Goal: Information Seeking & Learning: Learn about a topic

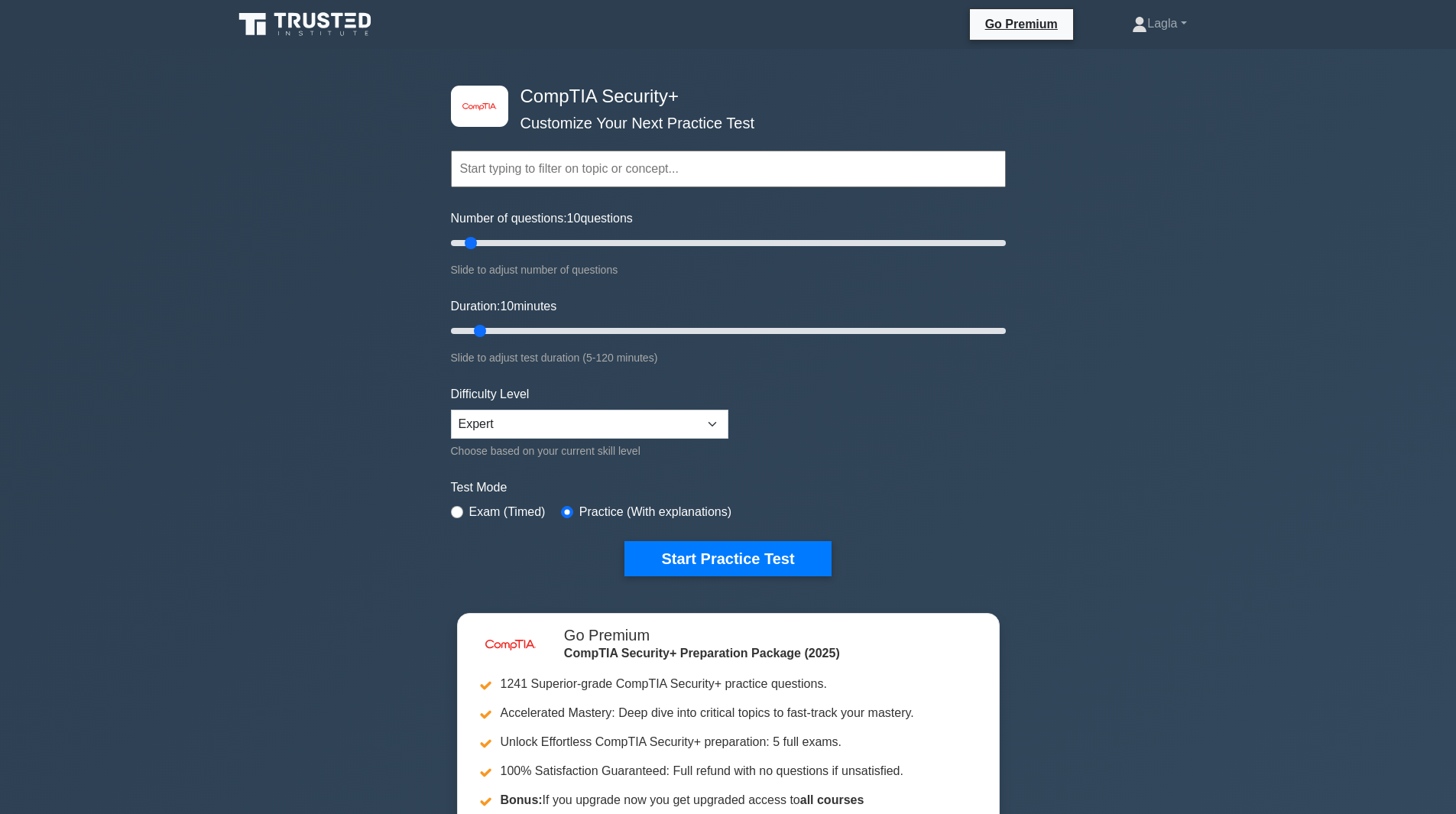
click at [550, 126] on div "Topics Cryptography Identity and Access Management Risk Management Network Secu…" at bounding box center [728, 148] width 555 height 88
click at [562, 92] on h4 "CompTIA Security+" at bounding box center [722, 97] width 417 height 22
click at [348, 43] on link at bounding box center [306, 25] width 147 height 37
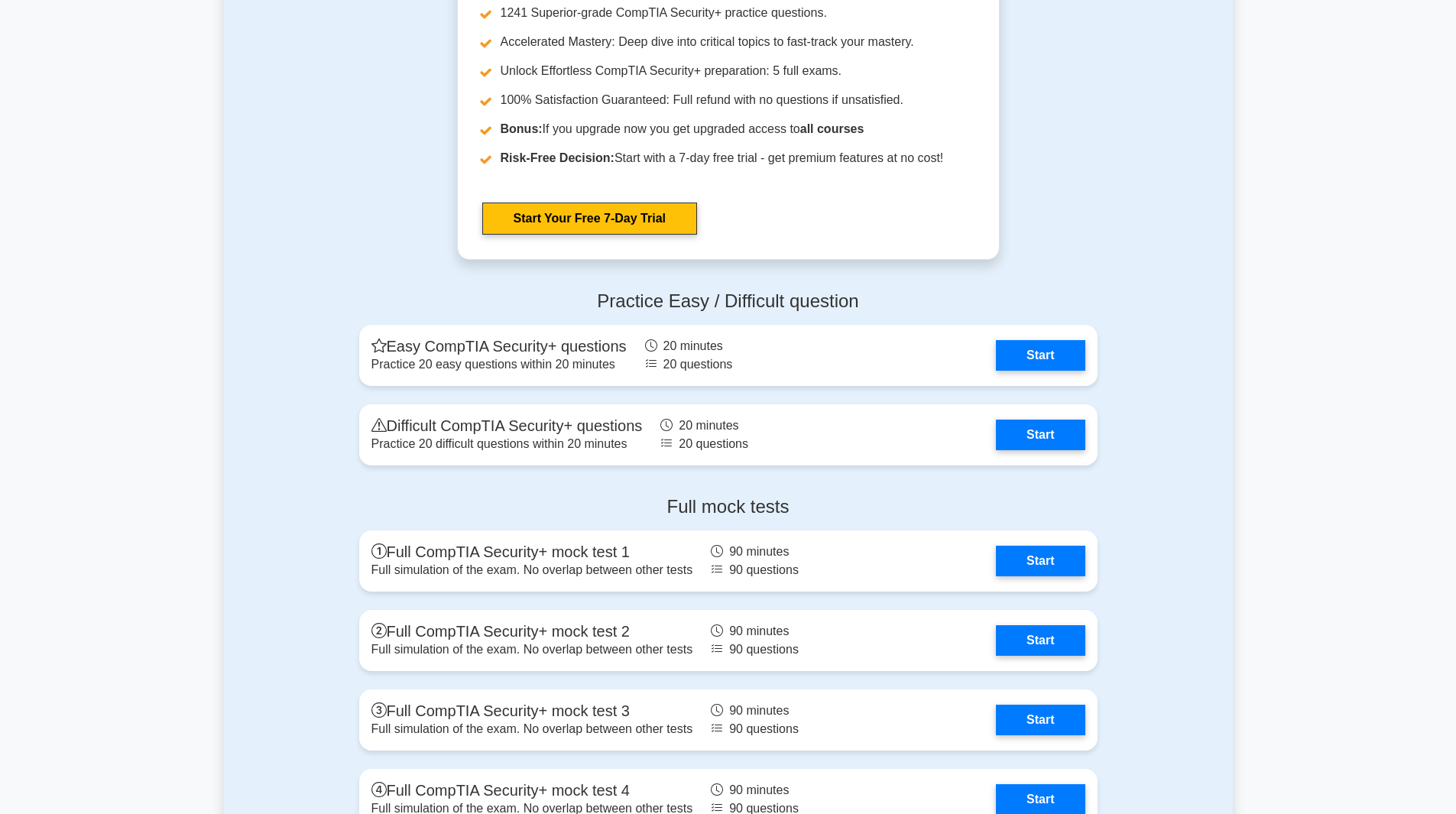
scroll to position [4052, 0]
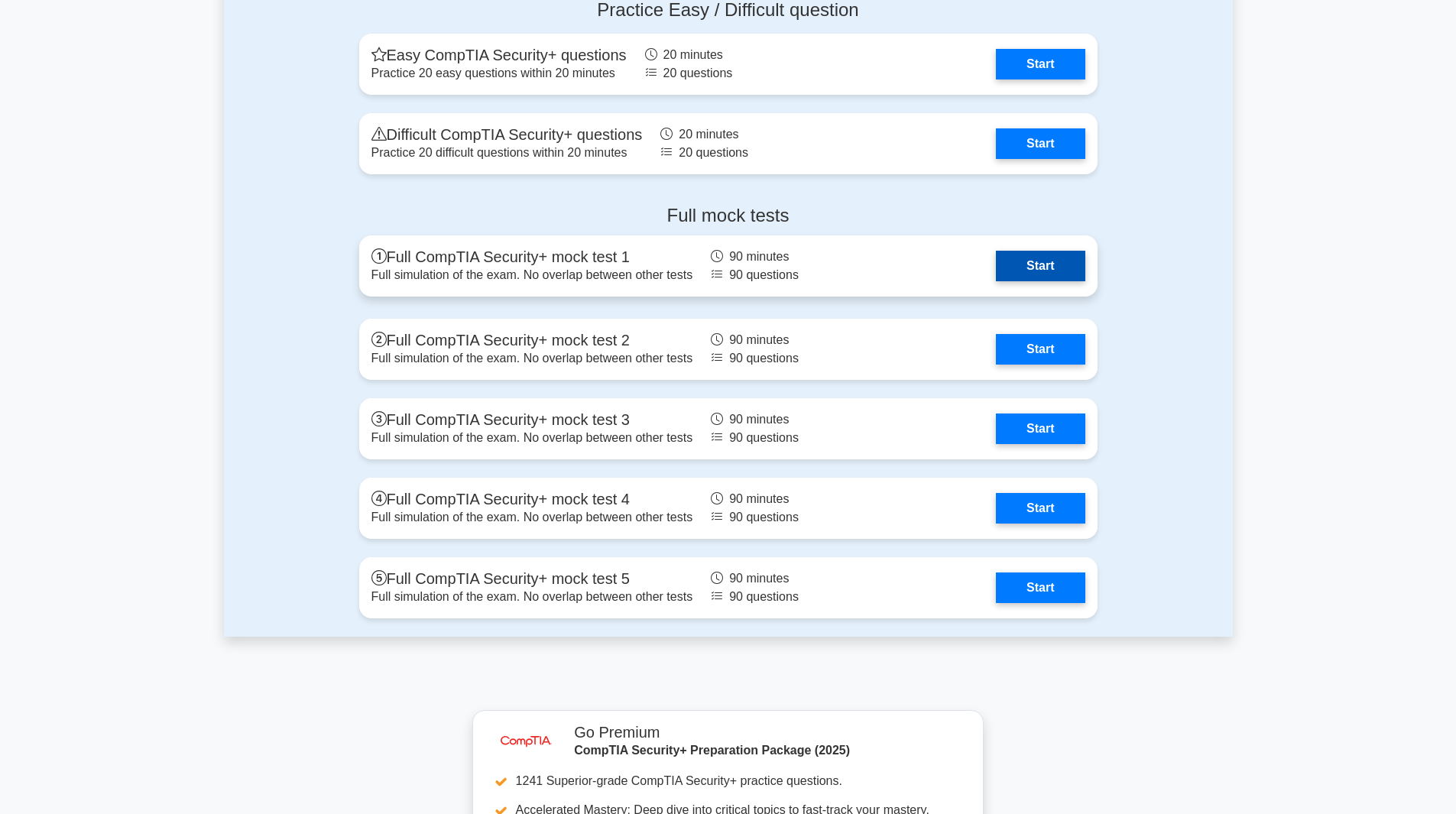
click at [1034, 271] on link "Start" at bounding box center [1040, 266] width 88 height 31
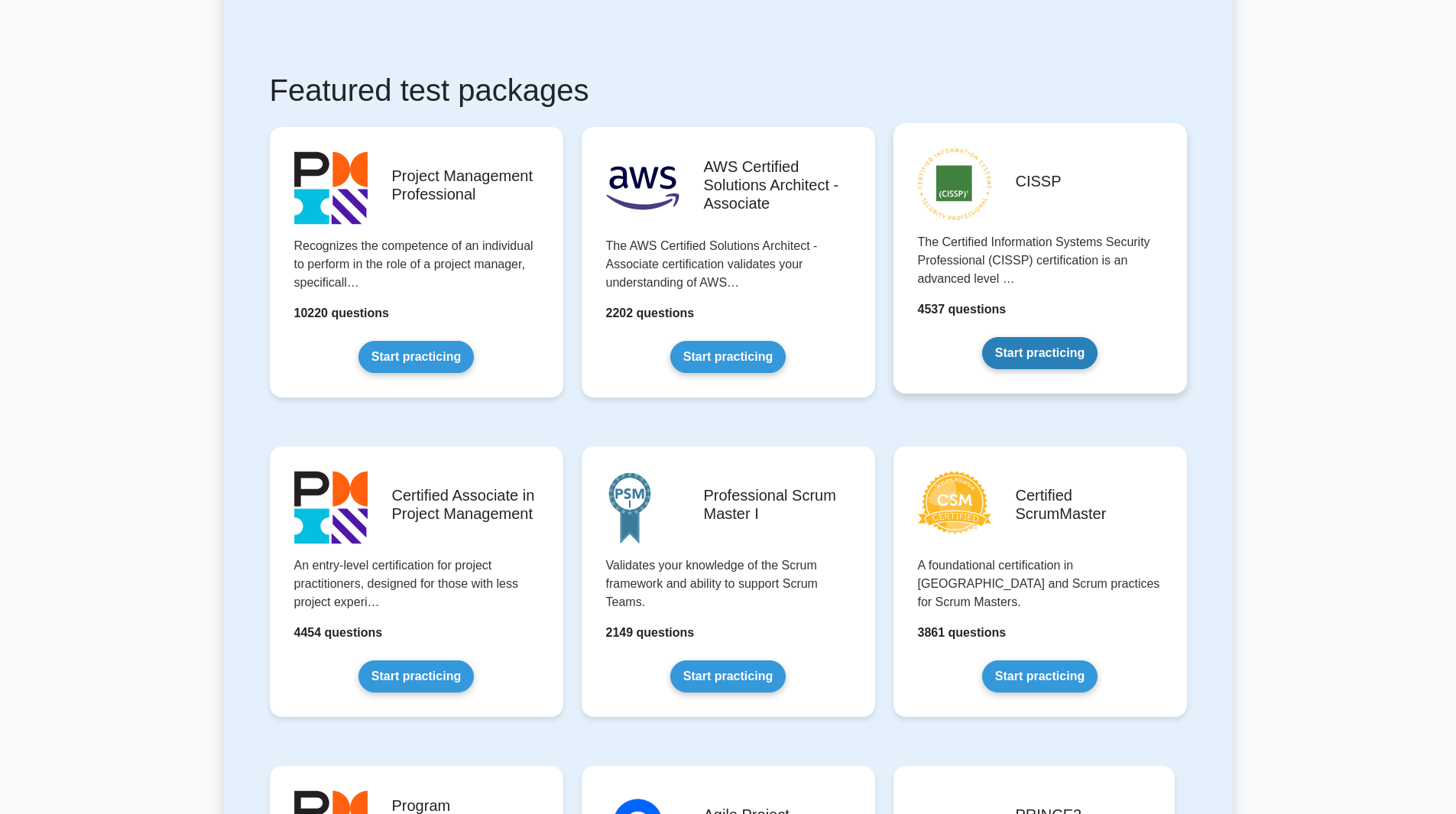
scroll to position [612, 0]
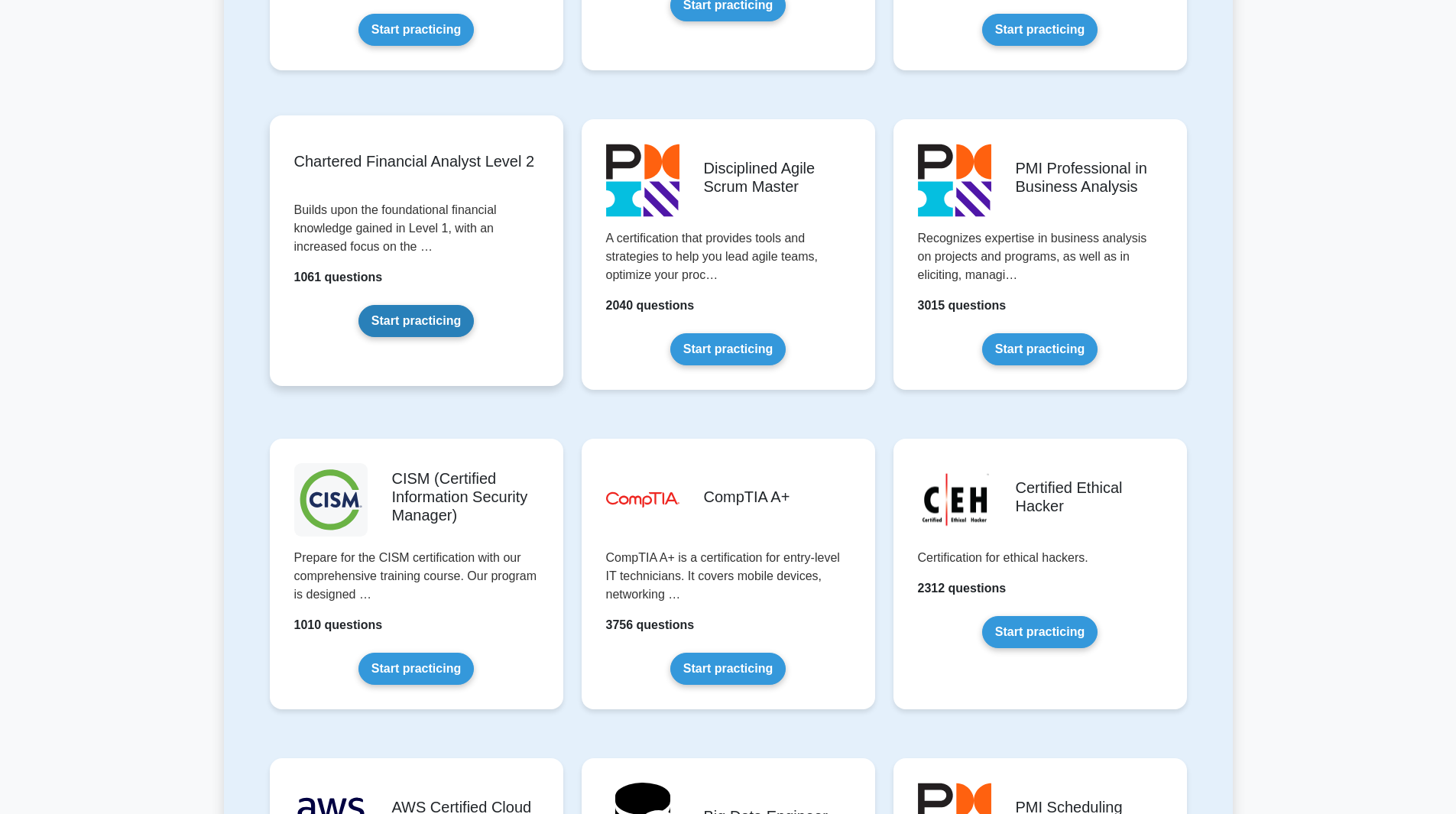
click at [366, 305] on link "Start practicing" at bounding box center [417, 321] width 116 height 32
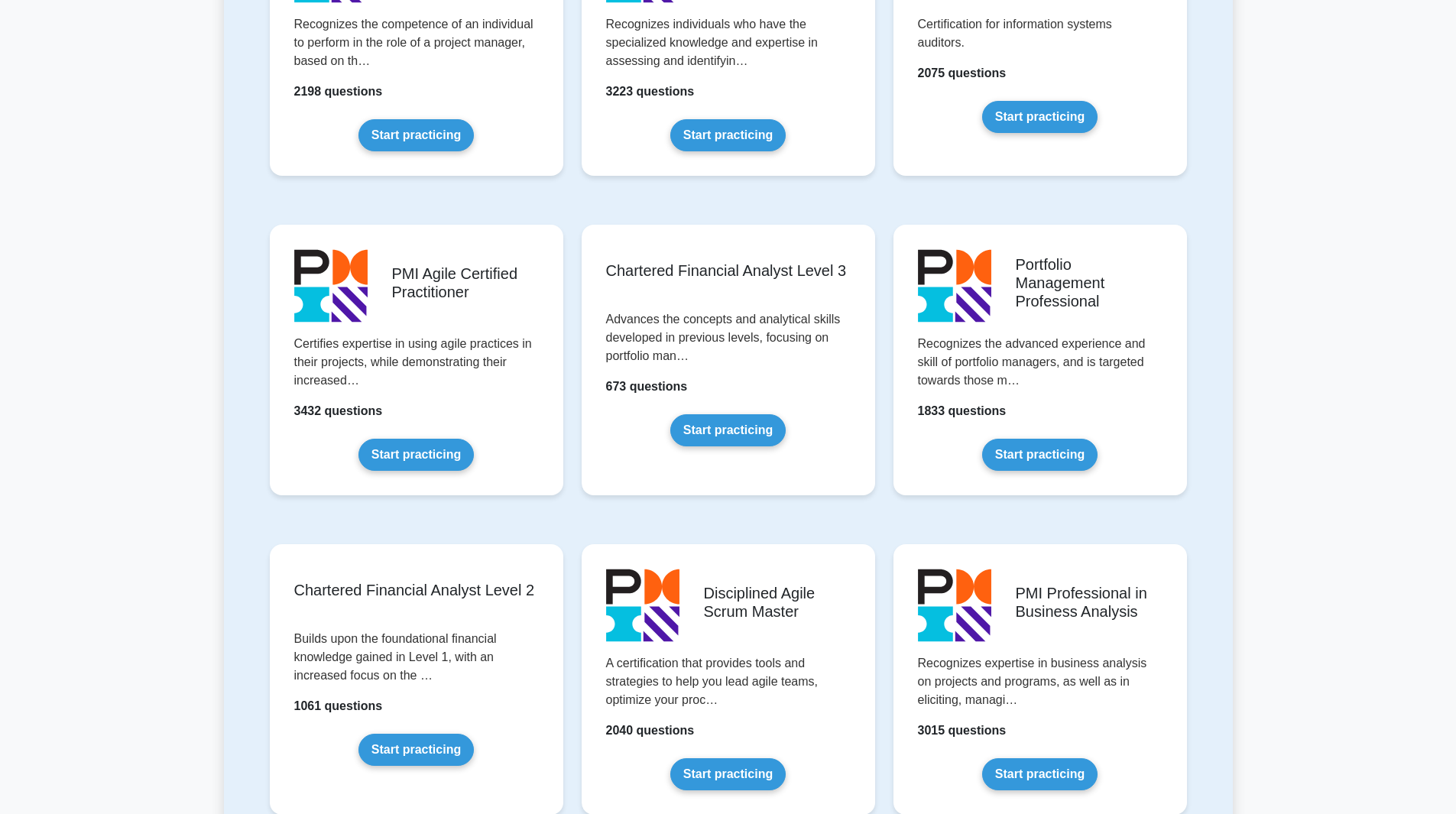
scroll to position [0, 0]
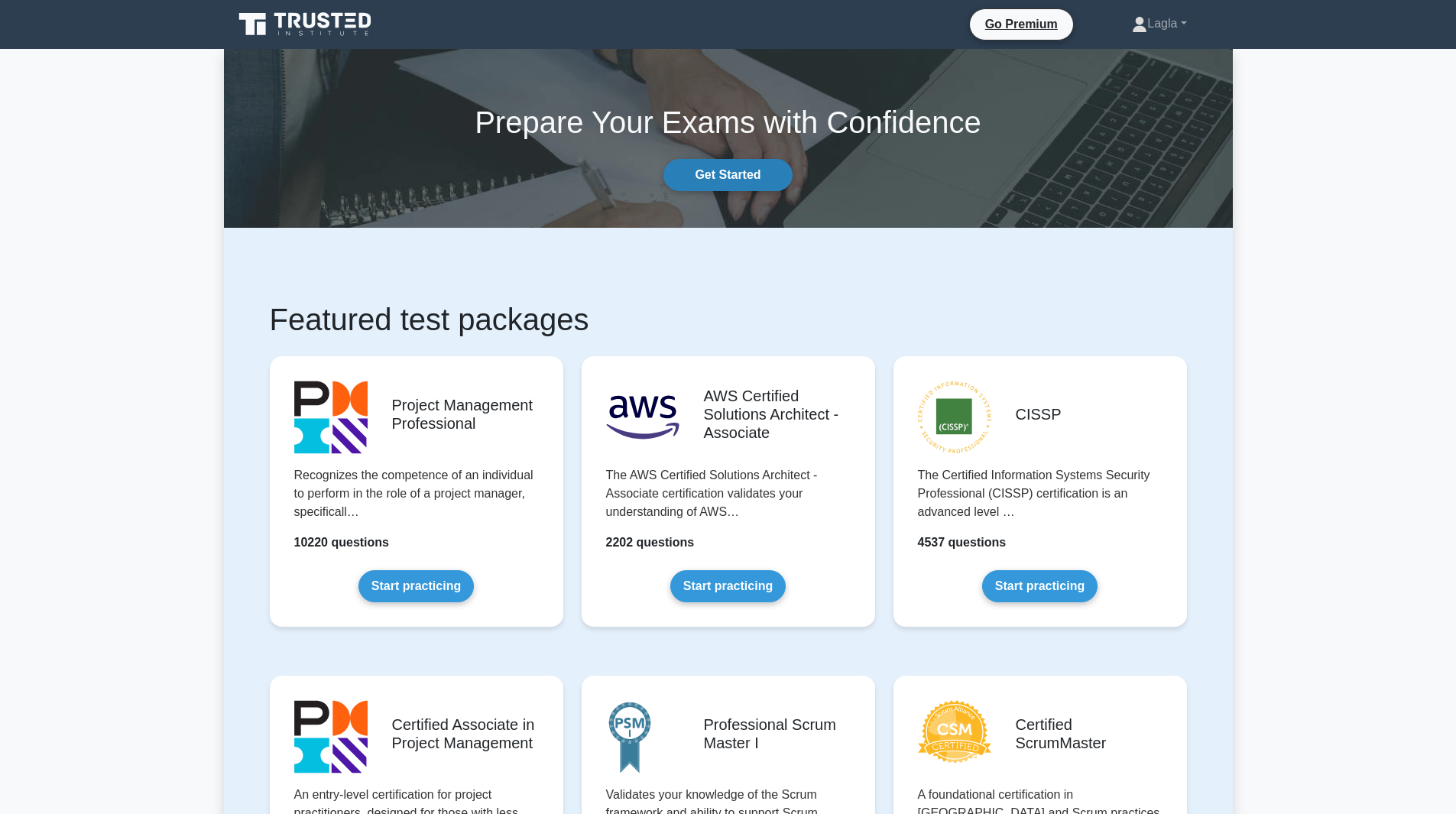
click at [770, 188] on link "Get Started" at bounding box center [728, 175] width 128 height 32
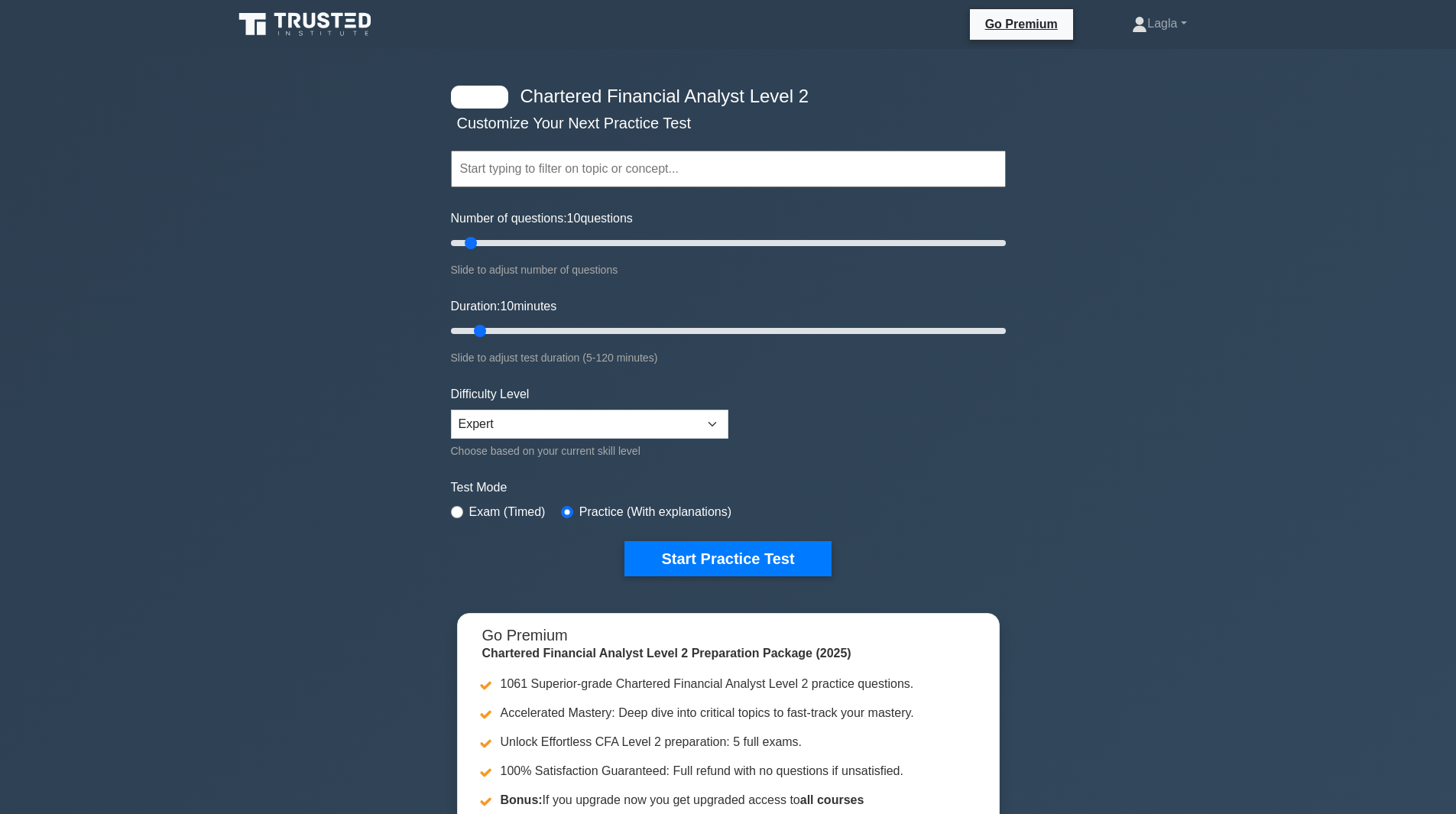
drag, startPoint x: 314, startPoint y: 139, endPoint x: 315, endPoint y: 132, distance: 7.1
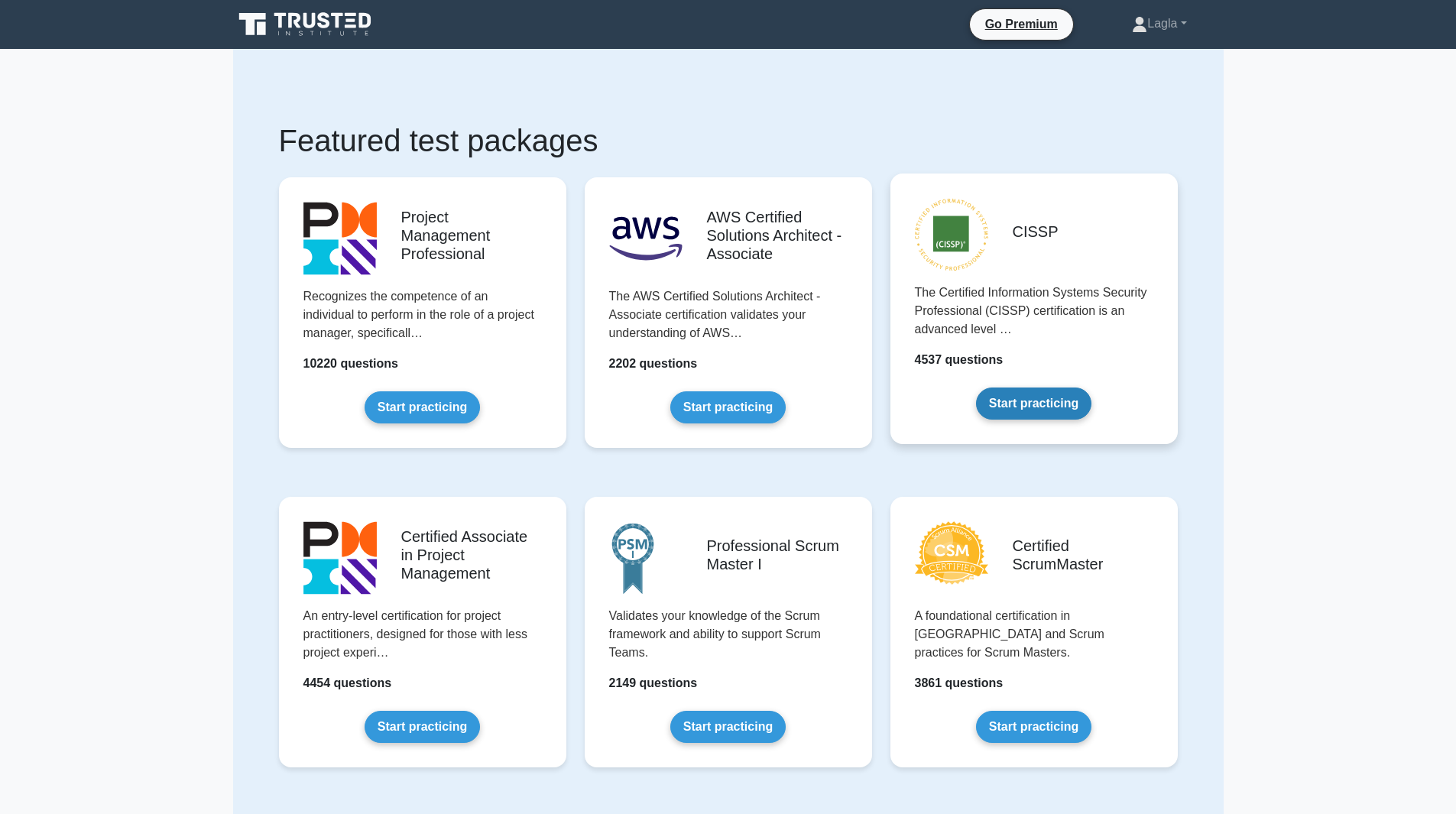
click at [1071, 412] on link "Start practicing" at bounding box center [1034, 404] width 116 height 32
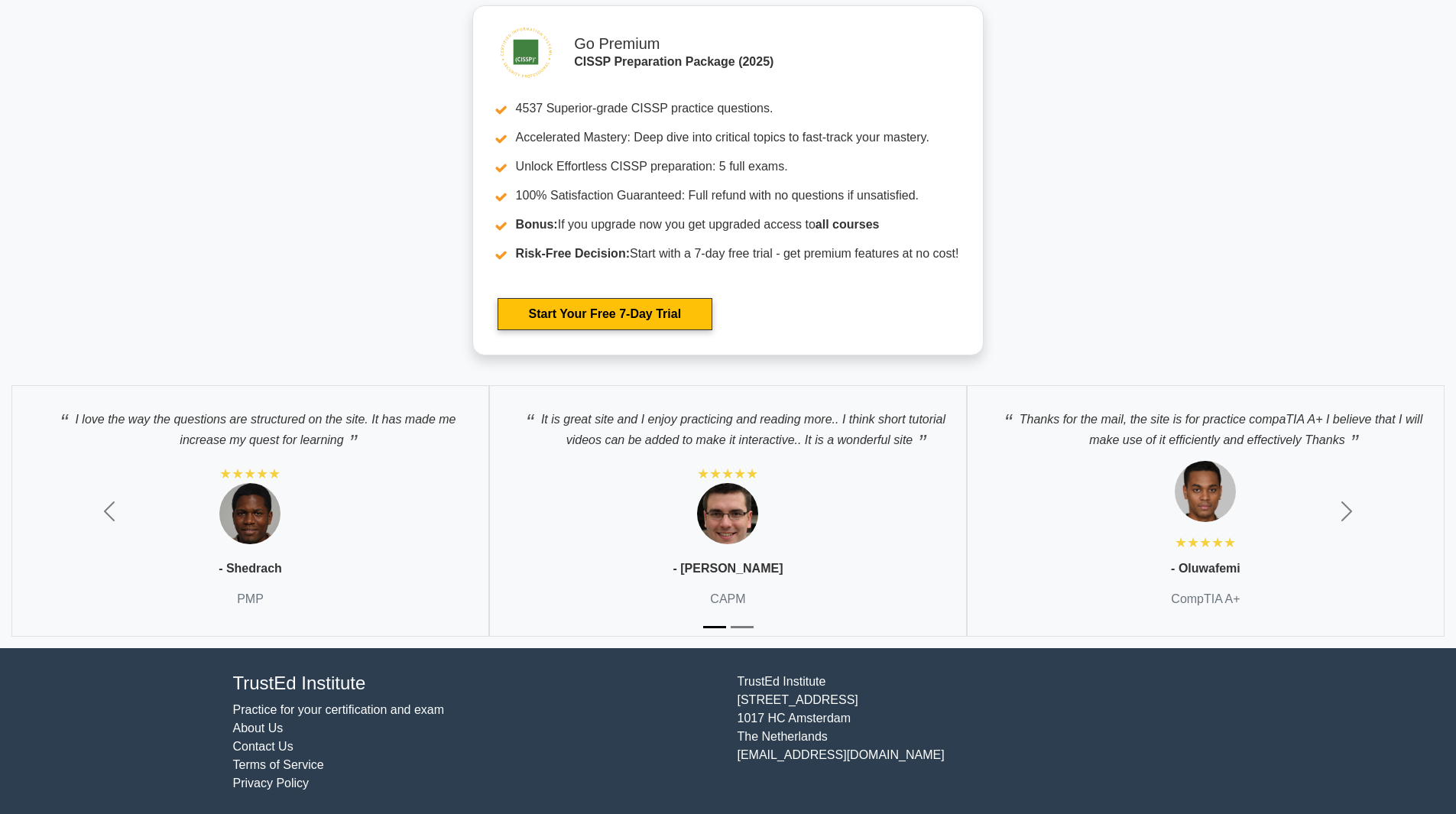
scroll to position [3830, 0]
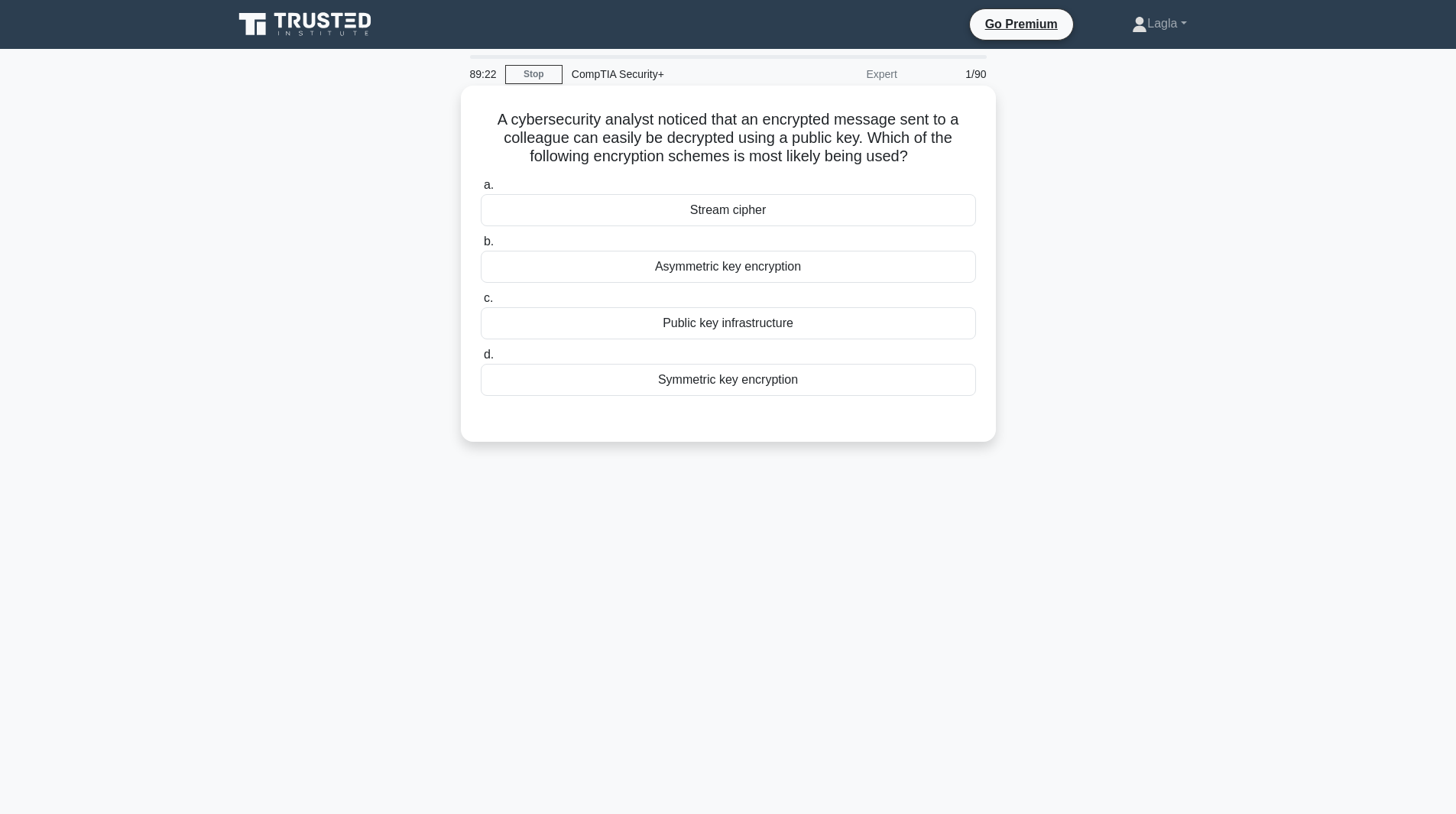
click at [828, 275] on div "Asymmetric key encryption" at bounding box center [728, 267] width 495 height 32
click at [481, 247] on input "b. Asymmetric key encryption" at bounding box center [481, 242] width 0 height 10
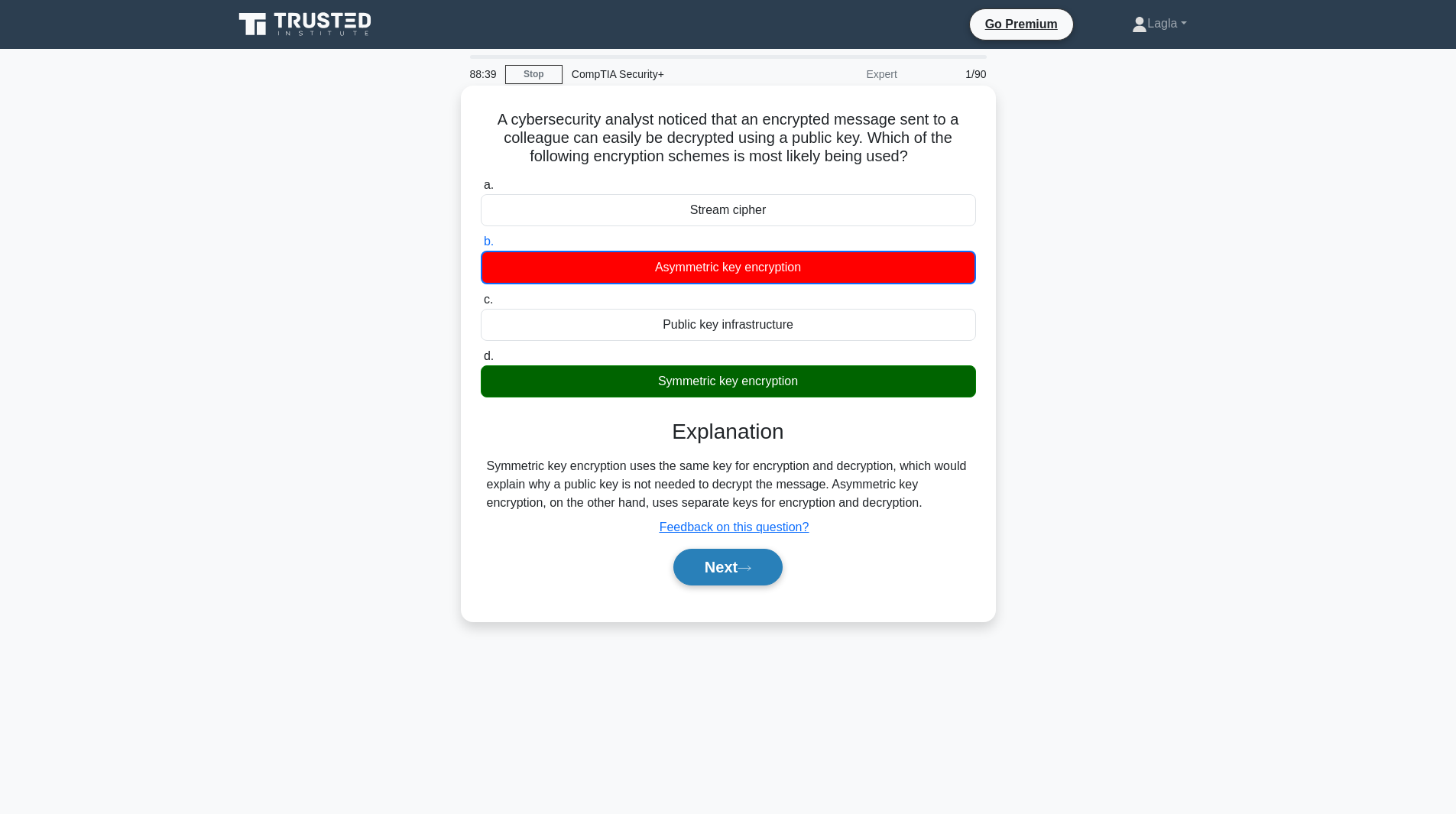
click at [686, 574] on button "Next" at bounding box center [728, 568] width 109 height 37
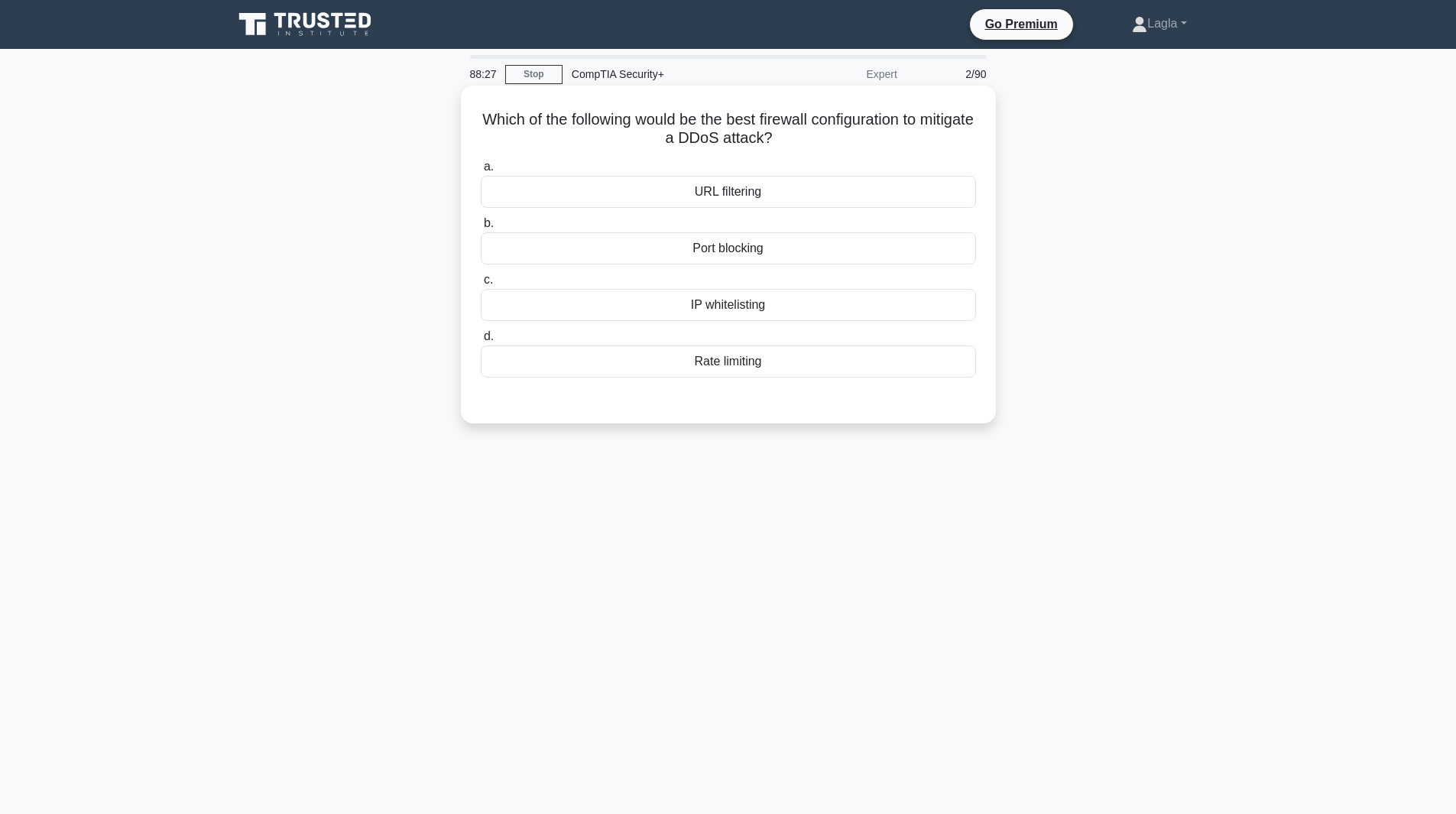
click at [740, 367] on div "Rate limiting" at bounding box center [728, 362] width 495 height 32
click at [481, 342] on input "d. Rate limiting" at bounding box center [481, 336] width 0 height 10
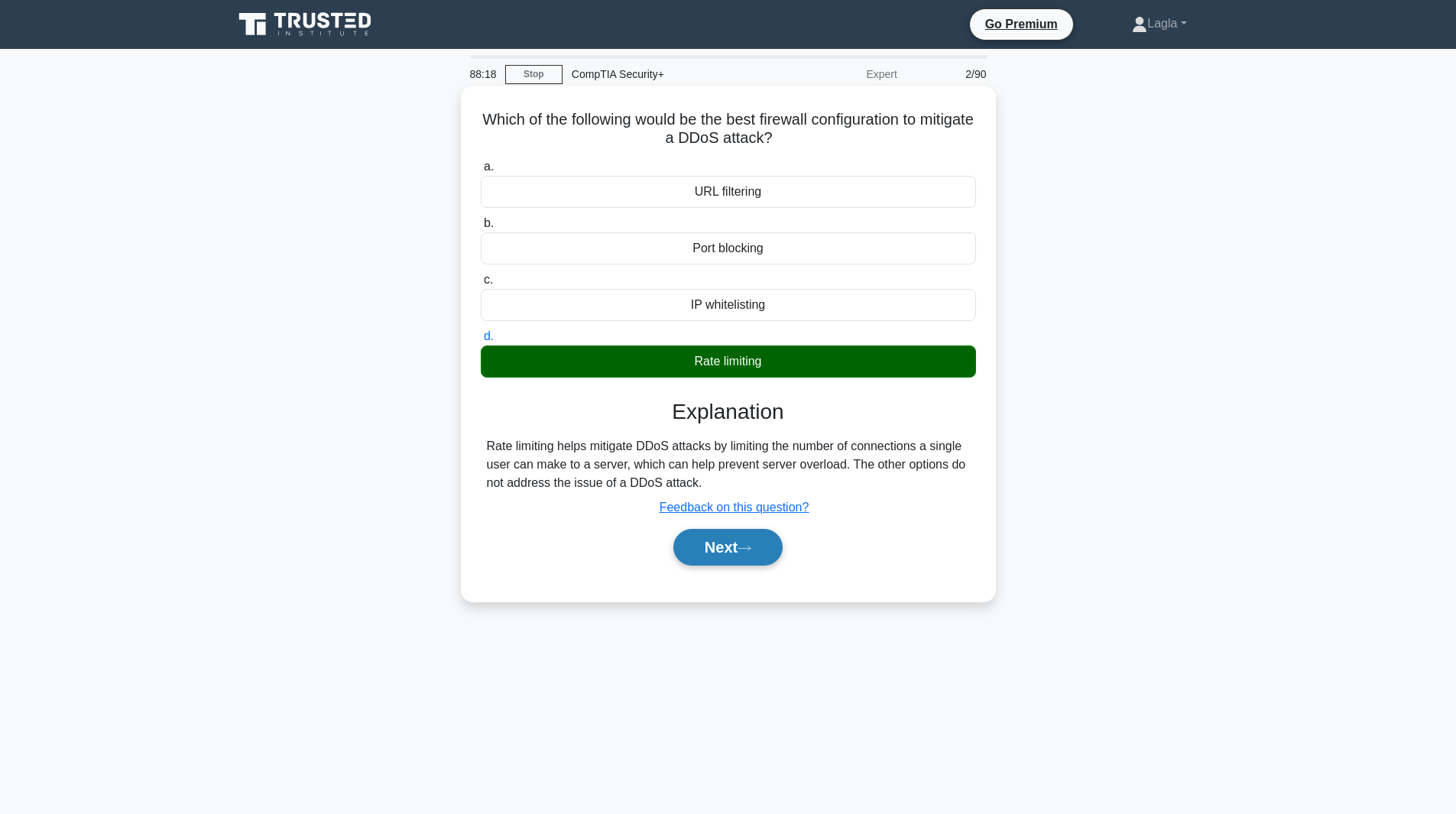
click at [730, 554] on button "Next" at bounding box center [728, 547] width 109 height 37
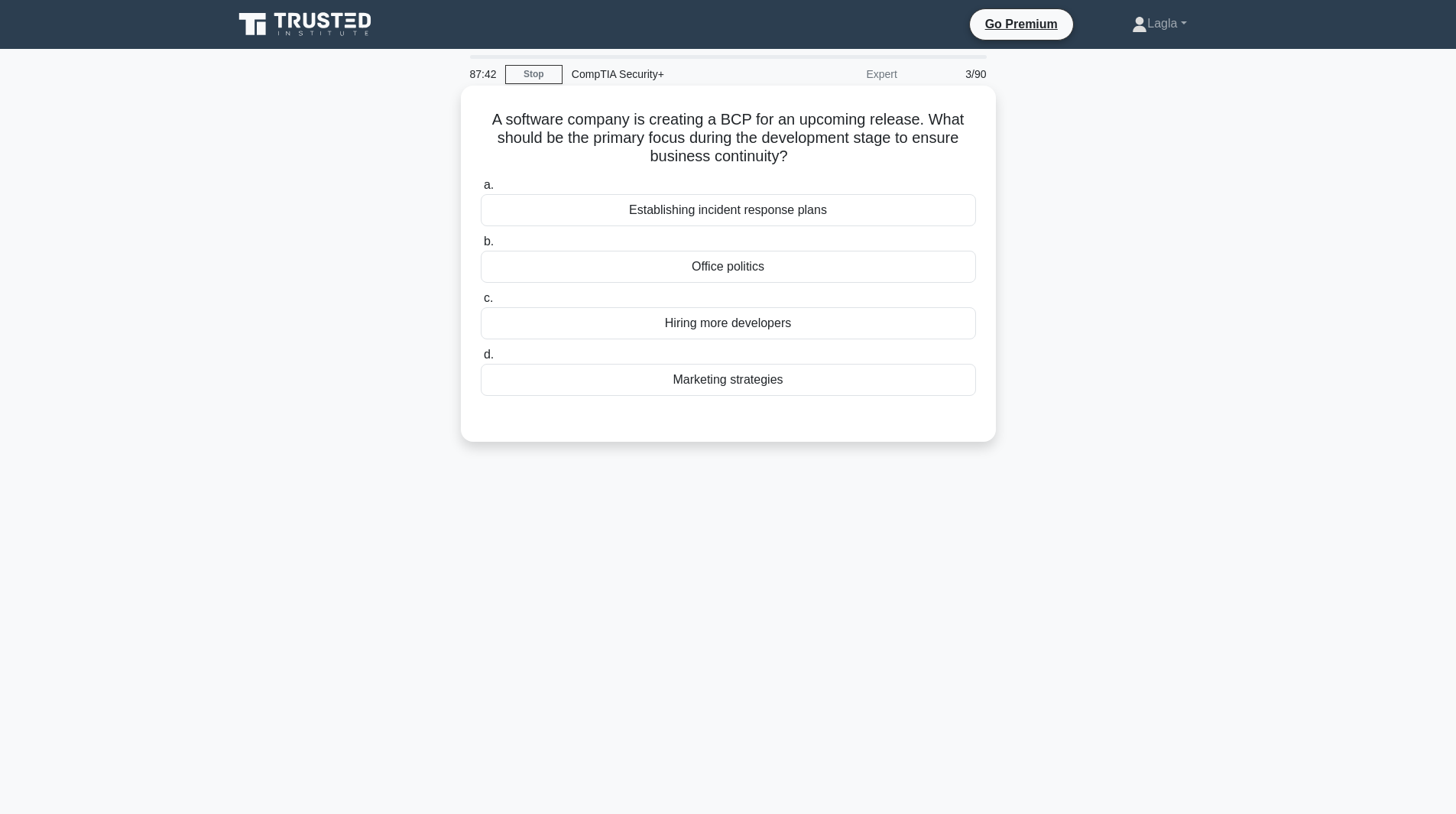
click at [683, 203] on div "Establishing incident response plans" at bounding box center [728, 210] width 495 height 32
click at [481, 190] on input "a. Establishing incident response plans" at bounding box center [481, 185] width 0 height 10
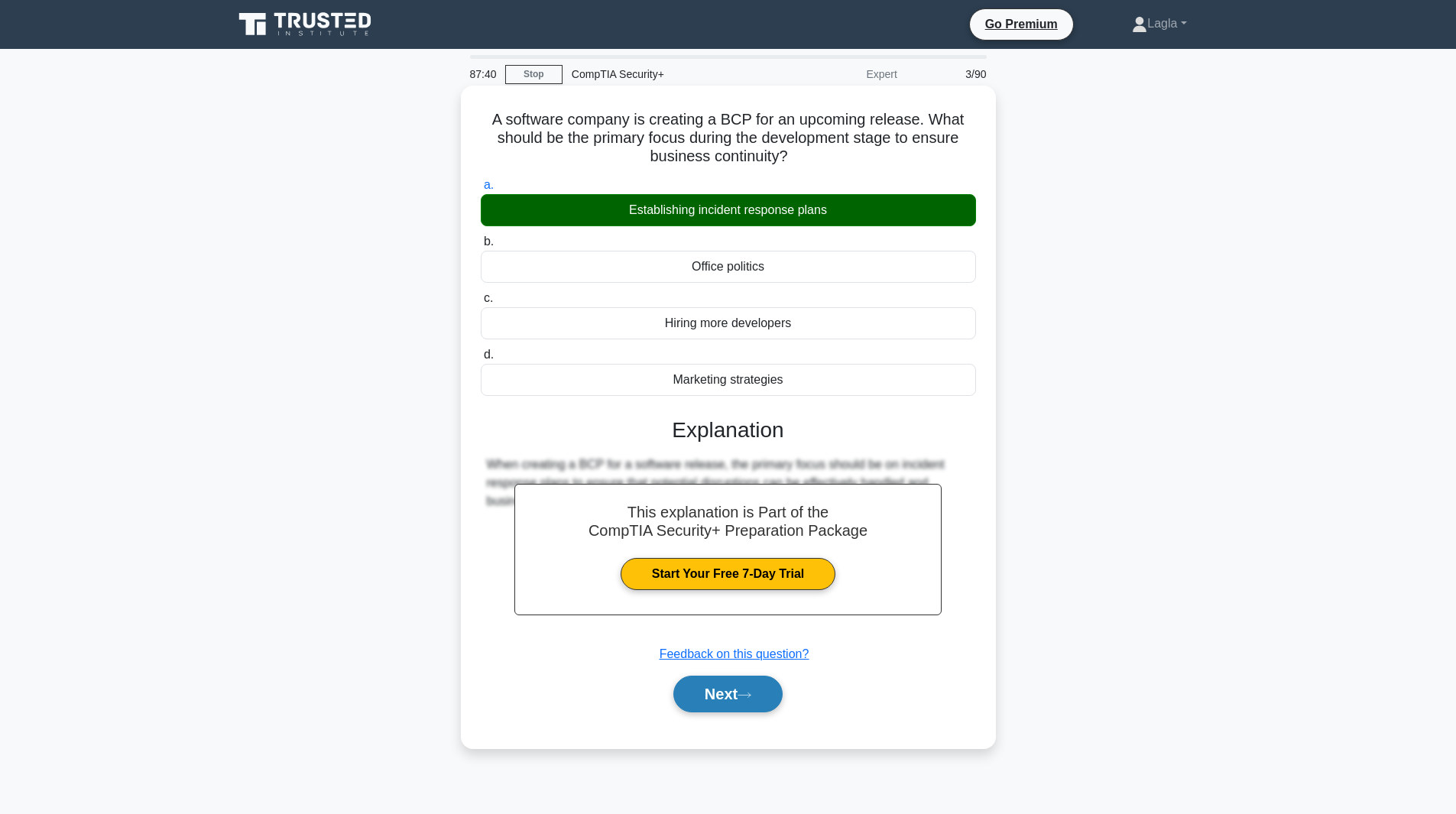
click at [704, 692] on button "Next" at bounding box center [728, 694] width 109 height 37
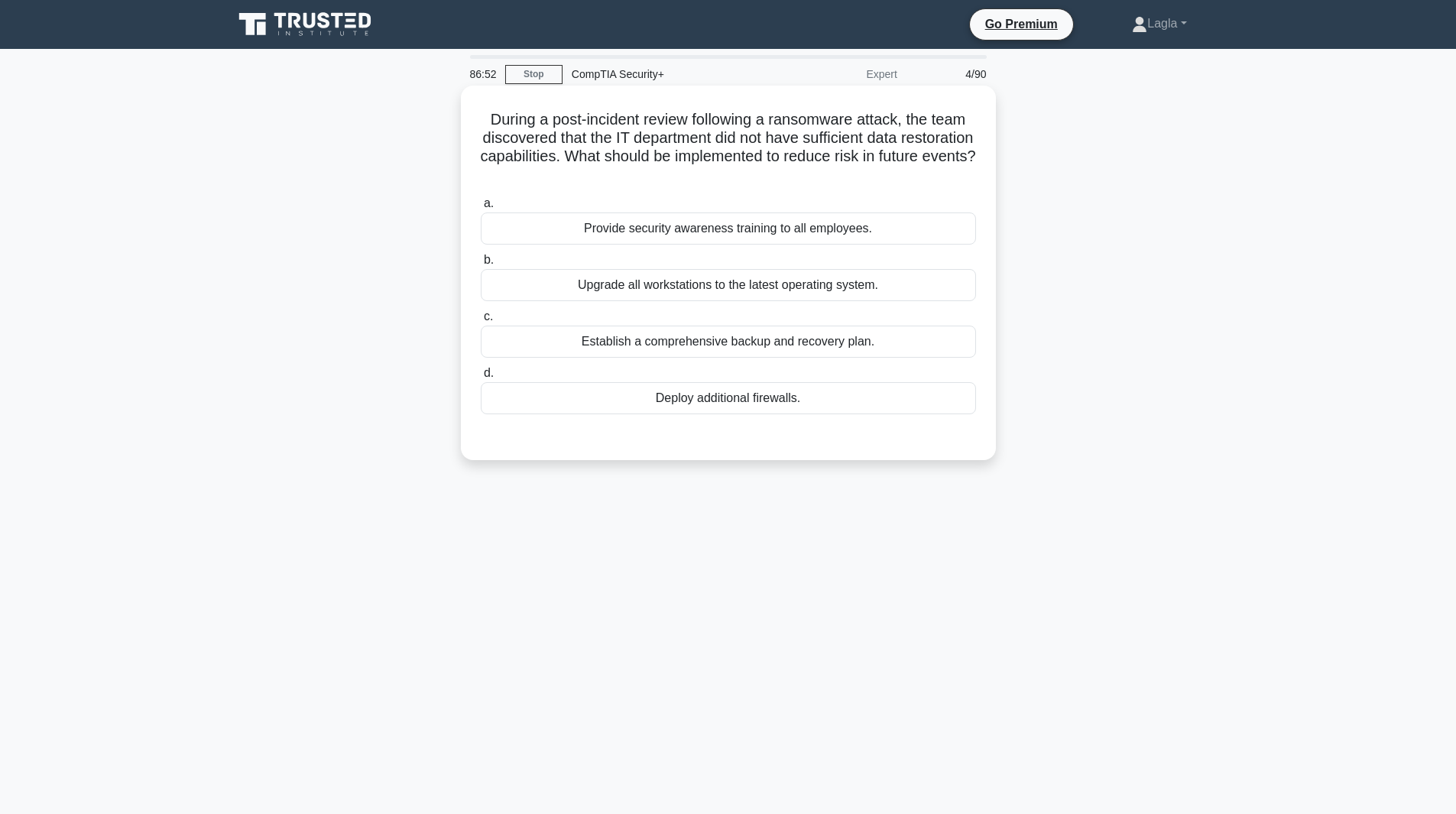
click at [811, 334] on div "Establish a comprehensive backup and recovery plan." at bounding box center [728, 342] width 495 height 32
click at [481, 322] on input "c. Establish a comprehensive backup and recovery plan." at bounding box center [481, 317] width 0 height 10
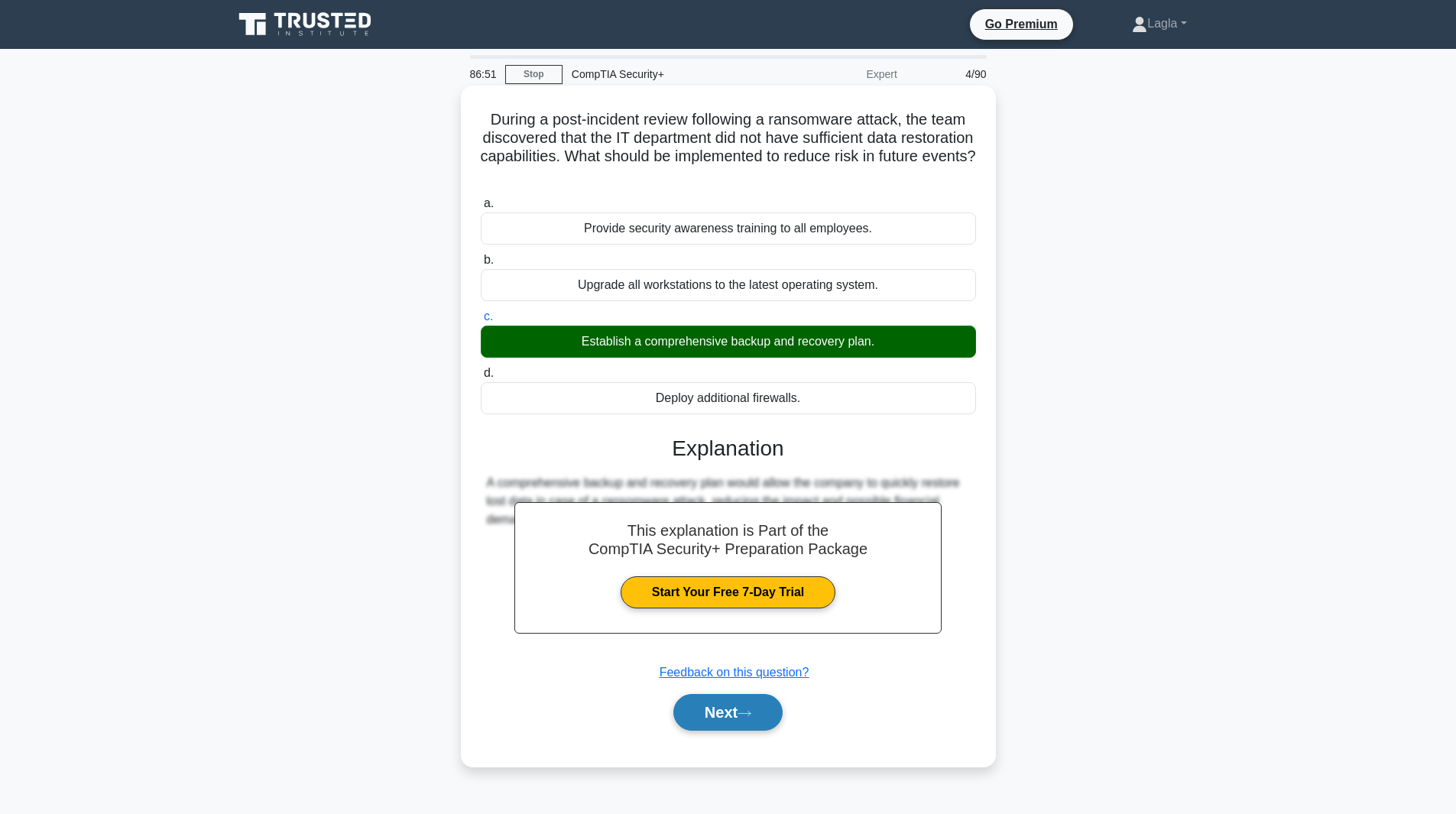
click at [718, 727] on button "Next" at bounding box center [728, 713] width 109 height 37
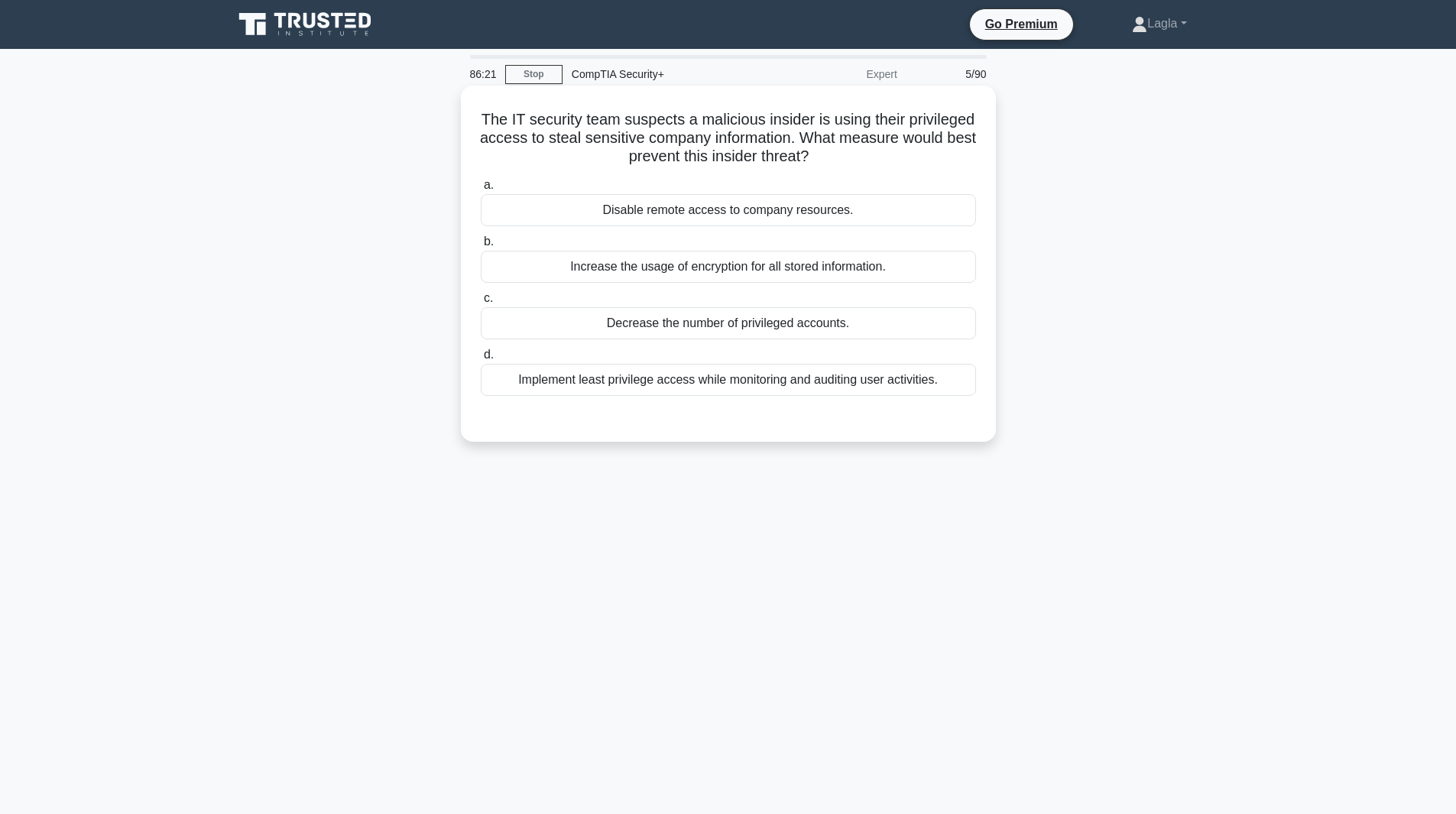
click at [633, 385] on div "Implement least privilege access while monitoring and auditing user activities." at bounding box center [728, 380] width 495 height 32
click at [481, 360] on input "d. Implement least privilege access while monitoring and auditing user activiti…" at bounding box center [481, 355] width 0 height 10
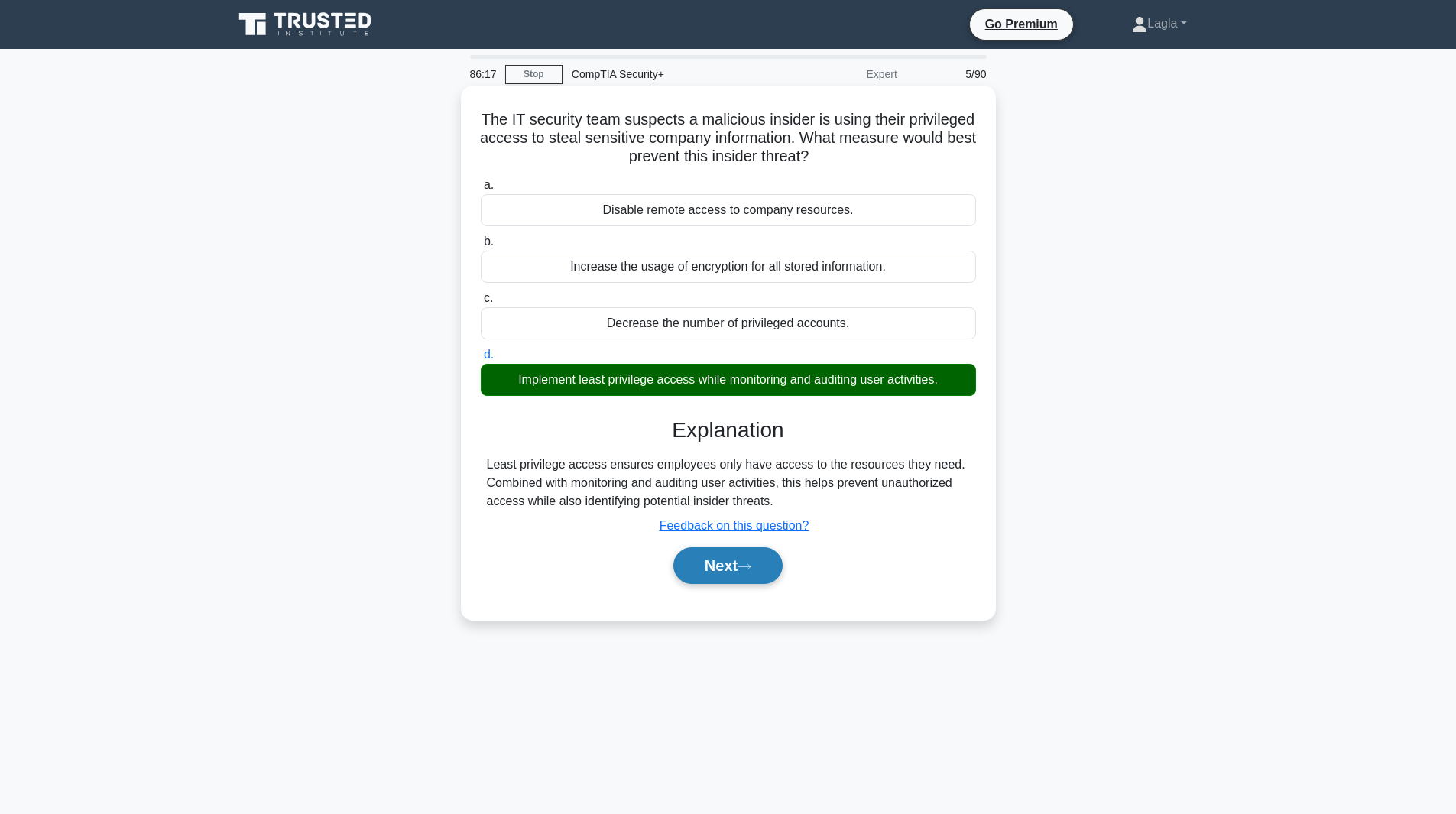
click at [726, 564] on button "Next" at bounding box center [728, 566] width 109 height 37
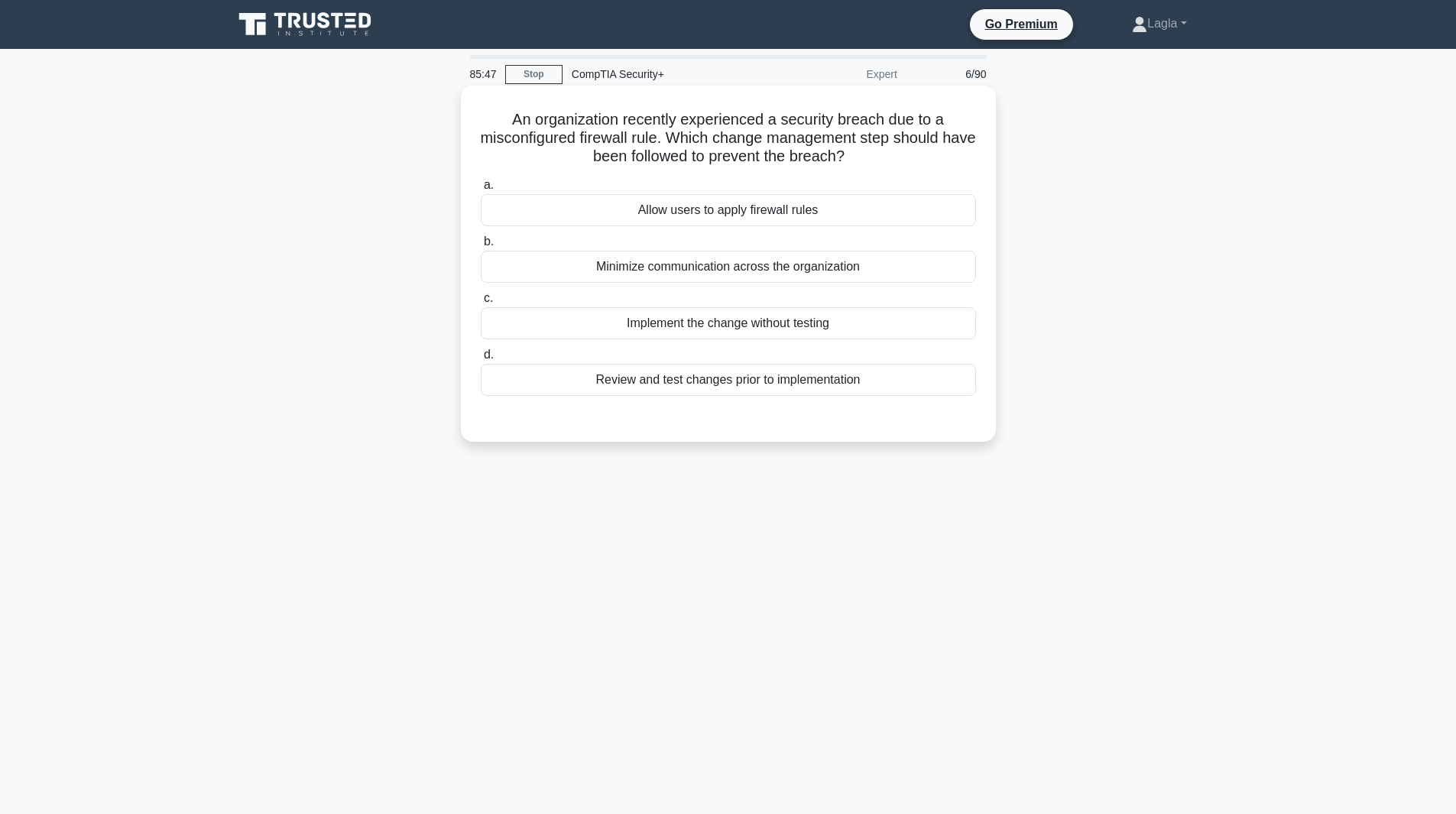
click at [788, 385] on div "Review and test changes prior to implementation" at bounding box center [728, 380] width 495 height 32
click at [481, 360] on input "d. Review and test changes prior to implementation" at bounding box center [481, 355] width 0 height 10
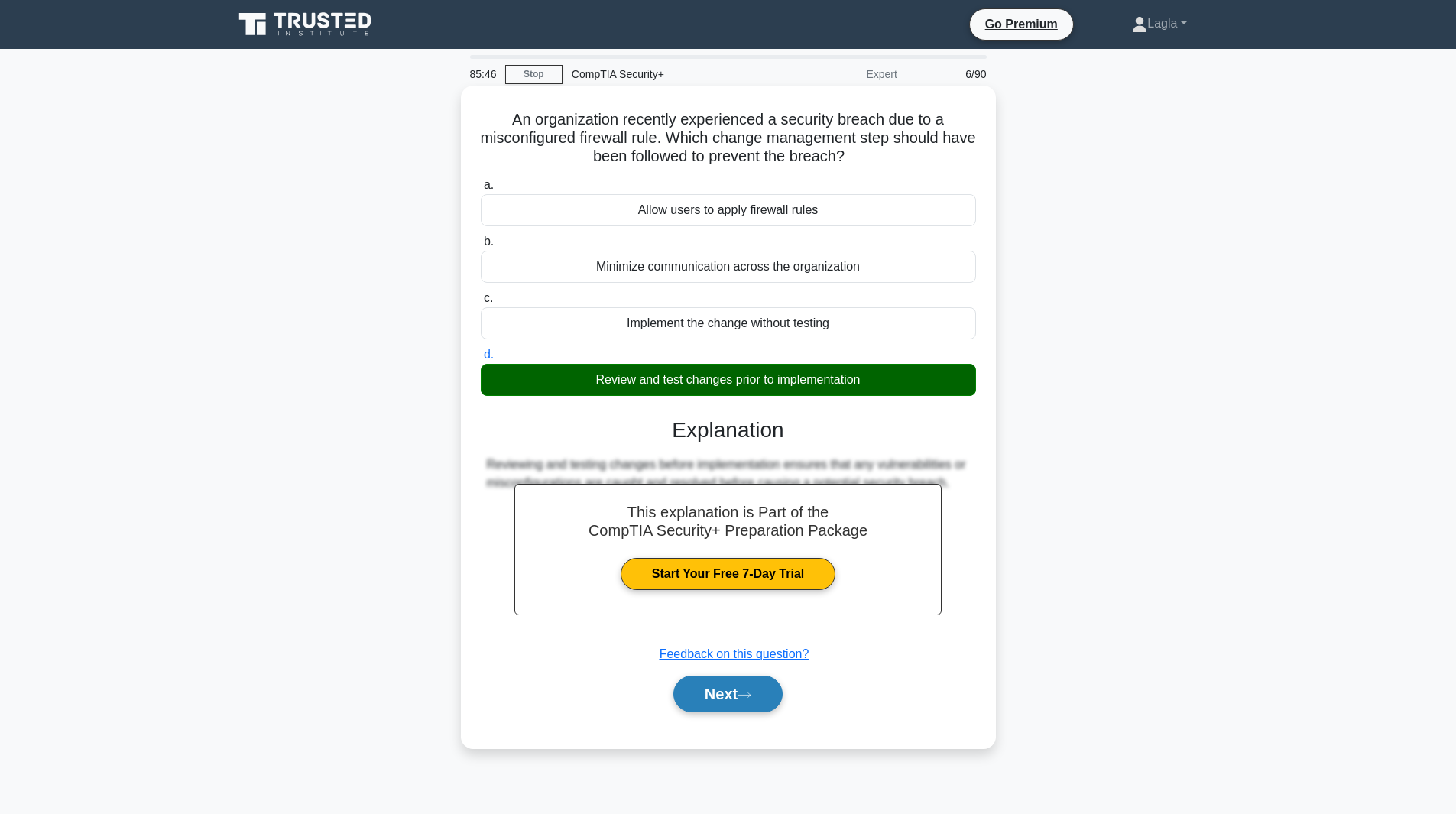
click at [738, 685] on button "Next" at bounding box center [728, 694] width 109 height 37
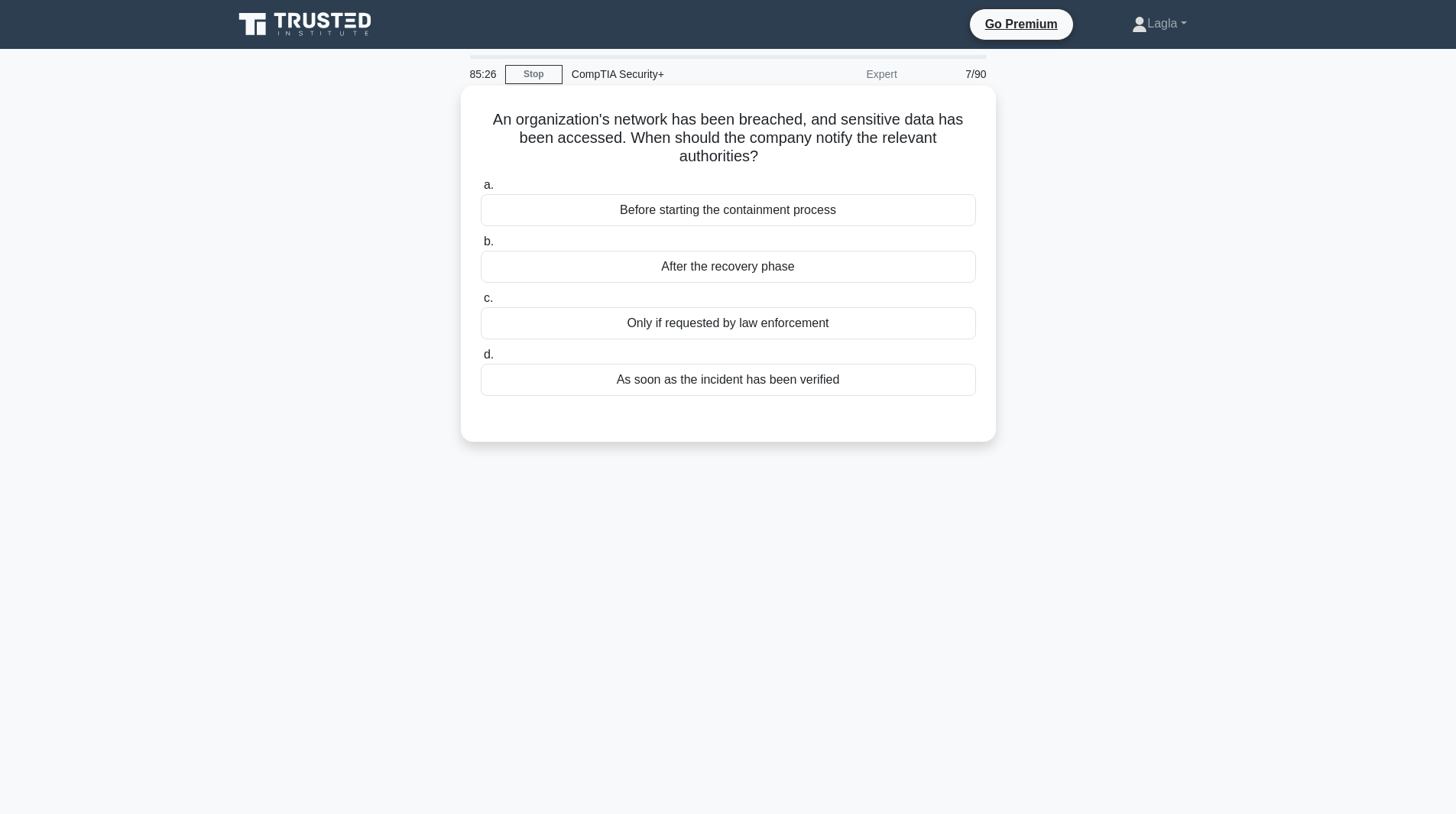
click at [758, 390] on div "As soon as the incident has been verified" at bounding box center [728, 380] width 495 height 32
click at [481, 360] on input "d. As soon as the incident has been verified" at bounding box center [481, 355] width 0 height 10
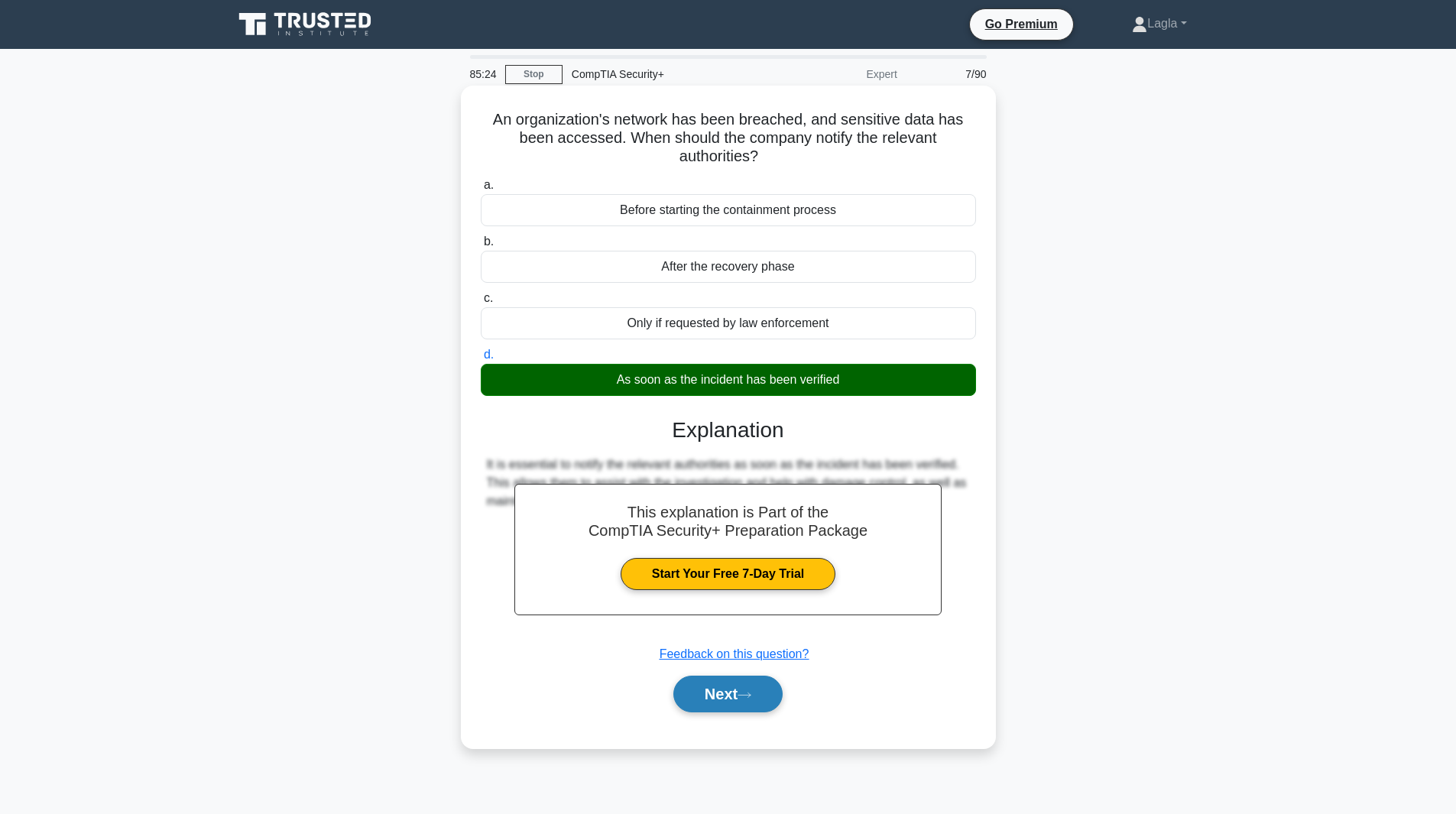
click at [731, 710] on button "Next" at bounding box center [728, 694] width 109 height 37
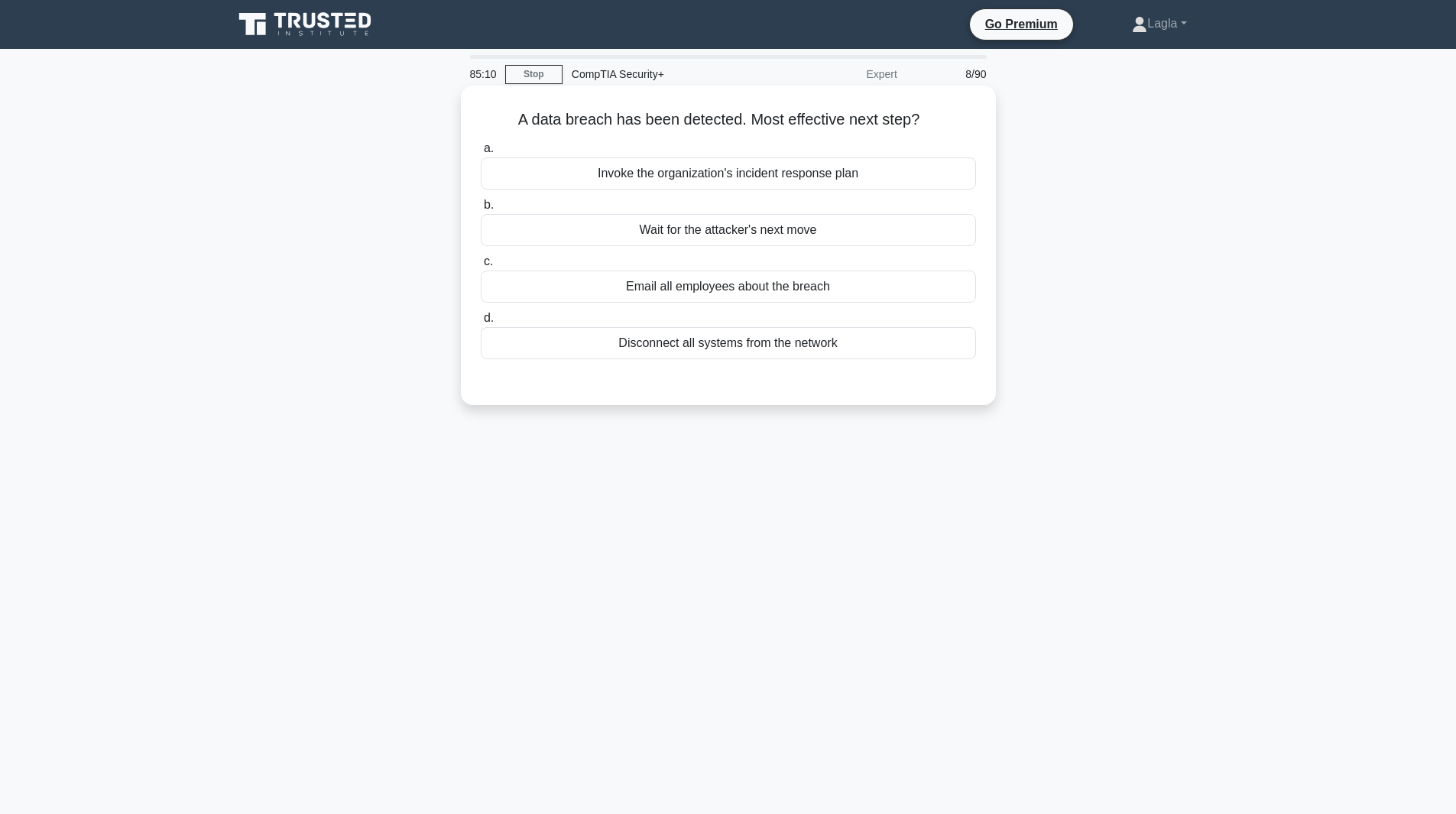
click at [736, 177] on div "Invoke the organization's incident response plan" at bounding box center [728, 173] width 495 height 32
click at [481, 153] on input "a. Invoke the organization's incident response plan" at bounding box center [481, 149] width 0 height 10
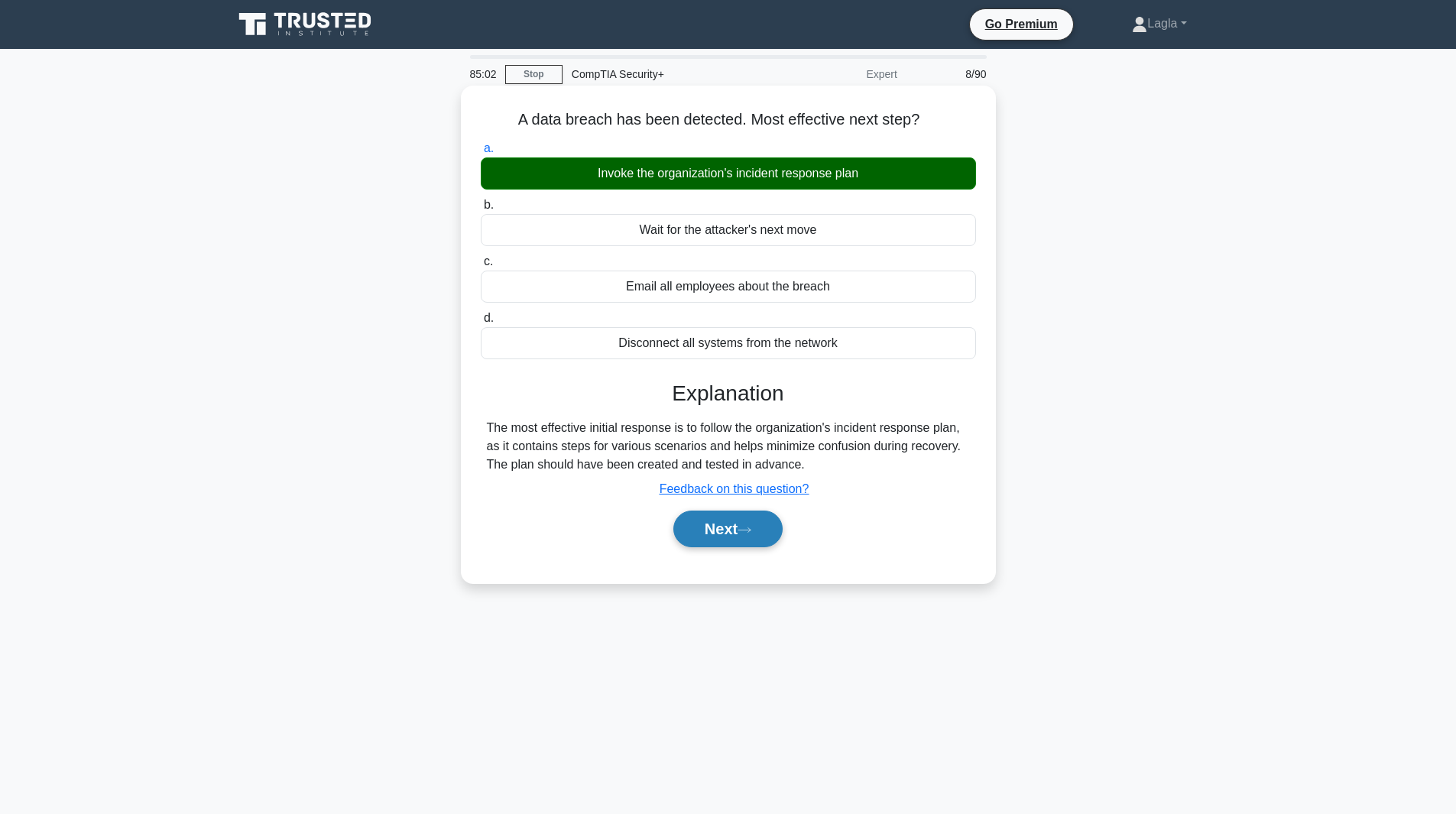
click at [730, 537] on button "Next" at bounding box center [728, 529] width 109 height 37
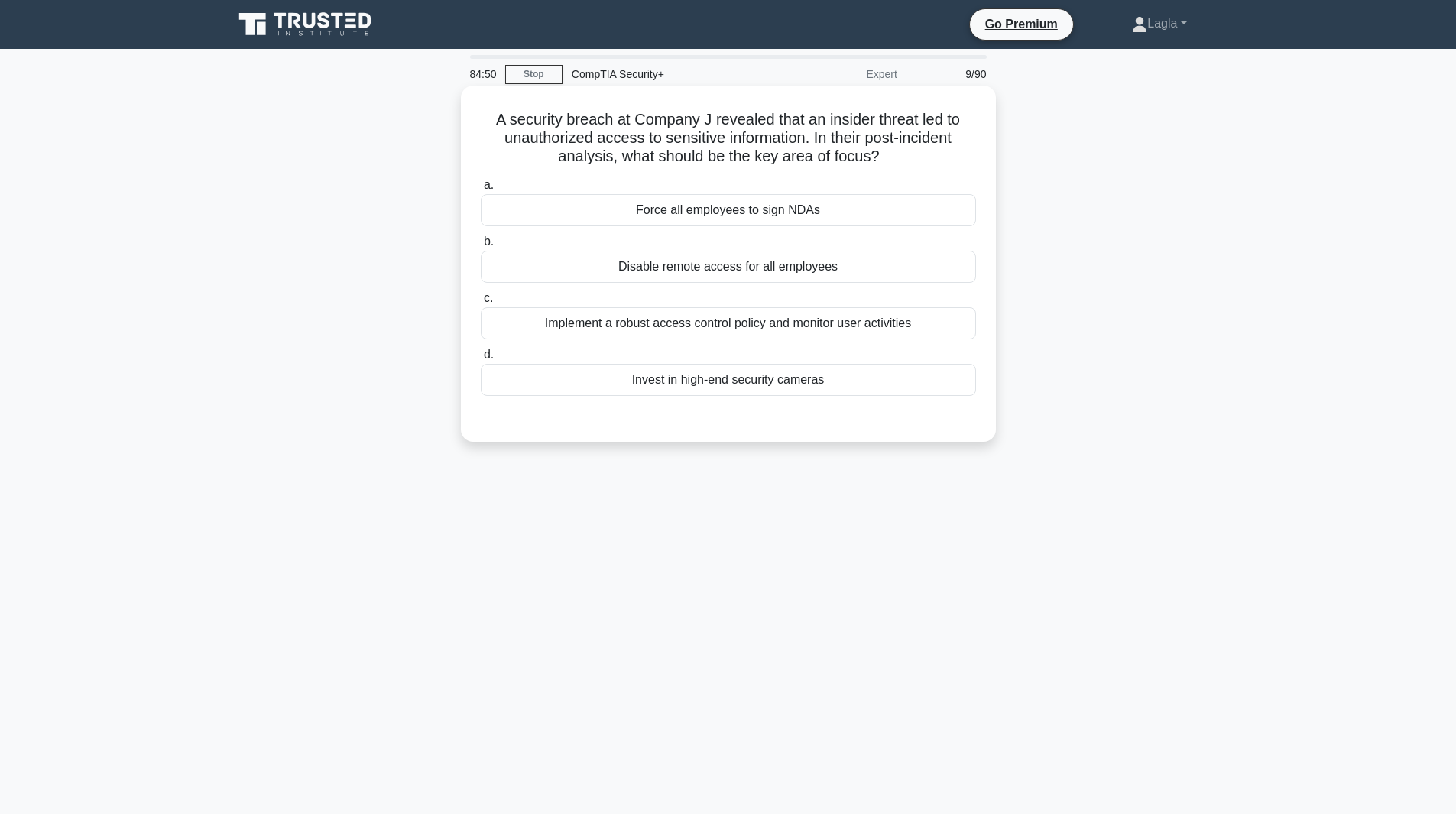
click at [946, 332] on div "Implement a robust access control policy and monitor user activities" at bounding box center [728, 324] width 495 height 32
click at [481, 303] on input "c. Implement a robust access control policy and monitor user activities" at bounding box center [481, 299] width 0 height 10
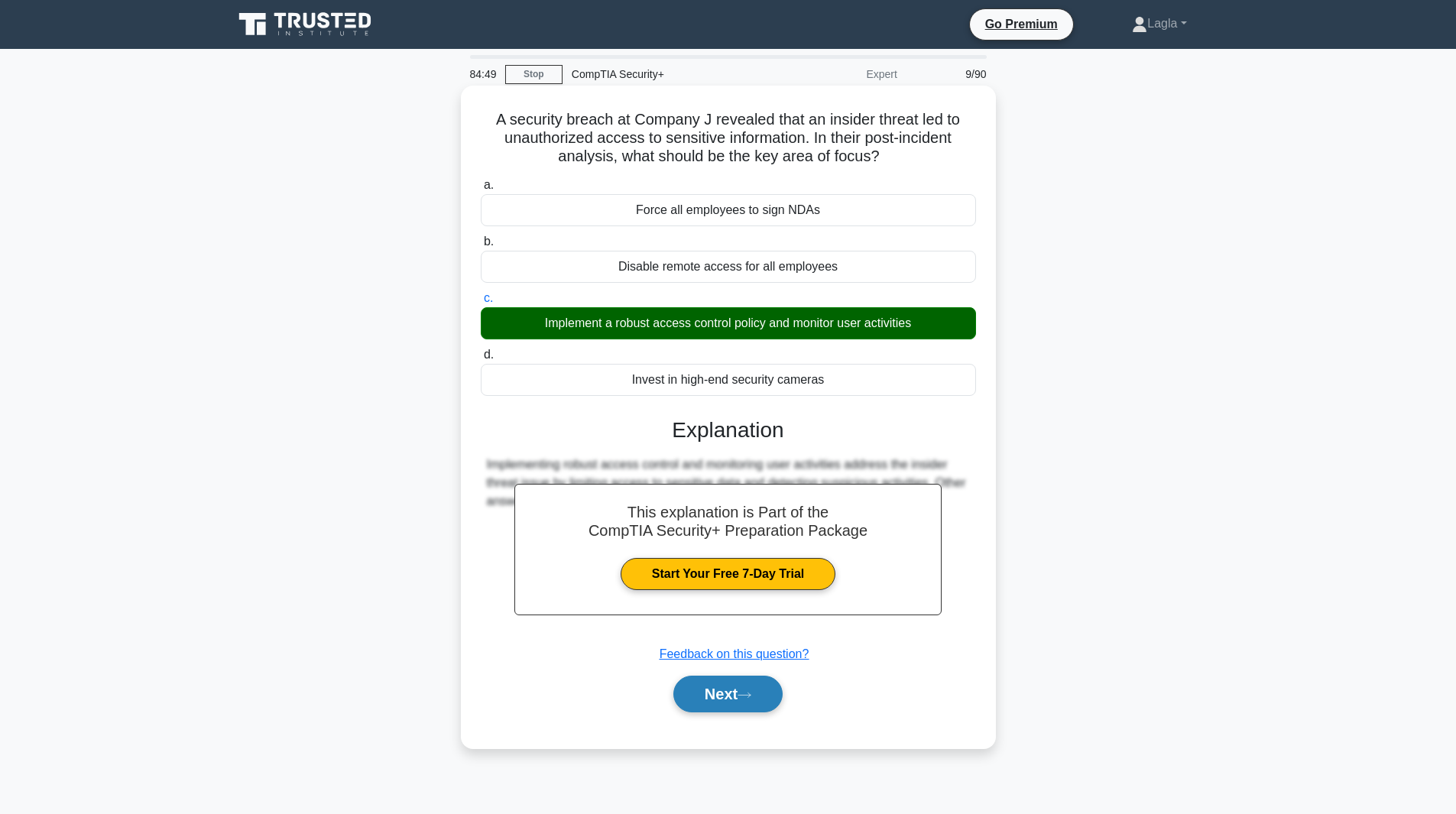
click at [750, 710] on button "Next" at bounding box center [728, 694] width 109 height 37
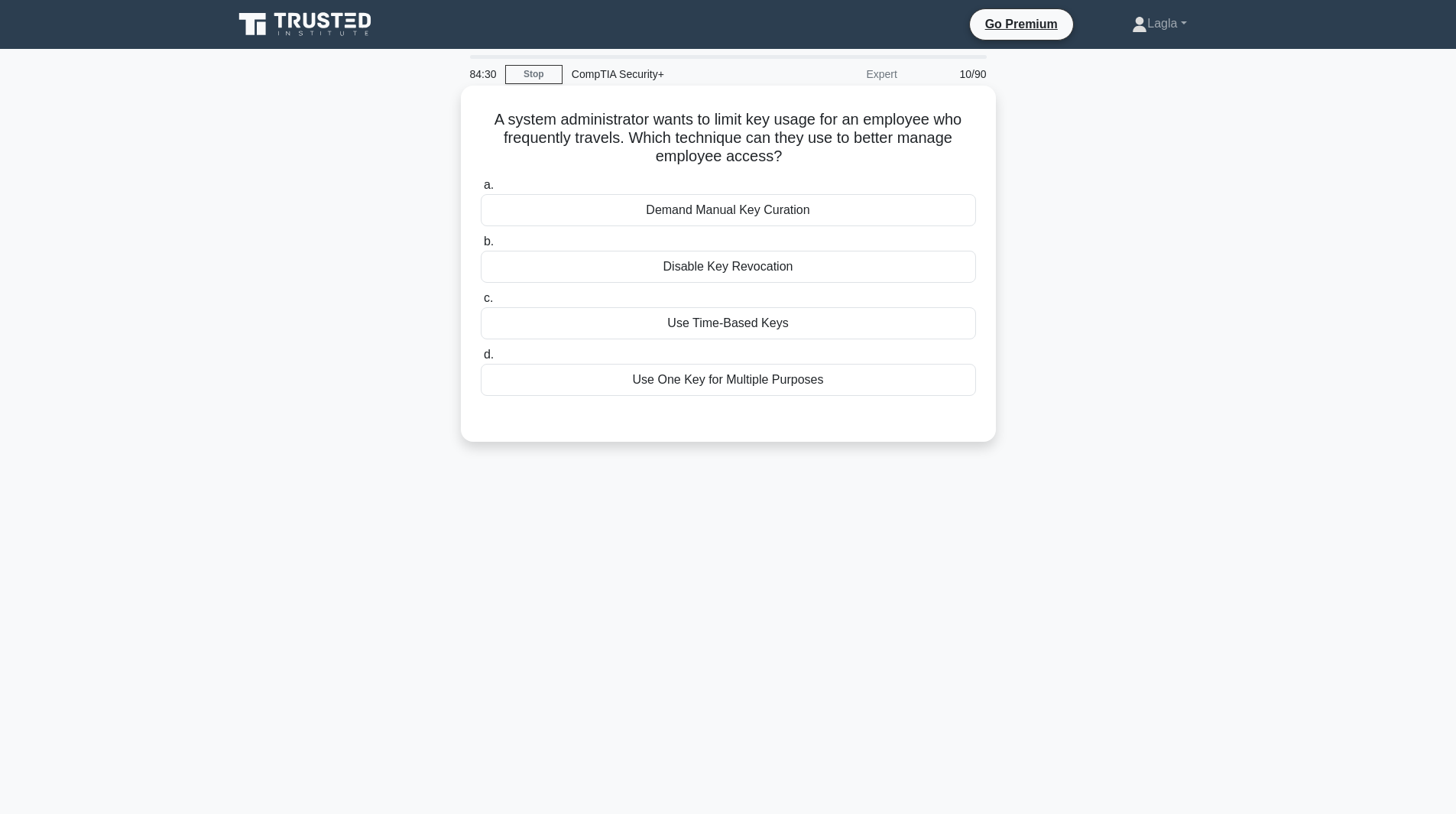
click at [748, 324] on div "Use Time-Based Keys" at bounding box center [728, 324] width 495 height 32
click at [481, 303] on input "c. Use Time-Based Keys" at bounding box center [481, 299] width 0 height 10
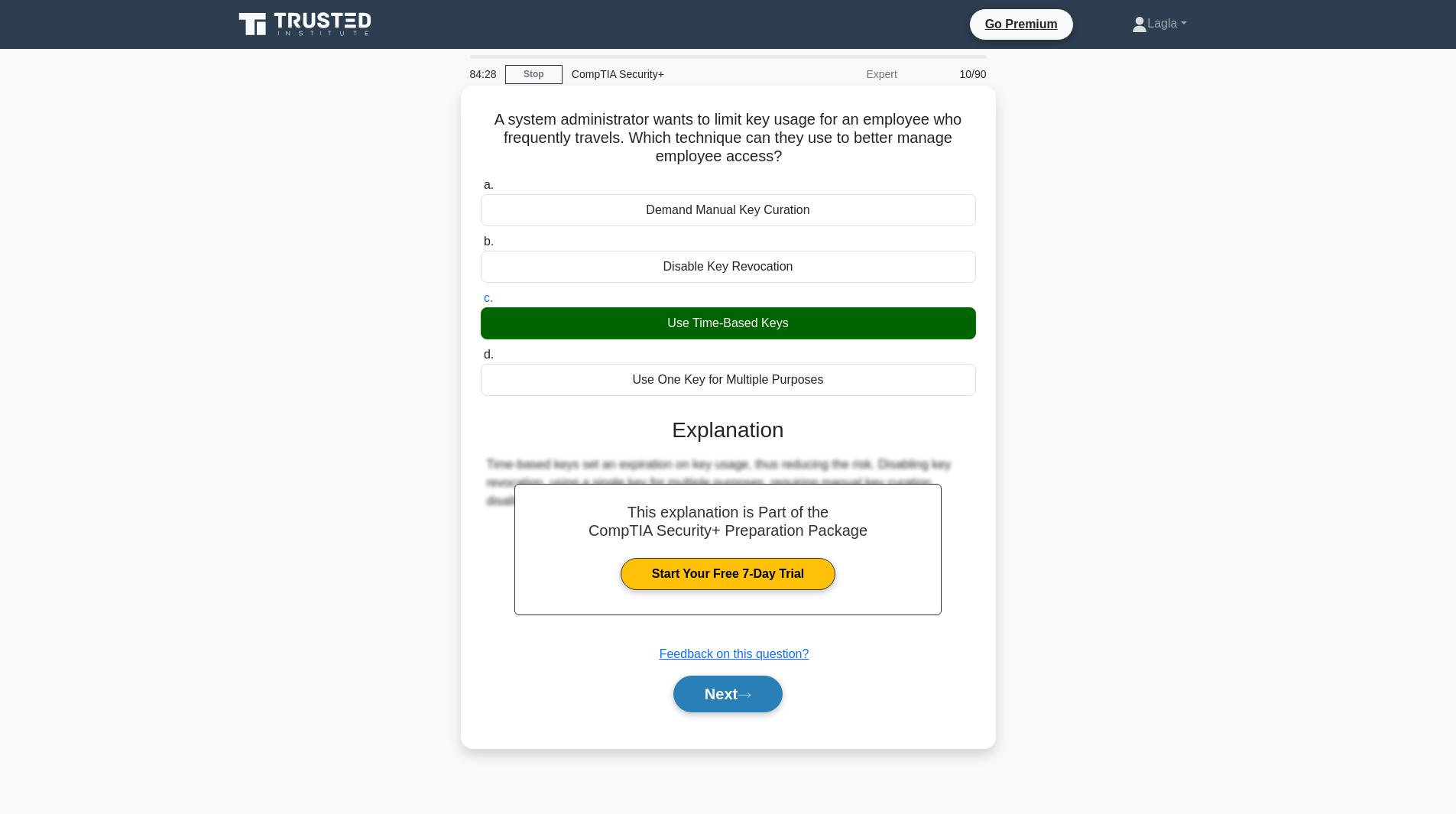
click at [702, 706] on button "Next" at bounding box center [728, 694] width 109 height 37
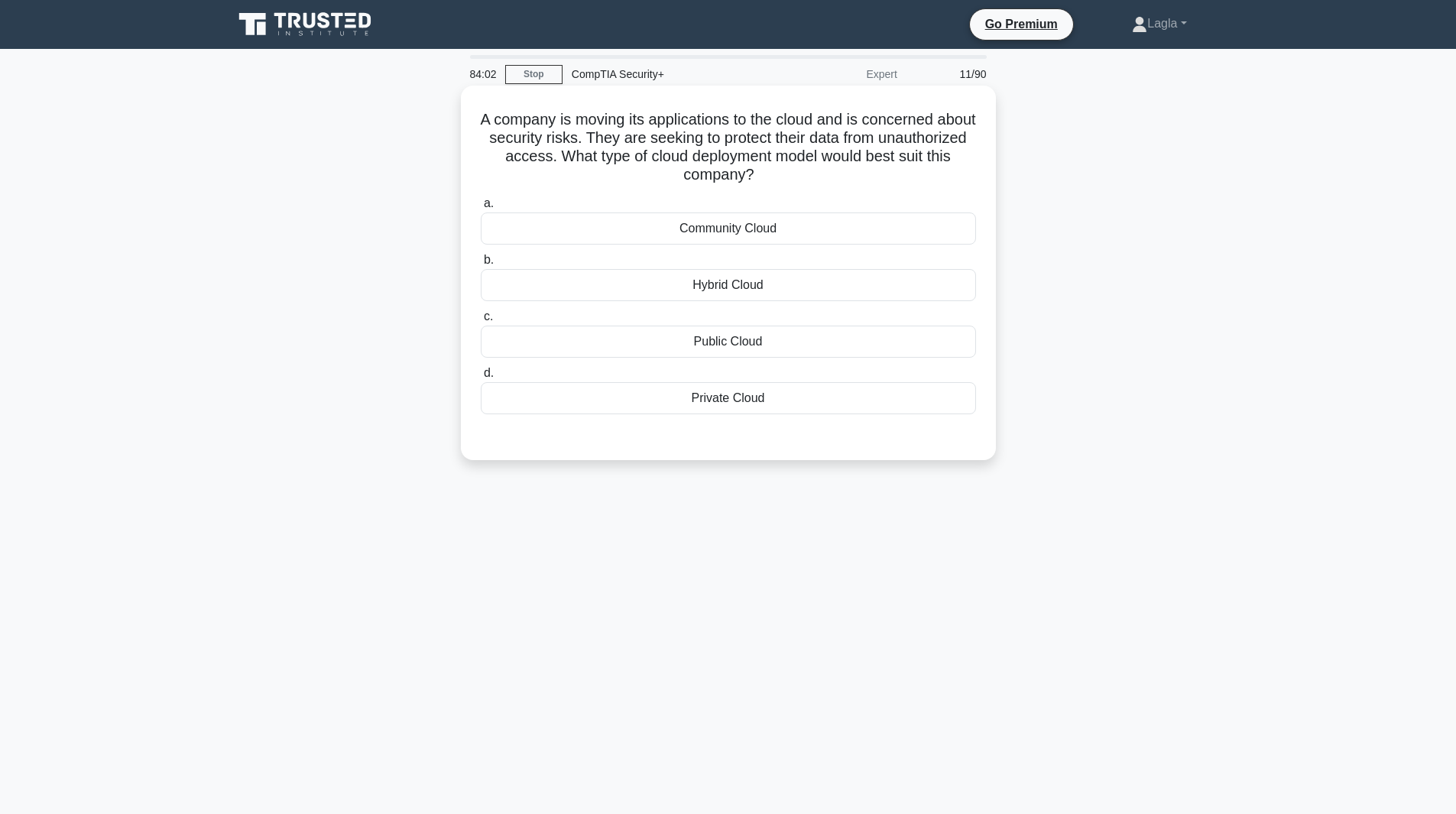
click at [685, 413] on div "Private Cloud" at bounding box center [728, 398] width 495 height 32
click at [481, 378] on input "d. Private Cloud" at bounding box center [481, 373] width 0 height 10
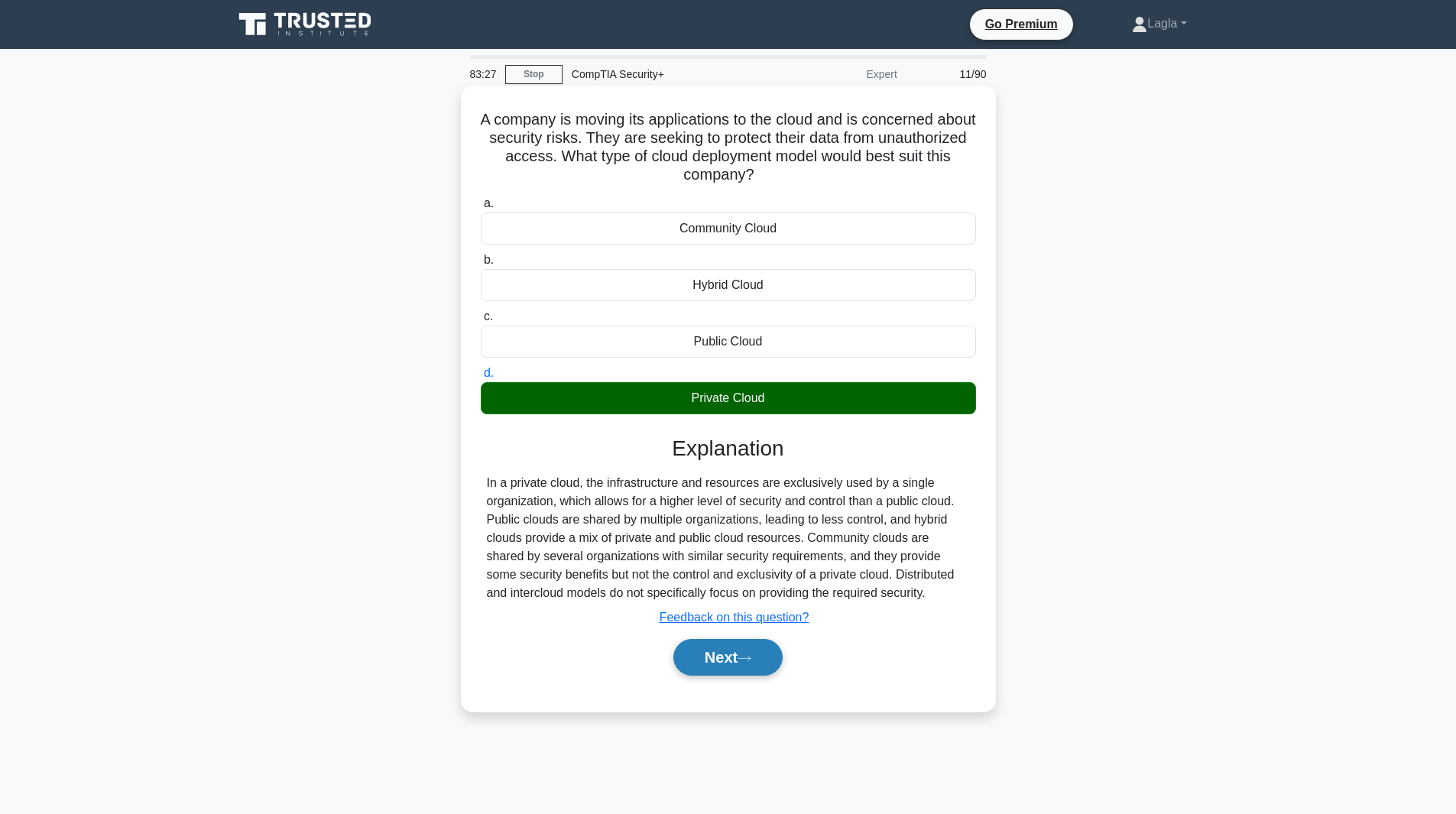
click at [707, 658] on button "Next" at bounding box center [728, 657] width 109 height 37
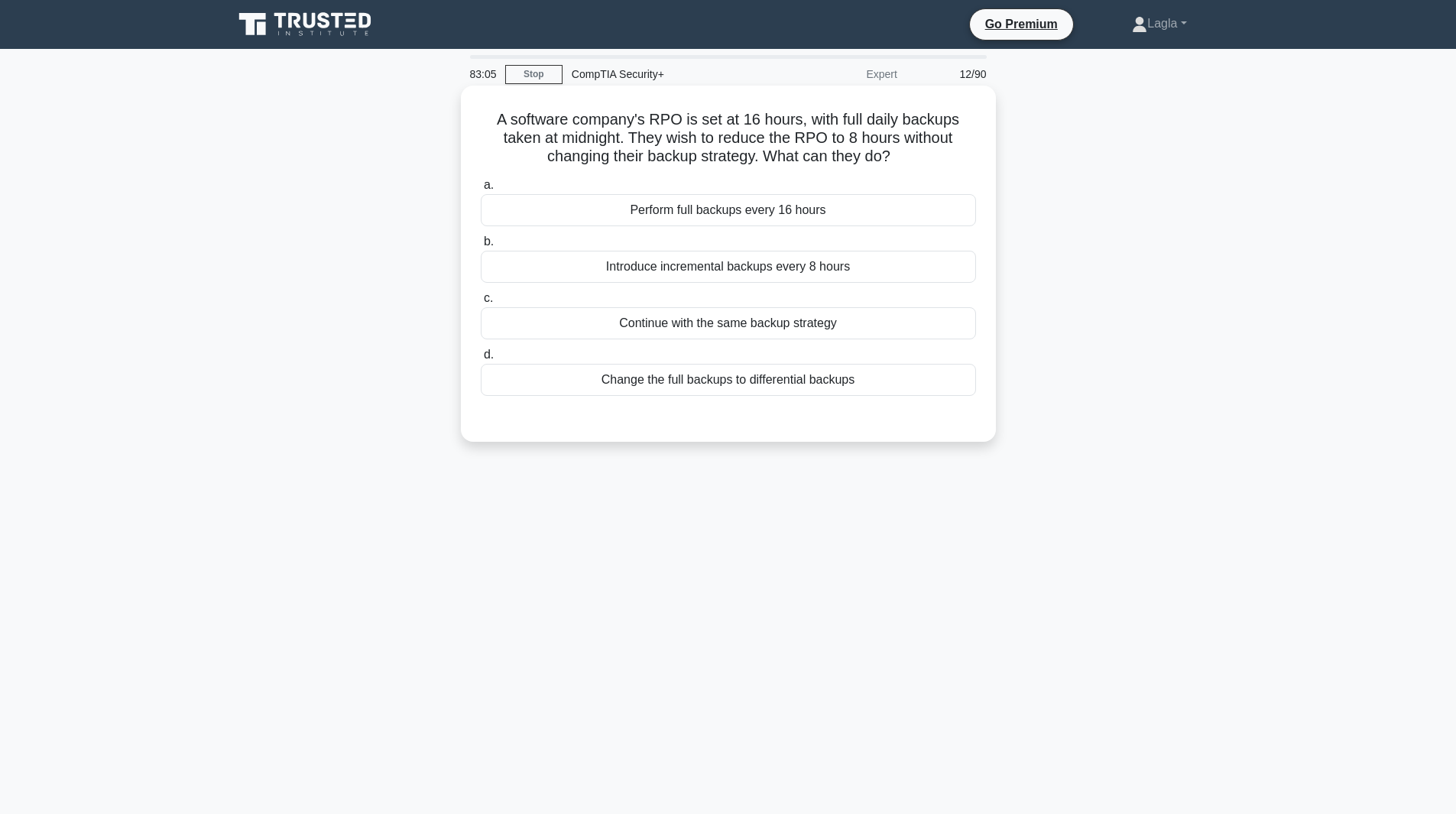
click at [722, 272] on div "Introduce incremental backups every 8 hours" at bounding box center [728, 267] width 495 height 32
click at [481, 247] on input "b. Introduce incremental backups every 8 hours" at bounding box center [481, 242] width 0 height 10
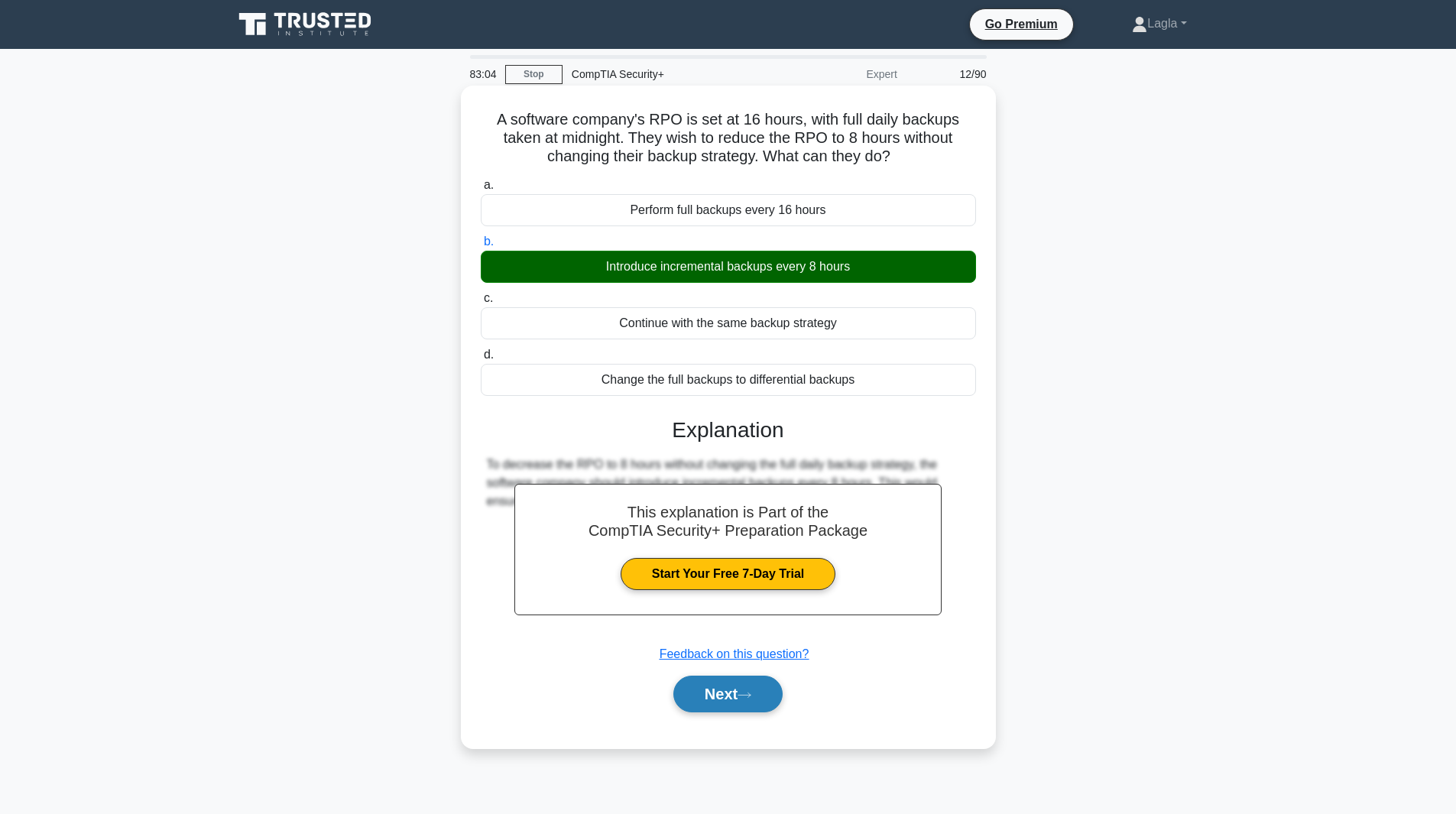
click at [704, 689] on button "Next" at bounding box center [728, 694] width 109 height 37
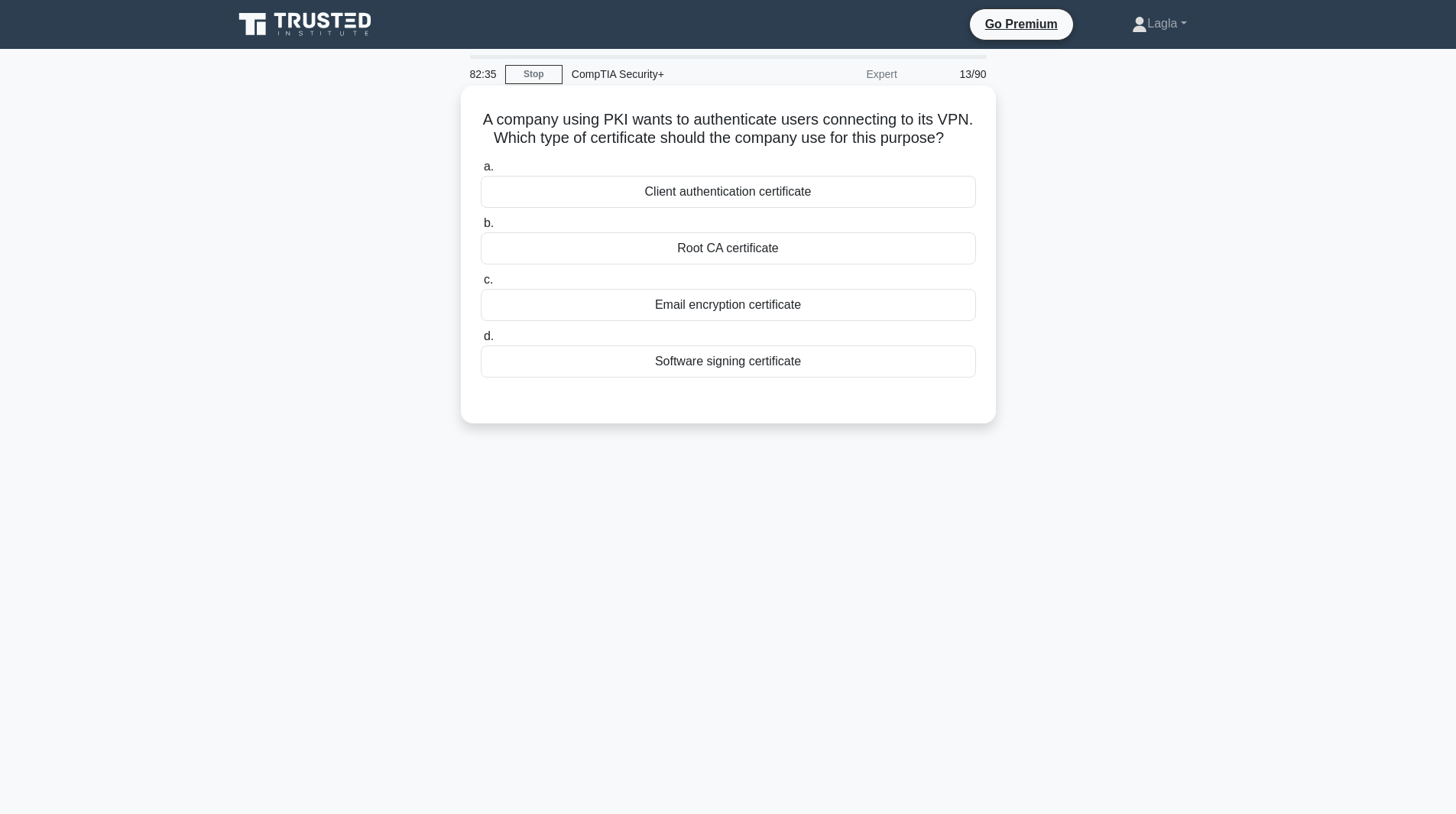
click at [643, 208] on div "Client authentication certificate" at bounding box center [728, 192] width 495 height 32
click at [481, 172] on input "a. Client authentication certificate" at bounding box center [481, 167] width 0 height 10
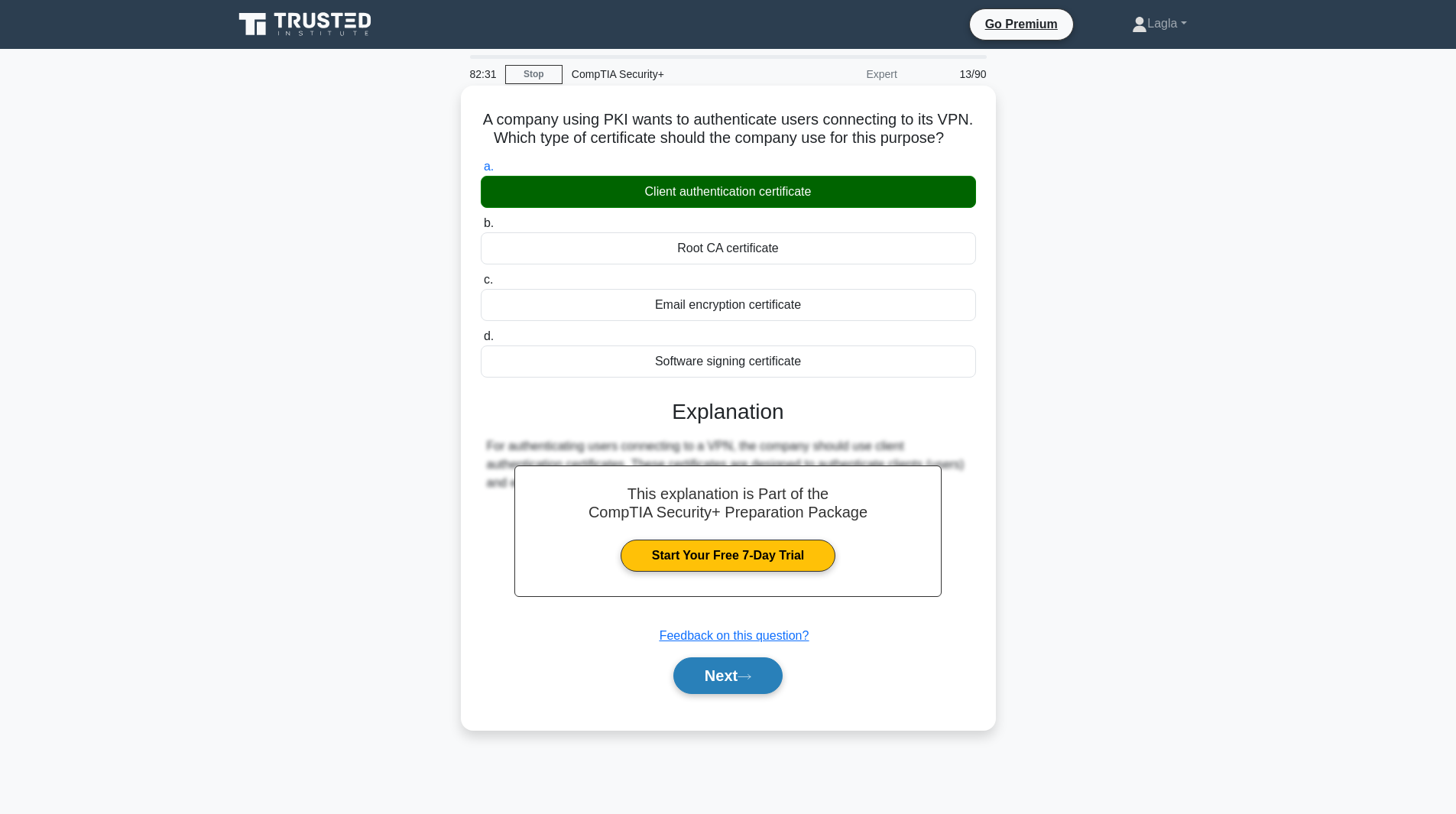
click at [697, 694] on button "Next" at bounding box center [728, 676] width 109 height 37
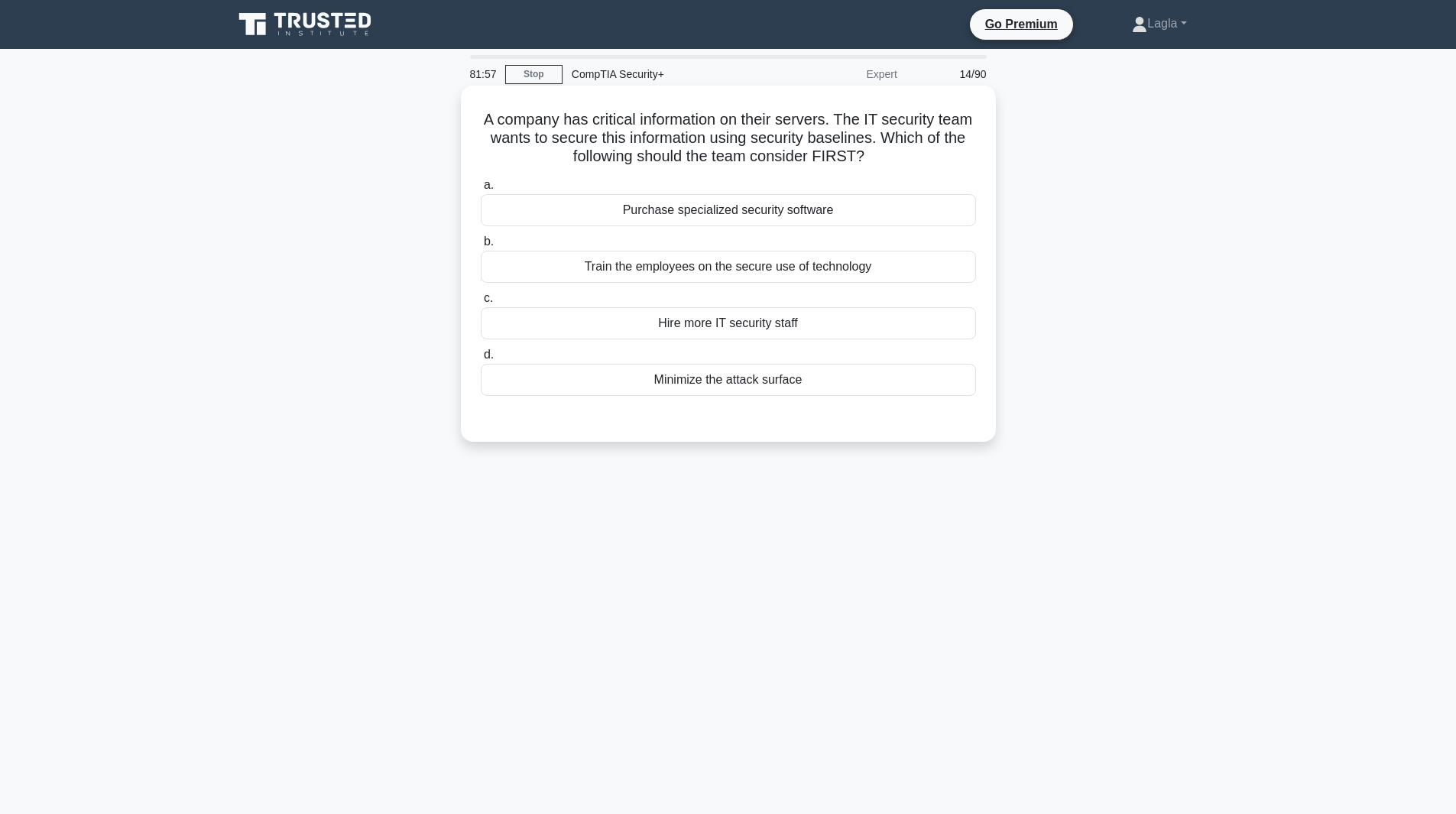
click at [618, 381] on div "Minimize the attack surface" at bounding box center [728, 380] width 495 height 32
click at [481, 360] on input "d. Minimize the attack surface" at bounding box center [481, 355] width 0 height 10
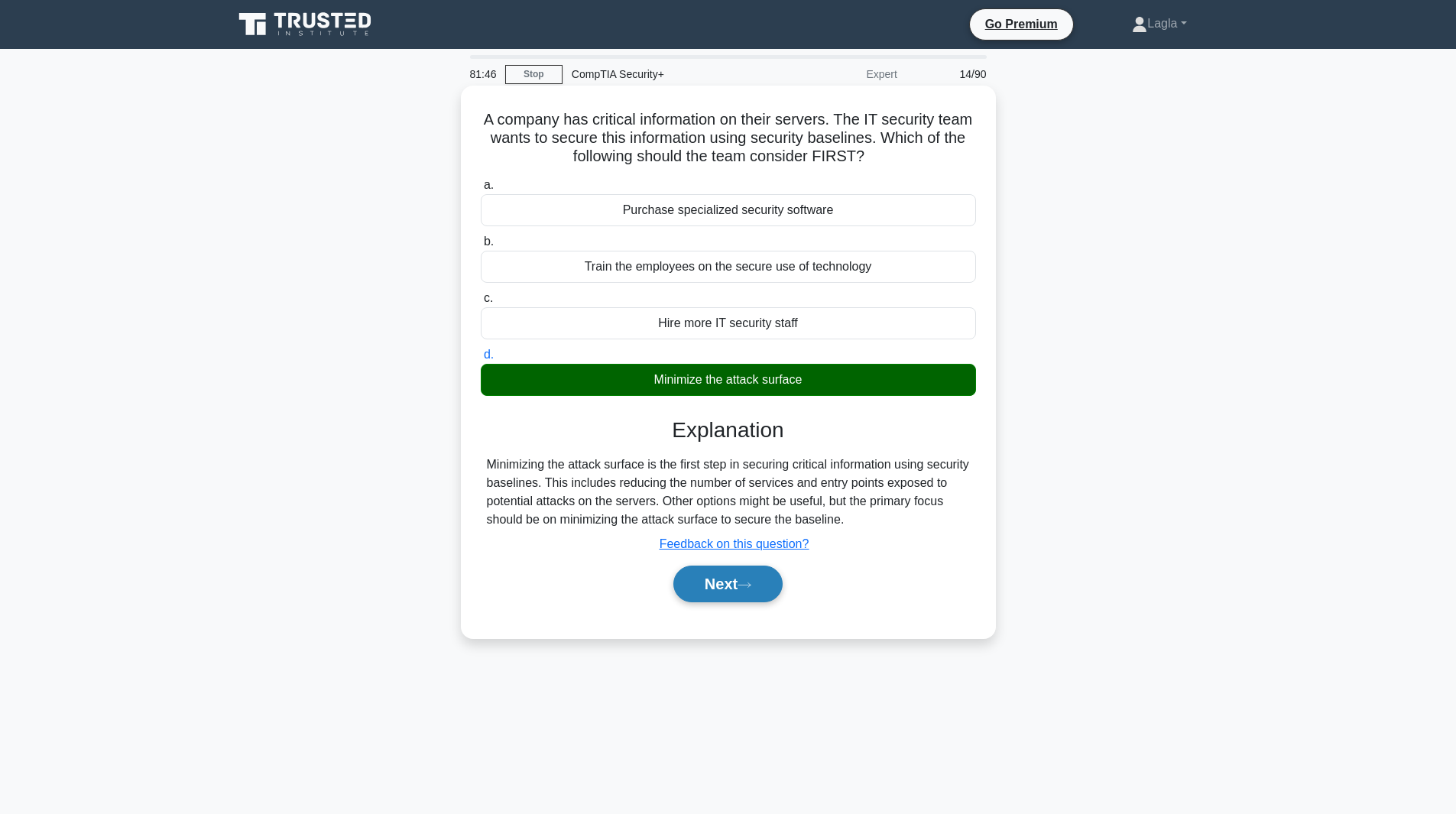
click at [715, 602] on button "Next" at bounding box center [728, 584] width 109 height 37
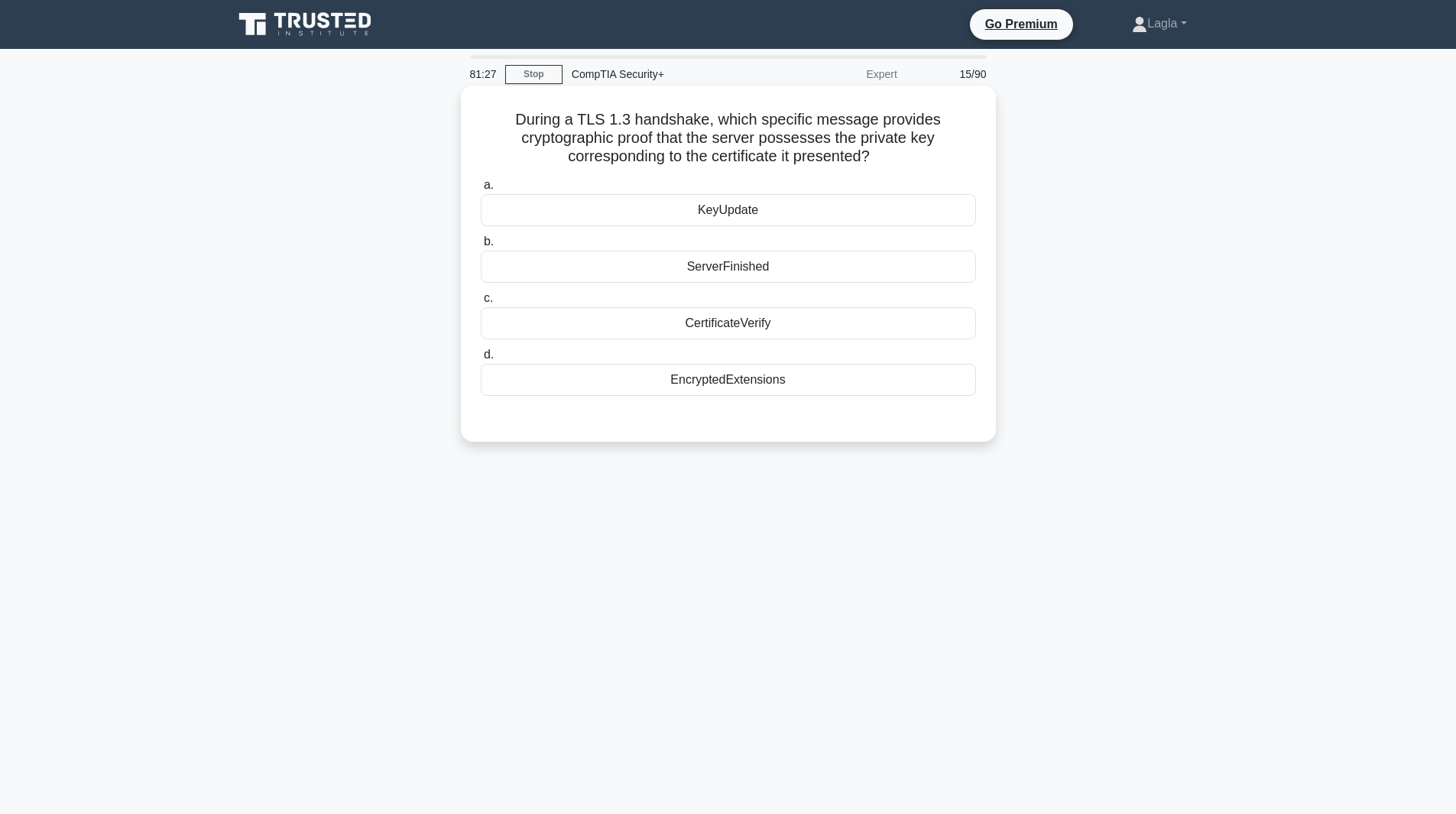
click at [730, 335] on div "CertificateVerify" at bounding box center [728, 324] width 495 height 32
click at [481, 303] on input "c. CertificateVerify" at bounding box center [481, 299] width 0 height 10
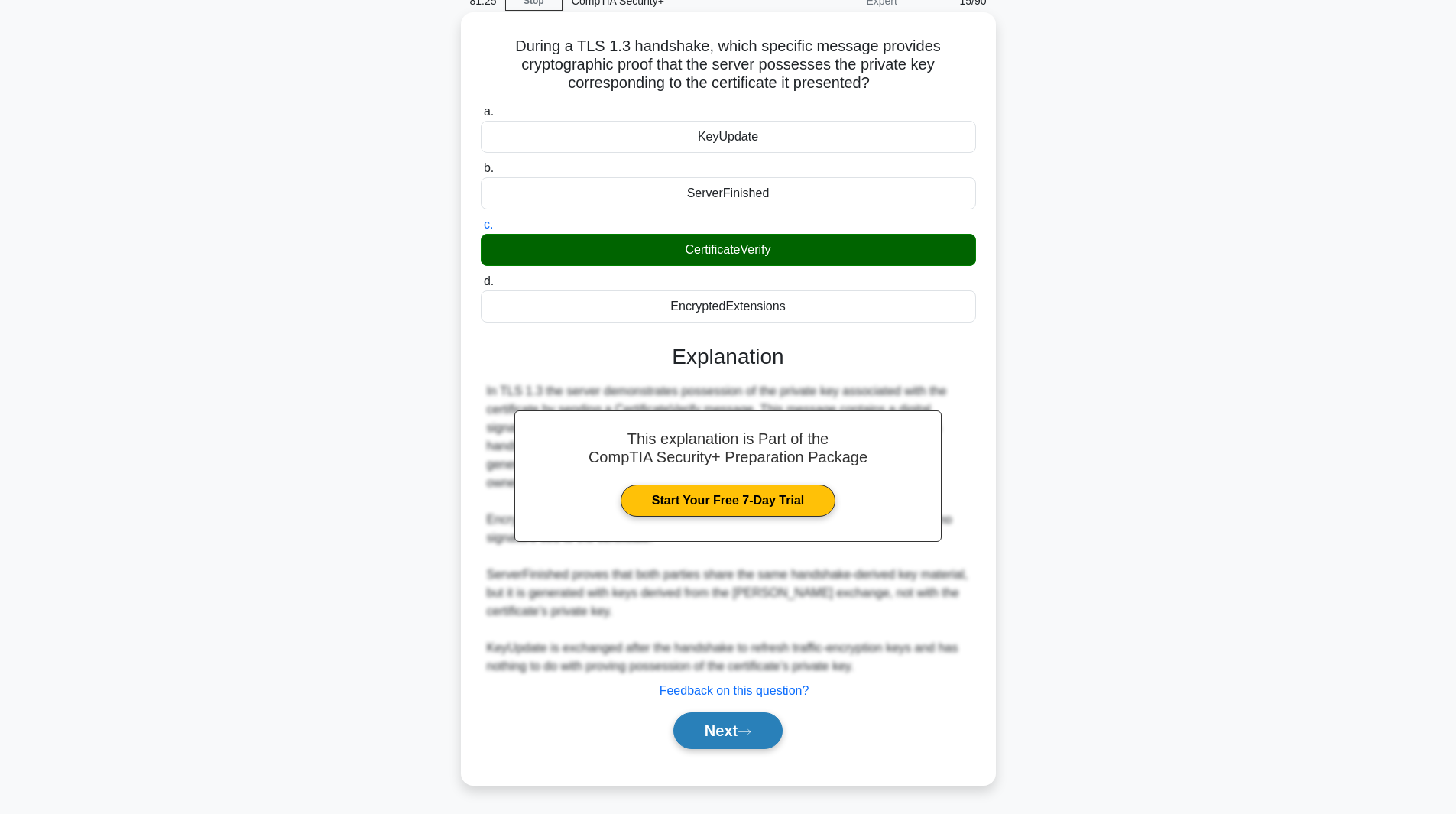
click at [683, 739] on button "Next" at bounding box center [728, 731] width 109 height 37
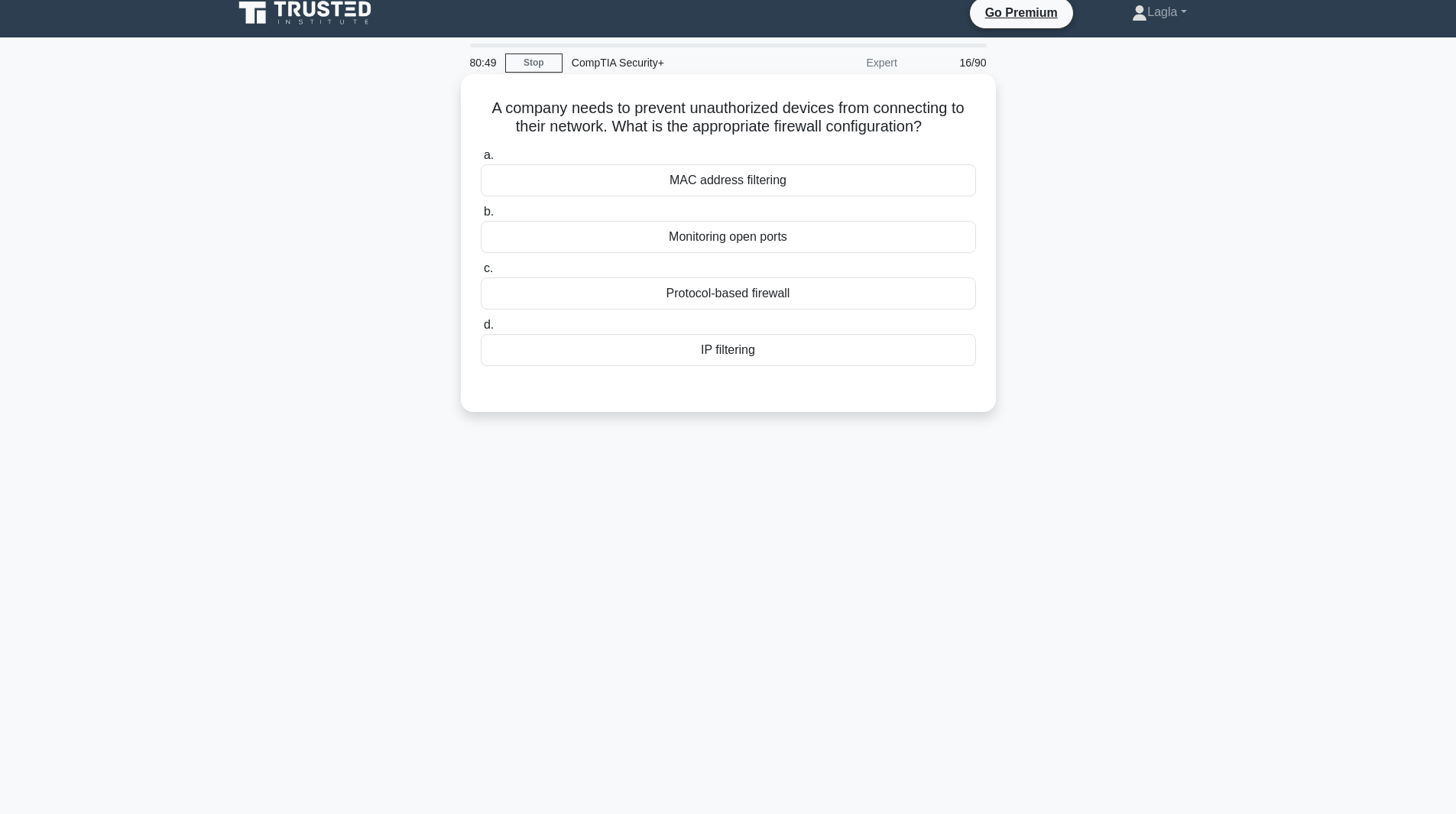
click at [712, 299] on div "Protocol-based firewall" at bounding box center [728, 294] width 495 height 32
click at [481, 274] on input "c. Protocol-based firewall" at bounding box center [481, 269] width 0 height 10
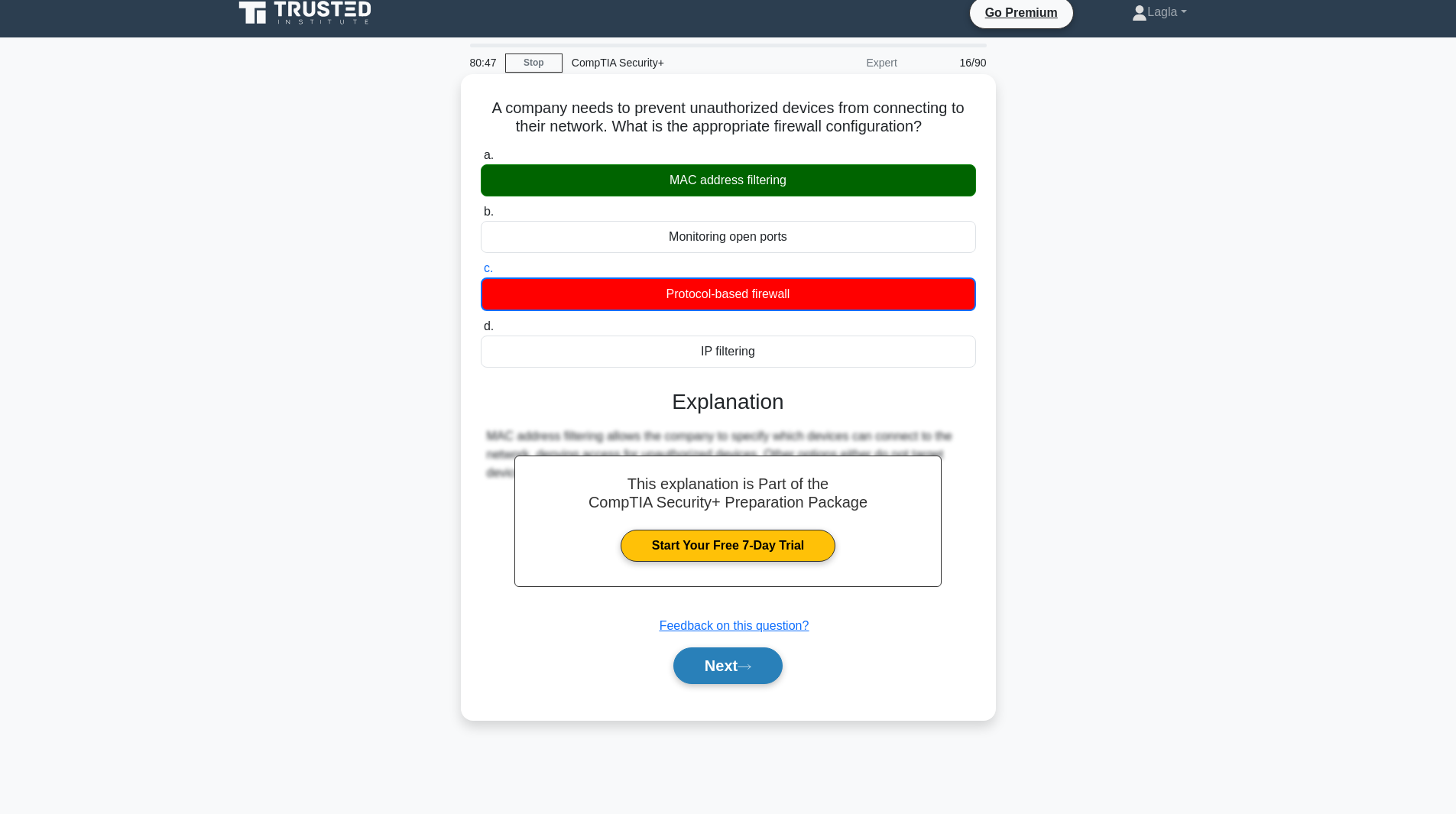
click at [715, 652] on button "Next" at bounding box center [728, 666] width 109 height 37
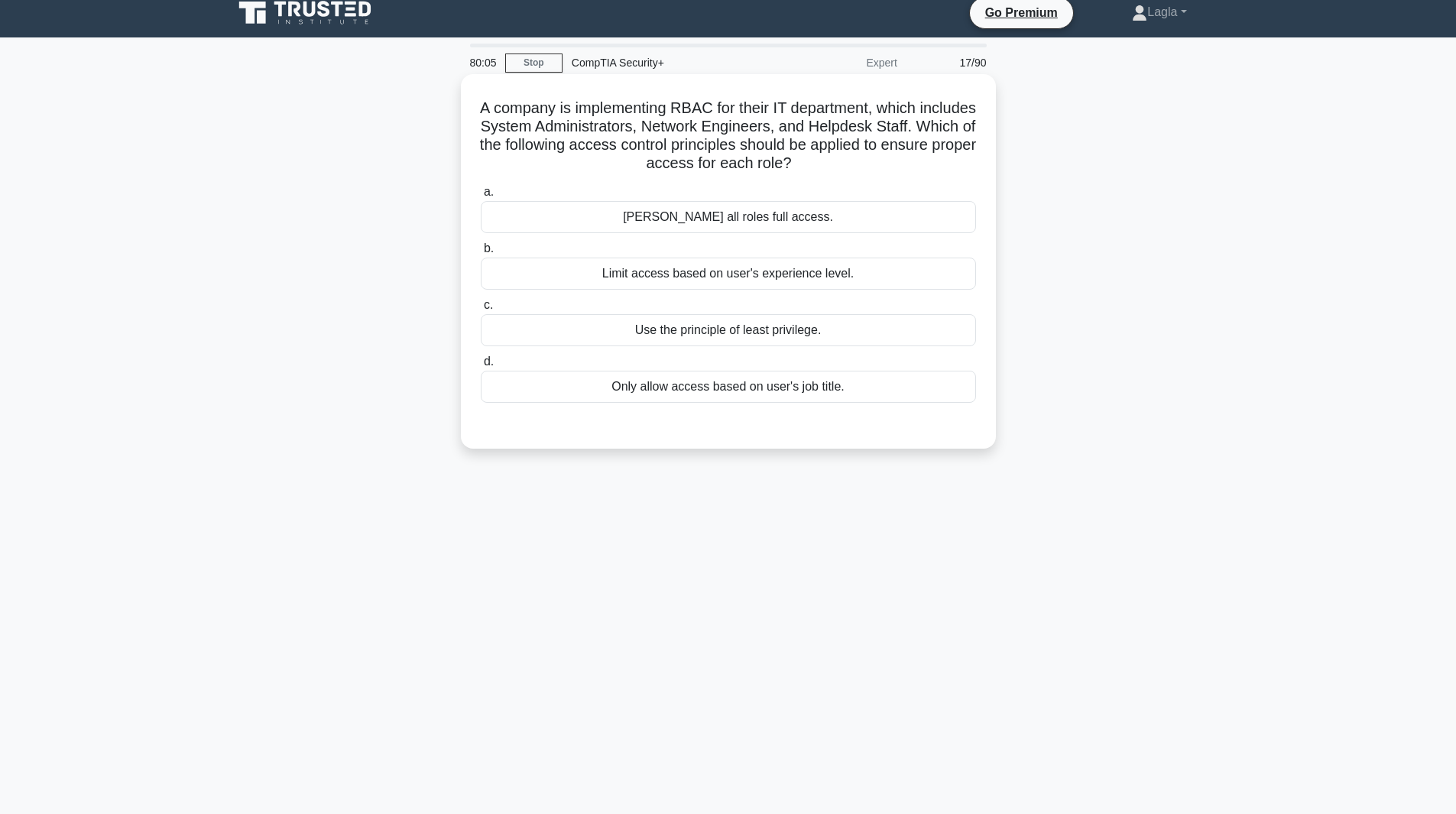
click at [746, 338] on div "Use the principle of least privilege." at bounding box center [728, 330] width 495 height 32
click at [481, 311] on input "c. Use the principle of least privilege." at bounding box center [481, 305] width 0 height 10
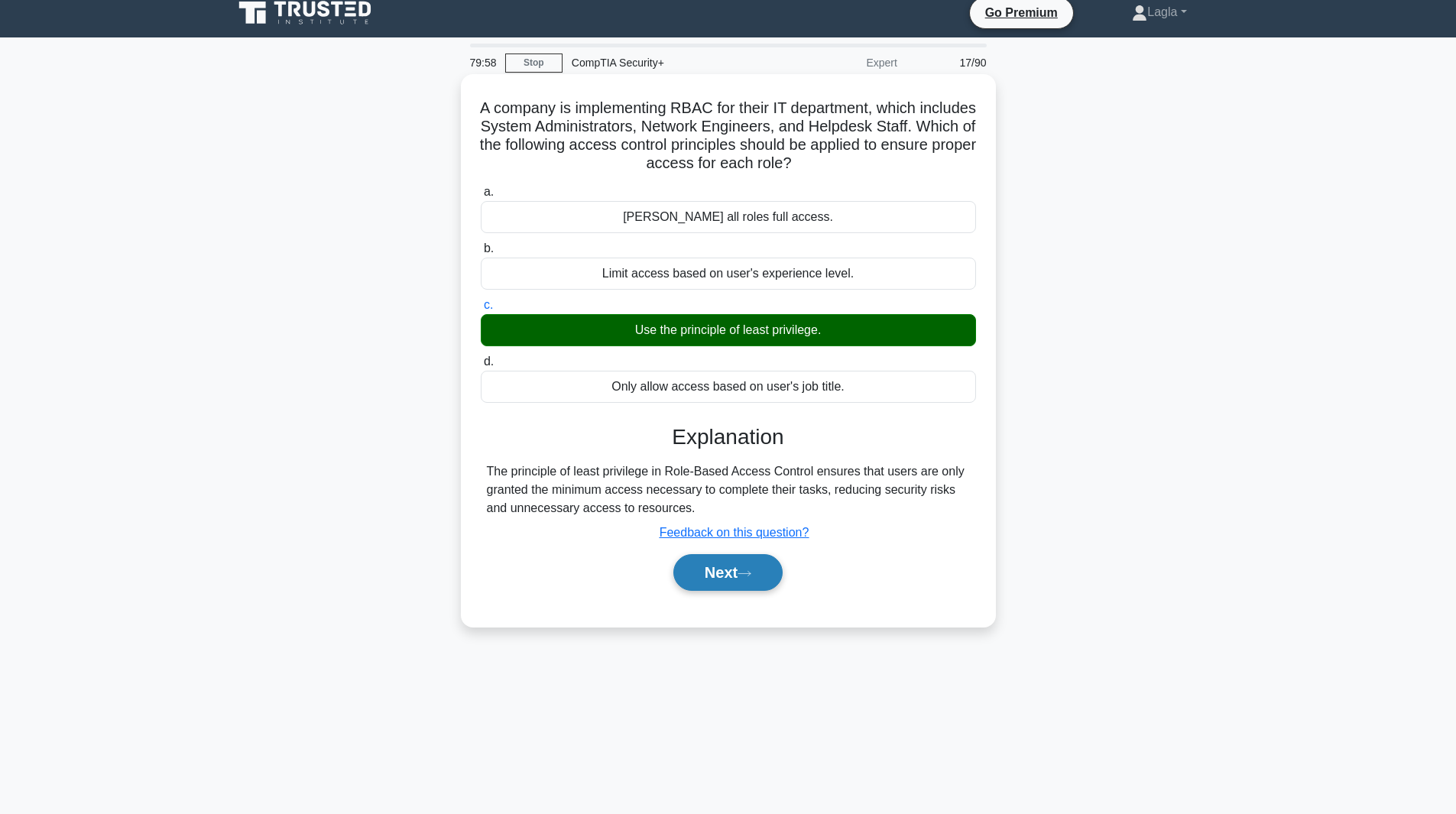
click at [701, 584] on button "Next" at bounding box center [728, 573] width 109 height 37
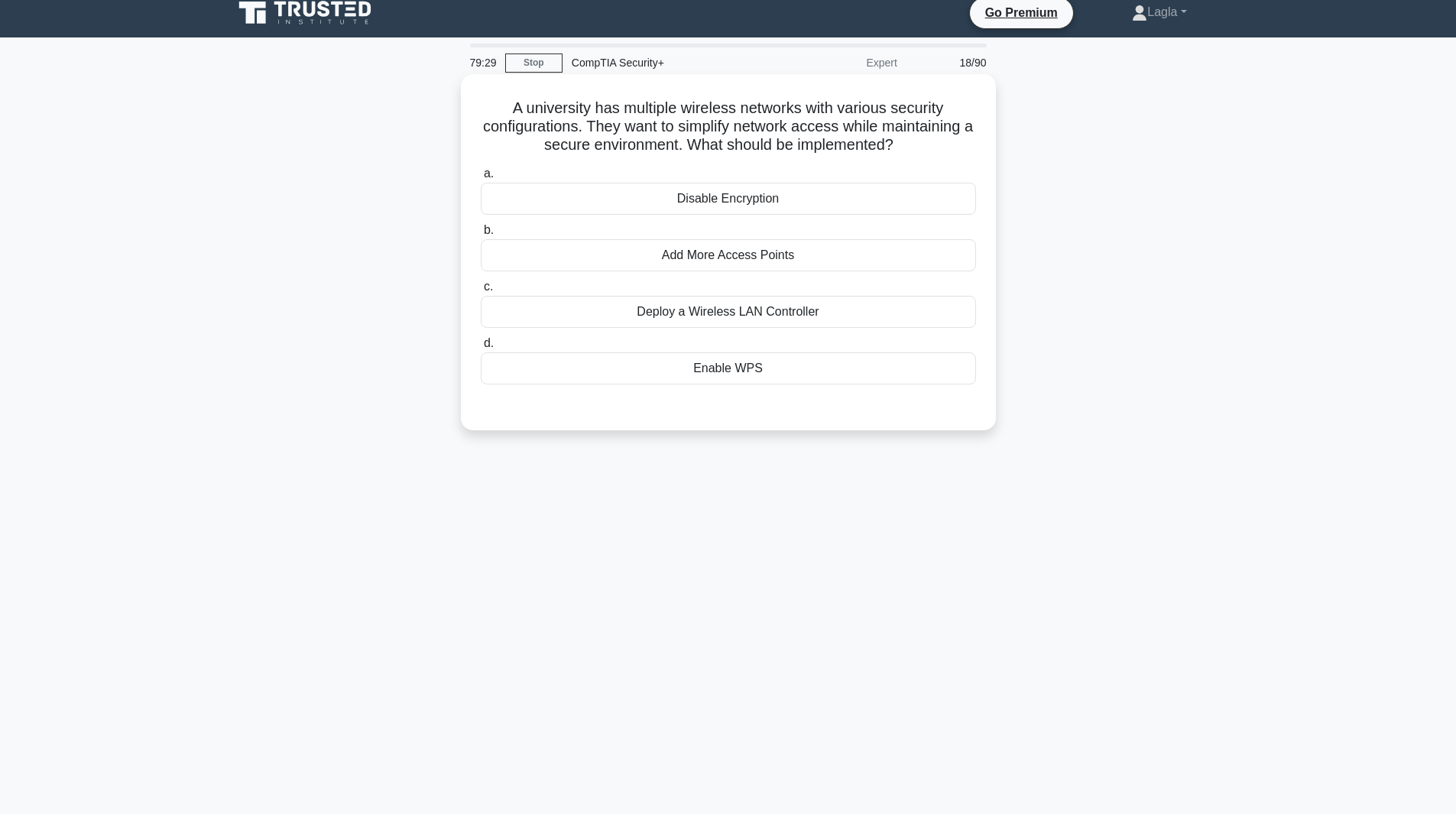
click at [619, 324] on div "Deploy a Wireless LAN Controller" at bounding box center [728, 312] width 495 height 32
click at [481, 292] on input "c. Deploy a Wireless LAN Controller" at bounding box center [481, 287] width 0 height 10
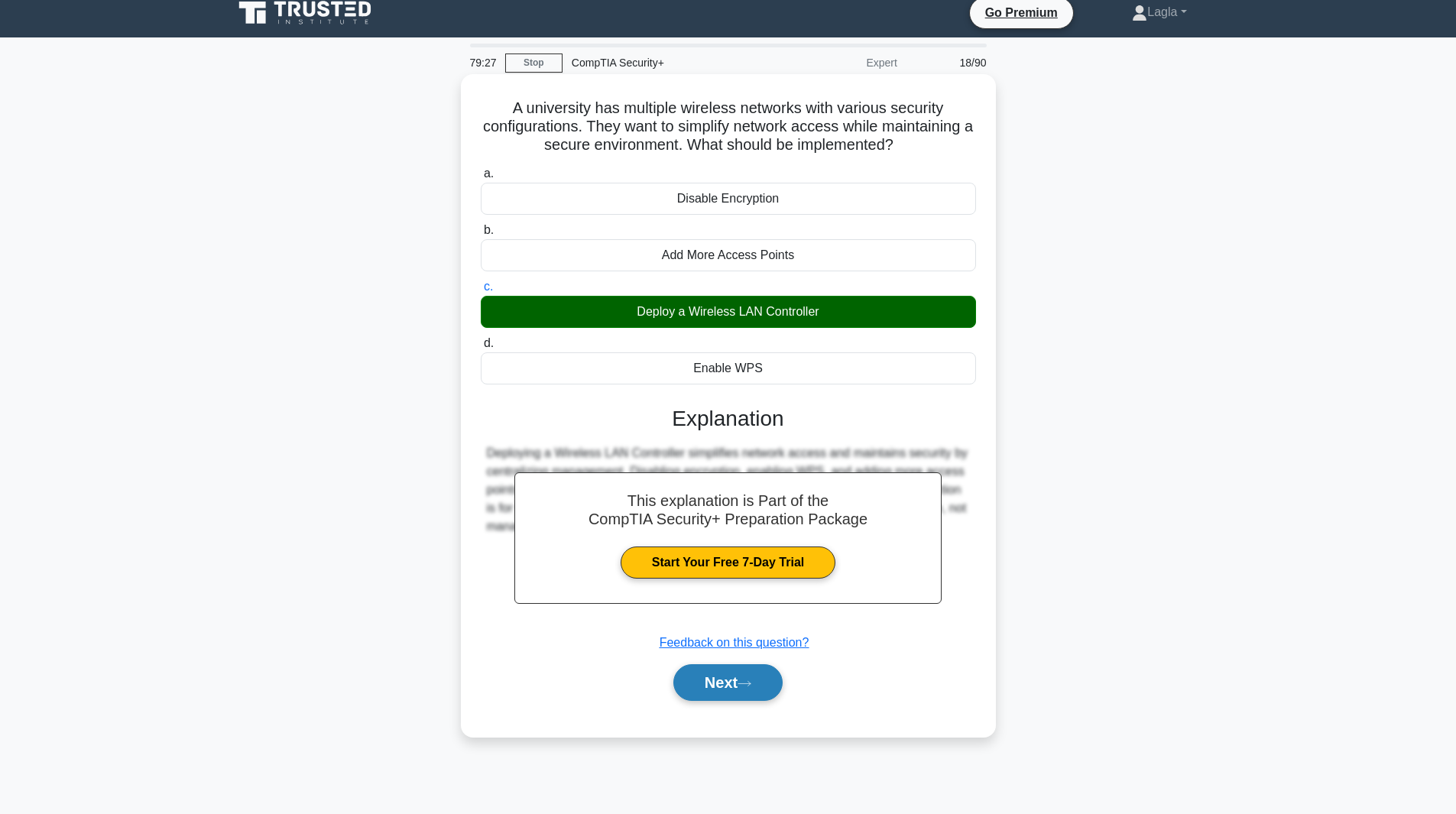
click at [752, 697] on button "Next" at bounding box center [728, 683] width 109 height 37
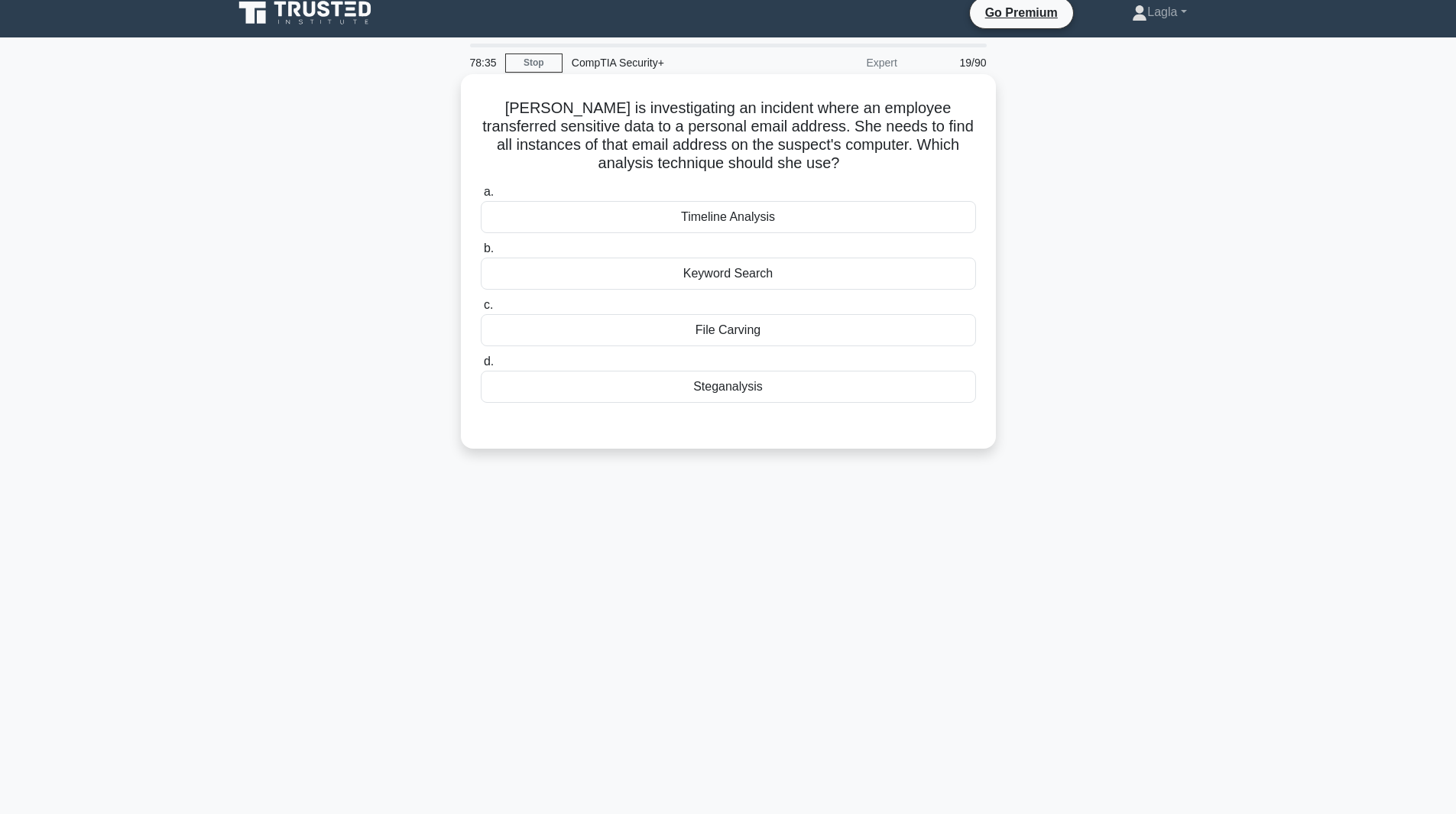
click at [625, 281] on div "Keyword Search" at bounding box center [728, 274] width 495 height 32
click at [481, 254] on input "b. Keyword Search" at bounding box center [481, 249] width 0 height 10
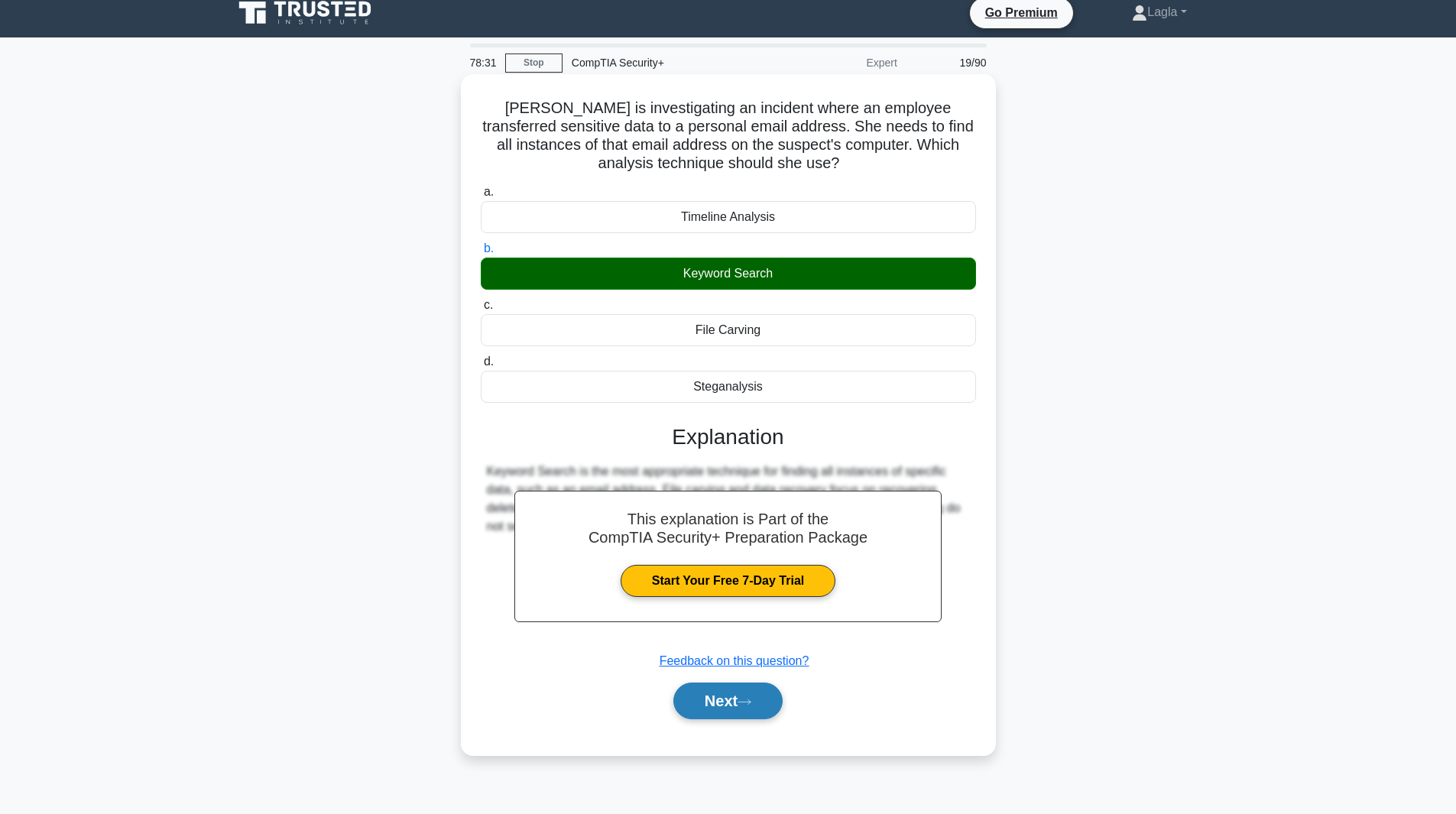
click at [699, 714] on button "Next" at bounding box center [728, 702] width 109 height 37
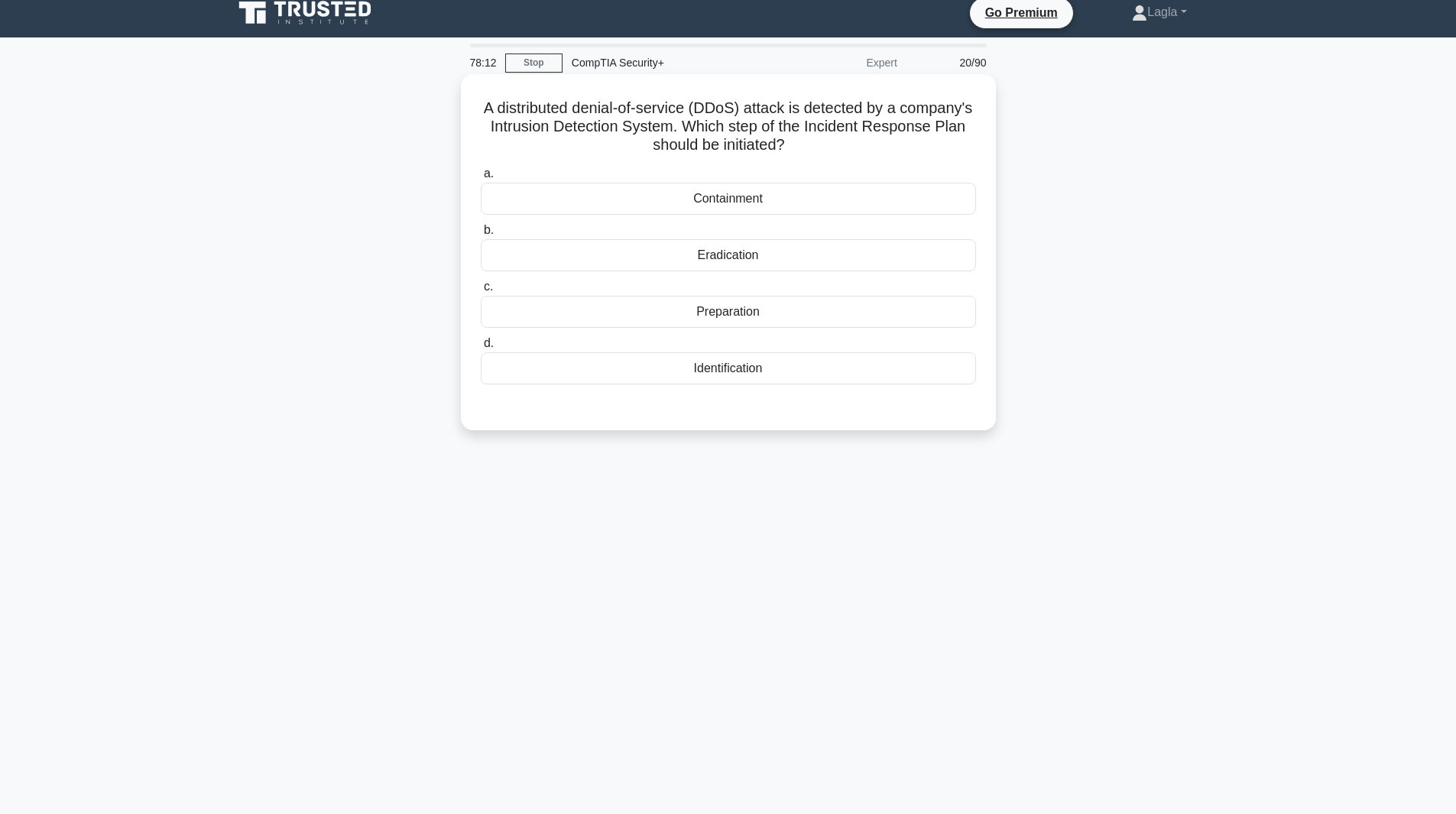
click at [887, 199] on div "Containment" at bounding box center [728, 199] width 495 height 32
click at [481, 179] on input "a. Containment" at bounding box center [481, 173] width 0 height 10
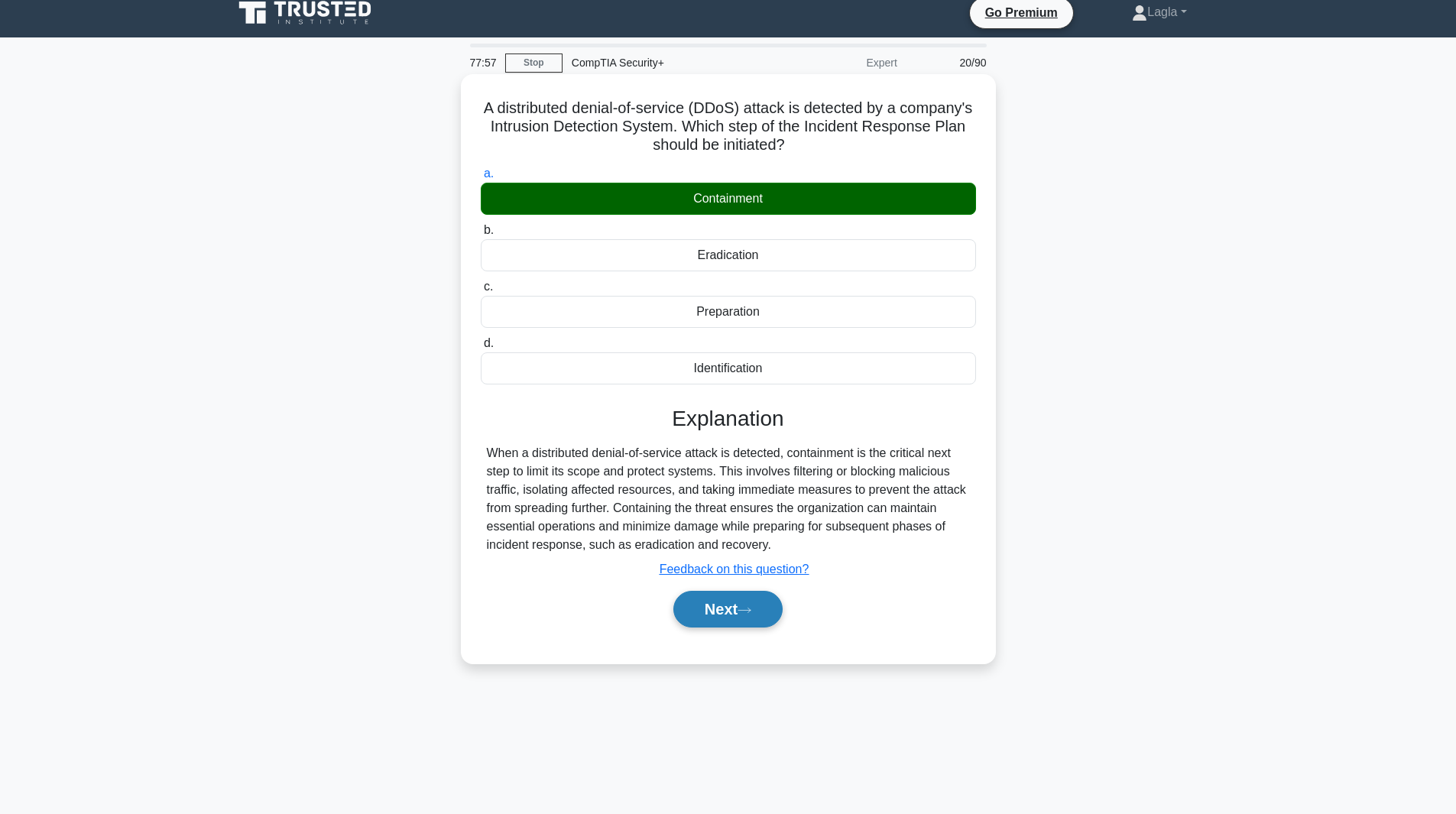
click at [723, 617] on button "Next" at bounding box center [728, 609] width 109 height 37
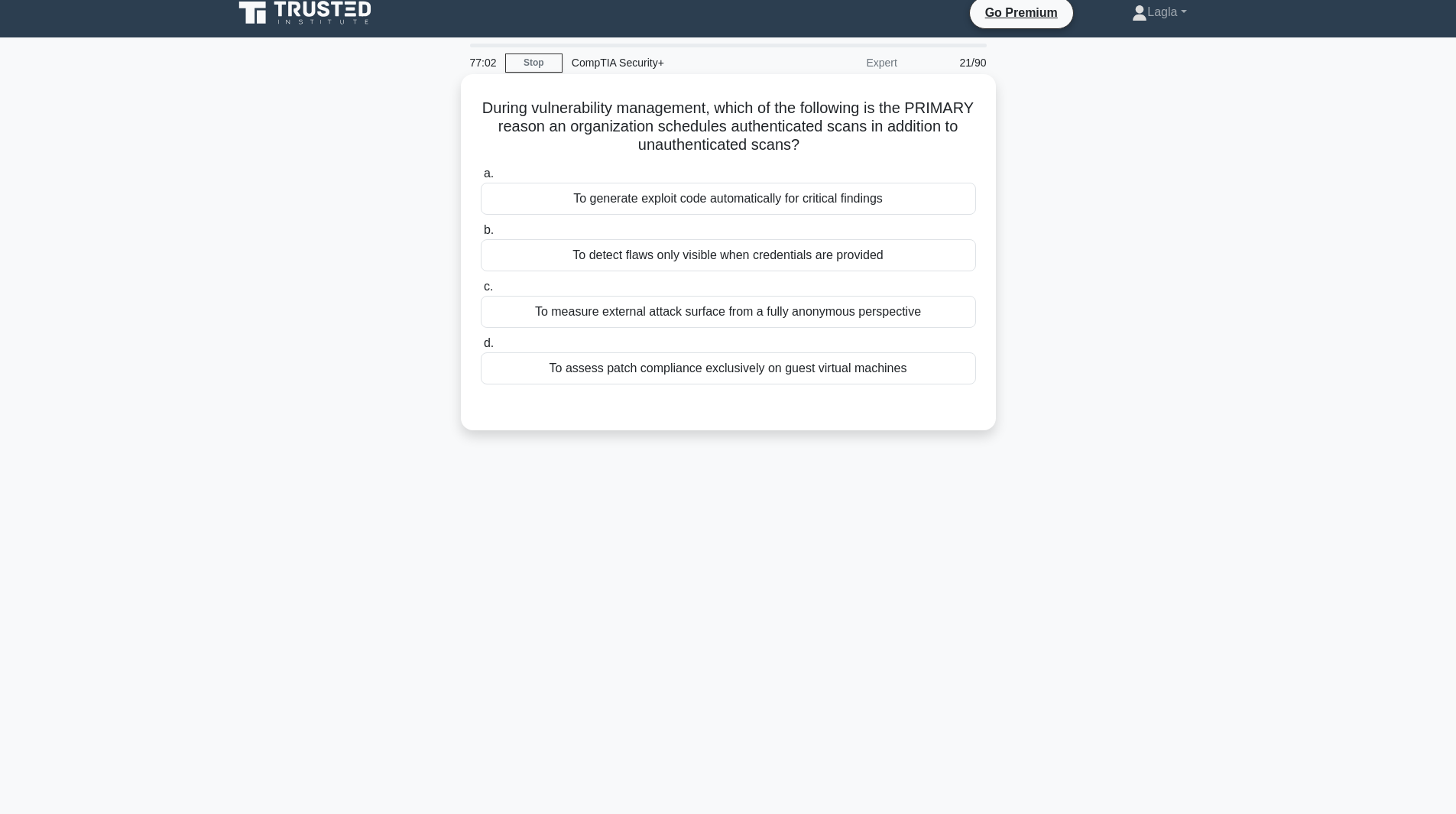
click at [710, 261] on div "To detect flaws only visible when credentials are provided" at bounding box center [728, 255] width 495 height 32
click at [481, 235] on input "b. To detect flaws only visible when credentials are provided" at bounding box center [481, 230] width 0 height 10
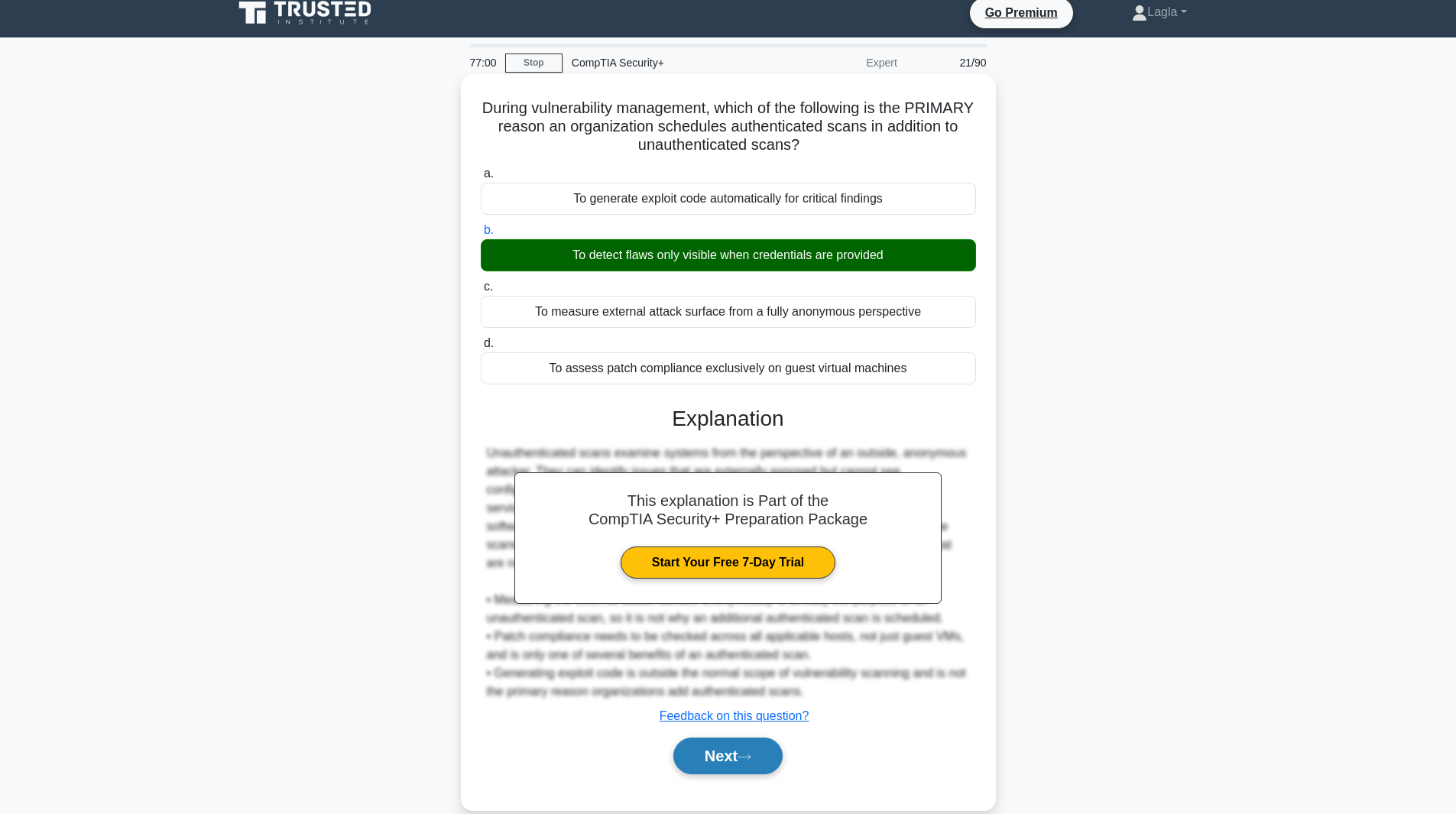
click at [700, 763] on button "Next" at bounding box center [728, 756] width 109 height 37
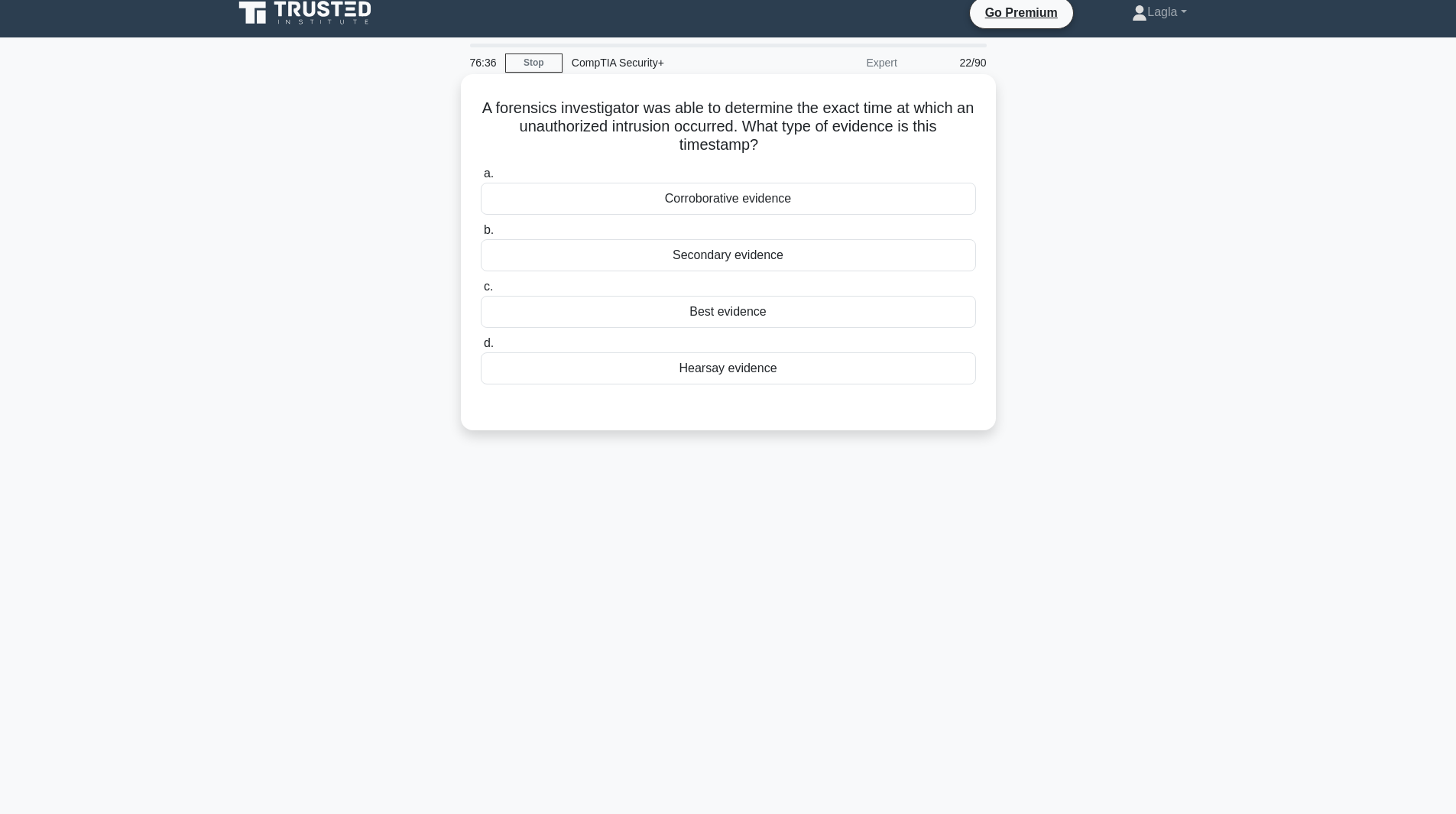
click at [741, 317] on div "Best evidence" at bounding box center [728, 312] width 495 height 32
click at [481, 292] on input "c. Best evidence" at bounding box center [481, 287] width 0 height 10
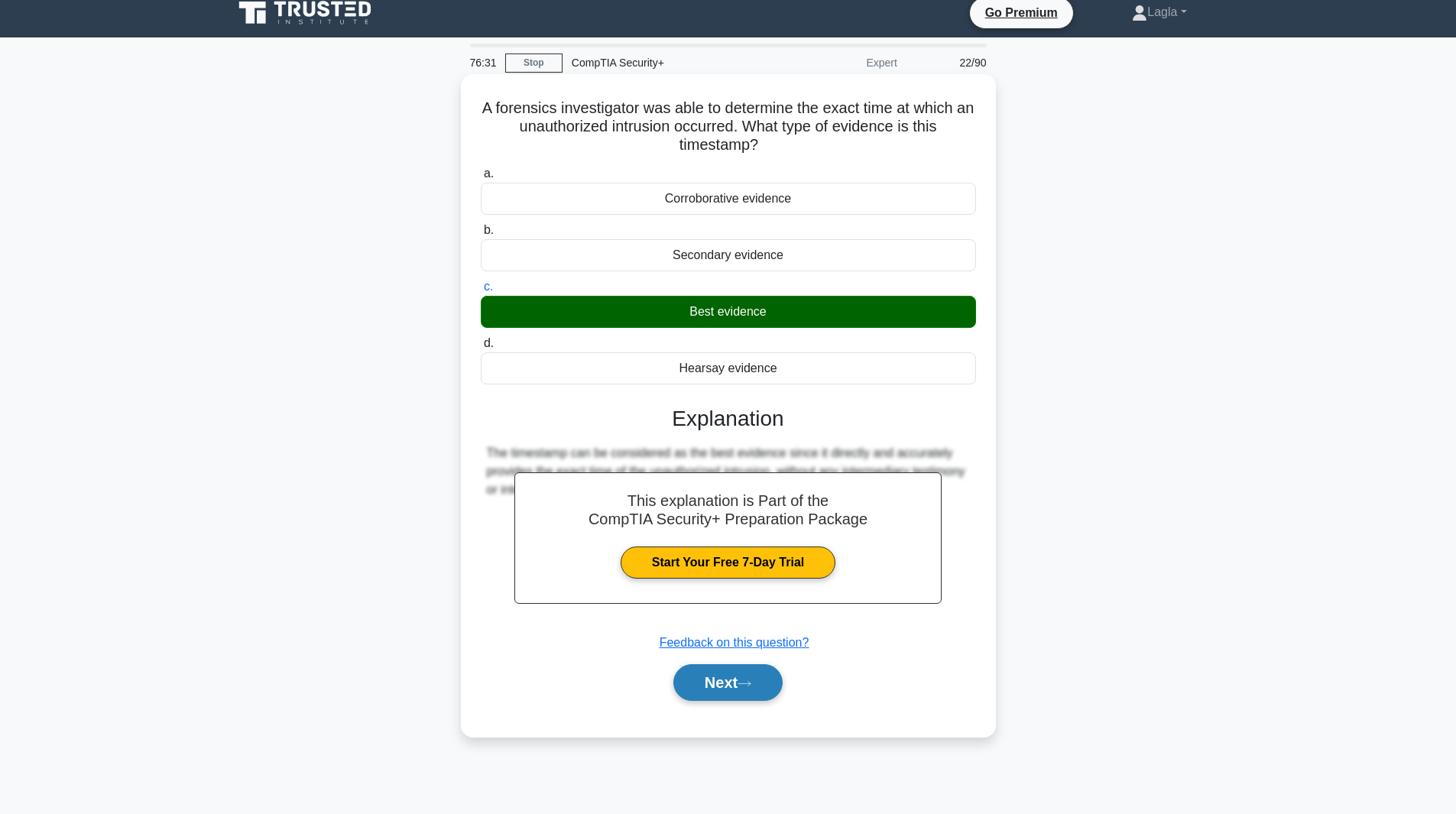
click at [725, 689] on button "Next" at bounding box center [728, 683] width 109 height 37
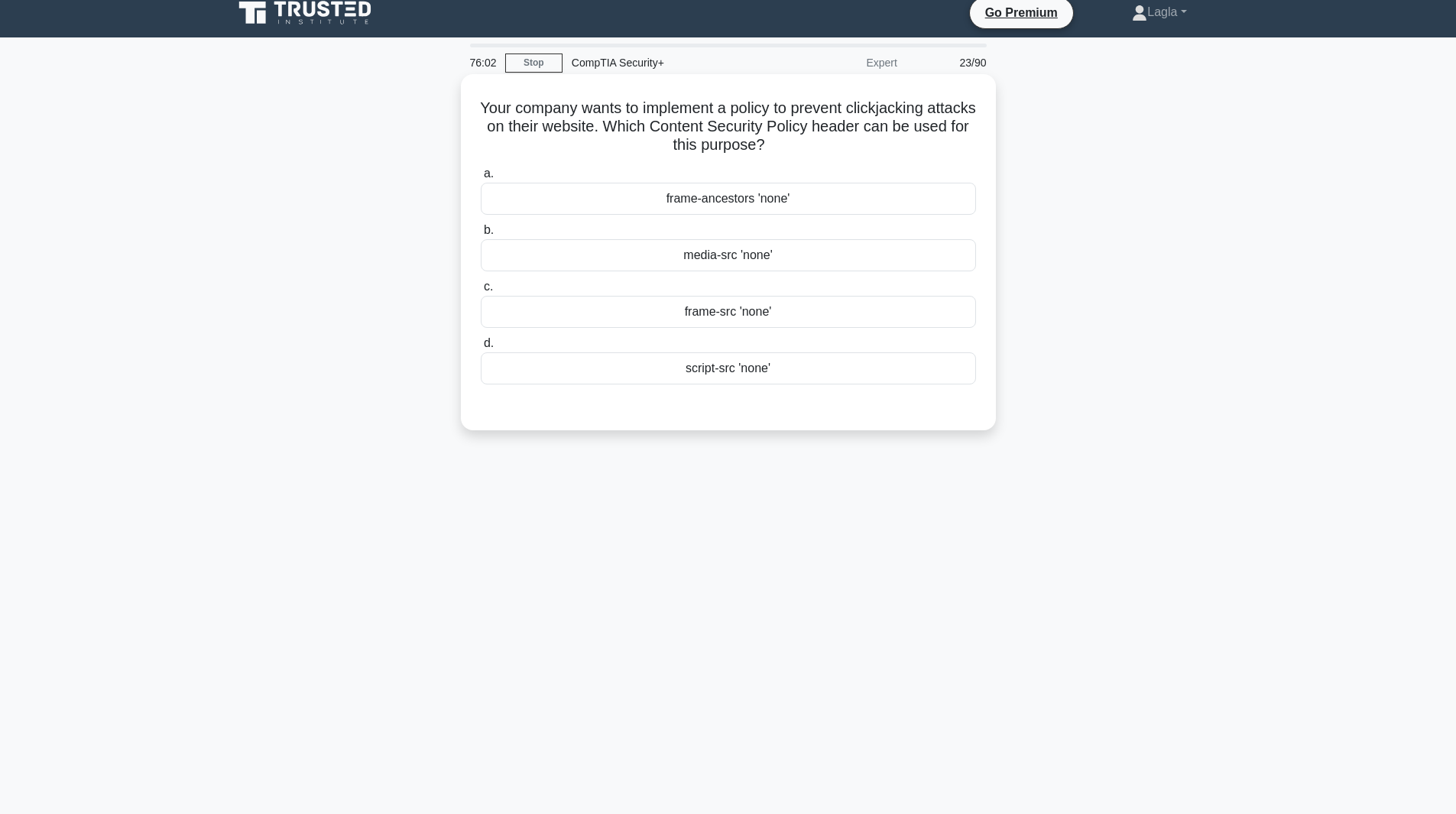
click at [657, 318] on div "frame-src 'none'" at bounding box center [728, 312] width 495 height 32
click at [481, 292] on input "c. frame-src 'none'" at bounding box center [481, 287] width 0 height 10
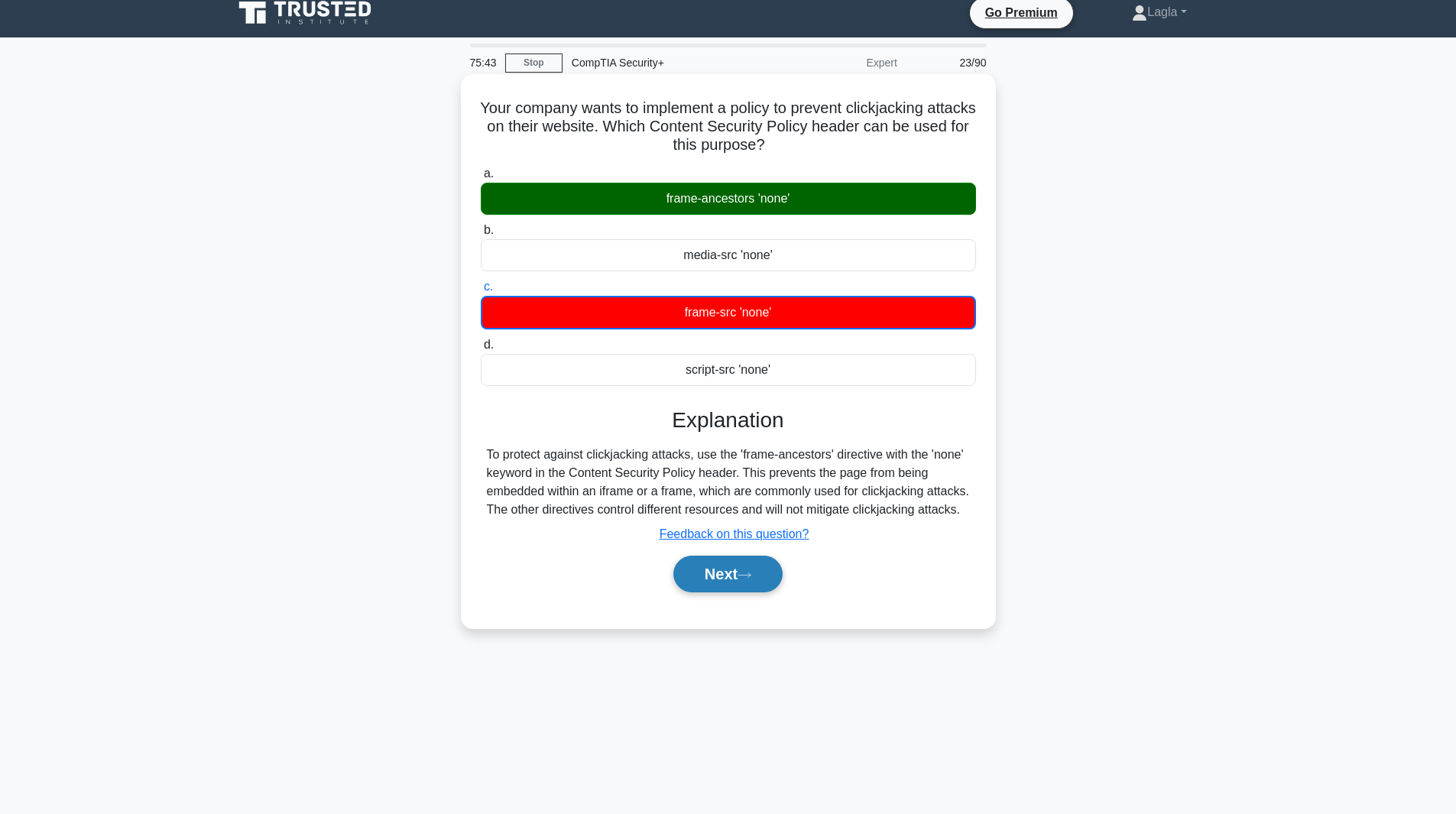
click at [725, 571] on button "Next" at bounding box center [728, 574] width 109 height 37
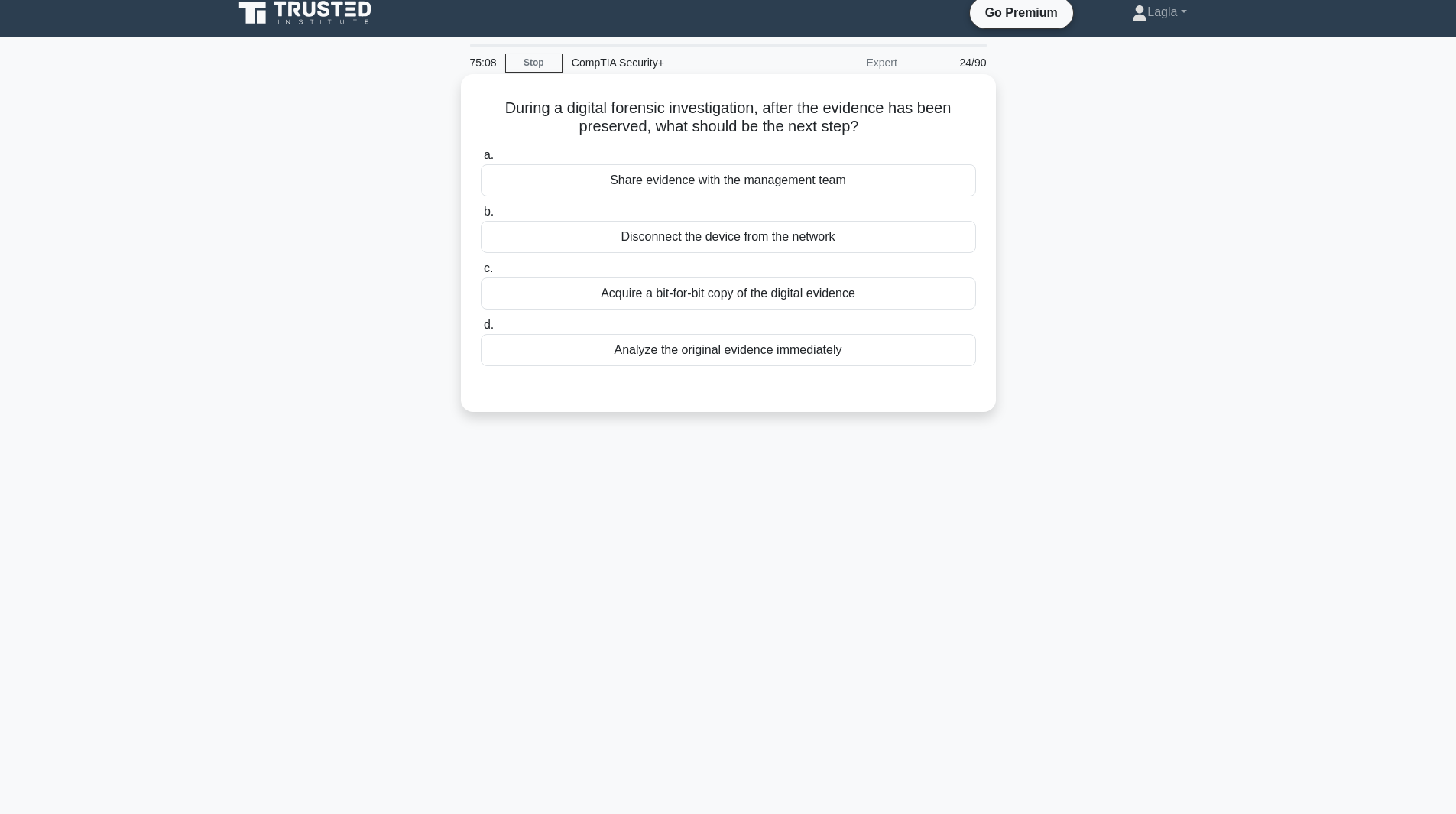
click at [732, 237] on div "Disconnect the device from the network" at bounding box center [728, 237] width 495 height 32
click at [481, 217] on input "b. Disconnect the device from the network" at bounding box center [481, 212] width 0 height 10
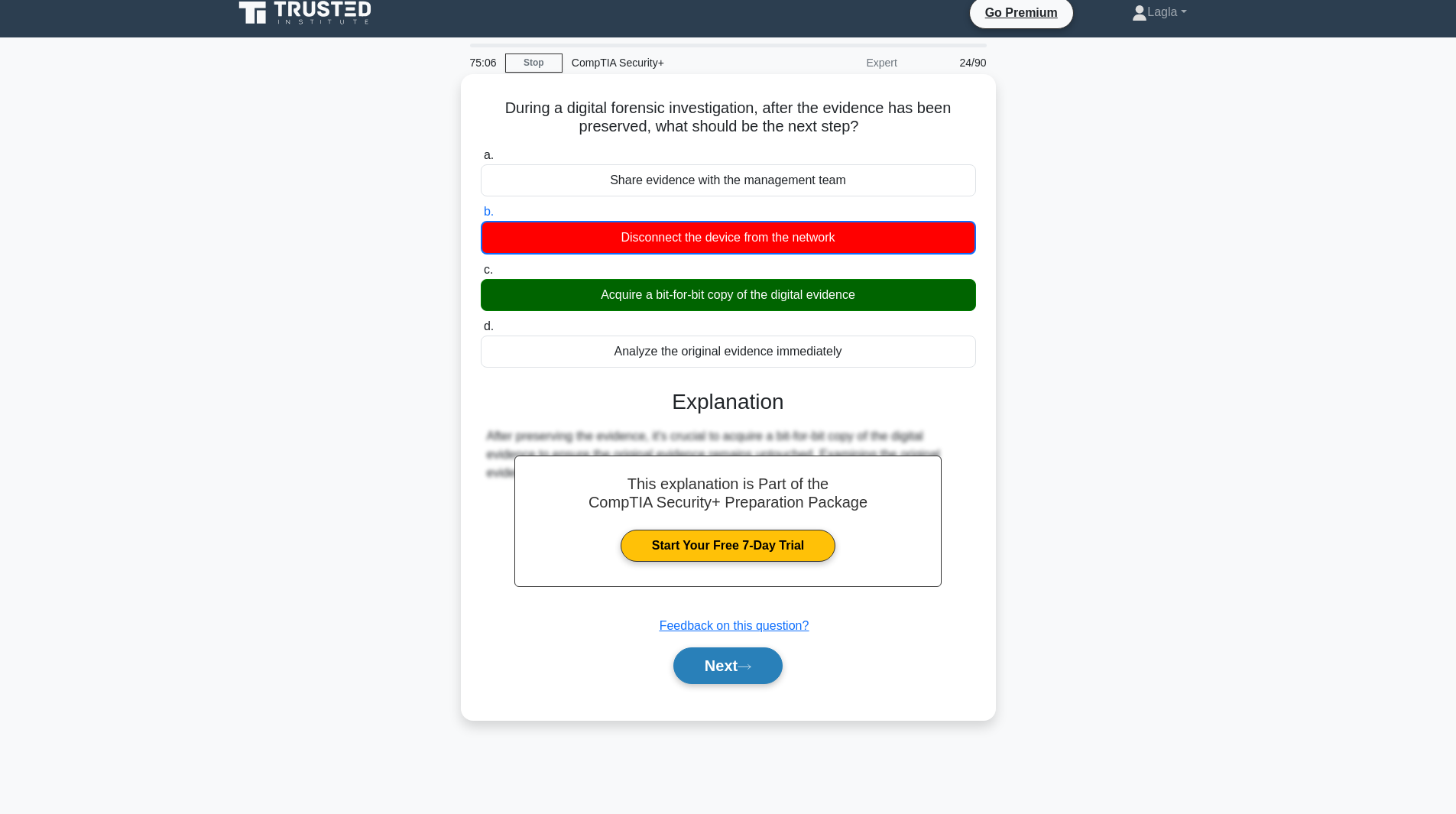
click at [734, 678] on button "Next" at bounding box center [728, 666] width 109 height 37
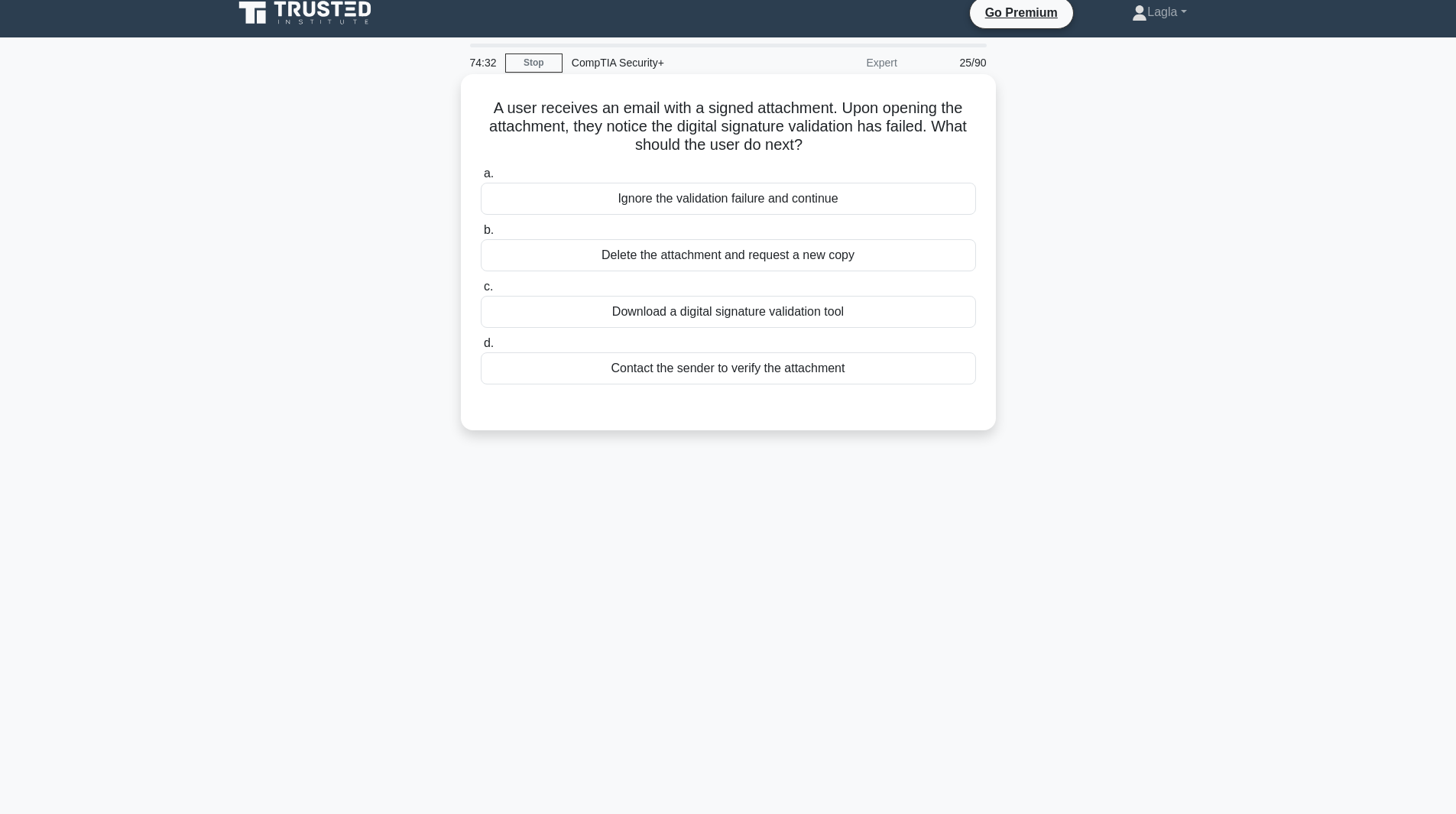
click at [667, 262] on div "Delete the attachment and request a new copy" at bounding box center [728, 255] width 495 height 32
click at [481, 235] on input "b. Delete the attachment and request a new copy" at bounding box center [481, 230] width 0 height 10
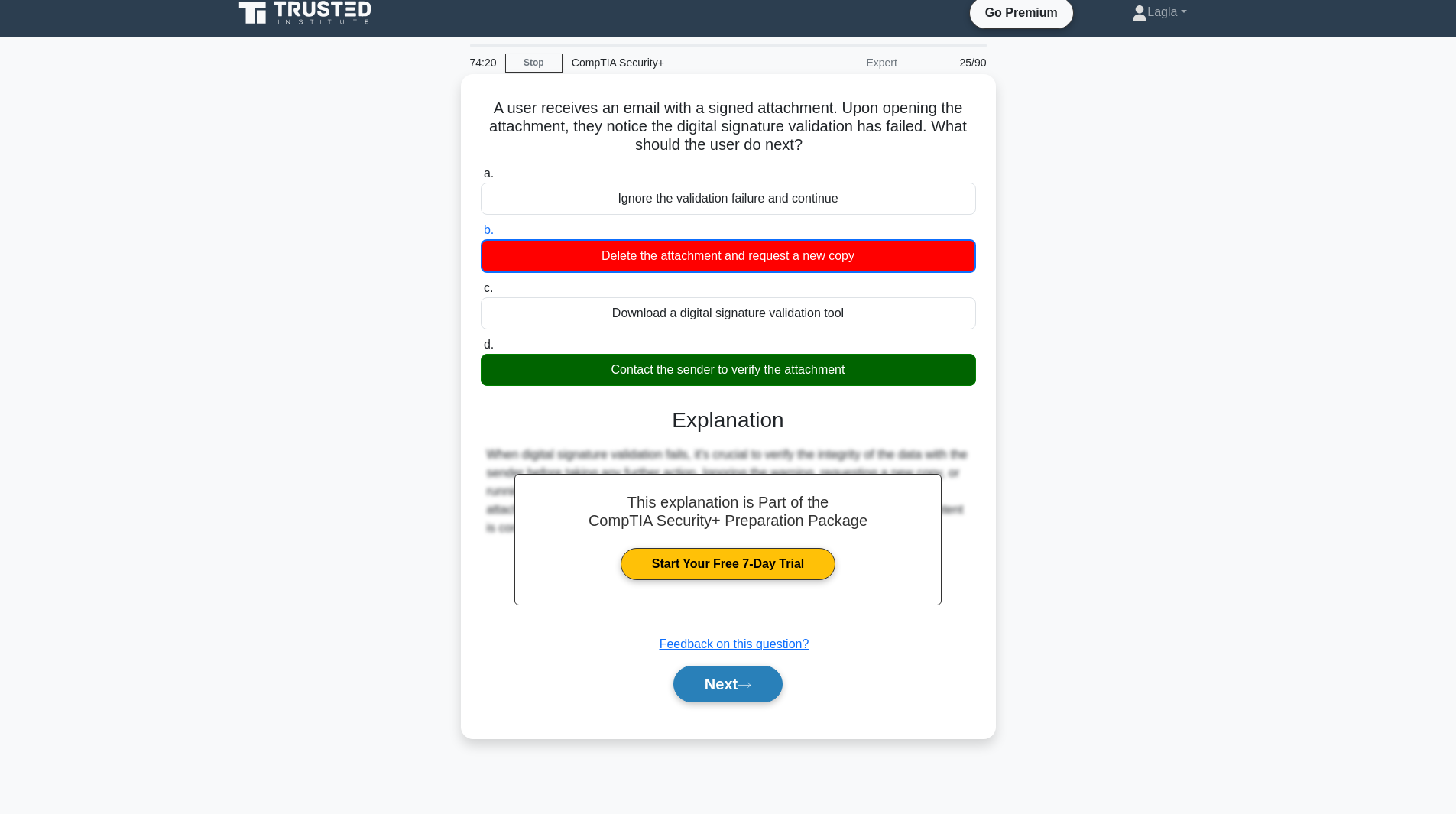
click at [696, 702] on button "Next" at bounding box center [728, 685] width 109 height 37
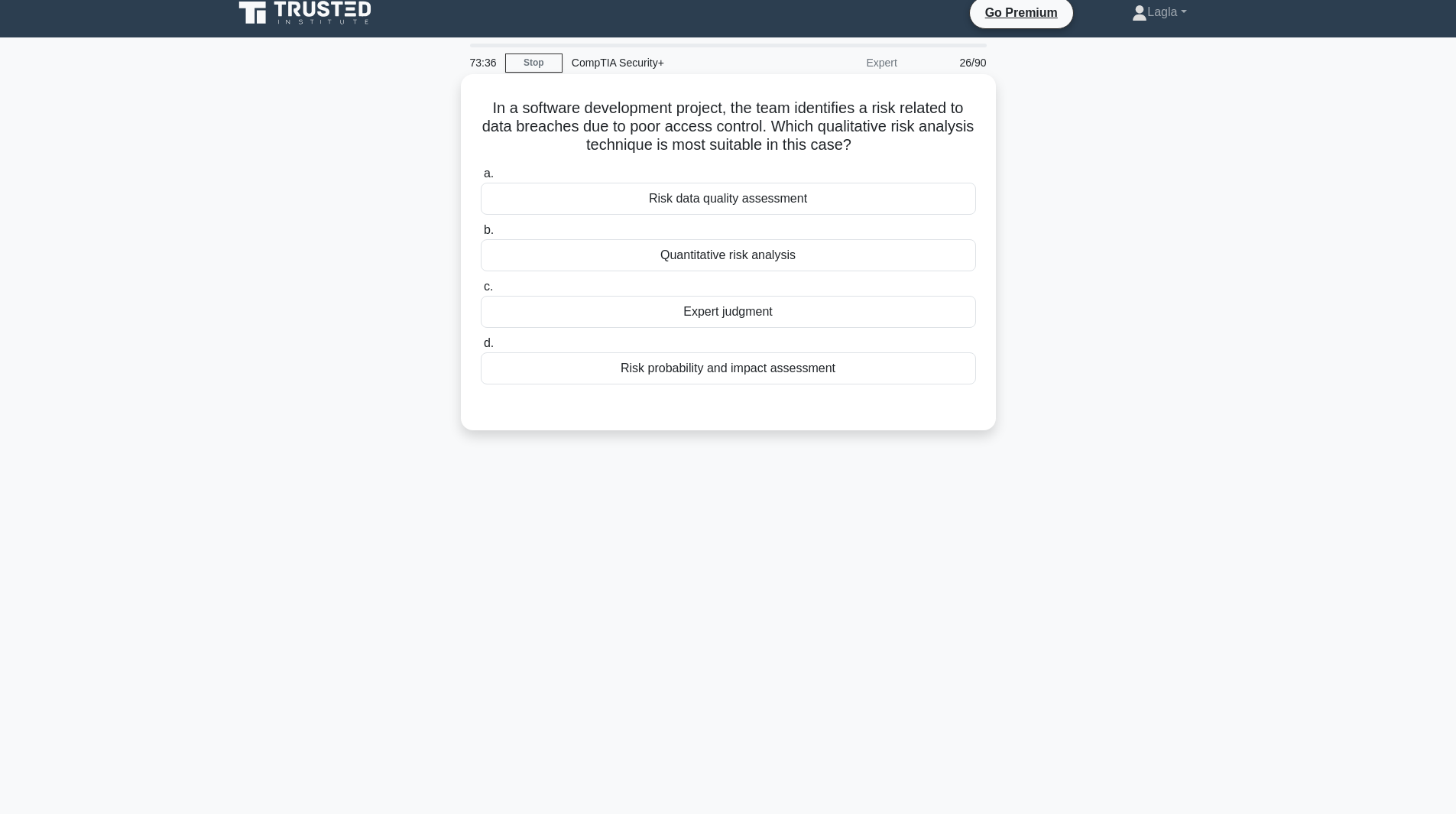
click at [828, 382] on div "Risk probability and impact assessment" at bounding box center [728, 368] width 495 height 32
click at [481, 348] on input "d. Risk probability and impact assessment" at bounding box center [481, 344] width 0 height 10
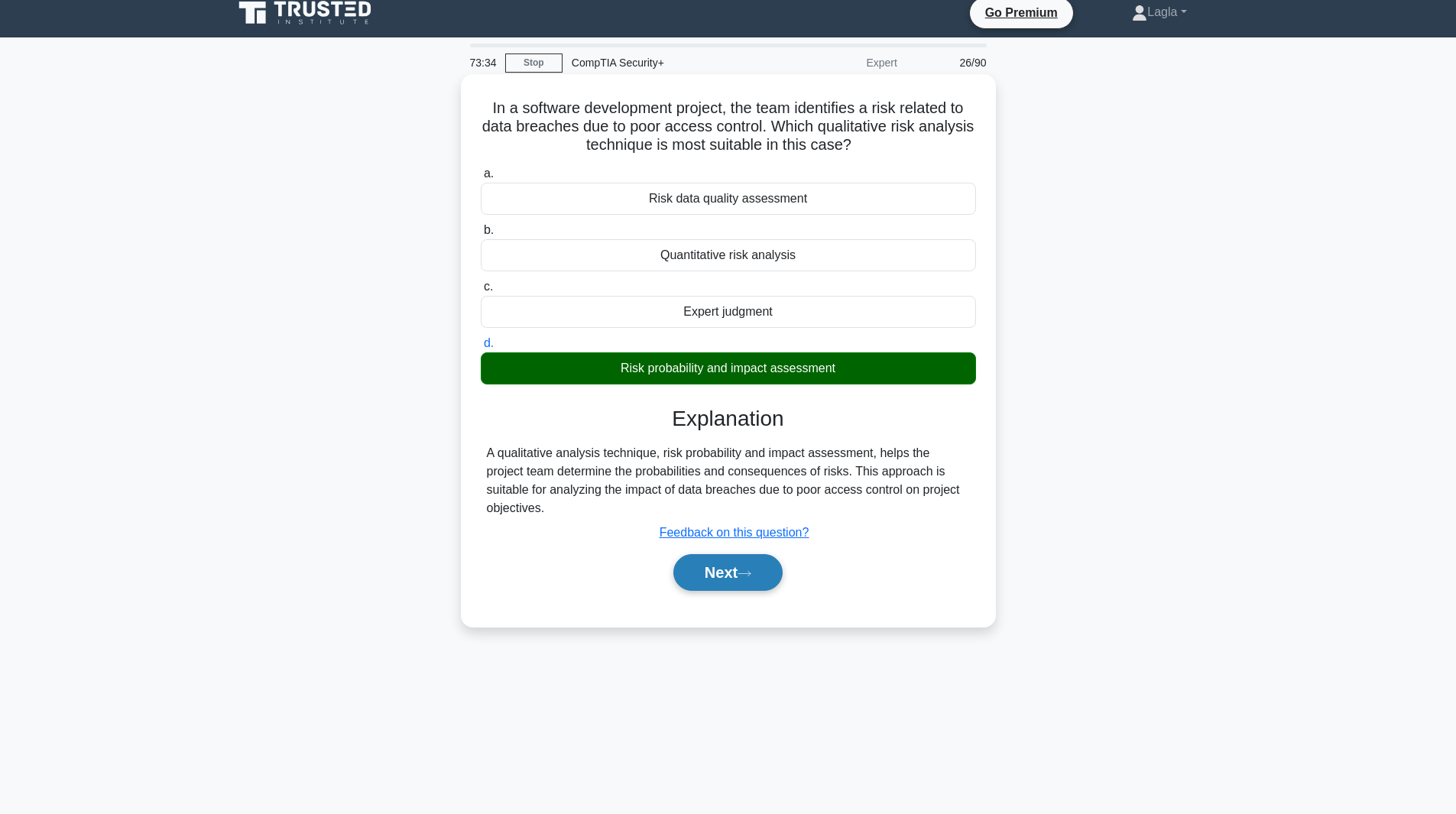
click at [751, 570] on icon at bounding box center [744, 574] width 14 height 8
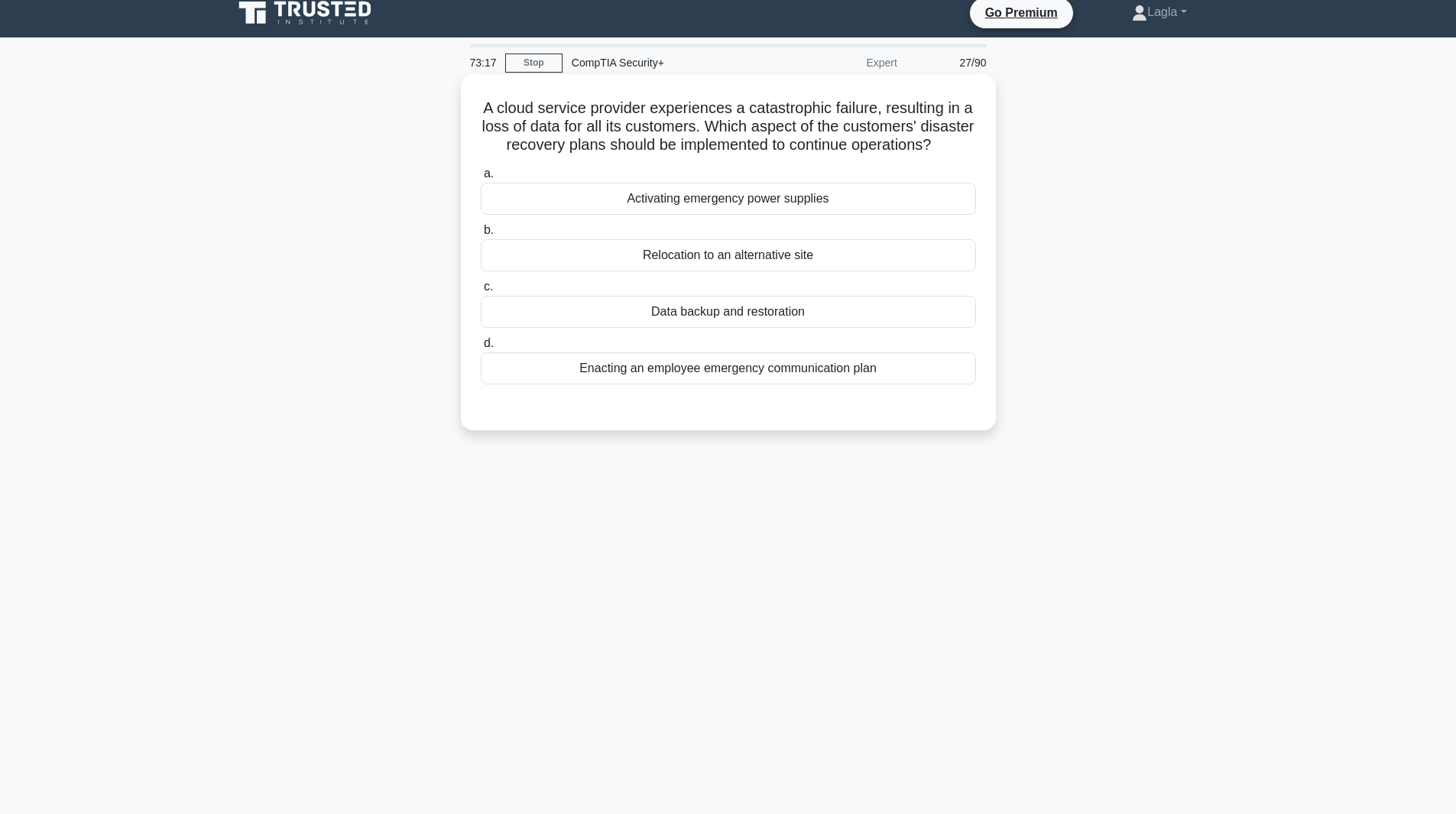
click at [800, 328] on div "Data backup and restoration" at bounding box center [728, 312] width 495 height 32
click at [481, 292] on input "c. Data backup and restoration" at bounding box center [481, 287] width 0 height 10
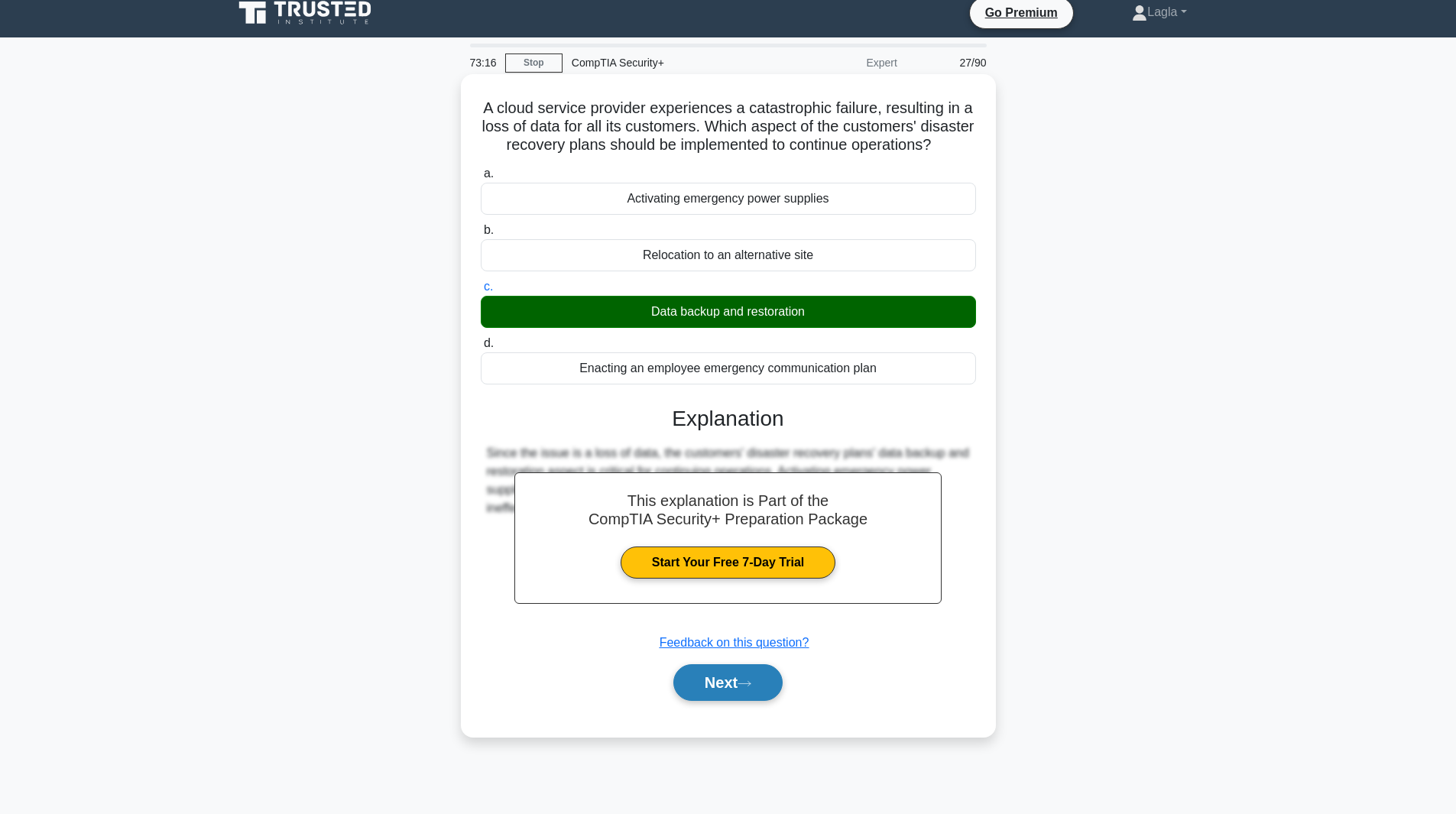
click at [735, 701] on button "Next" at bounding box center [728, 683] width 109 height 37
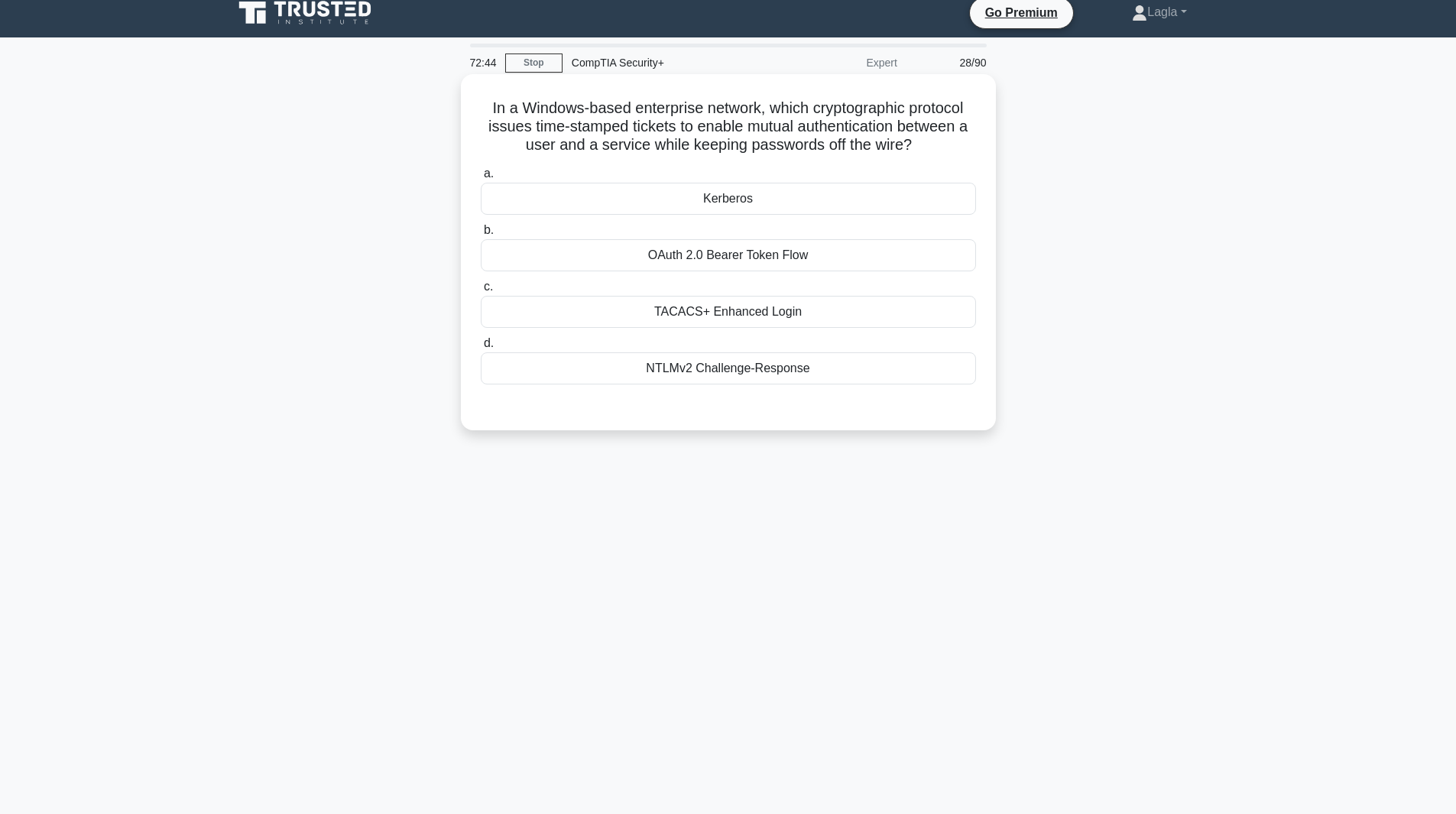
click at [747, 205] on div "Kerberos" at bounding box center [728, 199] width 495 height 32
click at [481, 179] on input "a. Kerberos" at bounding box center [481, 173] width 0 height 10
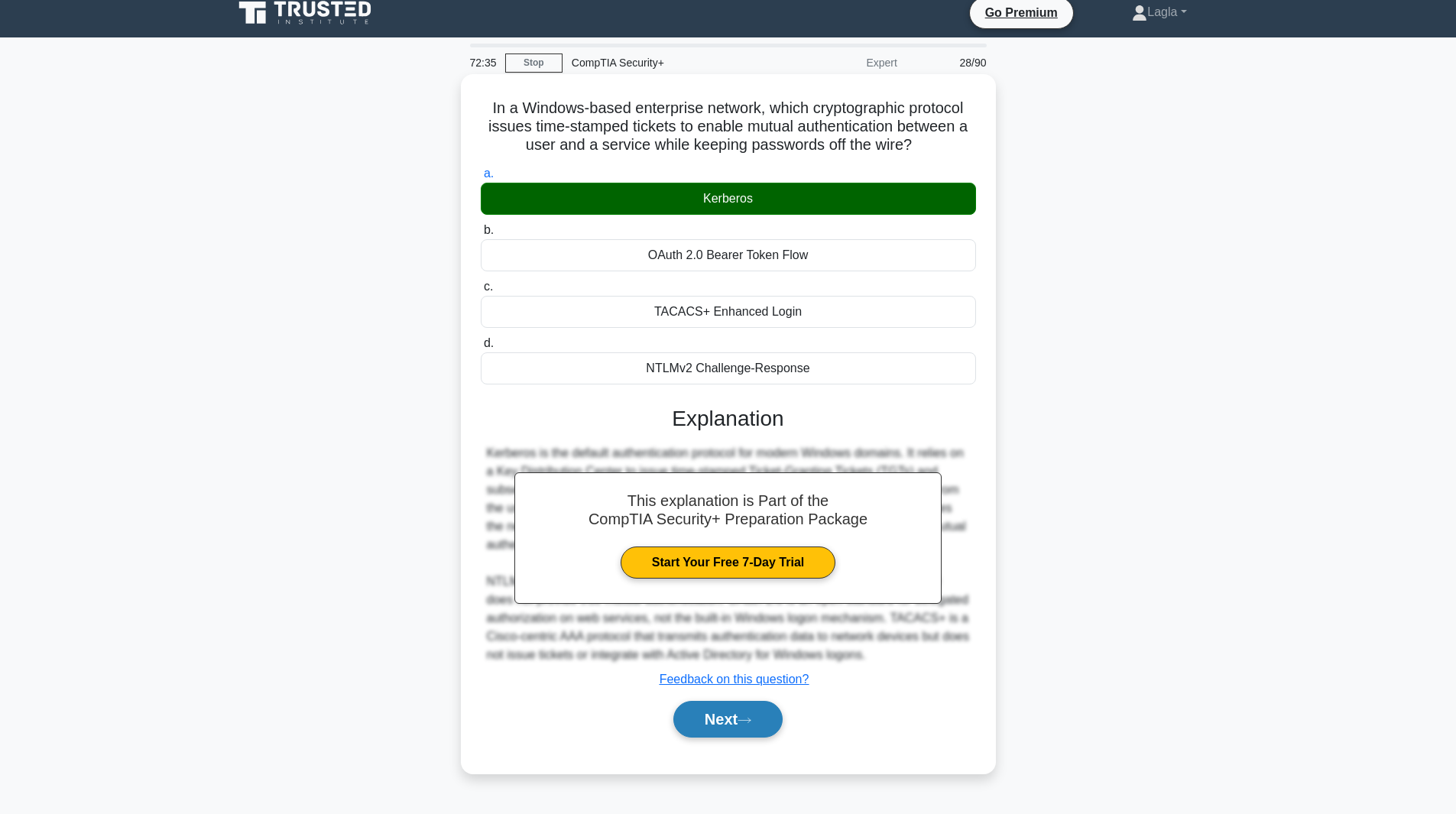
click at [750, 726] on button "Next" at bounding box center [728, 719] width 109 height 37
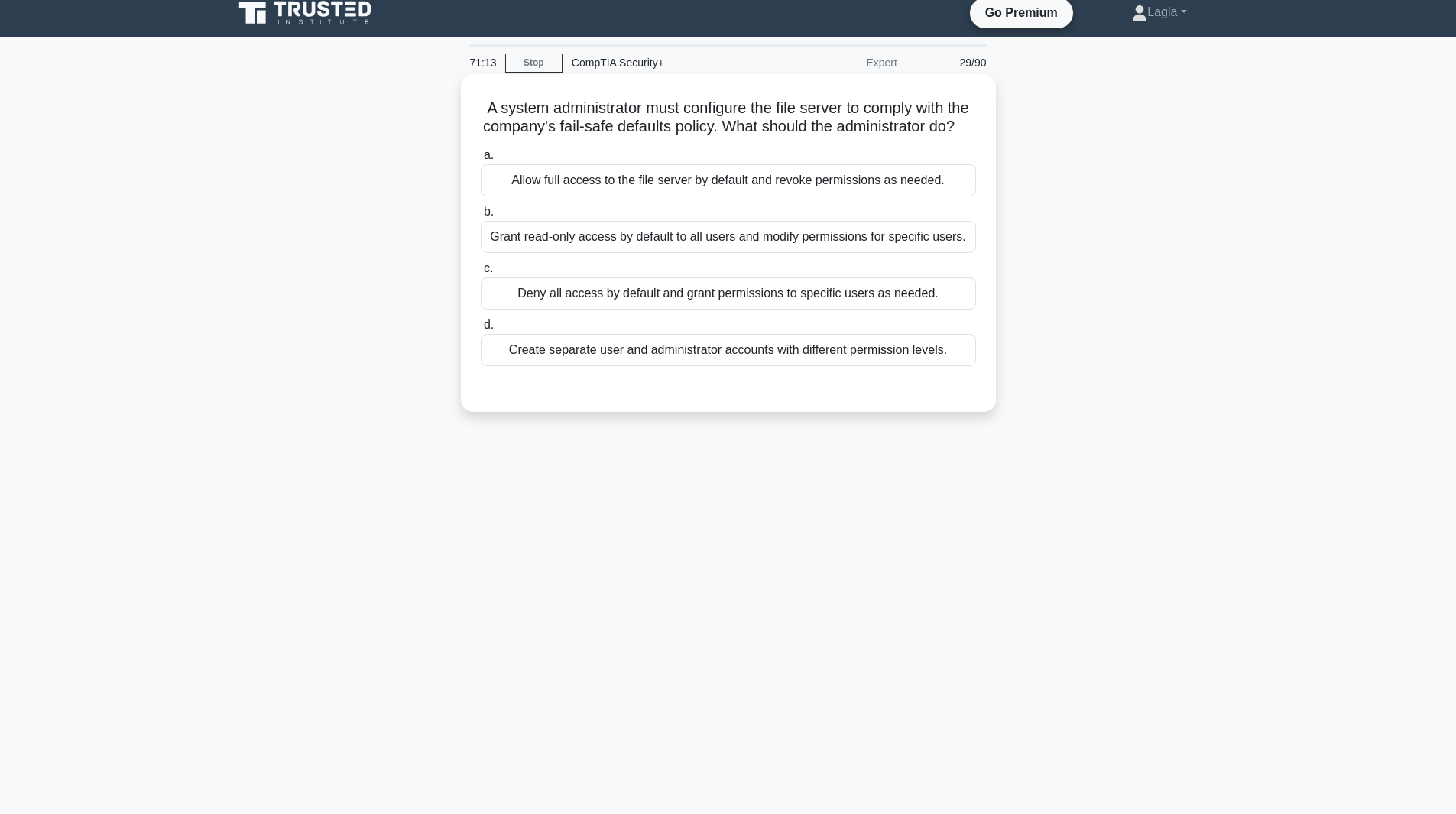
click at [732, 310] on div "Deny all access by default and grant permissions to specific users as needed." at bounding box center [728, 294] width 495 height 32
click at [481, 274] on input "c. Deny all access by default and grant permissions to specific users as needed." at bounding box center [481, 269] width 0 height 10
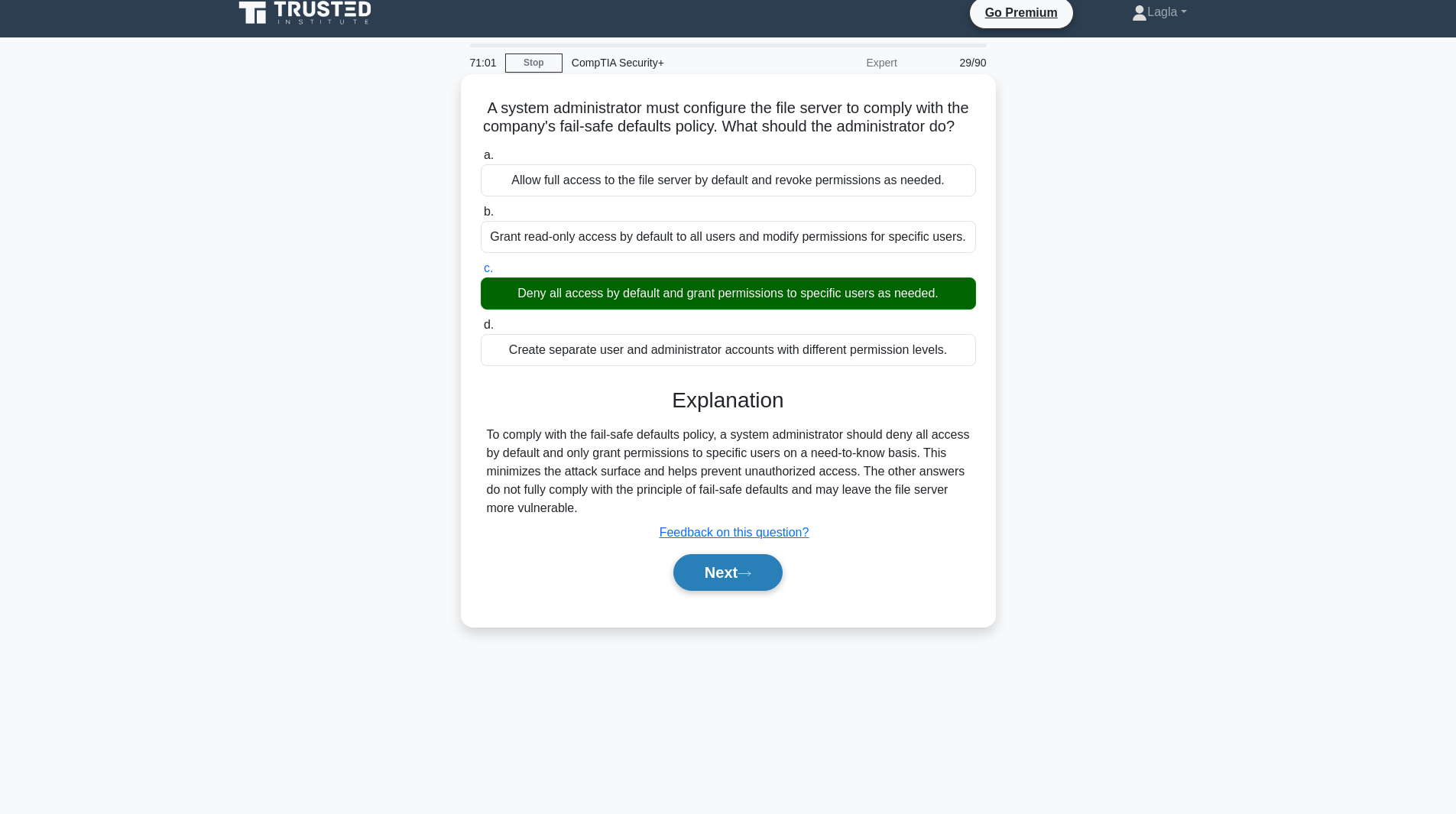
click at [747, 578] on icon at bounding box center [744, 574] width 14 height 8
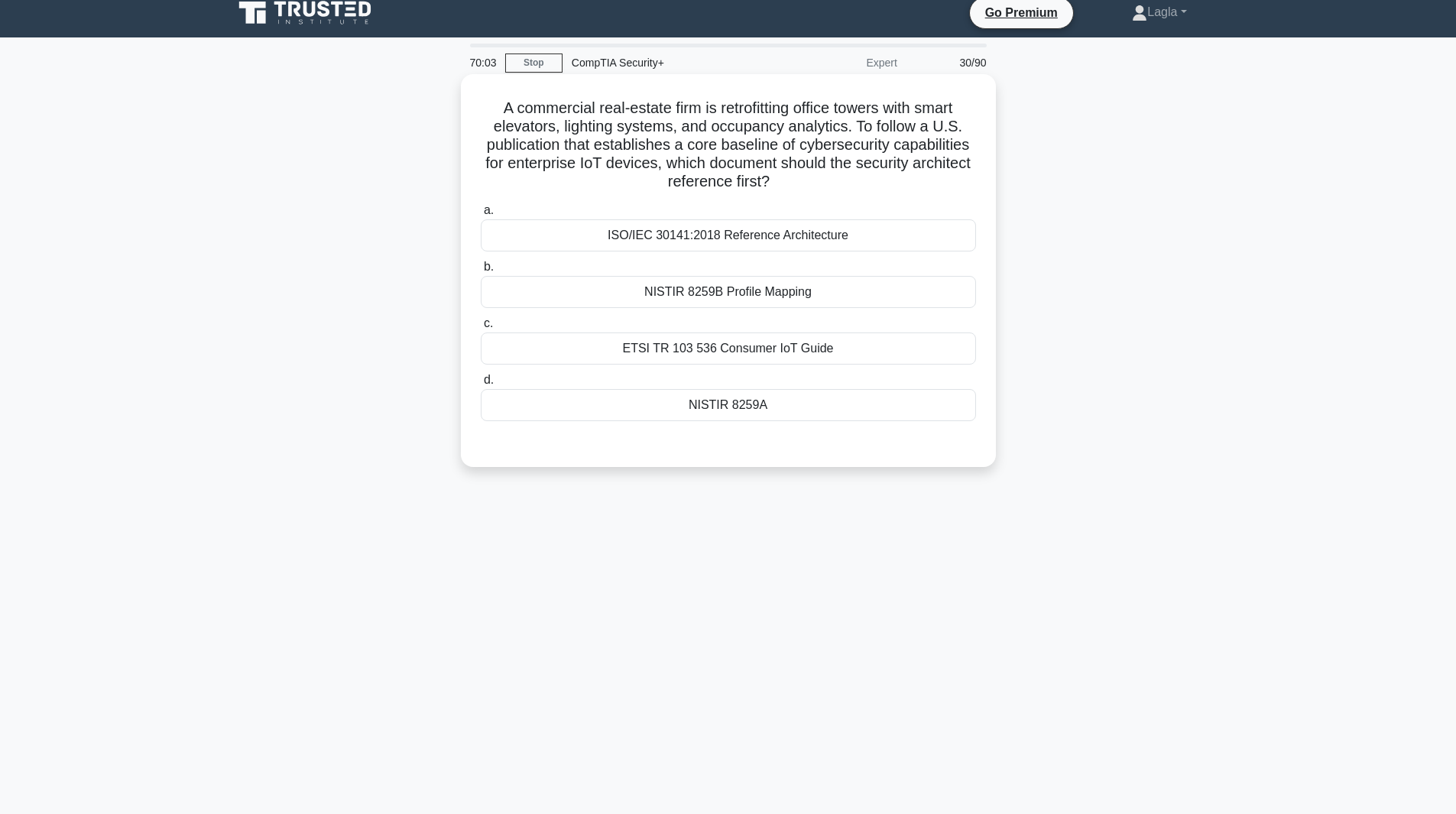
click at [720, 354] on div "ETSI TR 103 536 Consumer IoT Guide" at bounding box center [728, 348] width 495 height 32
click at [481, 329] on input "c. ETSI TR 103 536 Consumer IoT Guide" at bounding box center [481, 324] width 0 height 10
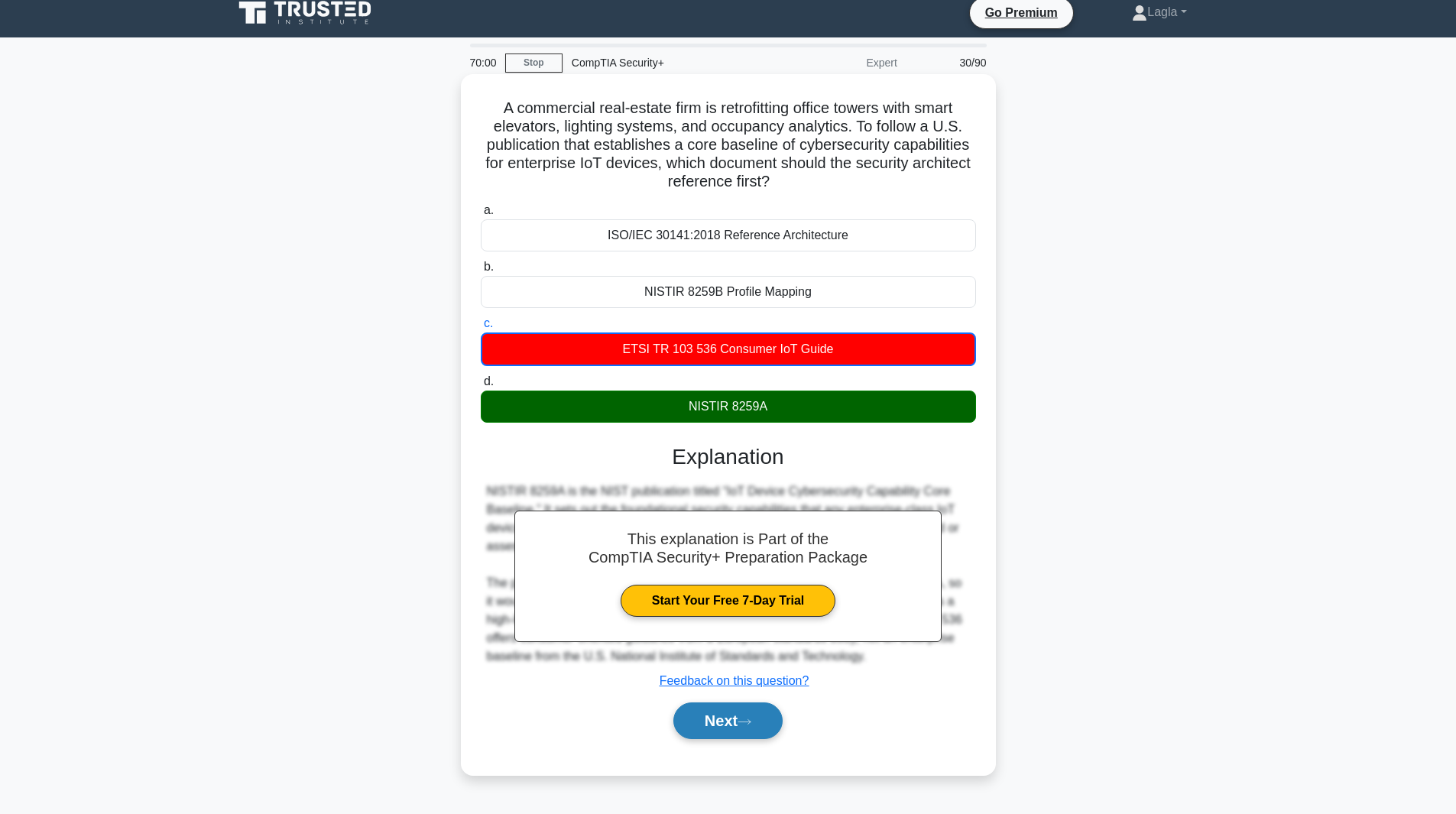
click at [726, 714] on button "Next" at bounding box center [728, 721] width 109 height 37
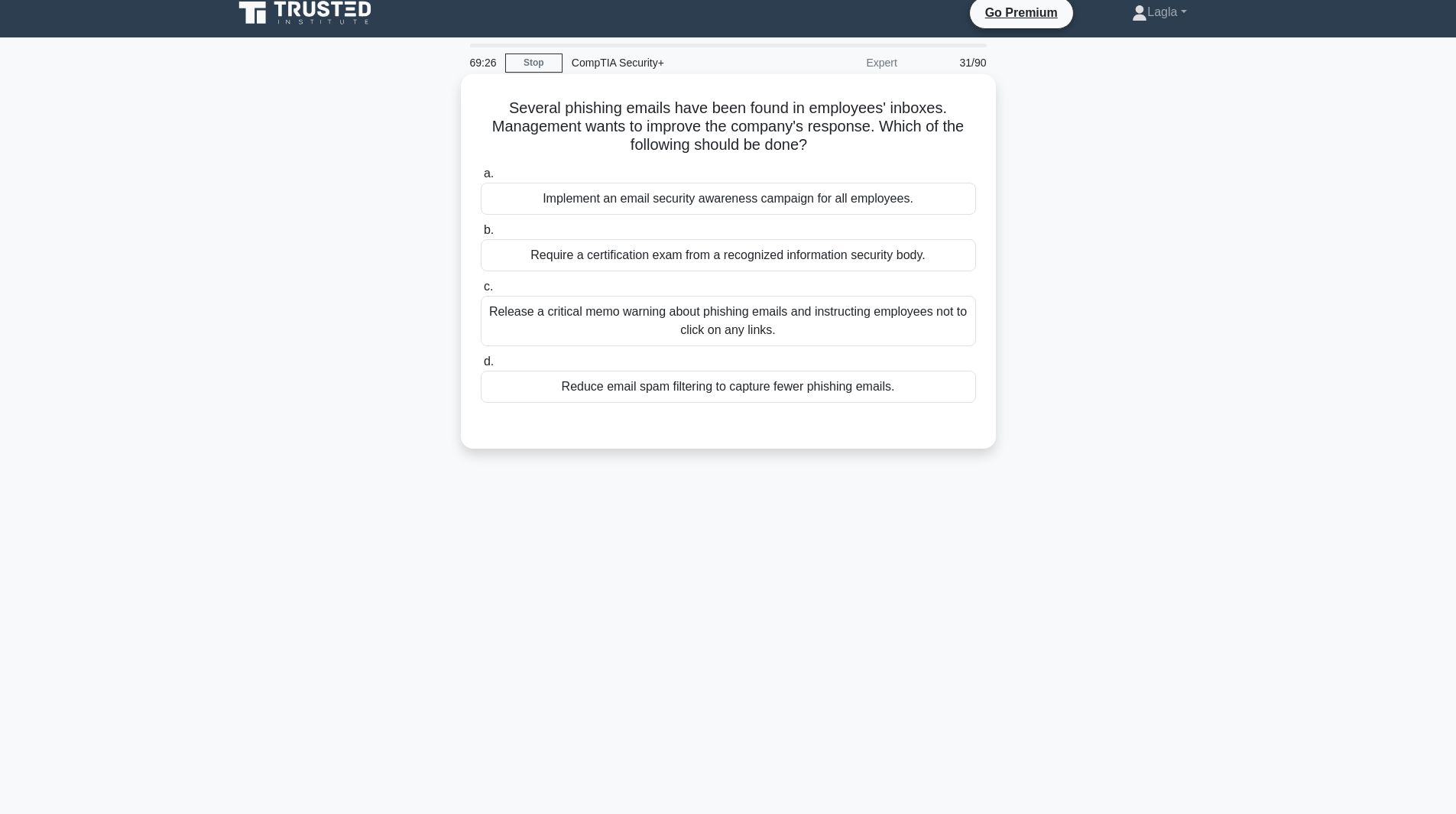
click at [845, 199] on div "Implement an email security awareness campaign for all employees." at bounding box center [728, 199] width 495 height 32
click at [481, 179] on input "a. Implement an email security awareness campaign for all employees." at bounding box center [481, 173] width 0 height 10
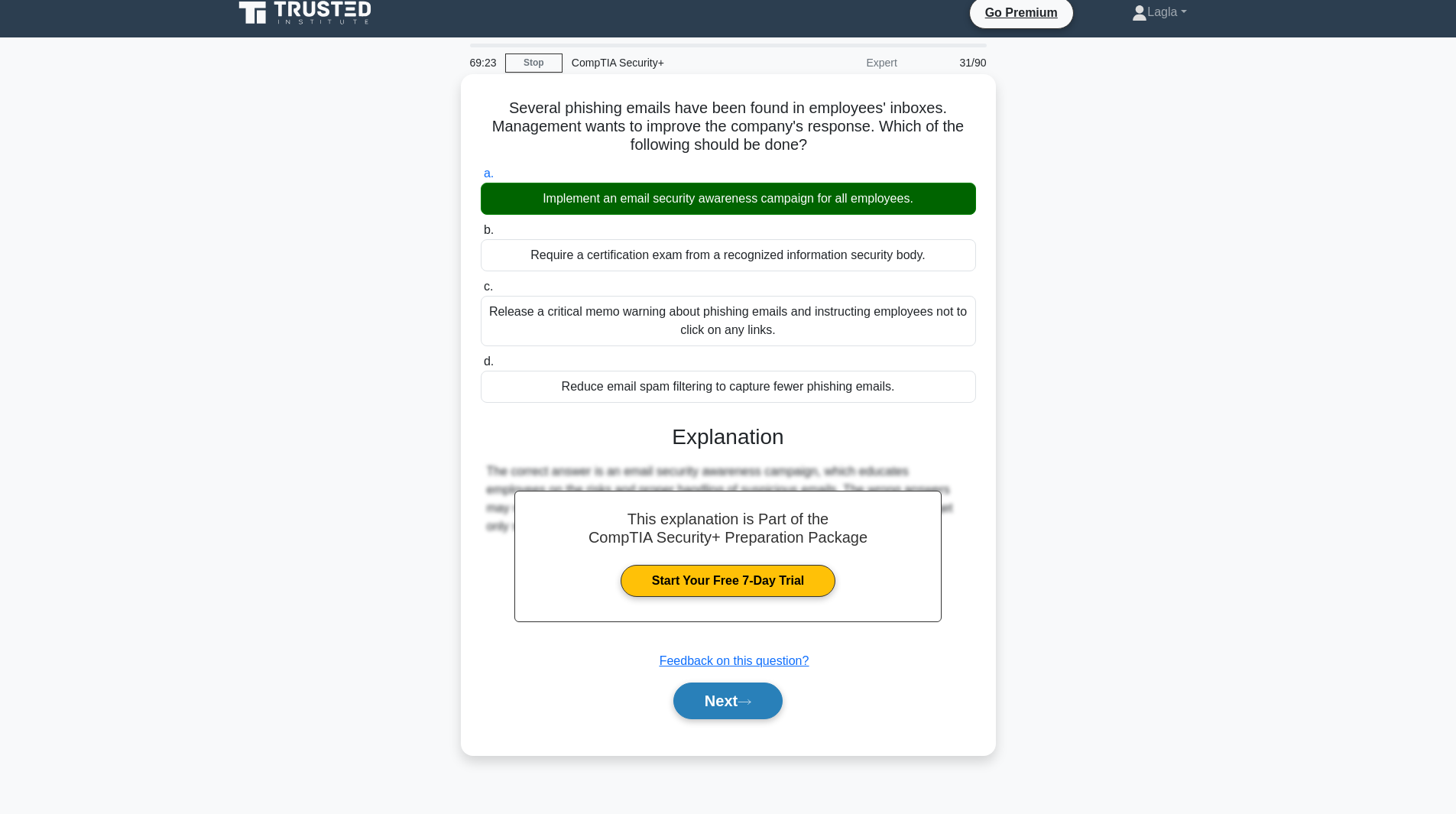
click at [715, 715] on button "Next" at bounding box center [728, 702] width 109 height 37
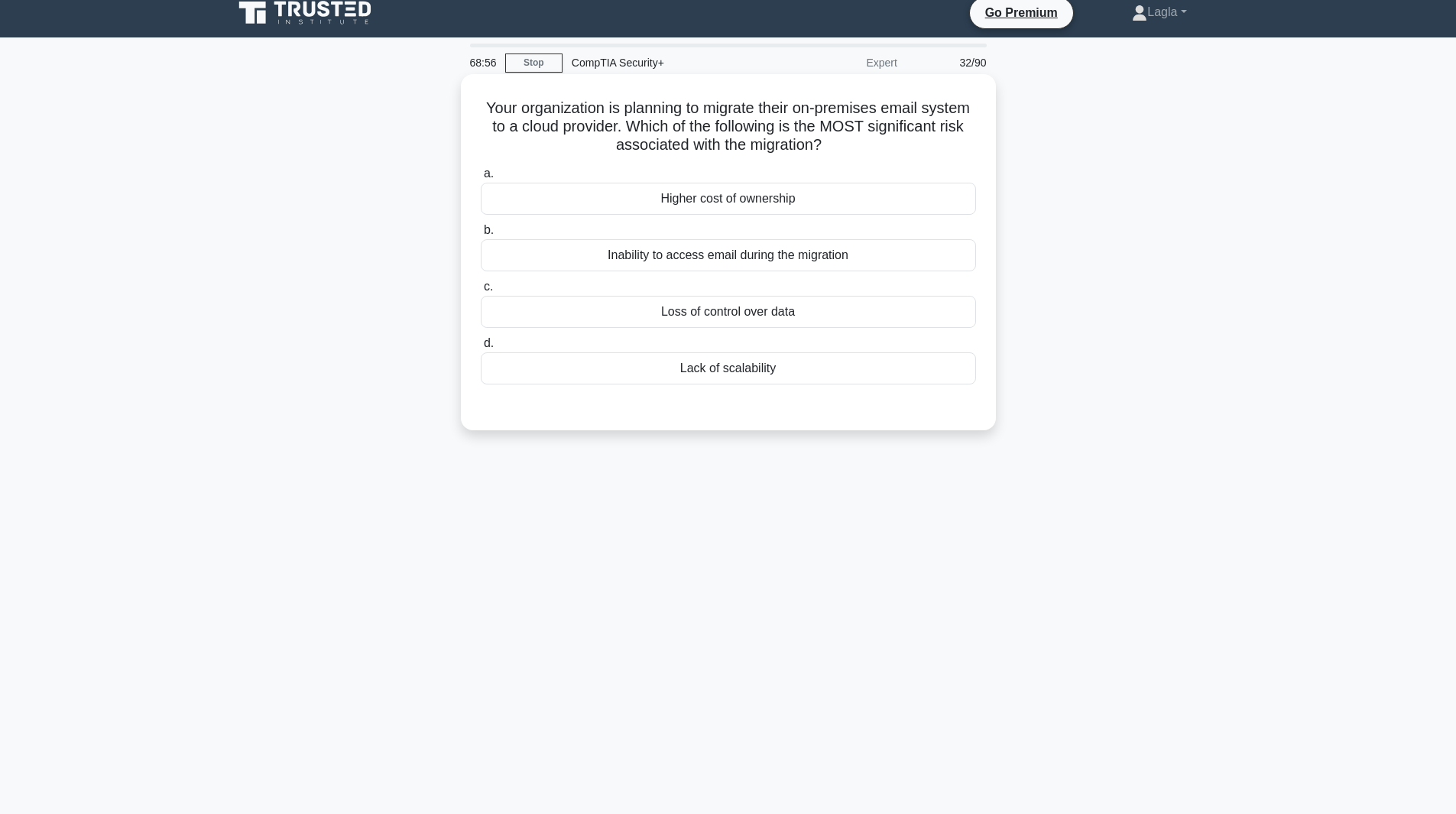
click at [640, 323] on div "Loss of control over data" at bounding box center [728, 312] width 495 height 32
click at [481, 292] on input "c. Loss of control over data" at bounding box center [481, 287] width 0 height 10
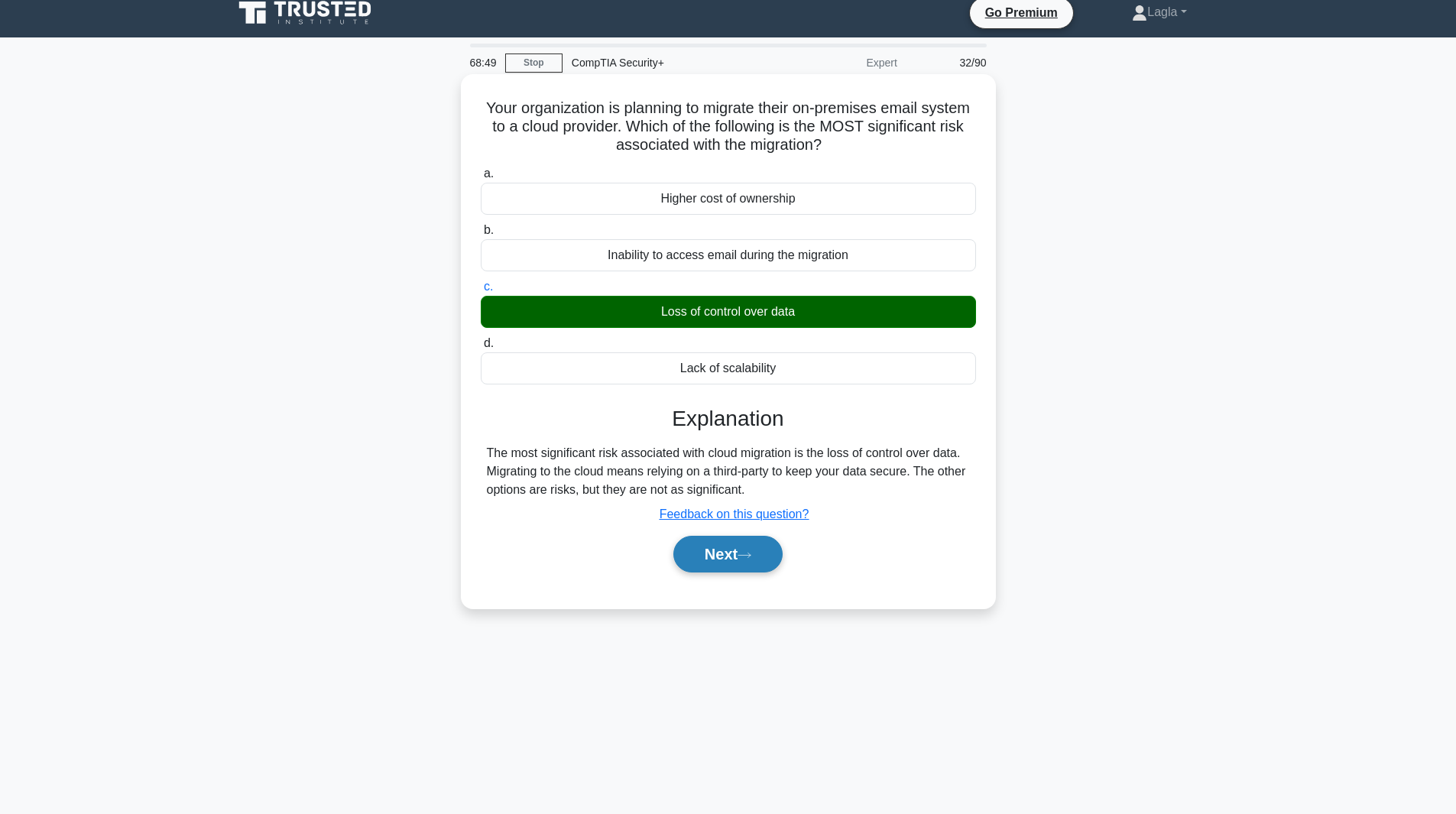
click at [722, 564] on button "Next" at bounding box center [728, 555] width 109 height 37
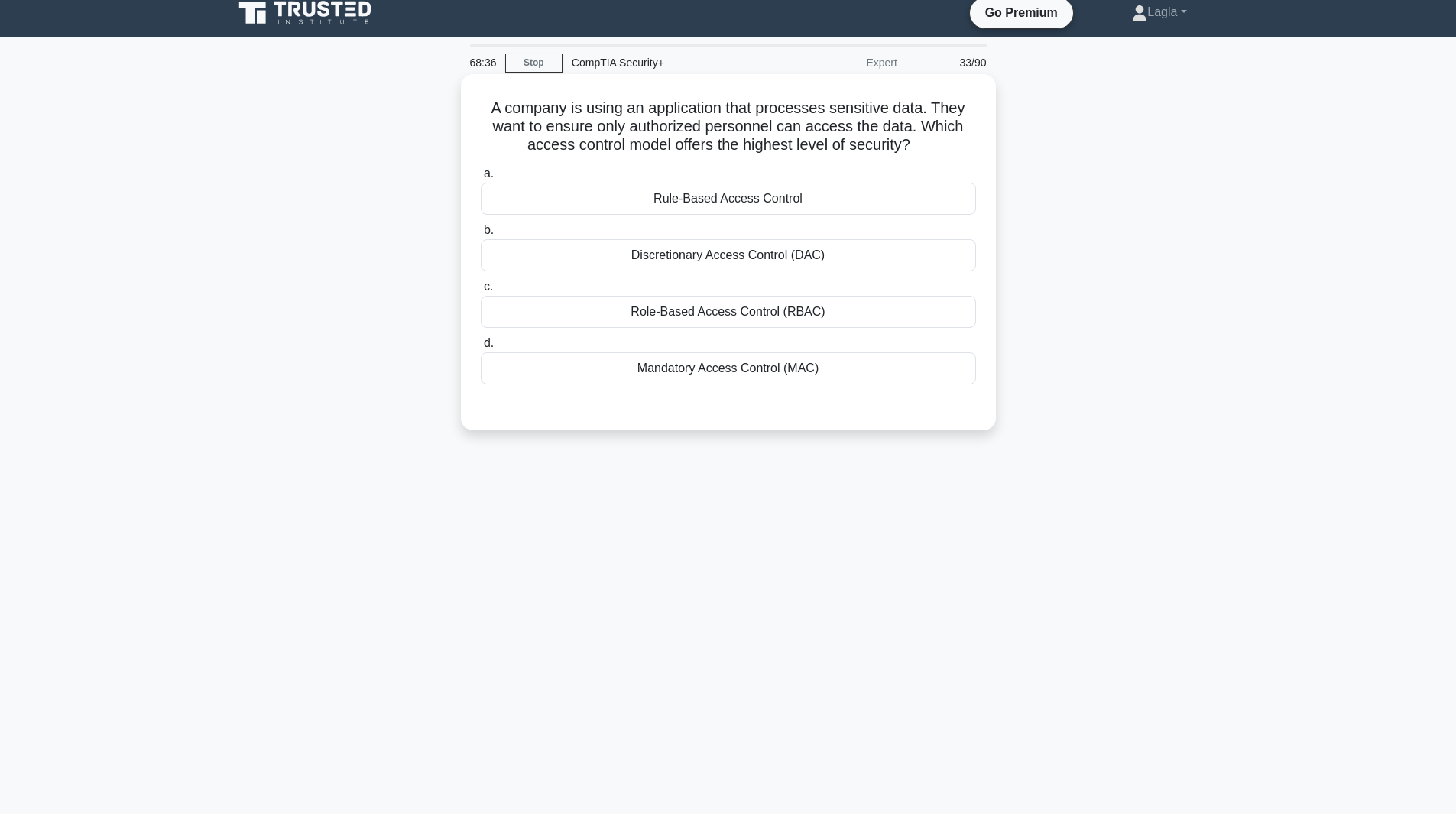
click at [722, 386] on div "a. Rule-Based Access Control b. Discretionary Access Control (DAC) c. d." at bounding box center [729, 275] width 514 height 226
click at [726, 376] on div "Mandatory Access Control (MAC)" at bounding box center [728, 368] width 495 height 32
click at [481, 348] on input "d. Mandatory Access Control (MAC)" at bounding box center [481, 344] width 0 height 10
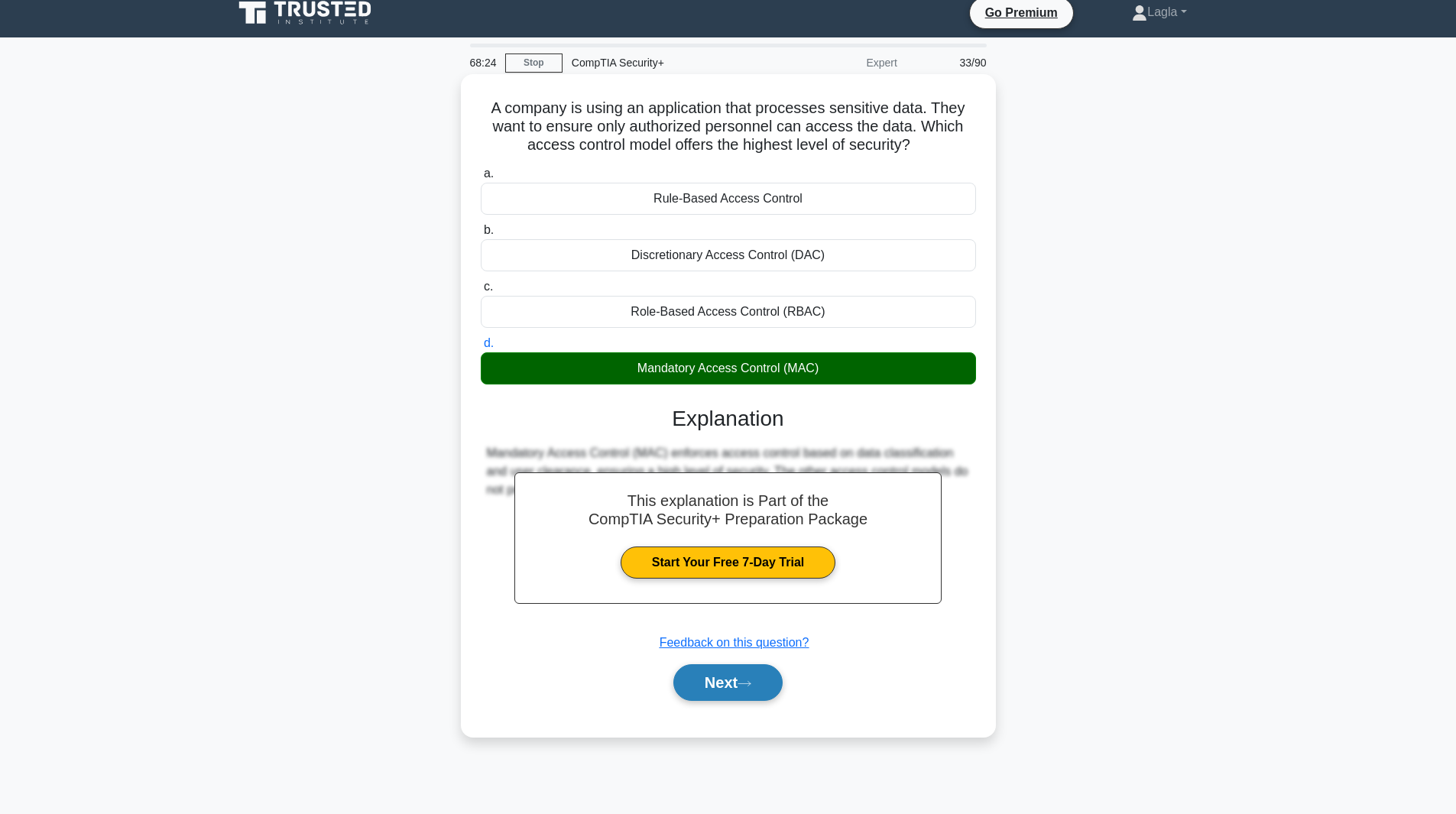
click at [729, 683] on button "Next" at bounding box center [728, 683] width 109 height 37
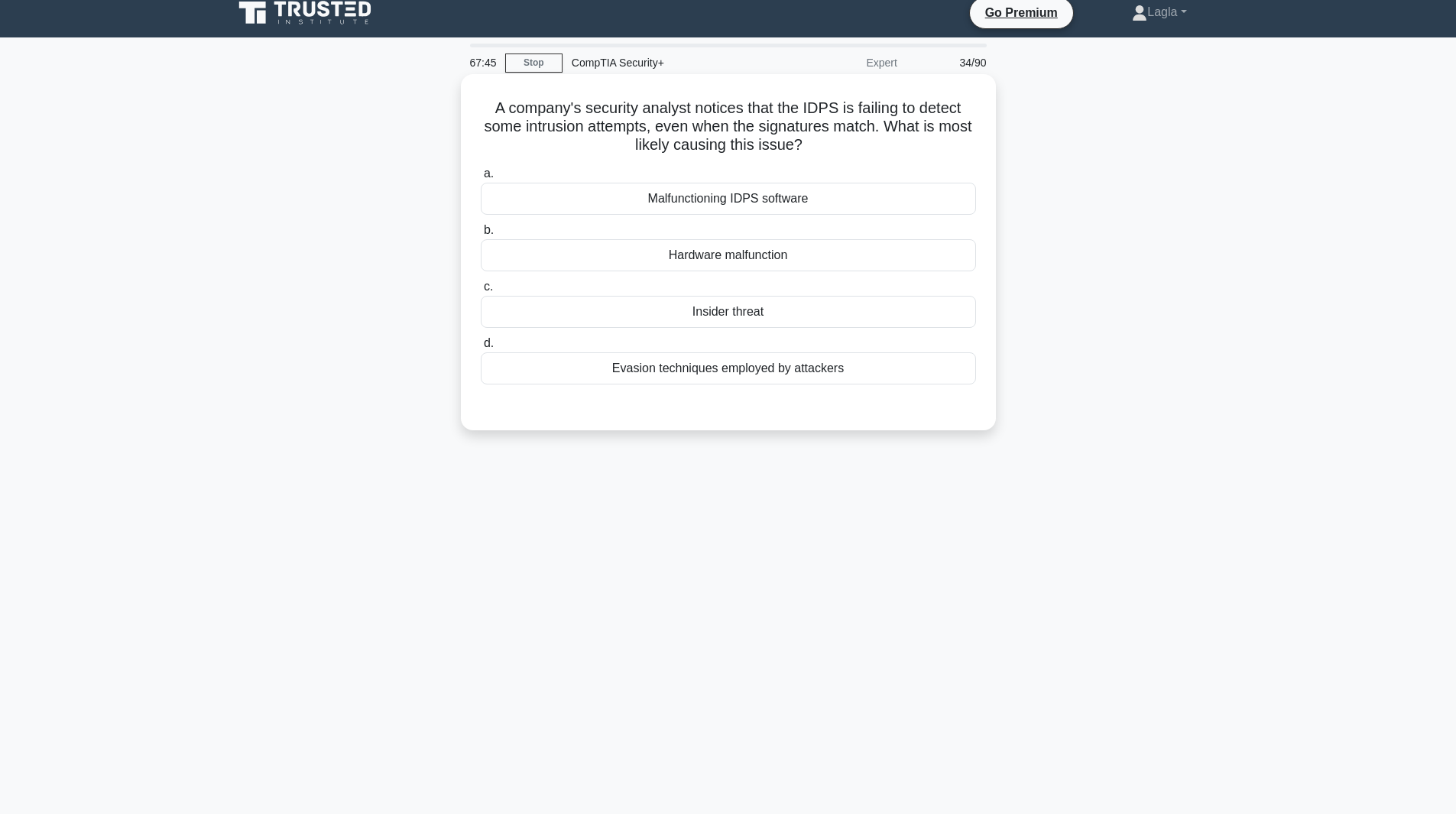
click at [729, 367] on div "Evasion techniques employed by attackers" at bounding box center [728, 368] width 495 height 32
click at [481, 348] on input "d. Evasion techniques employed by attackers" at bounding box center [481, 344] width 0 height 10
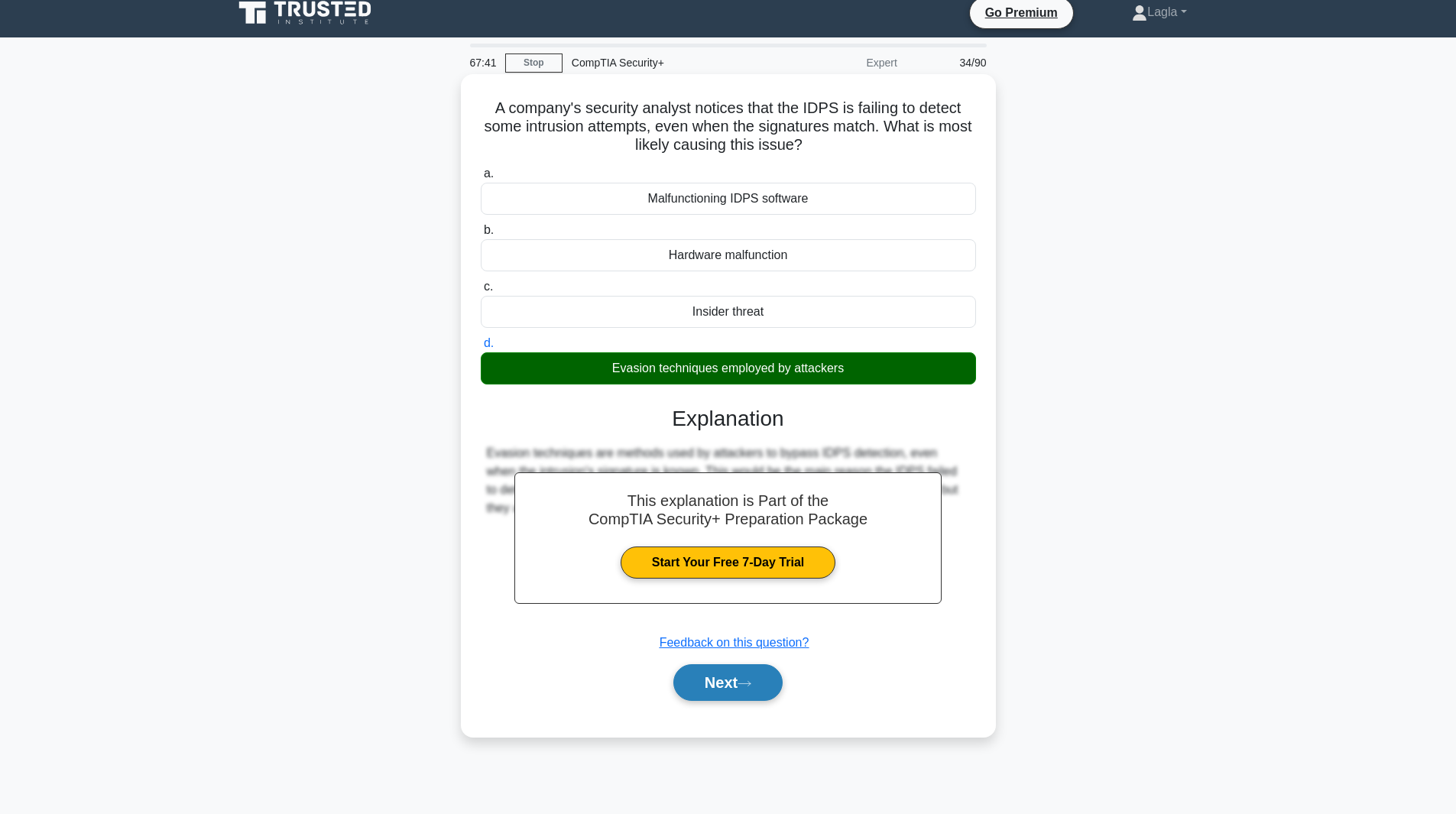
click at [710, 684] on button "Next" at bounding box center [728, 683] width 109 height 37
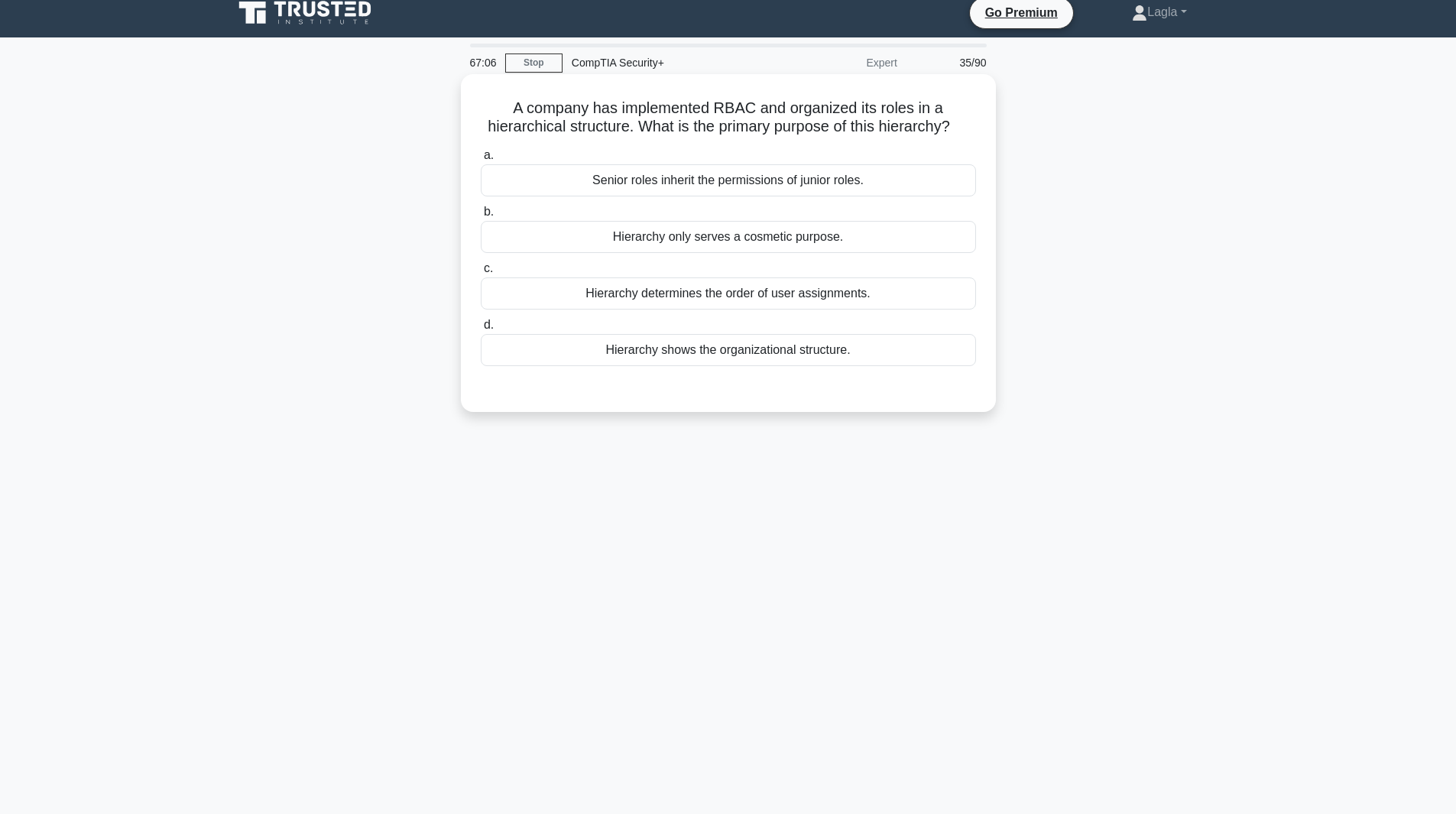
click at [685, 189] on div "Senior roles inherit the permissions of junior roles." at bounding box center [728, 181] width 495 height 32
click at [481, 161] on input "a. Senior roles inherit the permissions of junior roles." at bounding box center [481, 156] width 0 height 10
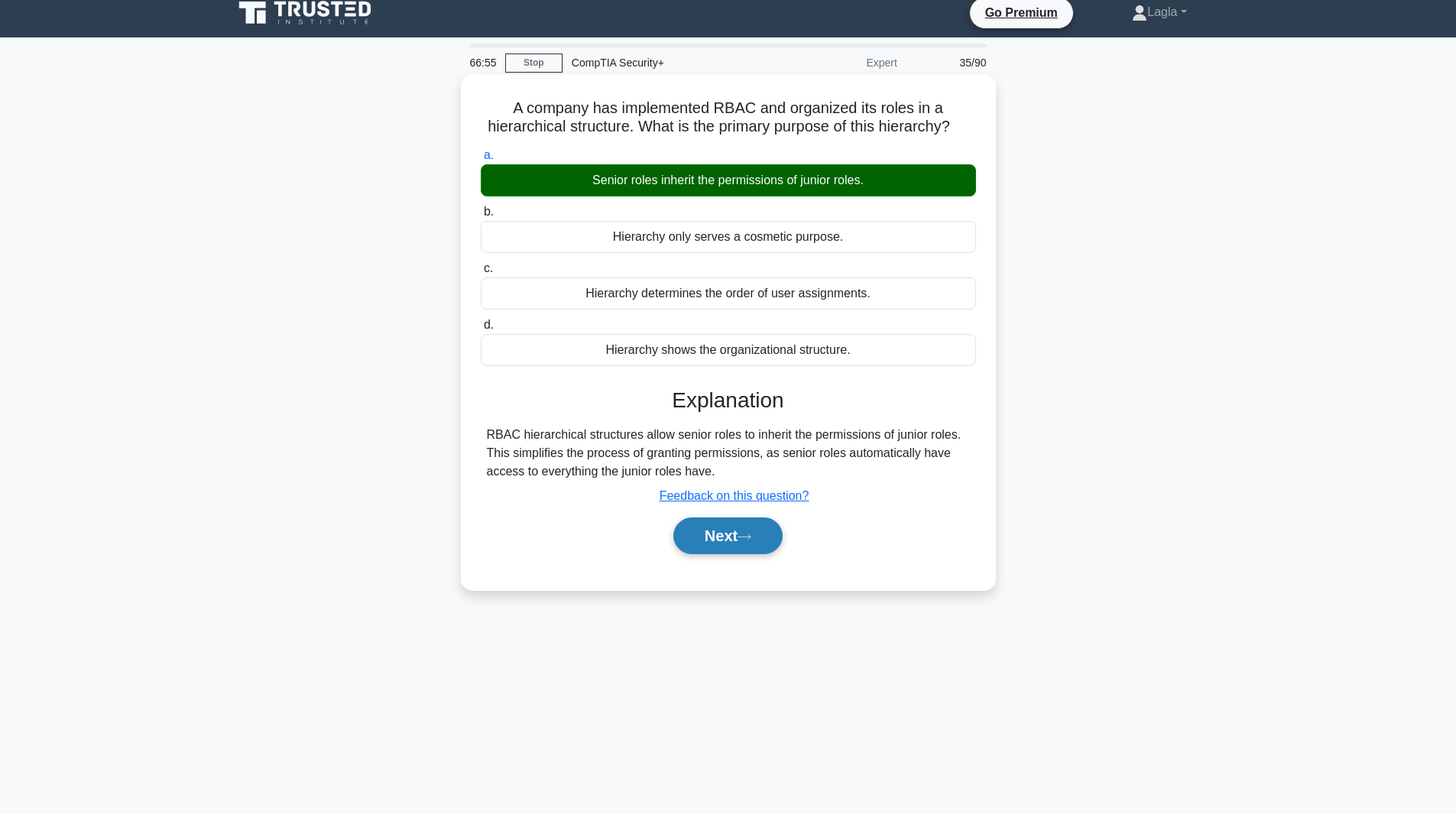
click at [717, 521] on button "Next" at bounding box center [728, 536] width 109 height 37
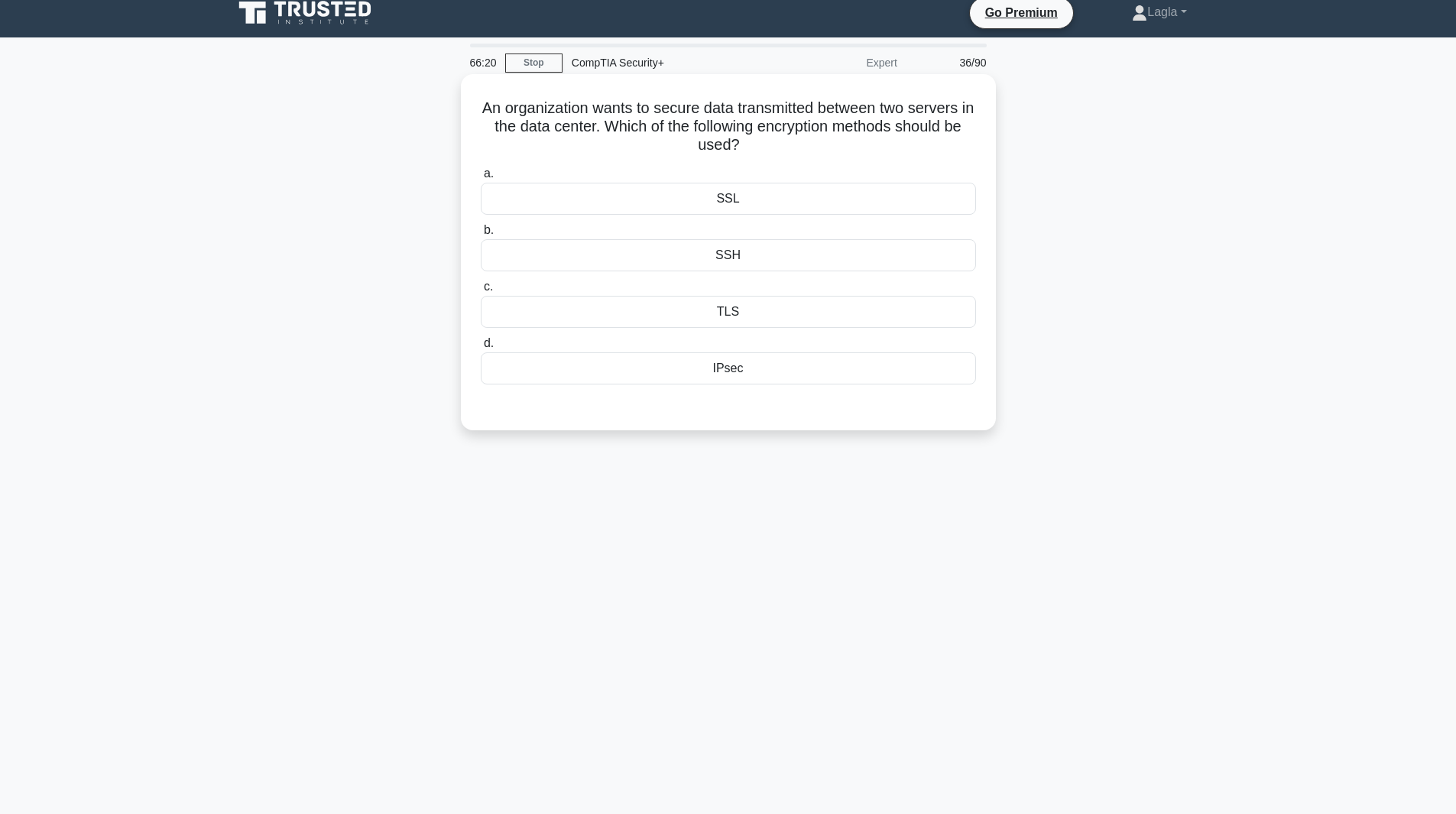
click at [731, 327] on div "TLS" at bounding box center [728, 312] width 495 height 32
click at [481, 292] on input "c. TLS" at bounding box center [481, 287] width 0 height 10
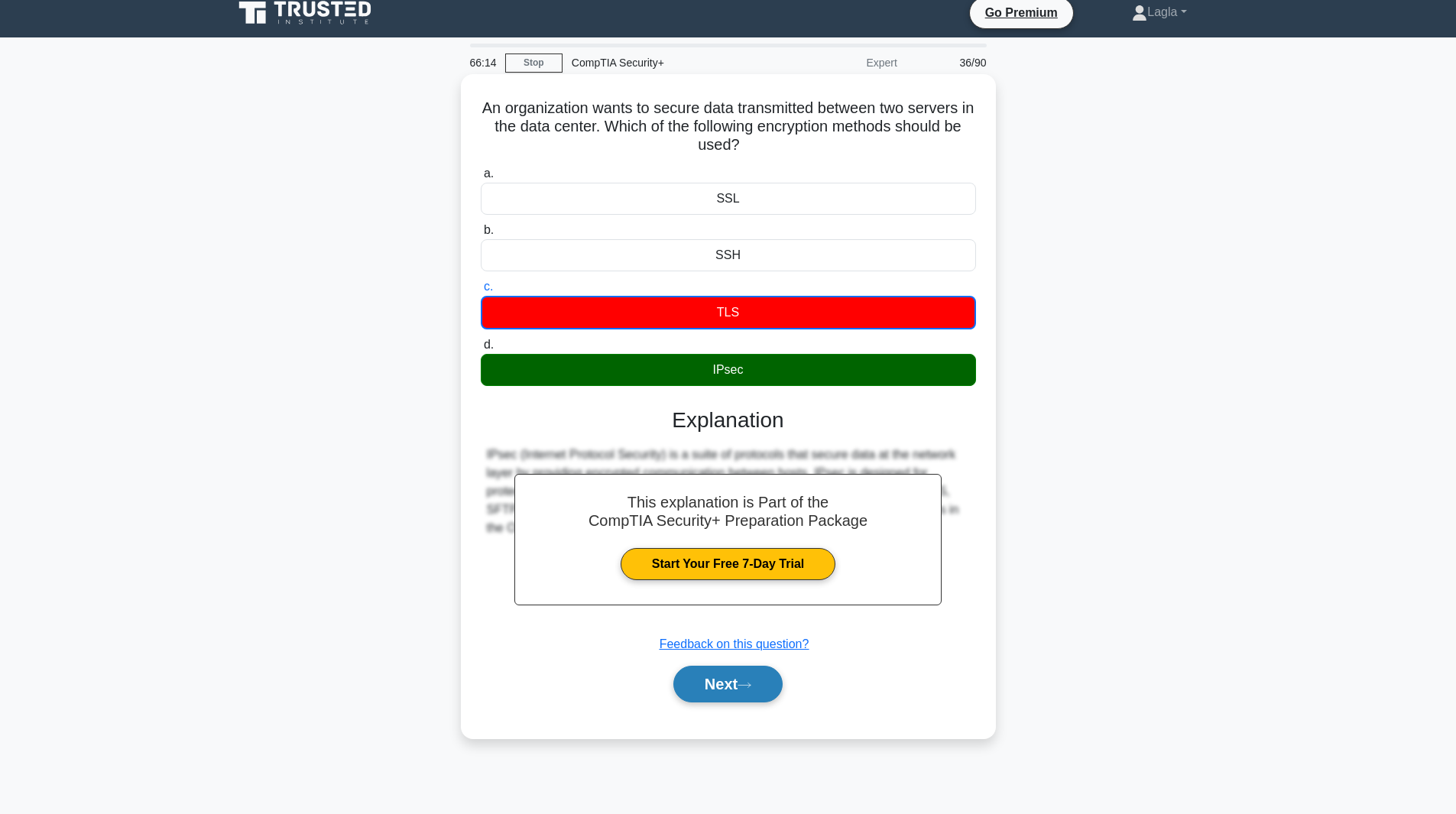
click at [724, 693] on button "Next" at bounding box center [728, 685] width 109 height 37
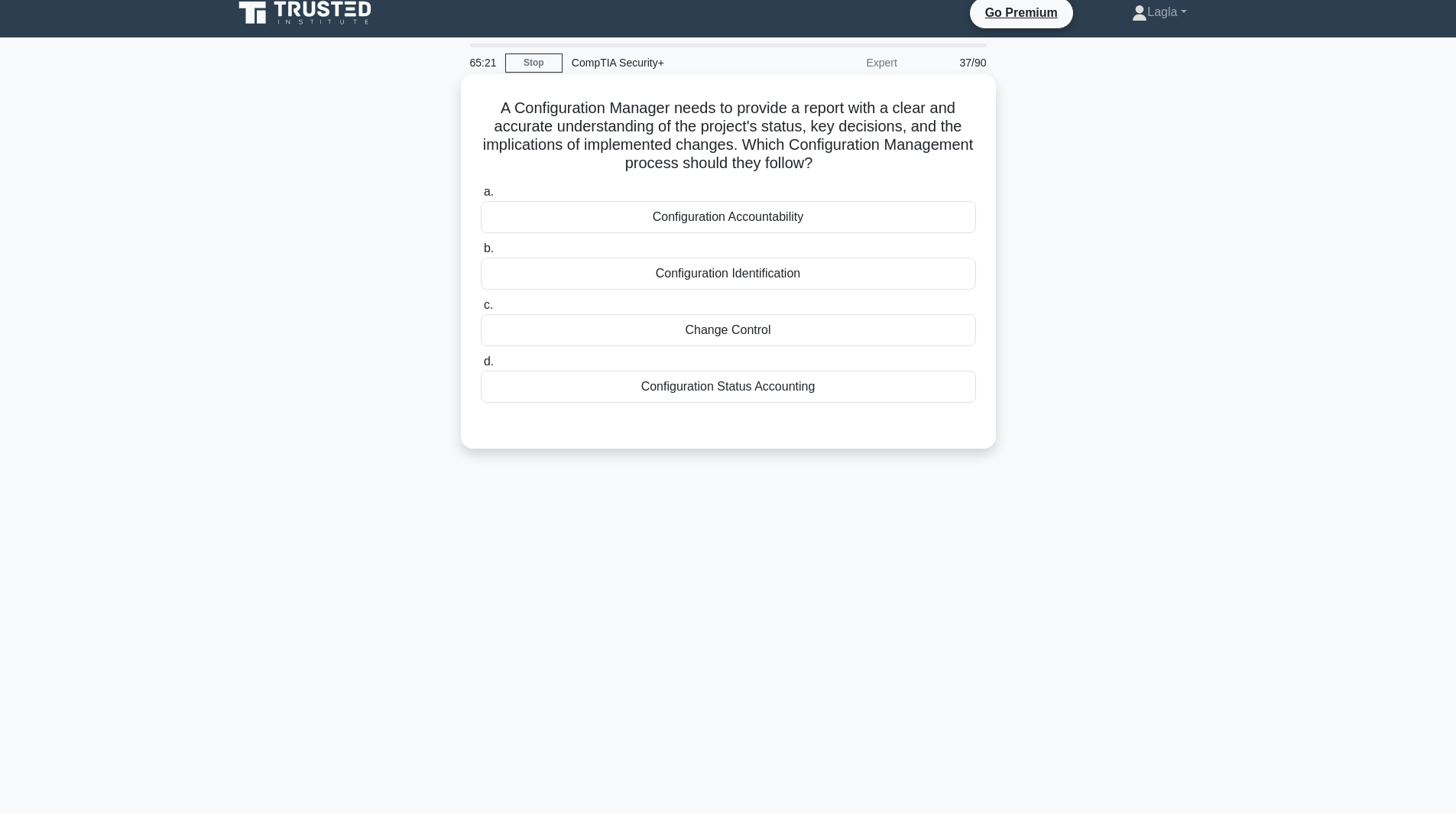
click at [779, 393] on div "Configuration Status Accounting" at bounding box center [728, 387] width 495 height 32
click at [481, 367] on input "d. Configuration Status Accounting" at bounding box center [481, 362] width 0 height 10
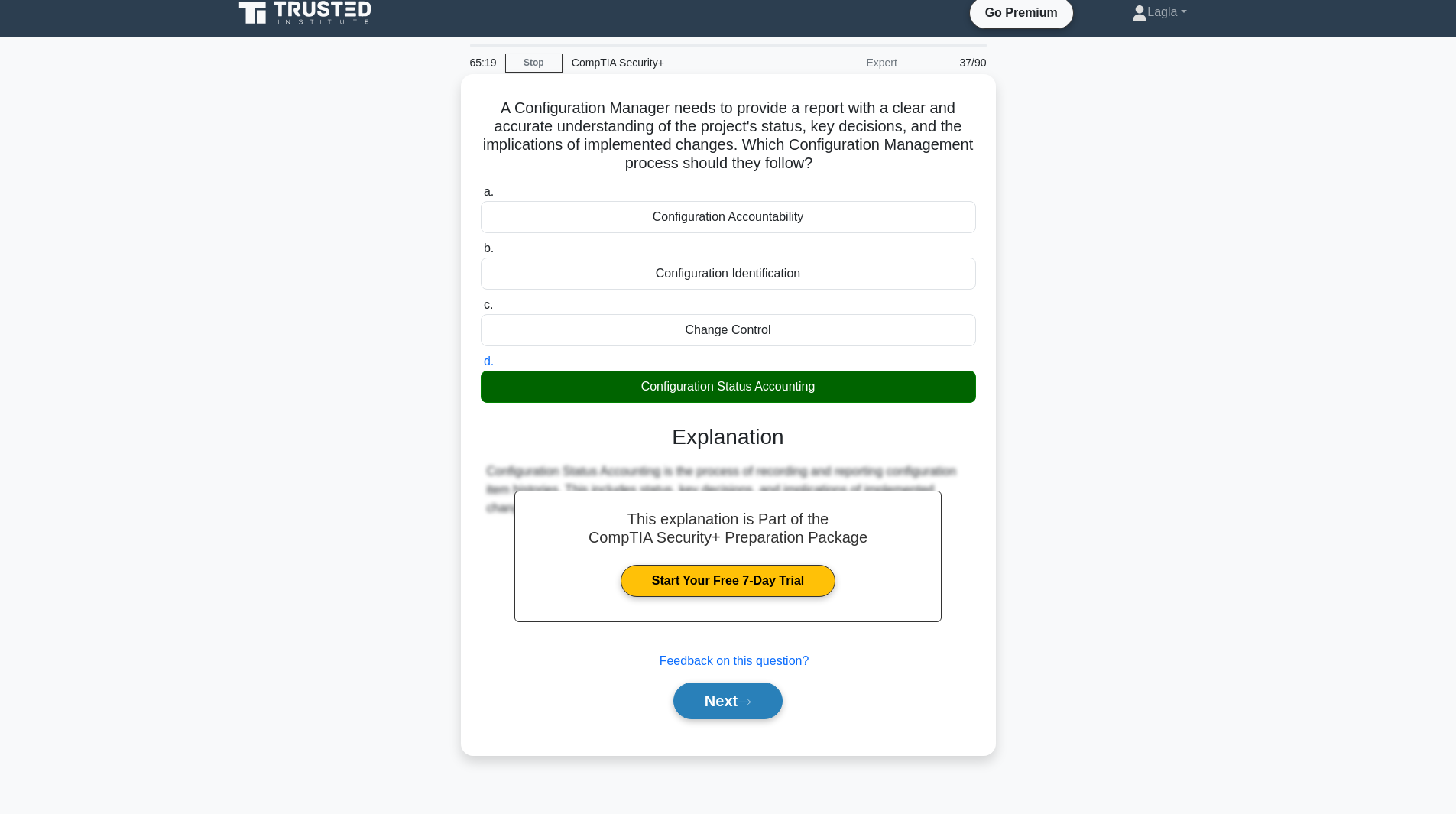
click at [753, 711] on button "Next" at bounding box center [728, 702] width 109 height 37
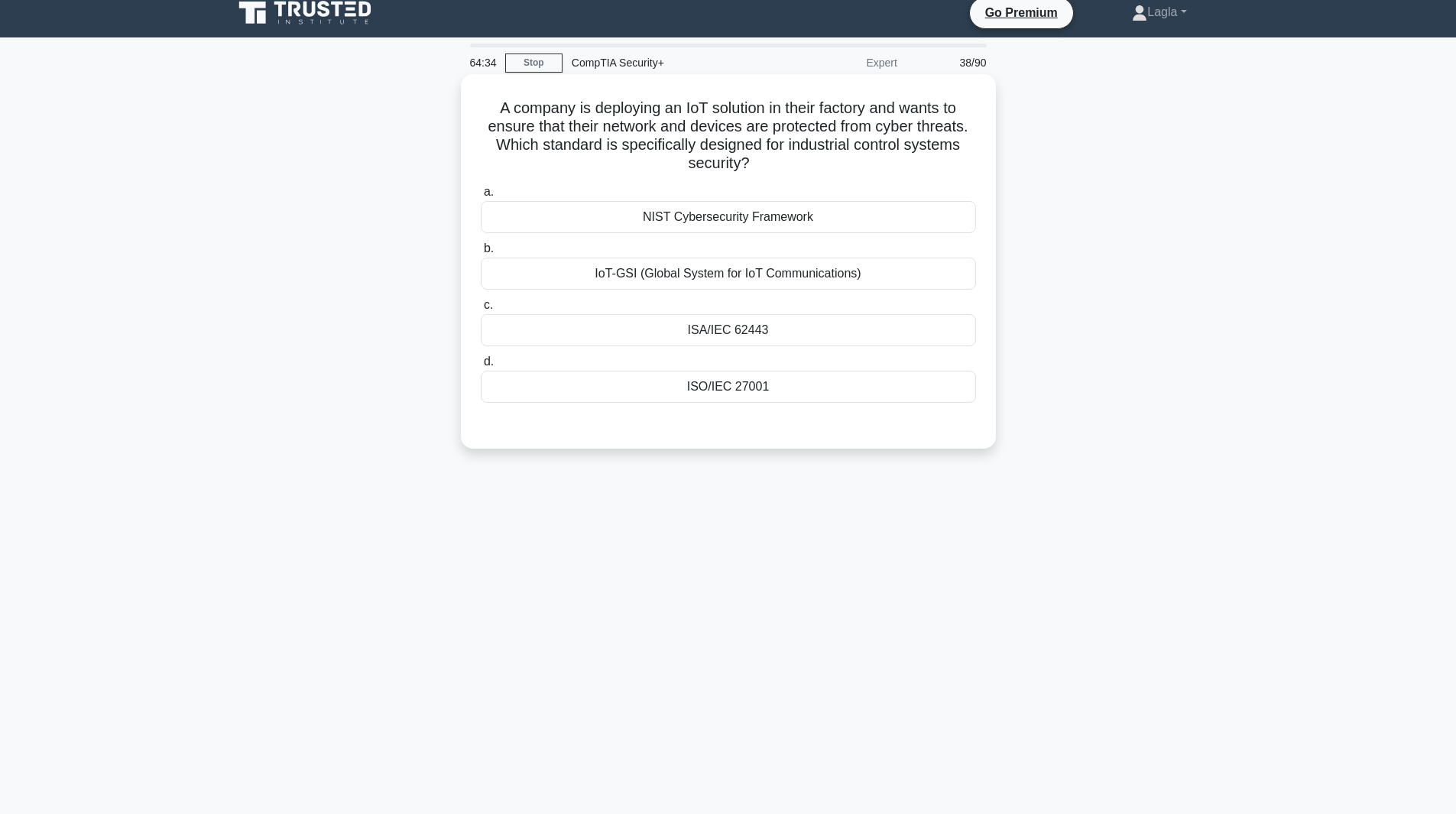
click at [596, 227] on div "NIST Cybersecurity Framework" at bounding box center [728, 217] width 495 height 32
click at [481, 197] on input "a. NIST Cybersecurity Framework" at bounding box center [481, 192] width 0 height 10
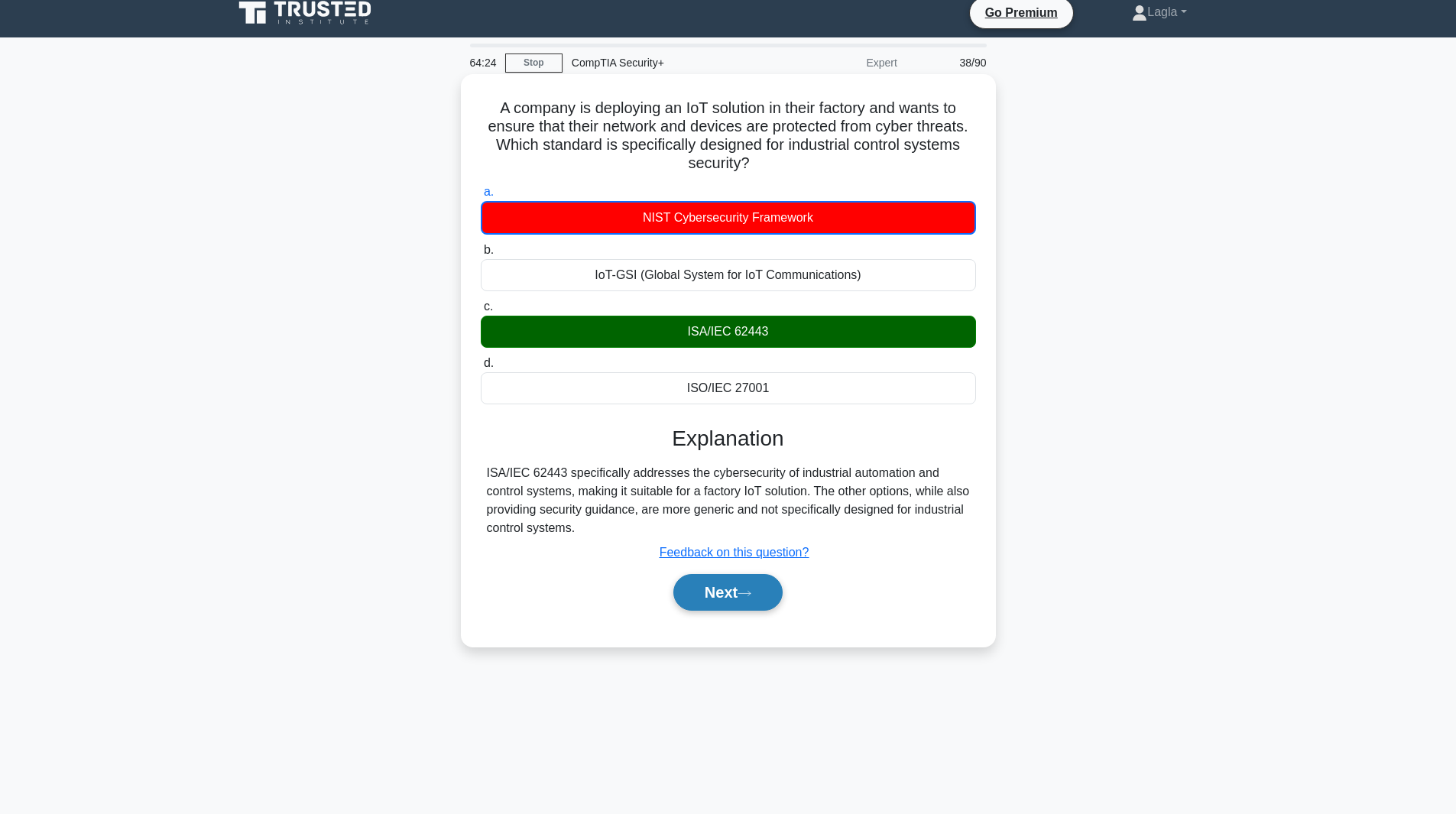
click at [724, 607] on button "Next" at bounding box center [728, 592] width 109 height 37
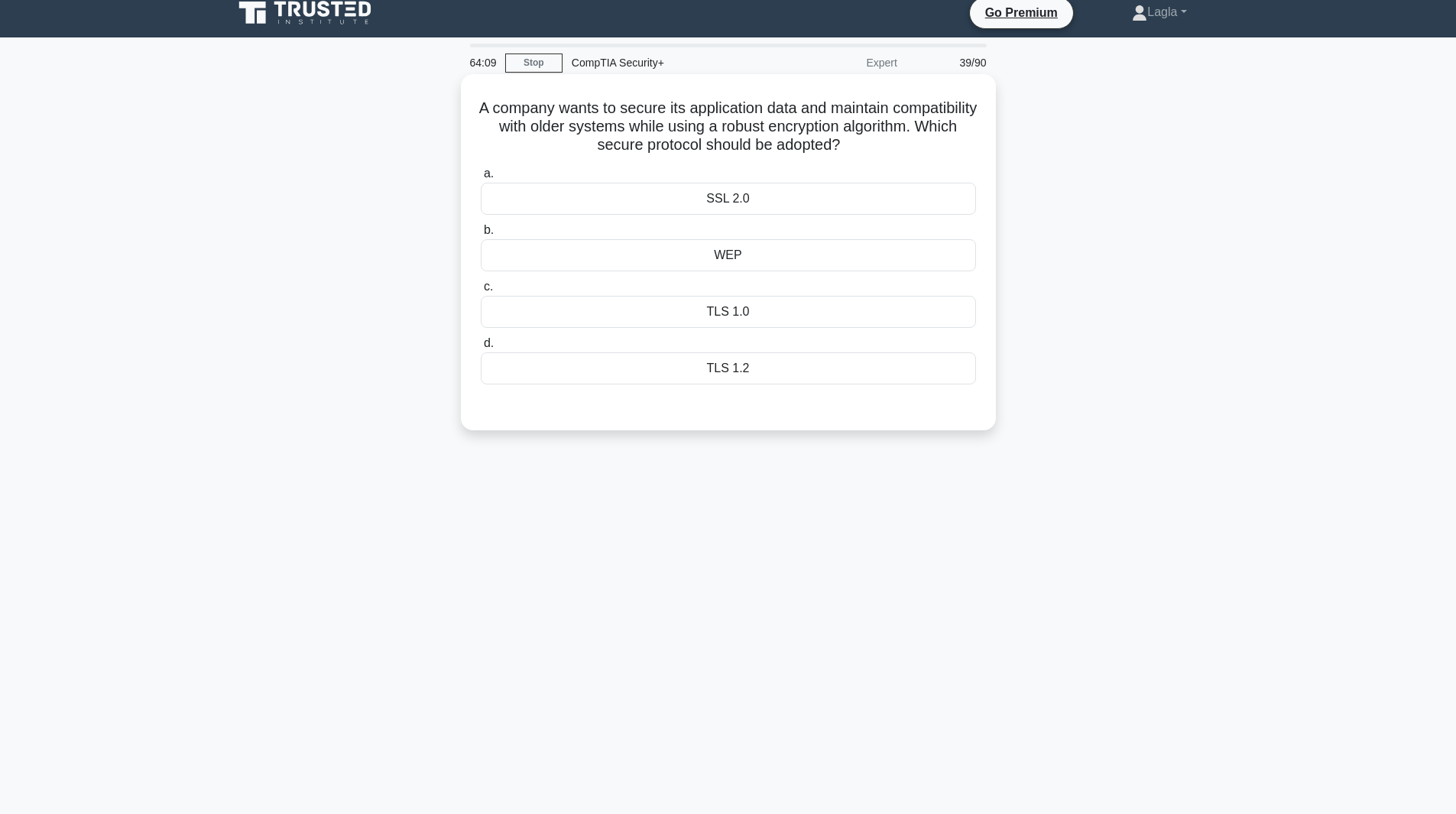
click at [770, 376] on div "TLS 1.2" at bounding box center [728, 368] width 495 height 32
click at [481, 348] on input "d. TLS 1.2" at bounding box center [481, 344] width 0 height 10
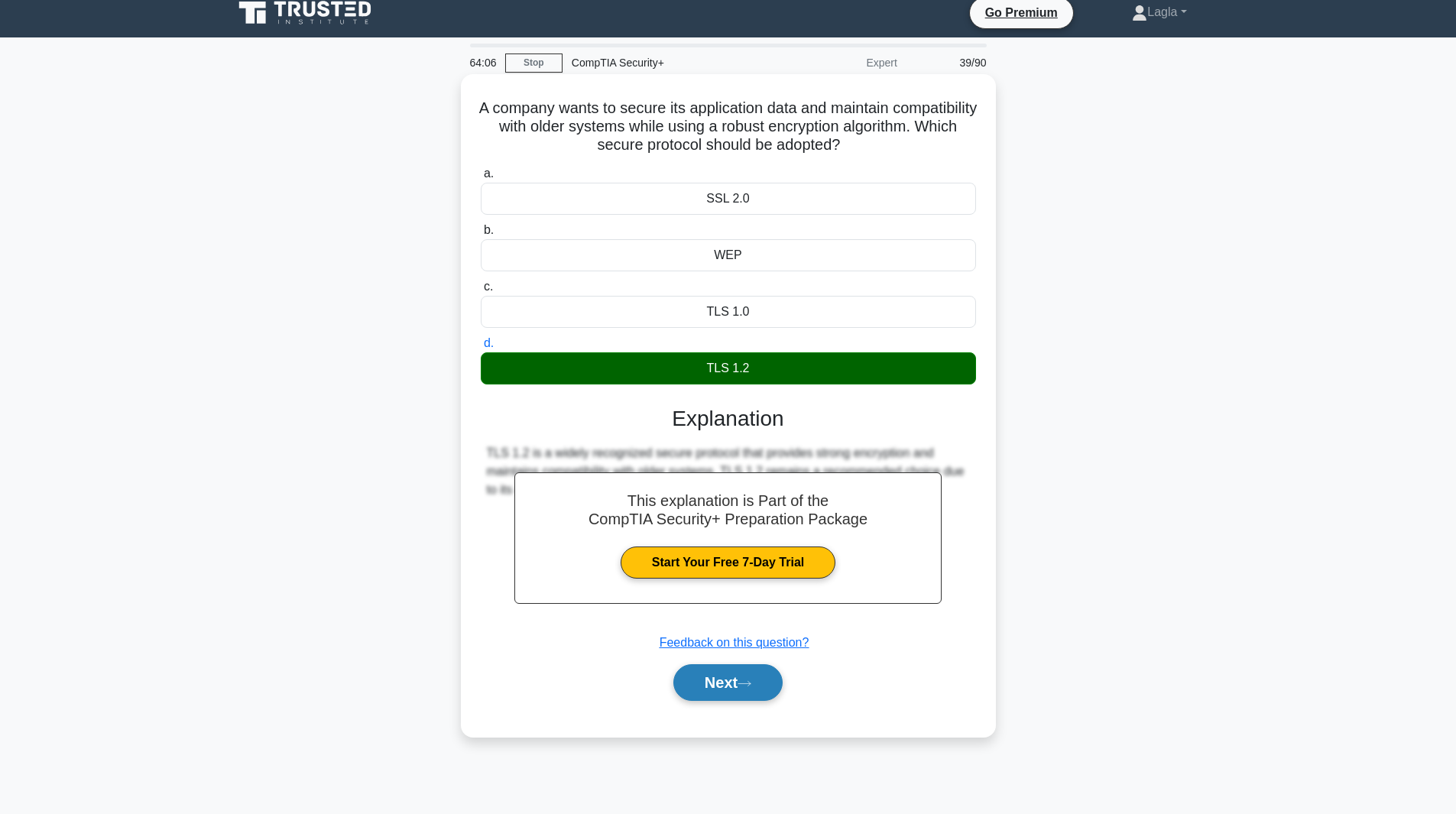
click at [750, 675] on button "Next" at bounding box center [728, 683] width 109 height 37
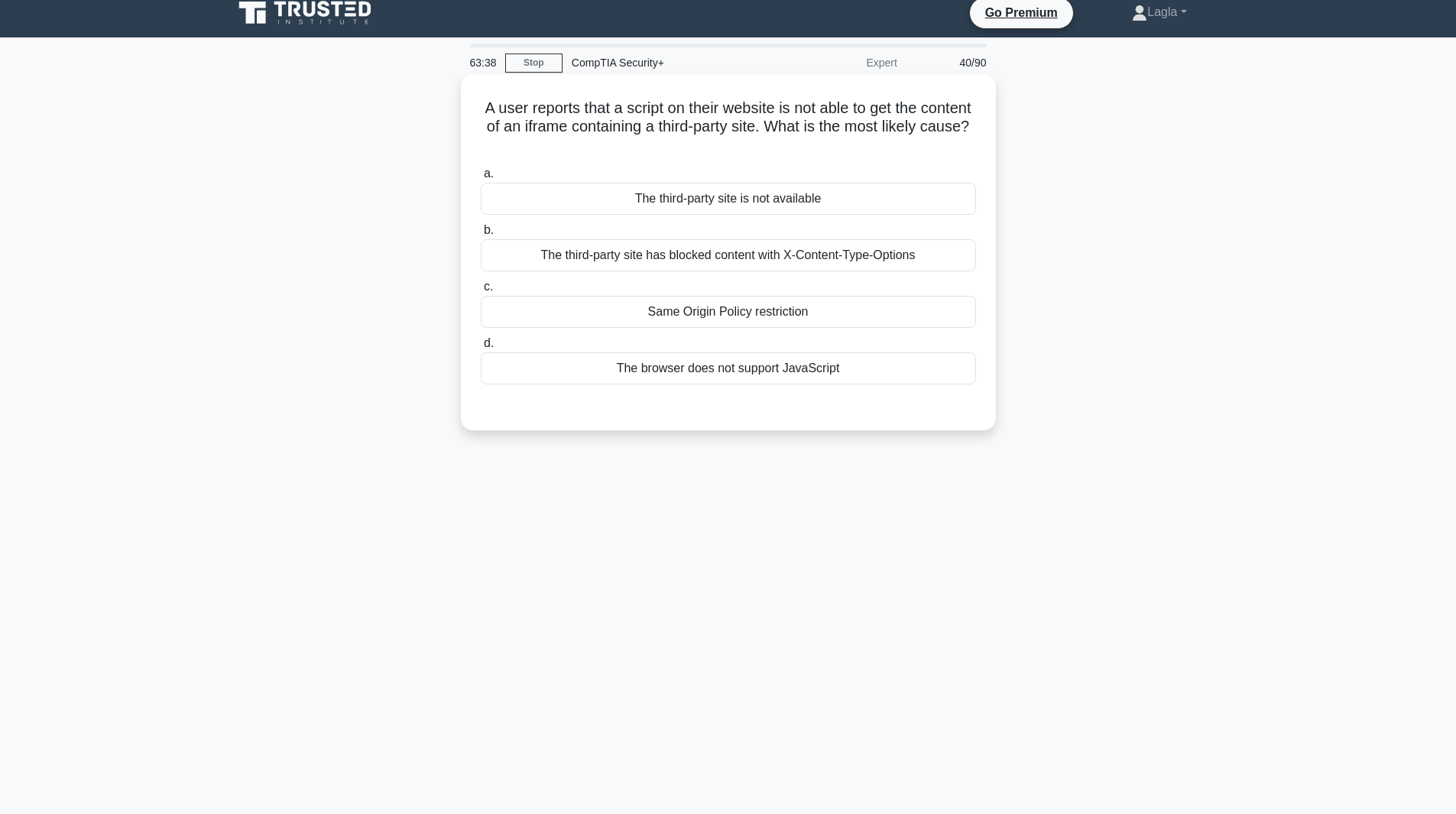
click at [798, 320] on div "Same Origin Policy restriction" at bounding box center [728, 312] width 495 height 32
click at [481, 292] on input "c. Same Origin Policy restriction" at bounding box center [481, 287] width 0 height 10
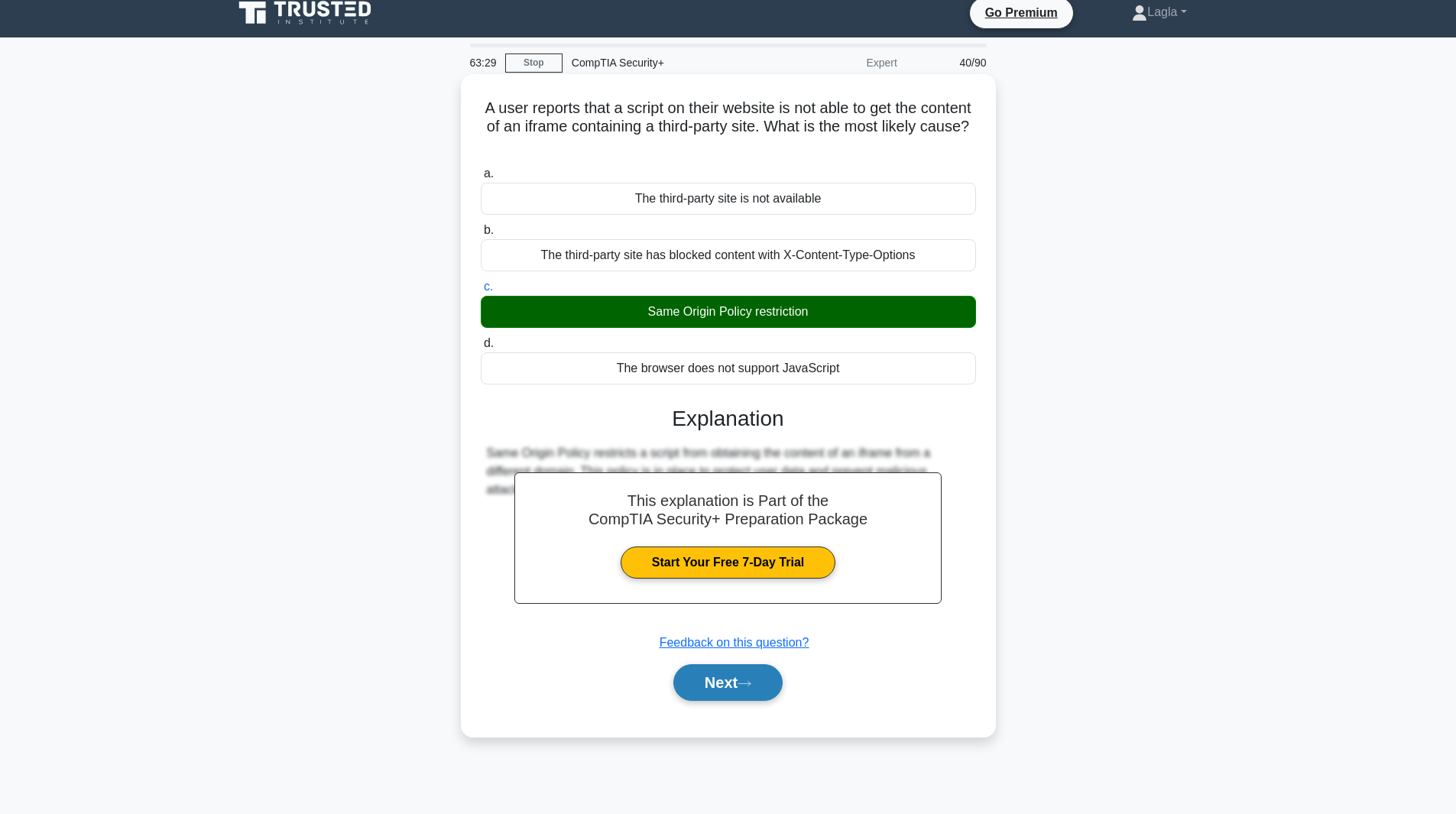
click at [719, 688] on button "Next" at bounding box center [728, 683] width 109 height 37
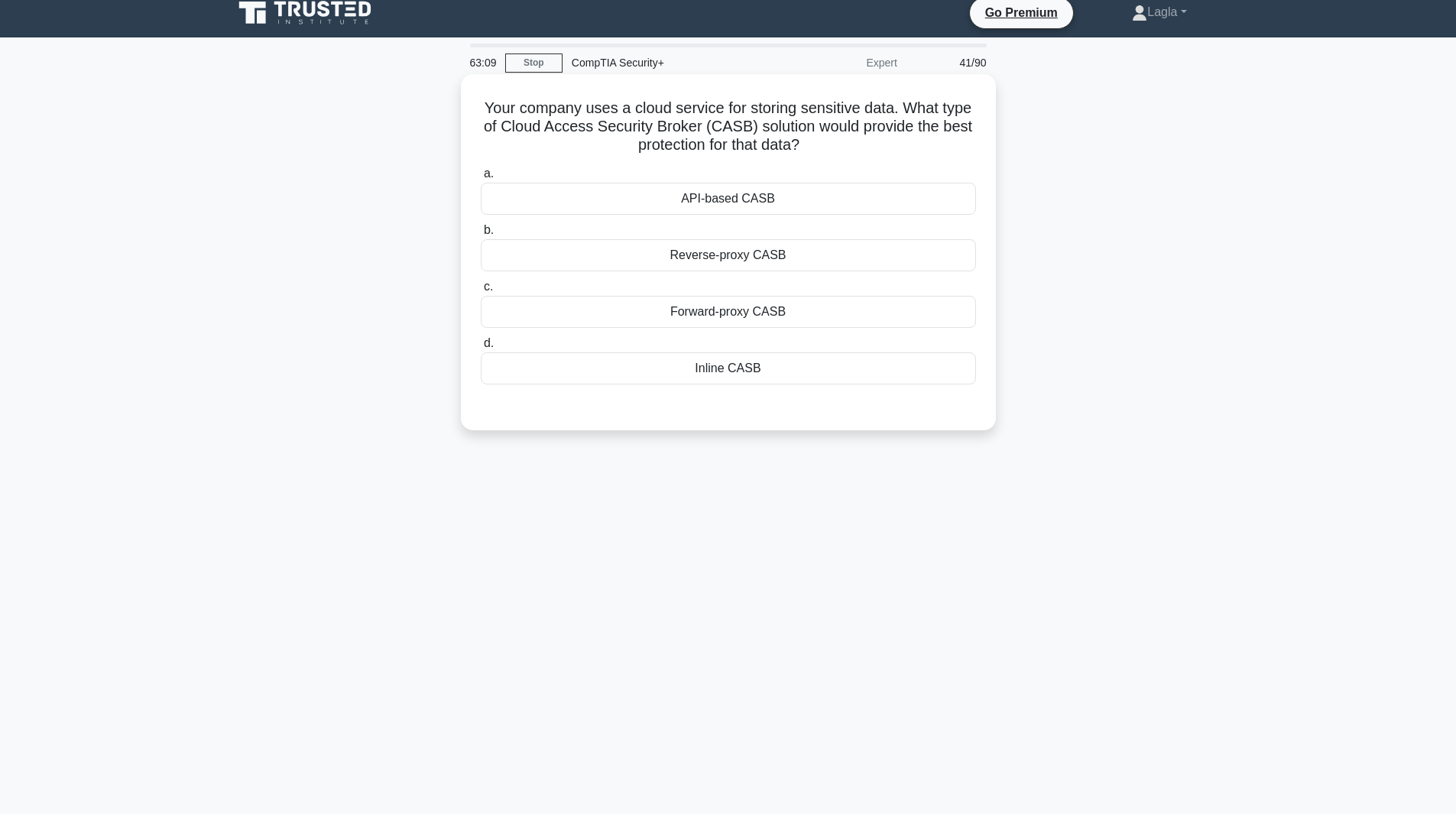
click at [737, 376] on div "Inline CASB" at bounding box center [728, 368] width 495 height 32
click at [481, 348] on input "d. Inline CASB" at bounding box center [481, 344] width 0 height 10
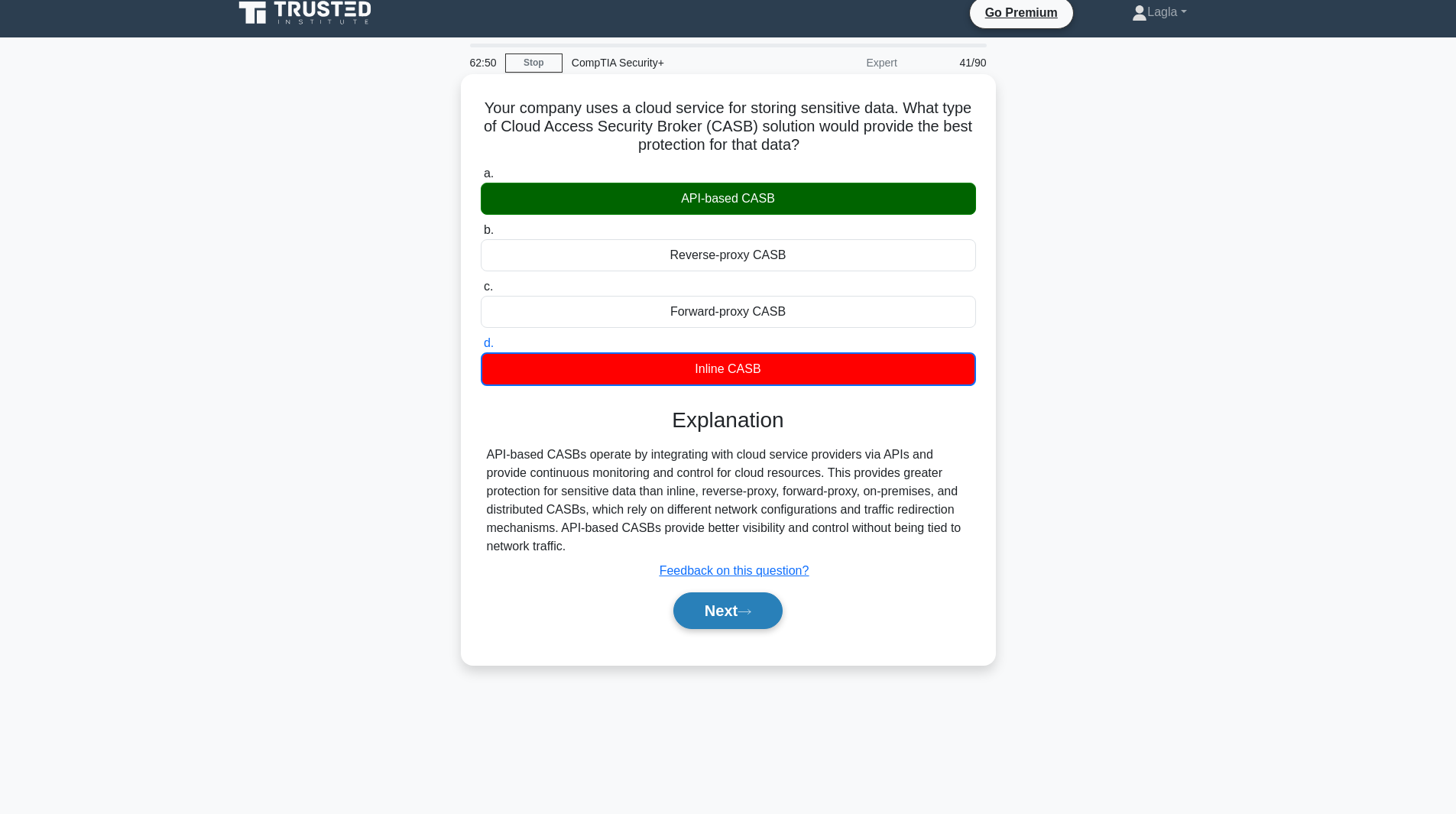
click at [765, 609] on button "Next" at bounding box center [728, 611] width 109 height 37
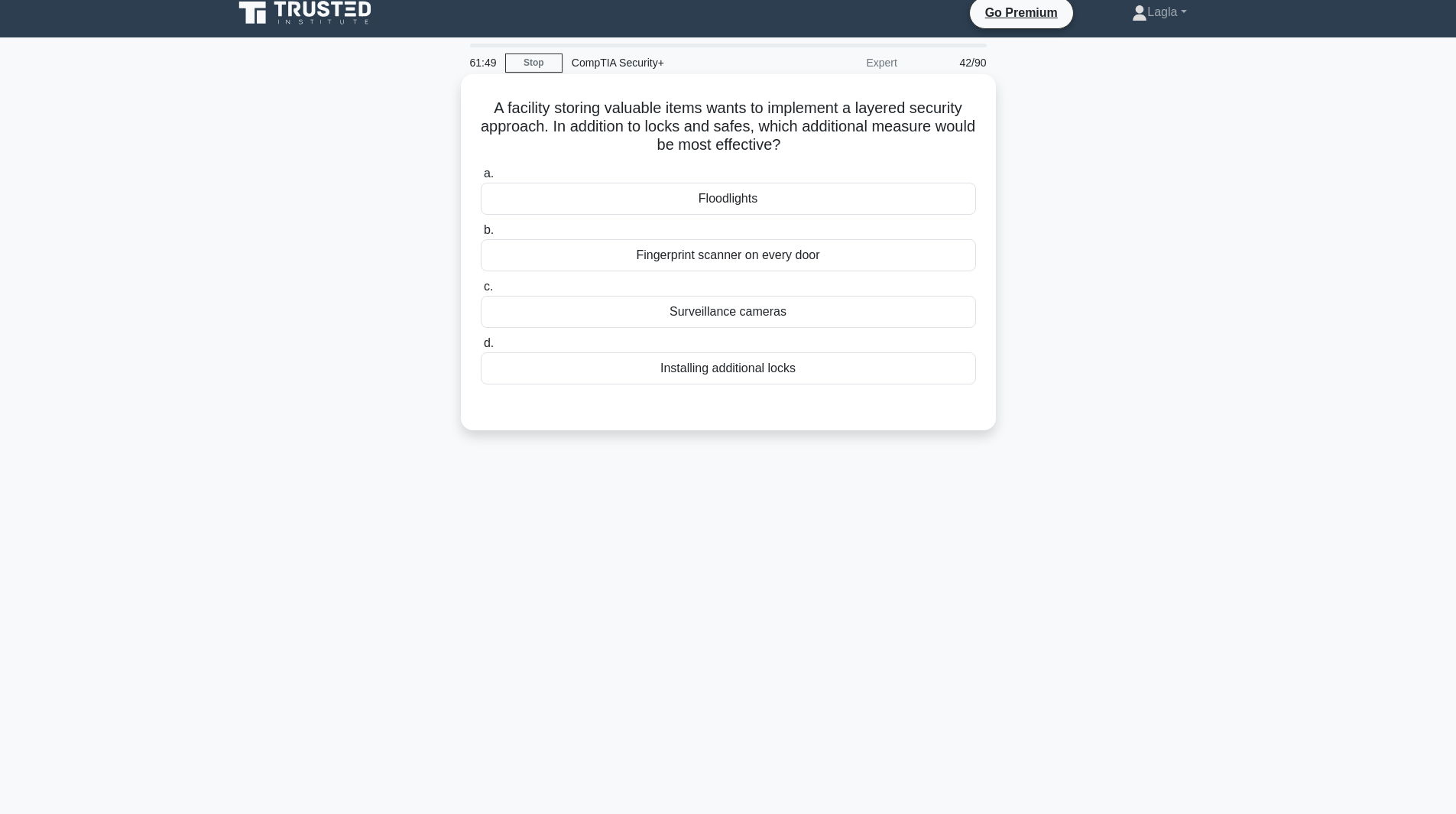
click at [698, 328] on div "Surveillance cameras" at bounding box center [728, 312] width 495 height 32
click at [481, 292] on input "c. Surveillance cameras" at bounding box center [481, 287] width 0 height 10
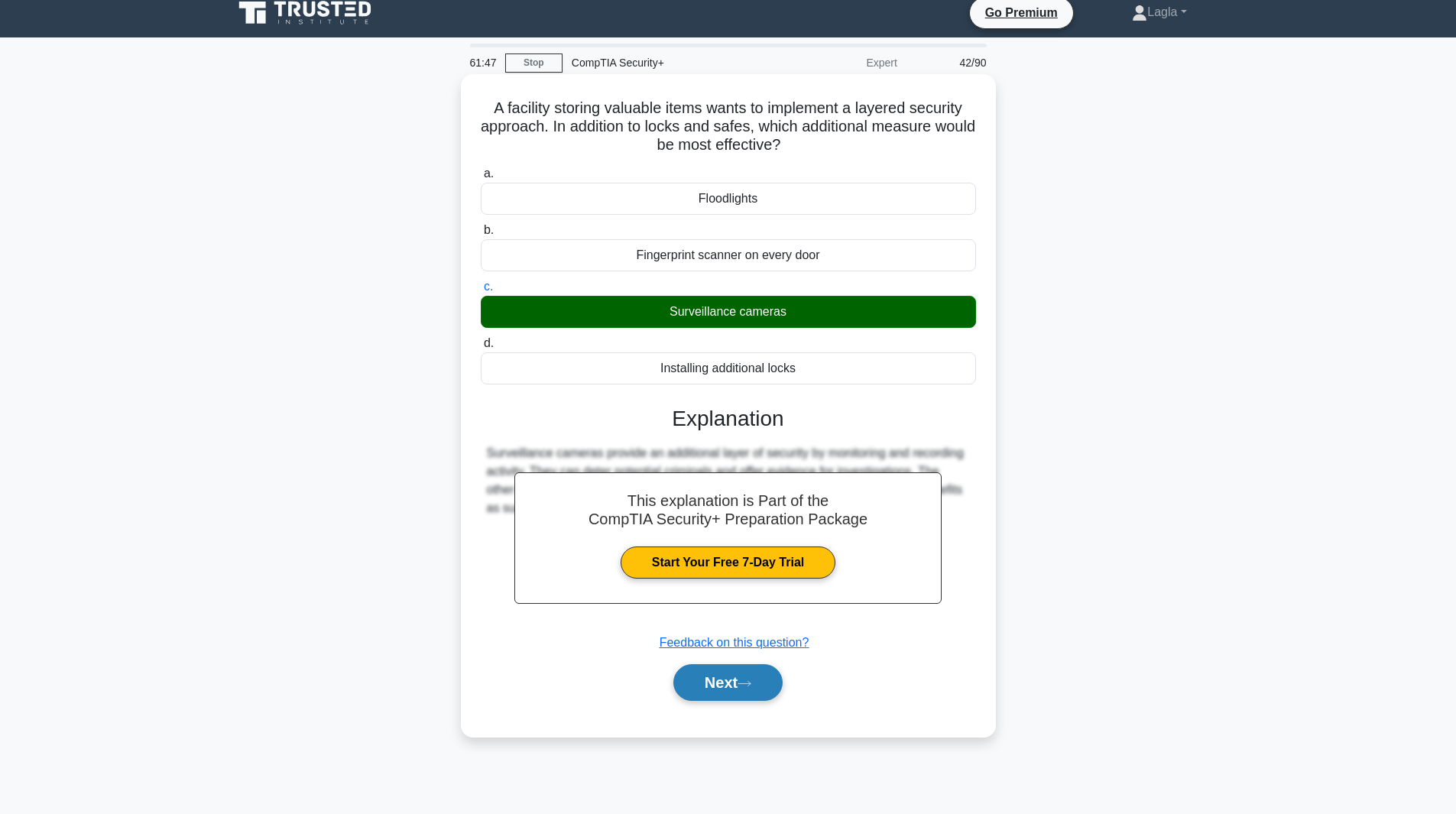
click at [726, 682] on button "Next" at bounding box center [728, 683] width 109 height 37
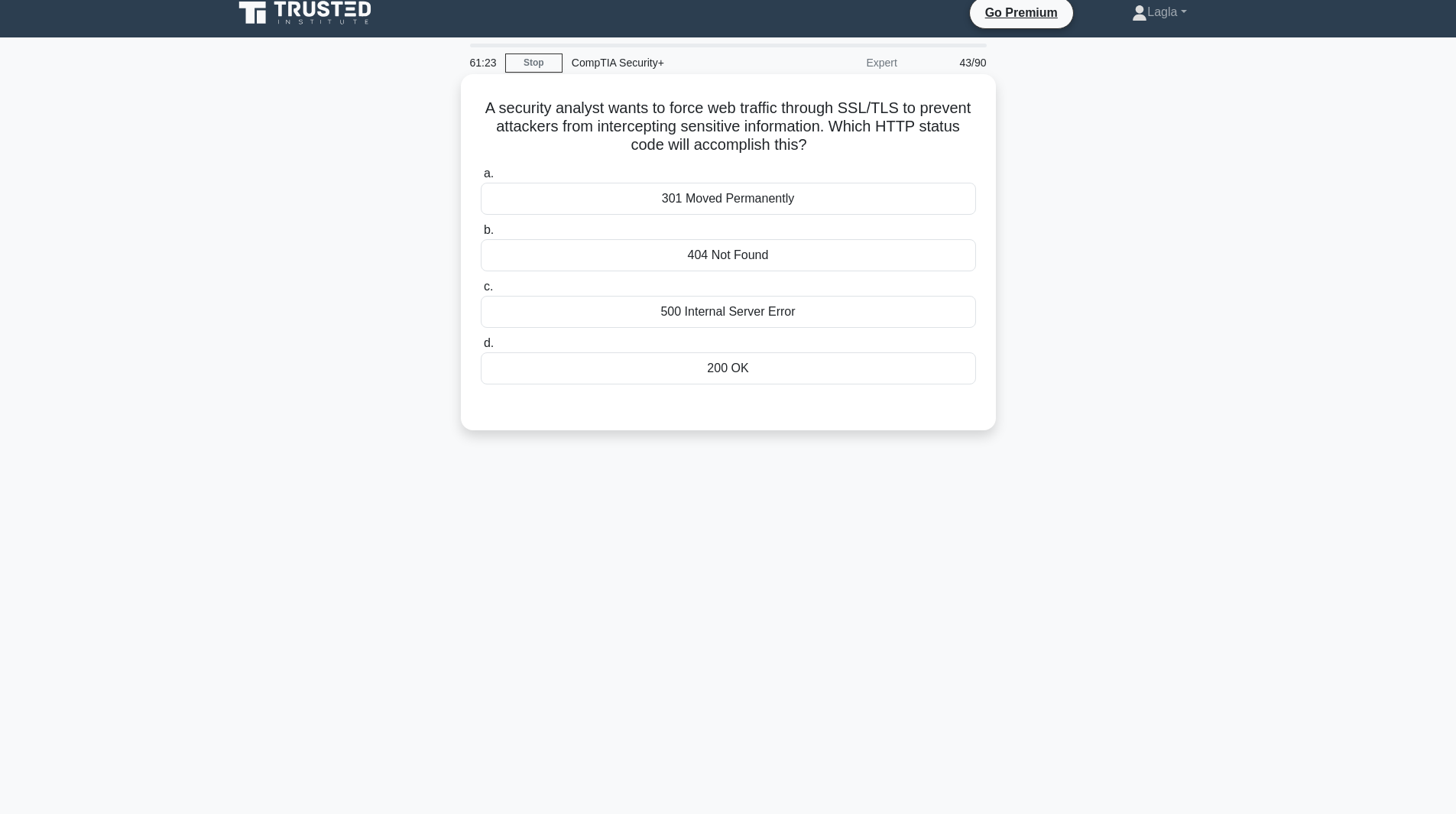
click at [773, 204] on div "301 Moved Permanently" at bounding box center [728, 199] width 495 height 32
click at [481, 179] on input "a. 301 Moved Permanently" at bounding box center [481, 173] width 0 height 10
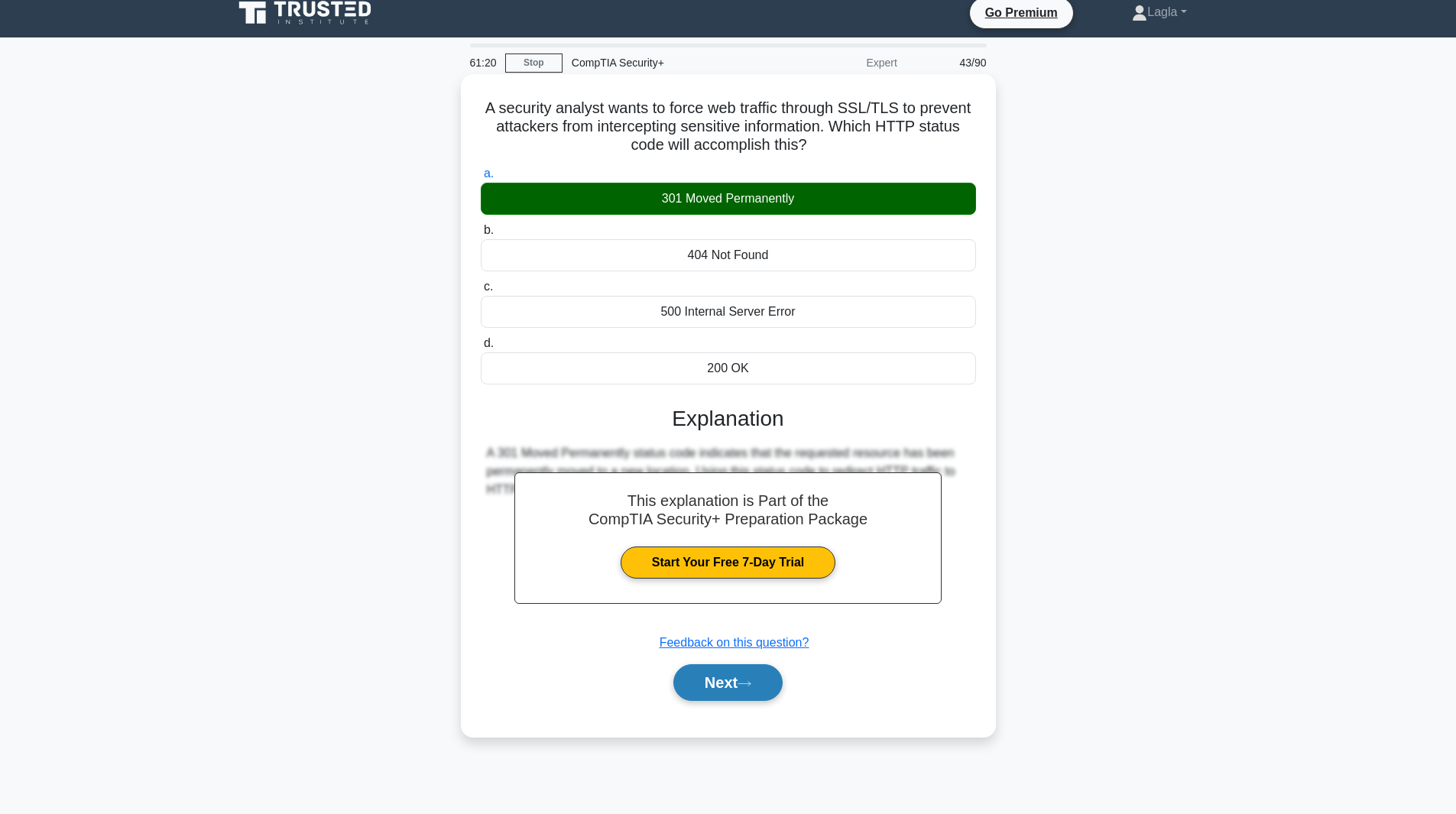
click at [740, 700] on button "Next" at bounding box center [728, 683] width 109 height 37
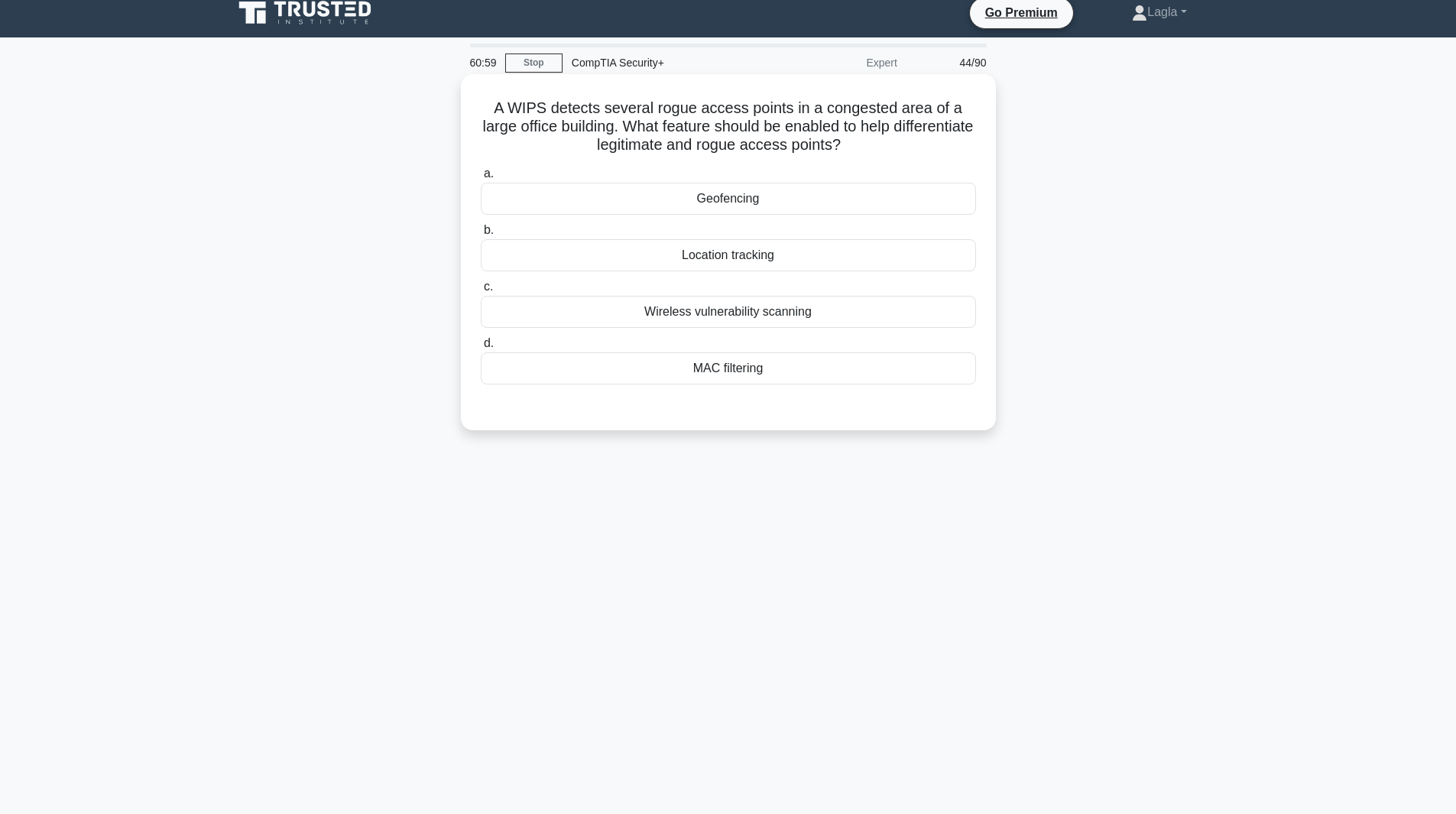
click at [836, 311] on div "Wireless vulnerability scanning" at bounding box center [728, 312] width 495 height 32
click at [481, 292] on input "c. Wireless vulnerability scanning" at bounding box center [481, 287] width 0 height 10
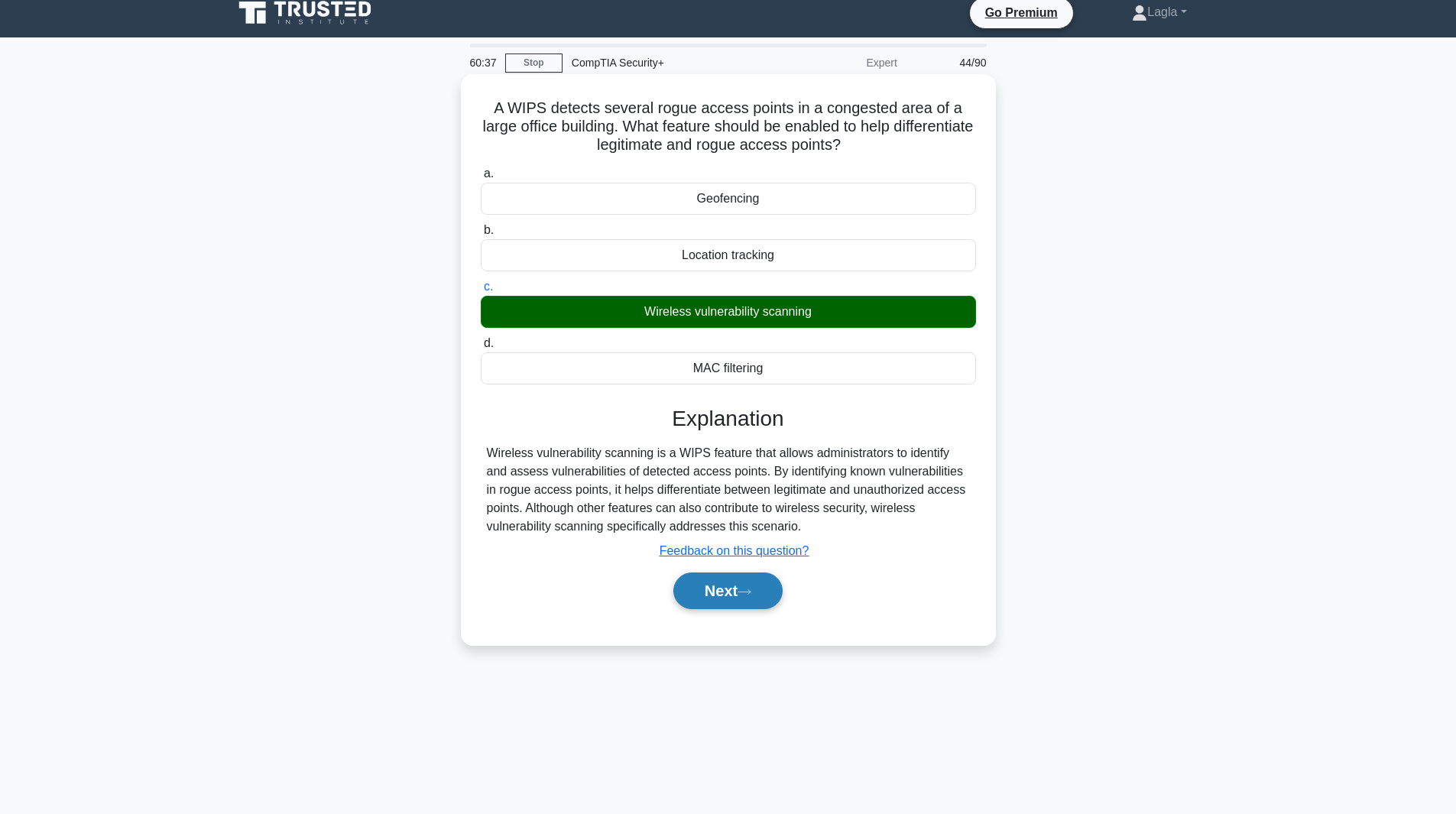
click at [709, 584] on button "Next" at bounding box center [728, 591] width 109 height 37
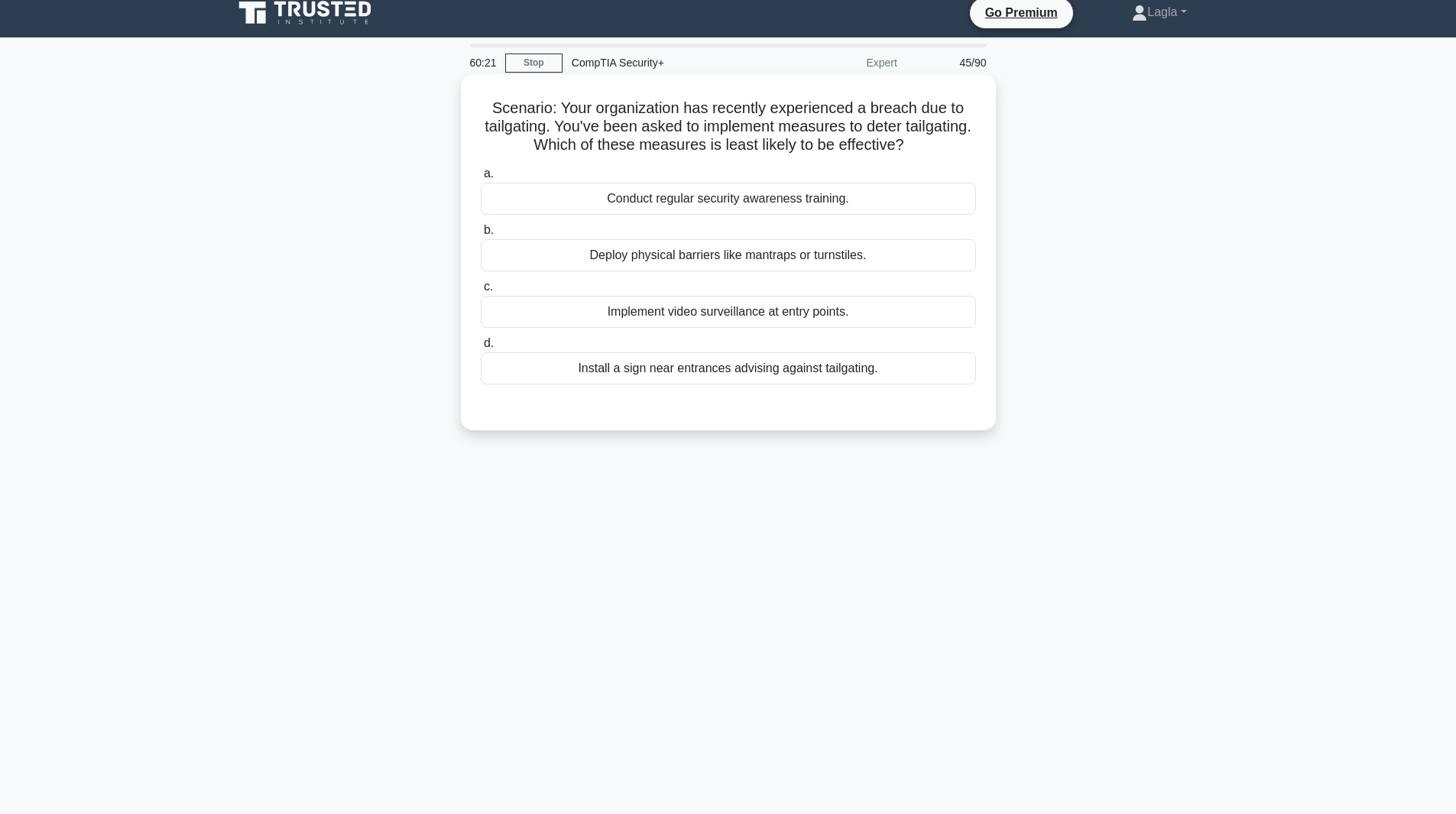
click at [784, 261] on div "Deploy physical barriers like mantraps or turnstiles." at bounding box center [728, 255] width 495 height 32
click at [481, 235] on input "b. Deploy physical barriers like mantraps or turnstiles." at bounding box center [481, 230] width 0 height 10
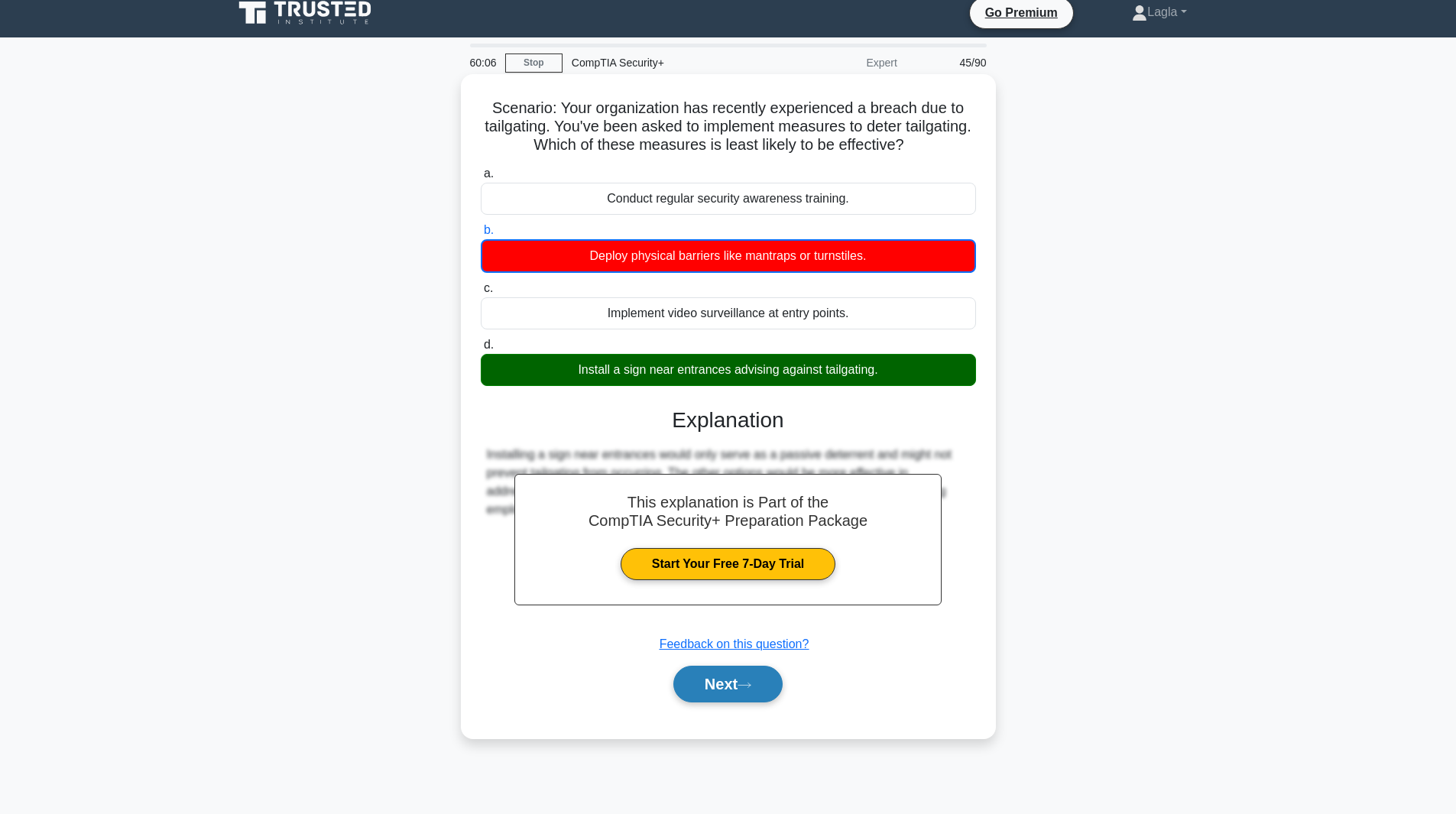
click at [744, 691] on button "Next" at bounding box center [728, 685] width 109 height 37
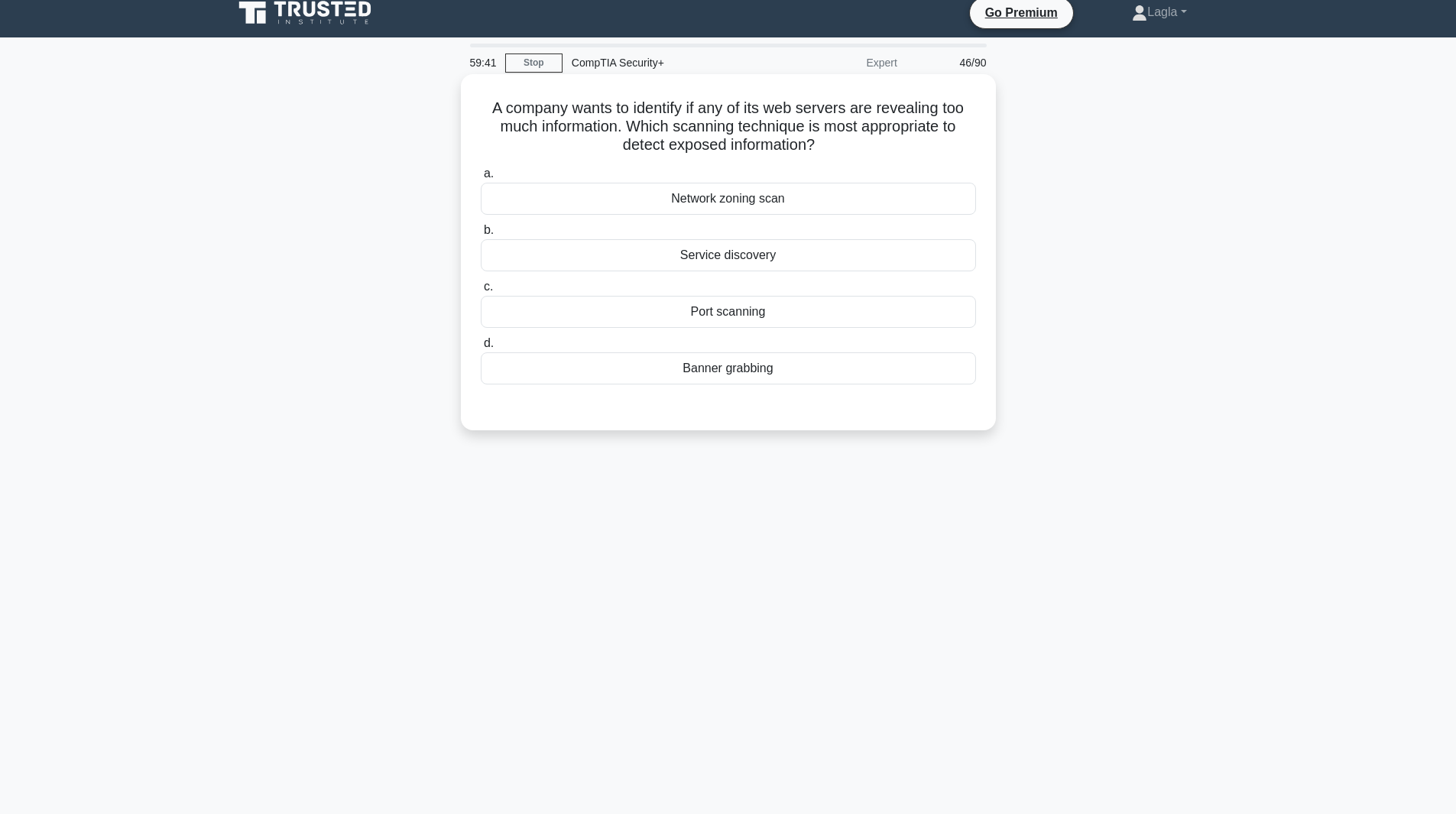
click at [734, 309] on div "Port scanning" at bounding box center [728, 312] width 495 height 32
click at [481, 292] on input "c. Port scanning" at bounding box center [481, 287] width 0 height 10
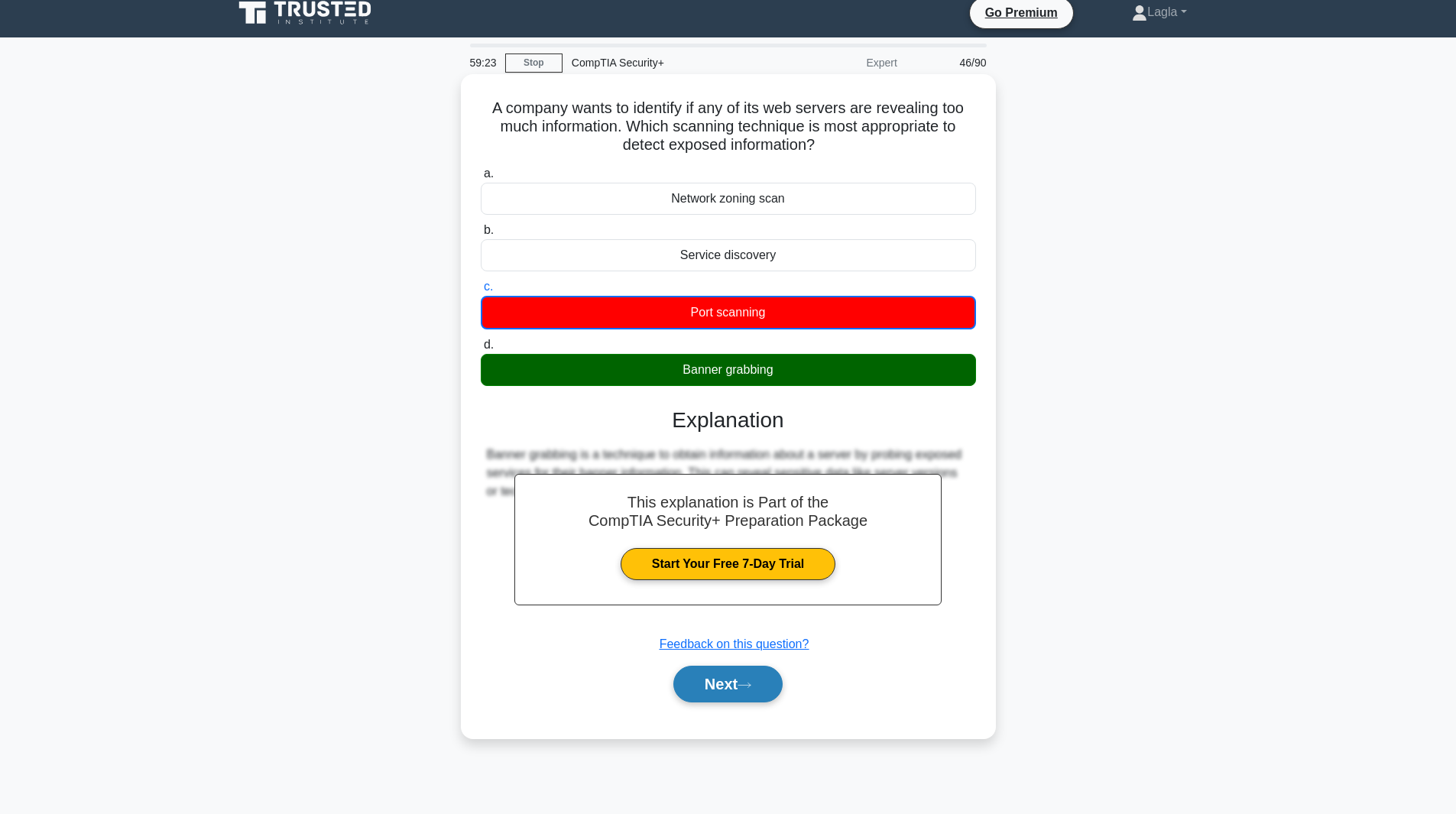
click at [774, 685] on button "Next" at bounding box center [728, 685] width 109 height 37
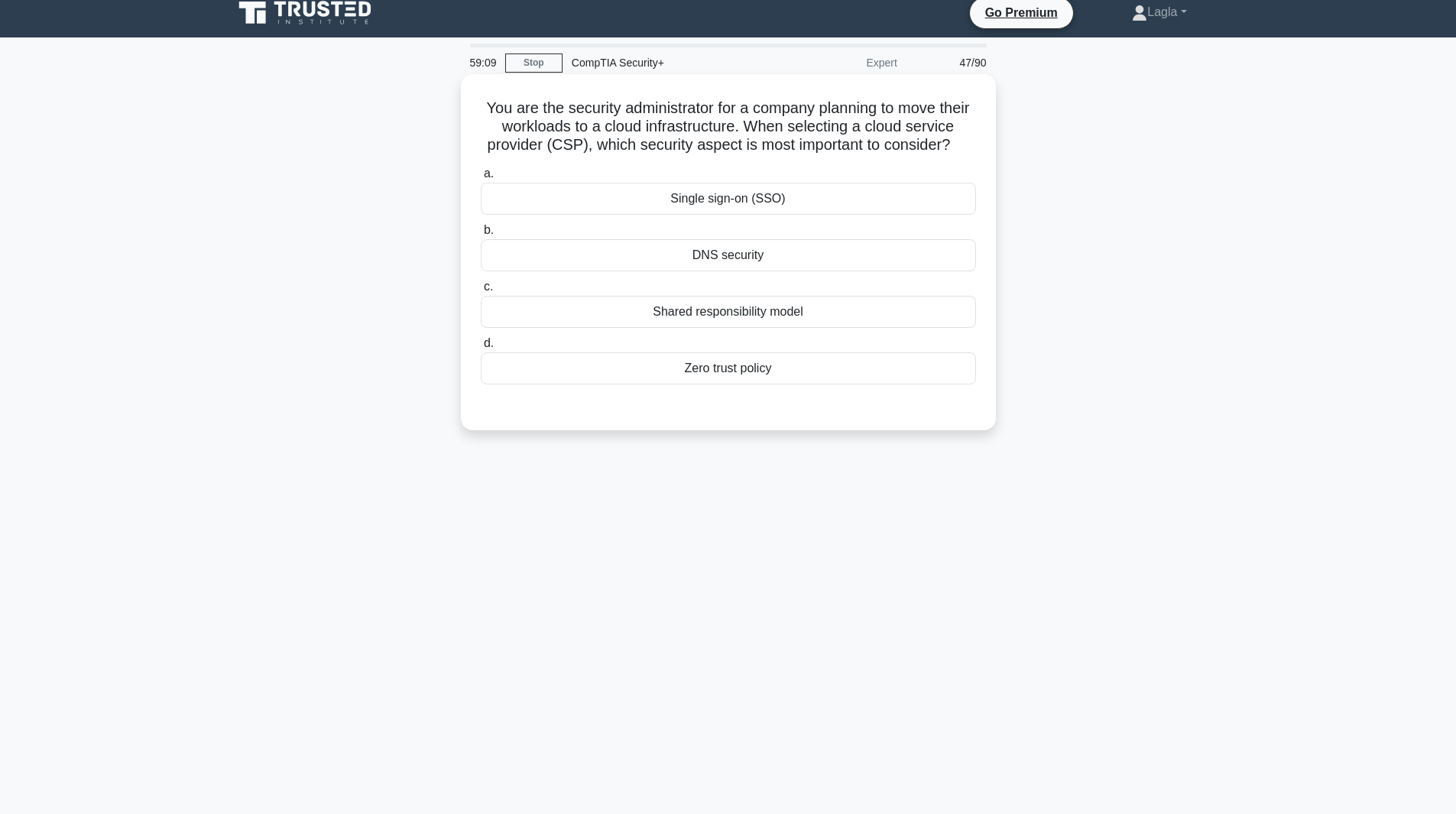
click at [766, 328] on div "Shared responsibility model" at bounding box center [728, 312] width 495 height 32
click at [481, 292] on input "c. Shared responsibility model" at bounding box center [481, 287] width 0 height 10
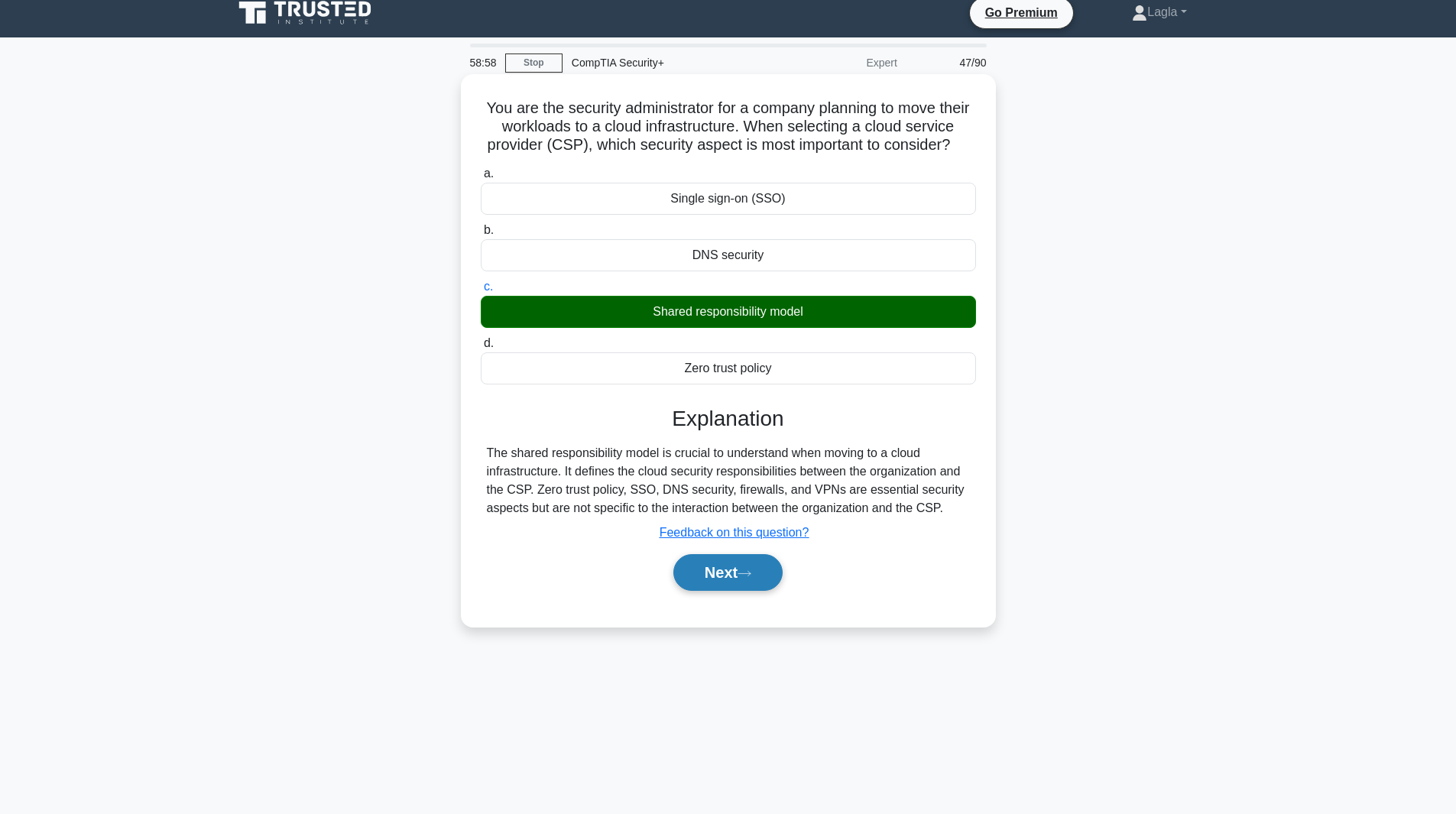
click at [706, 591] on button "Next" at bounding box center [728, 573] width 109 height 37
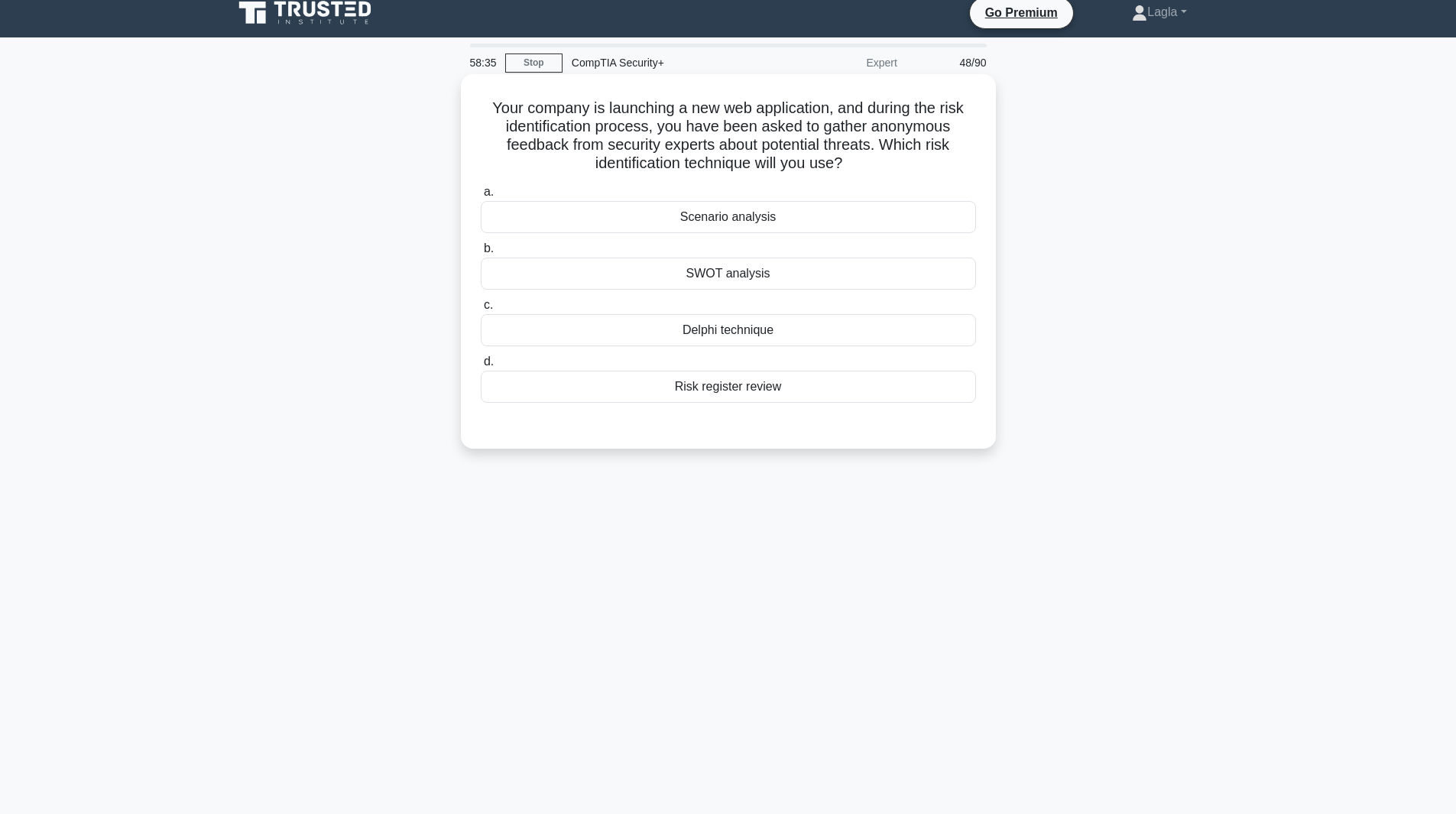
click at [740, 395] on div "Risk register review" at bounding box center [728, 387] width 495 height 32
click at [481, 367] on input "d. Risk register review" at bounding box center [481, 362] width 0 height 10
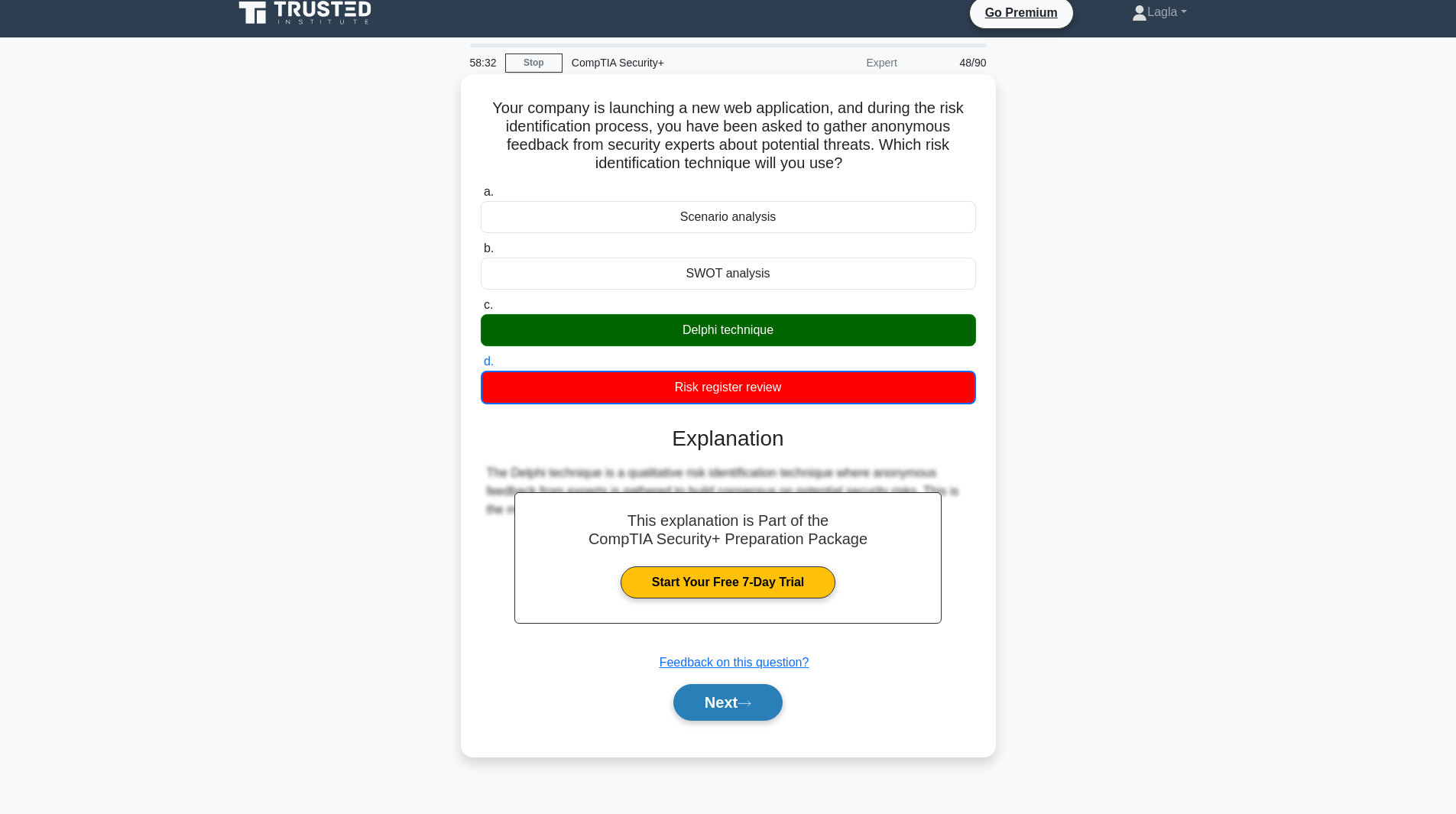
click at [718, 698] on button "Next" at bounding box center [728, 702] width 109 height 37
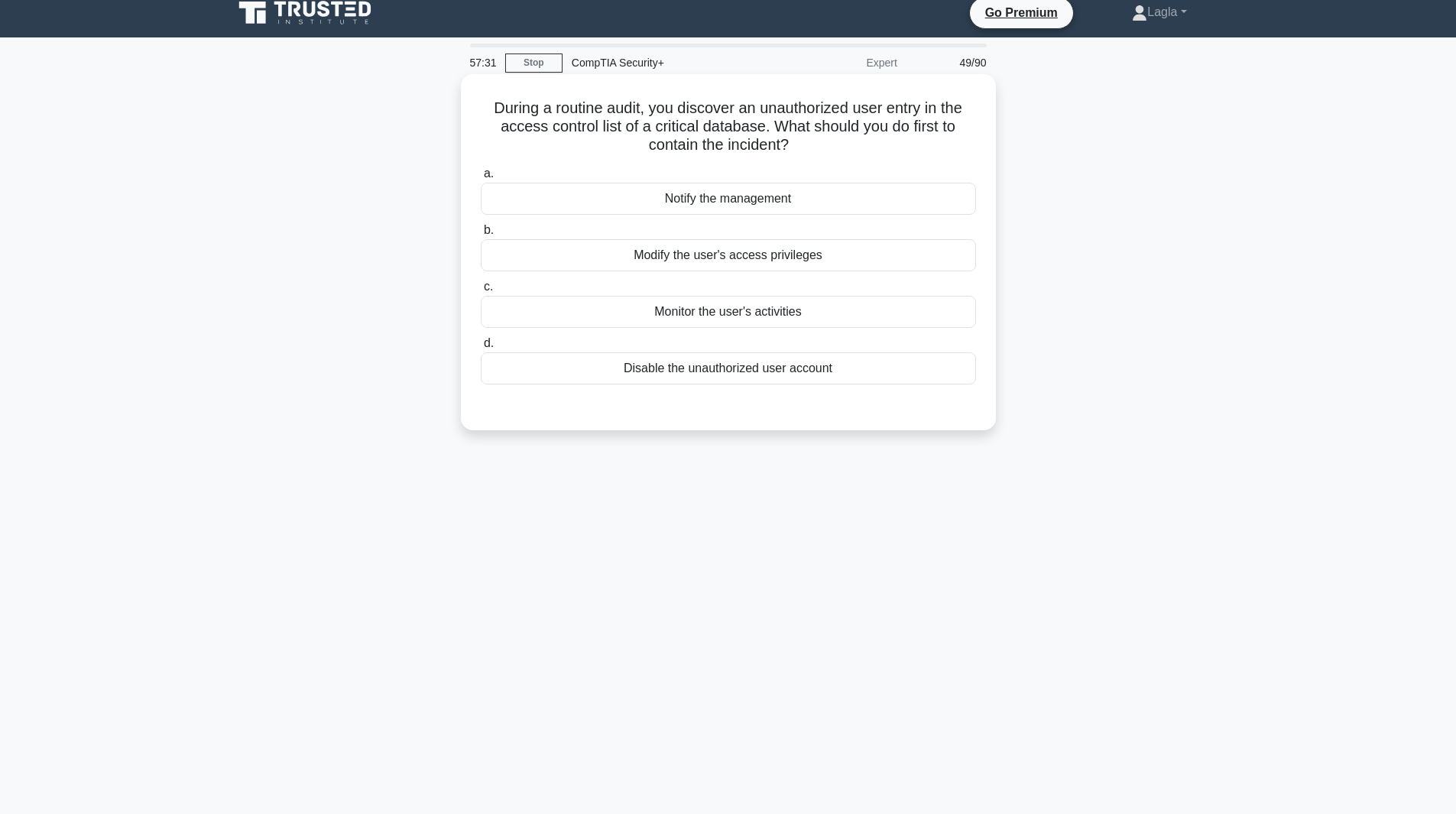
click at [623, 378] on div "Disable the unauthorized user account" at bounding box center [728, 368] width 495 height 32
click at [481, 348] on input "d. Disable the unauthorized user account" at bounding box center [481, 344] width 0 height 10
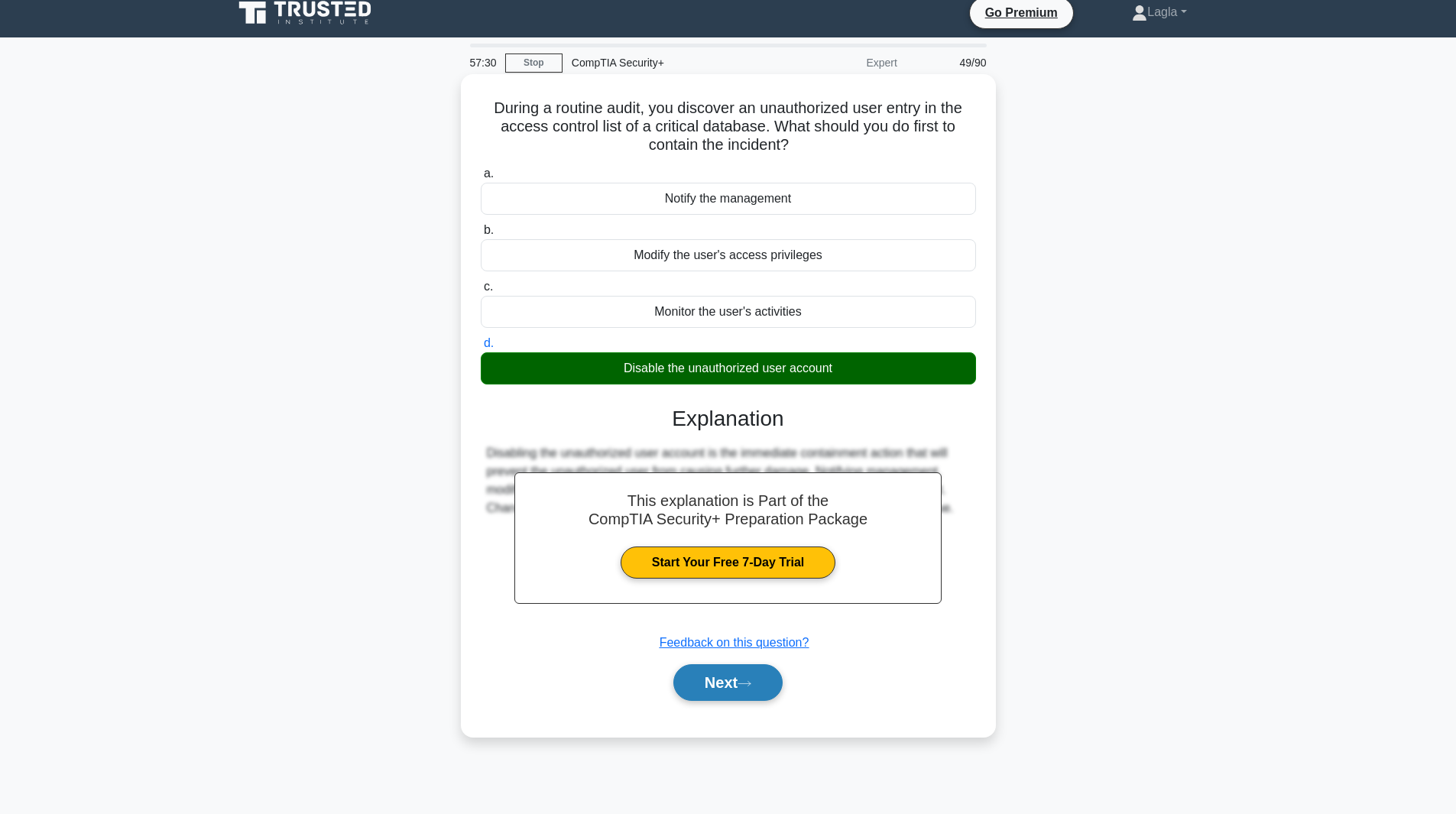
click at [734, 687] on button "Next" at bounding box center [728, 683] width 109 height 37
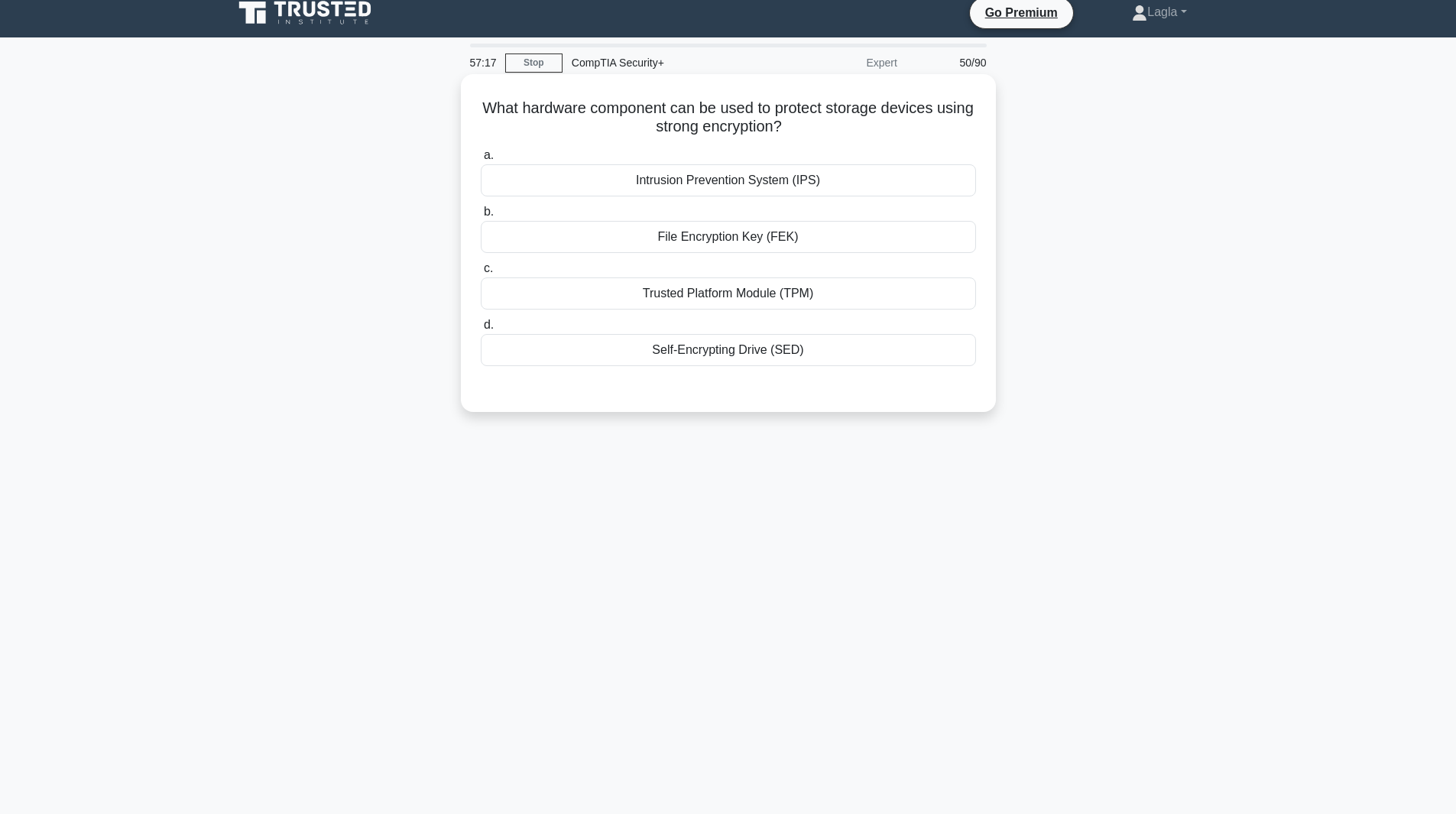
click at [771, 360] on div "Self-Encrypting Drive (SED)" at bounding box center [728, 350] width 495 height 32
click at [481, 330] on input "d. Self-Encrypting Drive (SED)" at bounding box center [481, 325] width 0 height 10
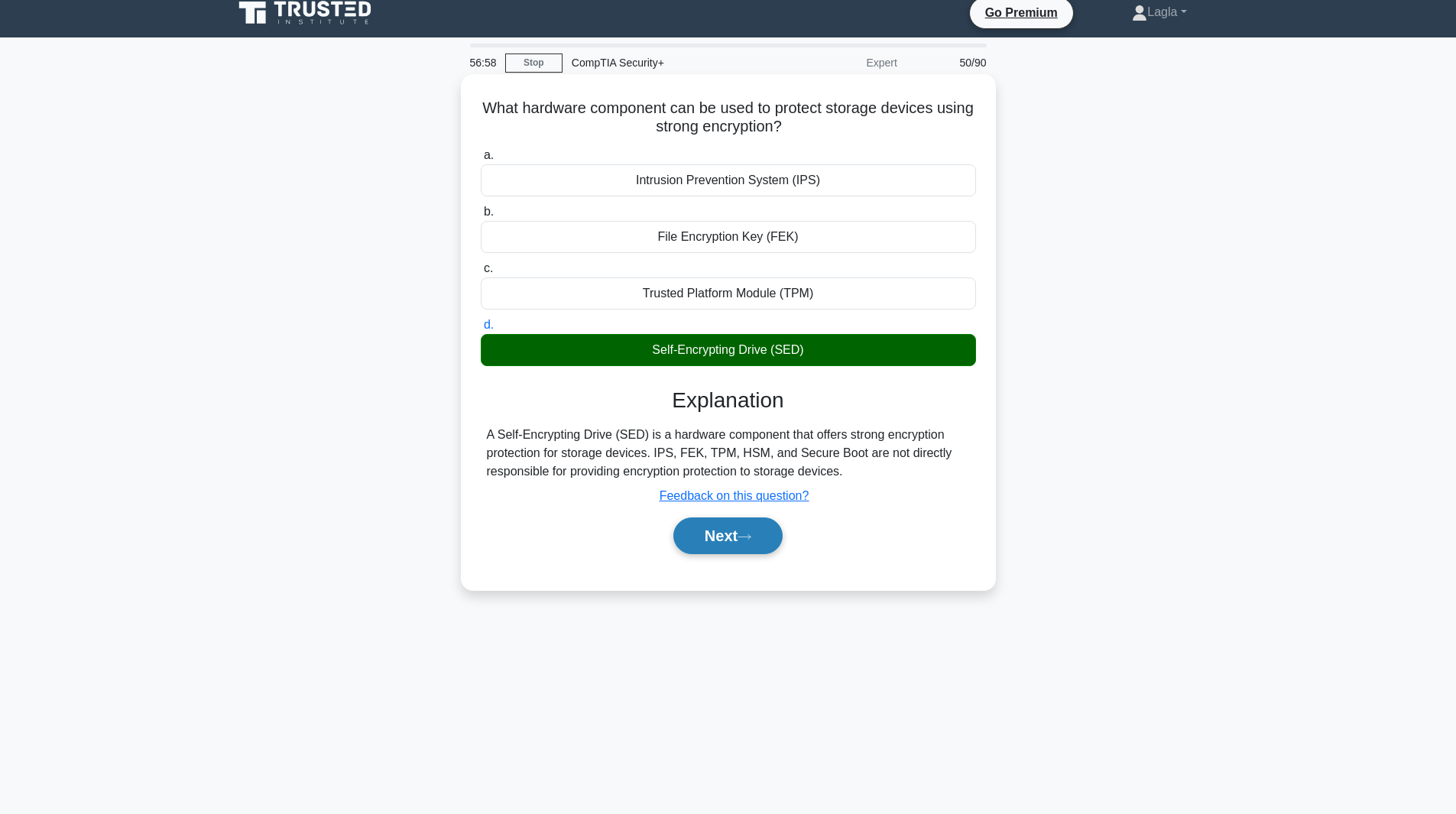
click at [710, 543] on button "Next" at bounding box center [728, 536] width 109 height 37
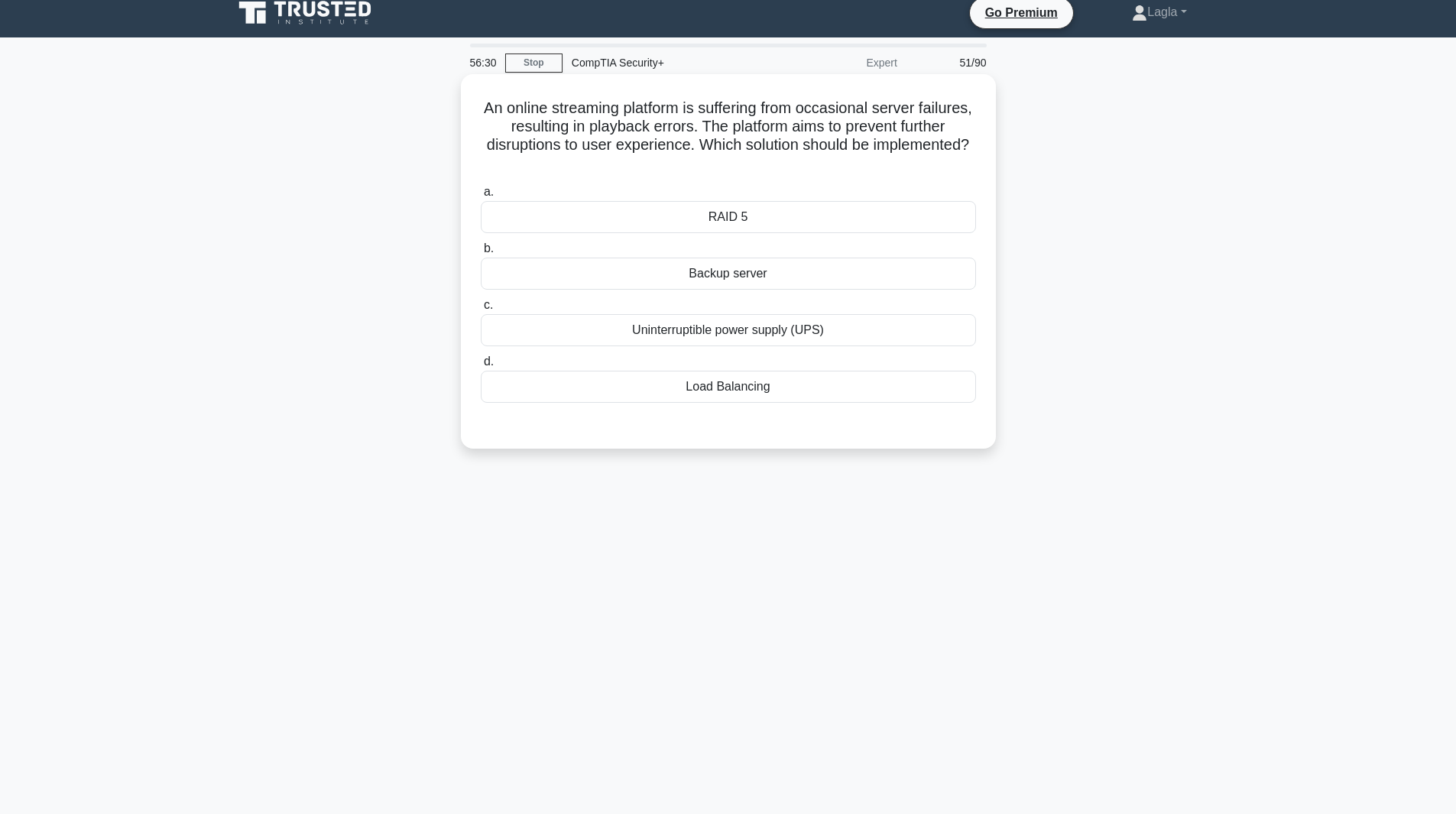
click at [535, 394] on div "Load Balancing" at bounding box center [728, 387] width 495 height 32
click at [481, 367] on input "d. Load Balancing" at bounding box center [481, 362] width 0 height 10
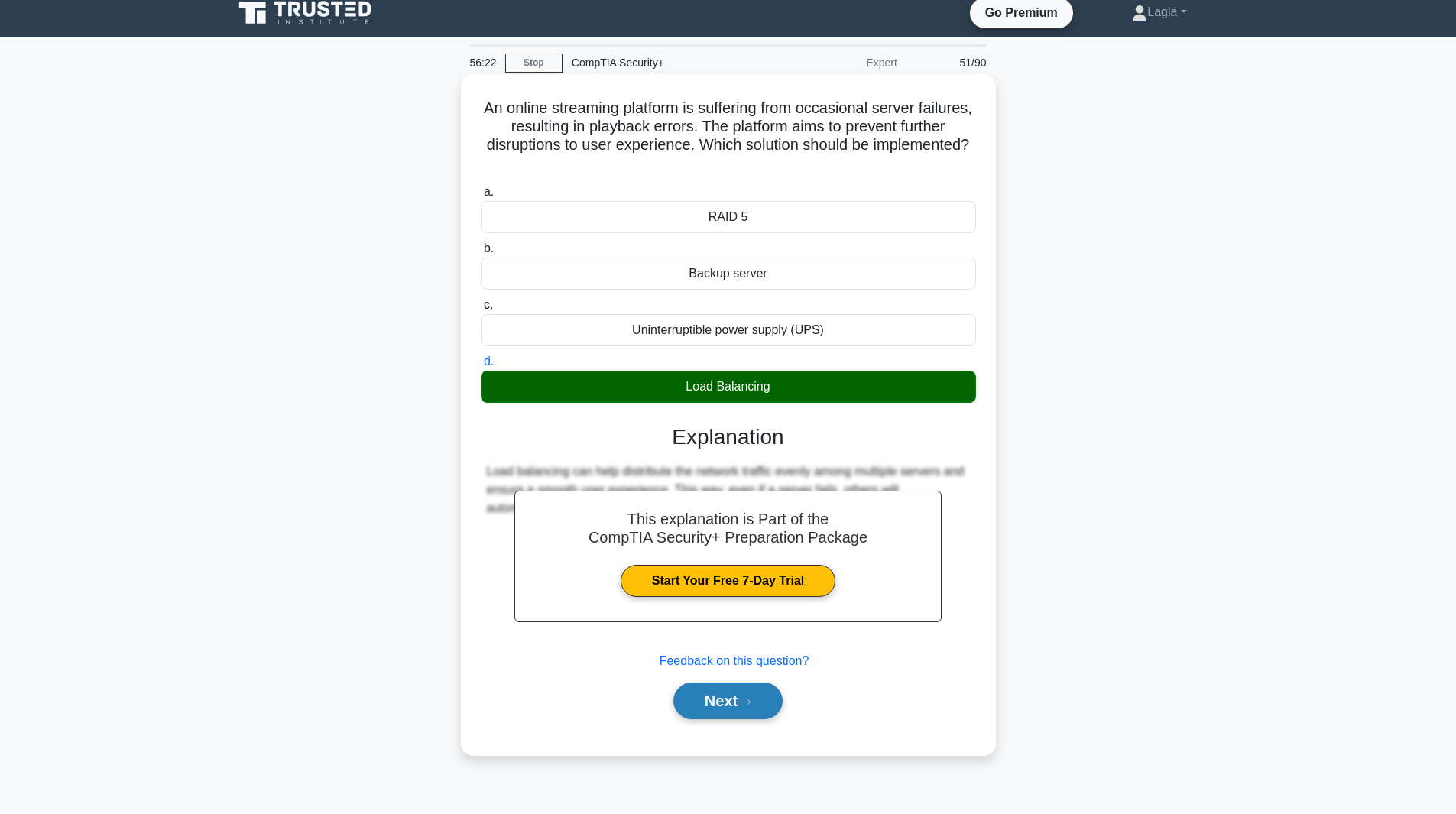
click at [728, 710] on button "Next" at bounding box center [728, 702] width 109 height 37
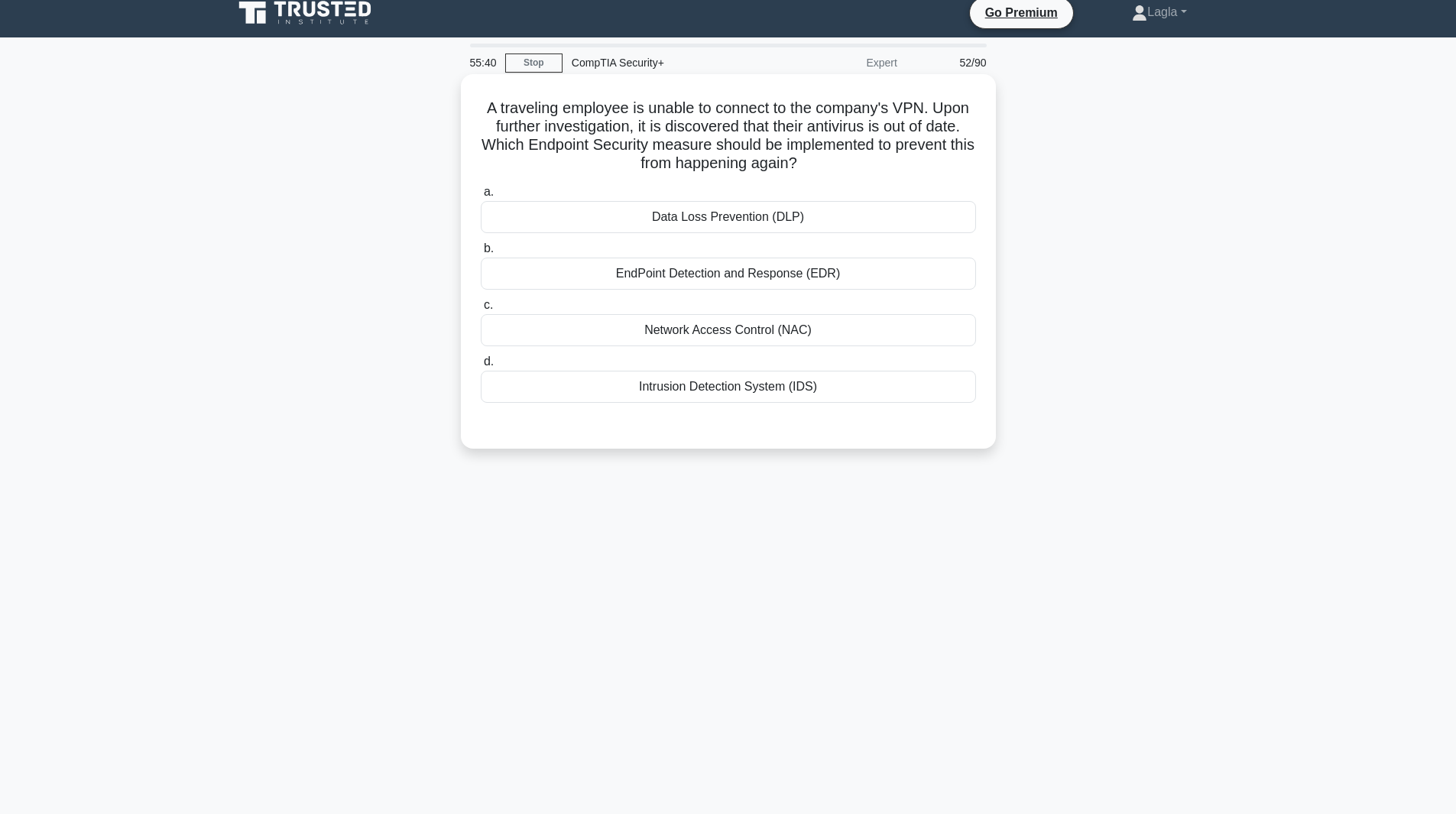
click at [691, 271] on div "EndPoint Detection and Response (EDR)" at bounding box center [728, 274] width 495 height 32
click at [481, 254] on input "b. EndPoint Detection and Response (EDR)" at bounding box center [481, 249] width 0 height 10
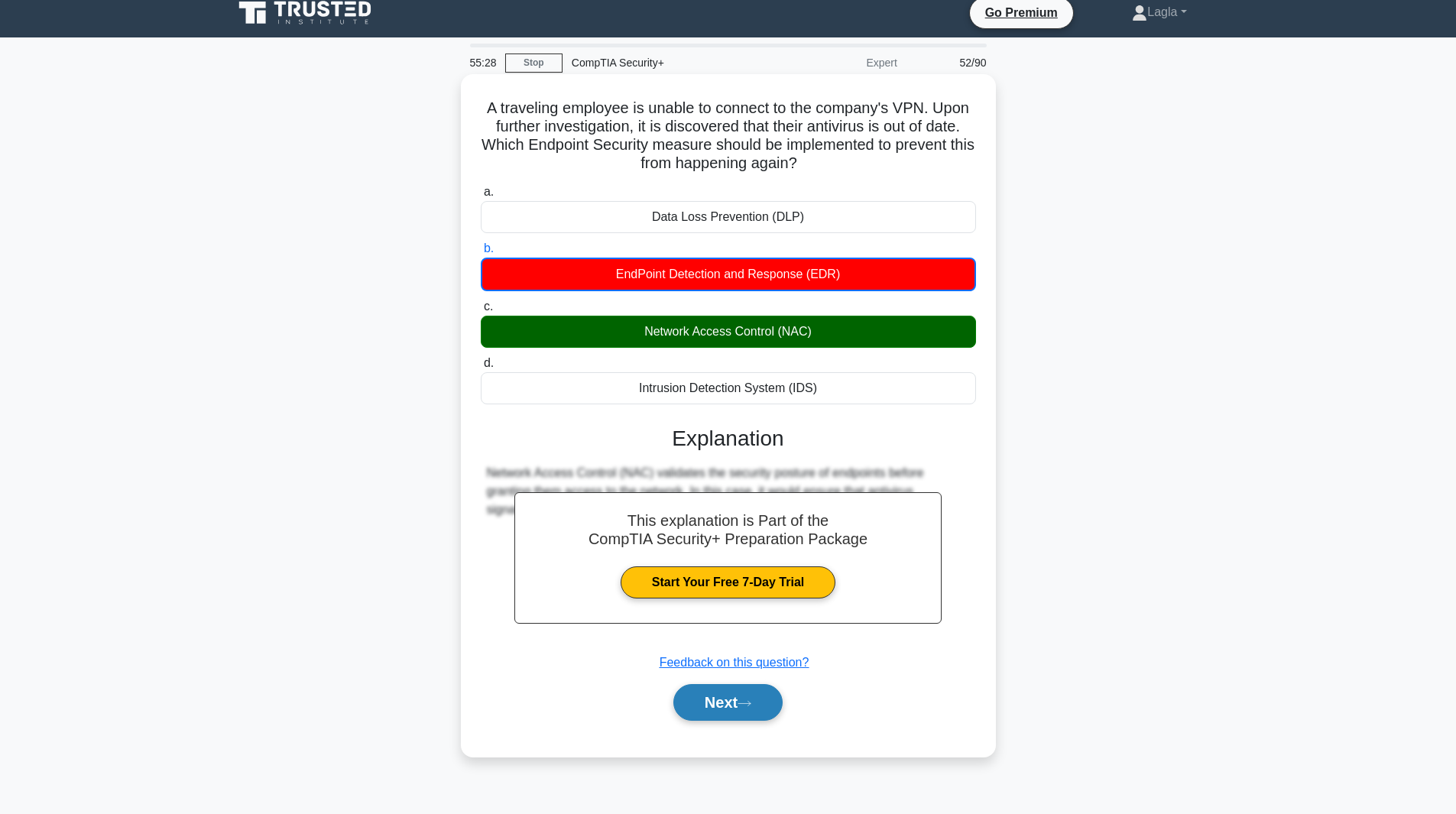
click at [715, 710] on button "Next" at bounding box center [728, 702] width 109 height 37
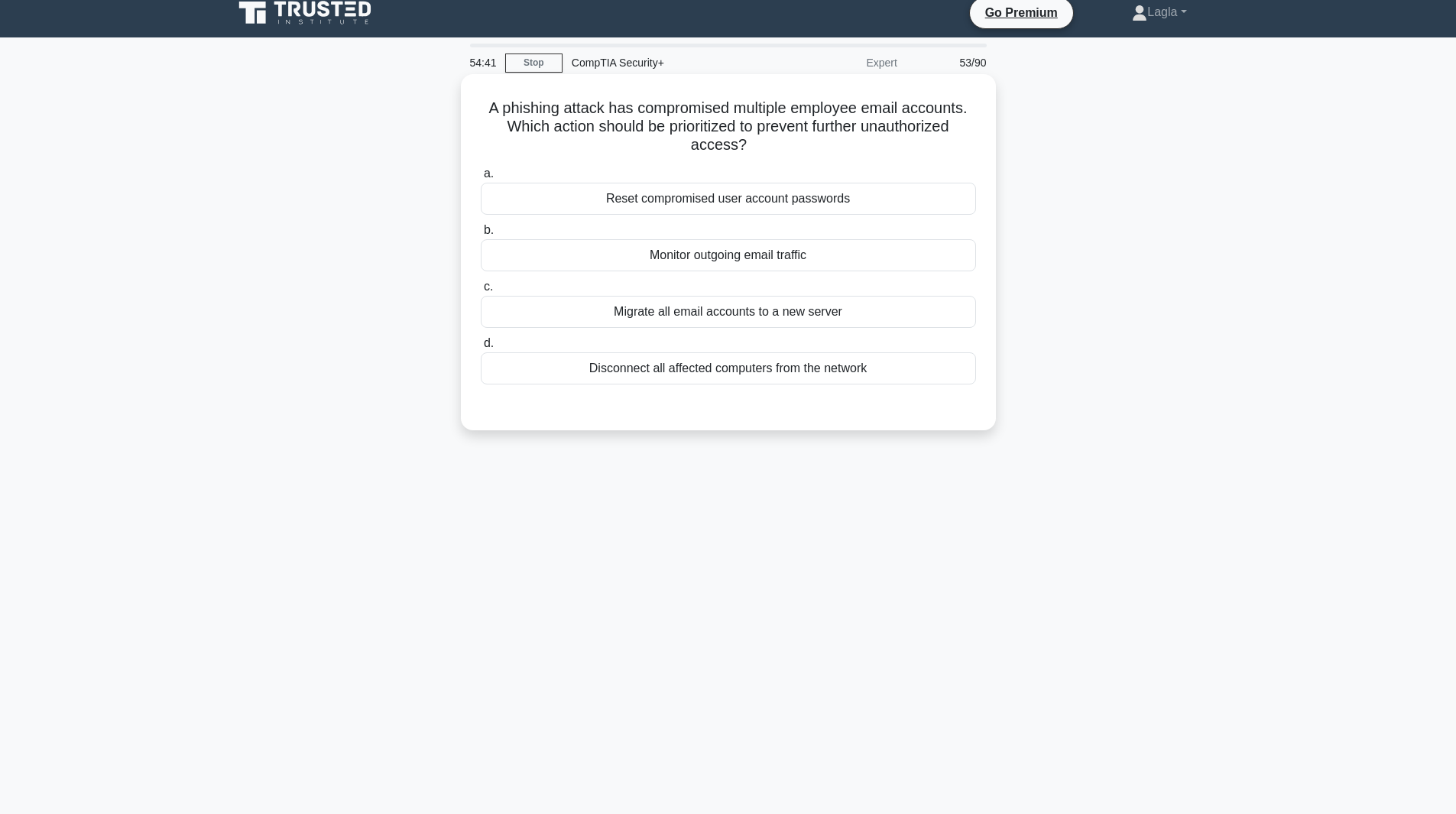
click at [739, 380] on div "Disconnect all affected computers from the network" at bounding box center [728, 368] width 495 height 32
click at [481, 348] on input "d. Disconnect all affected computers from the network" at bounding box center [481, 344] width 0 height 10
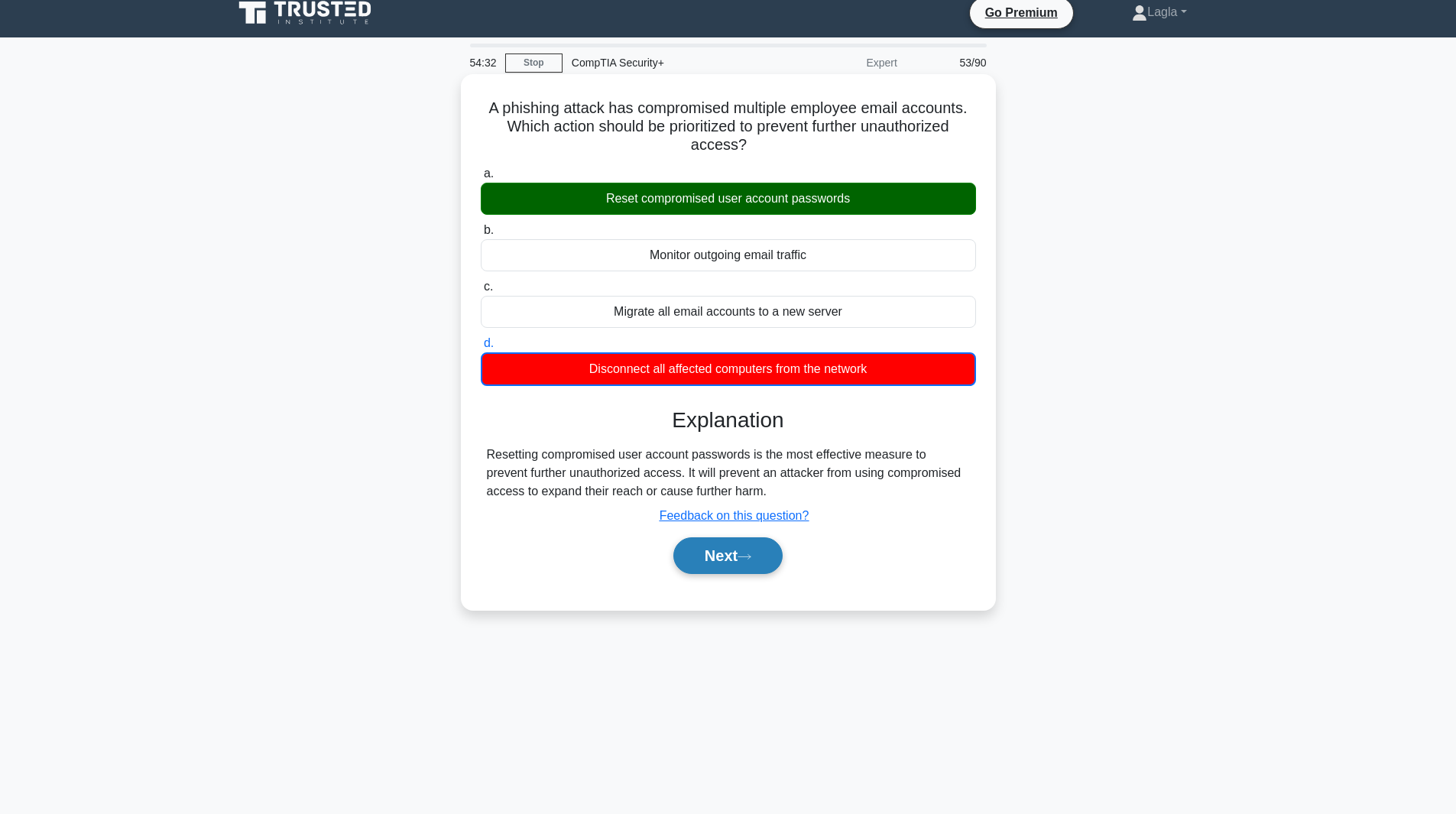
click at [718, 555] on button "Next" at bounding box center [728, 556] width 109 height 37
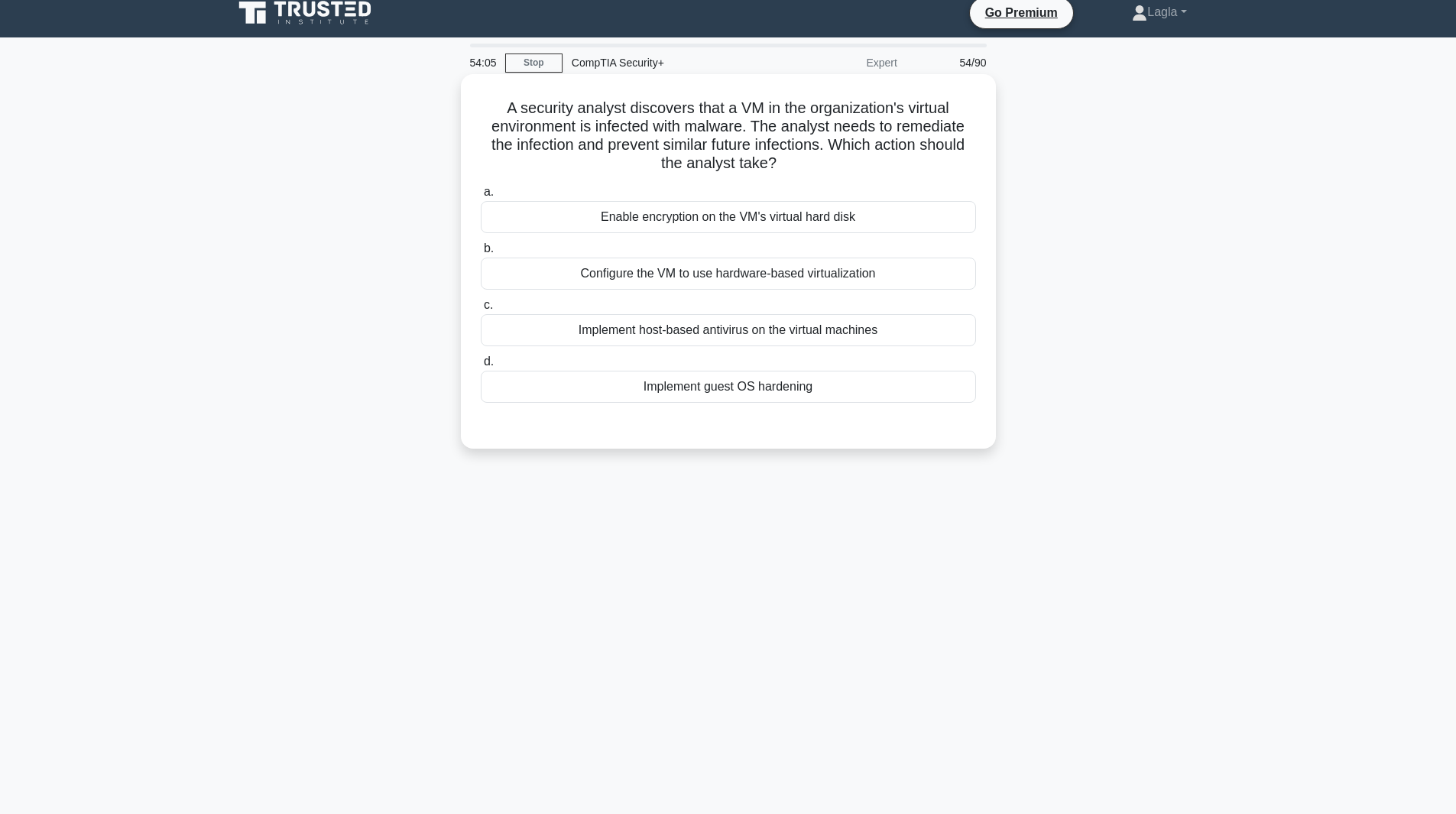
click at [906, 379] on div "Implement guest OS hardening" at bounding box center [728, 387] width 495 height 32
click at [481, 367] on input "d. Implement guest OS hardening" at bounding box center [481, 362] width 0 height 10
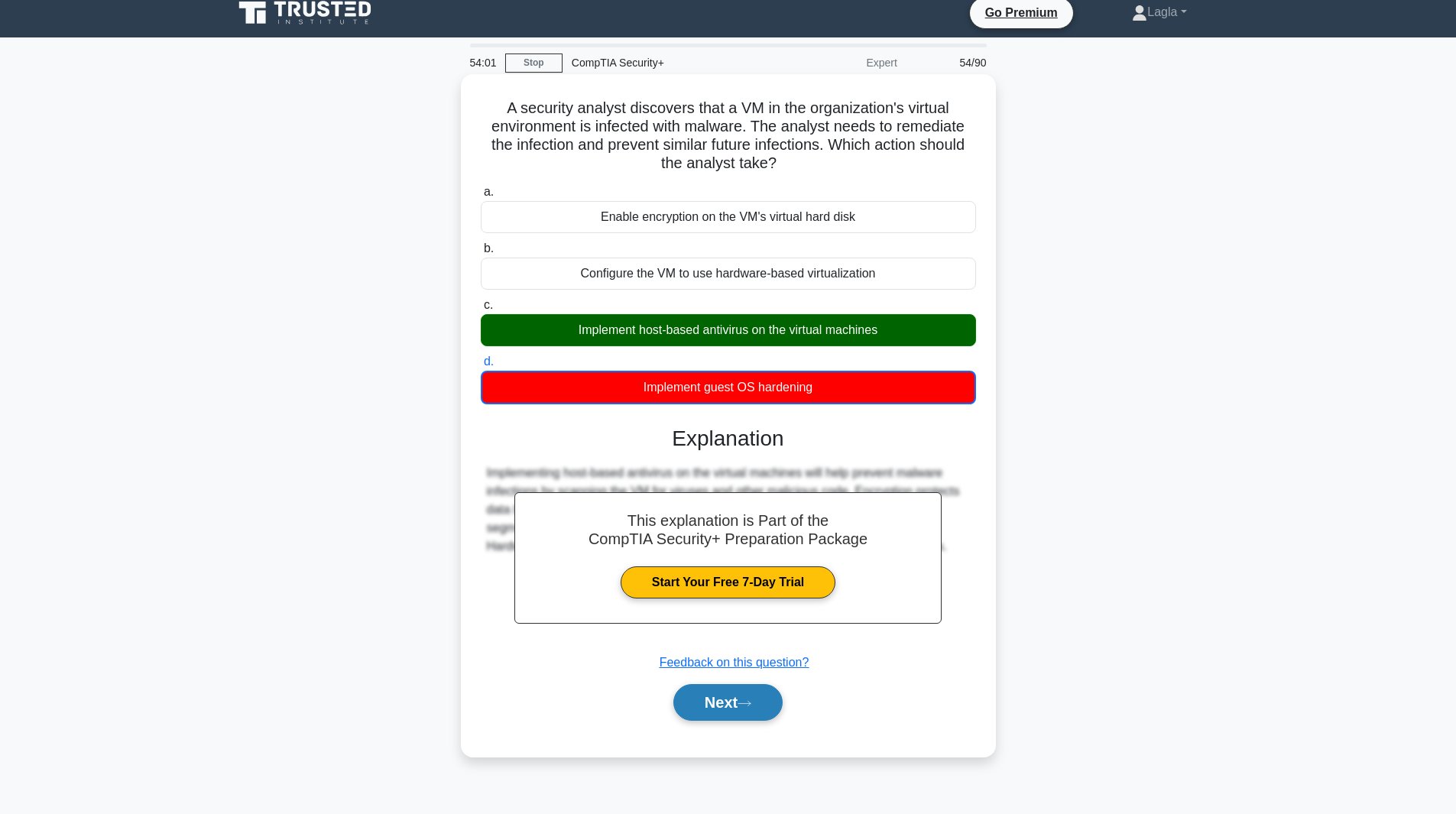
click at [735, 720] on button "Next" at bounding box center [728, 702] width 109 height 37
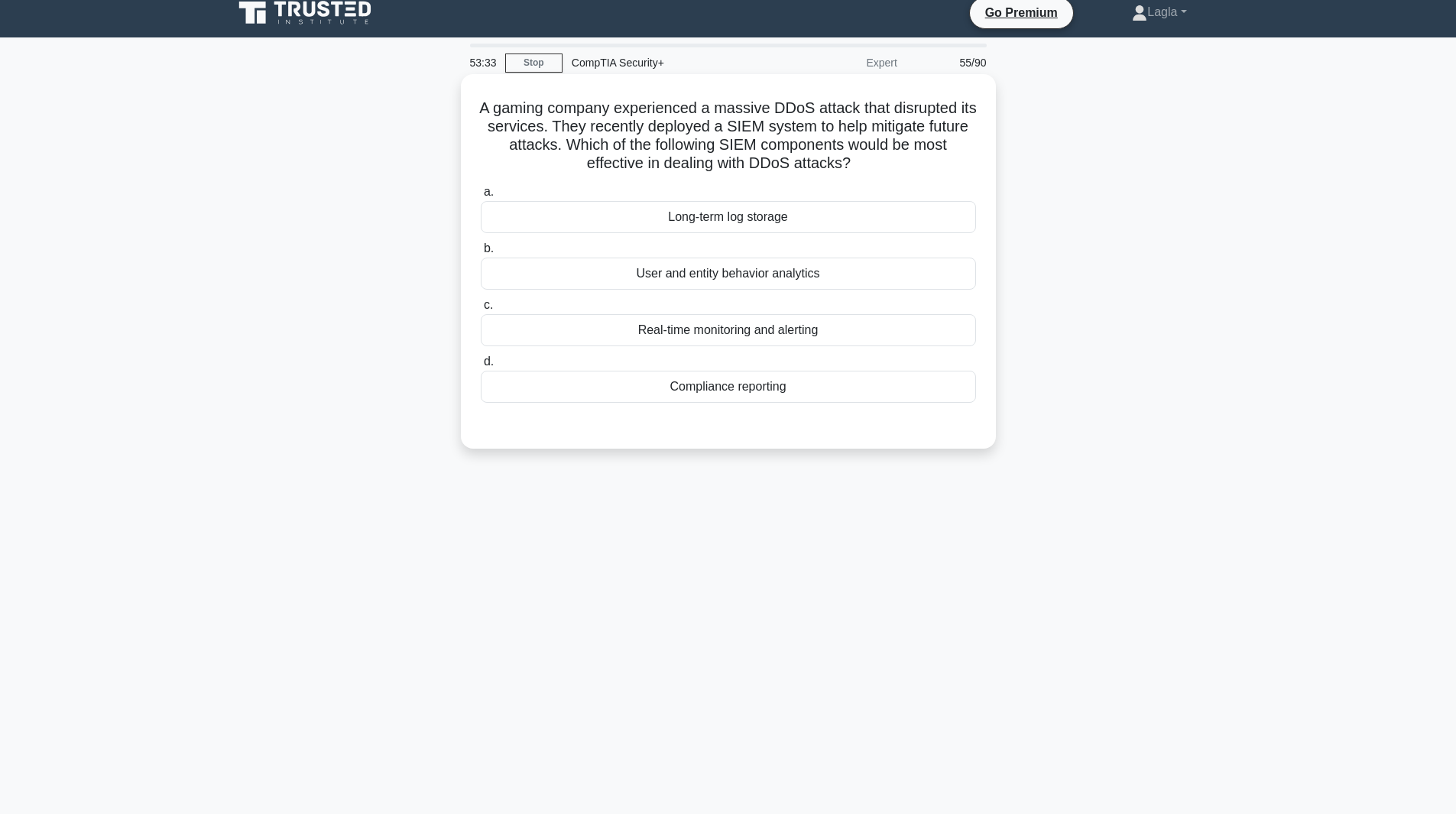
click at [641, 339] on div "Real-time monitoring and alerting" at bounding box center [728, 330] width 495 height 32
click at [481, 311] on input "c. Real-time monitoring and alerting" at bounding box center [481, 305] width 0 height 10
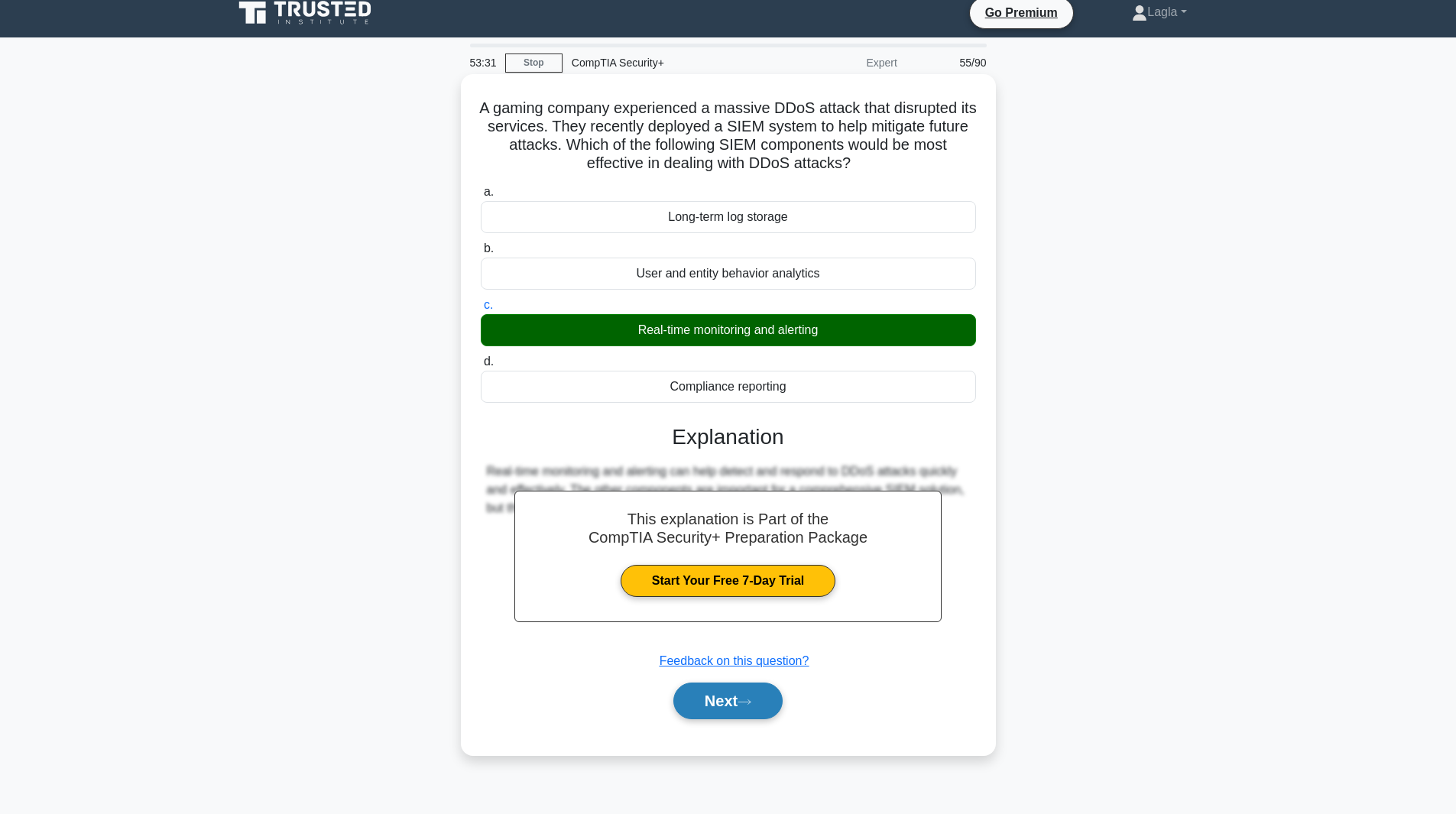
click at [727, 712] on button "Next" at bounding box center [728, 702] width 109 height 37
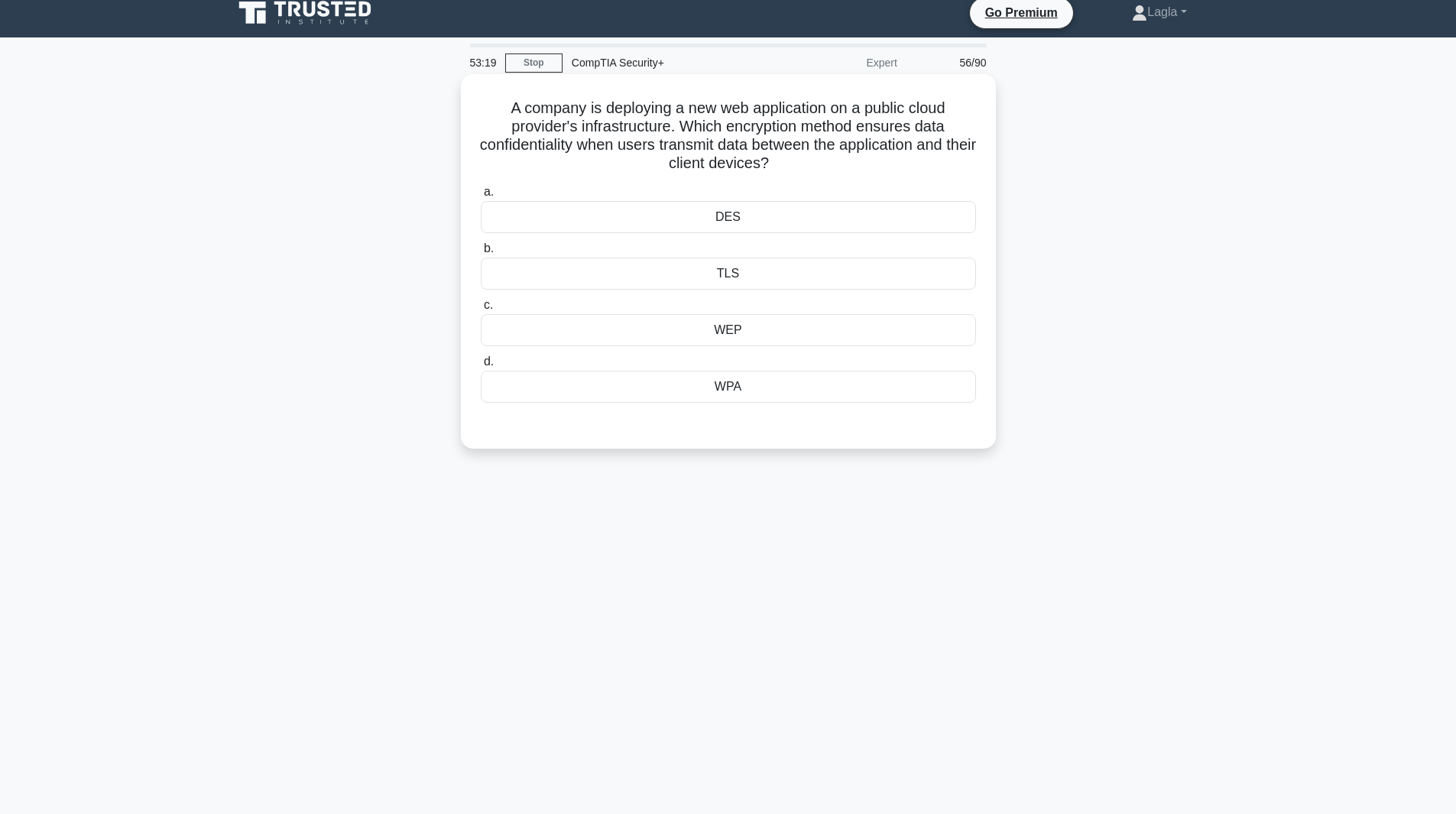
click at [742, 275] on div "TLS" at bounding box center [728, 274] width 495 height 32
click at [481, 254] on input "b. TLS" at bounding box center [481, 249] width 0 height 10
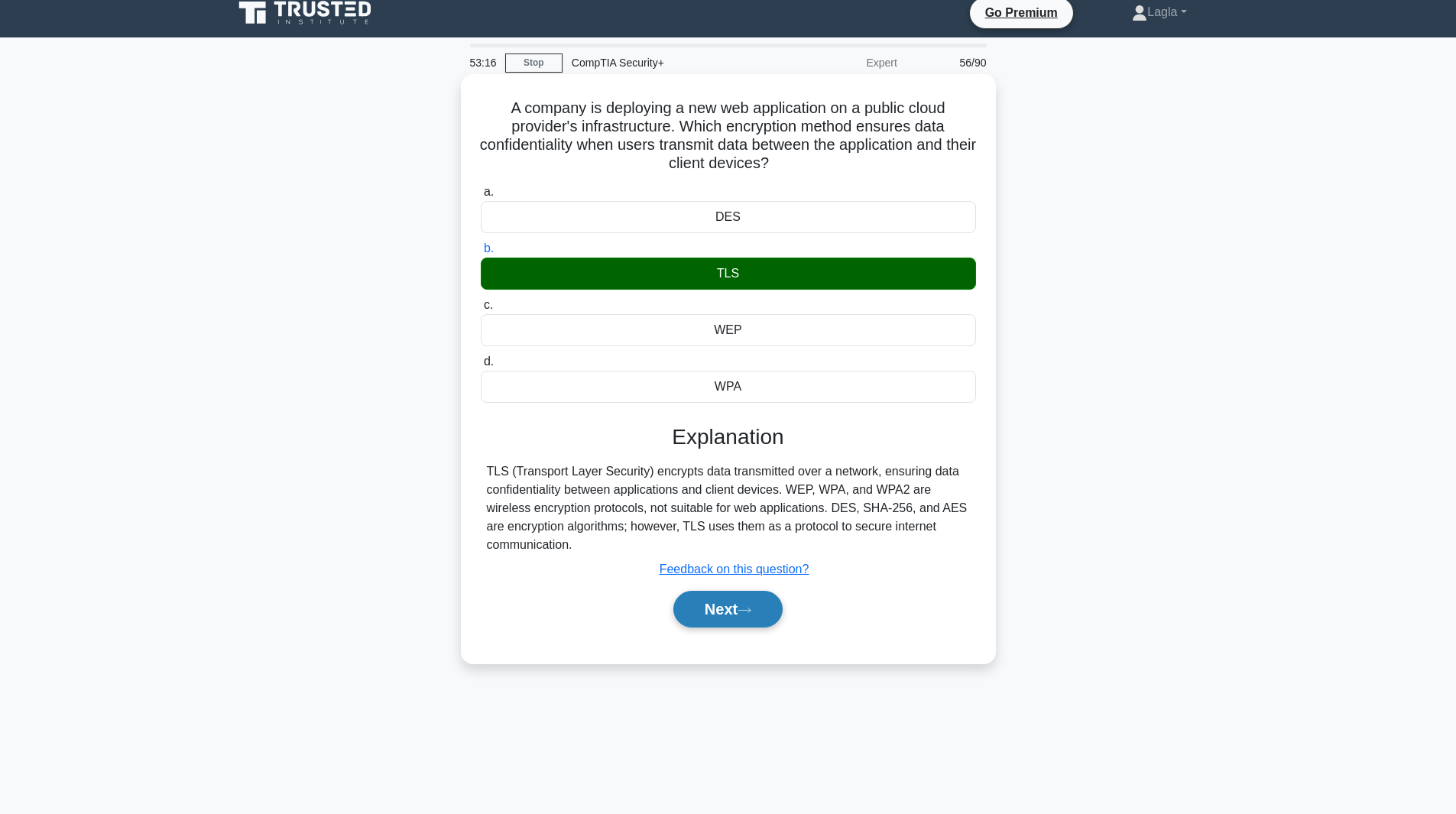
click at [725, 615] on button "Next" at bounding box center [728, 609] width 109 height 37
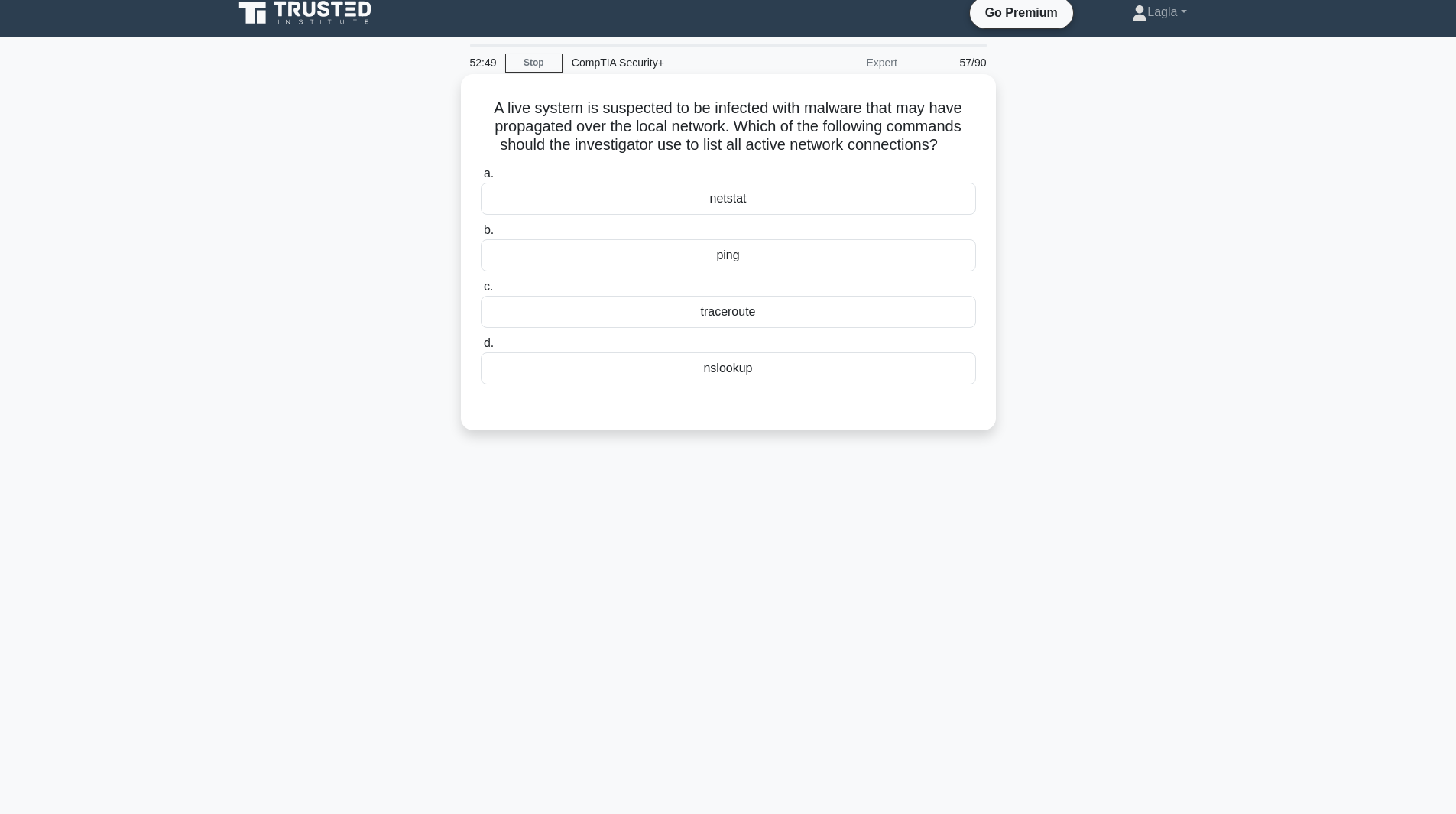
click at [715, 210] on div "netstat" at bounding box center [728, 199] width 495 height 32
click at [481, 179] on input "a. netstat" at bounding box center [481, 173] width 0 height 10
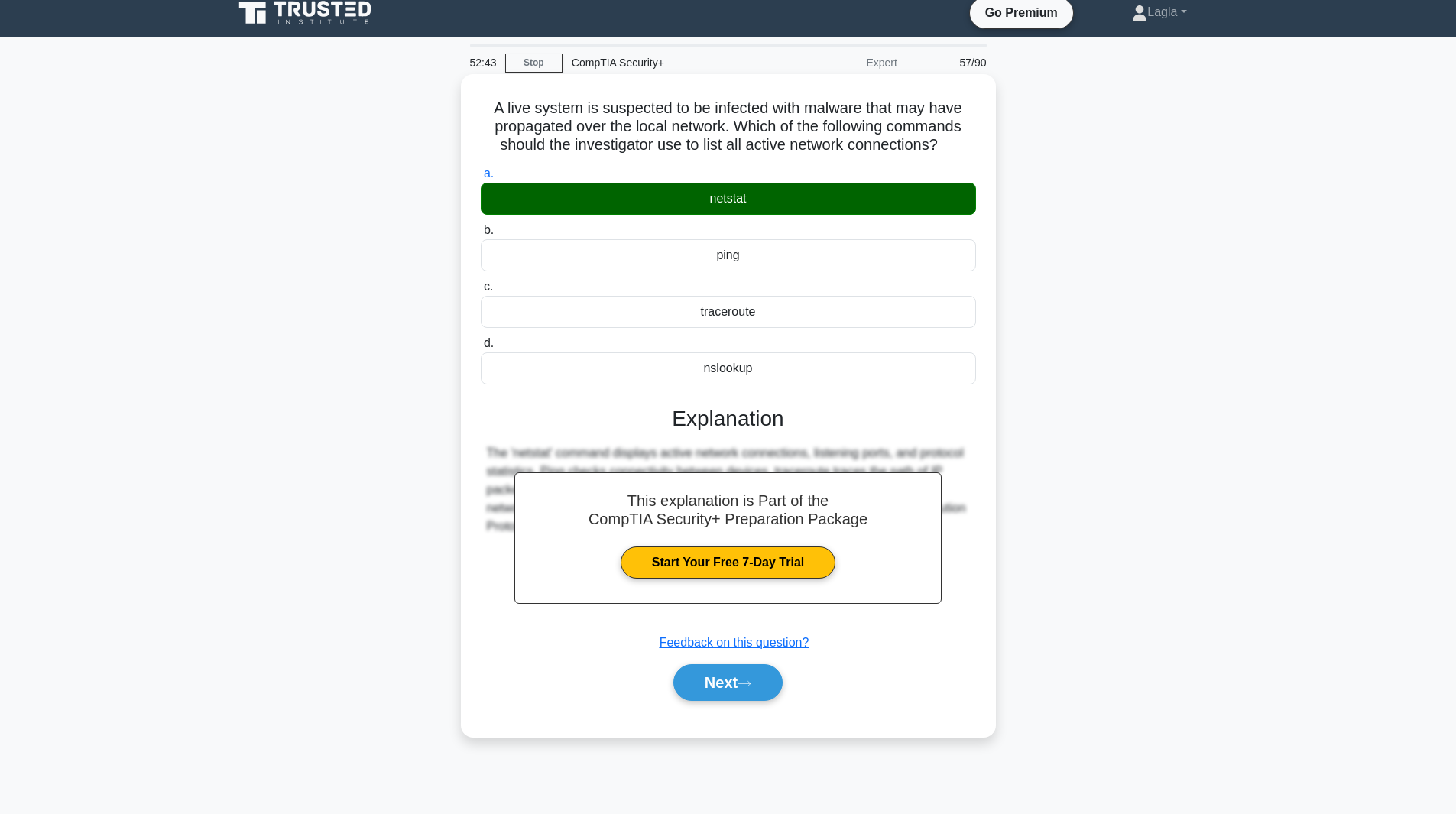
click at [697, 702] on div "Next" at bounding box center [728, 682] width 495 height 49
click at [703, 692] on button "Next" at bounding box center [728, 683] width 109 height 37
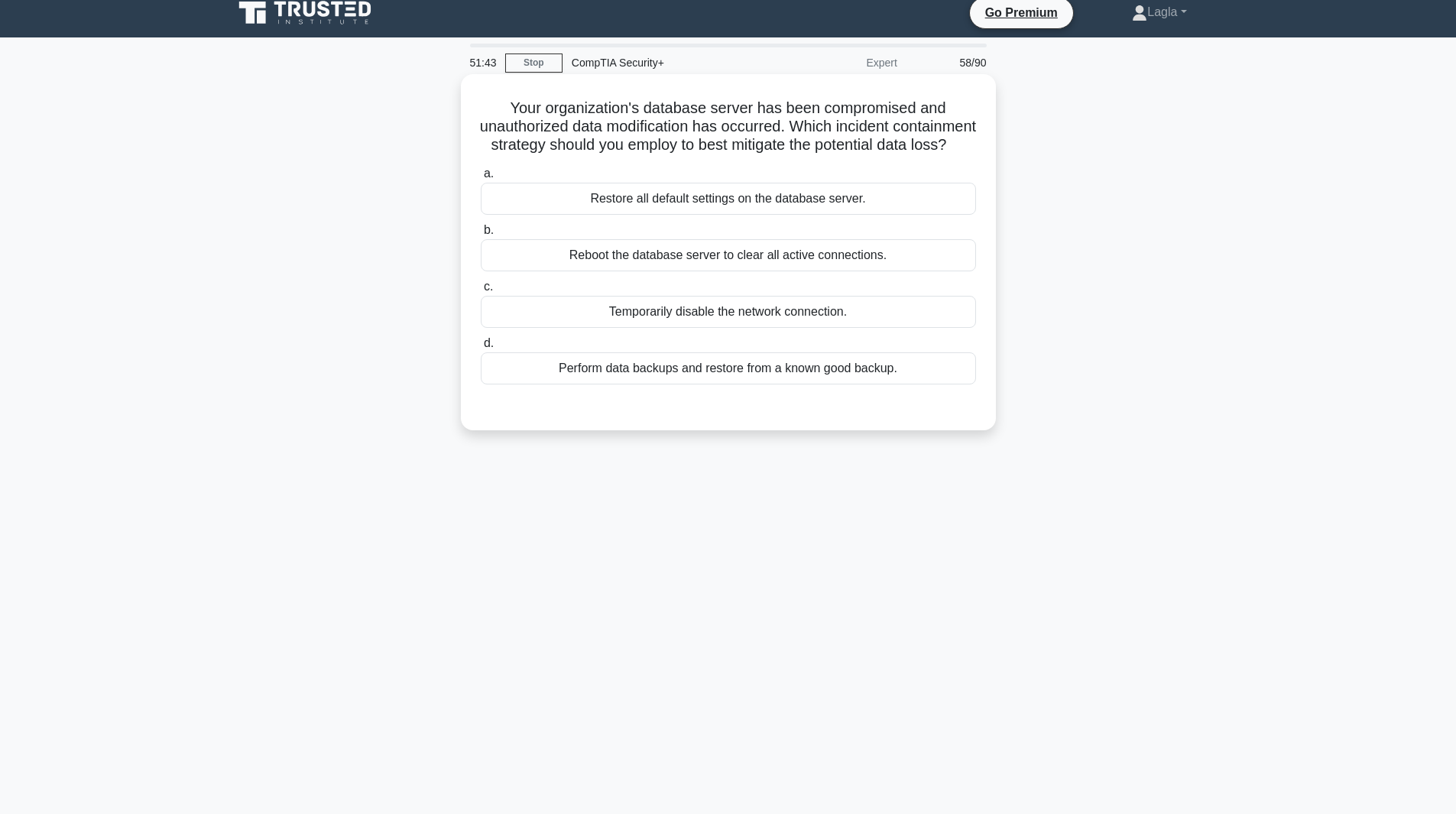
click at [697, 324] on div "Temporarily disable the network connection." at bounding box center [728, 312] width 495 height 32
click at [481, 292] on input "c. Temporarily disable the network connection." at bounding box center [481, 287] width 0 height 10
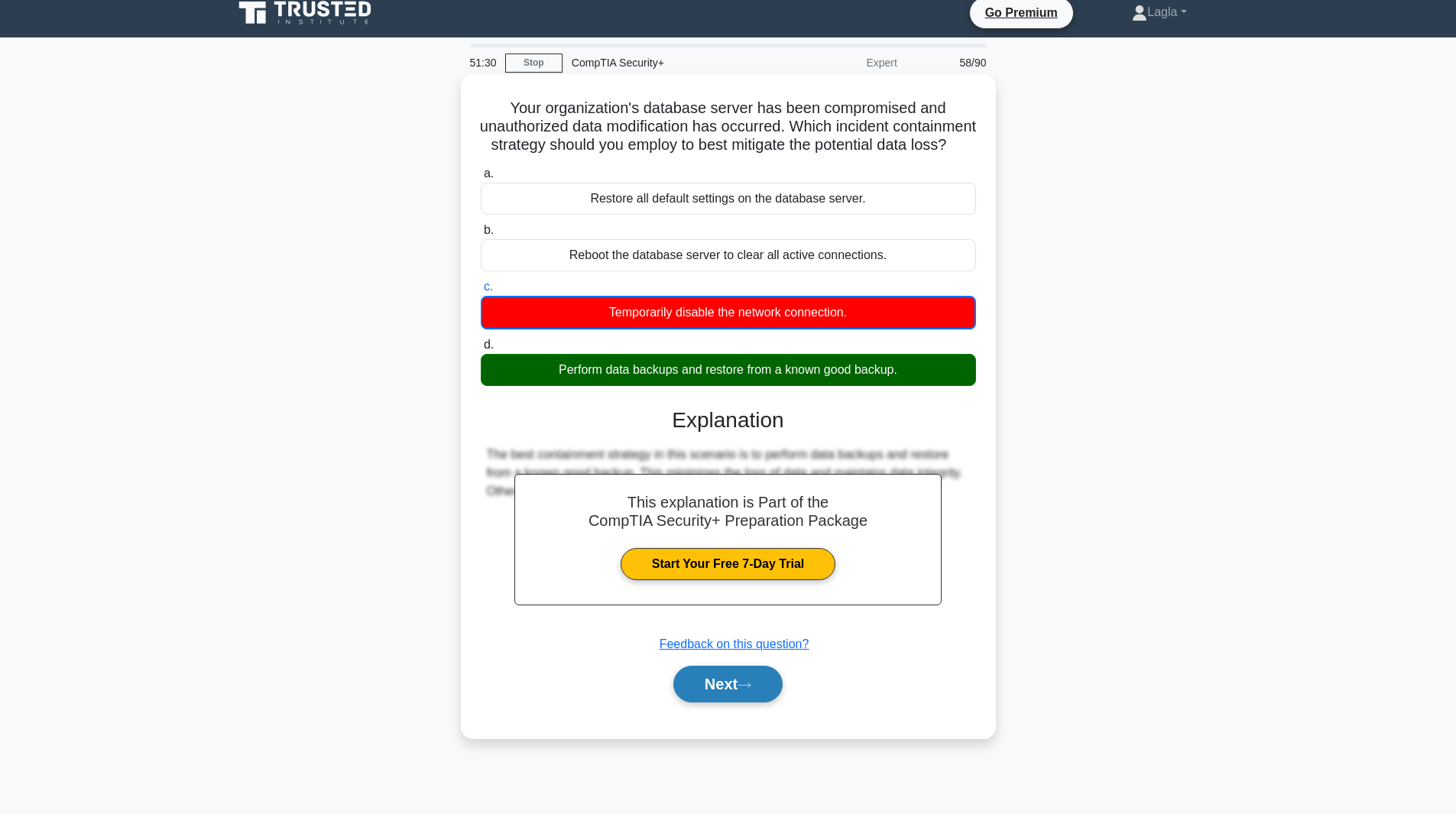
click at [765, 694] on button "Next" at bounding box center [728, 685] width 109 height 37
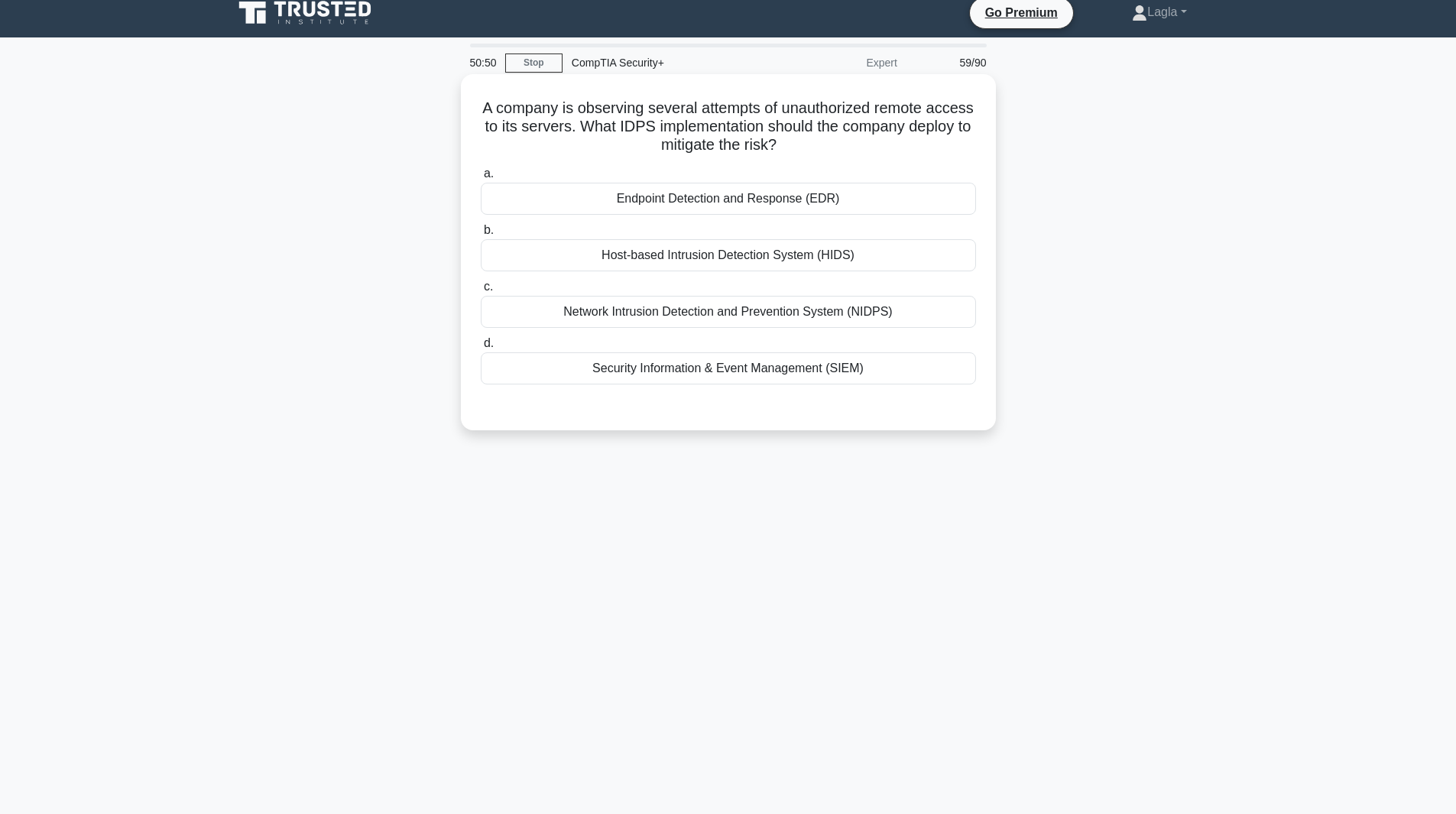
click at [709, 327] on div "Network Intrusion Detection and Prevention System (NIDPS)" at bounding box center [728, 312] width 495 height 32
click at [481, 292] on input "c. Network Intrusion Detection and Prevention System (NIDPS)" at bounding box center [481, 287] width 0 height 10
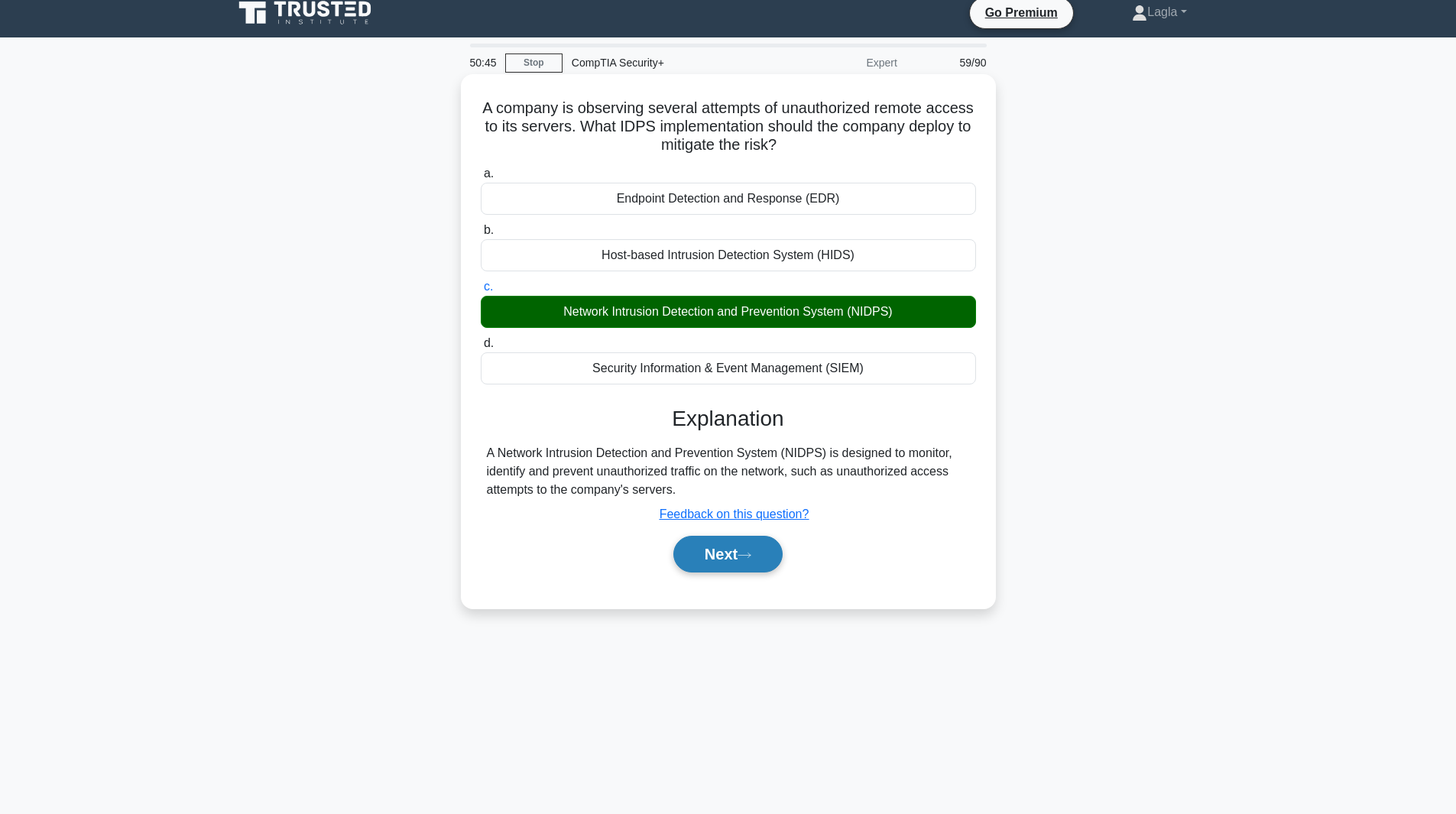
click at [724, 552] on button "Next" at bounding box center [728, 555] width 109 height 37
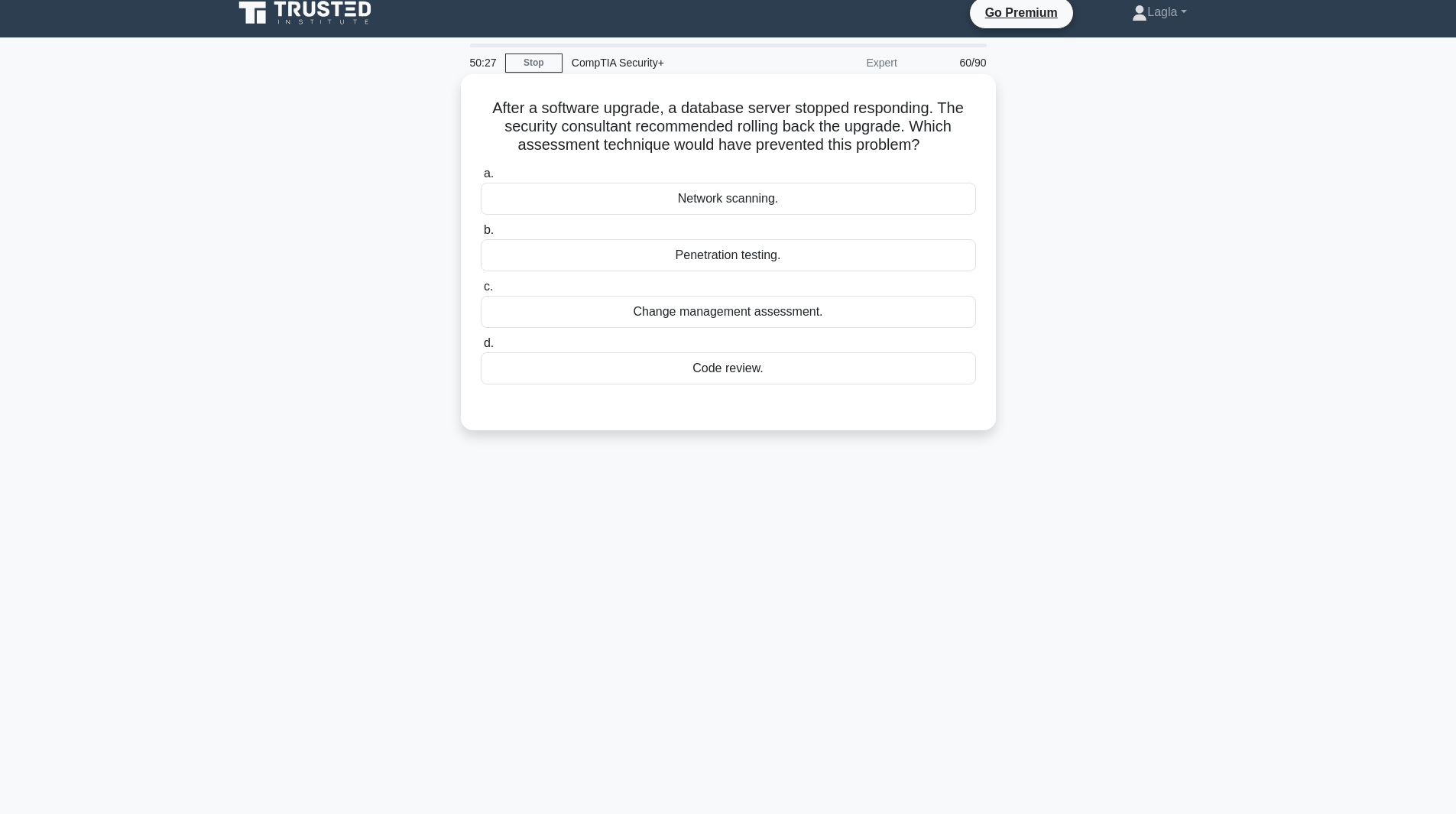
click at [783, 325] on div "Change management assessment." at bounding box center [728, 312] width 495 height 32
click at [481, 292] on input "c. Change management assessment." at bounding box center [481, 287] width 0 height 10
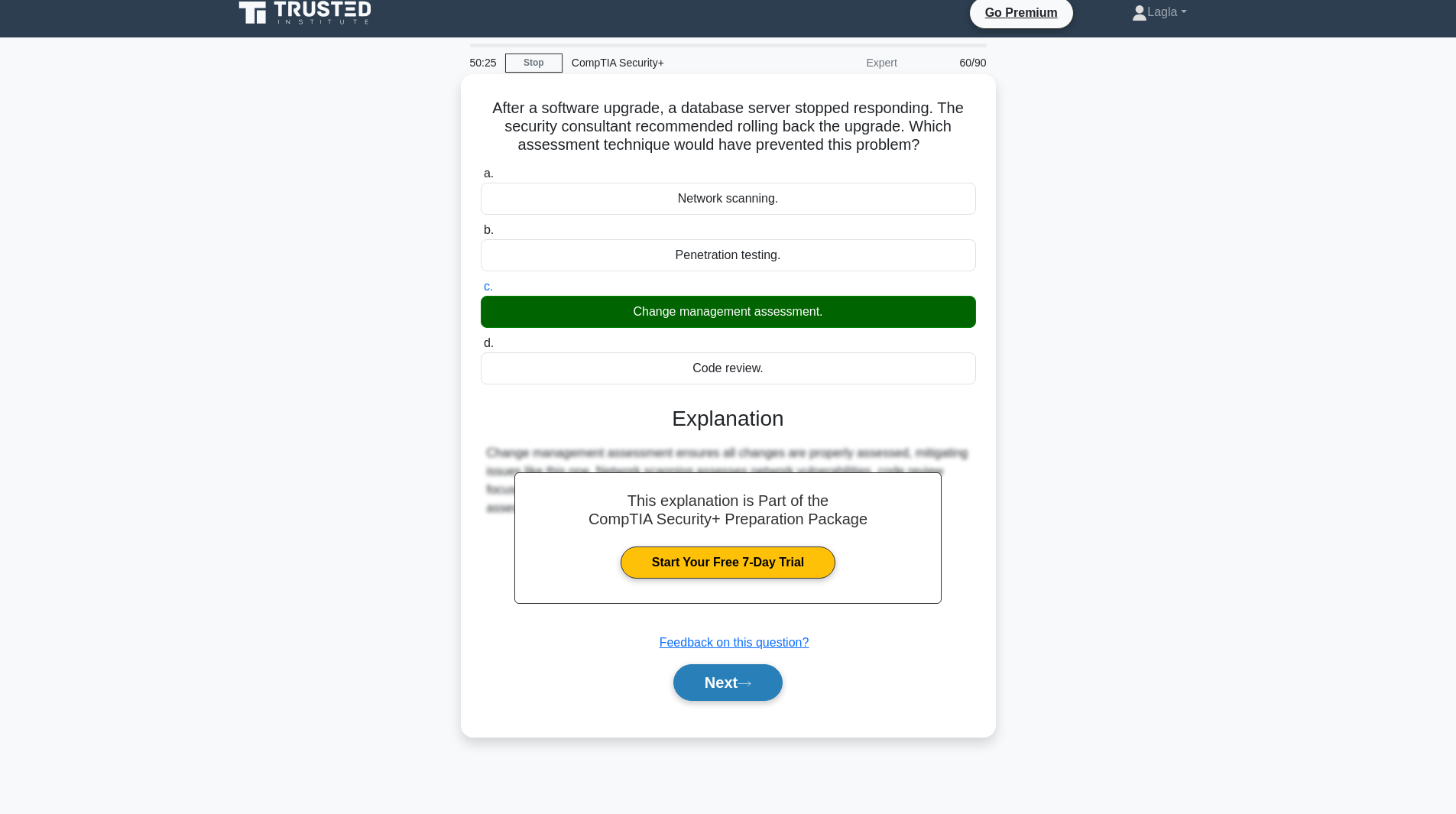
click at [710, 698] on button "Next" at bounding box center [728, 683] width 109 height 37
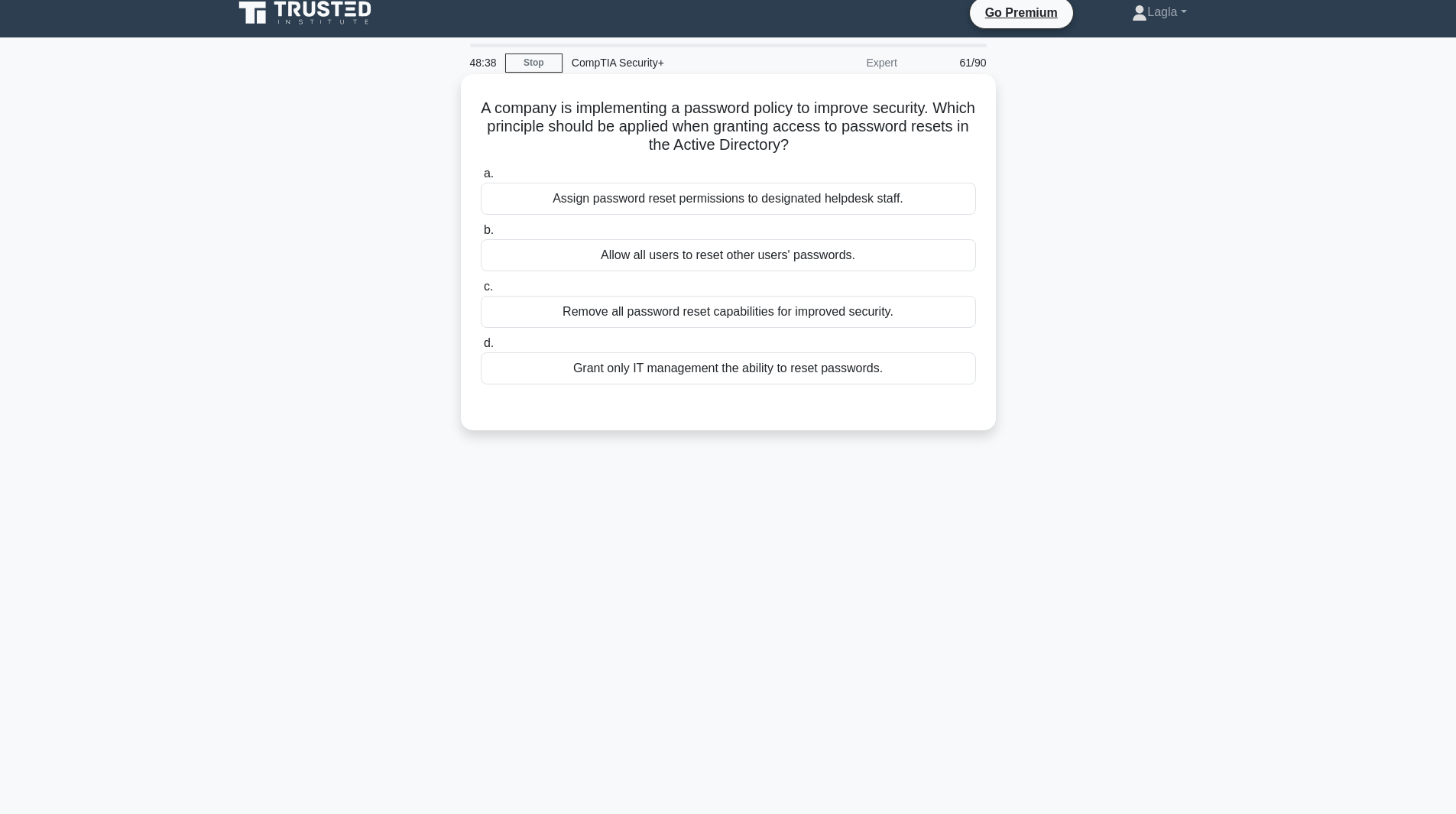
click at [620, 206] on div "Assign password reset permissions to designated helpdesk staff." at bounding box center [728, 199] width 495 height 32
click at [481, 179] on input "a. Assign password reset permissions to designated helpdesk staff." at bounding box center [481, 173] width 0 height 10
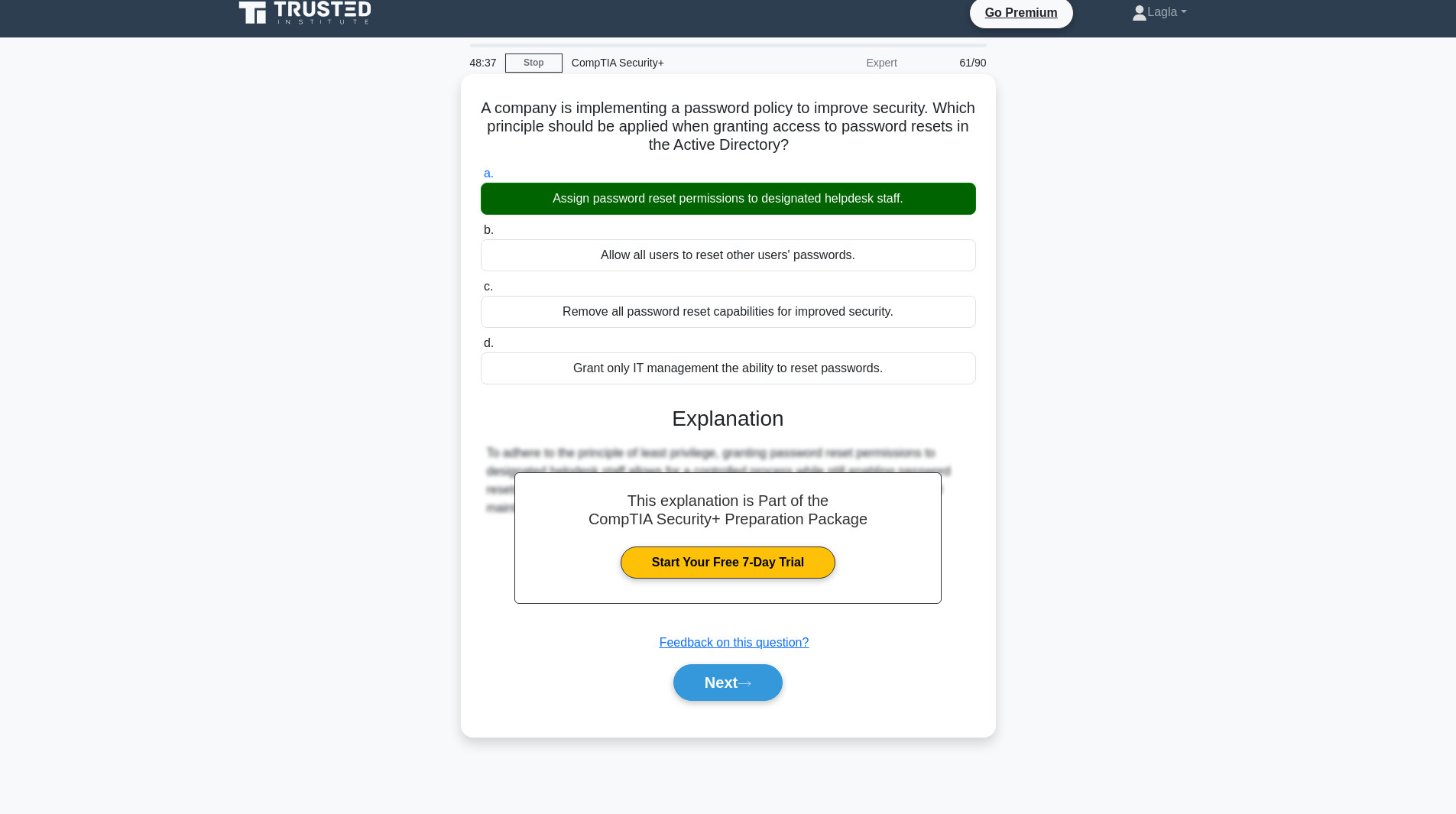
click at [734, 702] on div "Next" at bounding box center [728, 682] width 495 height 49
click at [736, 694] on button "Next" at bounding box center [728, 683] width 109 height 37
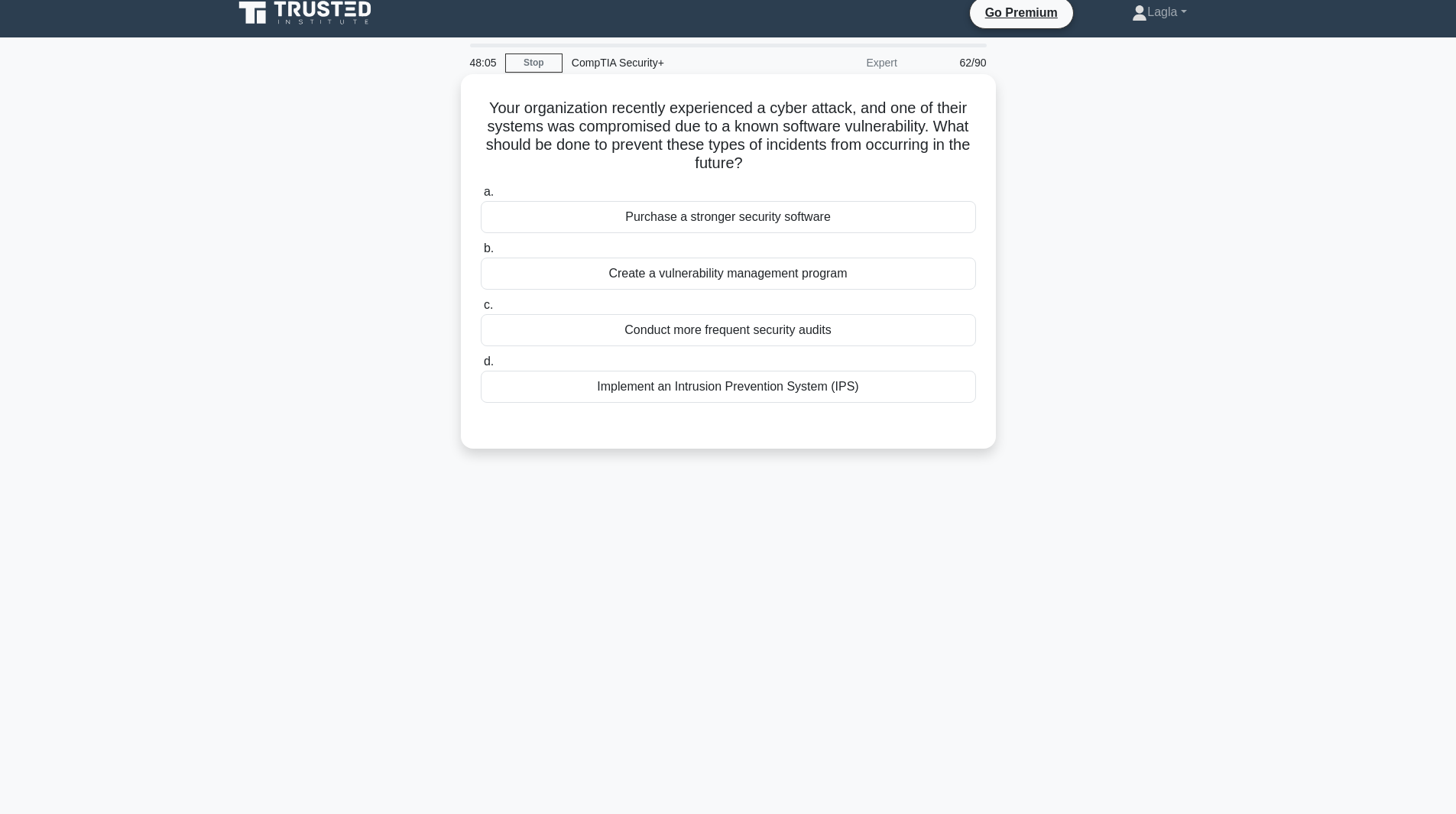
click at [625, 273] on div "Create a vulnerability management program" at bounding box center [728, 274] width 495 height 32
click at [481, 254] on input "b. Create a vulnerability management program" at bounding box center [481, 249] width 0 height 10
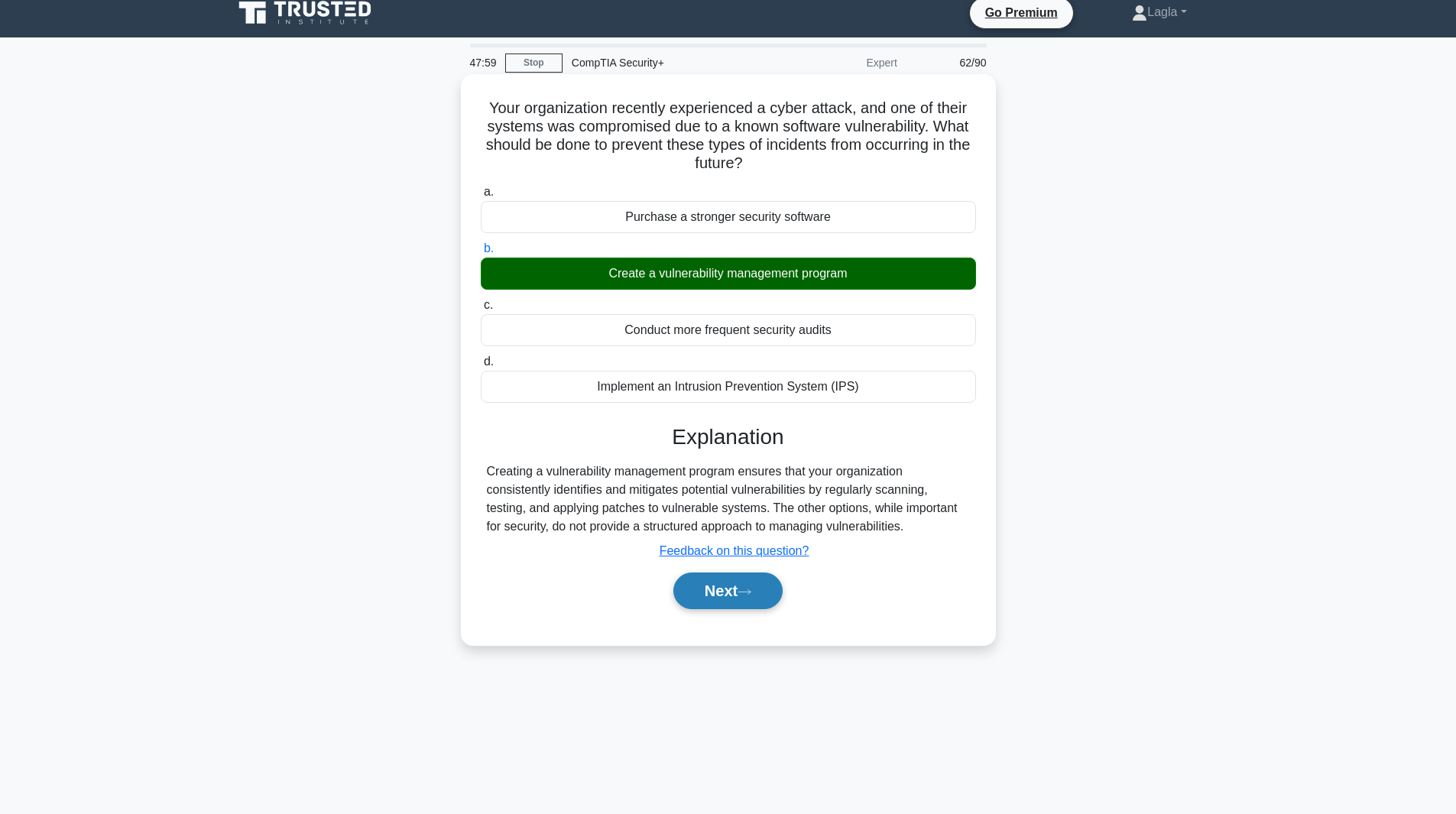
click at [699, 588] on button "Next" at bounding box center [728, 591] width 109 height 37
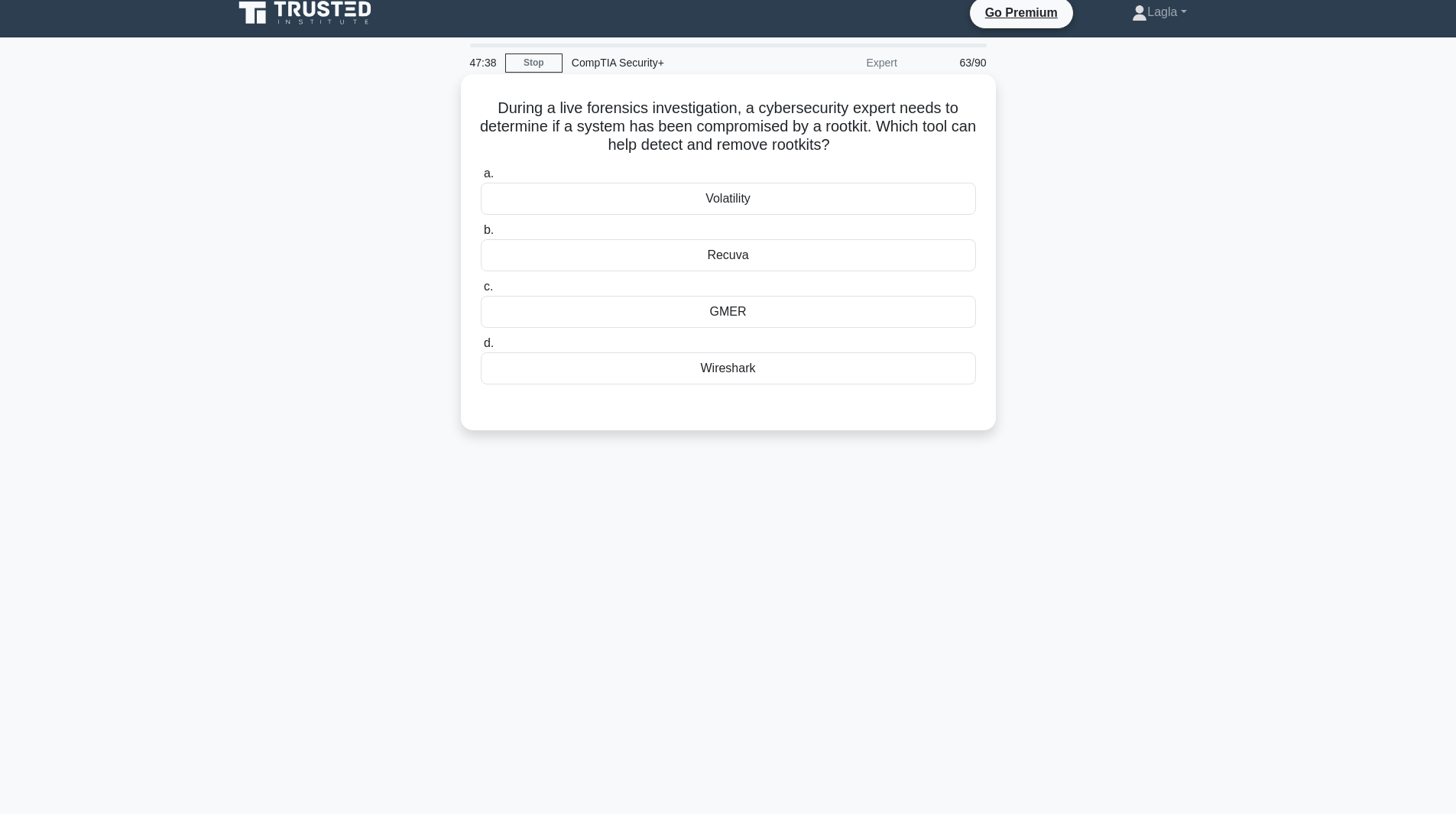
click at [686, 324] on div "GMER" at bounding box center [728, 312] width 495 height 32
click at [481, 292] on input "c. GMER" at bounding box center [481, 287] width 0 height 10
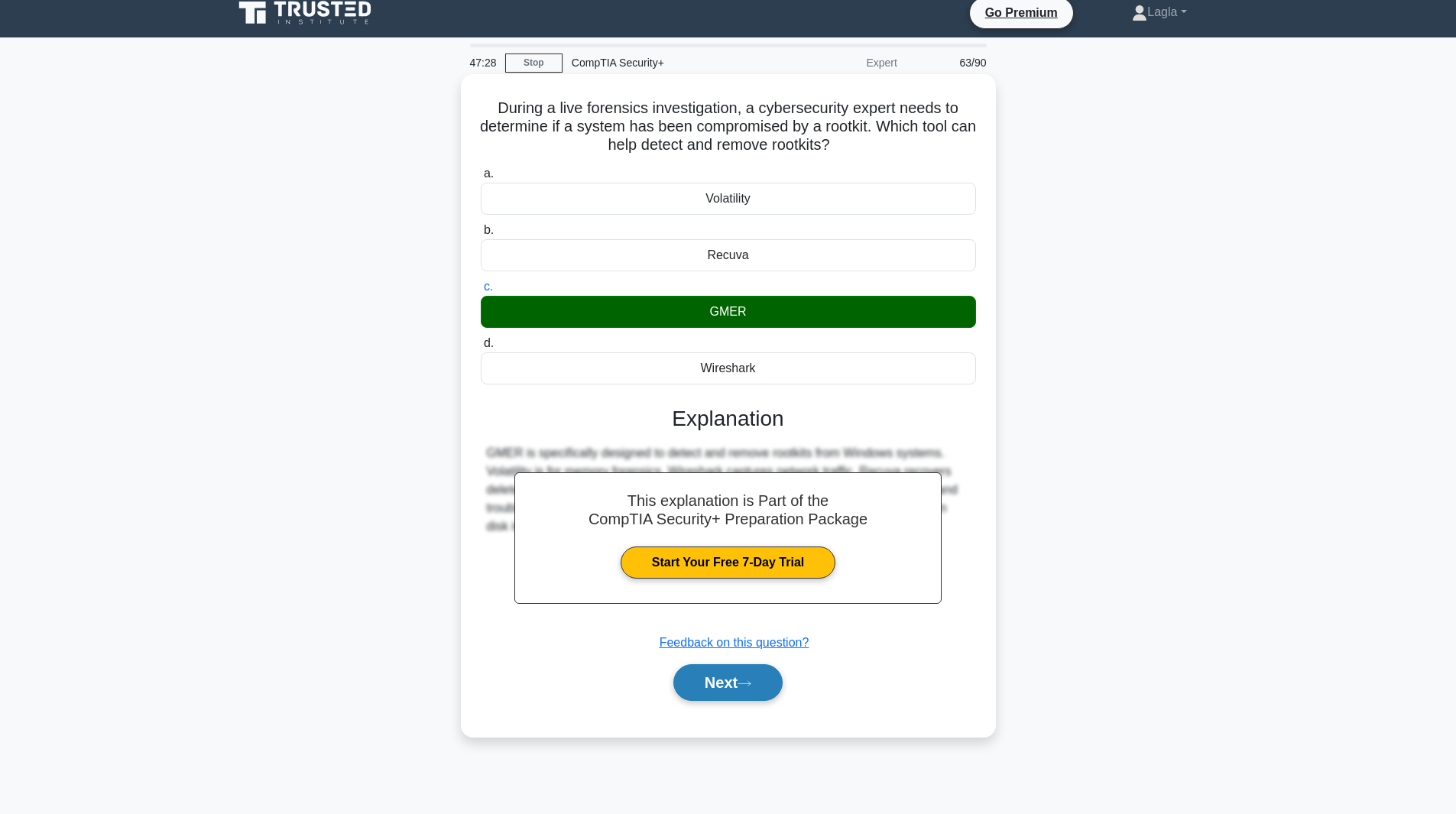
click at [747, 679] on button "Next" at bounding box center [728, 683] width 109 height 37
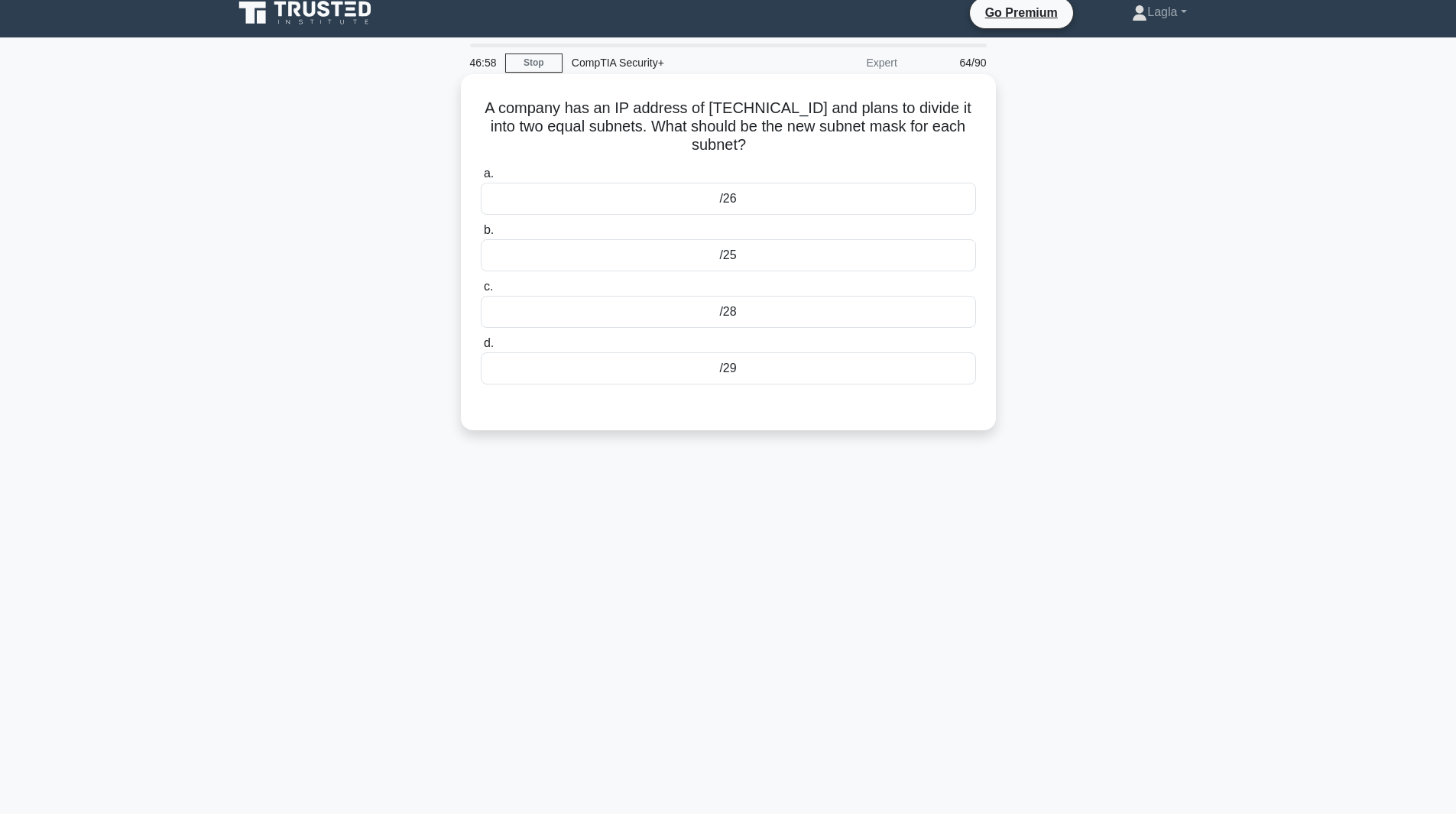
click at [720, 321] on div "/28" at bounding box center [728, 312] width 495 height 32
click at [481, 292] on input "c. /28" at bounding box center [481, 287] width 0 height 10
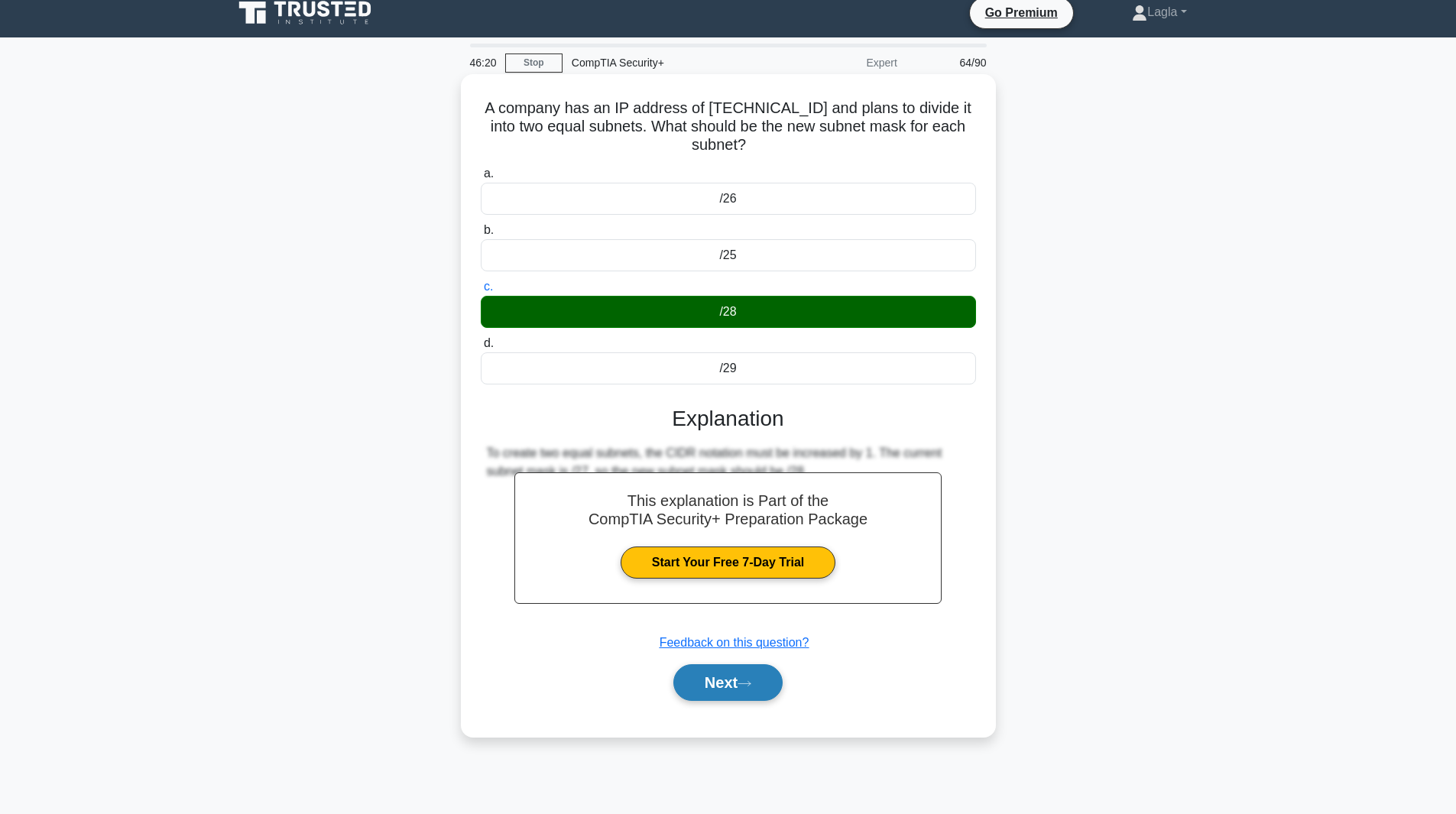
click at [748, 685] on icon at bounding box center [744, 684] width 12 height 5
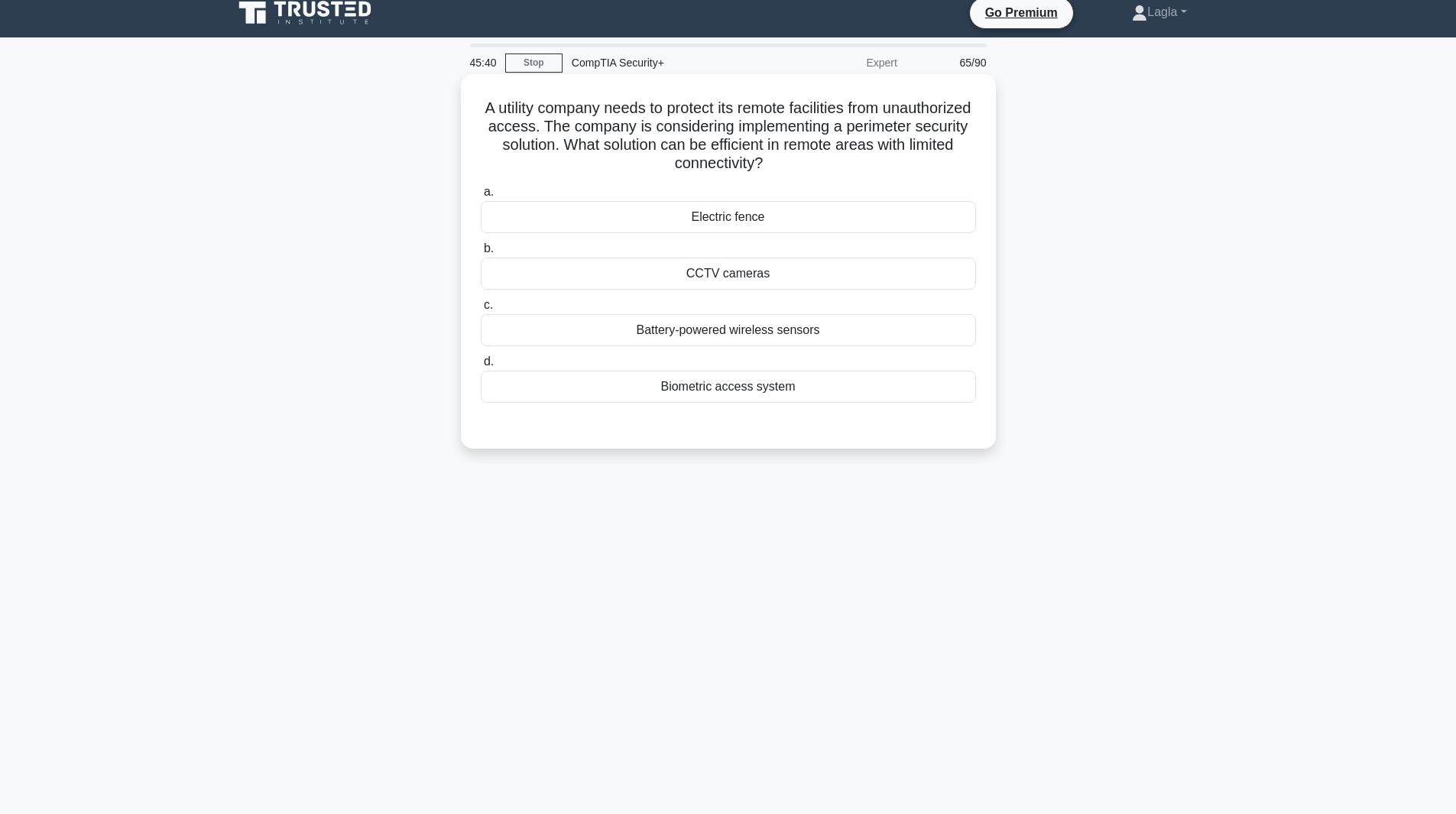
click at [811, 207] on div "Electric fence" at bounding box center [728, 217] width 495 height 32
click at [481, 197] on input "a. Electric fence" at bounding box center [481, 192] width 0 height 10
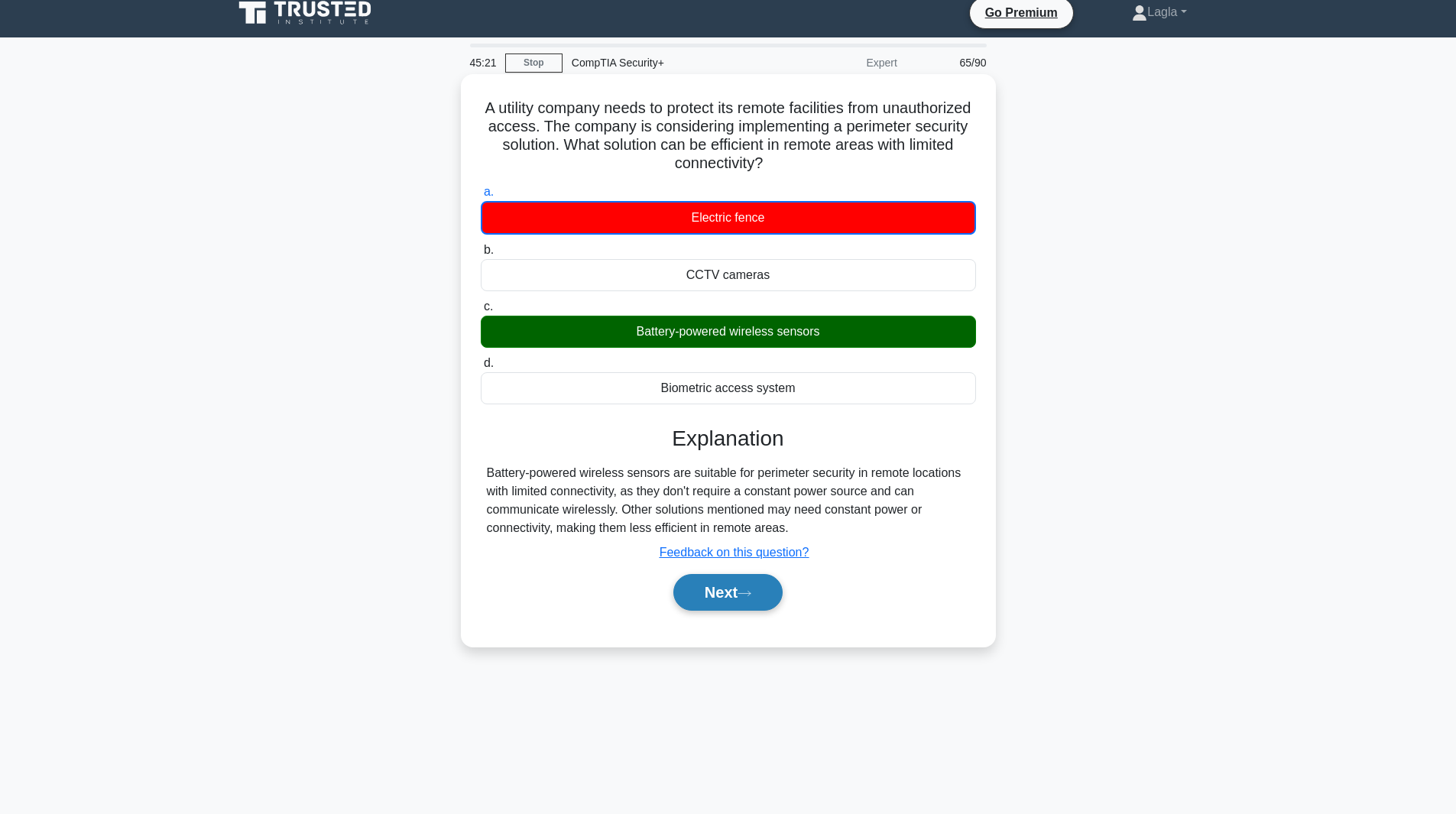
click at [717, 601] on button "Next" at bounding box center [728, 592] width 109 height 37
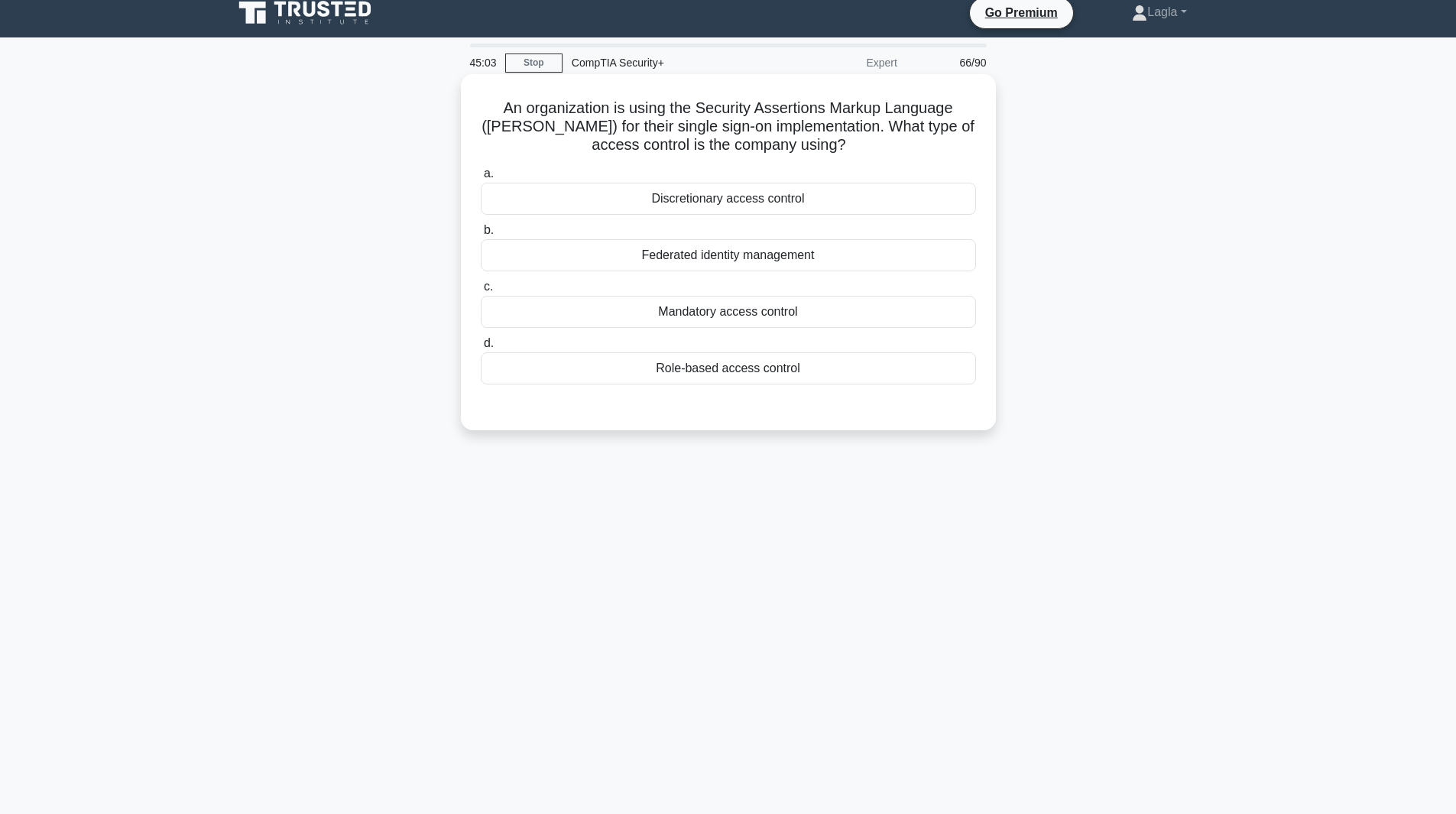
click at [724, 241] on div "Federated identity management" at bounding box center [728, 255] width 495 height 32
click at [481, 235] on input "b. Federated identity management" at bounding box center [481, 230] width 0 height 10
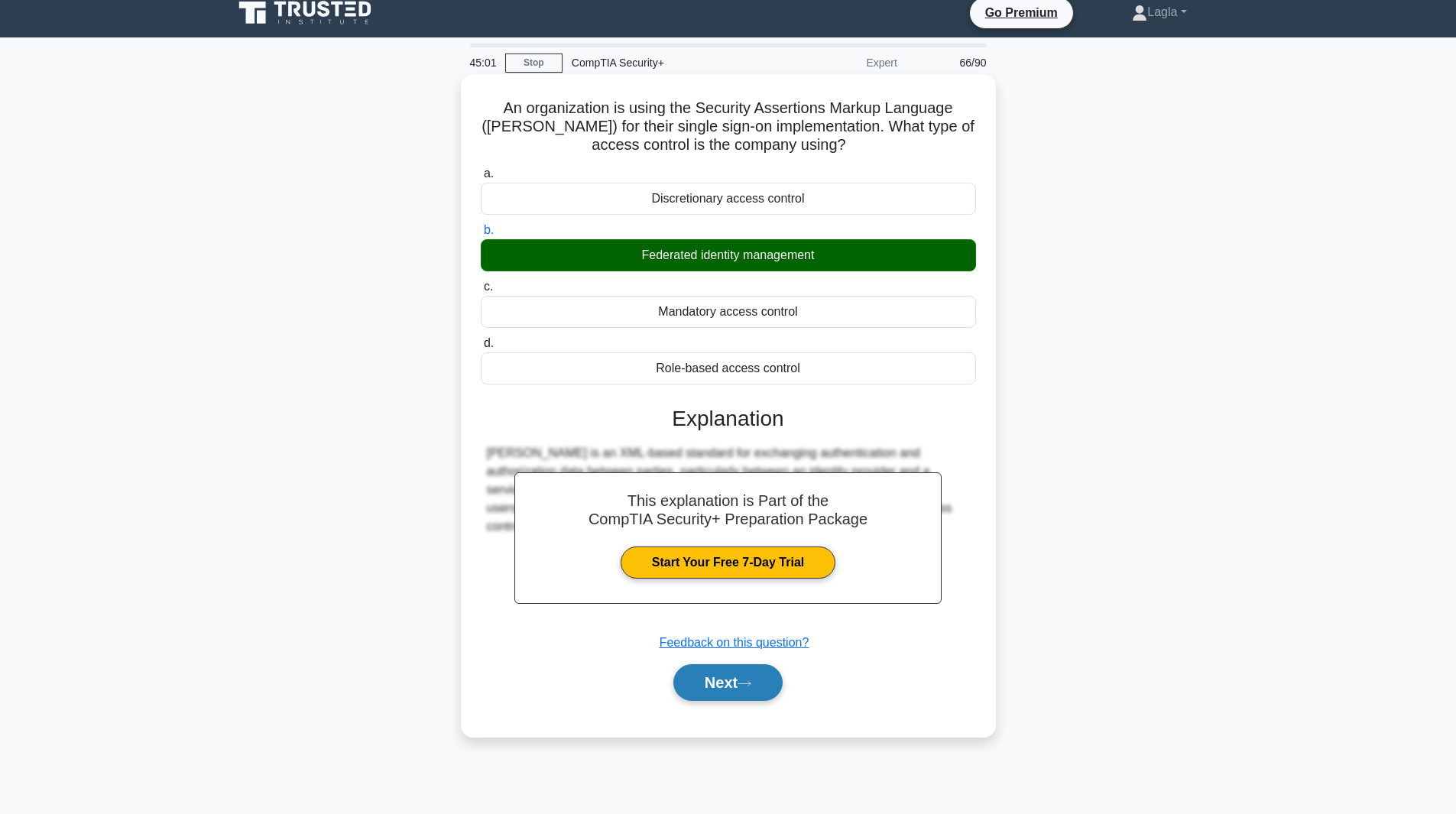
click at [746, 669] on button "Next" at bounding box center [728, 683] width 109 height 37
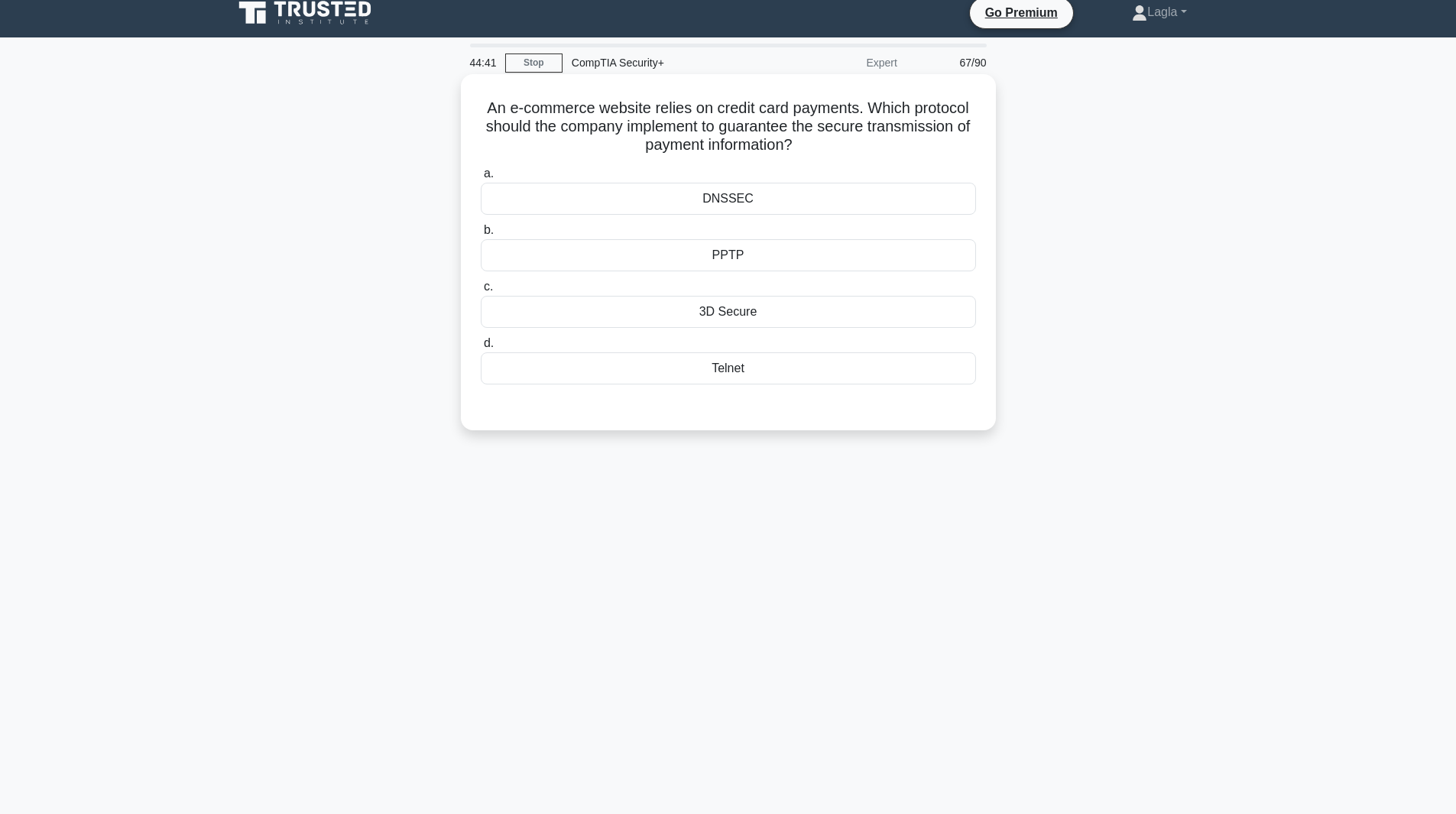
click at [746, 254] on div "PPTP" at bounding box center [728, 255] width 495 height 32
click at [481, 235] on input "b. PPTP" at bounding box center [481, 230] width 0 height 10
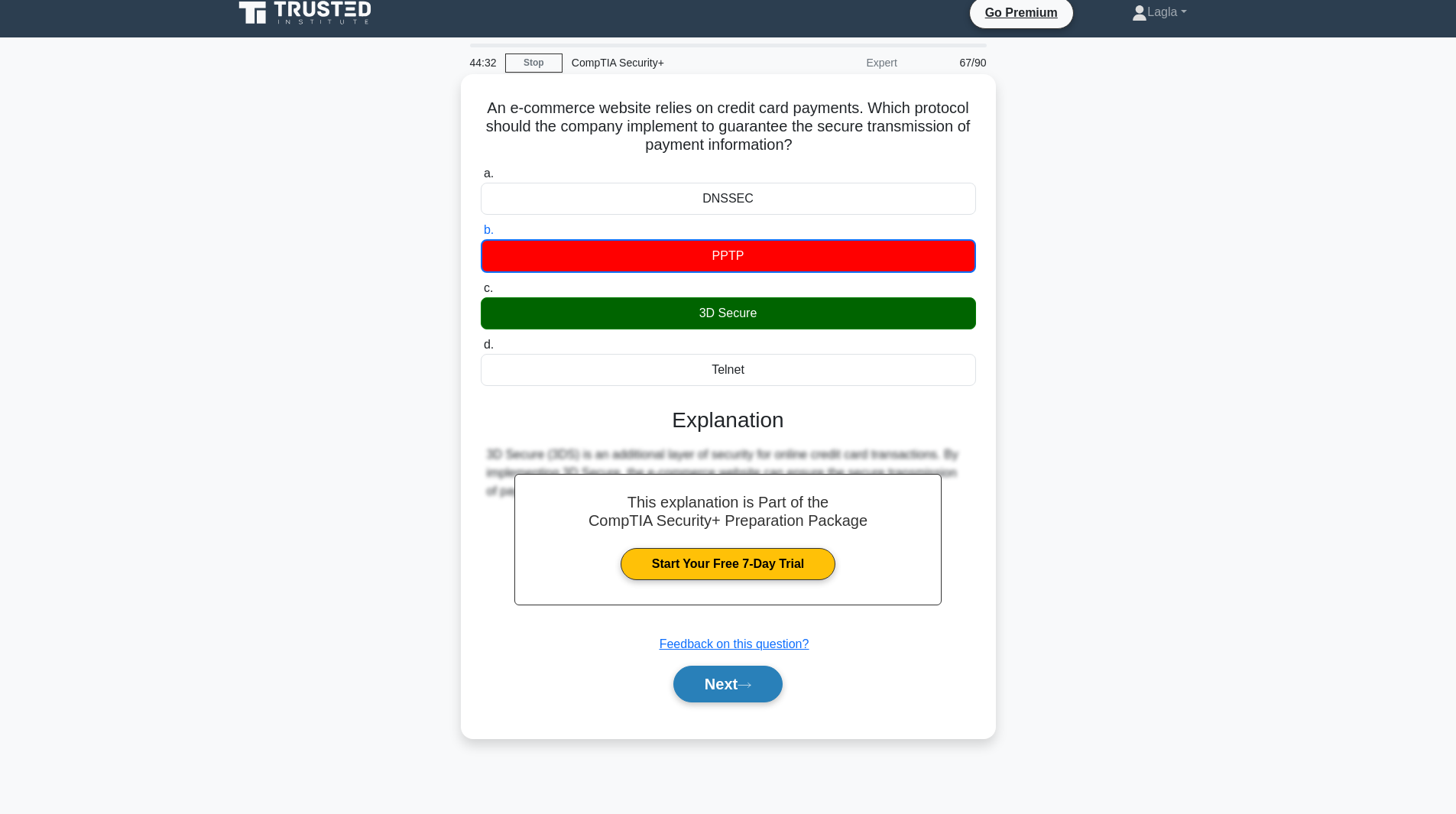
click at [760, 702] on button "Next" at bounding box center [728, 685] width 109 height 37
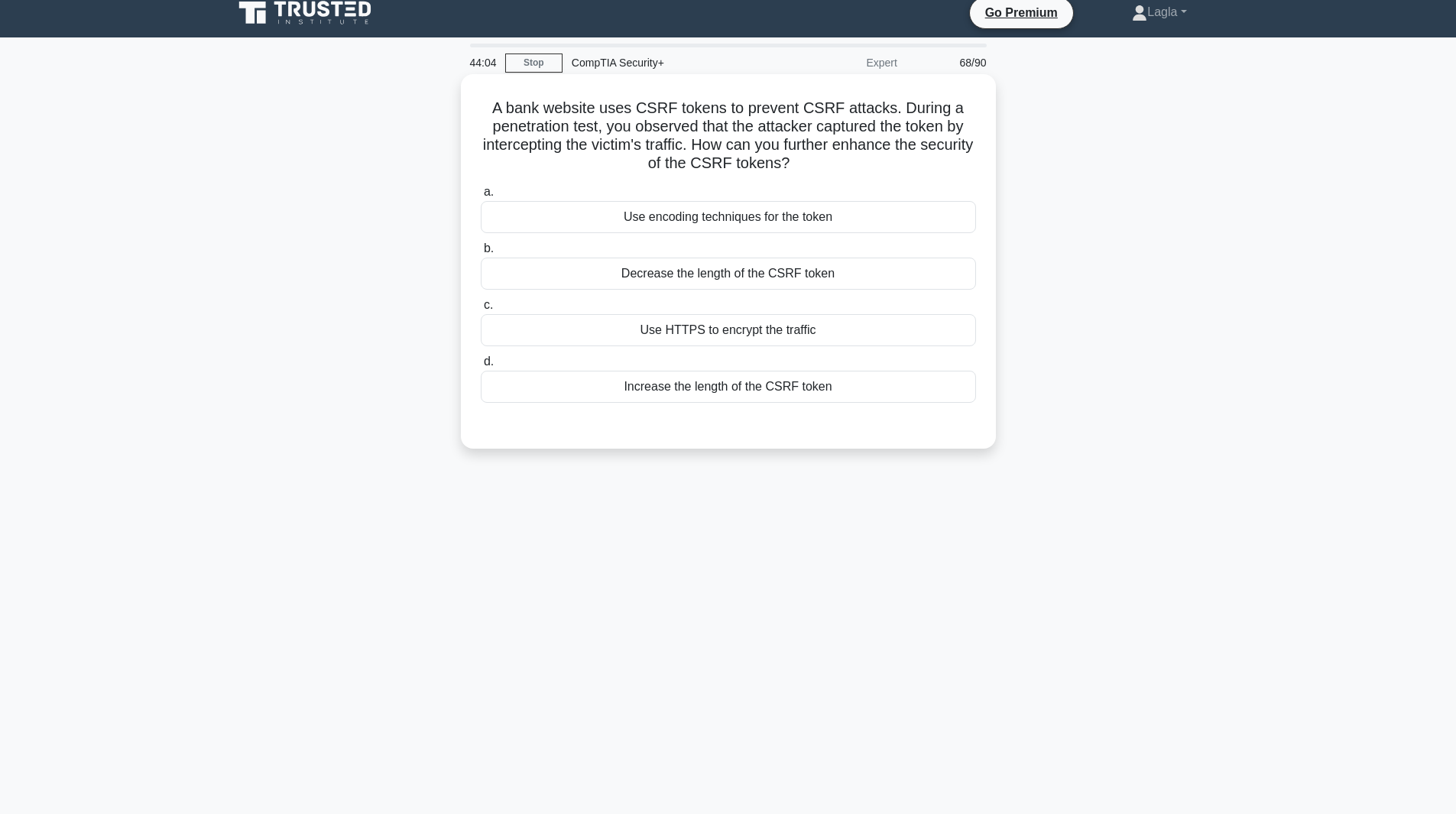
click at [715, 210] on div "Use encoding techniques for the token" at bounding box center [728, 217] width 495 height 32
click at [481, 197] on input "a. Use encoding techniques for the token" at bounding box center [481, 192] width 0 height 10
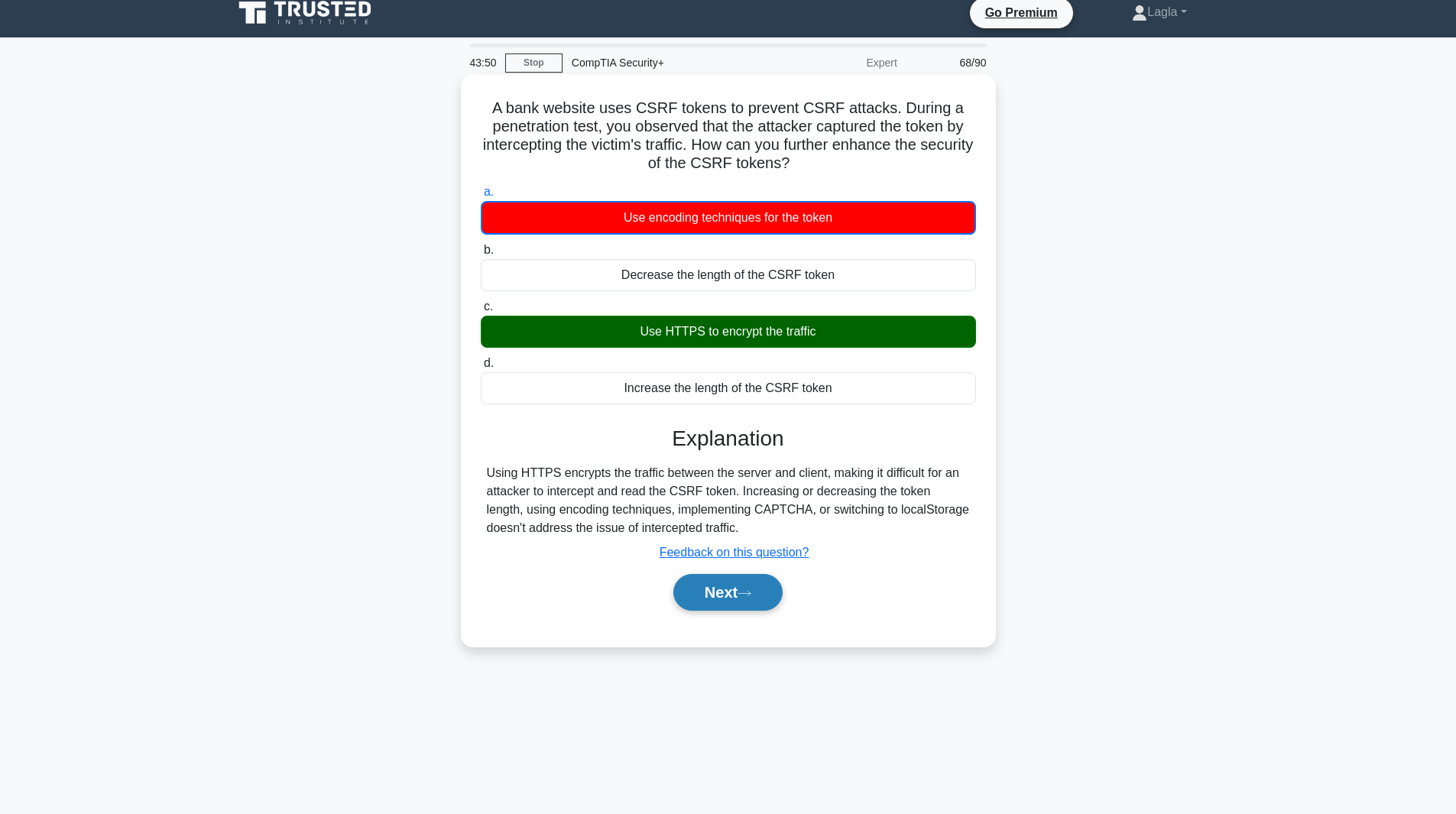
click at [755, 604] on button "Next" at bounding box center [728, 592] width 109 height 37
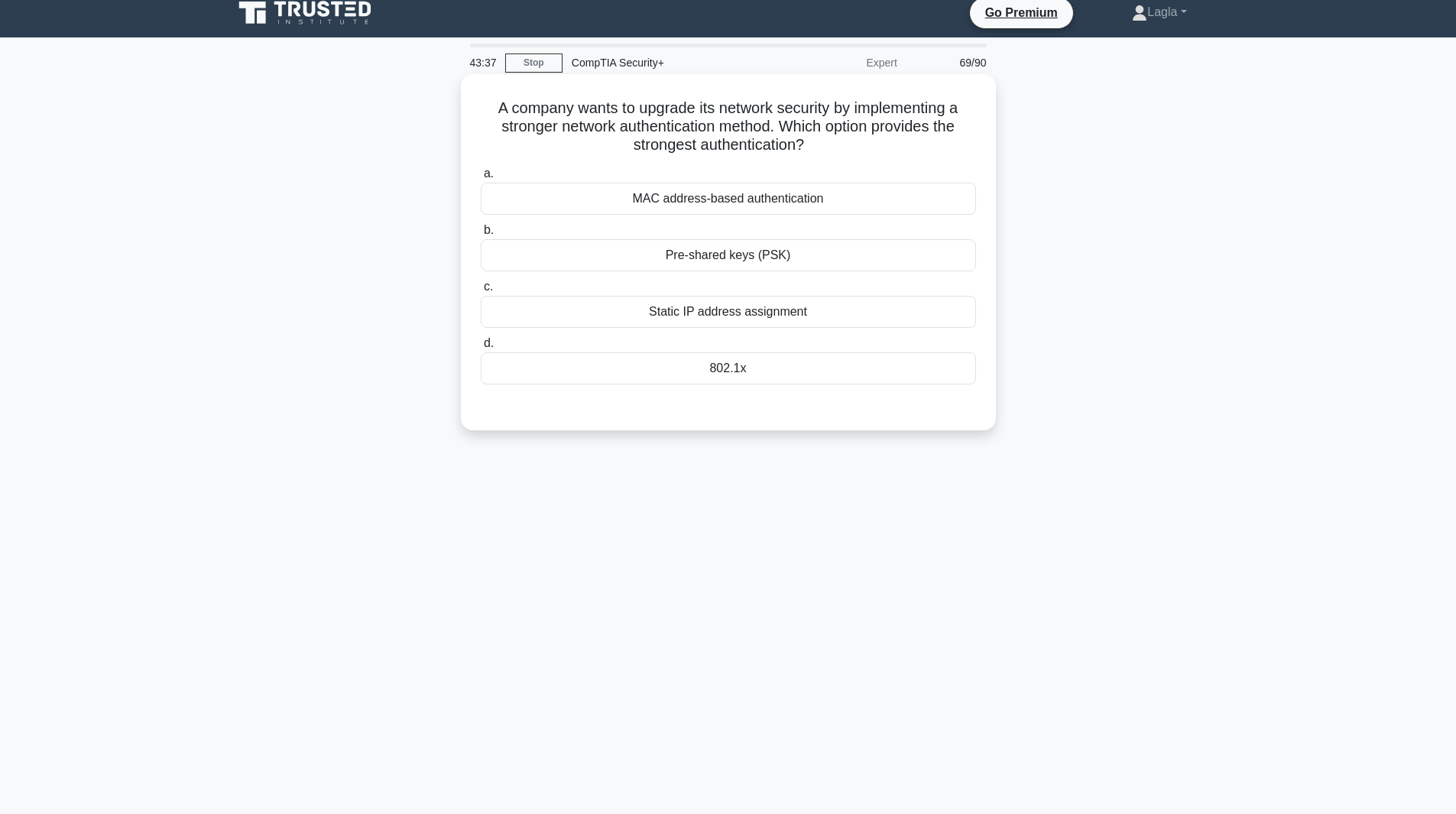
click at [754, 372] on div "802.1x" at bounding box center [728, 368] width 495 height 32
click at [481, 348] on input "d. 802.1x" at bounding box center [481, 344] width 0 height 10
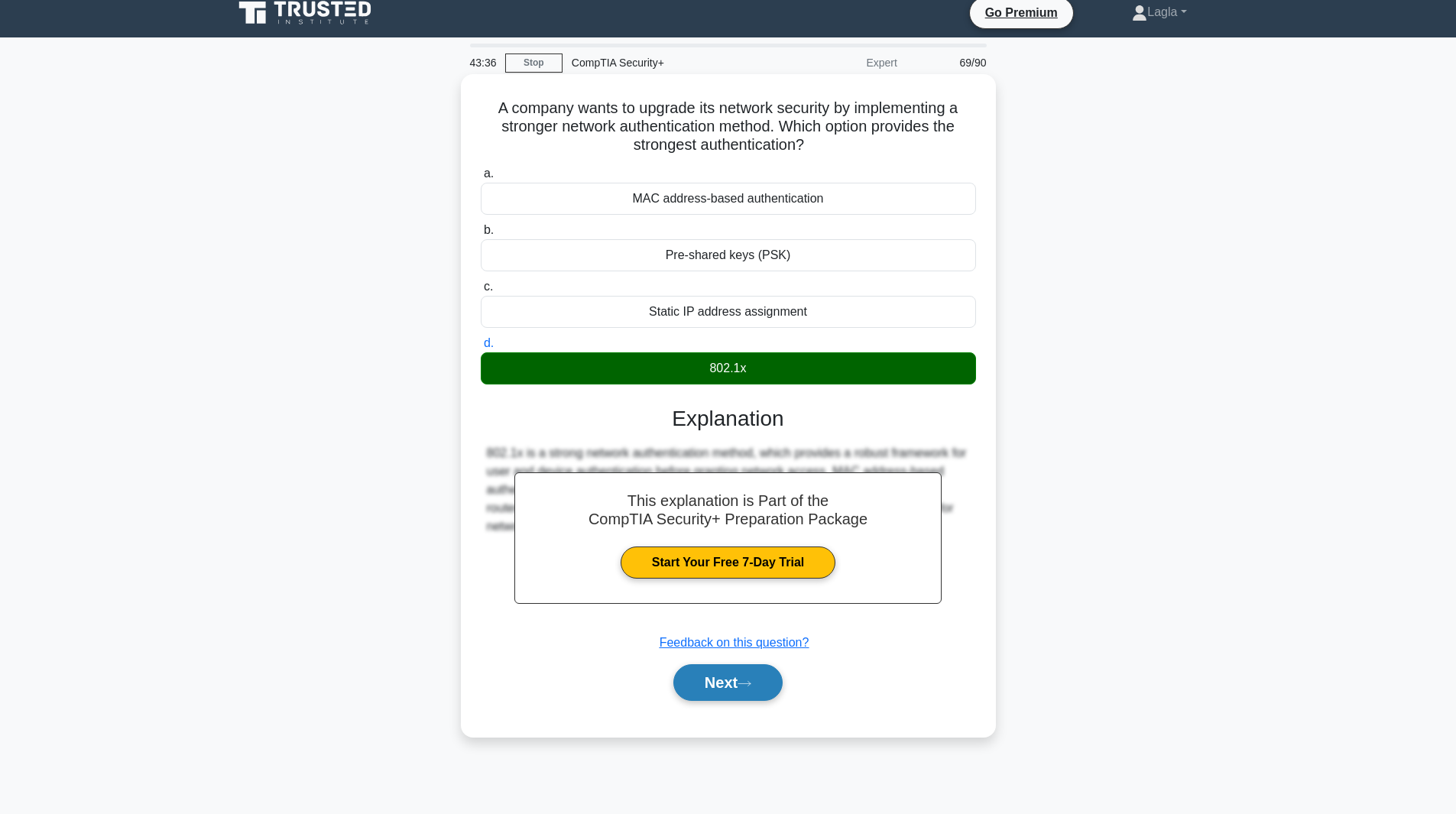
click at [726, 692] on button "Next" at bounding box center [728, 683] width 109 height 37
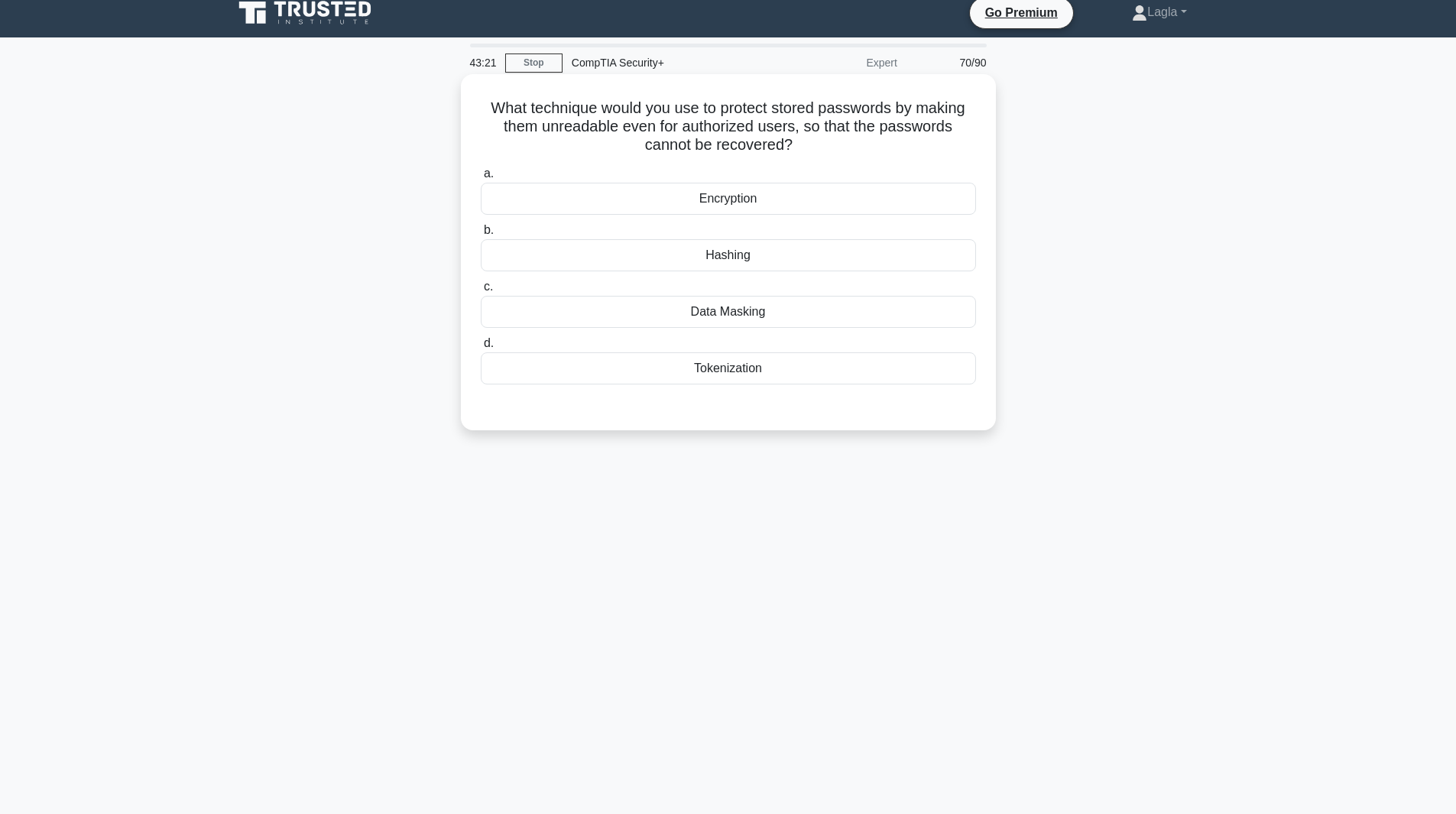
click at [754, 266] on div "Hashing" at bounding box center [728, 255] width 495 height 32
click at [481, 235] on input "b. Hashing" at bounding box center [481, 230] width 0 height 10
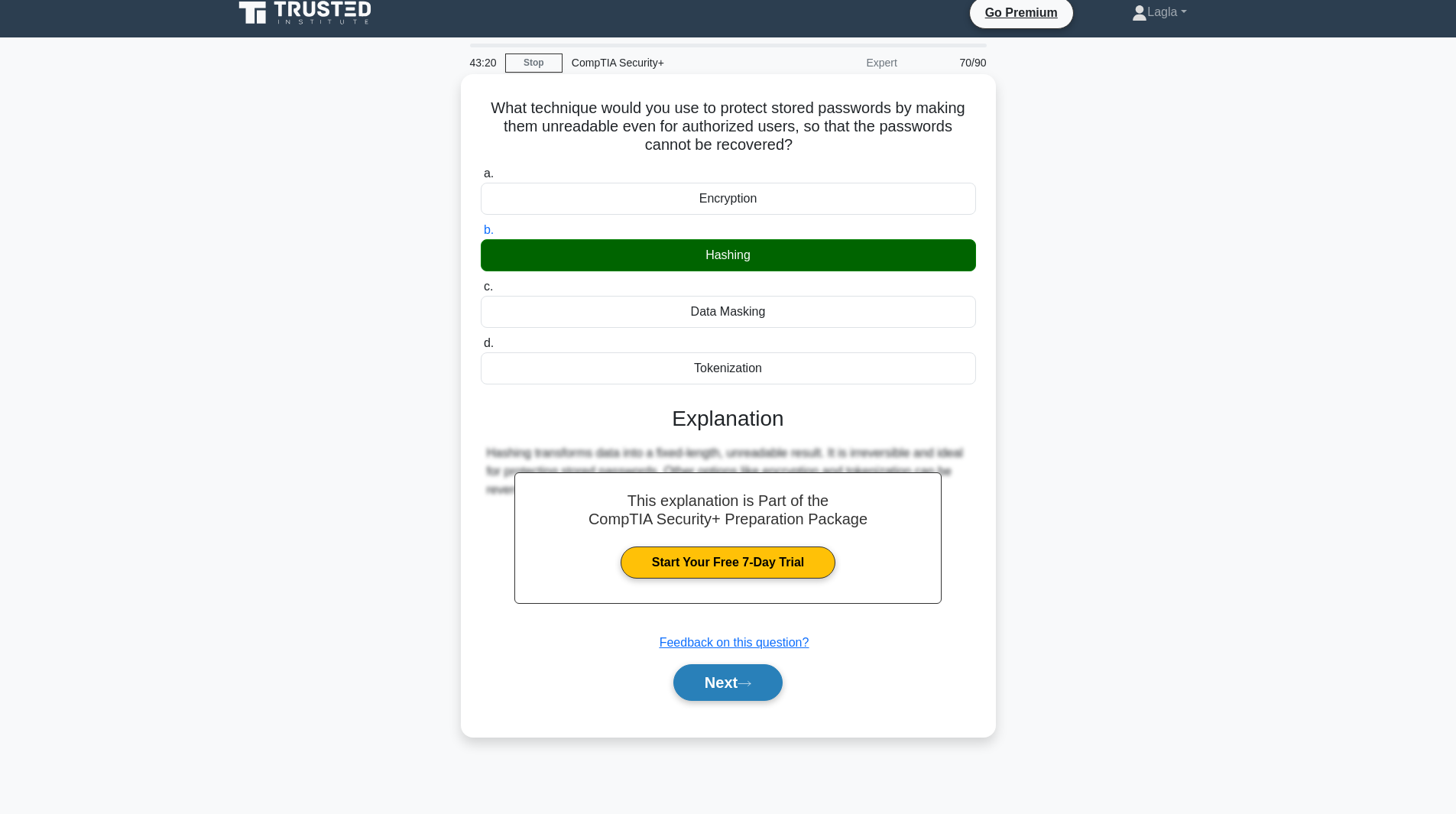
click at [729, 684] on button "Next" at bounding box center [728, 683] width 109 height 37
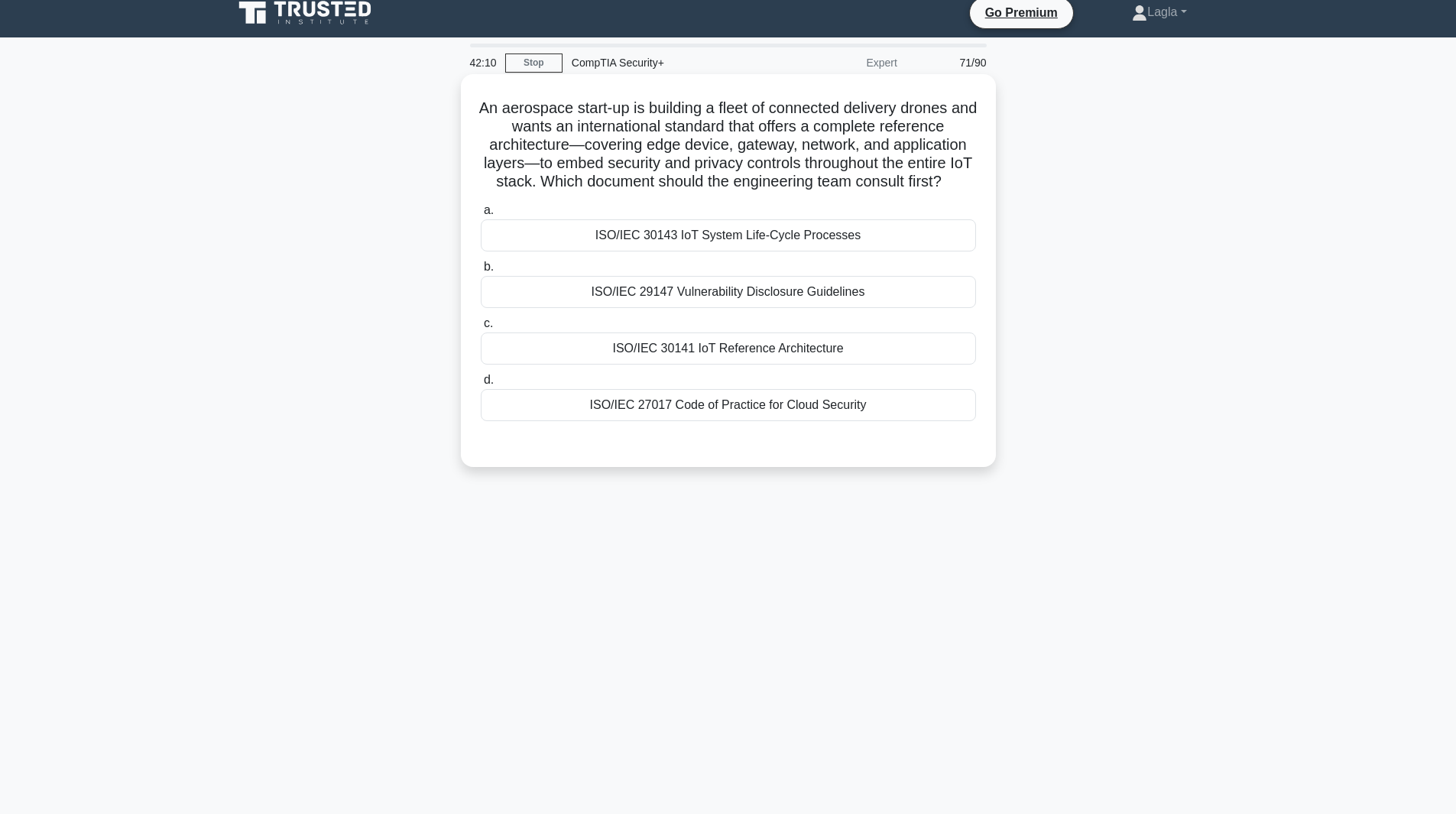
click at [510, 364] on div "ISO/IEC 30141 IoT Reference Architecture" at bounding box center [728, 348] width 495 height 32
click at [481, 329] on input "c. ISO/IEC 30141 IoT Reference Architecture" at bounding box center [481, 324] width 0 height 10
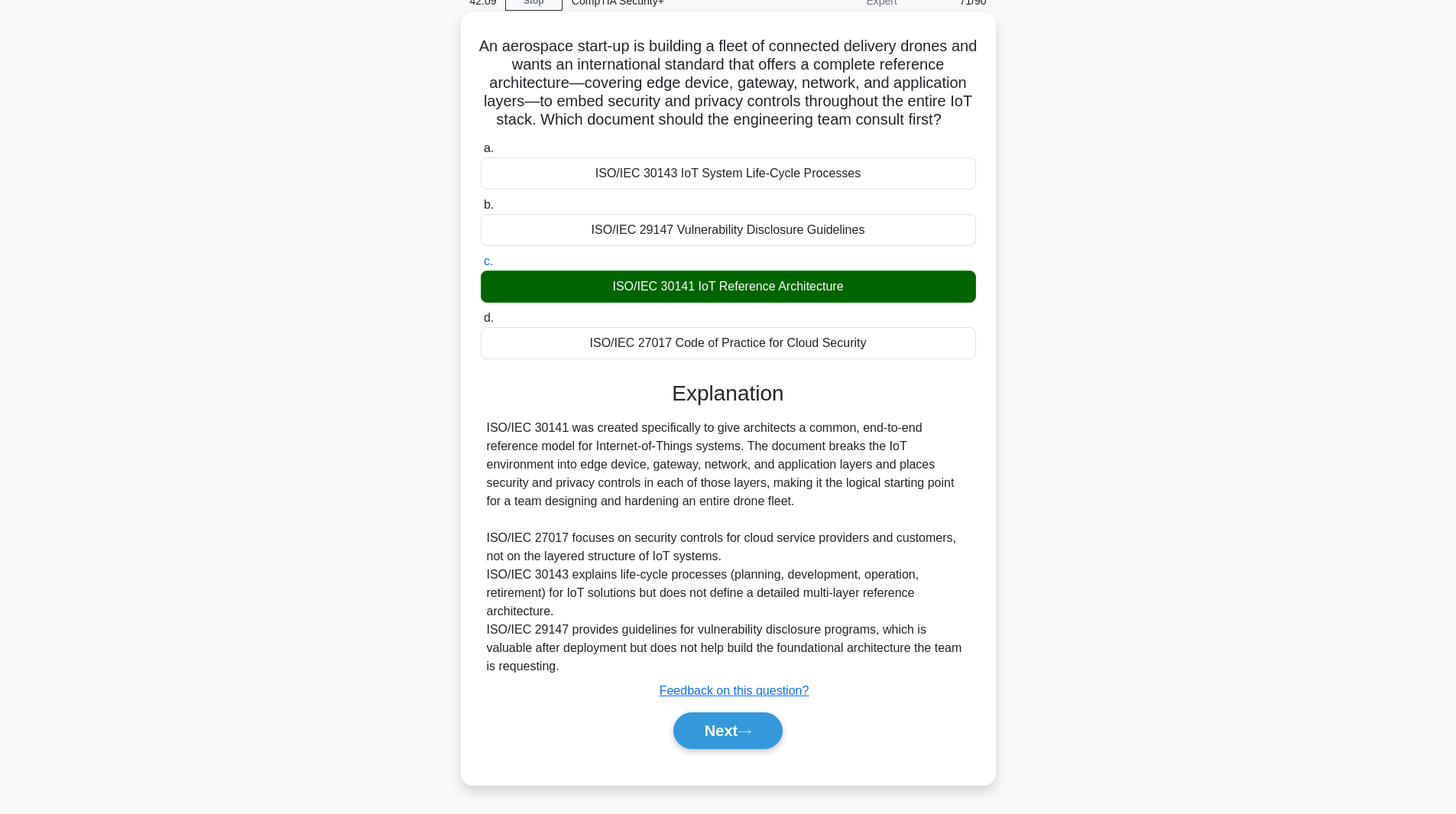
scroll to position [92, 0]
click at [704, 747] on button "Next" at bounding box center [728, 731] width 109 height 37
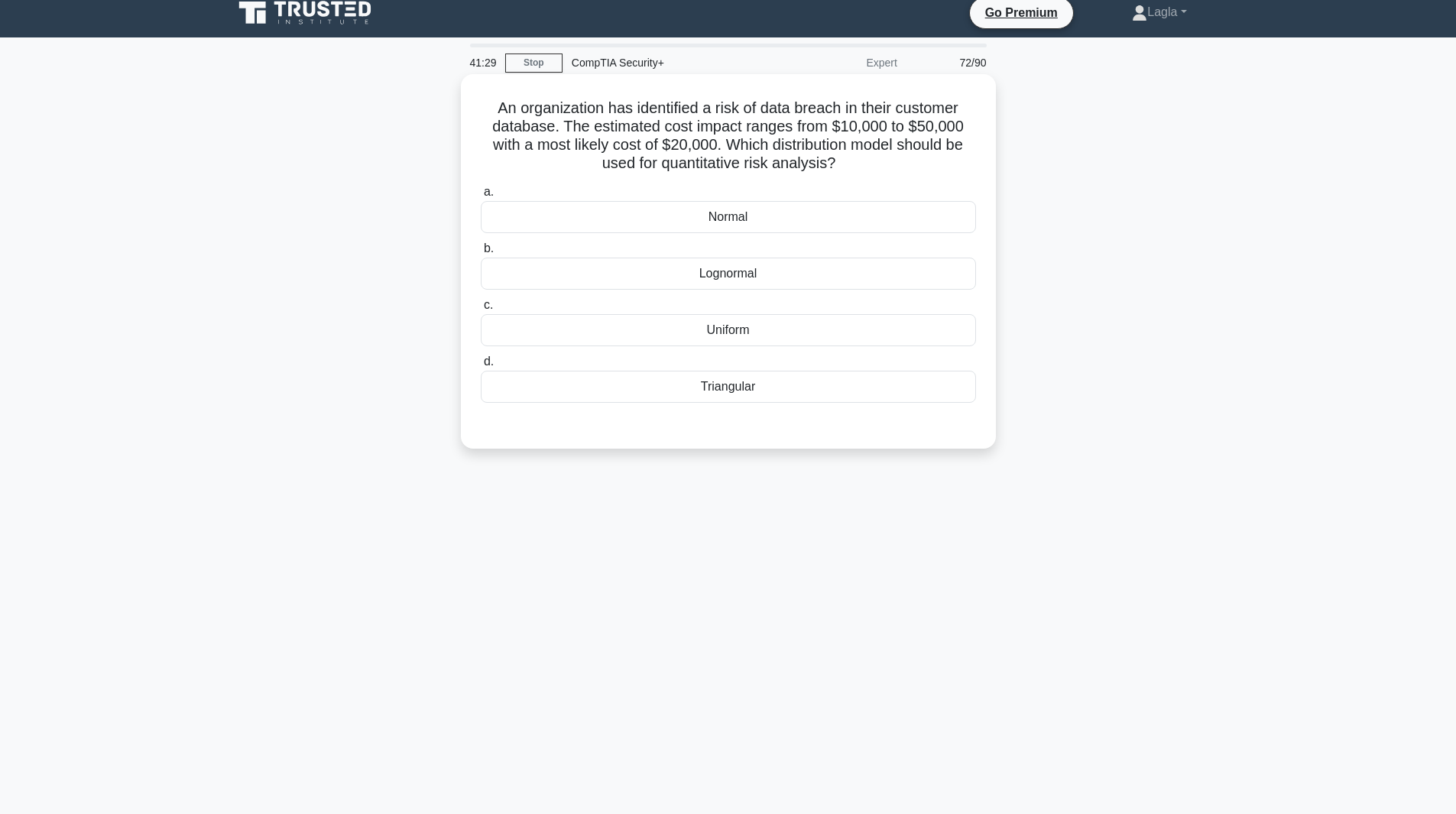
click at [685, 328] on div "Uniform" at bounding box center [728, 330] width 495 height 32
click at [481, 311] on input "c. Uniform" at bounding box center [481, 305] width 0 height 10
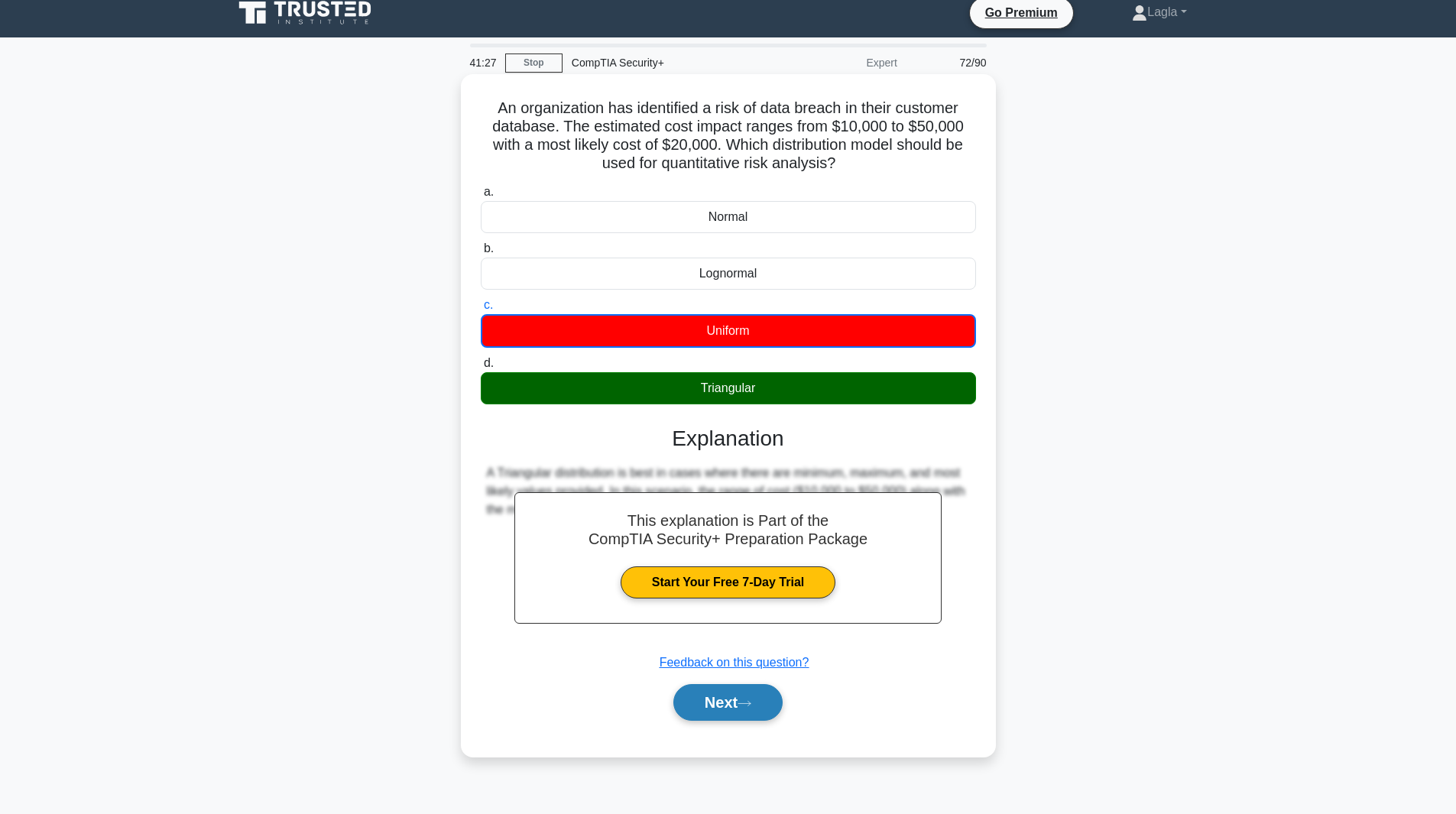
click at [702, 698] on button "Next" at bounding box center [728, 702] width 109 height 37
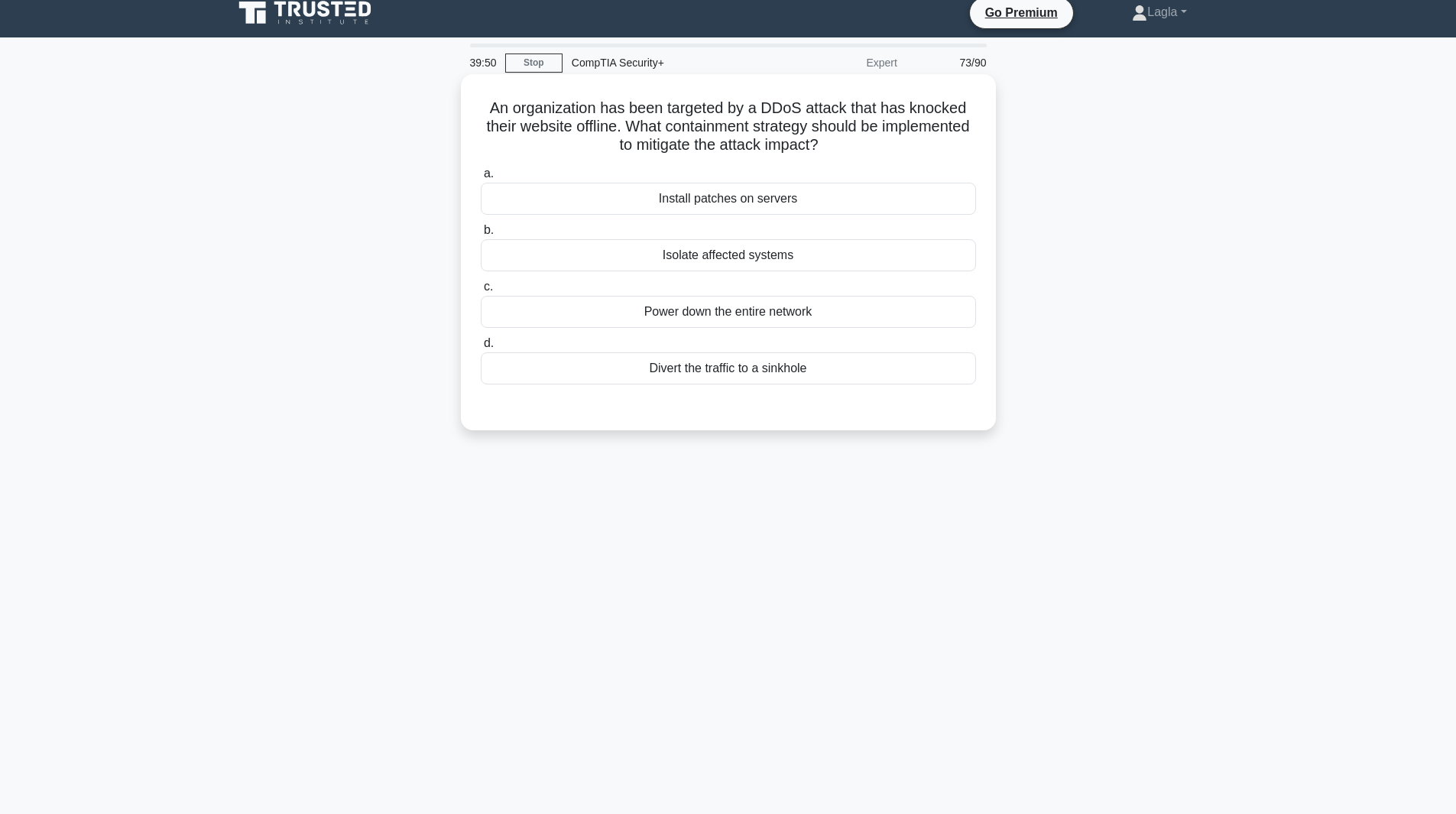
click at [661, 378] on div "Divert the traffic to a sinkhole" at bounding box center [728, 368] width 495 height 32
click at [481, 348] on input "d. Divert the traffic to a sinkhole" at bounding box center [481, 344] width 0 height 10
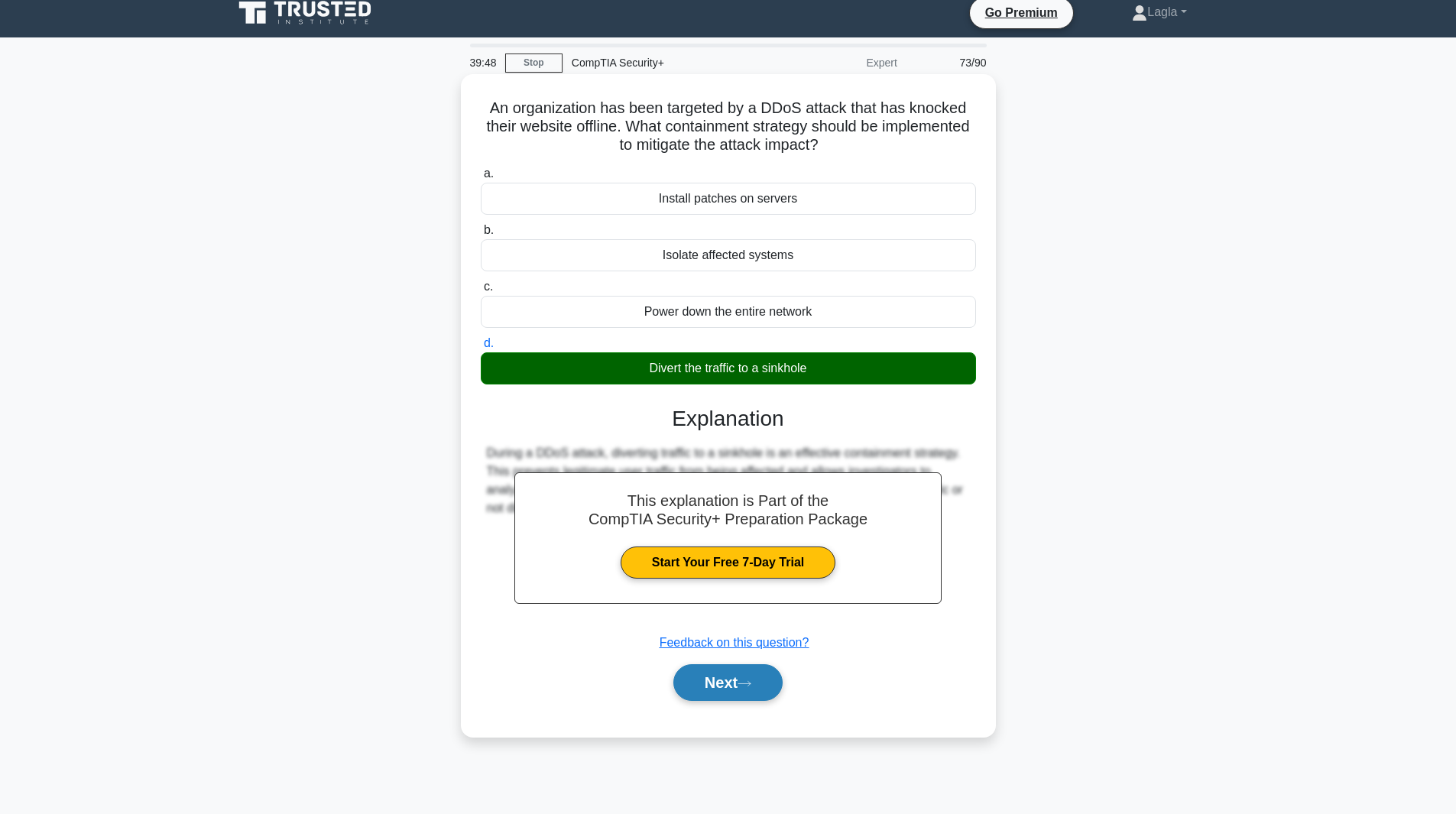
click at [726, 694] on button "Next" at bounding box center [728, 683] width 109 height 37
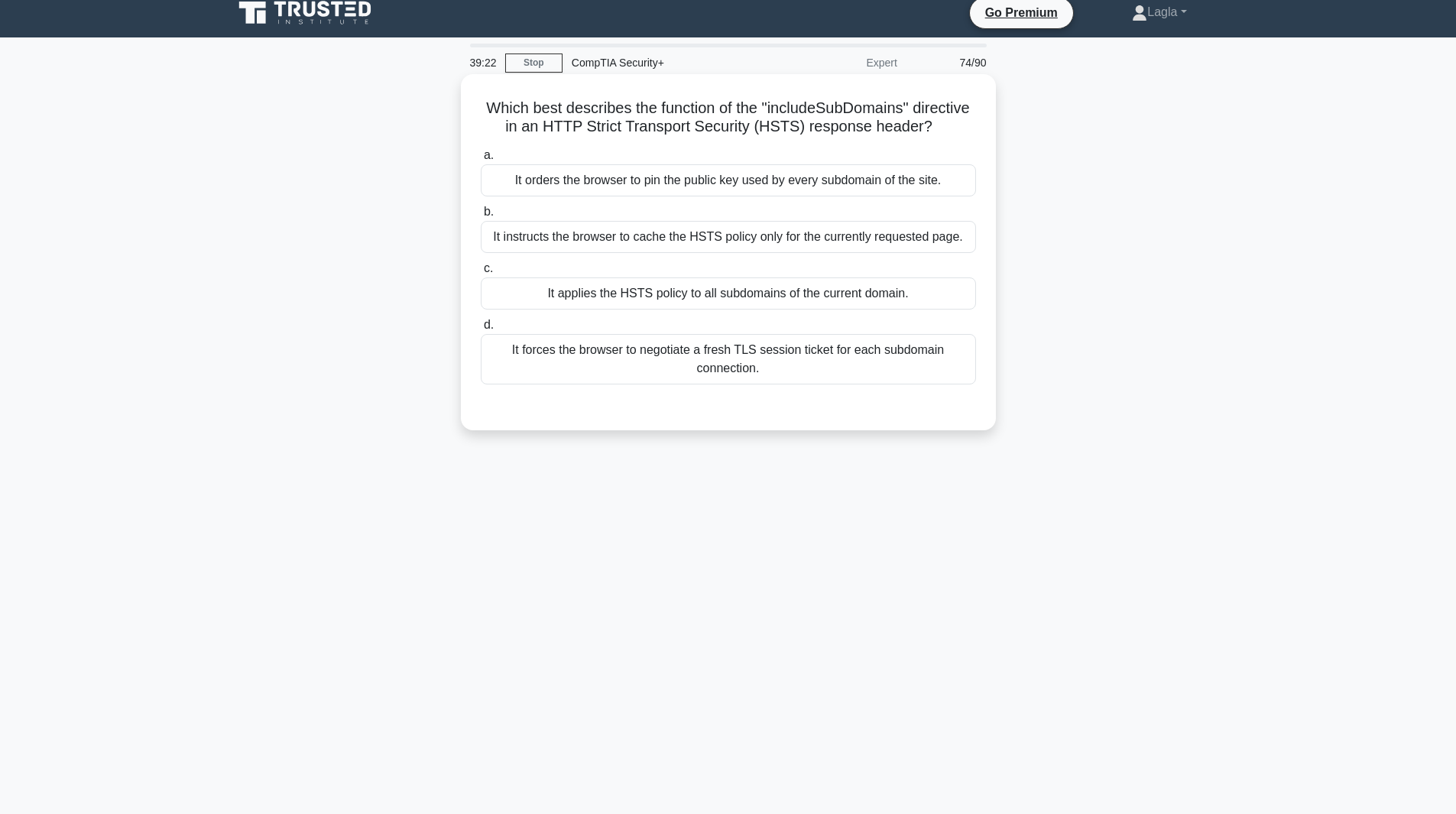
click at [840, 362] on div "It forces the browser to negotiate a fresh TLS session ticket for each subdomai…" at bounding box center [728, 359] width 495 height 51
click at [481, 330] on input "d. It forces the browser to negotiate a fresh TLS session ticket for each subdo…" at bounding box center [481, 325] width 0 height 10
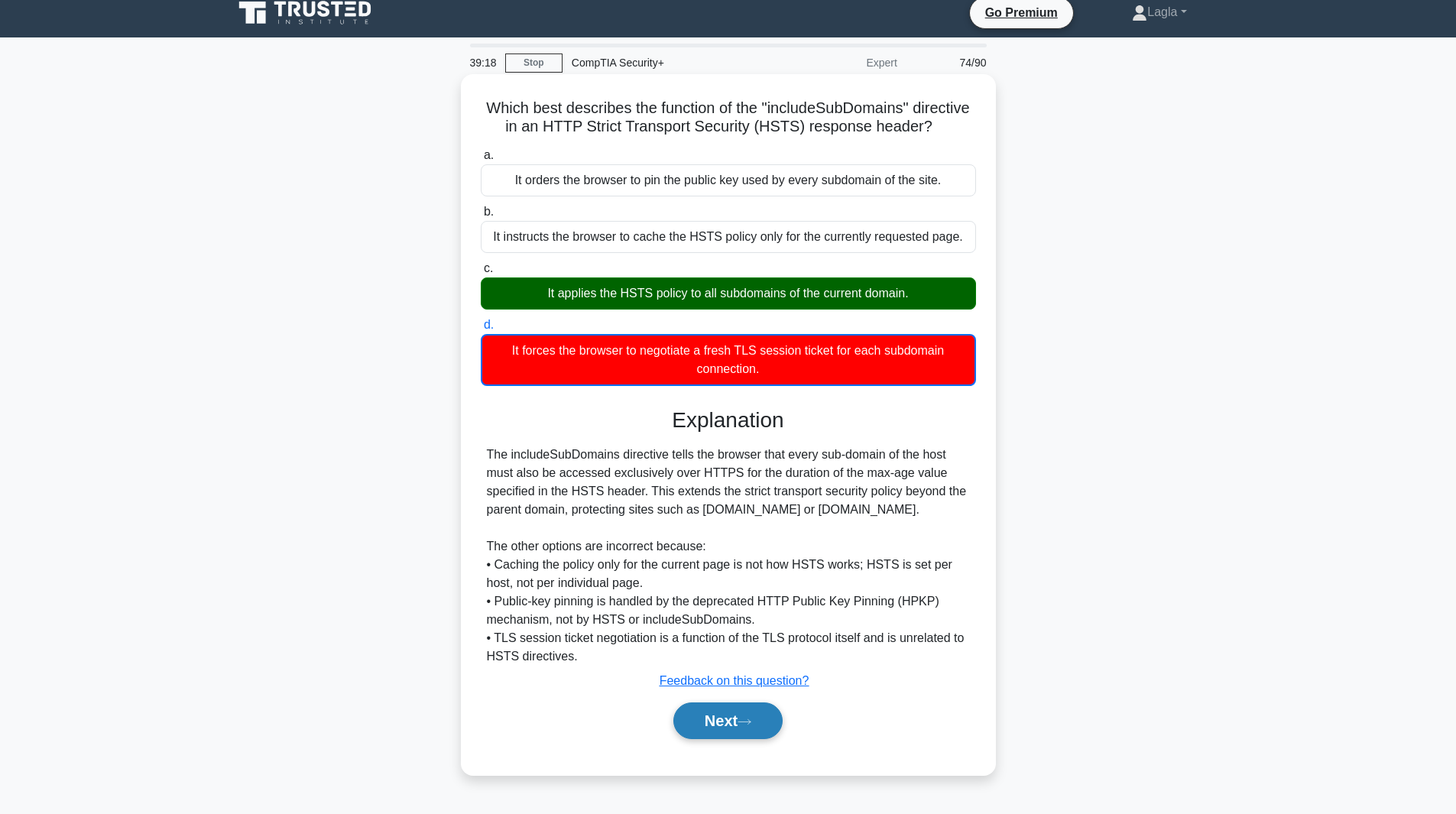
click at [767, 739] on button "Next" at bounding box center [728, 721] width 109 height 37
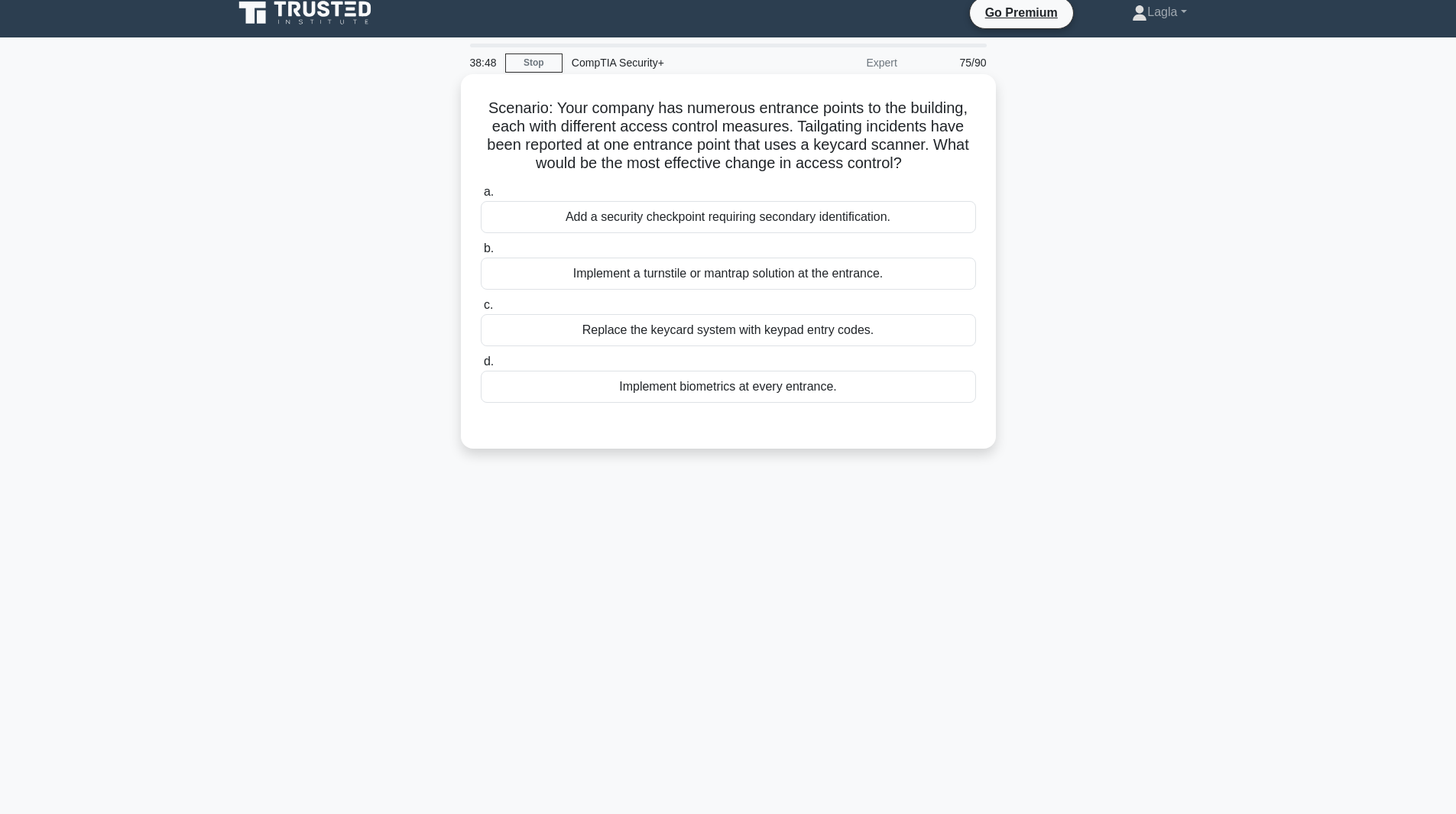
click at [784, 282] on div "Implement a turnstile or mantrap solution at the entrance." at bounding box center [728, 274] width 495 height 32
click at [481, 254] on input "b. Implement a turnstile or mantrap solution at the entrance." at bounding box center [481, 249] width 0 height 10
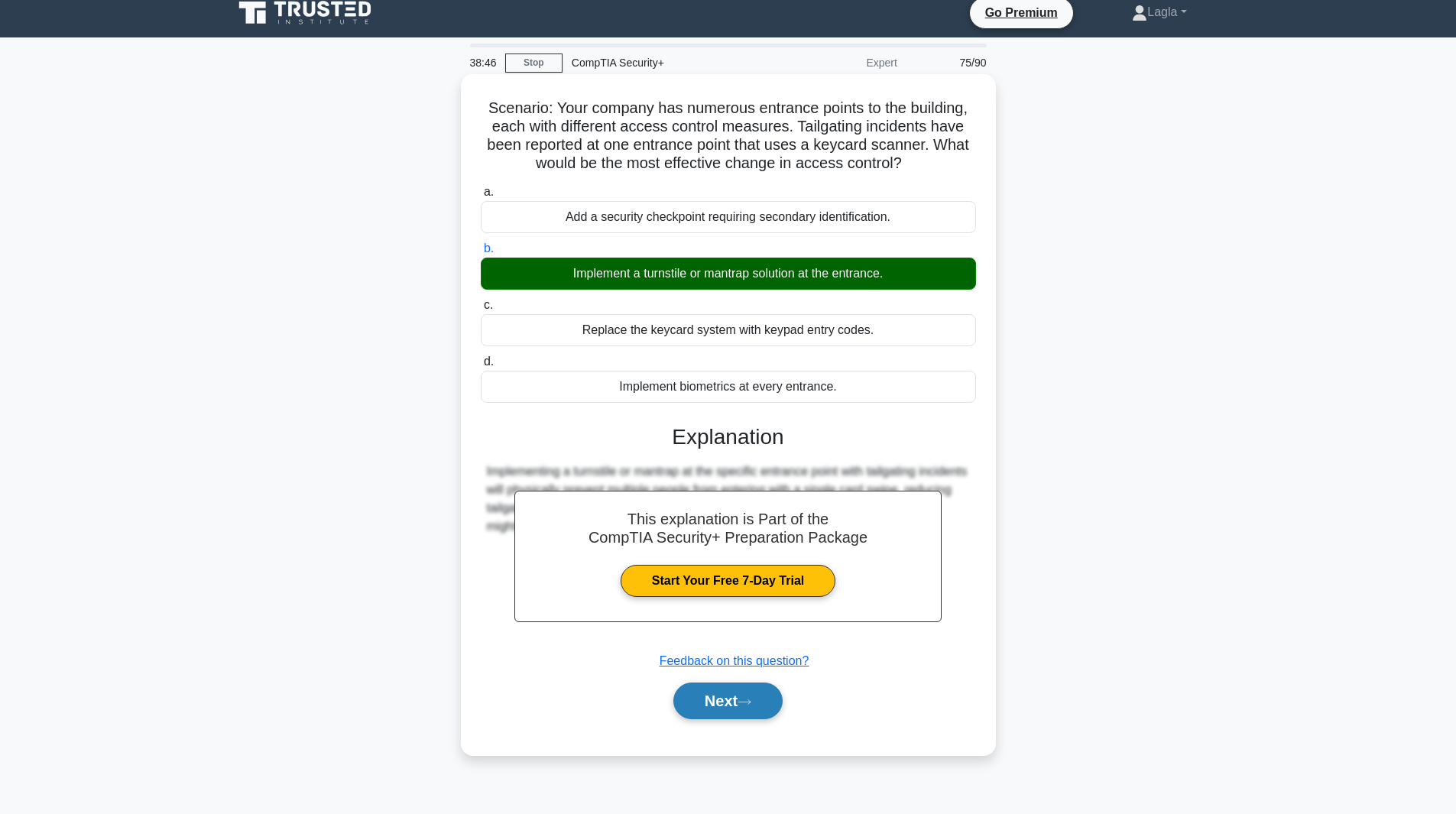
click at [710, 702] on button "Next" at bounding box center [728, 702] width 109 height 37
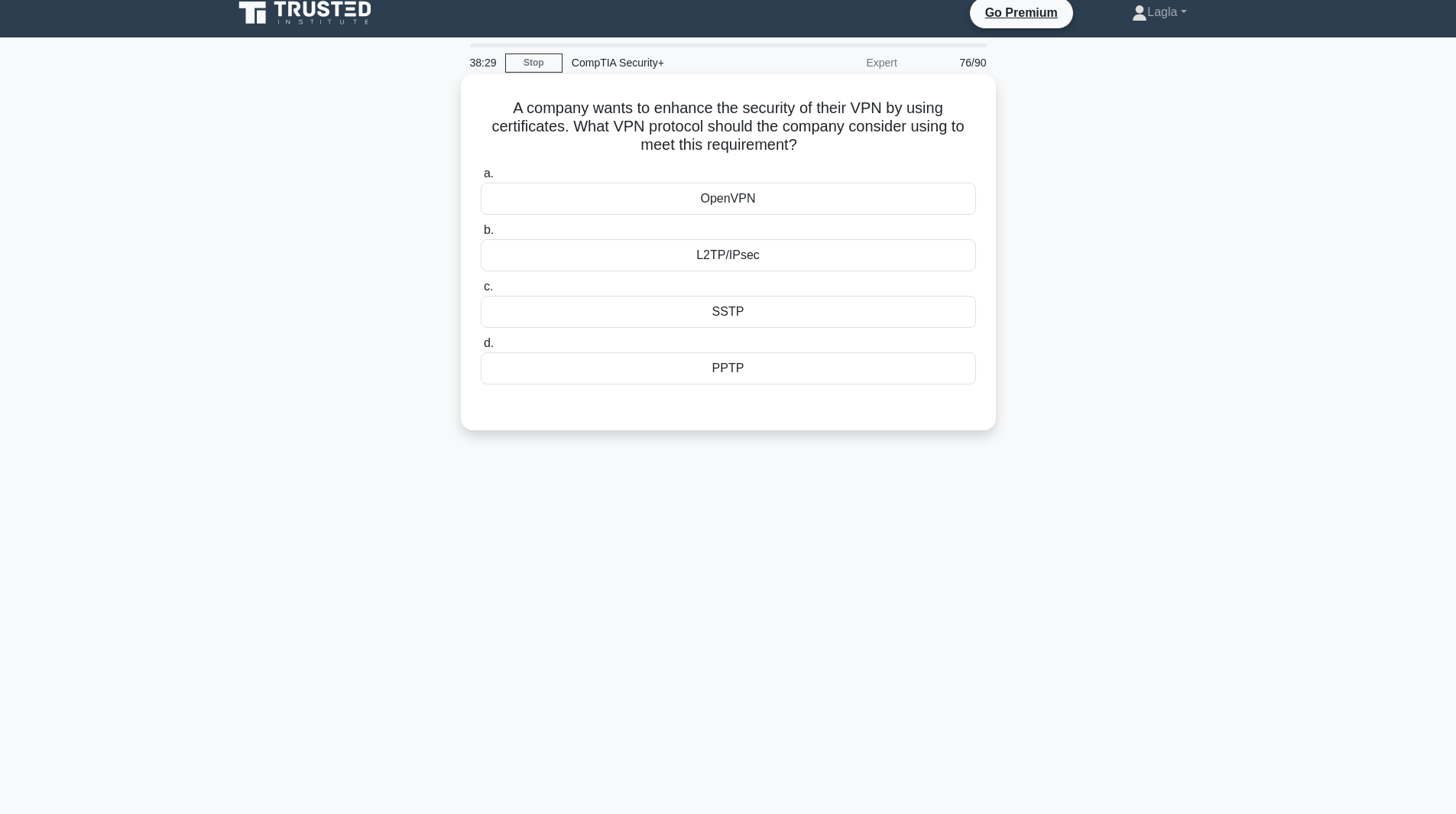
click at [679, 265] on div "L2TP/IPsec" at bounding box center [728, 255] width 495 height 32
click at [481, 235] on input "b. L2TP/IPsec" at bounding box center [481, 230] width 0 height 10
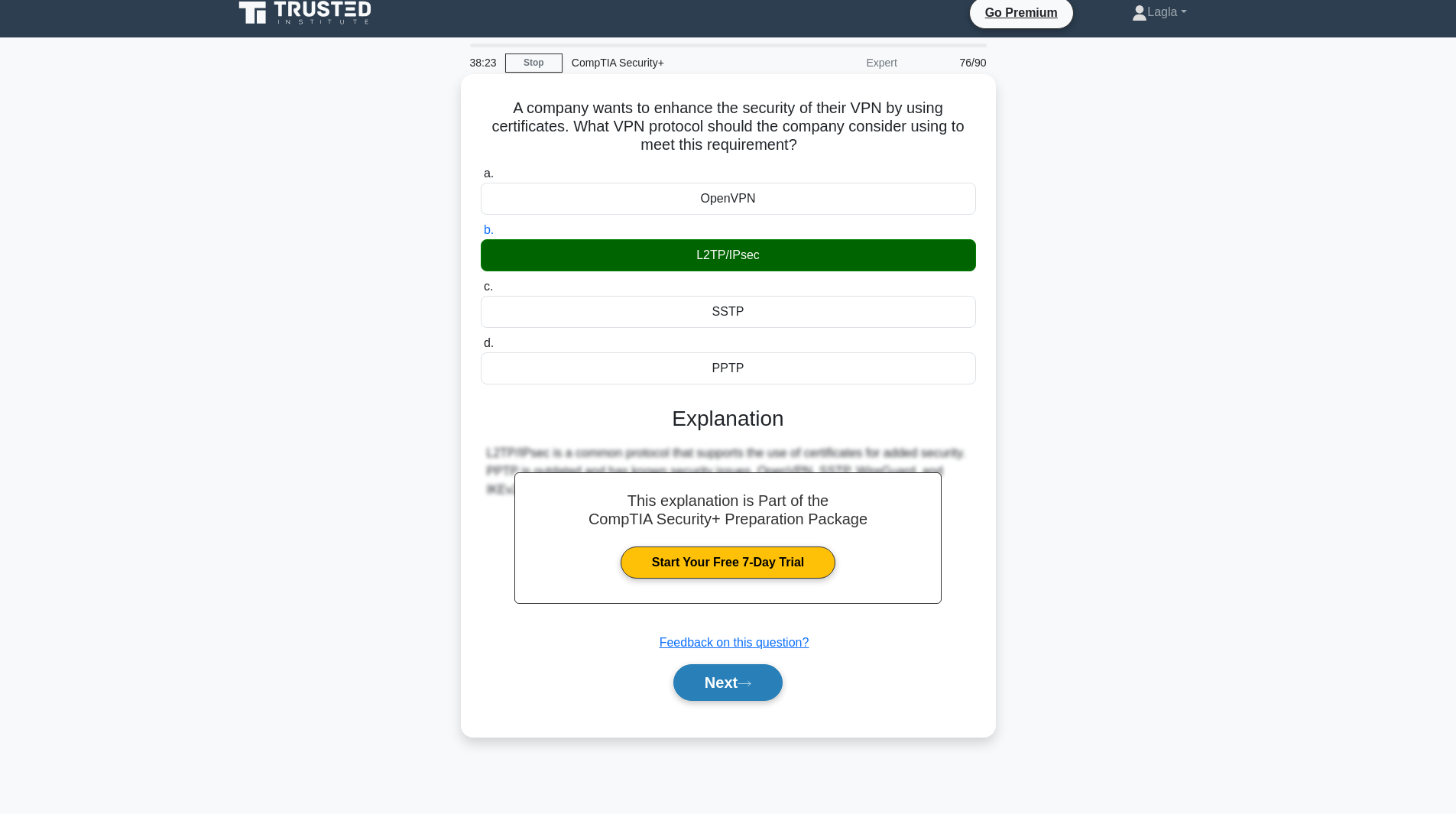
click at [710, 678] on button "Next" at bounding box center [728, 683] width 109 height 37
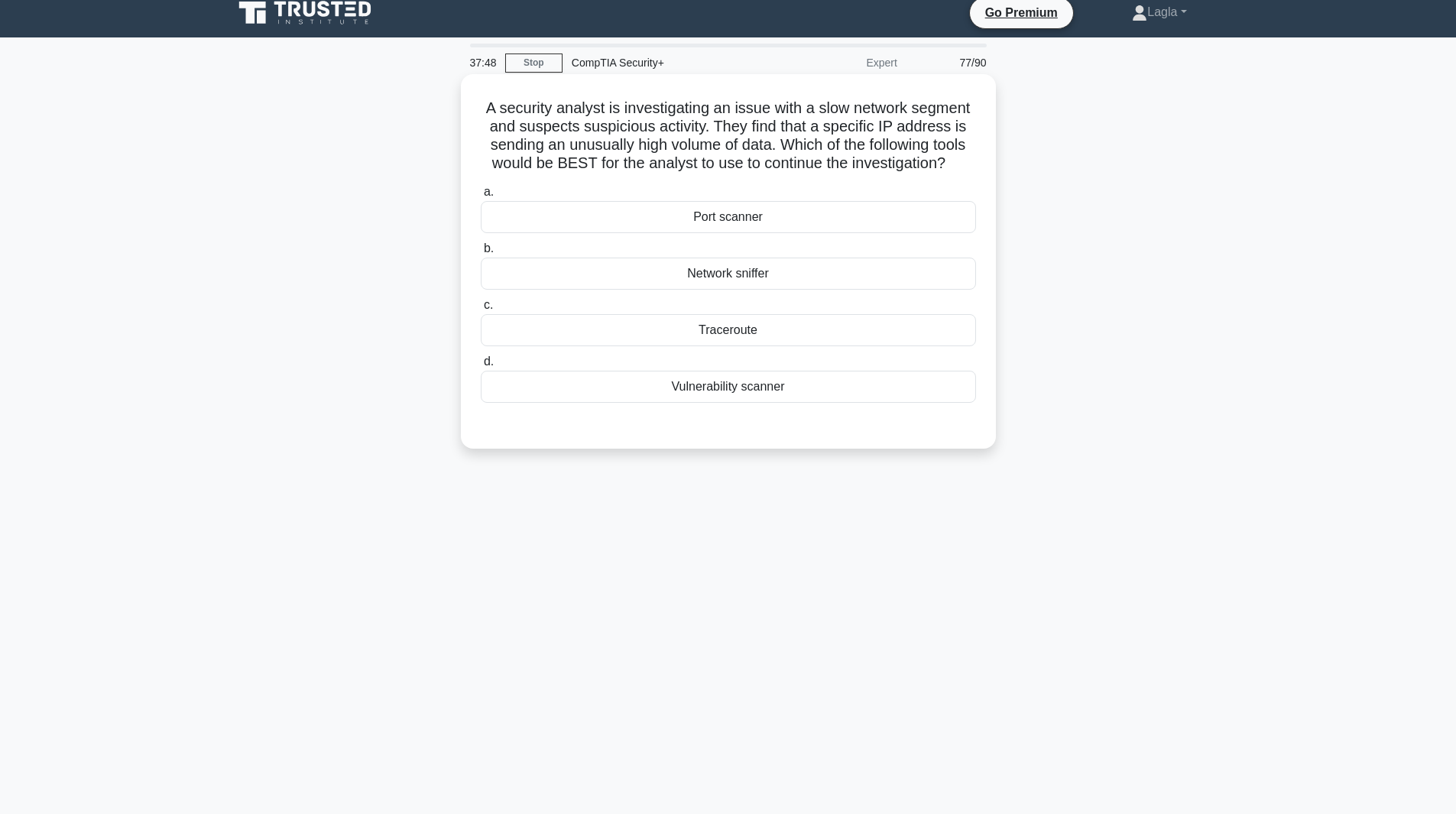
click at [687, 271] on div "Network sniffer" at bounding box center [728, 274] width 495 height 32
click at [481, 254] on input "b. Network sniffer" at bounding box center [481, 249] width 0 height 10
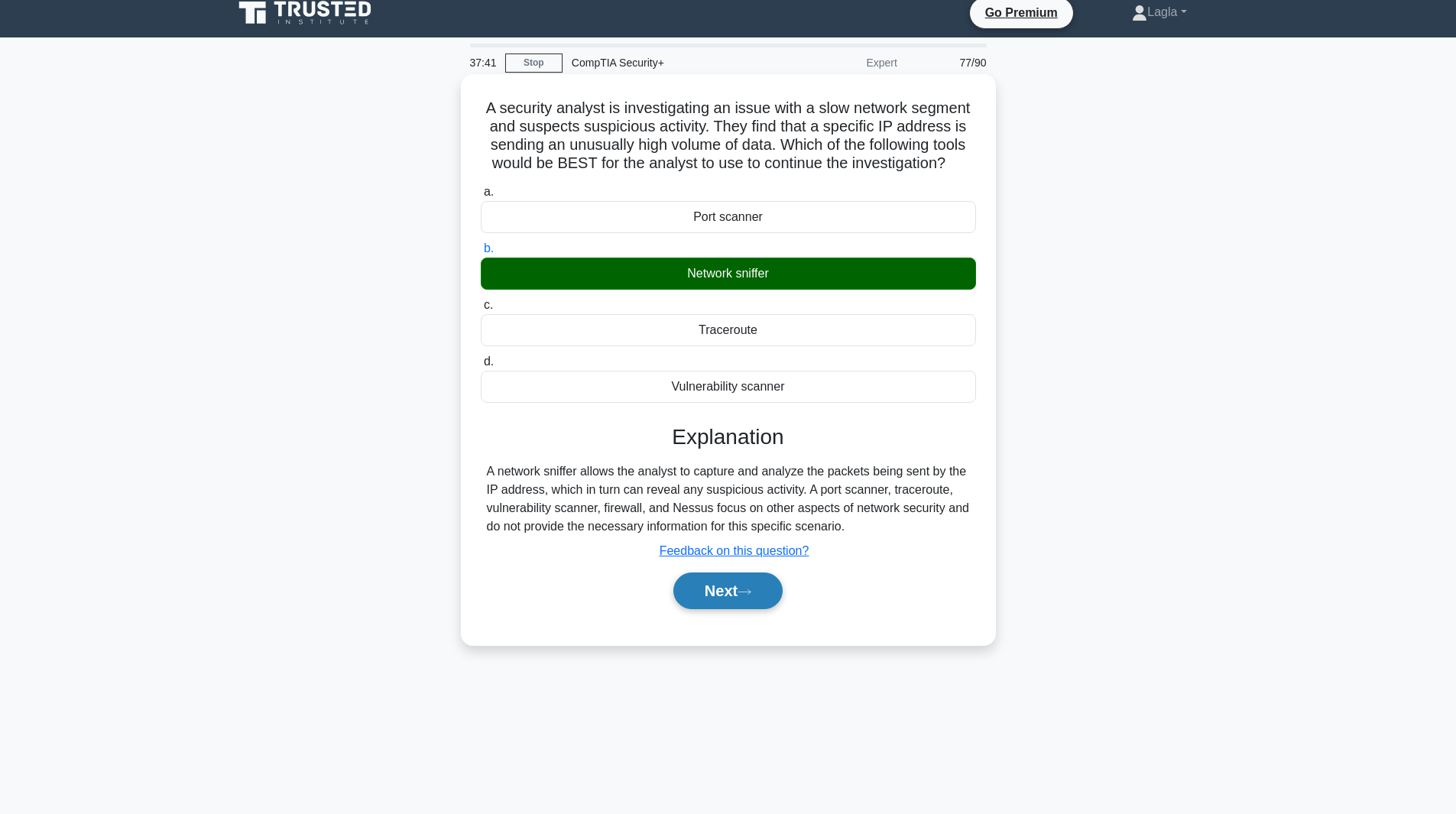
click at [730, 601] on button "Next" at bounding box center [728, 591] width 109 height 37
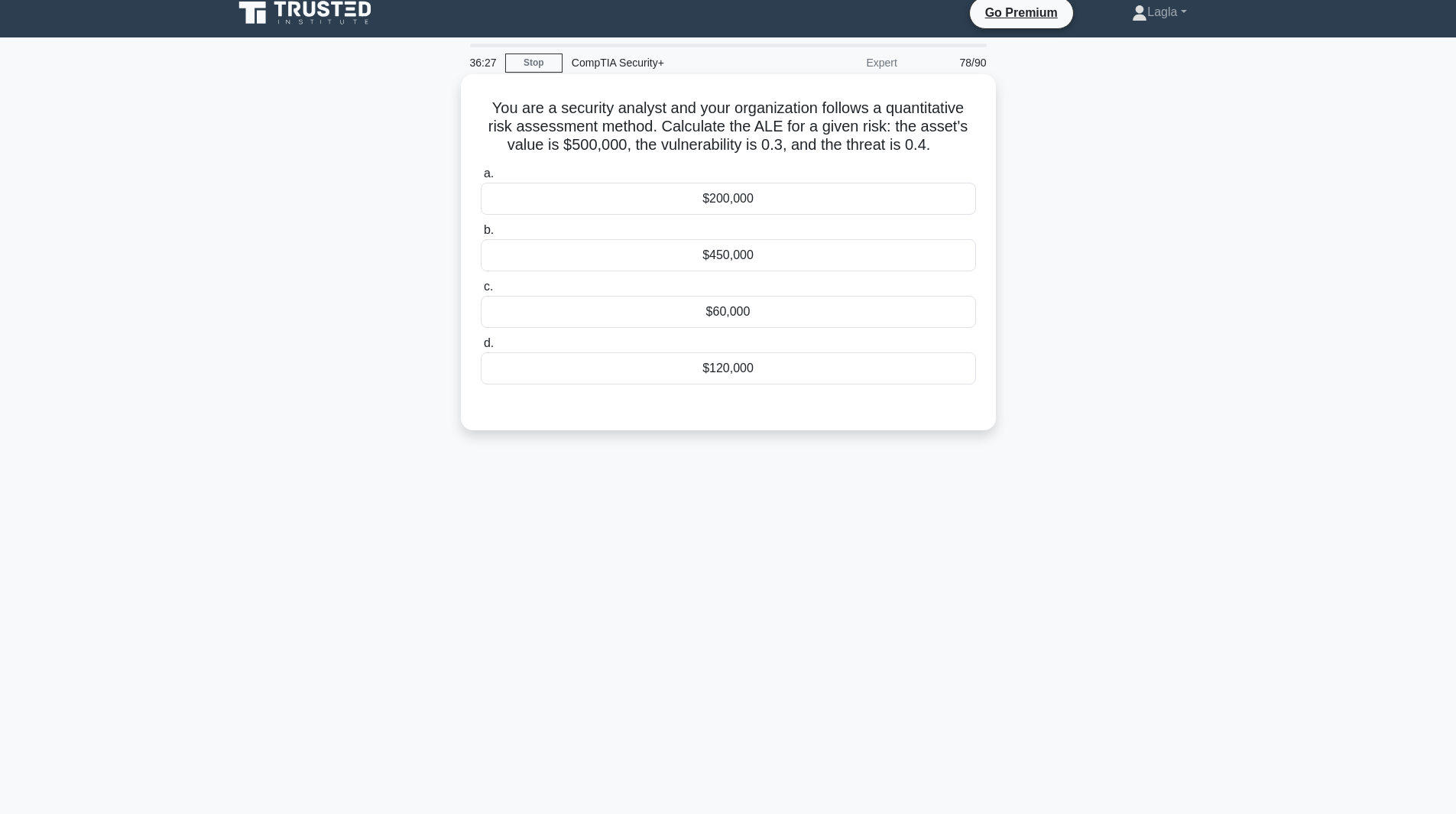
click at [678, 319] on div "$60,000" at bounding box center [728, 312] width 495 height 32
click at [481, 292] on input "c. $60,000" at bounding box center [481, 287] width 0 height 10
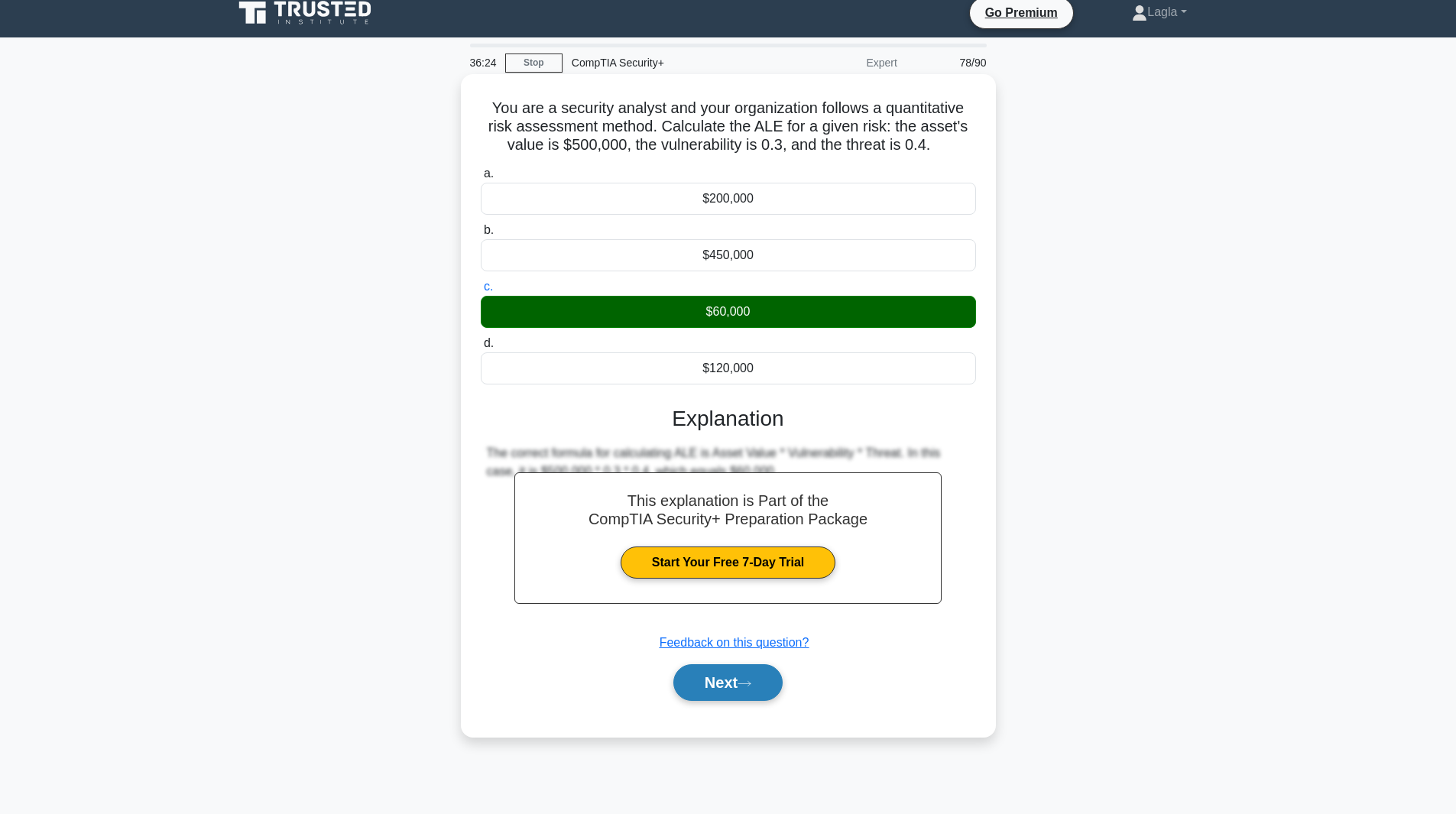
click at [686, 699] on button "Next" at bounding box center [728, 683] width 109 height 37
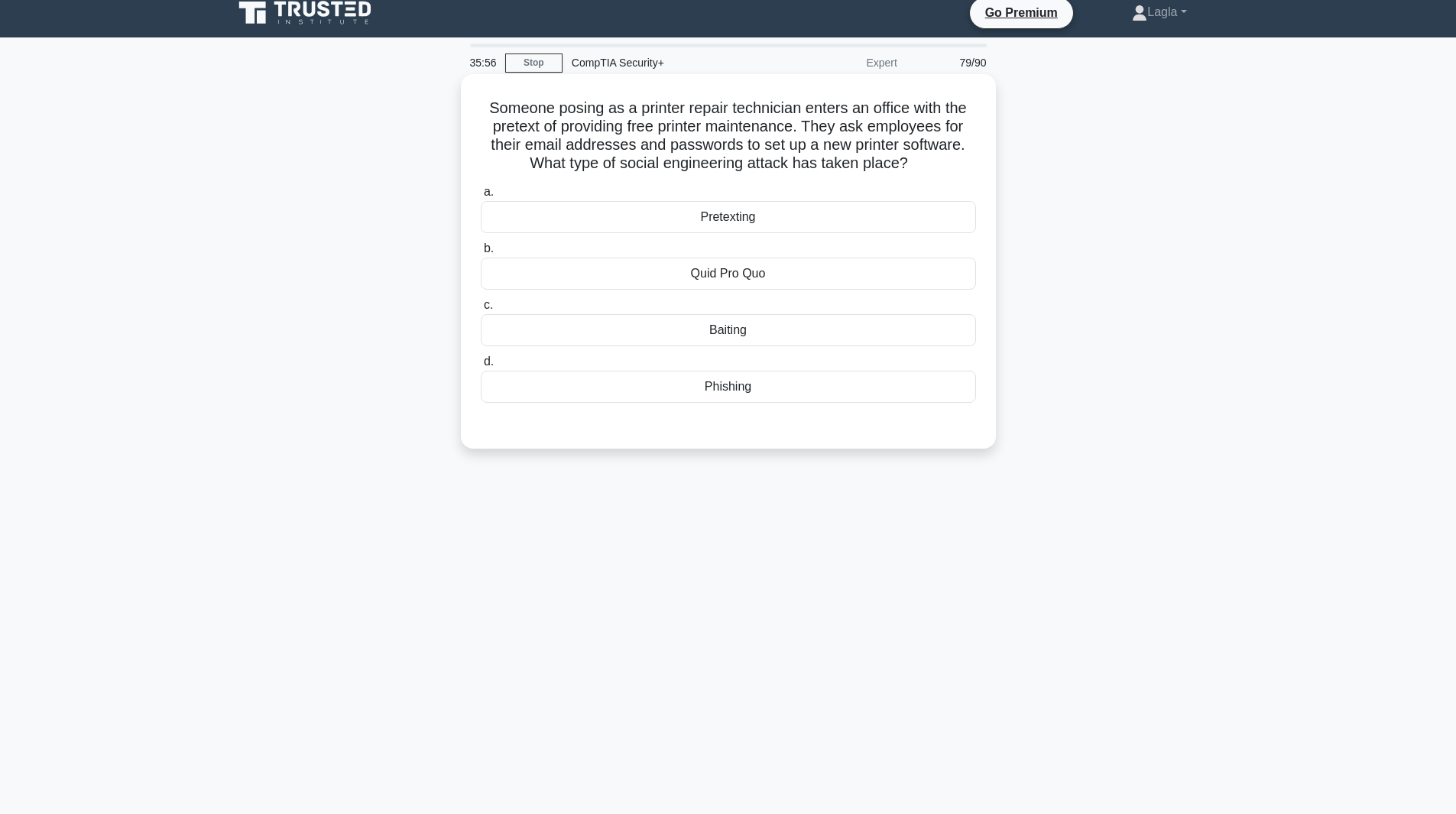
click at [794, 215] on div "Pretexting" at bounding box center [728, 217] width 495 height 32
click at [481, 197] on input "a. Pretexting" at bounding box center [481, 192] width 0 height 10
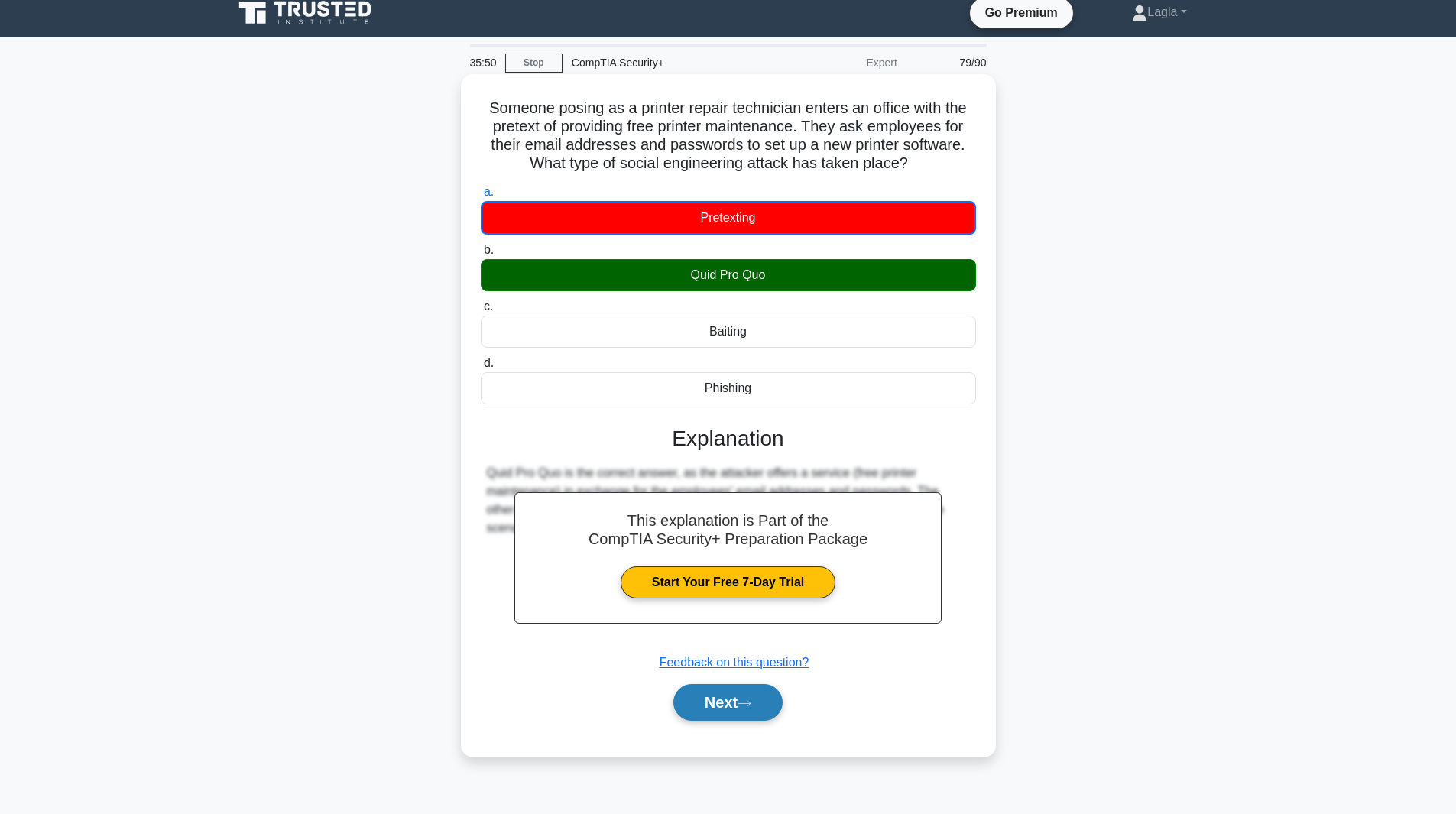
click at [706, 710] on button "Next" at bounding box center [728, 702] width 109 height 37
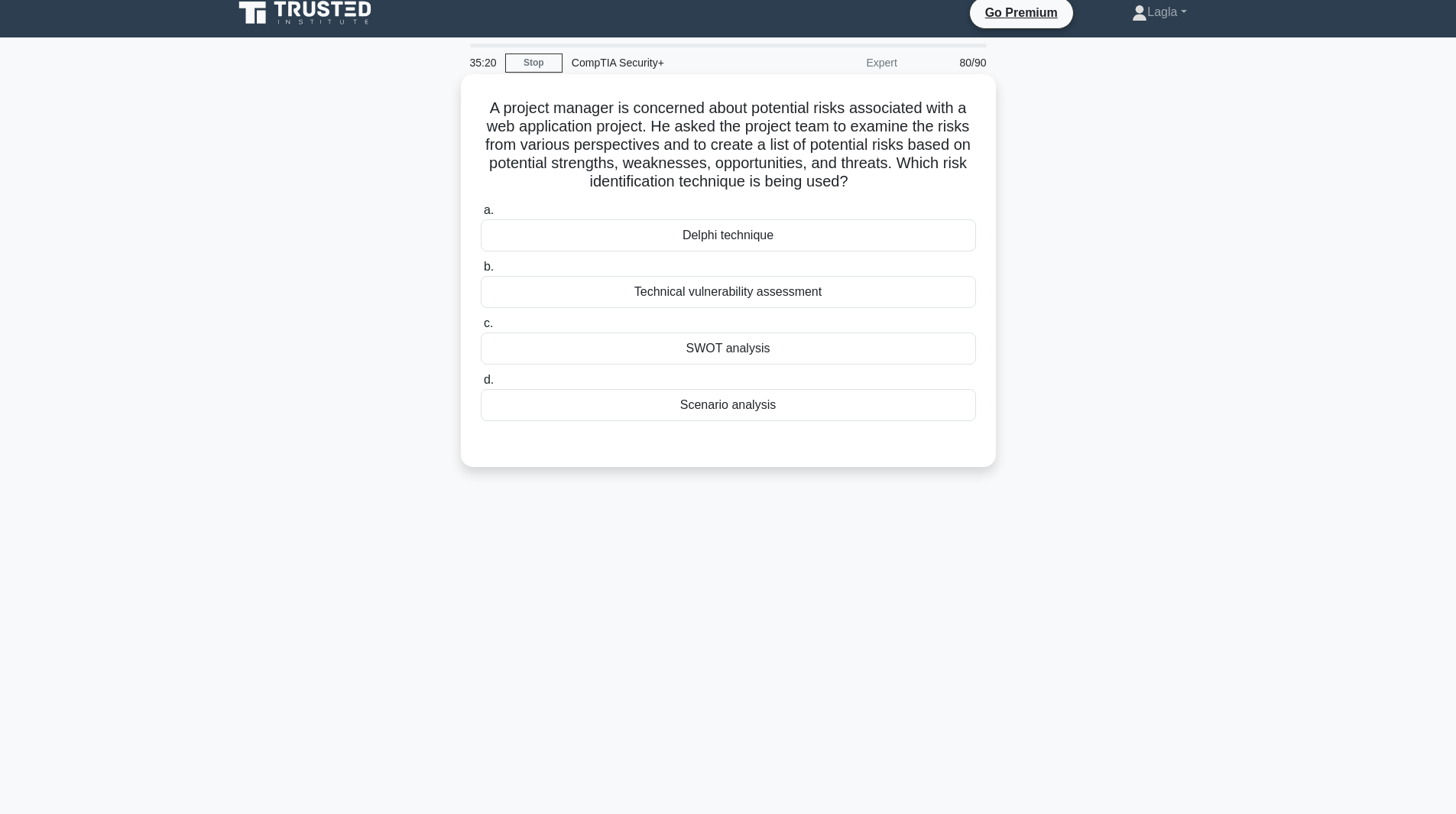
click at [716, 351] on div "SWOT analysis" at bounding box center [728, 348] width 495 height 32
click at [481, 329] on input "c. SWOT analysis" at bounding box center [481, 324] width 0 height 10
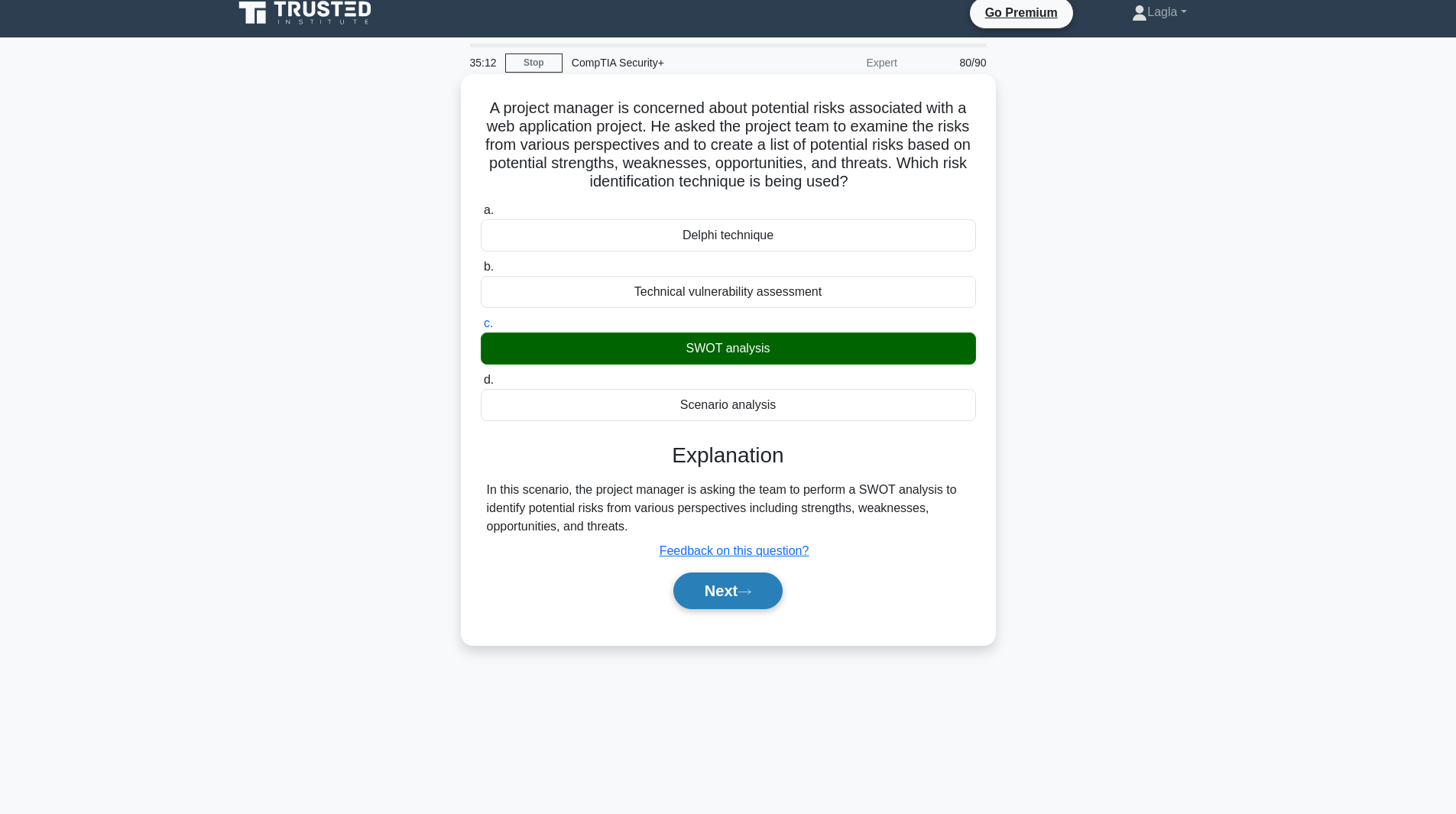
click at [726, 603] on button "Next" at bounding box center [728, 591] width 109 height 37
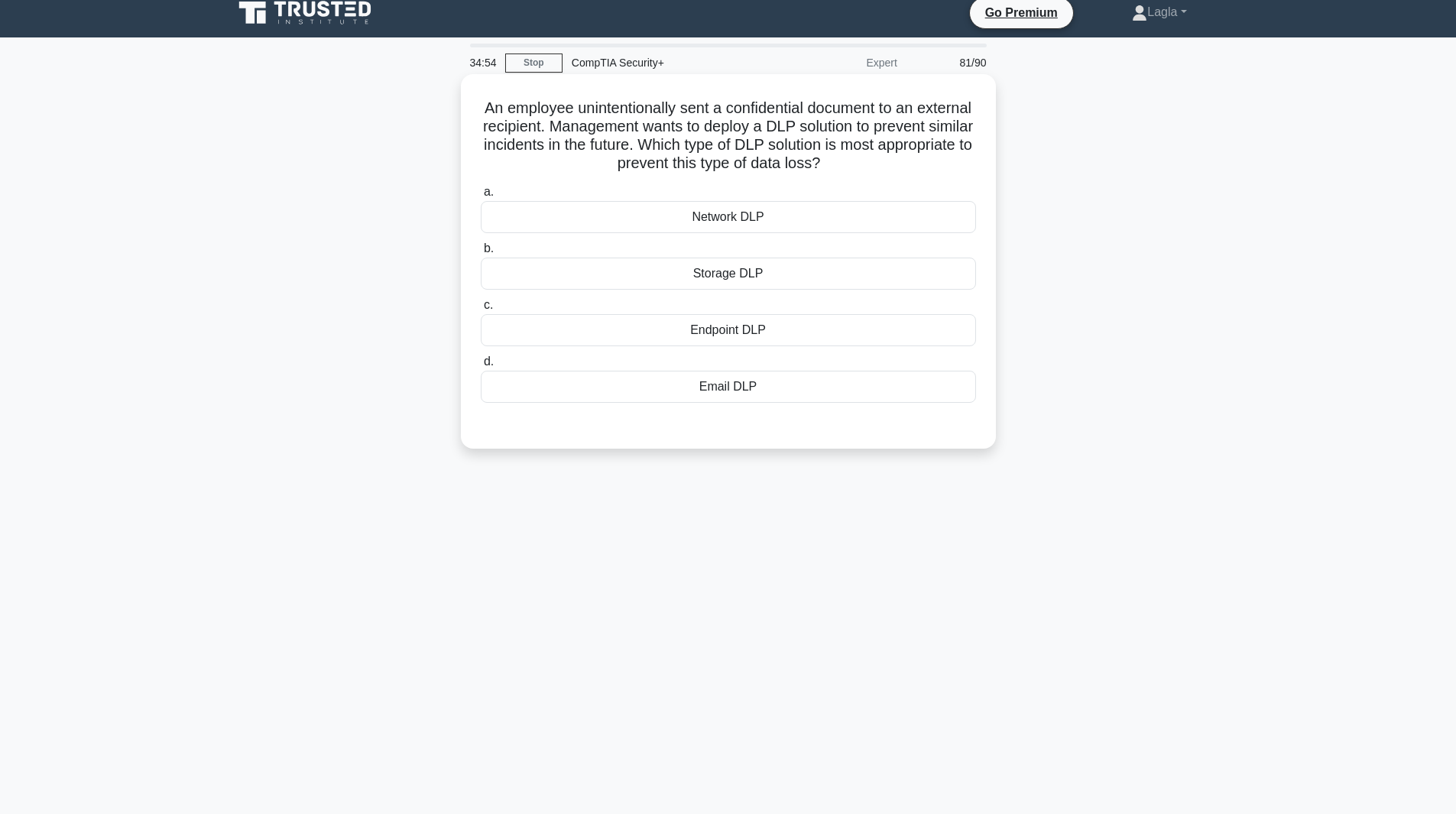
click at [750, 344] on div "Endpoint DLP" at bounding box center [728, 330] width 495 height 32
click at [481, 311] on input "c. Endpoint DLP" at bounding box center [481, 305] width 0 height 10
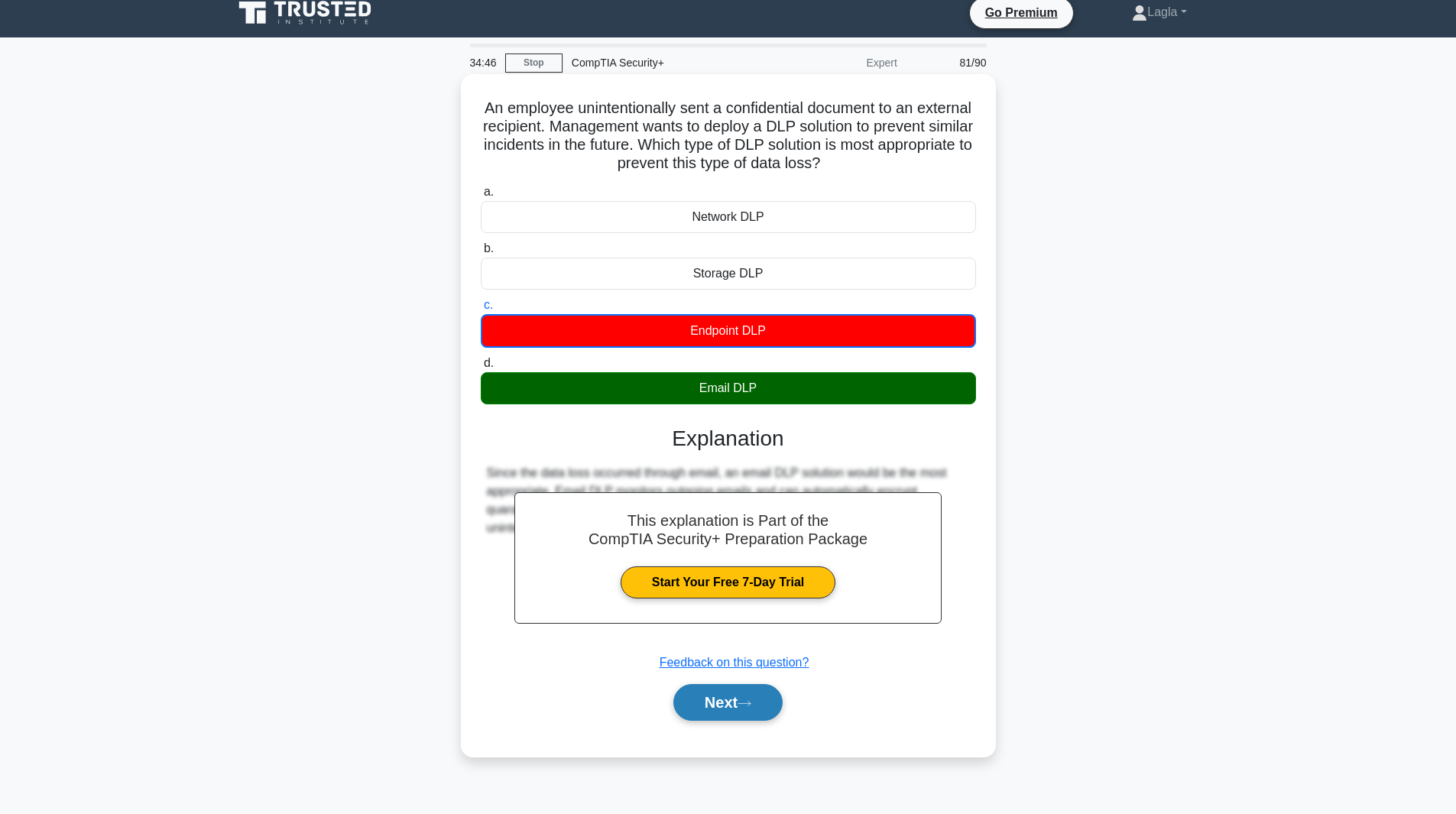
click at [738, 715] on button "Next" at bounding box center [728, 702] width 109 height 37
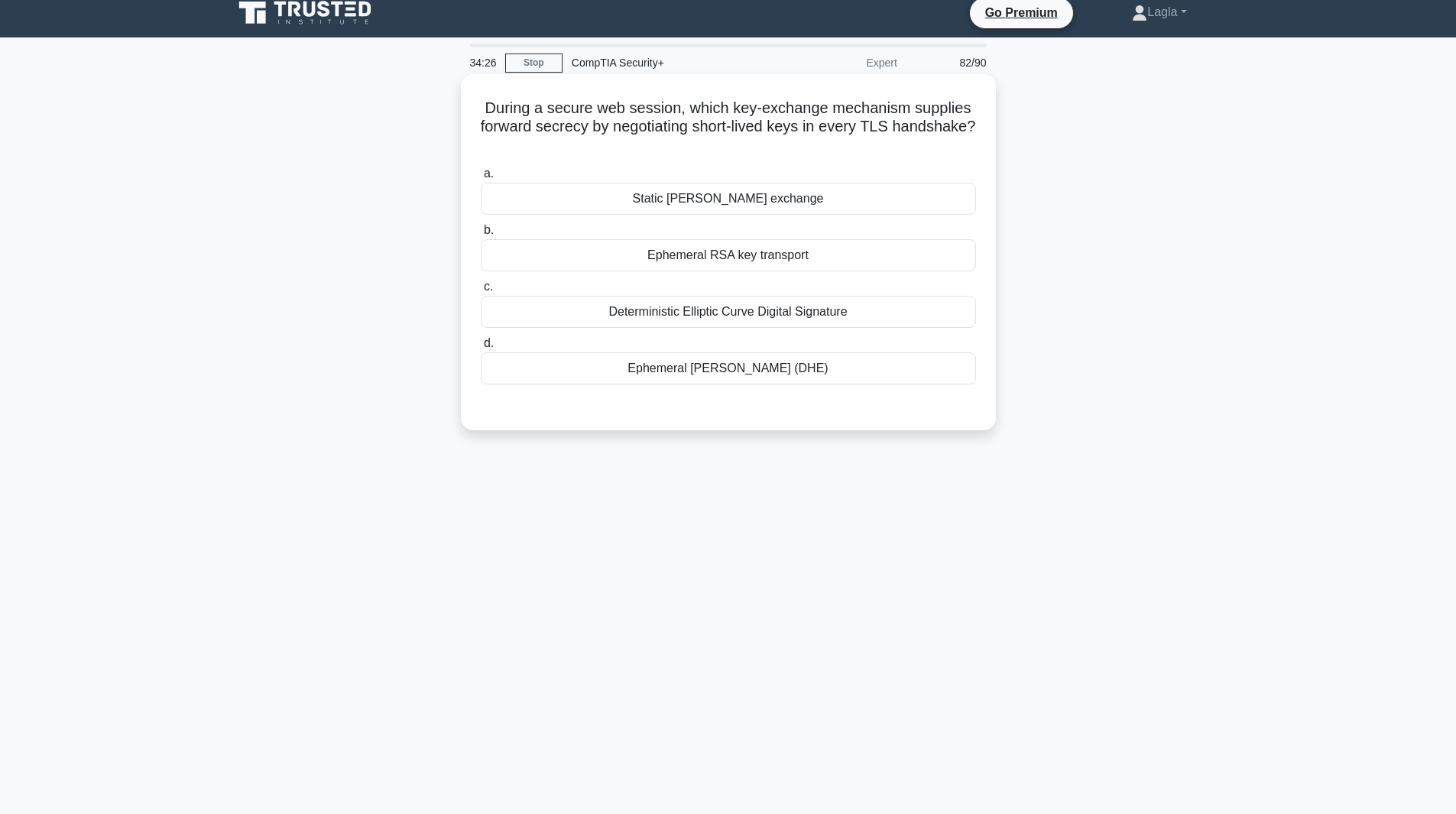
click at [864, 250] on div "Ephemeral RSA key transport" at bounding box center [728, 255] width 495 height 32
click at [481, 235] on input "b. Ephemeral RSA key transport" at bounding box center [481, 230] width 0 height 10
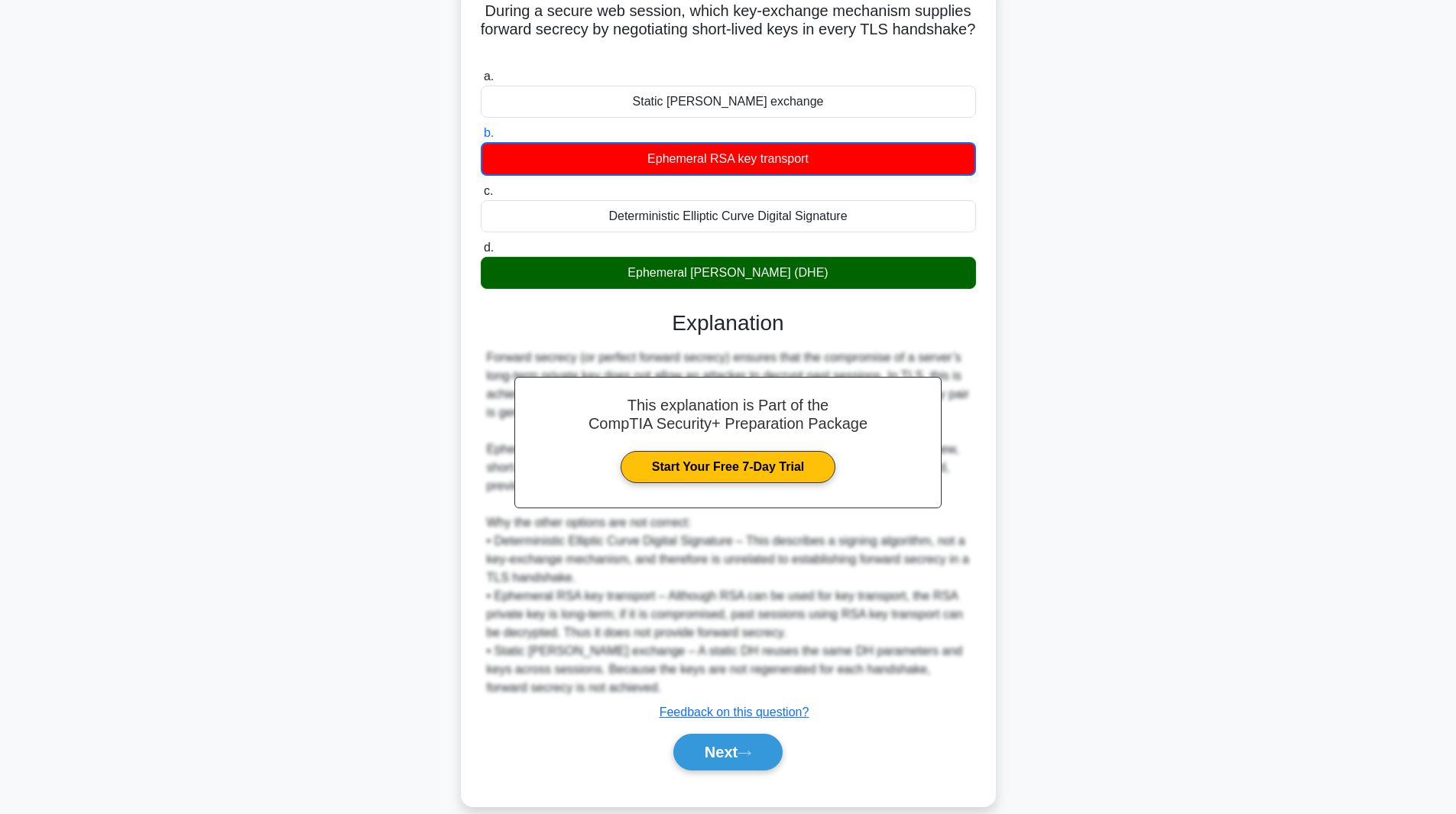
scroll to position [131, 0]
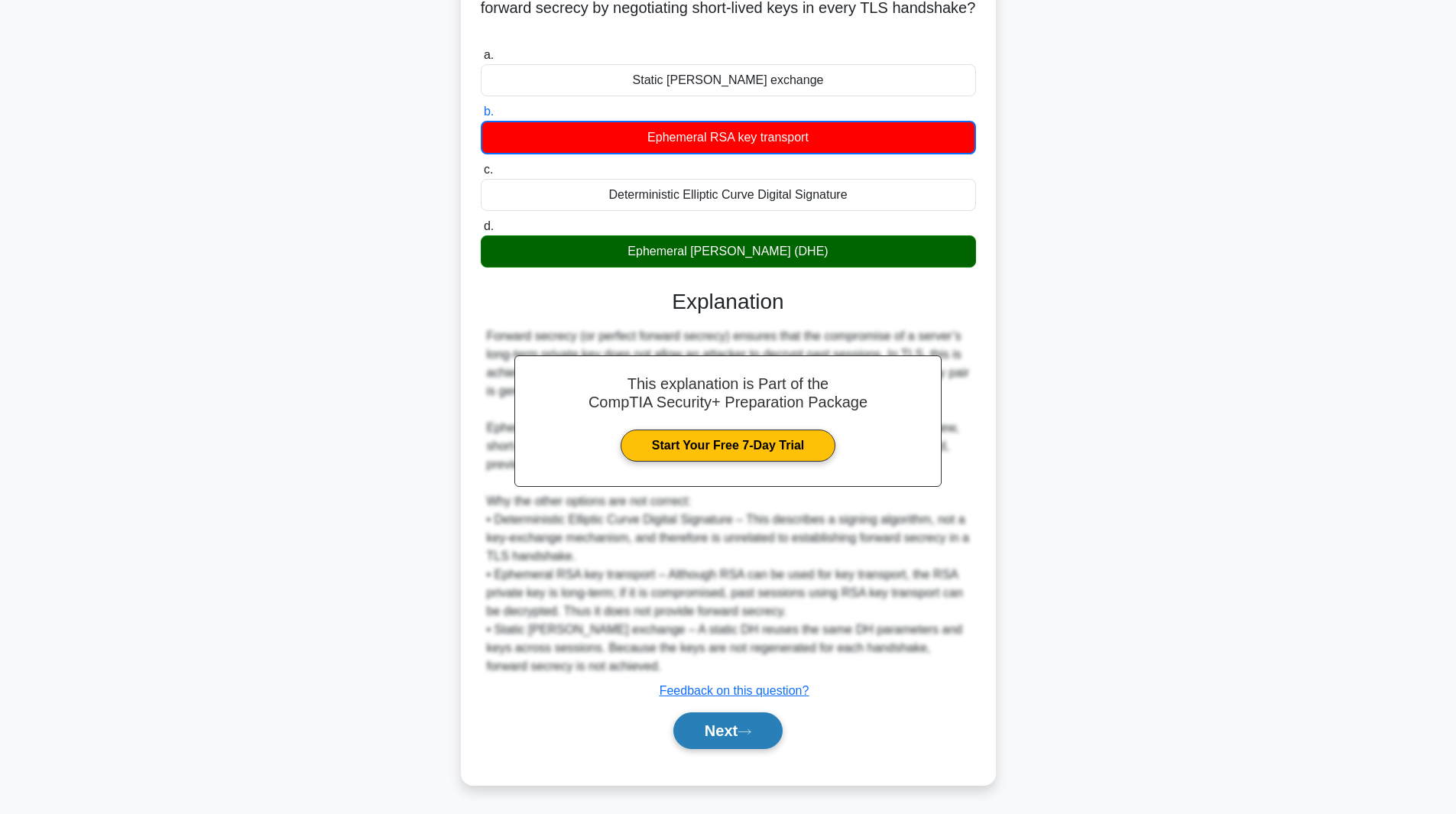
click at [763, 744] on button "Next" at bounding box center [728, 731] width 109 height 37
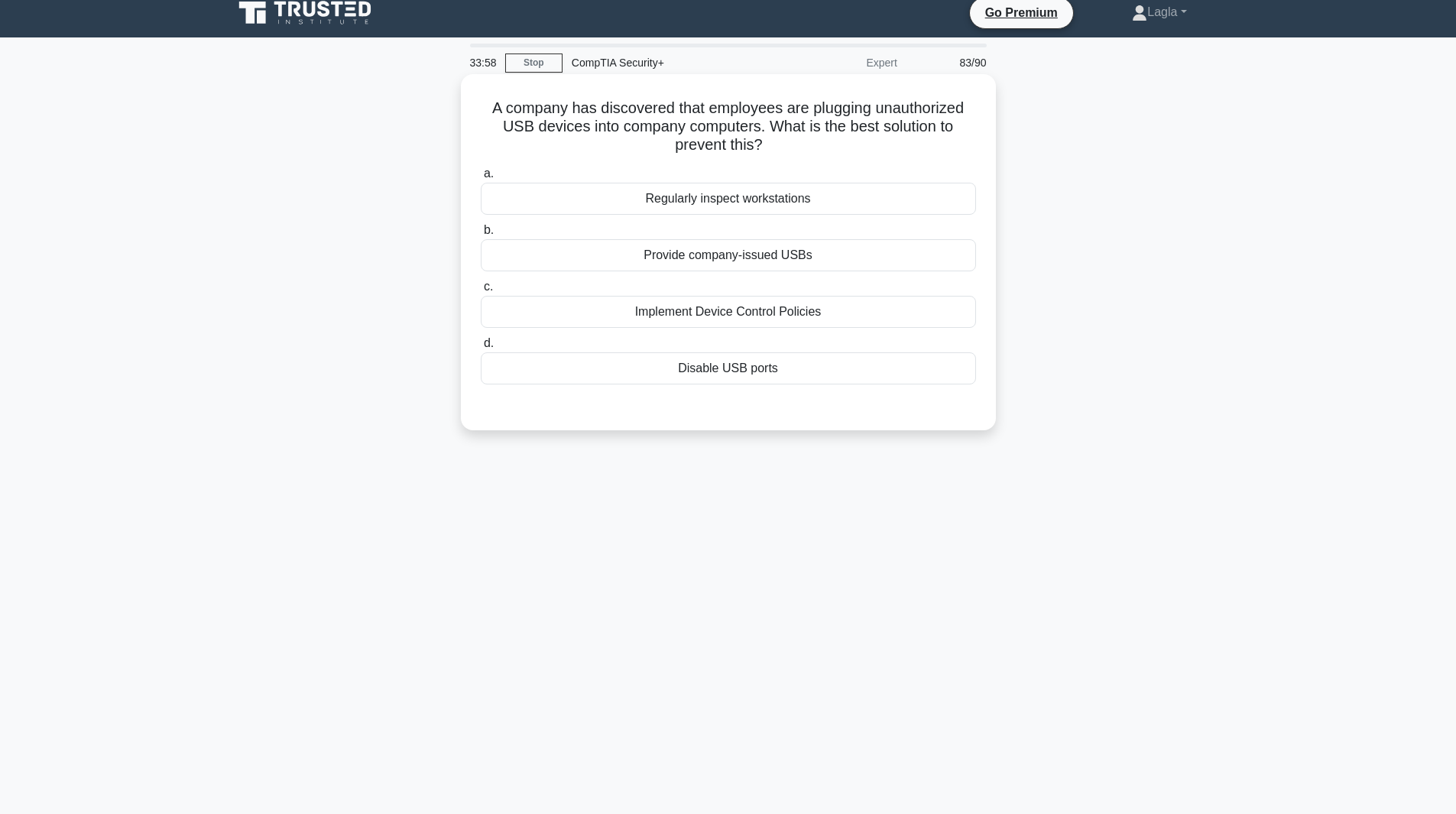
click at [795, 306] on div "Implement Device Control Policies" at bounding box center [728, 312] width 495 height 32
click at [481, 292] on input "c. Implement Device Control Policies" at bounding box center [481, 287] width 0 height 10
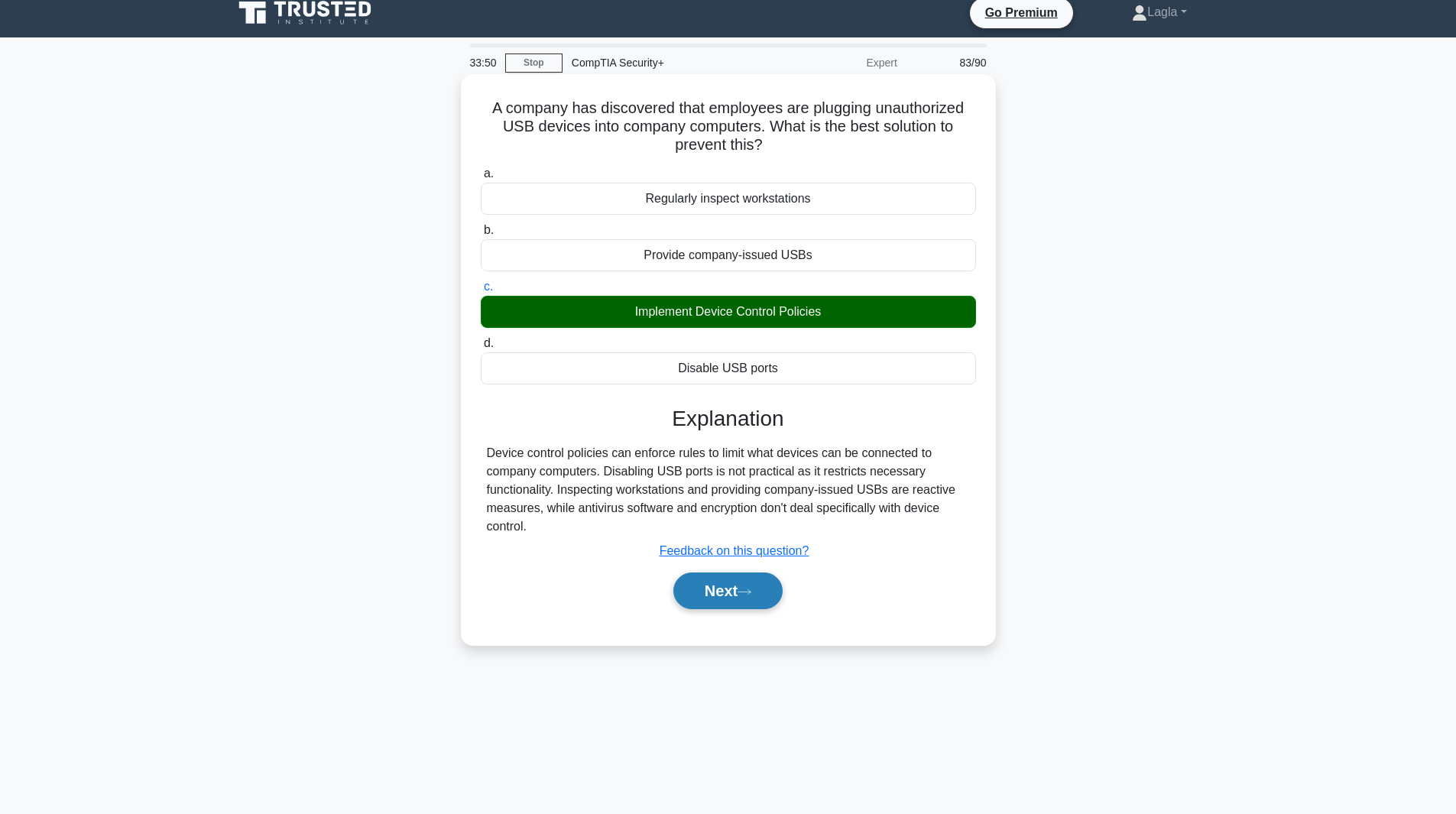
click at [725, 606] on button "Next" at bounding box center [728, 591] width 109 height 37
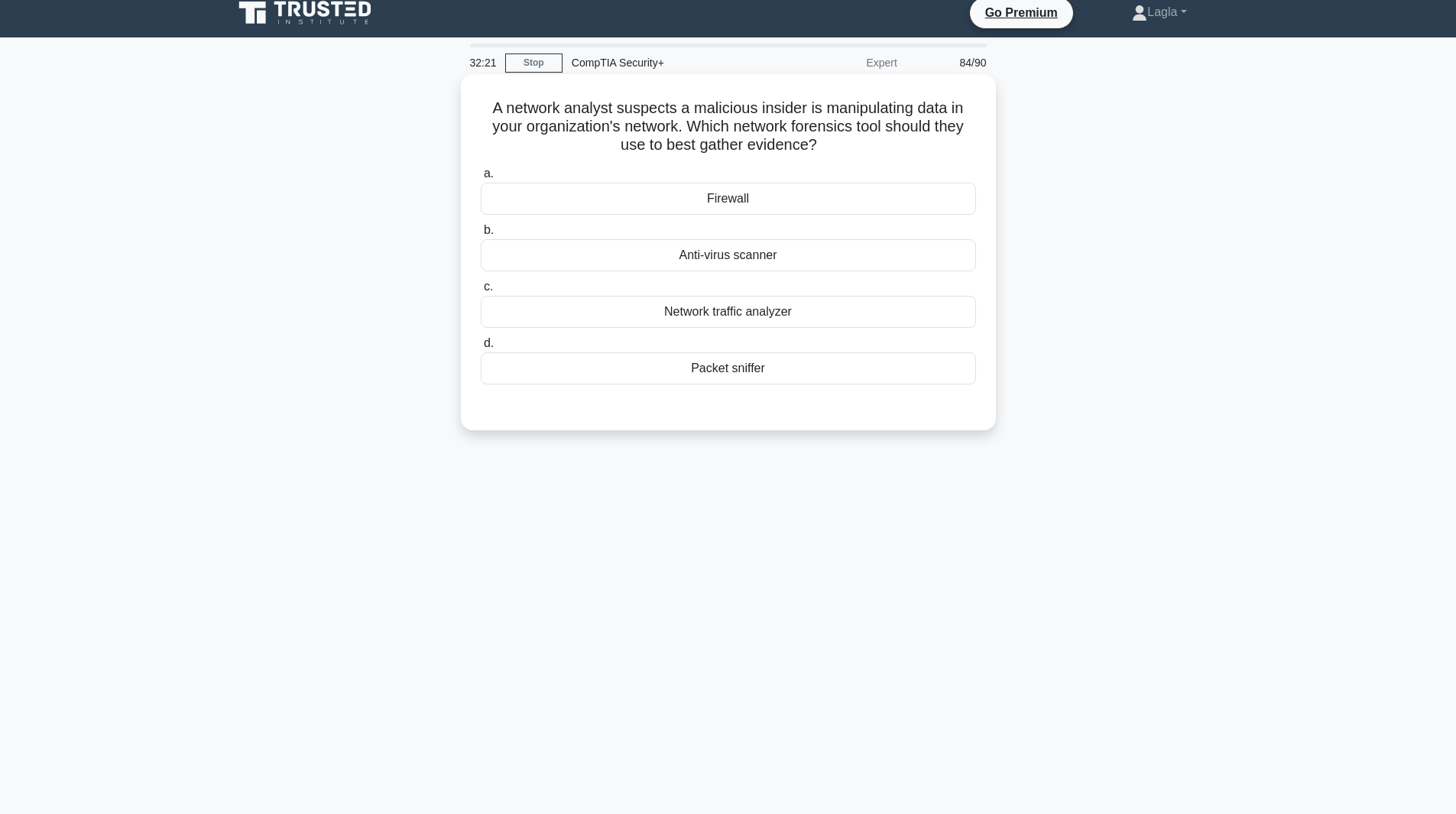
click at [692, 367] on div "Packet sniffer" at bounding box center [728, 368] width 495 height 32
click at [481, 348] on input "d. Packet sniffer" at bounding box center [481, 344] width 0 height 10
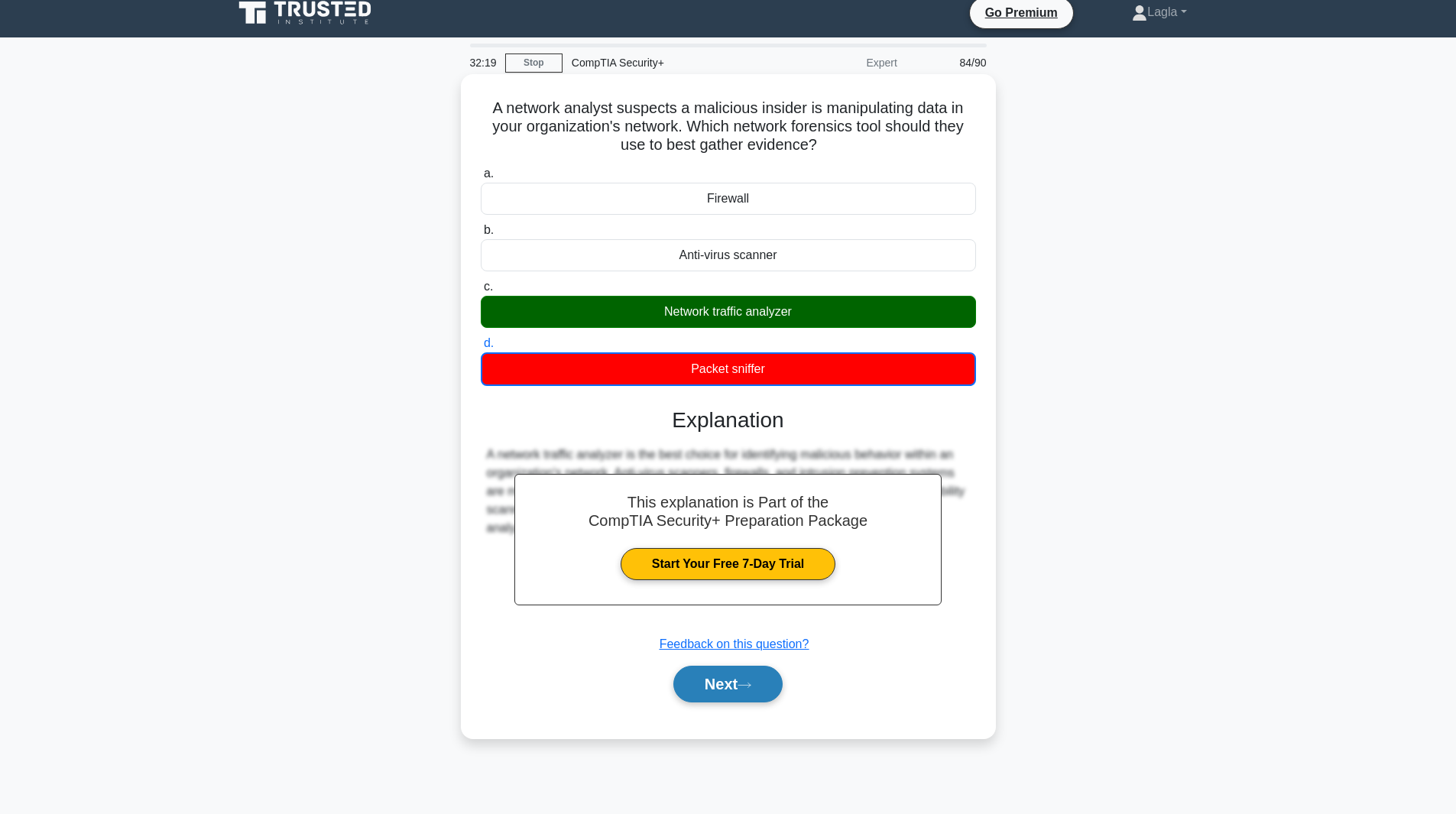
click at [751, 690] on icon at bounding box center [744, 686] width 14 height 8
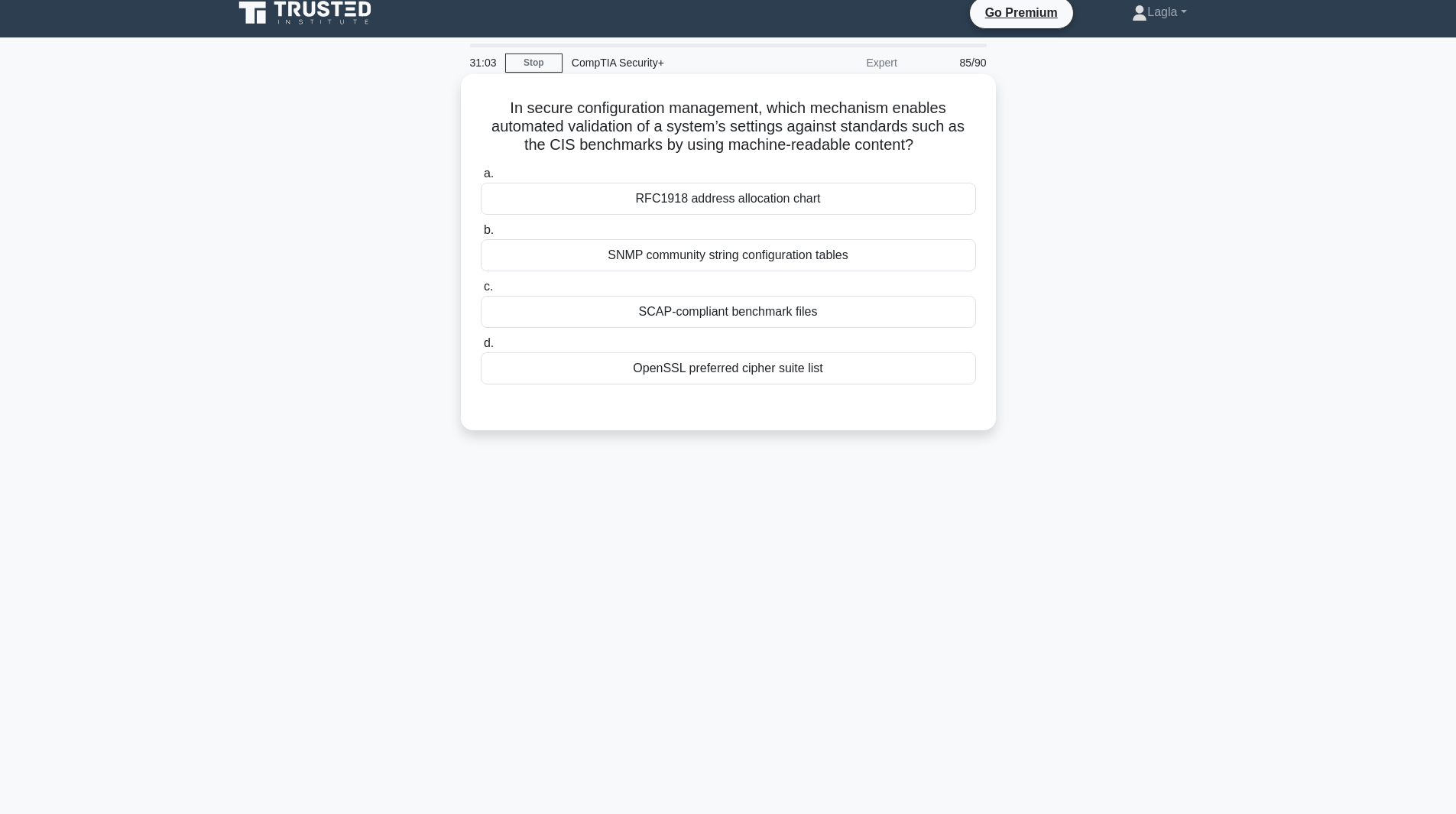
click at [726, 319] on div "SCAP-compliant benchmark files" at bounding box center [728, 312] width 495 height 32
click at [481, 292] on input "c. SCAP-compliant benchmark files" at bounding box center [481, 287] width 0 height 10
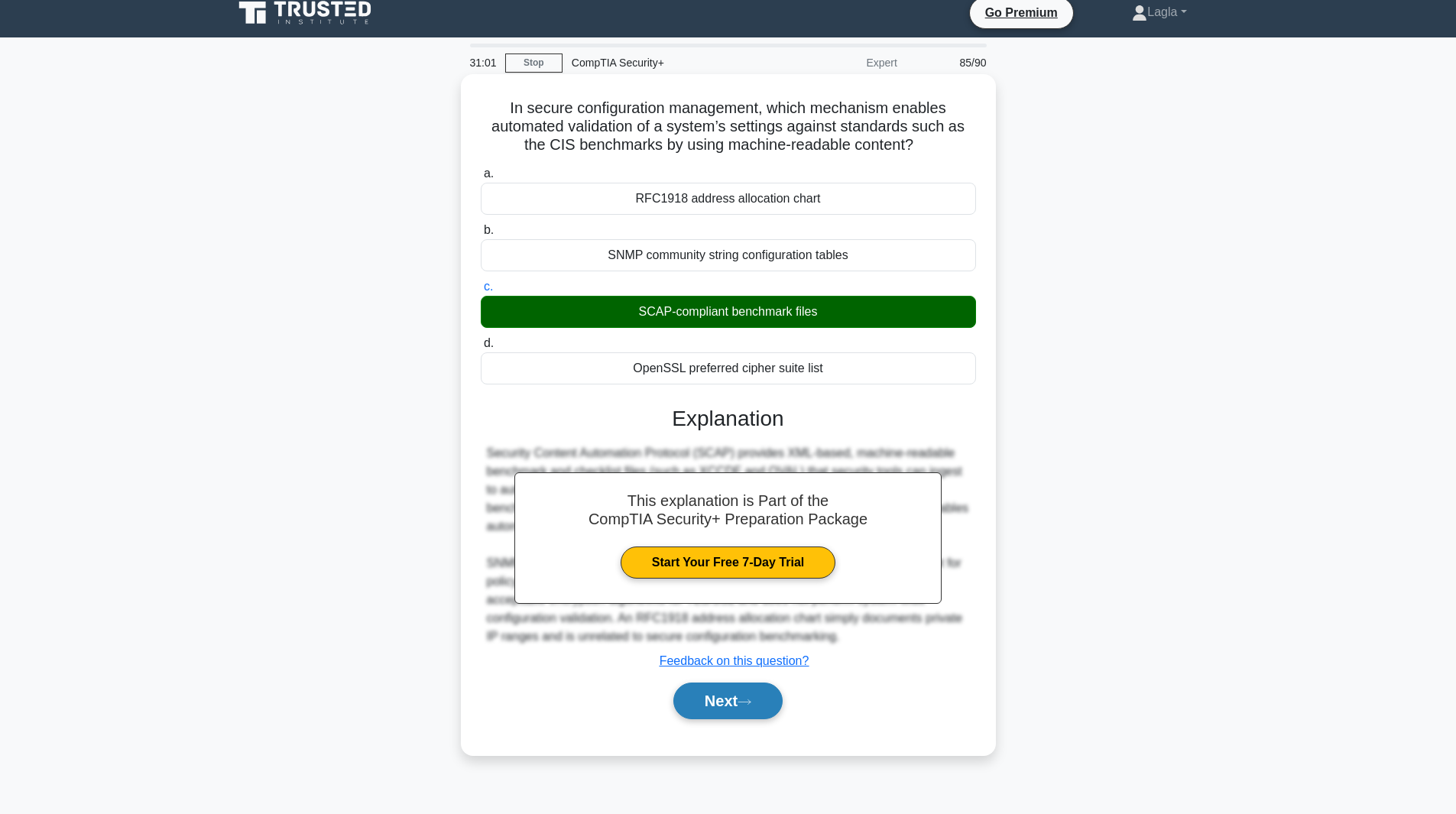
click at [752, 714] on button "Next" at bounding box center [728, 702] width 109 height 37
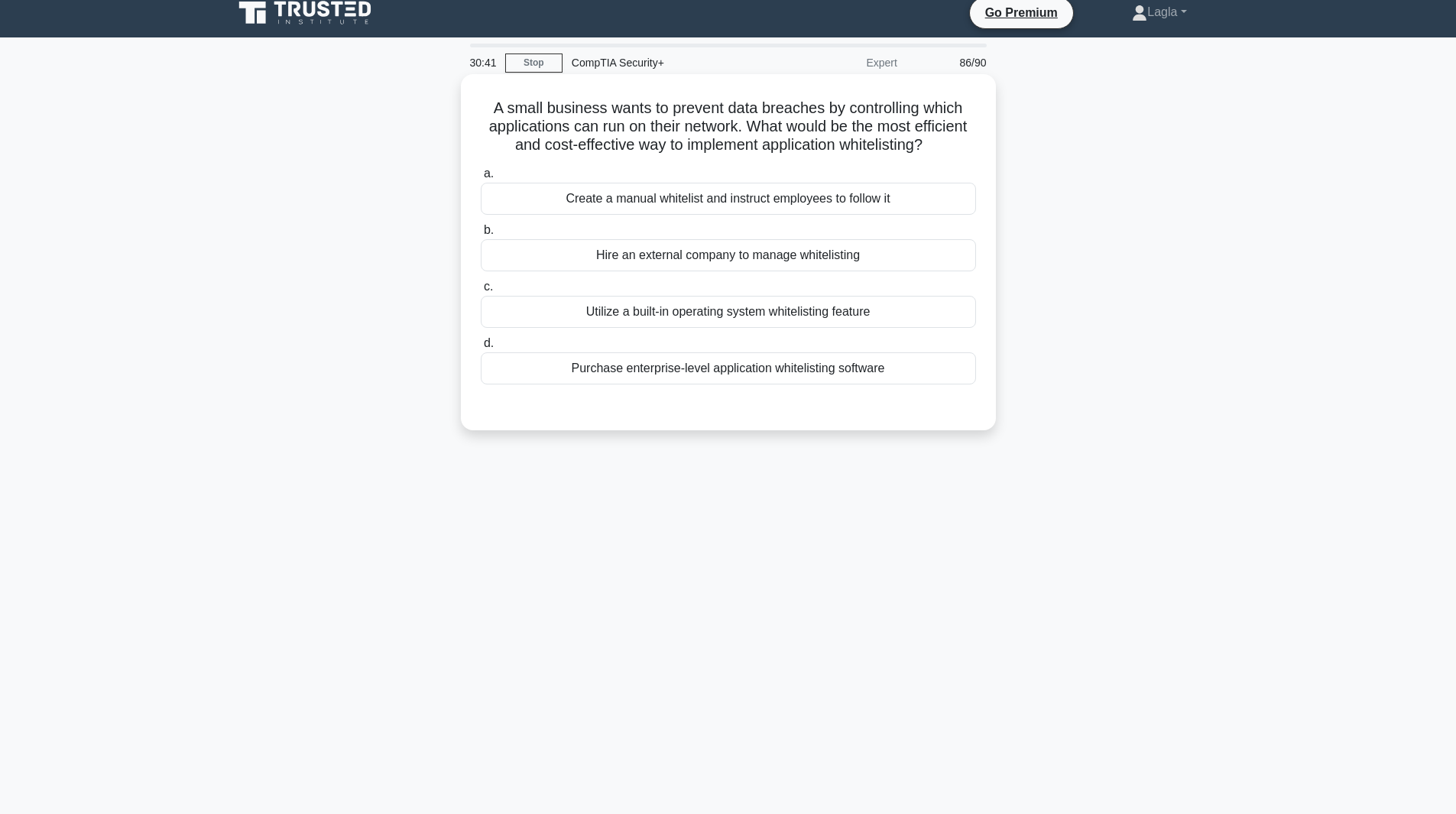
click at [689, 385] on div "Purchase enterprise-level application whitelisting software" at bounding box center [728, 368] width 495 height 32
click at [481, 348] on input "d. Purchase enterprise-level application whitelisting software" at bounding box center [481, 344] width 0 height 10
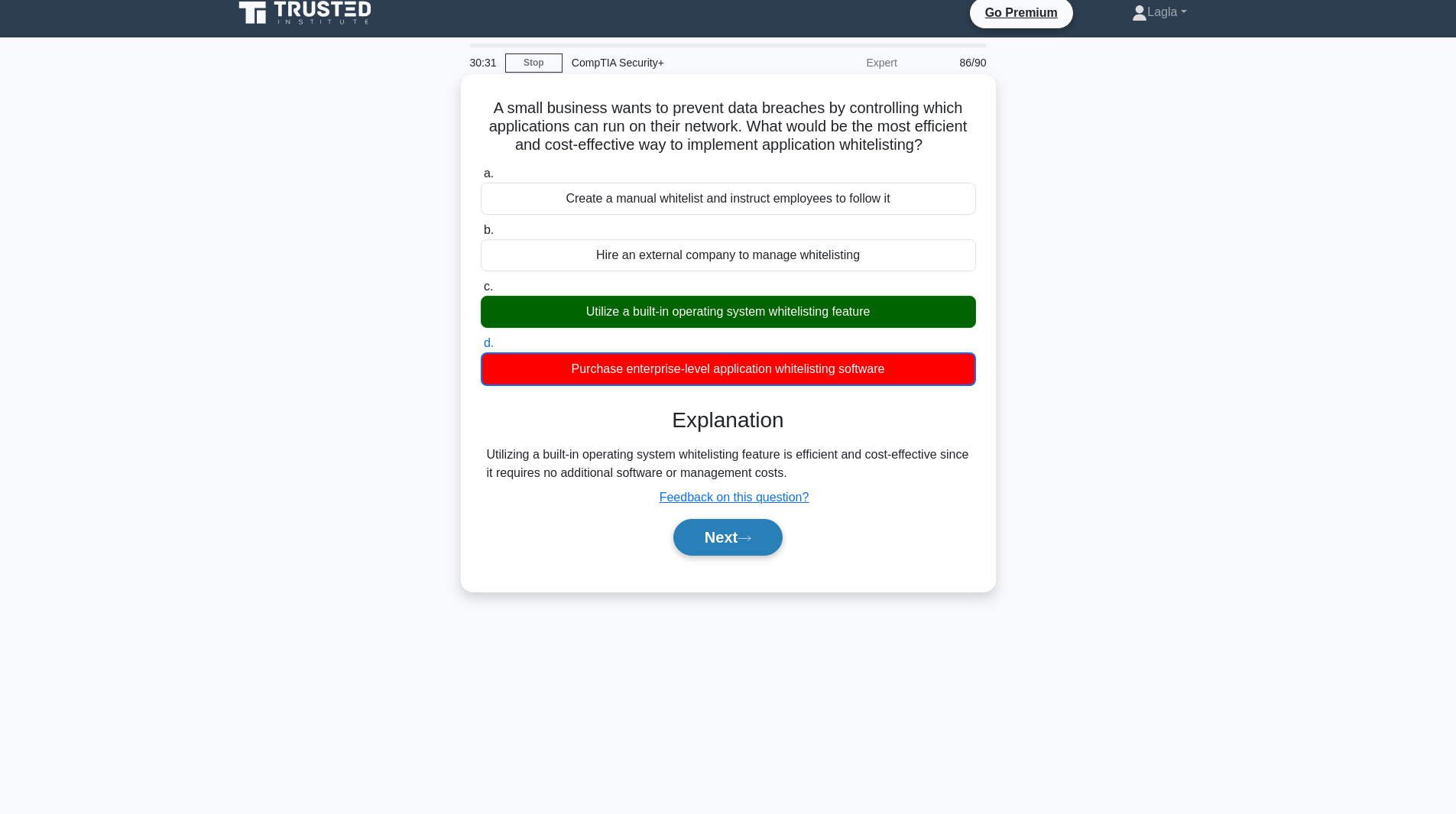
click at [719, 556] on button "Next" at bounding box center [728, 538] width 109 height 37
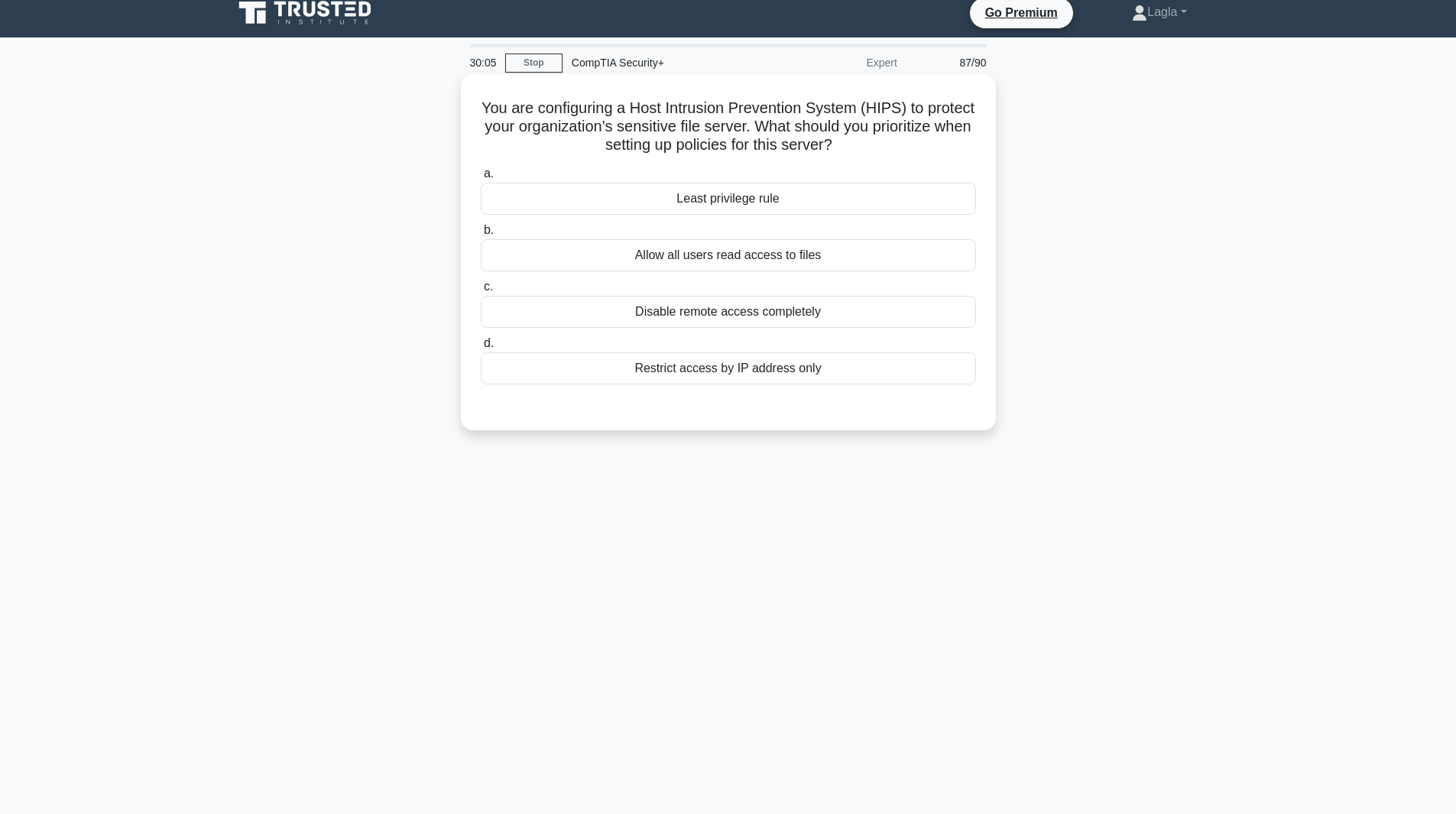
click at [785, 213] on div "Least privilege rule" at bounding box center [728, 199] width 495 height 32
click at [481, 179] on input "a. Least privilege rule" at bounding box center [481, 173] width 0 height 10
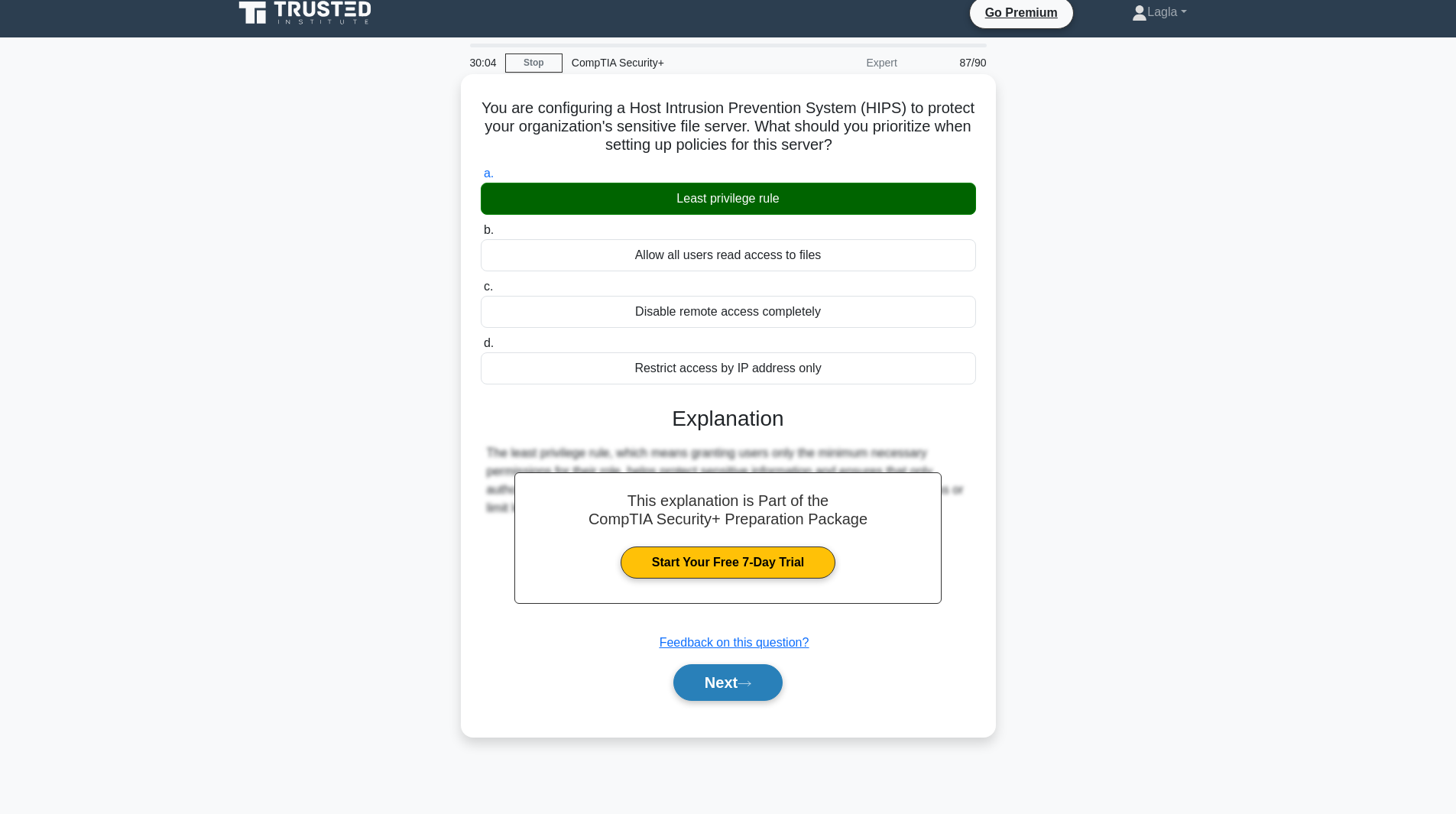
click at [731, 682] on button "Next" at bounding box center [728, 683] width 109 height 37
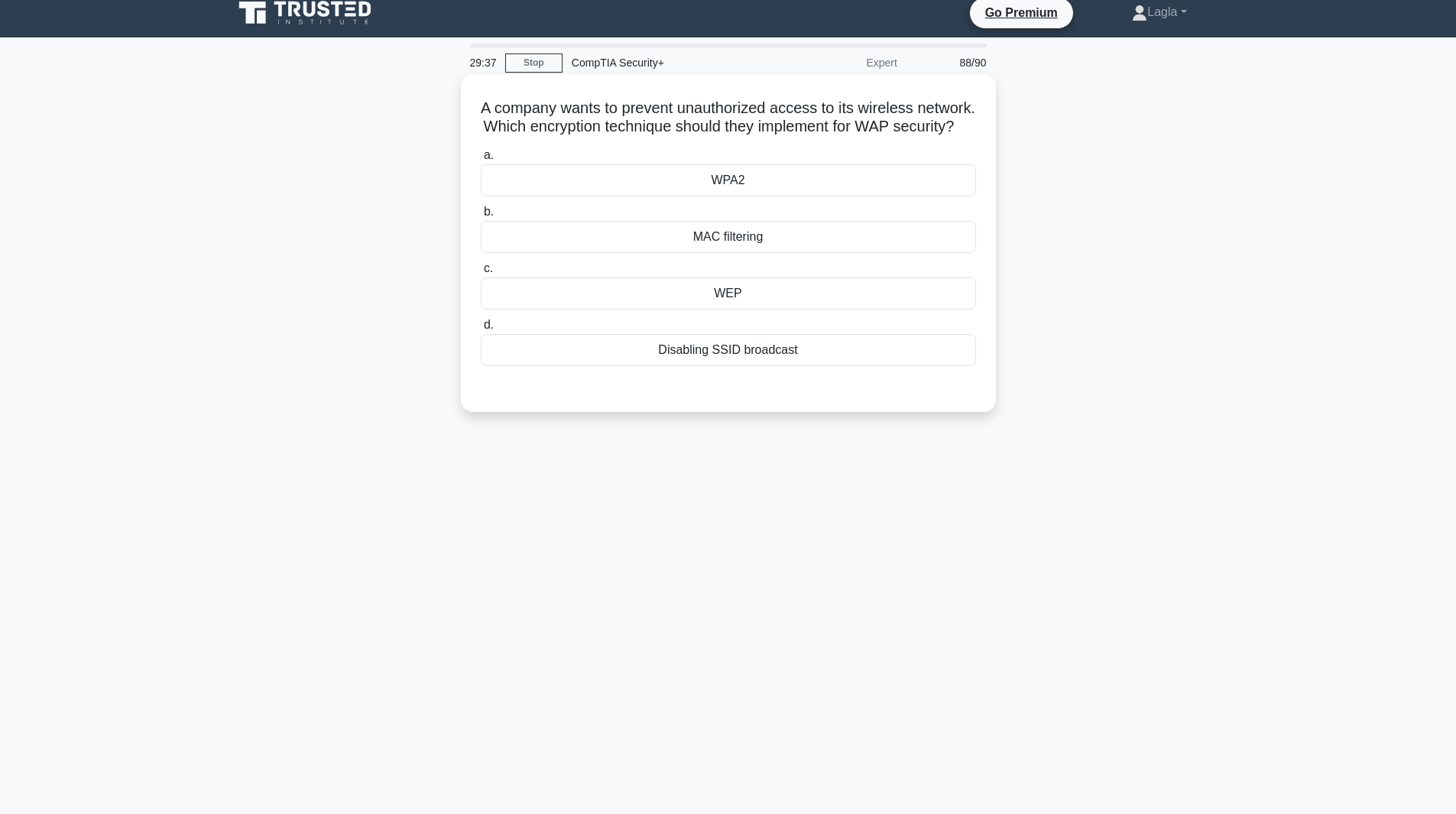
click at [788, 193] on div "WPA2" at bounding box center [728, 181] width 495 height 32
click at [481, 161] on input "a. WPA2" at bounding box center [481, 156] width 0 height 10
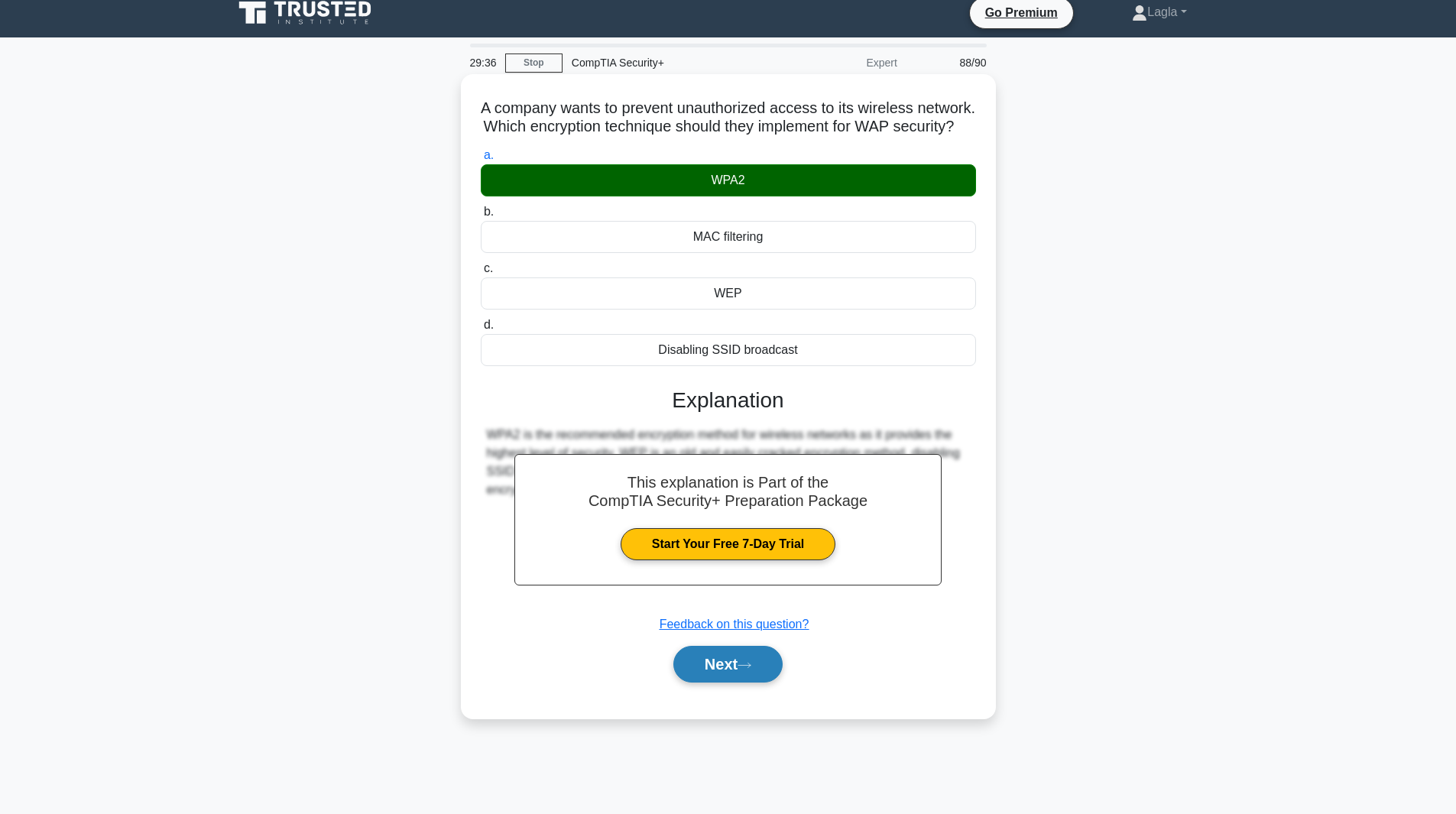
click at [747, 683] on button "Next" at bounding box center [728, 665] width 109 height 37
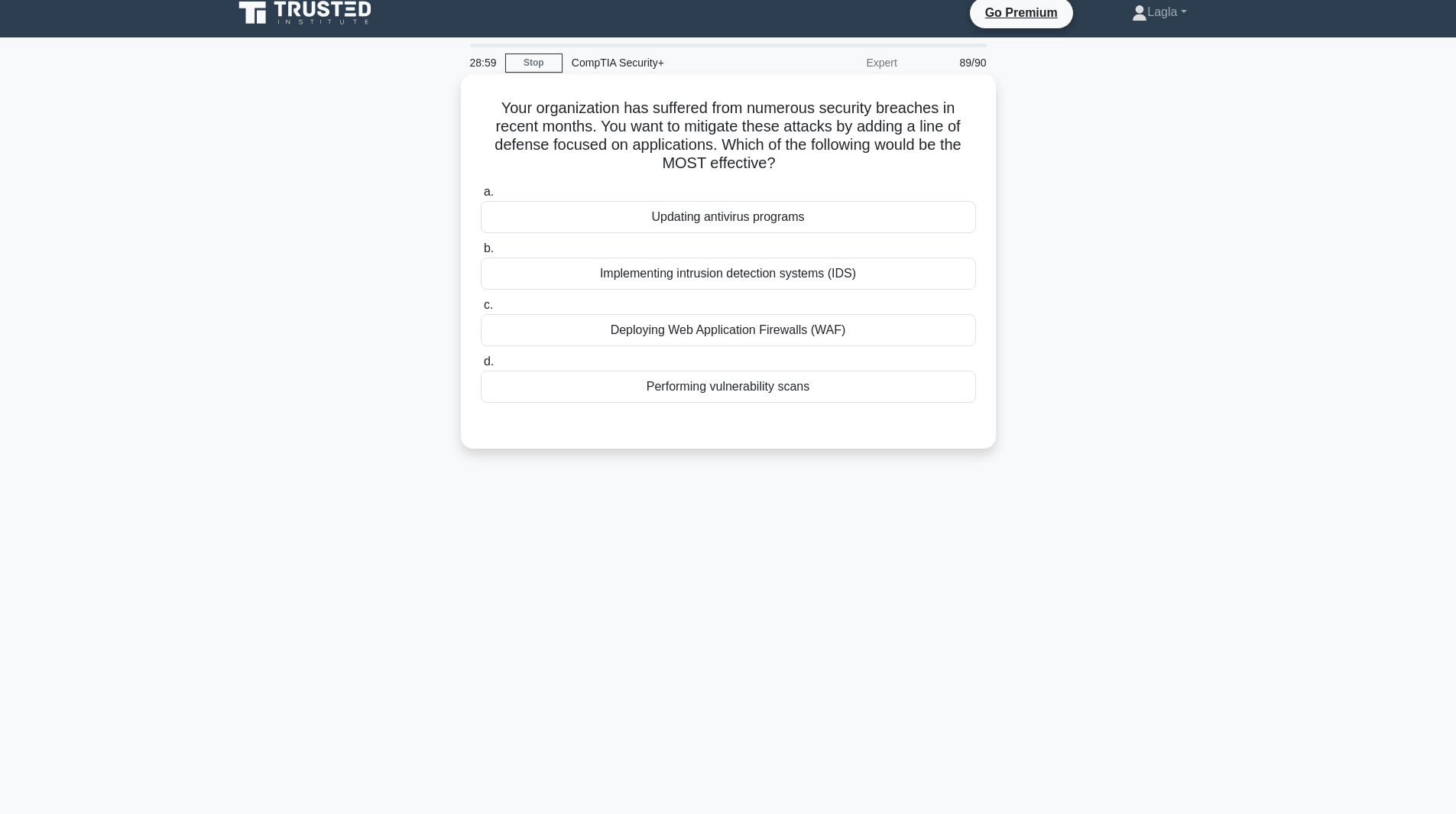
click at [687, 330] on div "Deploying Web Application Firewalls (WAF)" at bounding box center [728, 330] width 495 height 32
click at [481, 311] on input "c. Deploying Web Application Firewalls (WAF)" at bounding box center [481, 305] width 0 height 10
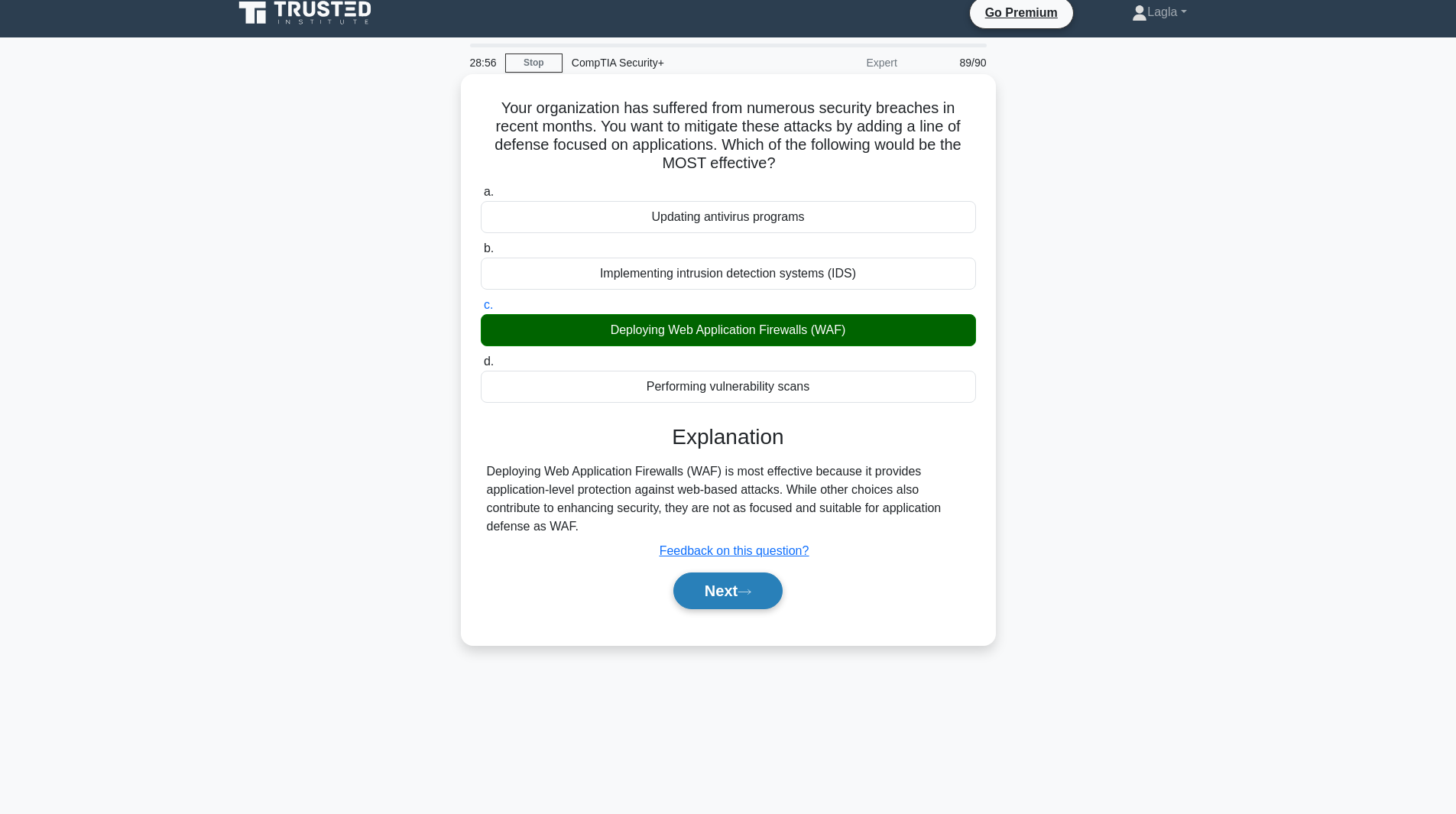
click at [731, 595] on button "Next" at bounding box center [728, 591] width 109 height 37
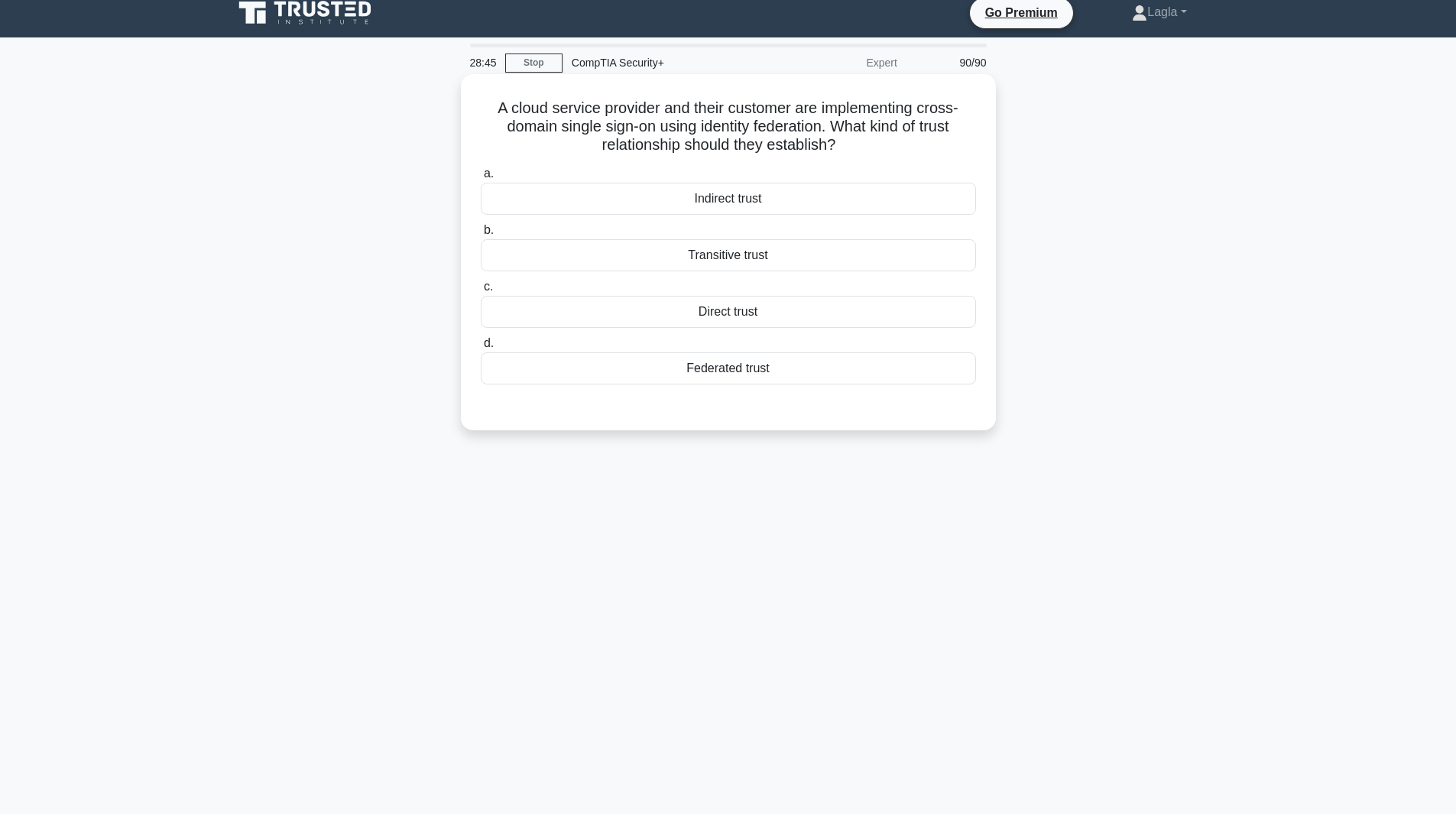
click at [733, 382] on div "Federated trust" at bounding box center [728, 368] width 495 height 32
click at [481, 348] on input "d. Federated trust" at bounding box center [481, 344] width 0 height 10
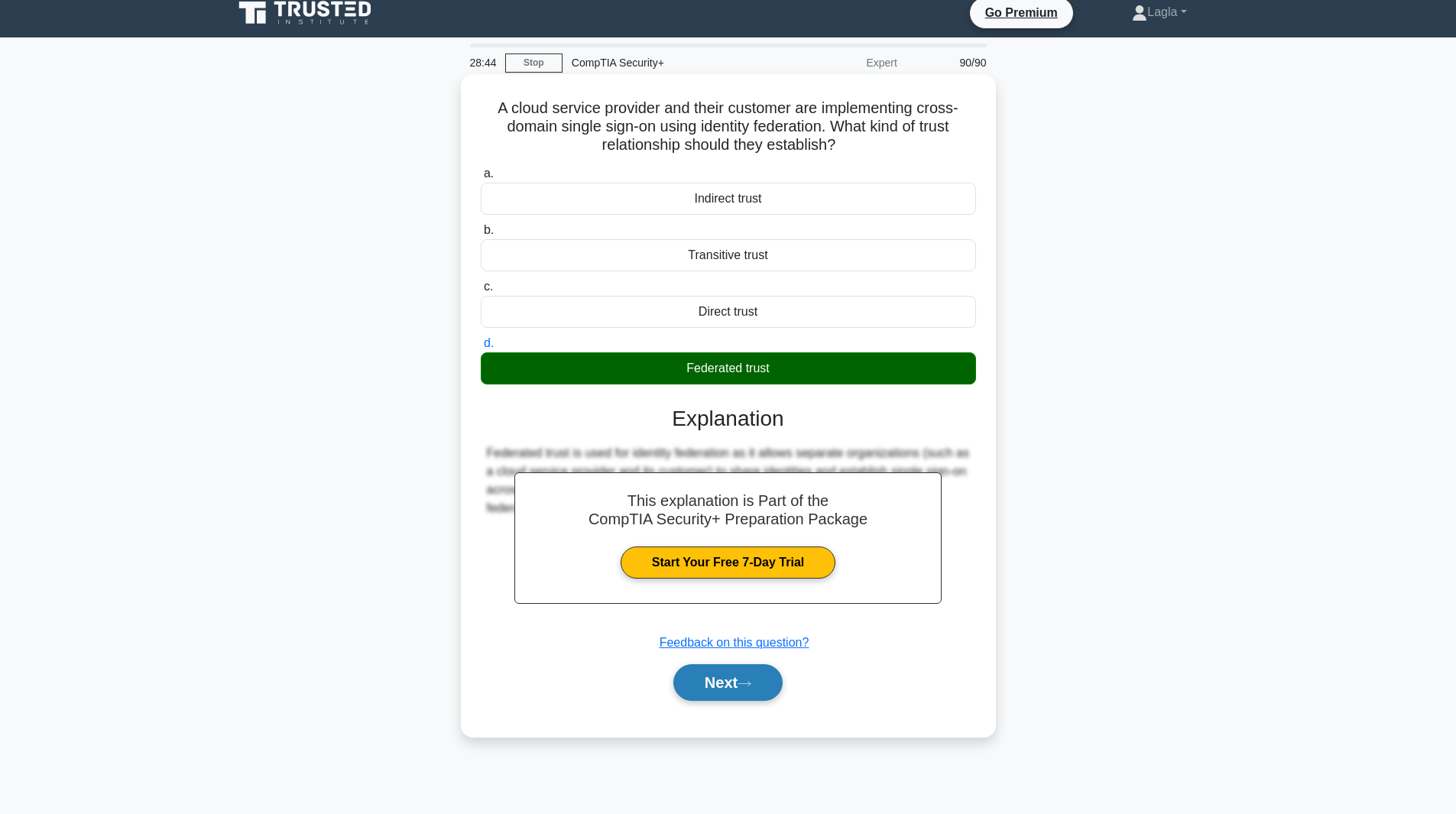
click at [736, 686] on button "Next" at bounding box center [728, 683] width 109 height 37
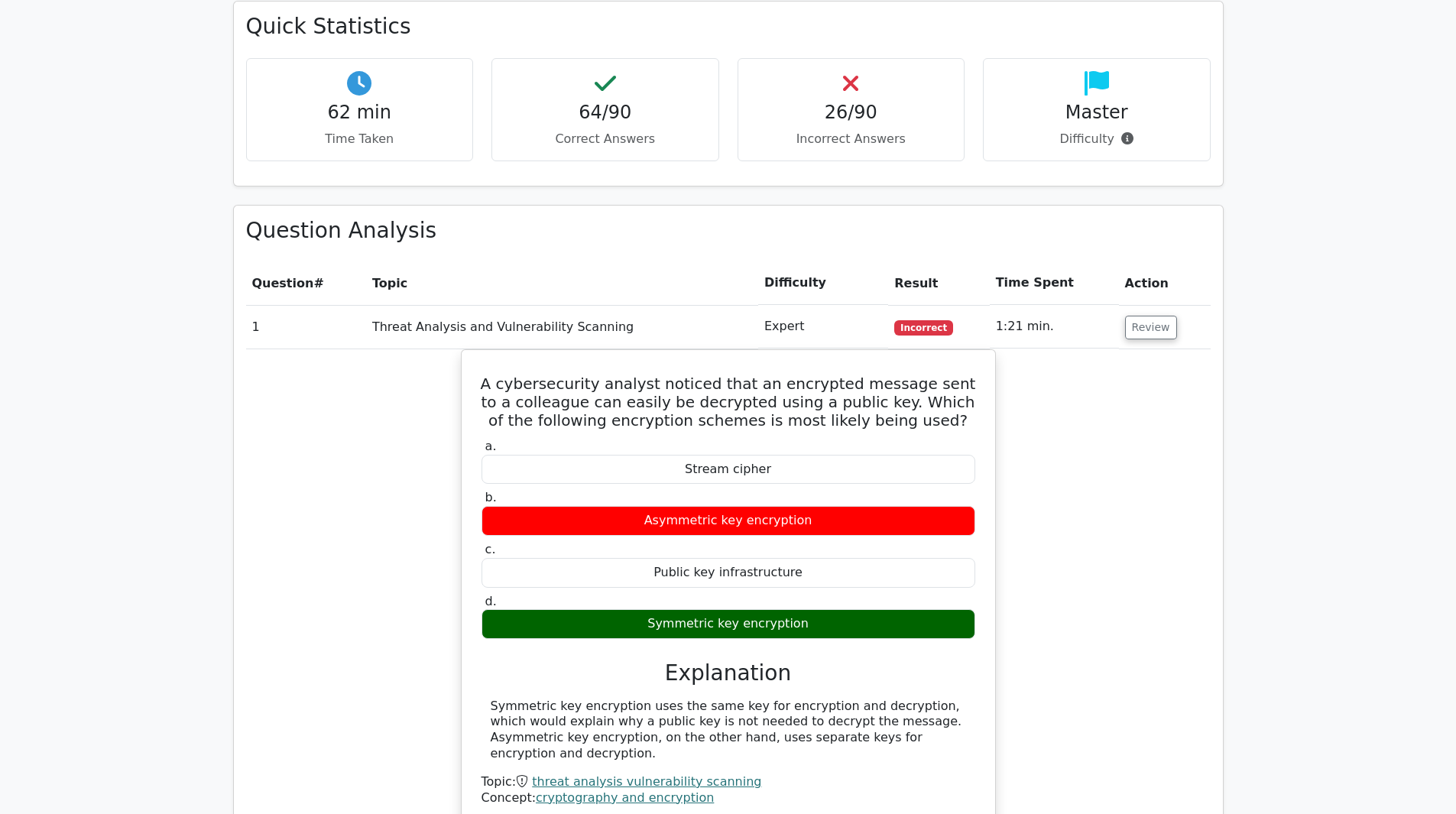
scroll to position [1682, 0]
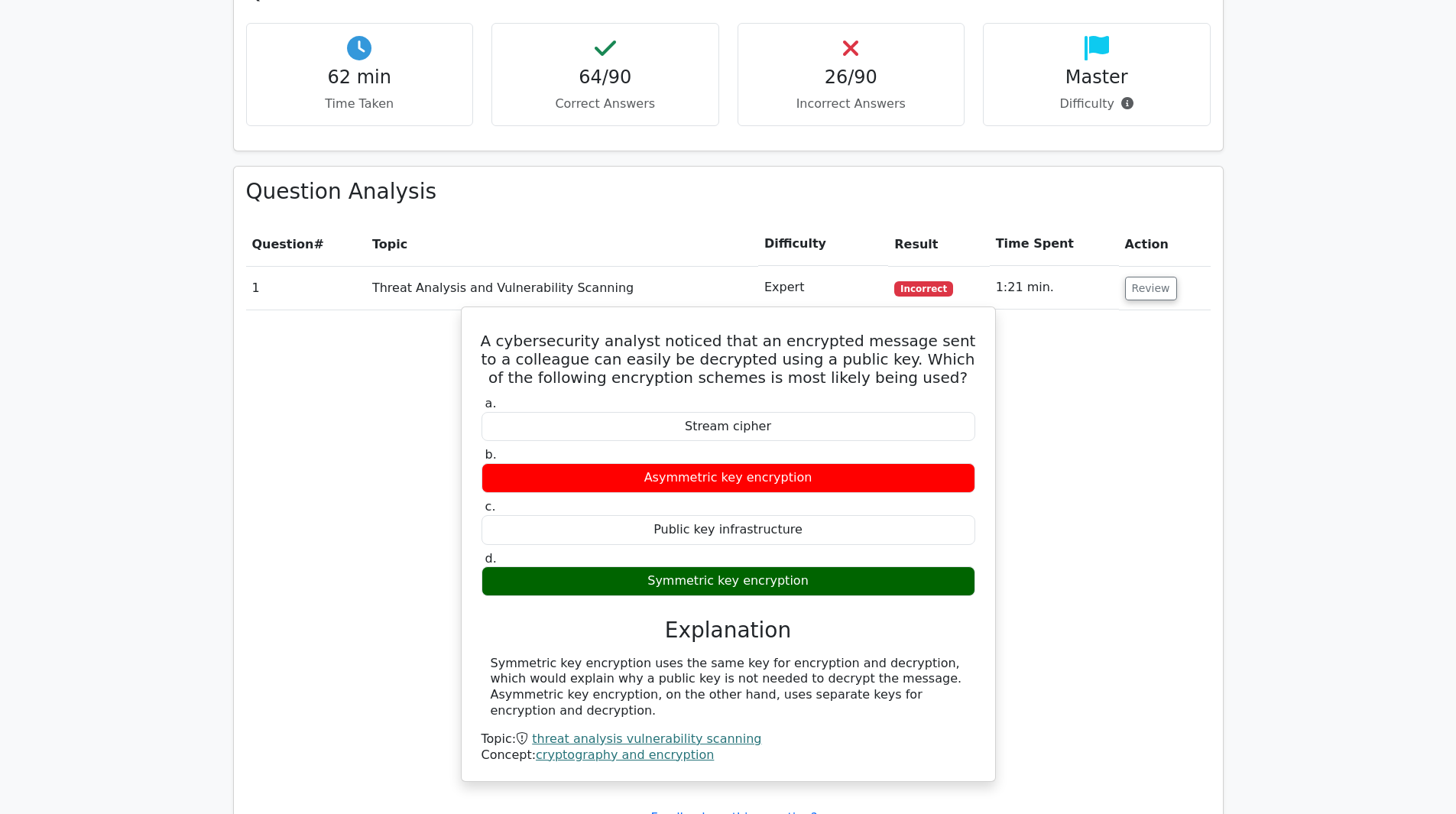
drag, startPoint x: 494, startPoint y: 291, endPoint x: 820, endPoint y: 528, distance: 403.0
click at [820, 531] on div "A cybersecurity analyst noticed that an encrypted message sent to a colleague c…" at bounding box center [729, 545] width 522 height 462
copy div "A cybersecurity analyst noticed that an encrypted message sent to a colleague c…"
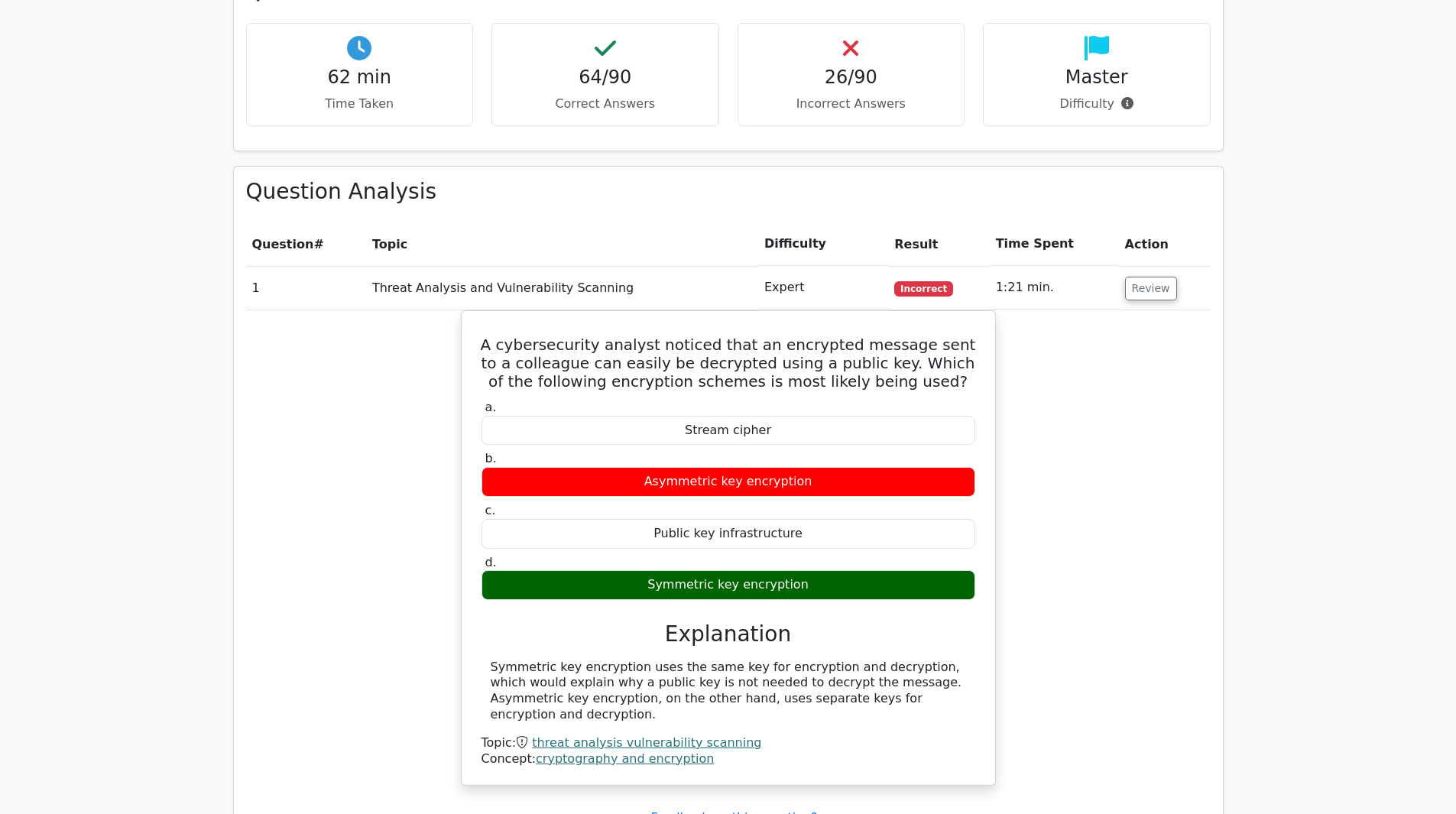
click at [277, 386] on div "A cybersecurity analyst noticed that an encrypted message sent to a colleague c…" at bounding box center [729, 558] width 965 height 495
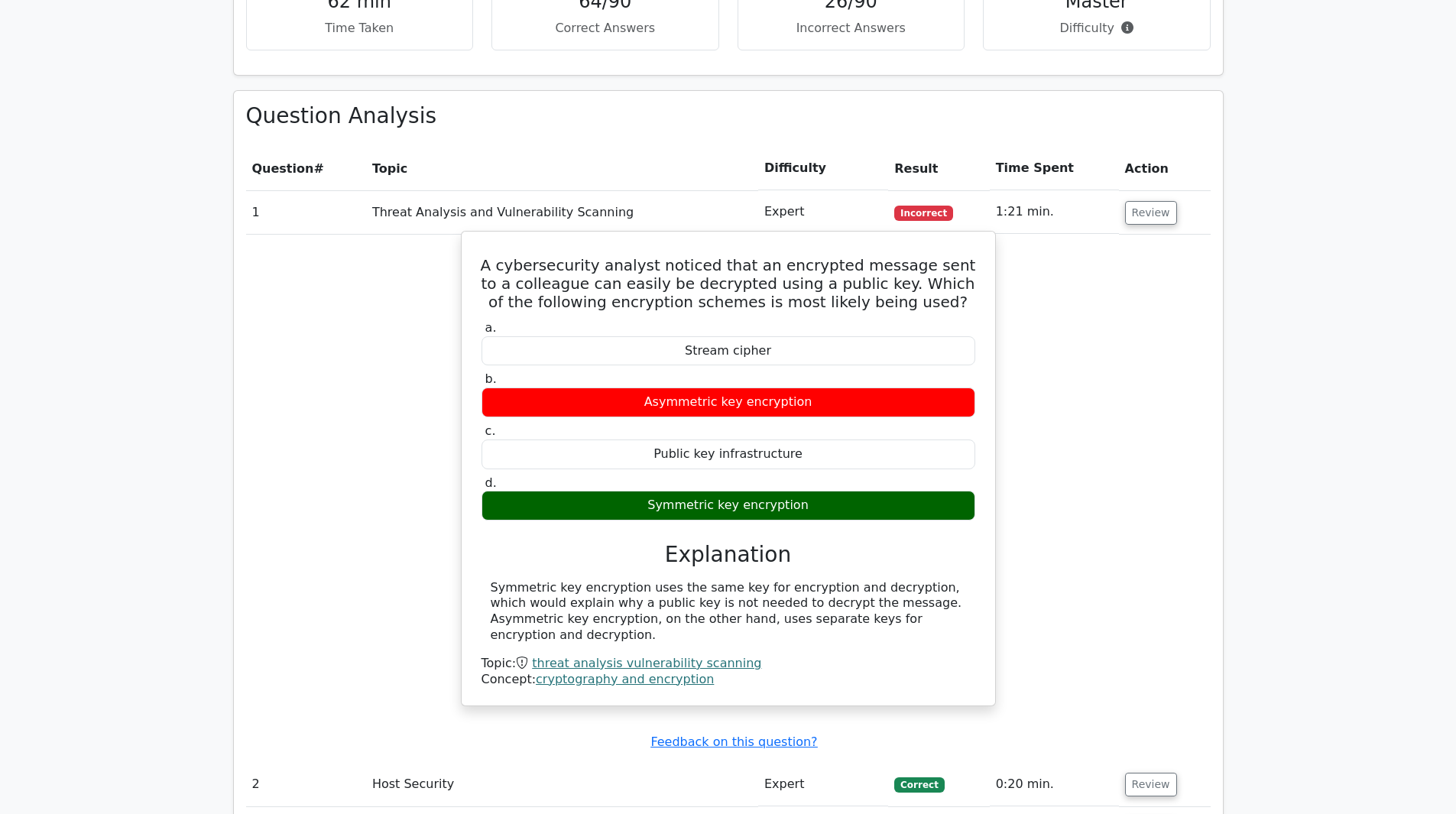
scroll to position [1759, 0]
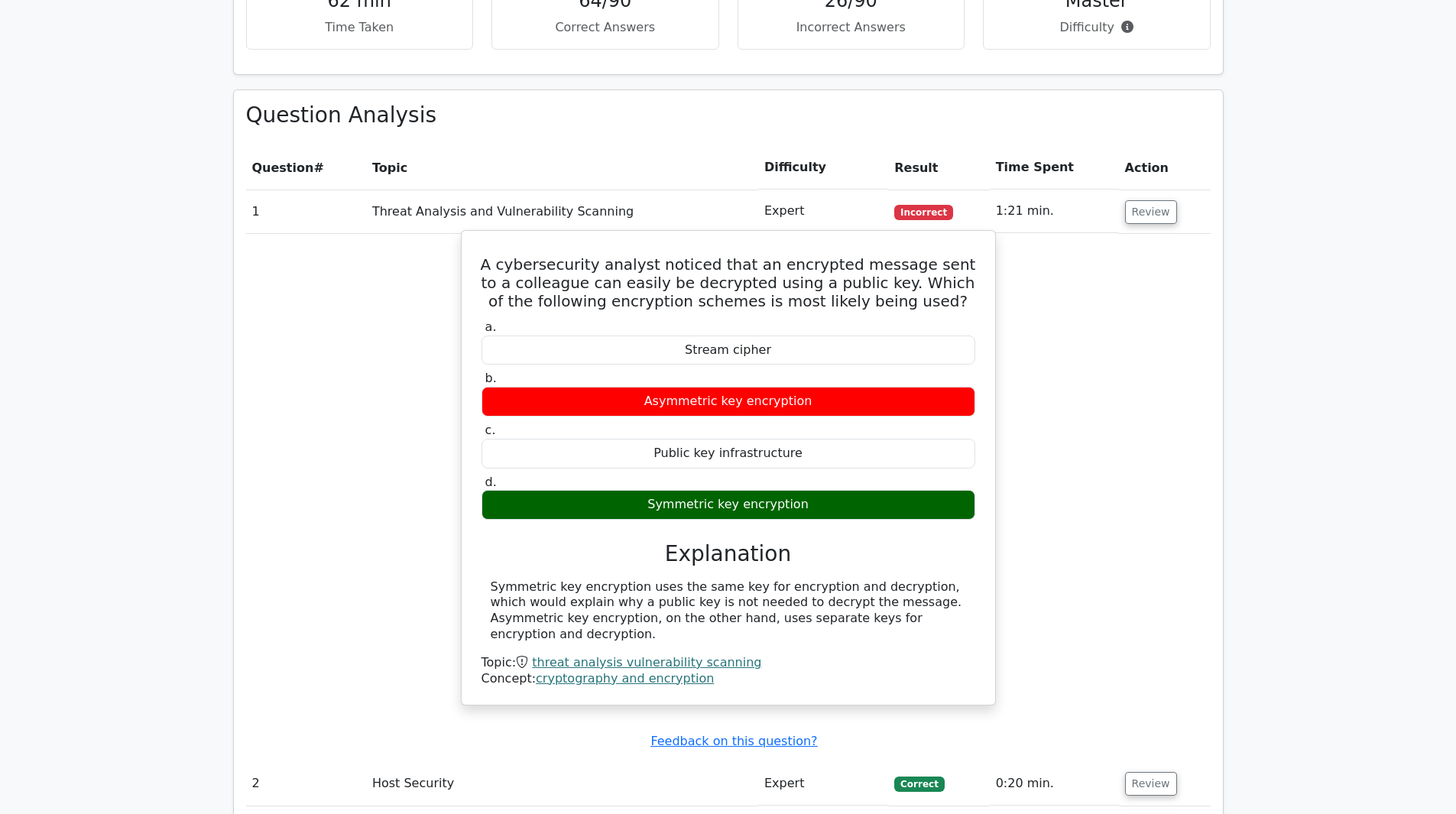
click at [567, 580] on div "Symmetric key encryption uses the same key for encryption and decryption, which…" at bounding box center [728, 611] width 475 height 63
drag, startPoint x: 487, startPoint y: 537, endPoint x: 496, endPoint y: 535, distance: 9.2
click at [496, 580] on div "Symmetric key encryption uses the same key for encryption and decryption, which…" at bounding box center [728, 611] width 494 height 63
click at [652, 541] on h3 "Explanation" at bounding box center [728, 554] width 475 height 26
drag, startPoint x: 665, startPoint y: 497, endPoint x: 934, endPoint y: 568, distance: 278.2
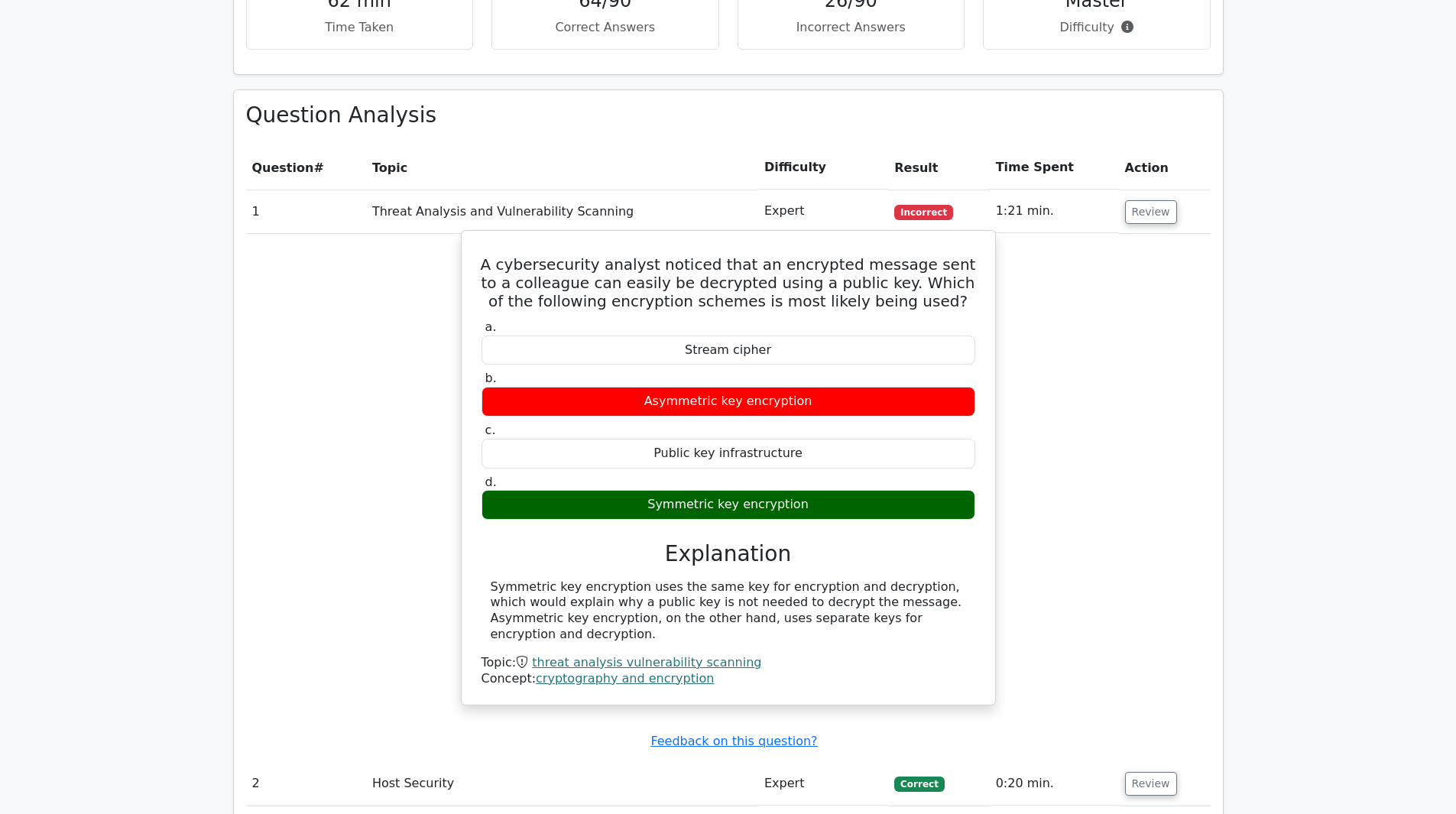
click at [934, 568] on div "a. Stream cipher b. Asymmetric key encryption c. d." at bounding box center [728, 502] width 497 height 371
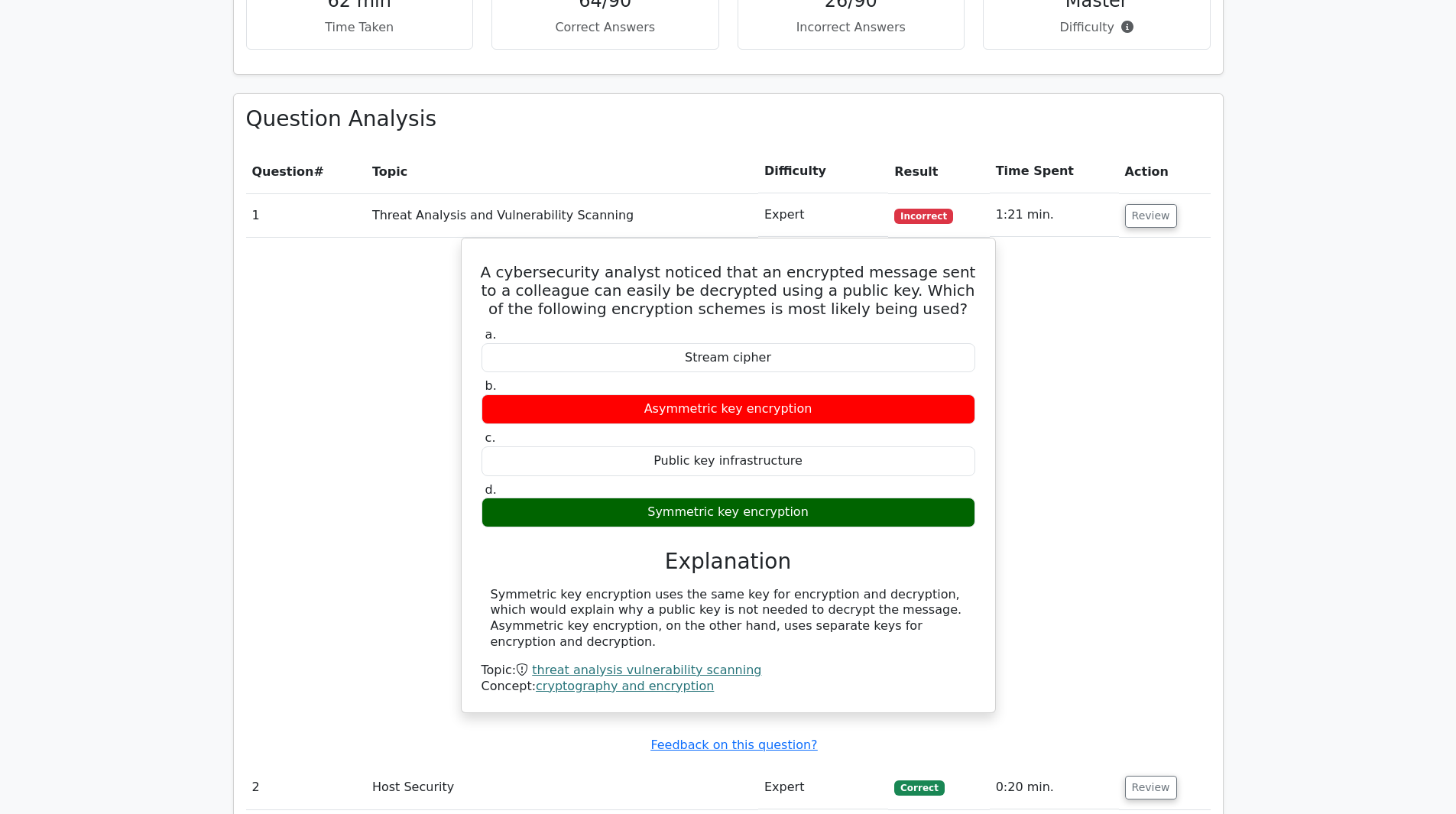
copy div "Explanation Symmetric key encryption uses the same key for encryption and decry…"
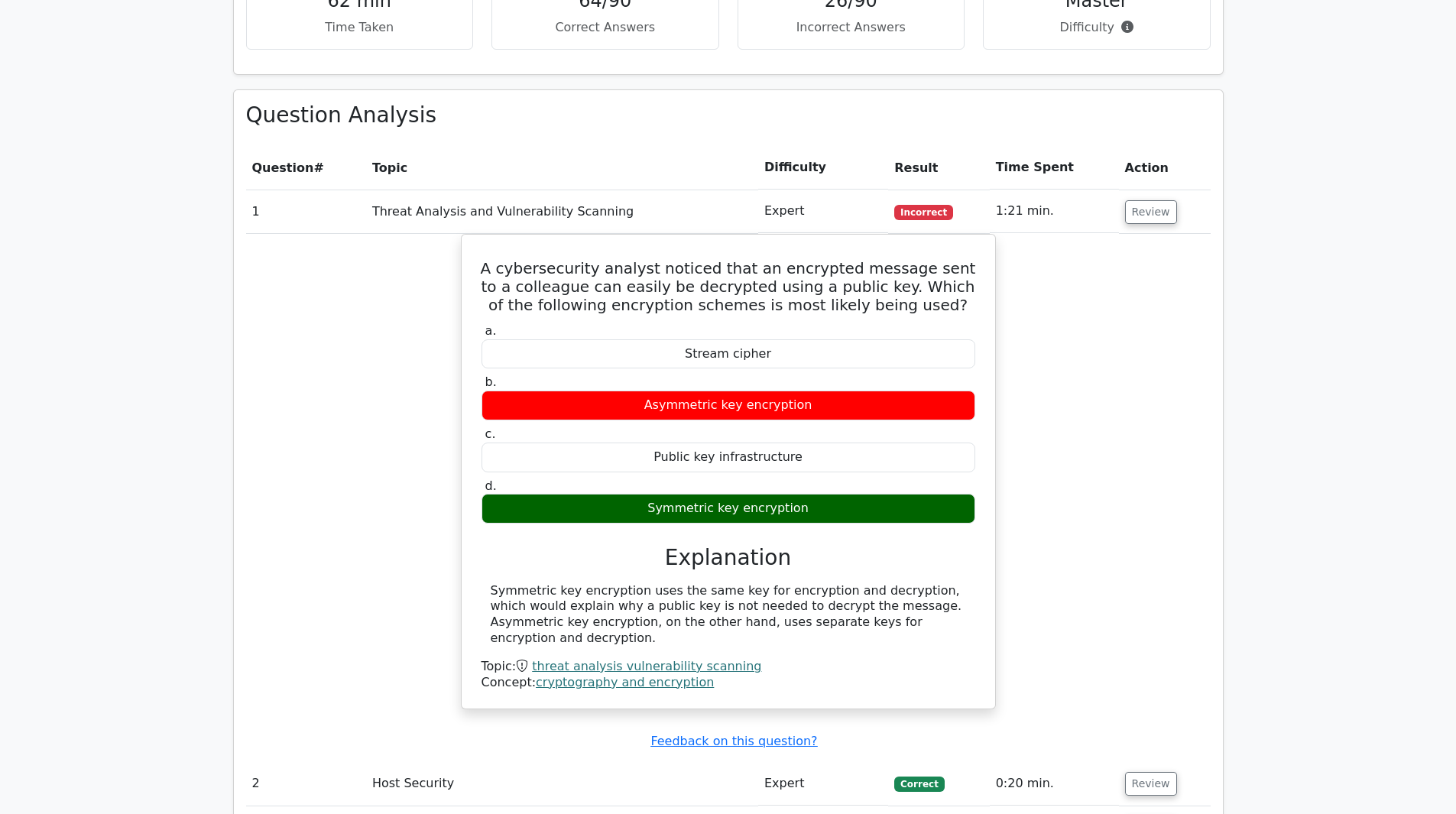
click at [417, 584] on div "A cybersecurity analyst noticed that an encrypted message sent to a colleague c…" at bounding box center [729, 481] width 965 height 495
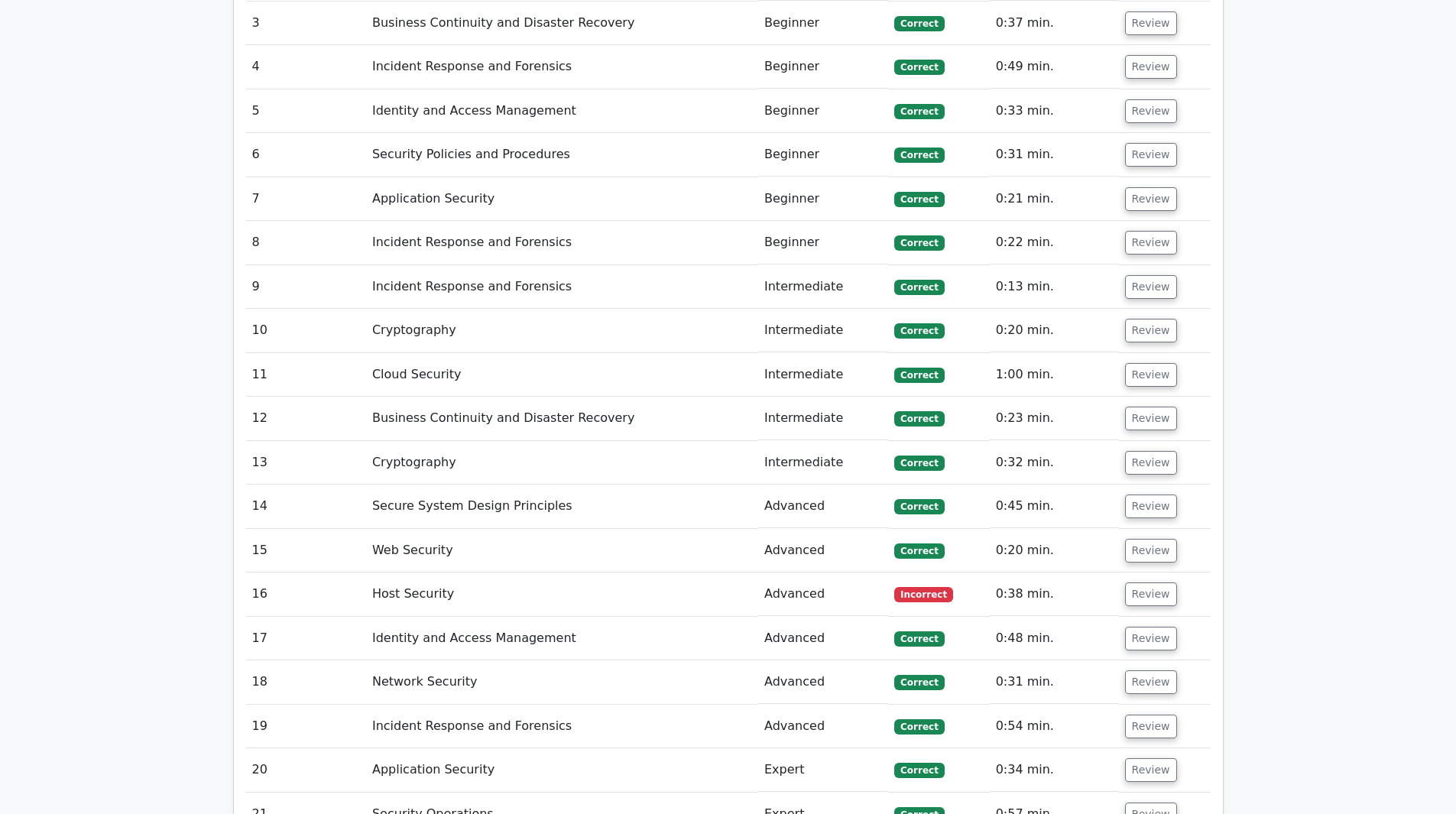
scroll to position [2676, 0]
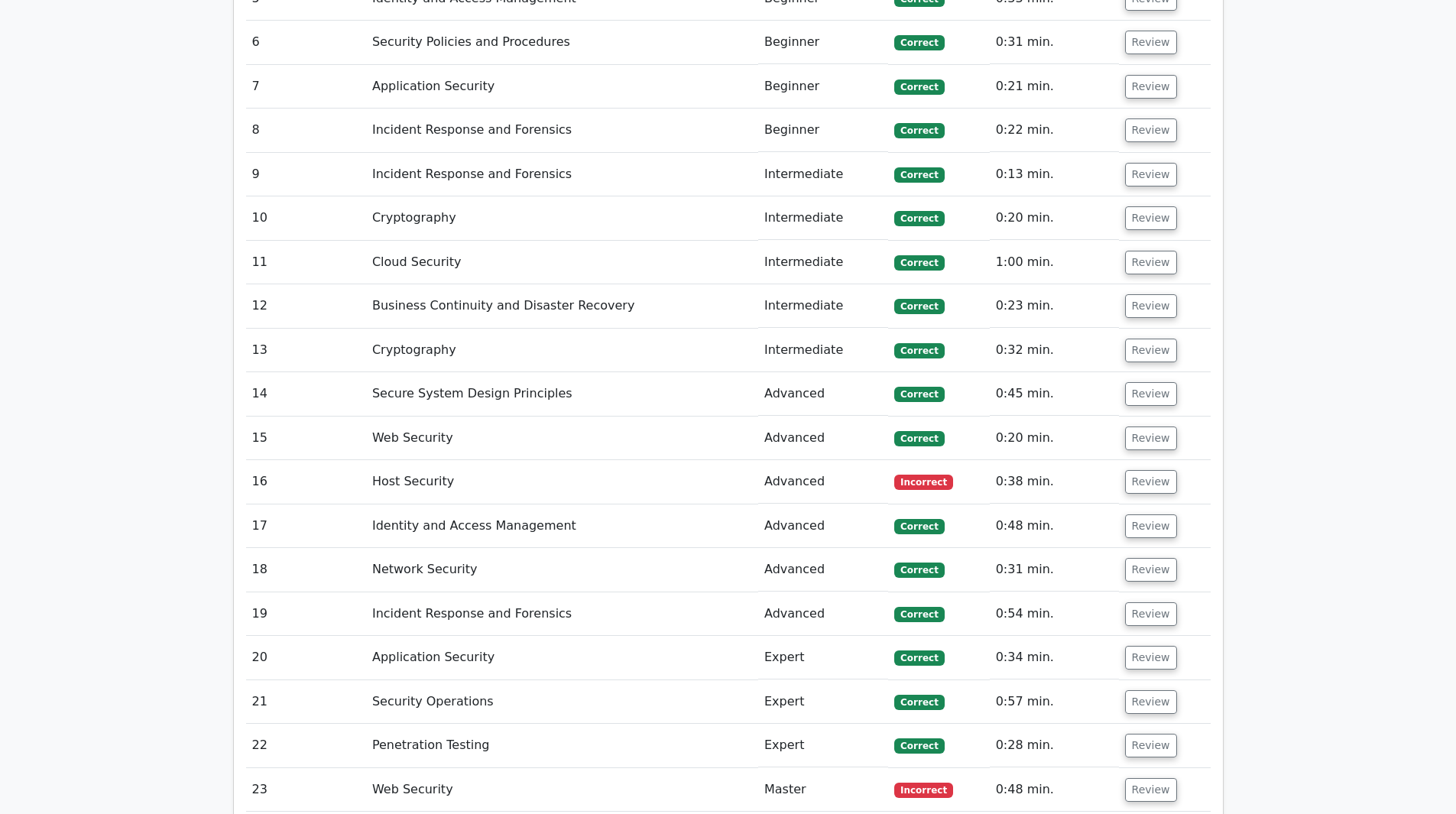
click at [445, 460] on td "Host Security" at bounding box center [562, 482] width 392 height 43
click at [422, 460] on td "Host Security" at bounding box center [562, 482] width 392 height 43
click at [1157, 470] on button "Review" at bounding box center [1151, 482] width 52 height 24
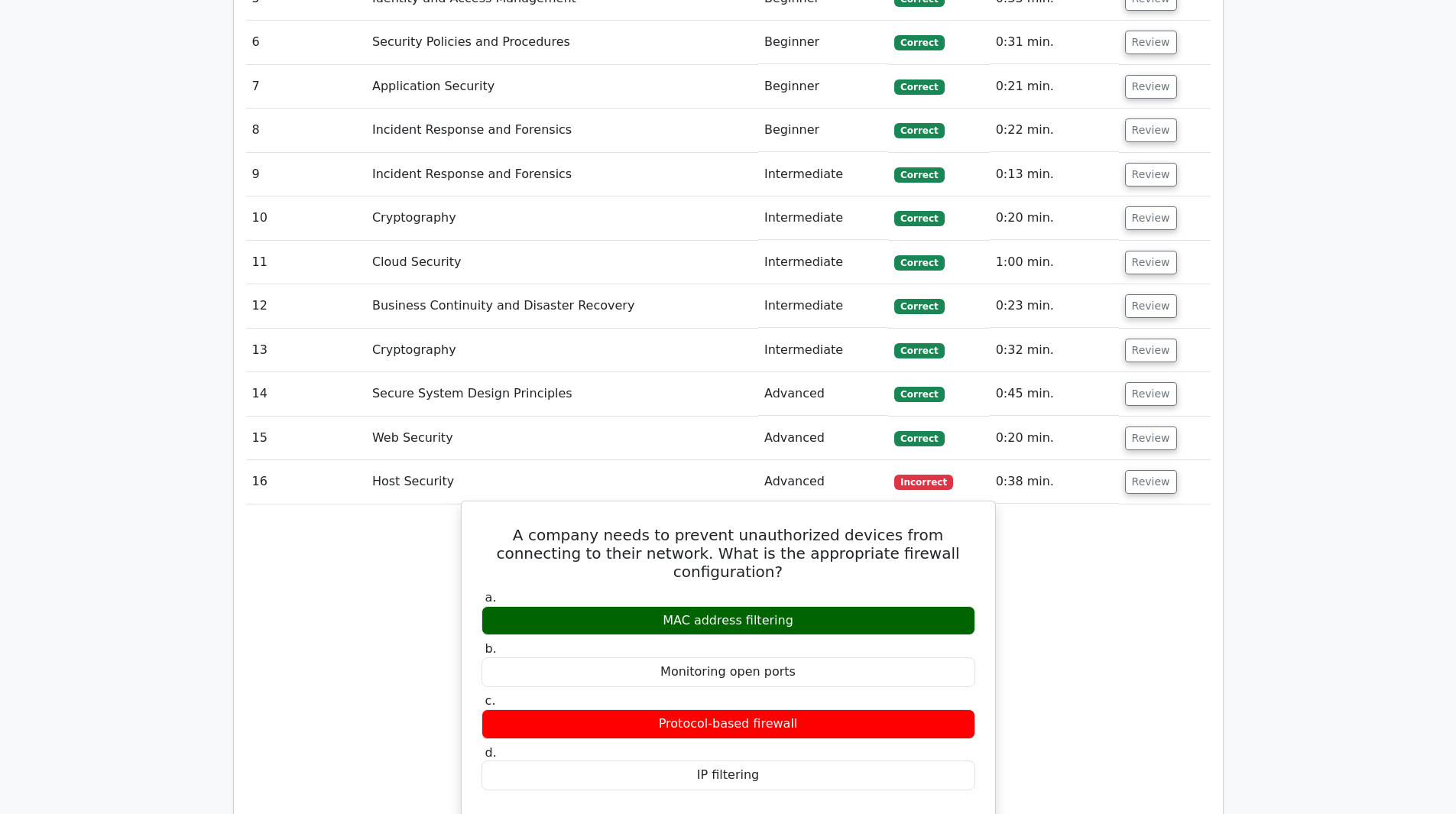
click at [989, 583] on div "A company needs to prevent unauthorized devices from connecting to their networ…" at bounding box center [729, 792] width 522 height 569
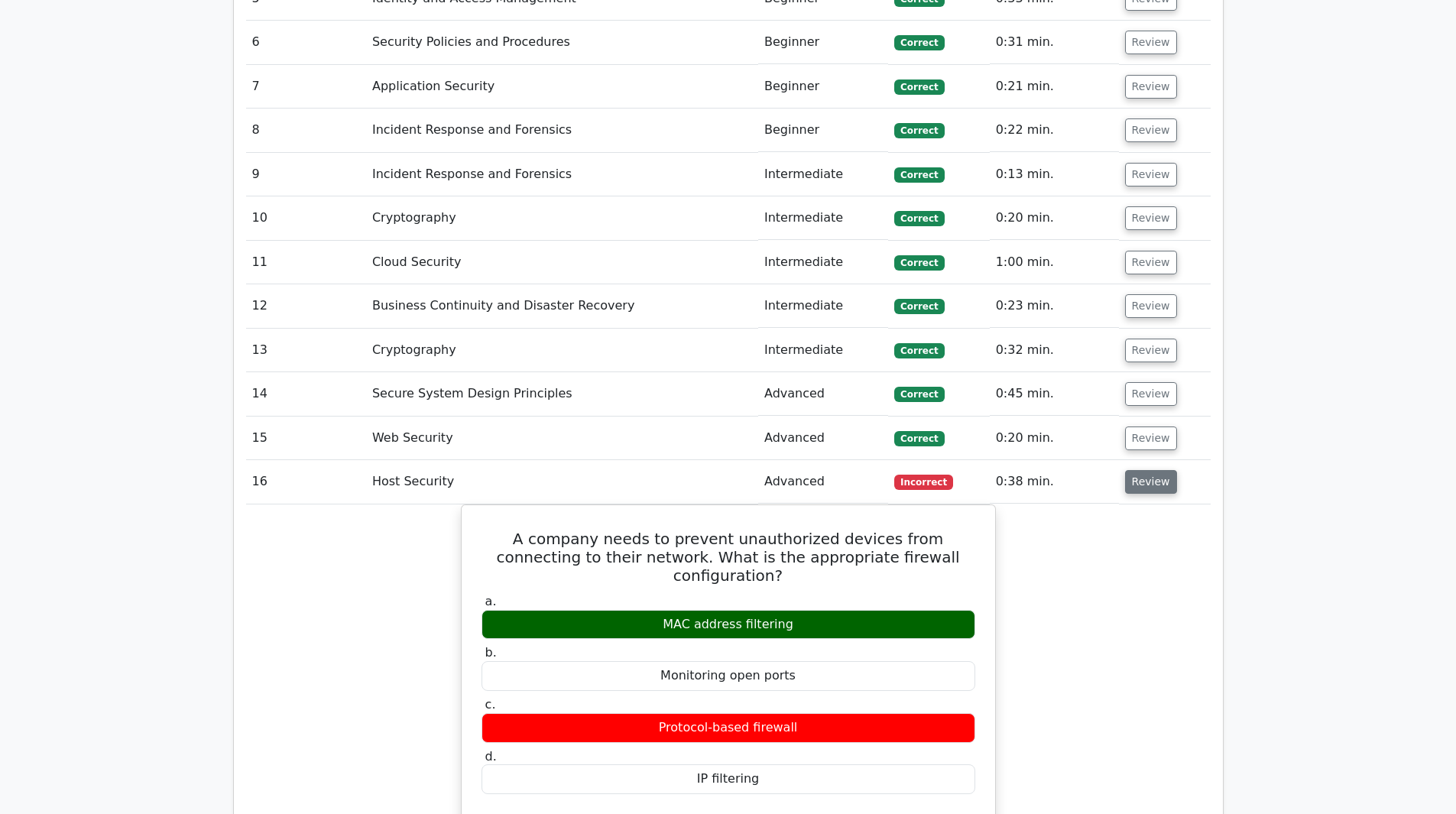
click at [1127, 470] on button "Review" at bounding box center [1151, 482] width 52 height 24
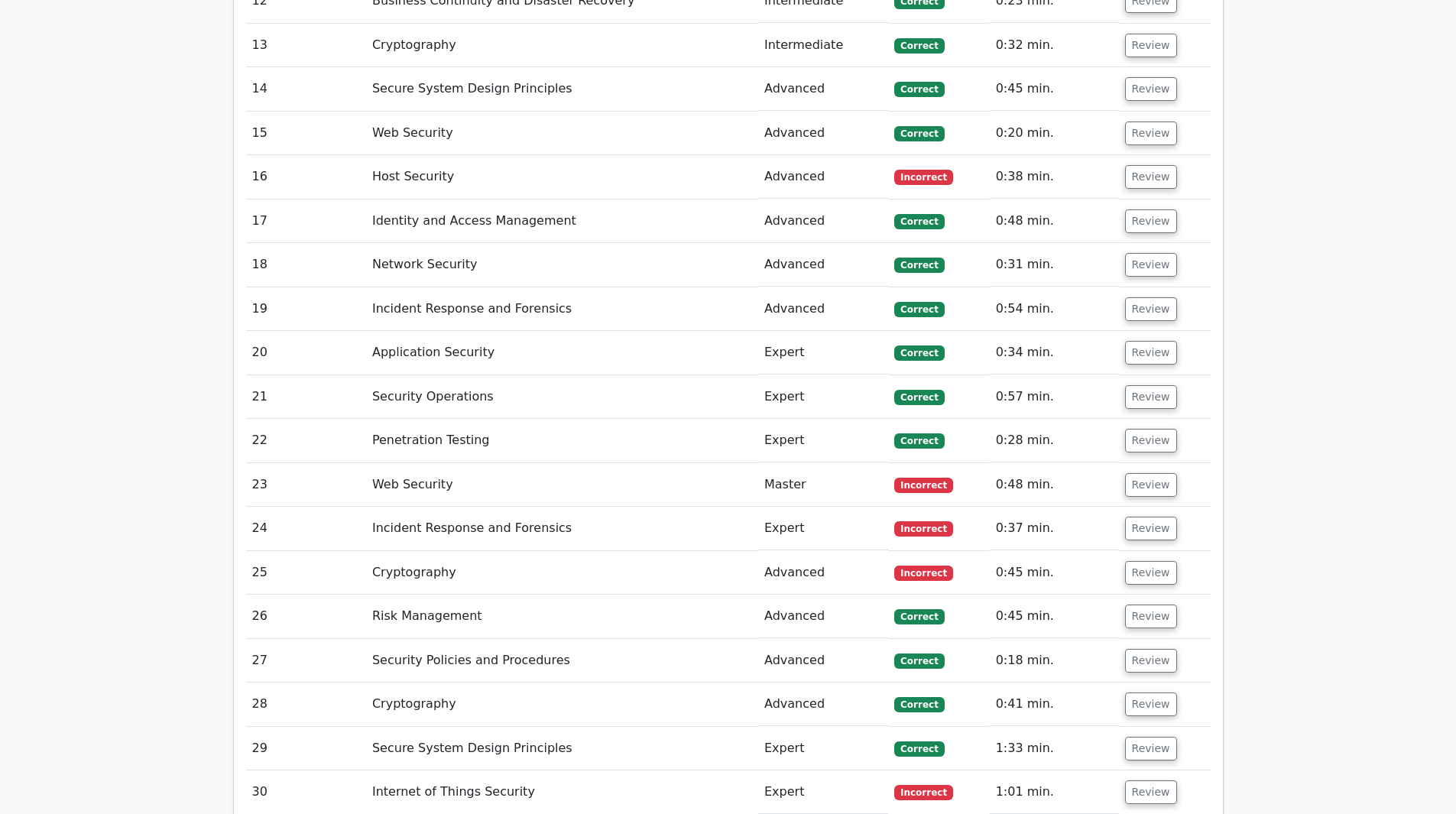
scroll to position [2982, 0]
click at [1133, 473] on button "Review" at bounding box center [1151, 485] width 52 height 24
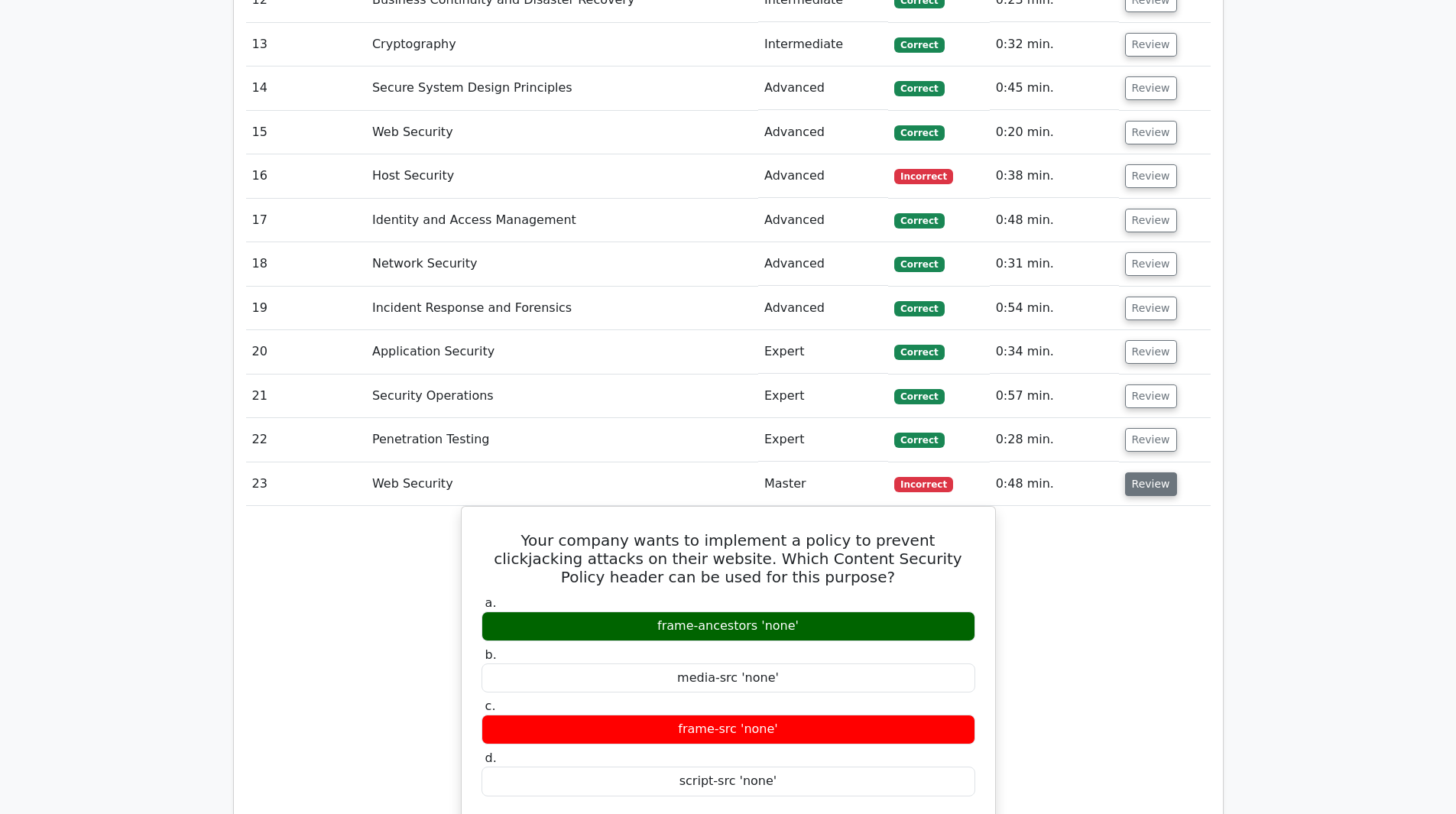
click at [1133, 473] on button "Review" at bounding box center [1151, 485] width 52 height 24
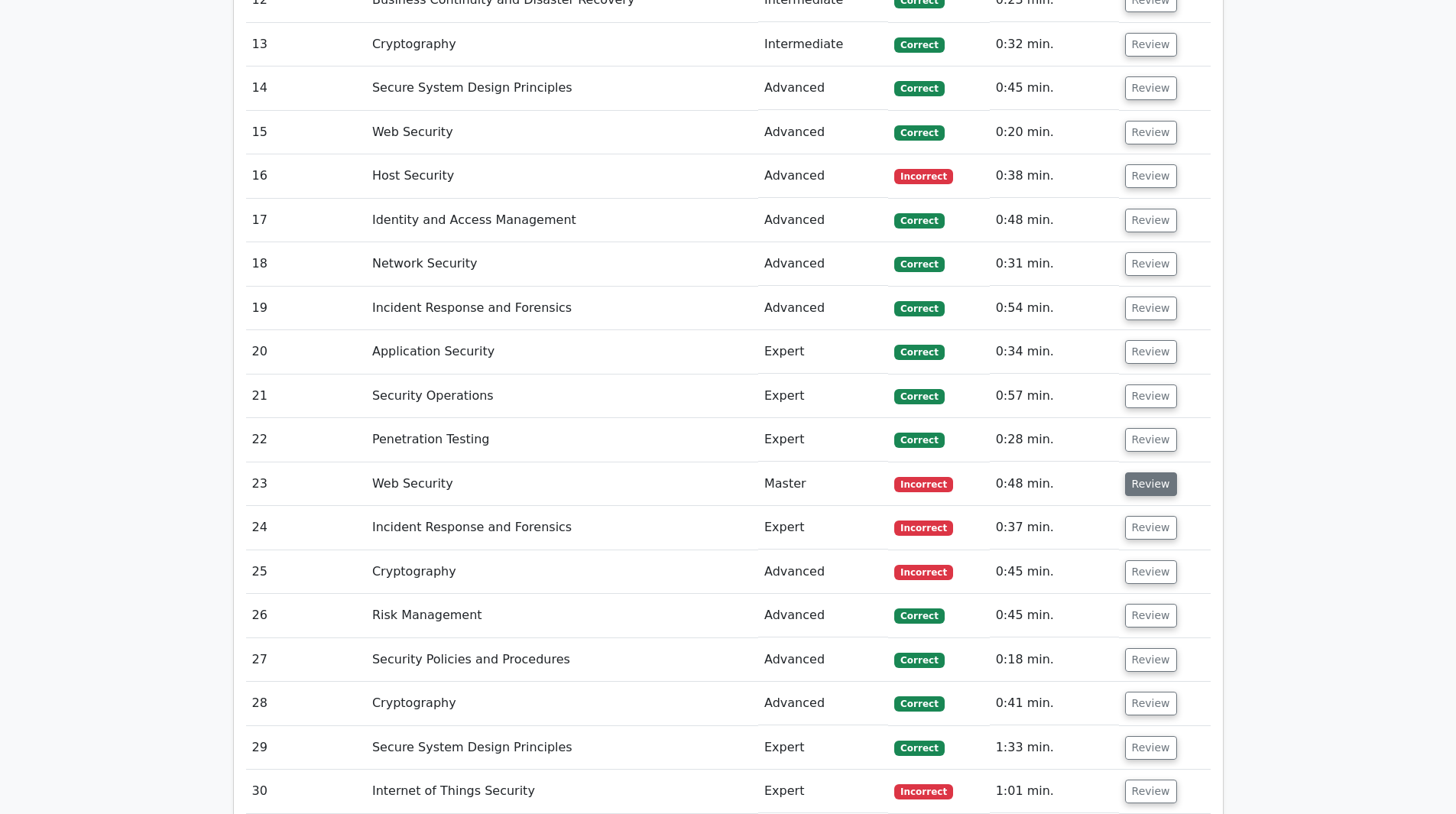
scroll to position [3059, 0]
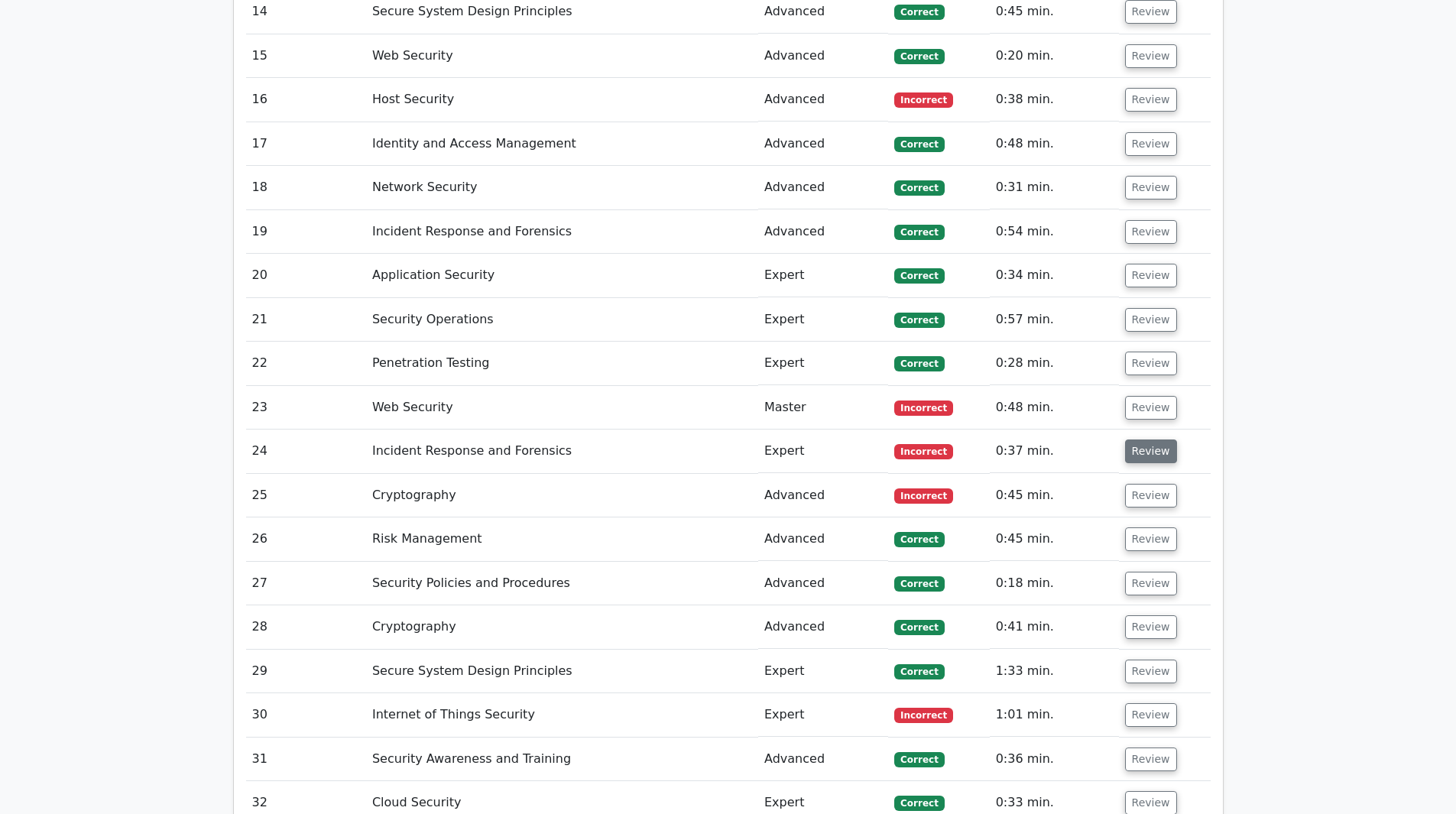
click at [1144, 440] on button "Review" at bounding box center [1151, 452] width 52 height 24
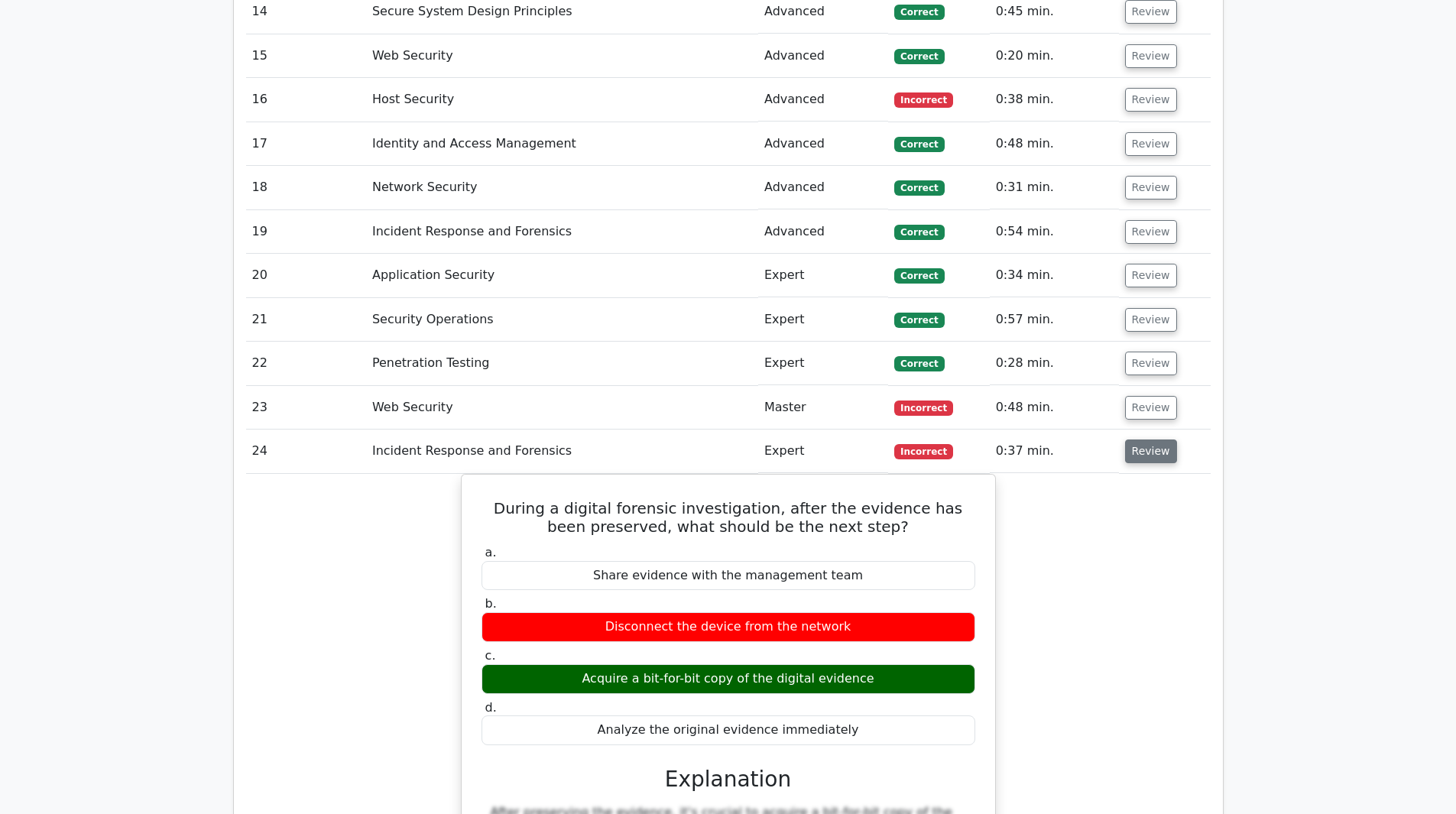
click at [1144, 440] on button "Review" at bounding box center [1151, 452] width 52 height 24
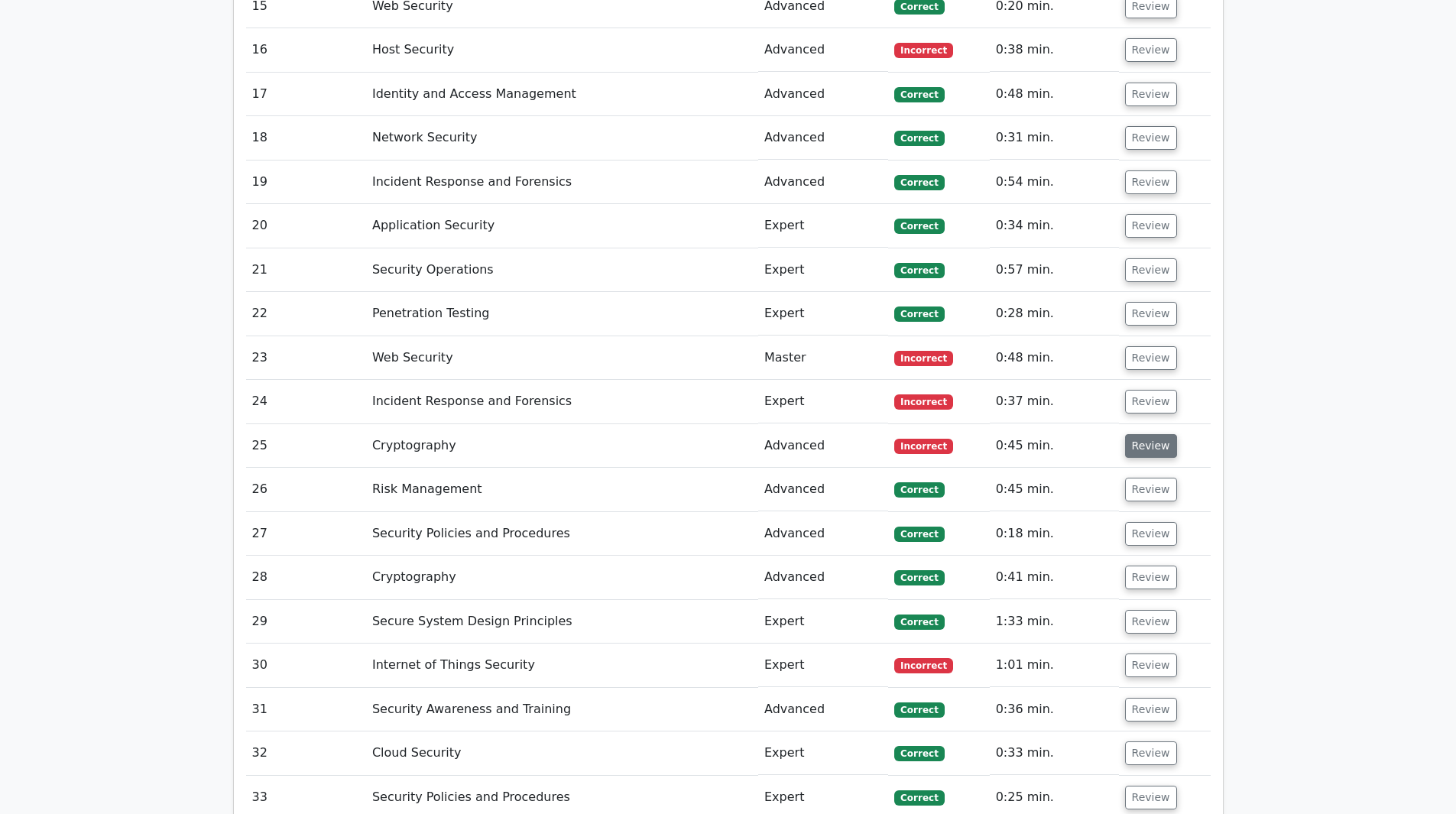
scroll to position [3135, 0]
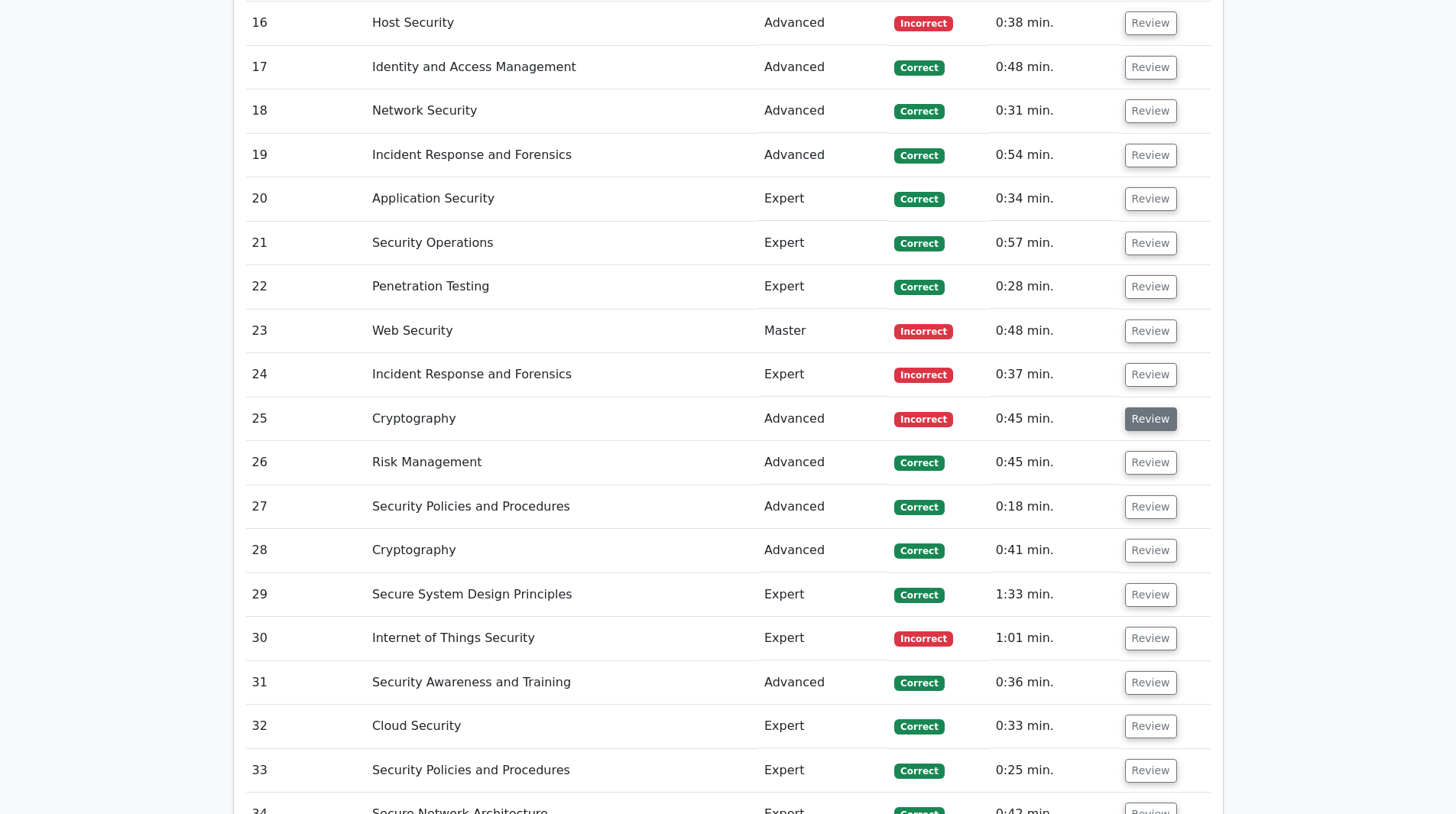
click at [1150, 408] on button "Review" at bounding box center [1151, 420] width 52 height 24
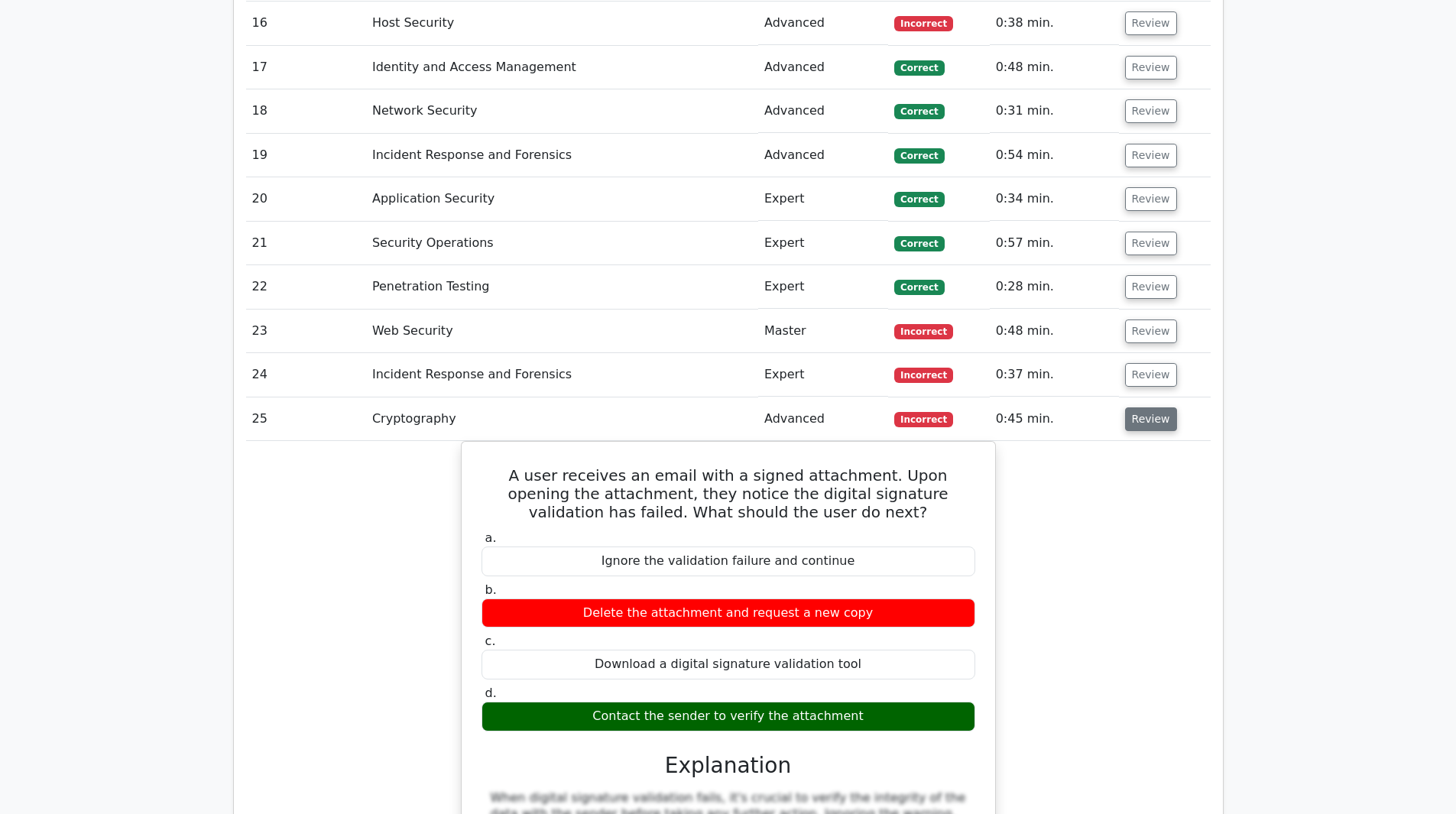
click at [1150, 408] on button "Review" at bounding box center [1151, 420] width 52 height 24
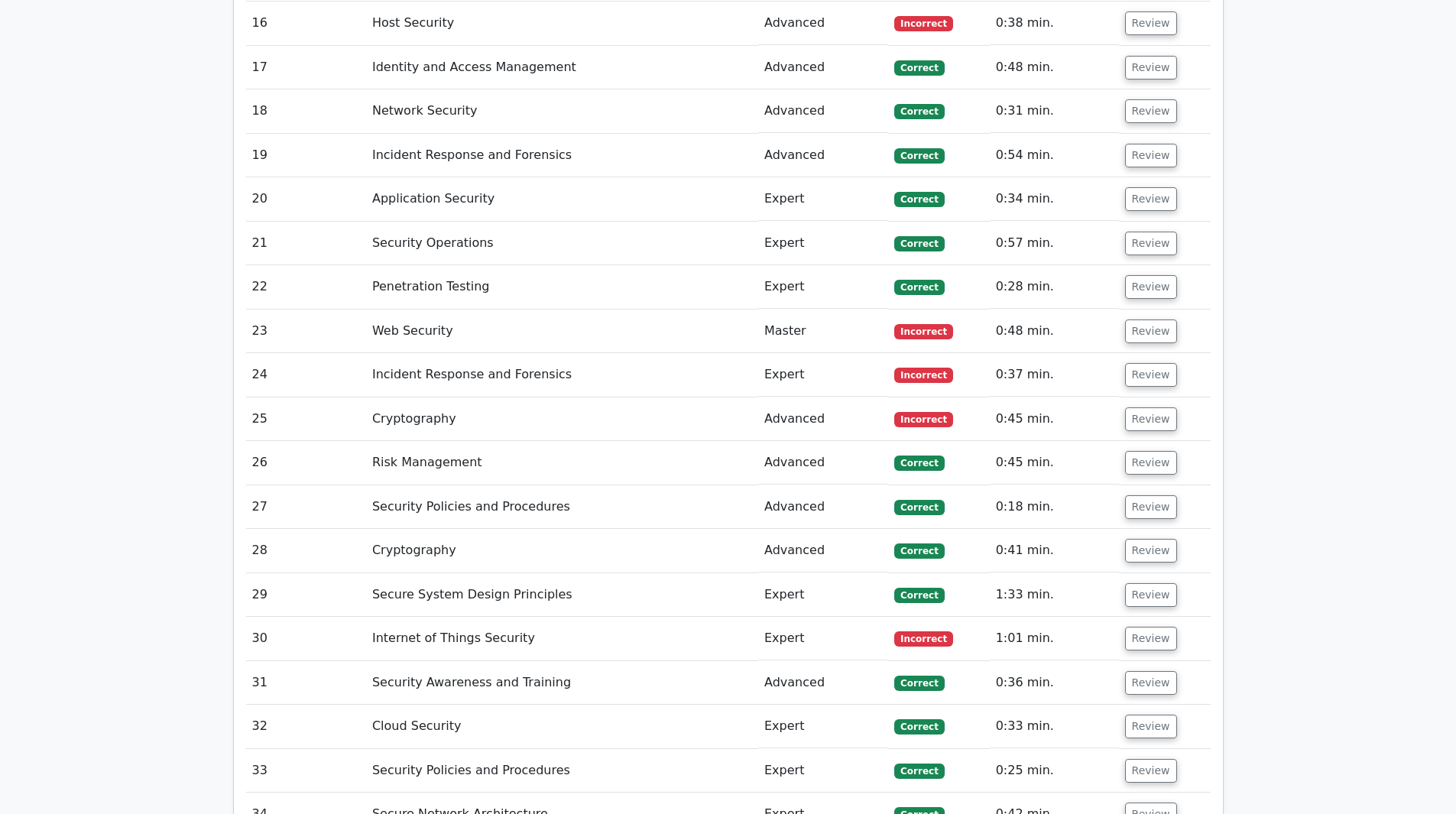
click at [1147, 617] on td "Review" at bounding box center [1165, 639] width 92 height 43
click at [1149, 627] on button "Review" at bounding box center [1151, 639] width 52 height 24
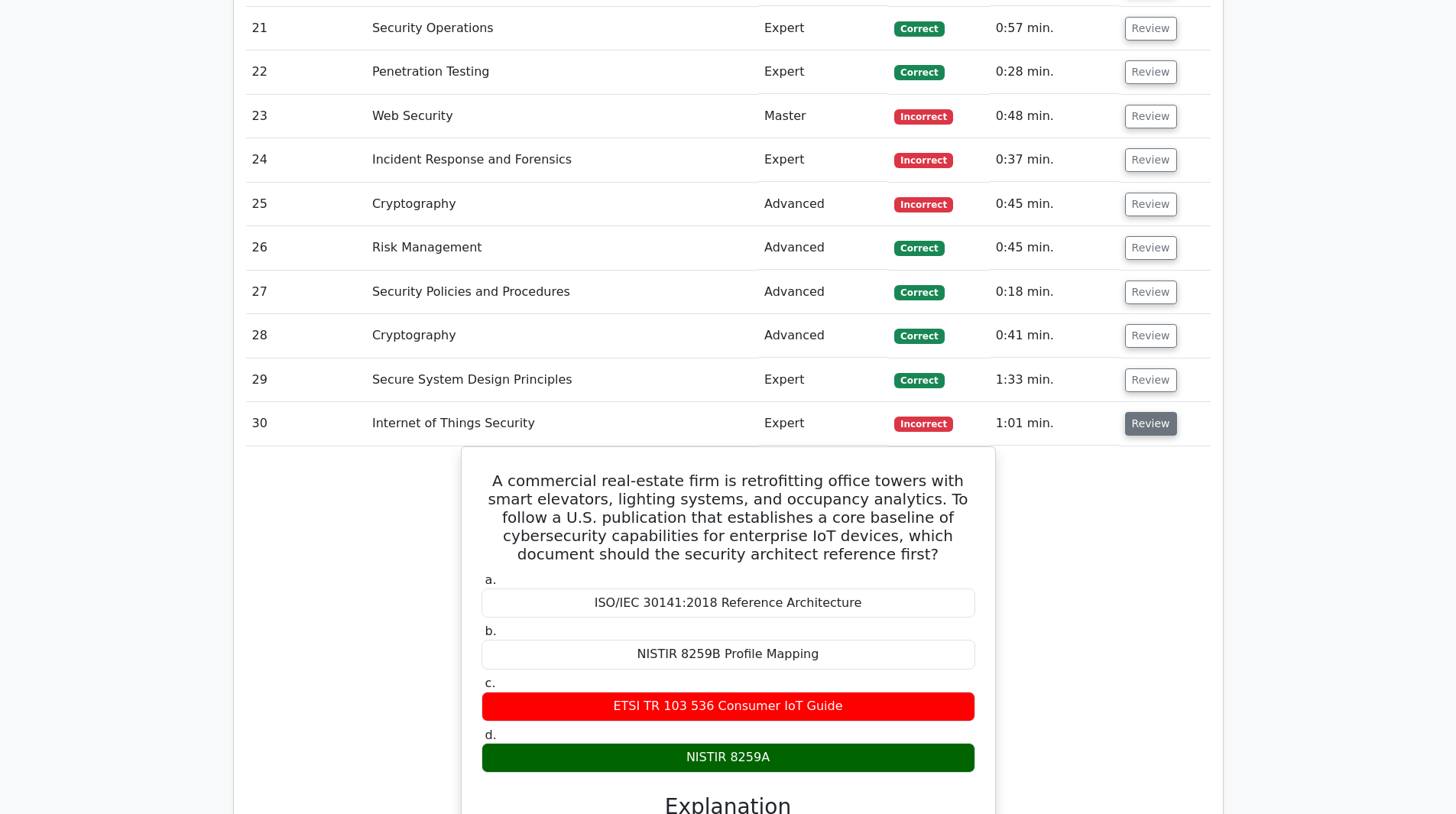
scroll to position [3364, 0]
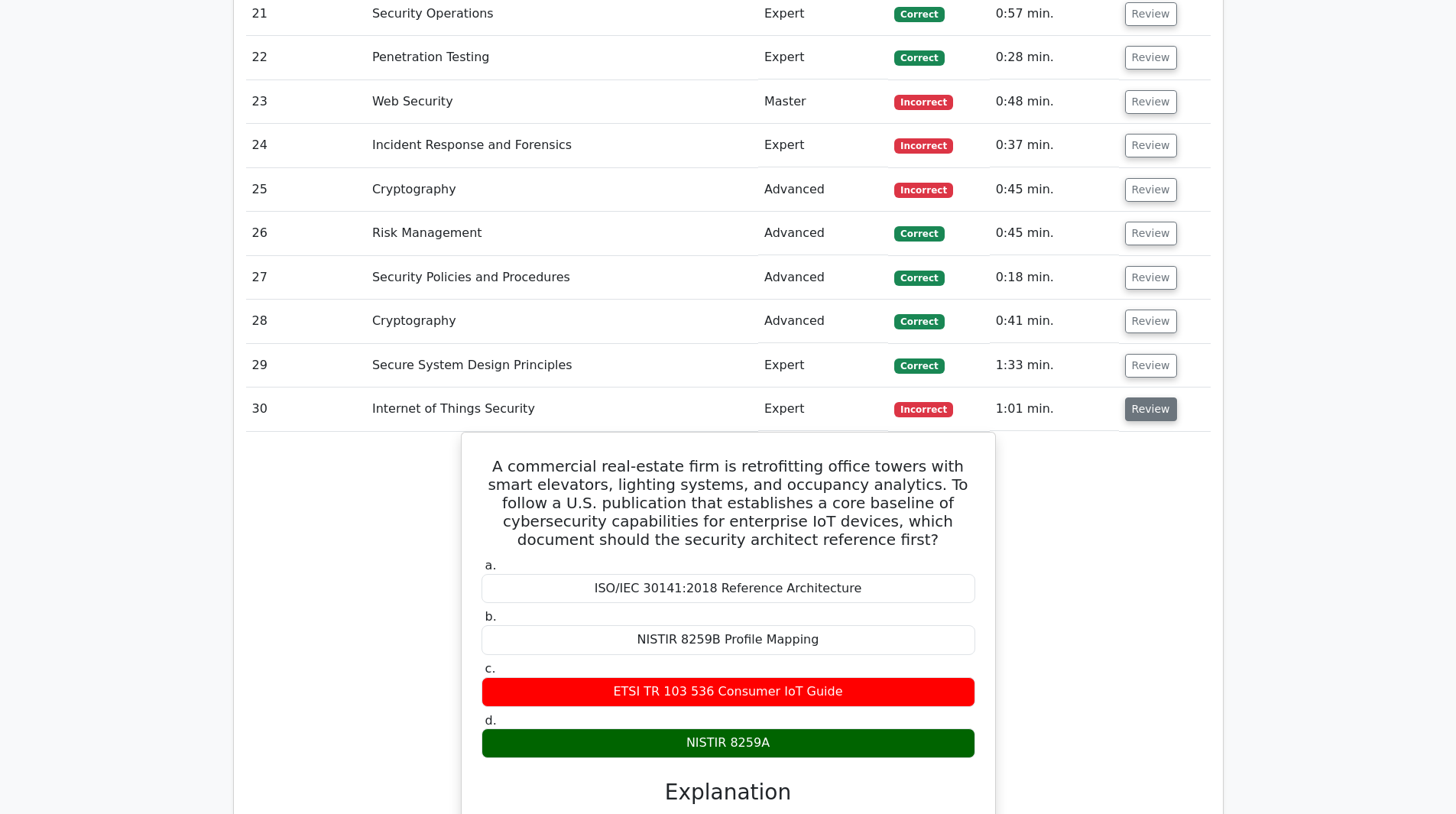
click at [1155, 397] on button "Review" at bounding box center [1151, 409] width 52 height 24
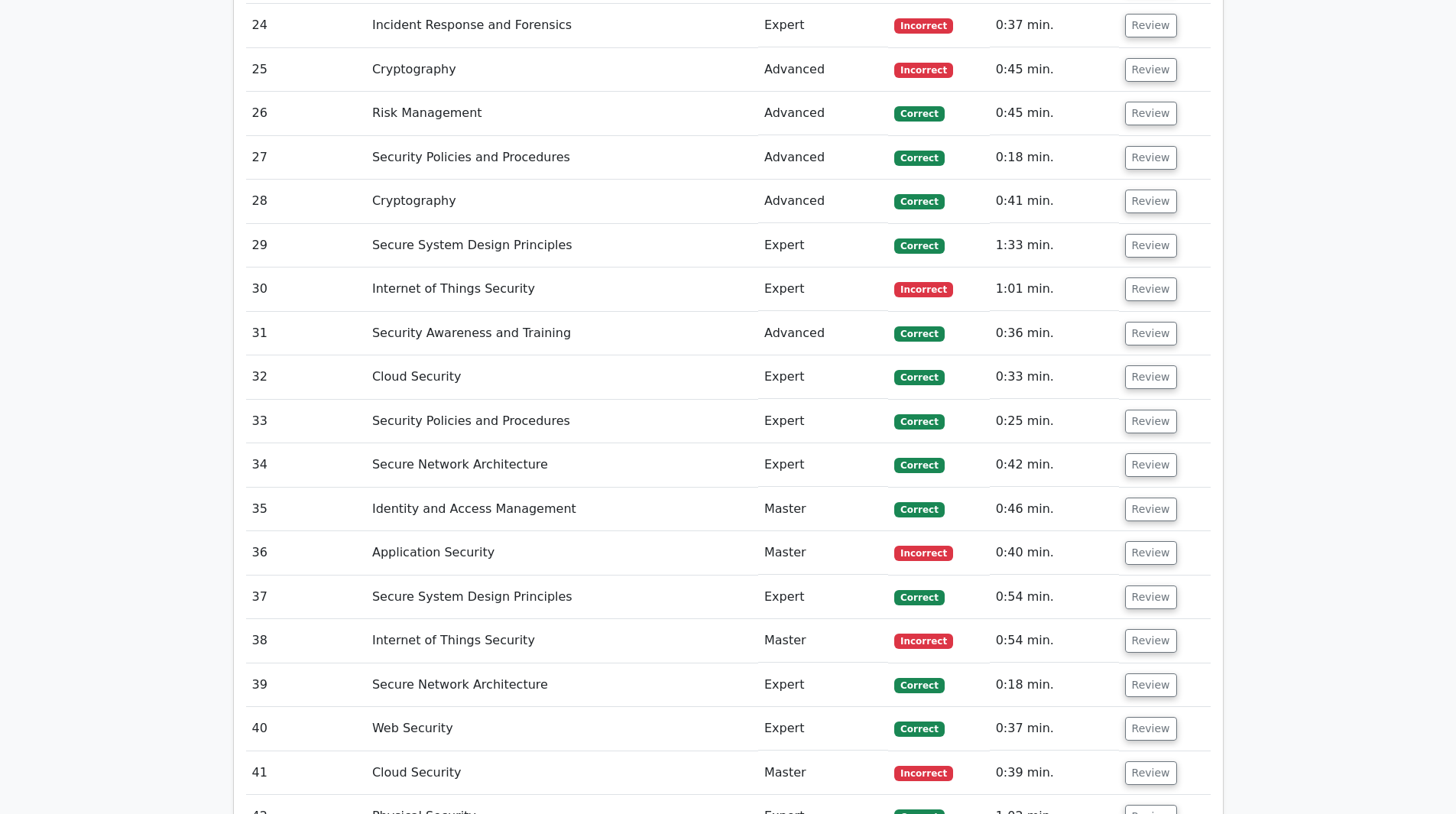
scroll to position [3517, 0]
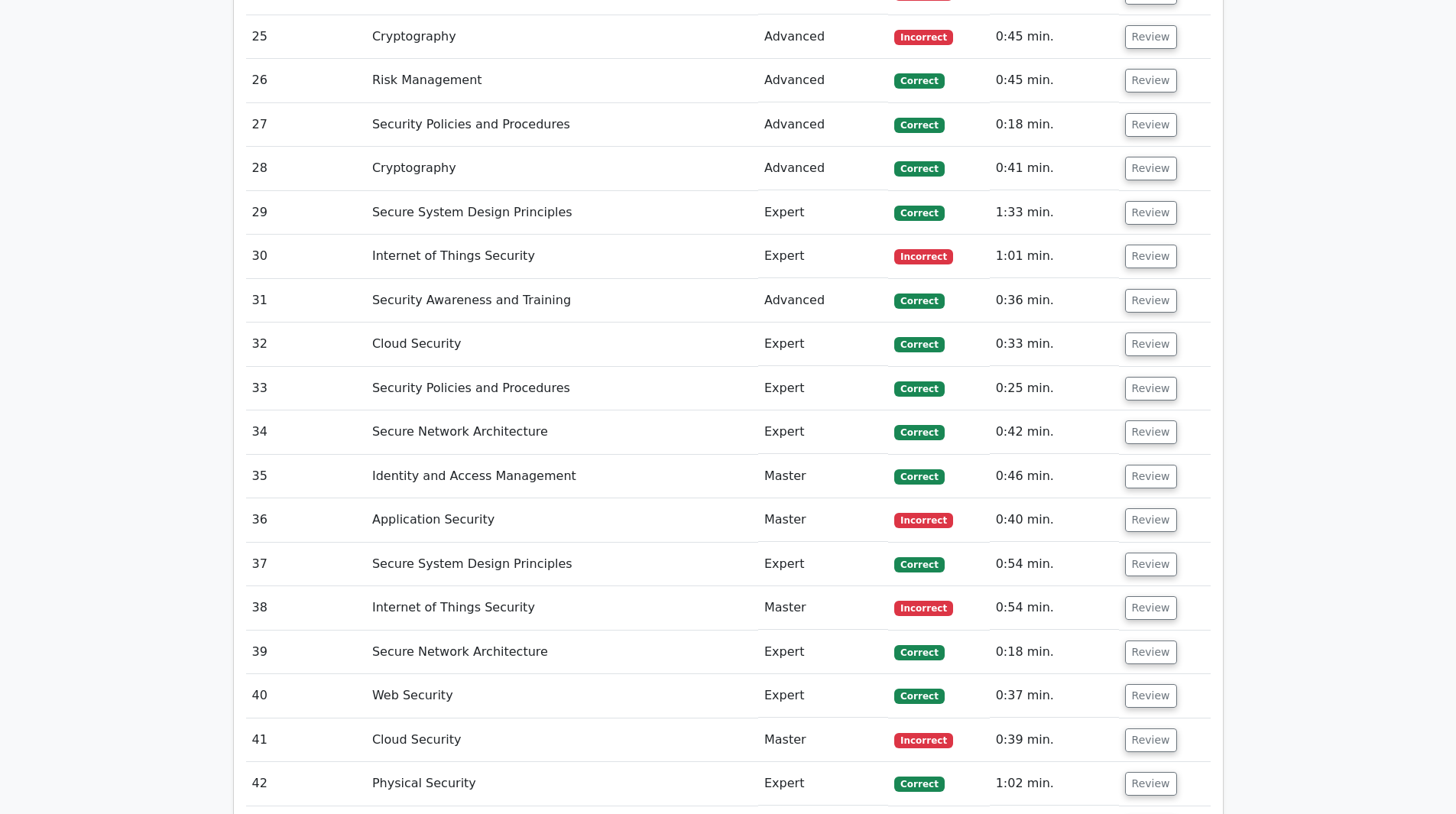
click at [1141, 455] on td "Review" at bounding box center [1165, 477] width 92 height 43
click at [1139, 465] on button "Review" at bounding box center [1151, 477] width 52 height 24
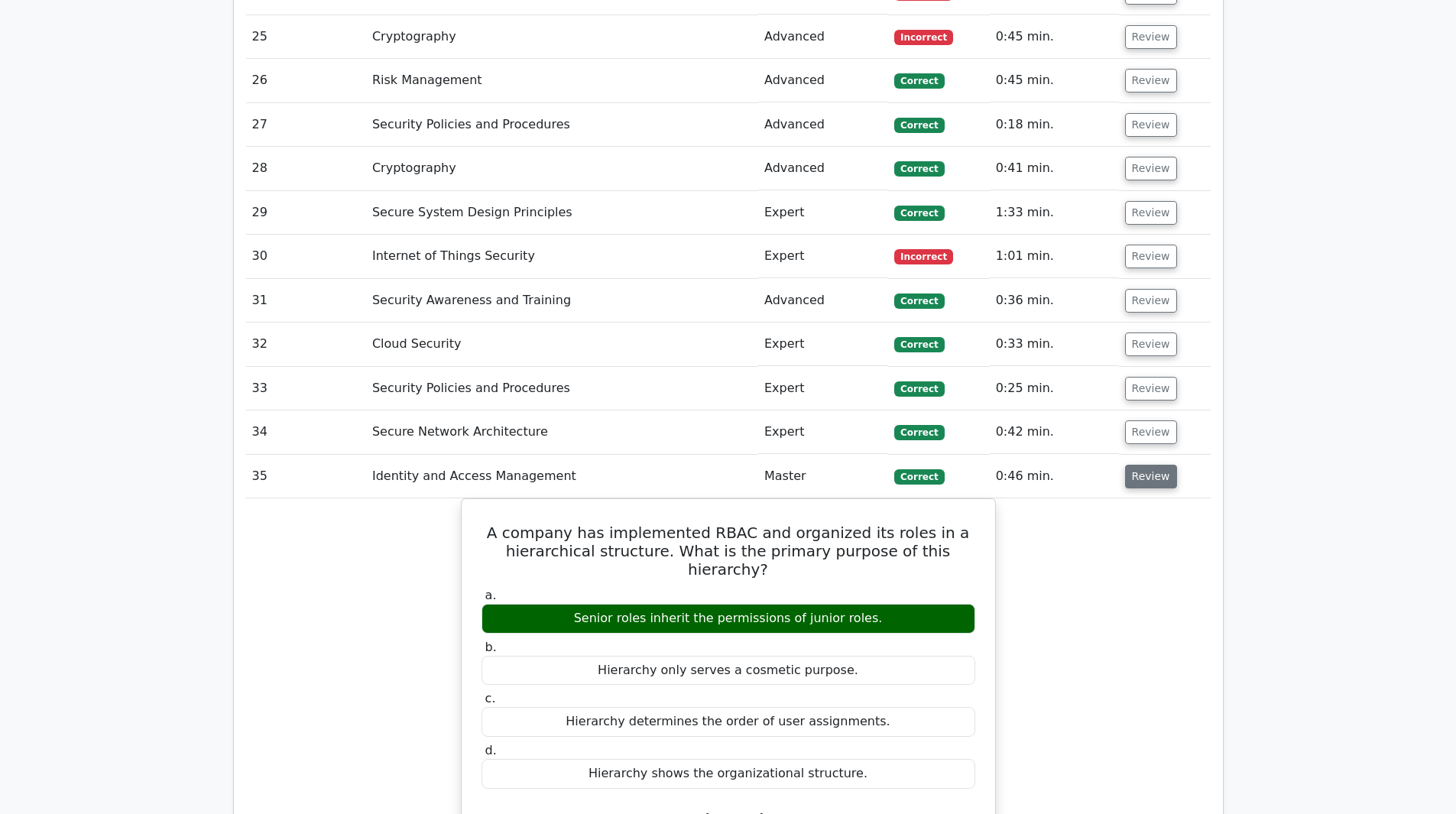
click at [1139, 465] on button "Review" at bounding box center [1151, 477] width 52 height 24
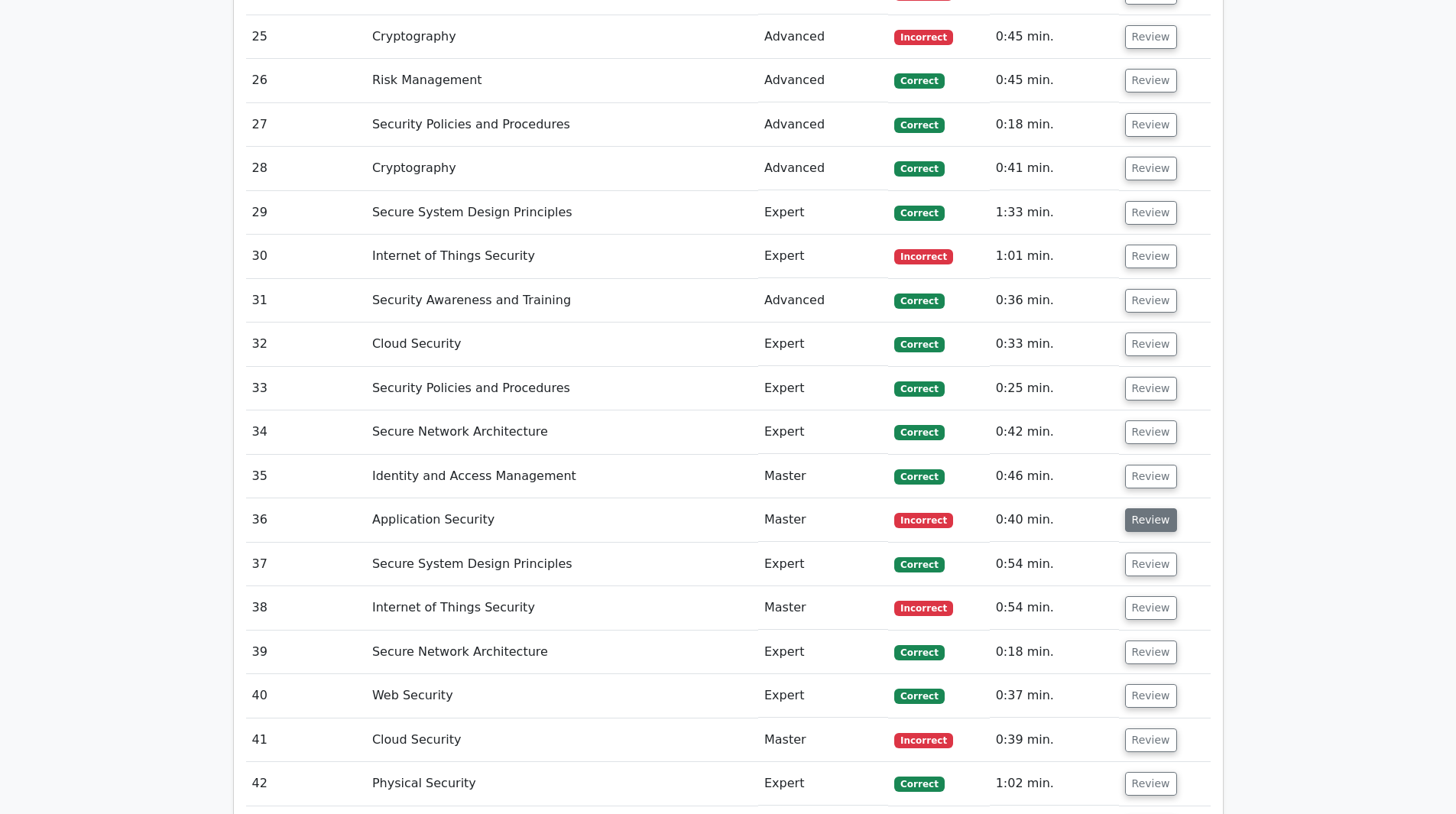
click at [1151, 508] on button "Review" at bounding box center [1151, 520] width 52 height 24
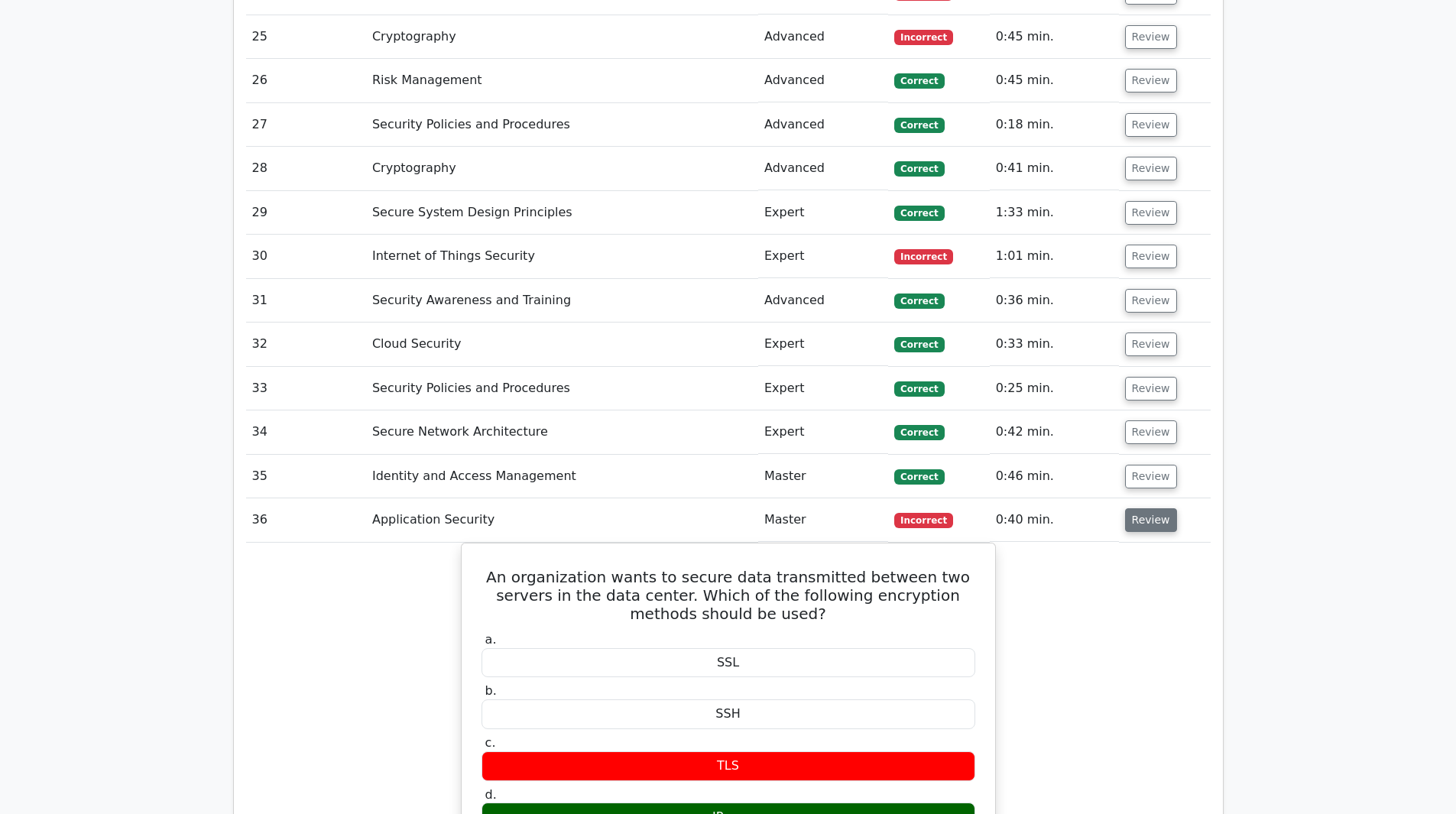
click at [1150, 508] on button "Review" at bounding box center [1151, 520] width 52 height 24
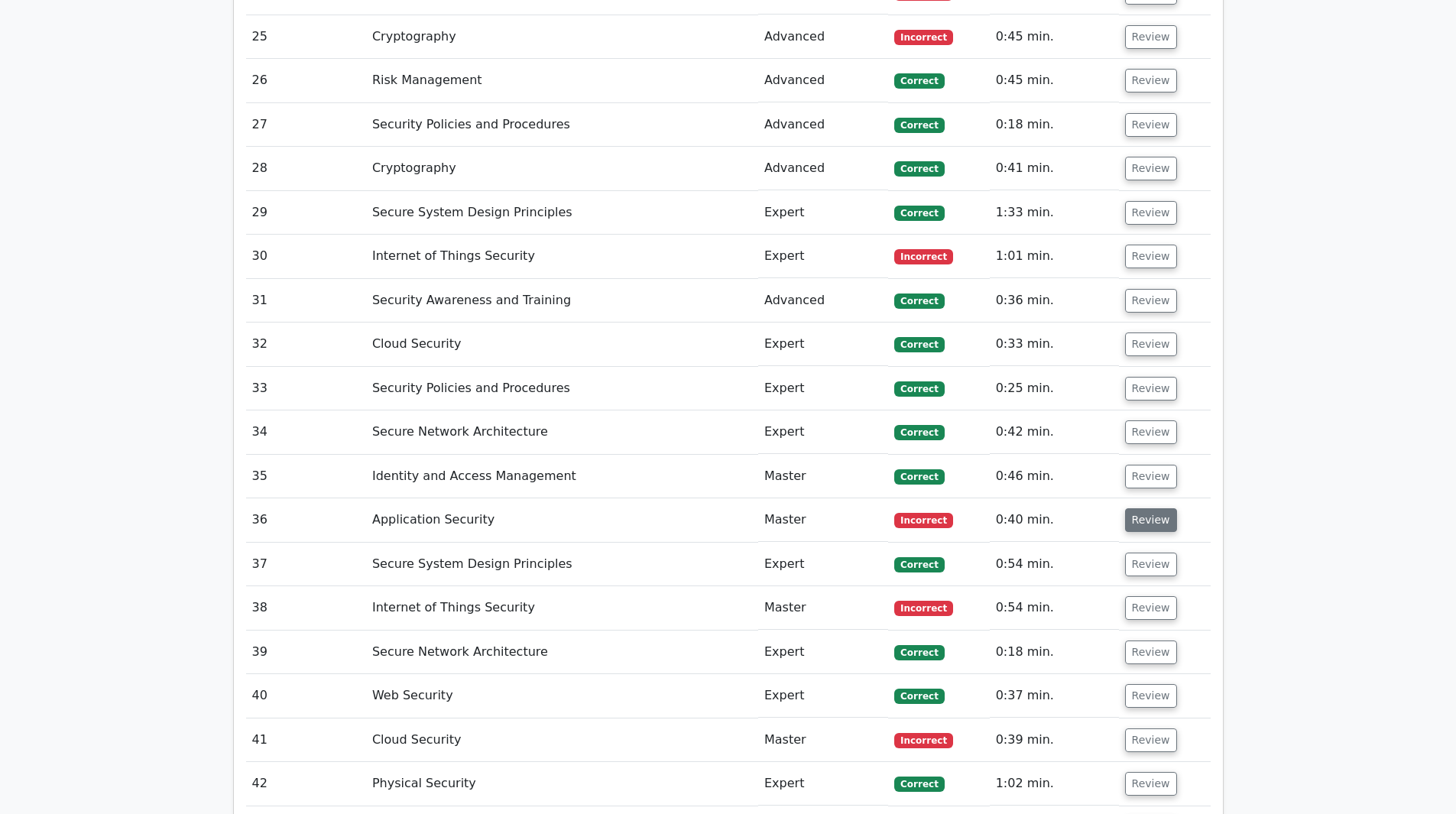
scroll to position [3593, 0]
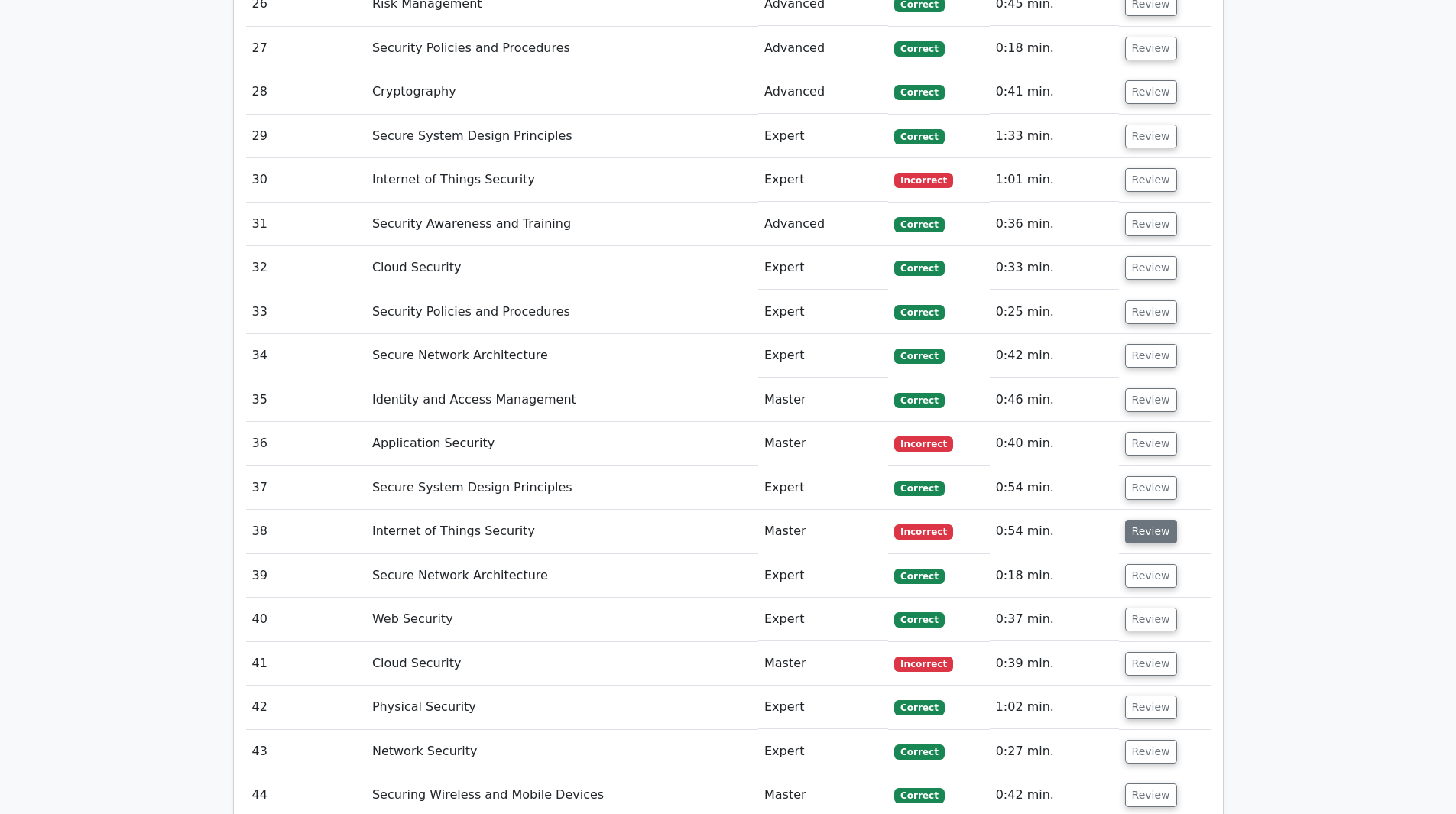
click at [1145, 520] on button "Review" at bounding box center [1151, 532] width 52 height 24
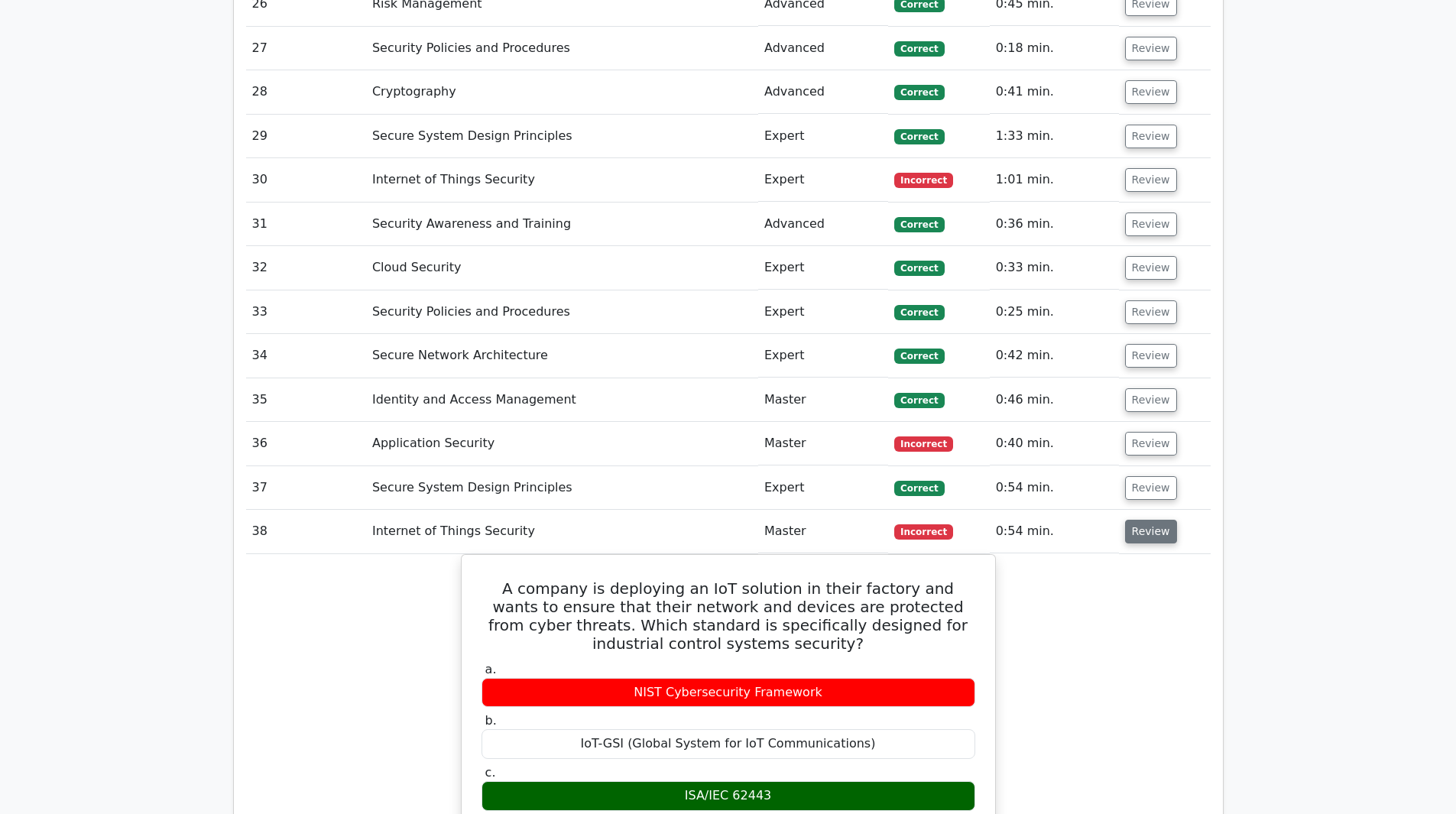
click at [1145, 520] on button "Review" at bounding box center [1151, 532] width 52 height 24
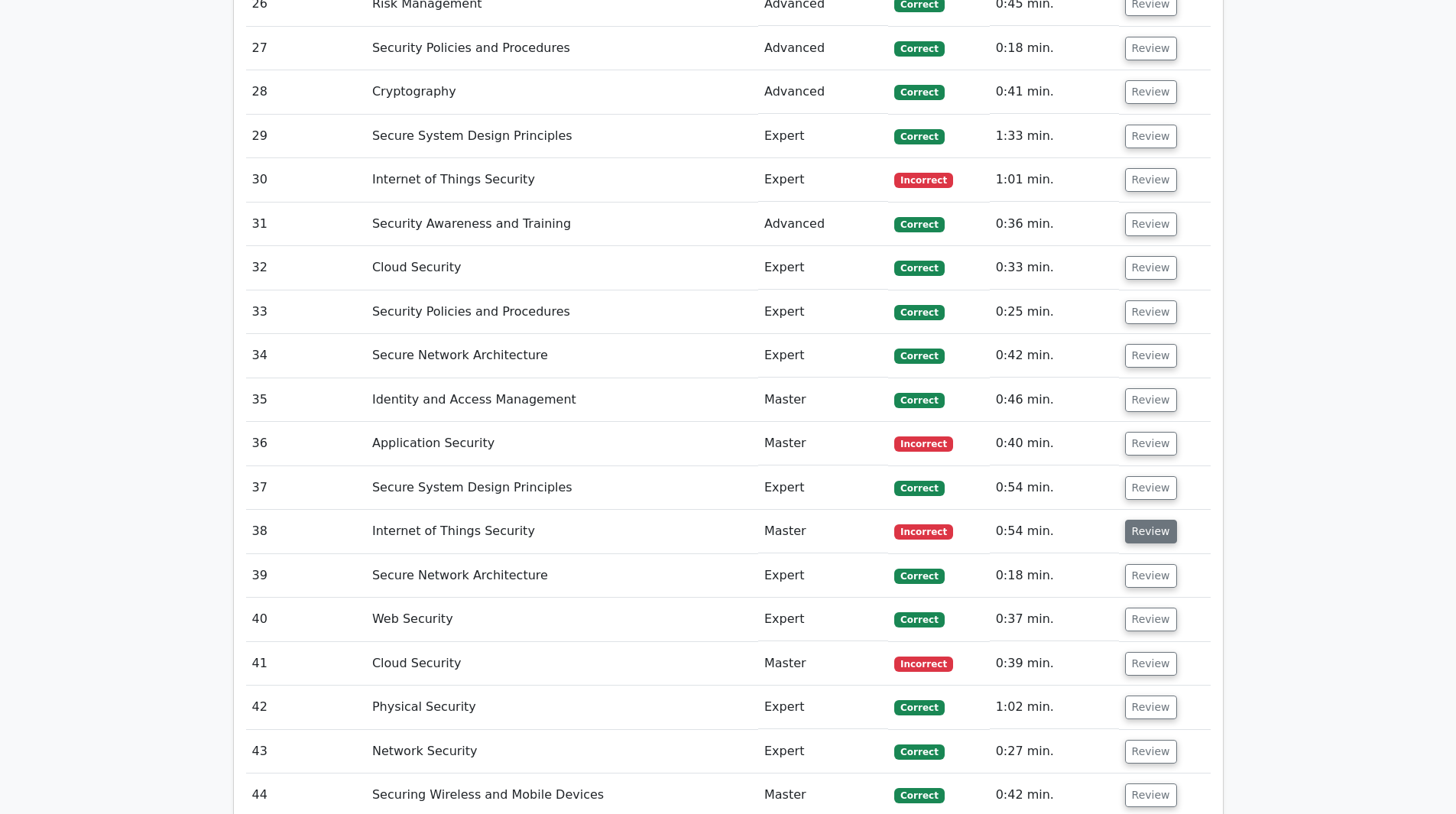
scroll to position [3670, 0]
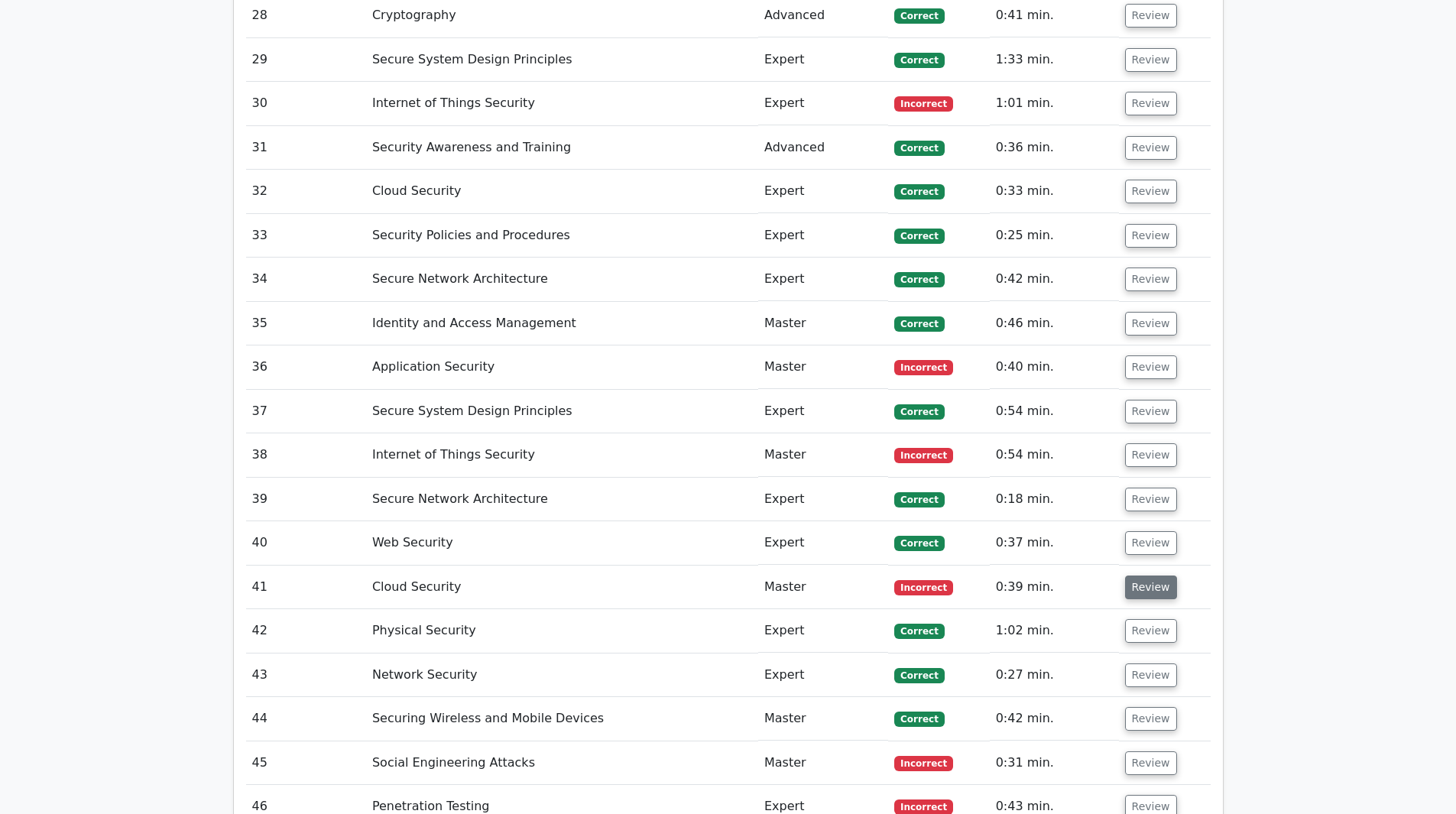
click at [1133, 576] on button "Review" at bounding box center [1151, 588] width 52 height 24
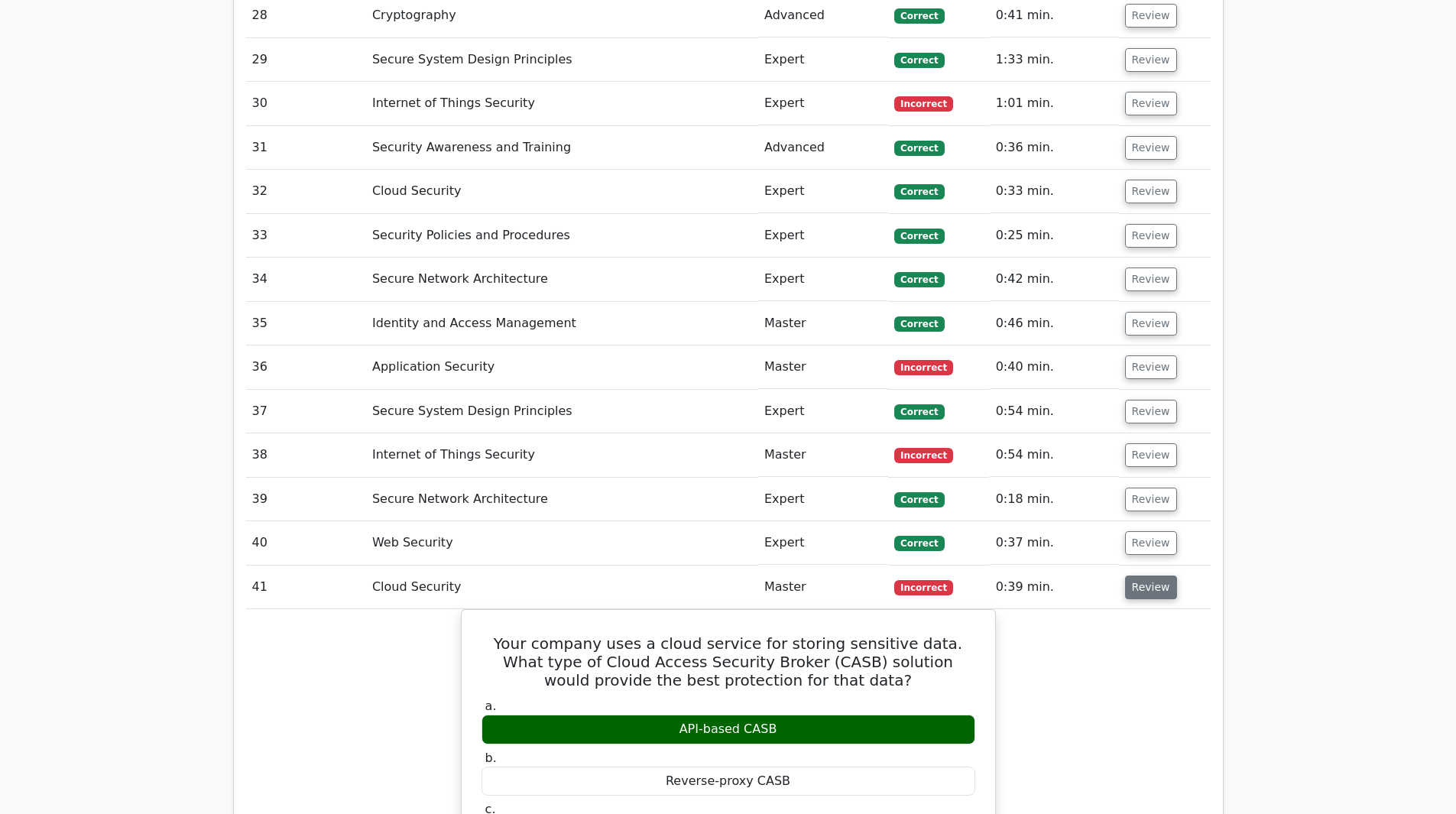
click at [1133, 576] on button "Review" at bounding box center [1151, 588] width 52 height 24
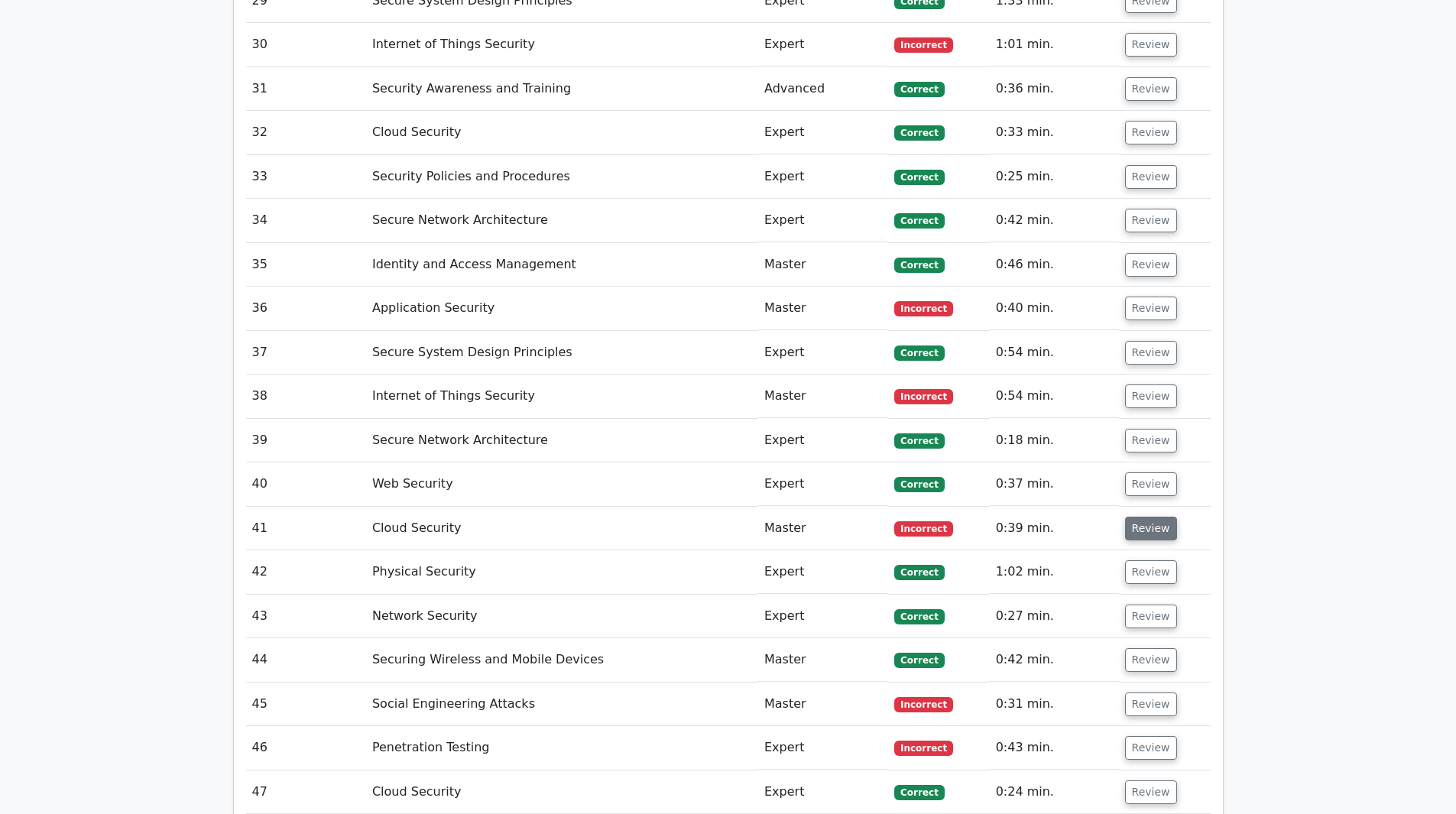
scroll to position [3746, 0]
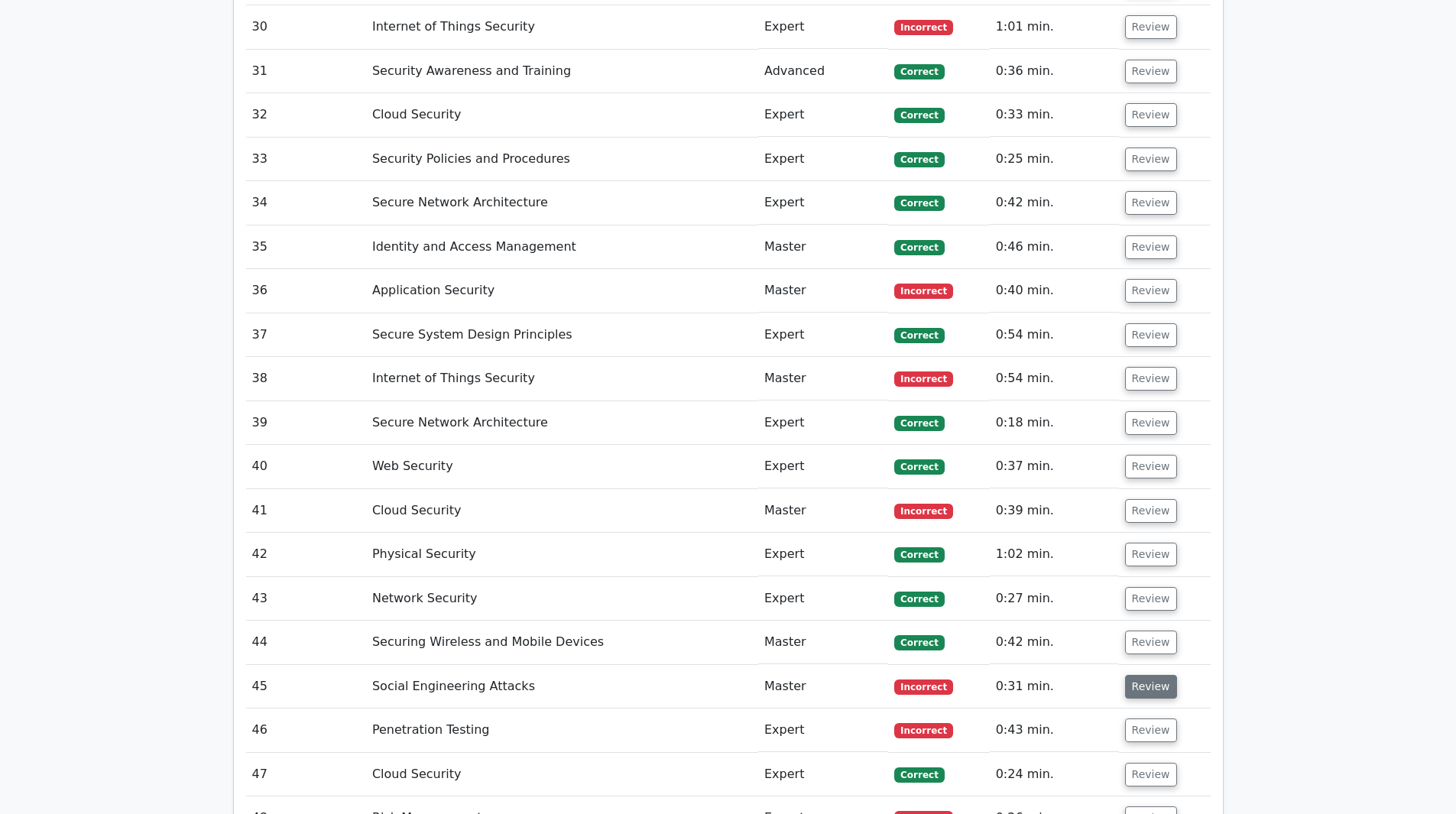
click at [1137, 675] on button "Review" at bounding box center [1151, 687] width 52 height 24
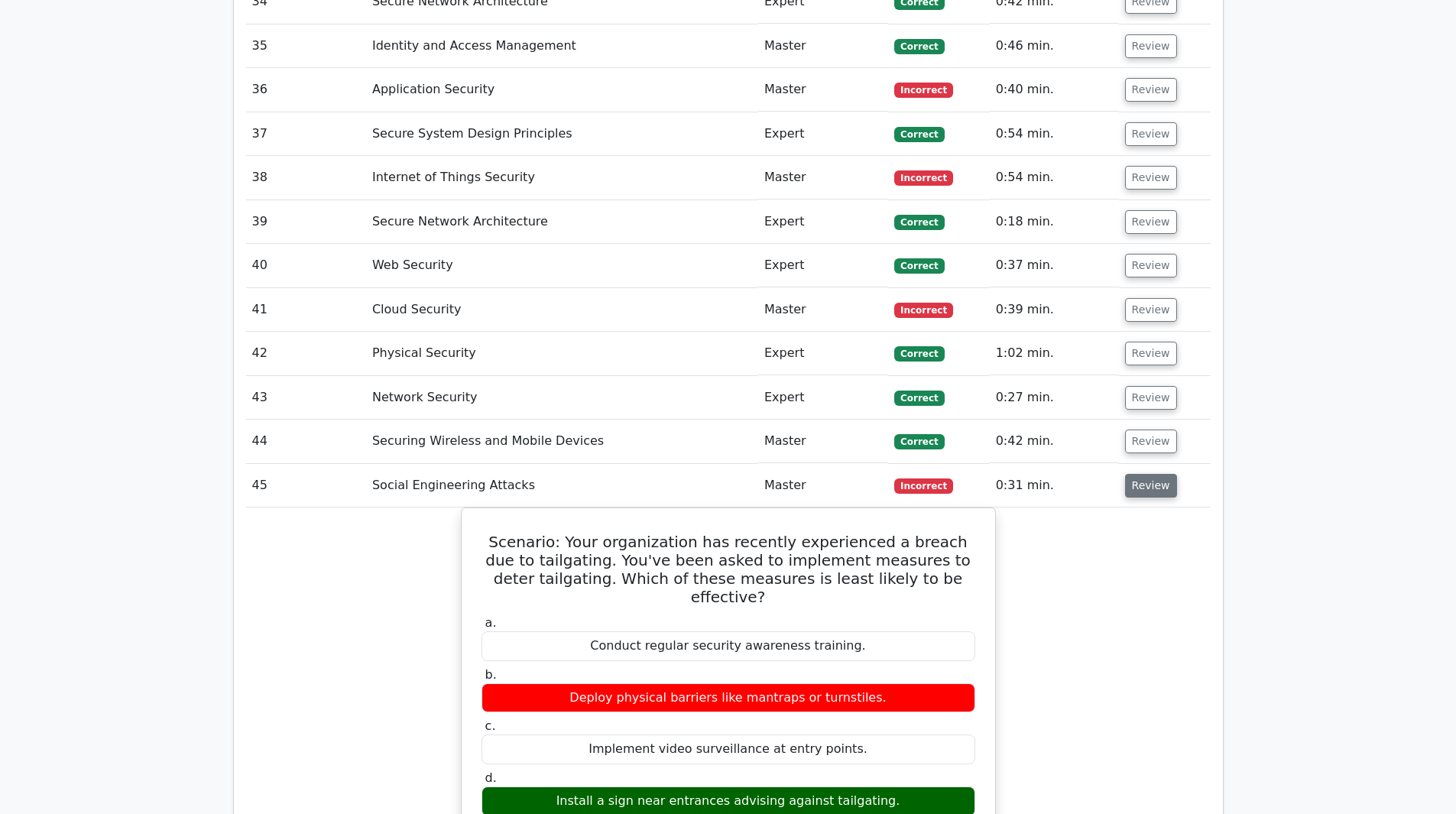
scroll to position [3976, 0]
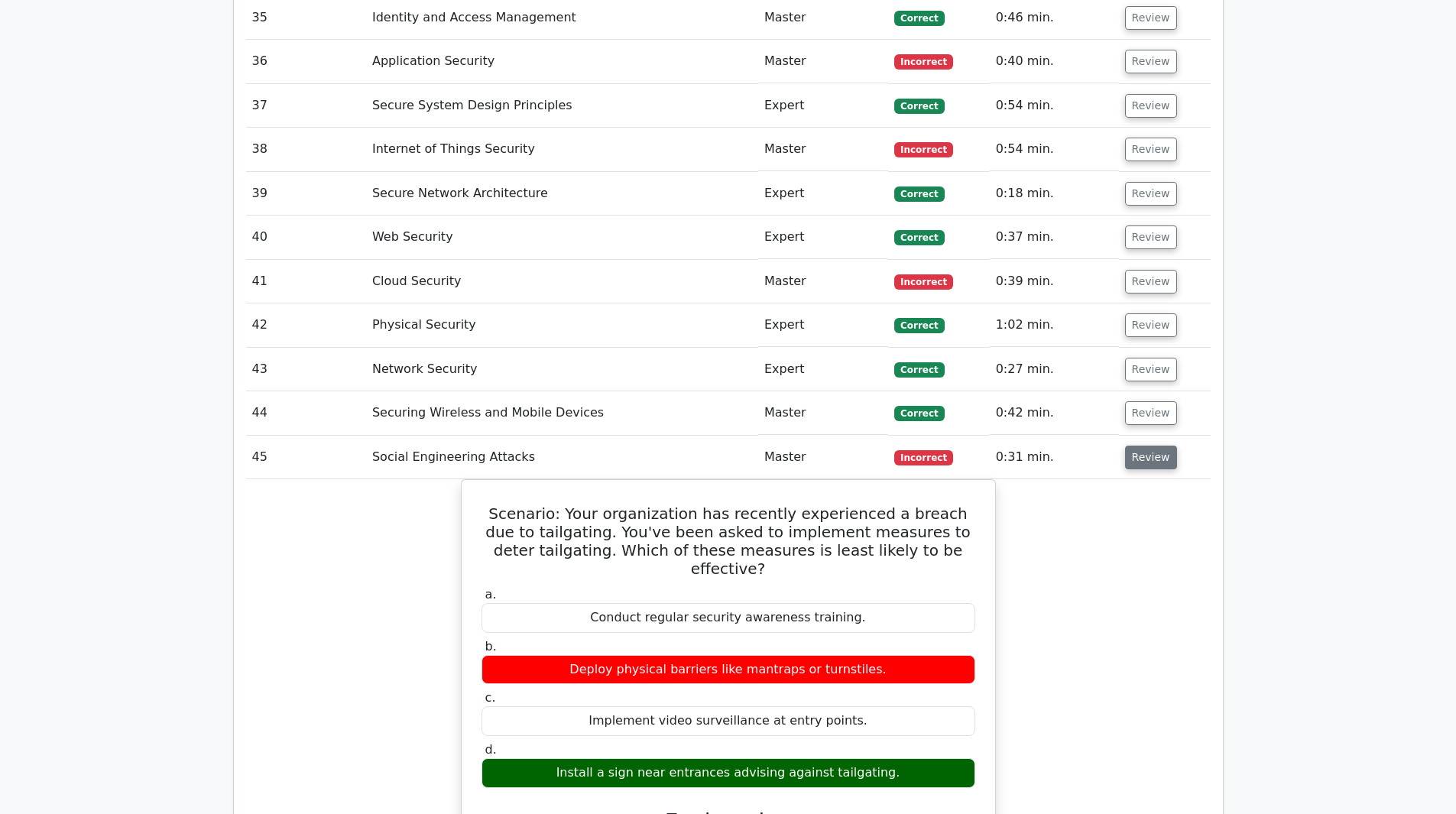
click at [1148, 446] on button "Review" at bounding box center [1151, 458] width 52 height 24
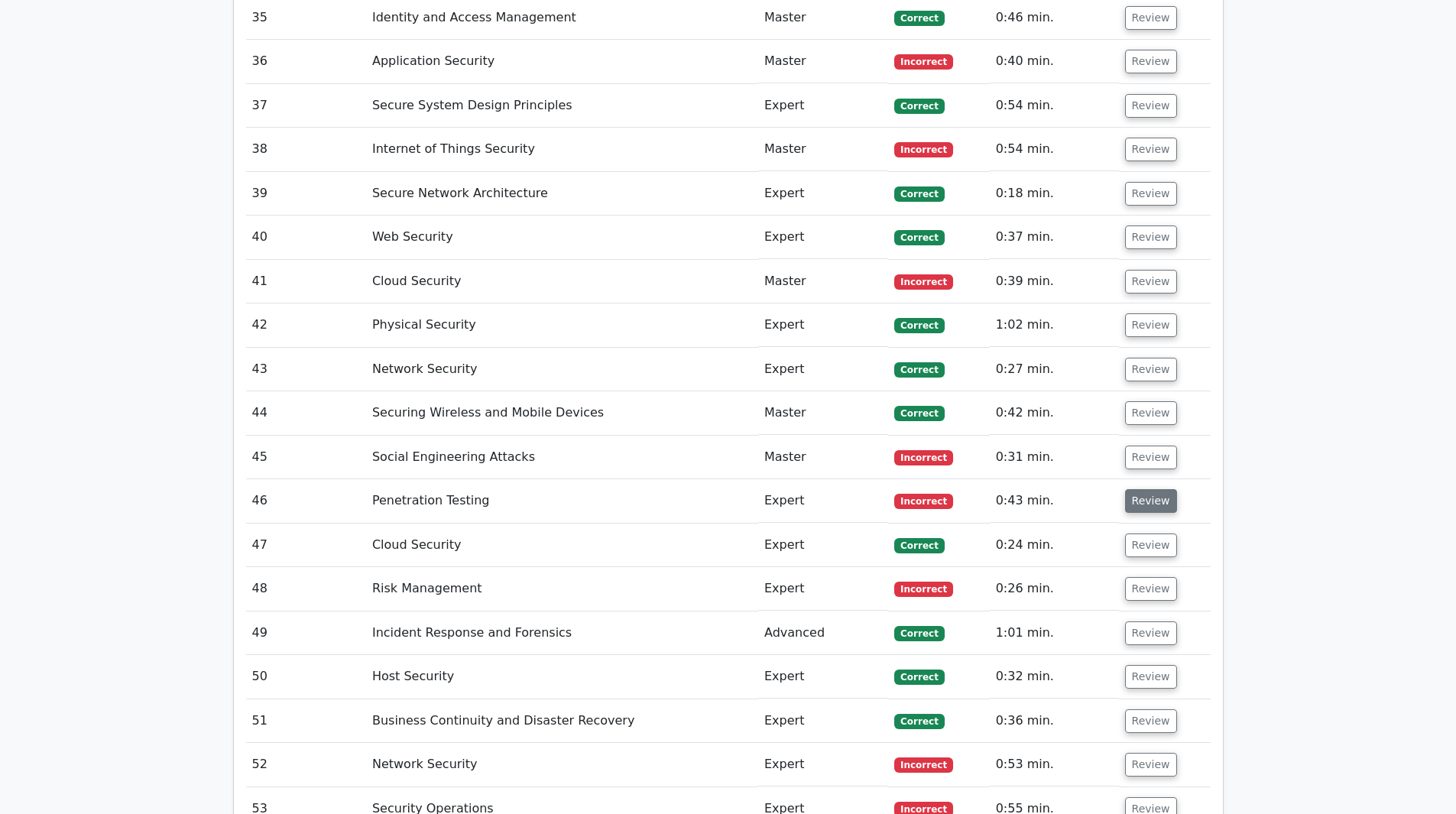
click at [1140, 490] on button "Review" at bounding box center [1151, 502] width 52 height 24
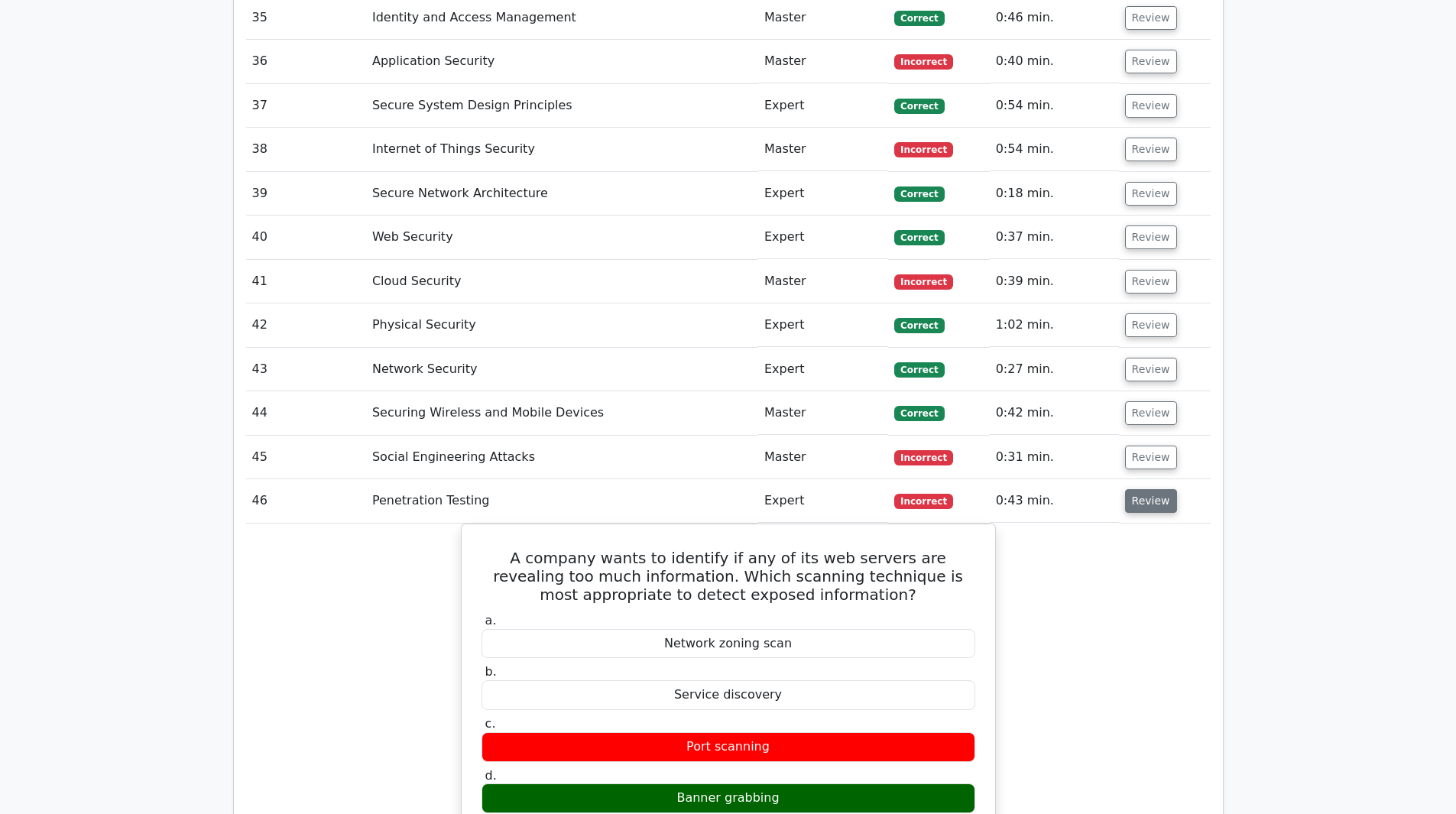
click at [1140, 490] on button "Review" at bounding box center [1151, 502] width 52 height 24
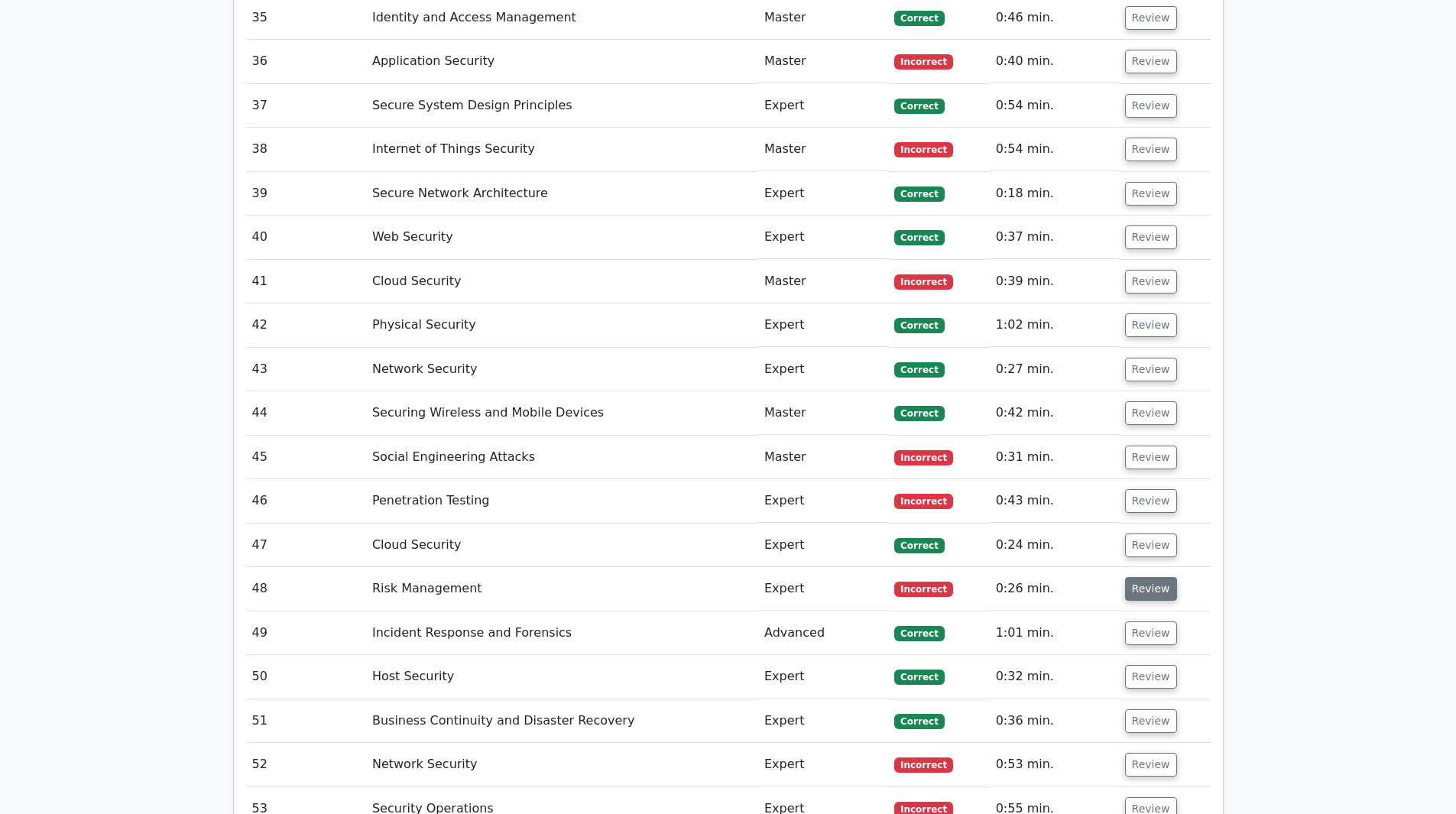
click at [1152, 577] on button "Review" at bounding box center [1151, 589] width 52 height 24
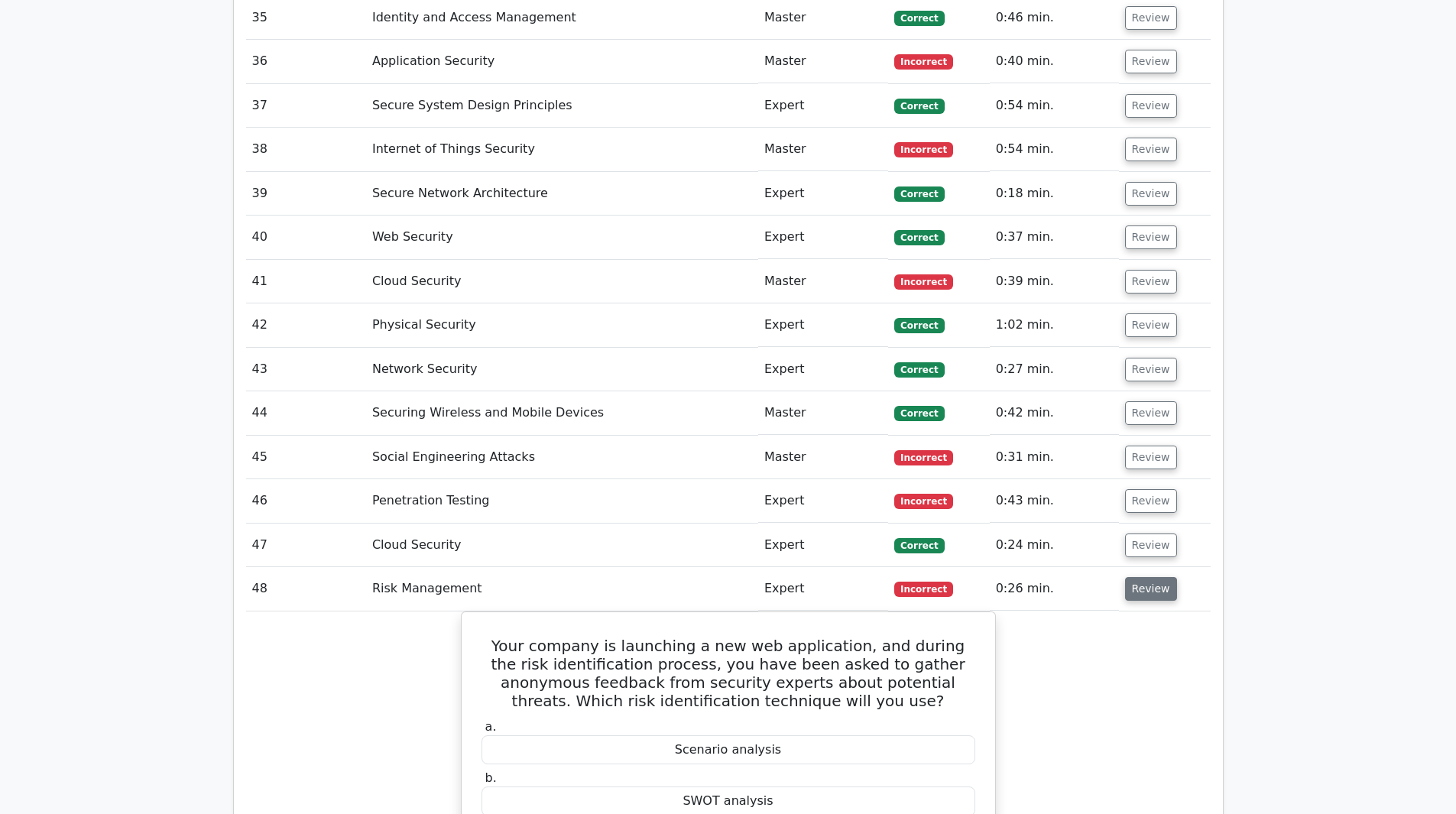
click at [1152, 577] on button "Review" at bounding box center [1151, 589] width 52 height 24
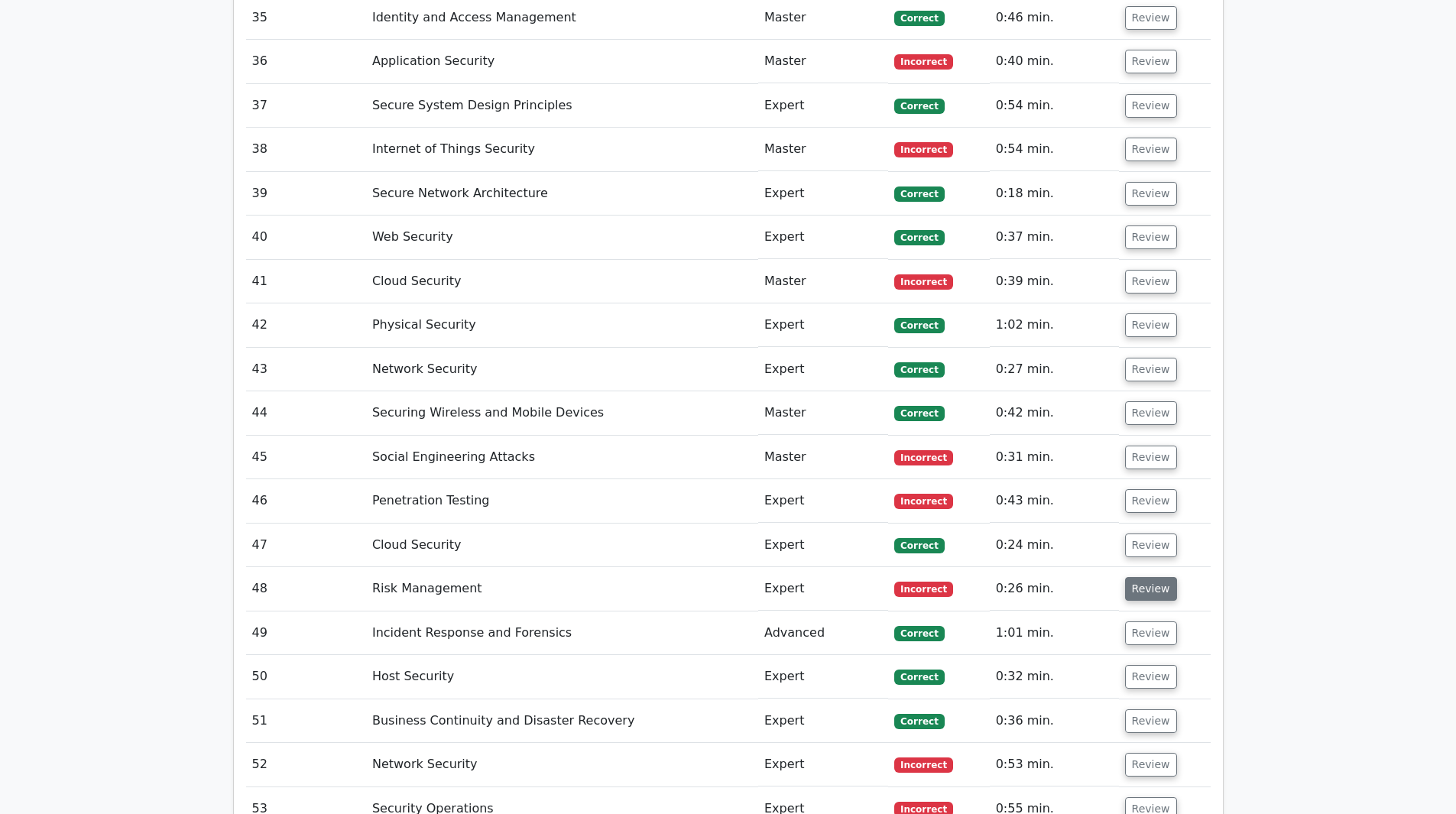
click at [1152, 577] on button "Review" at bounding box center [1151, 589] width 52 height 24
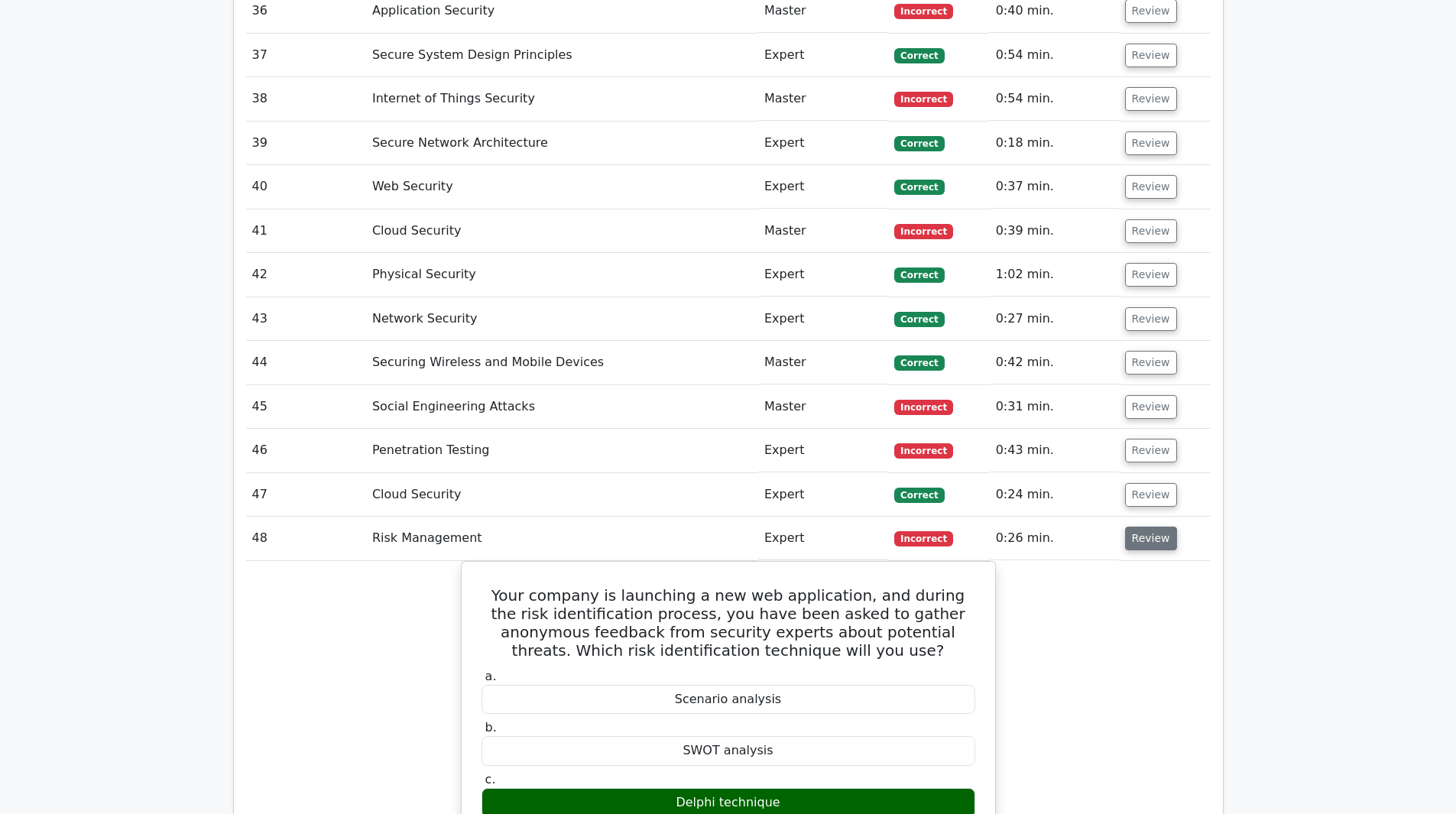
scroll to position [4052, 0]
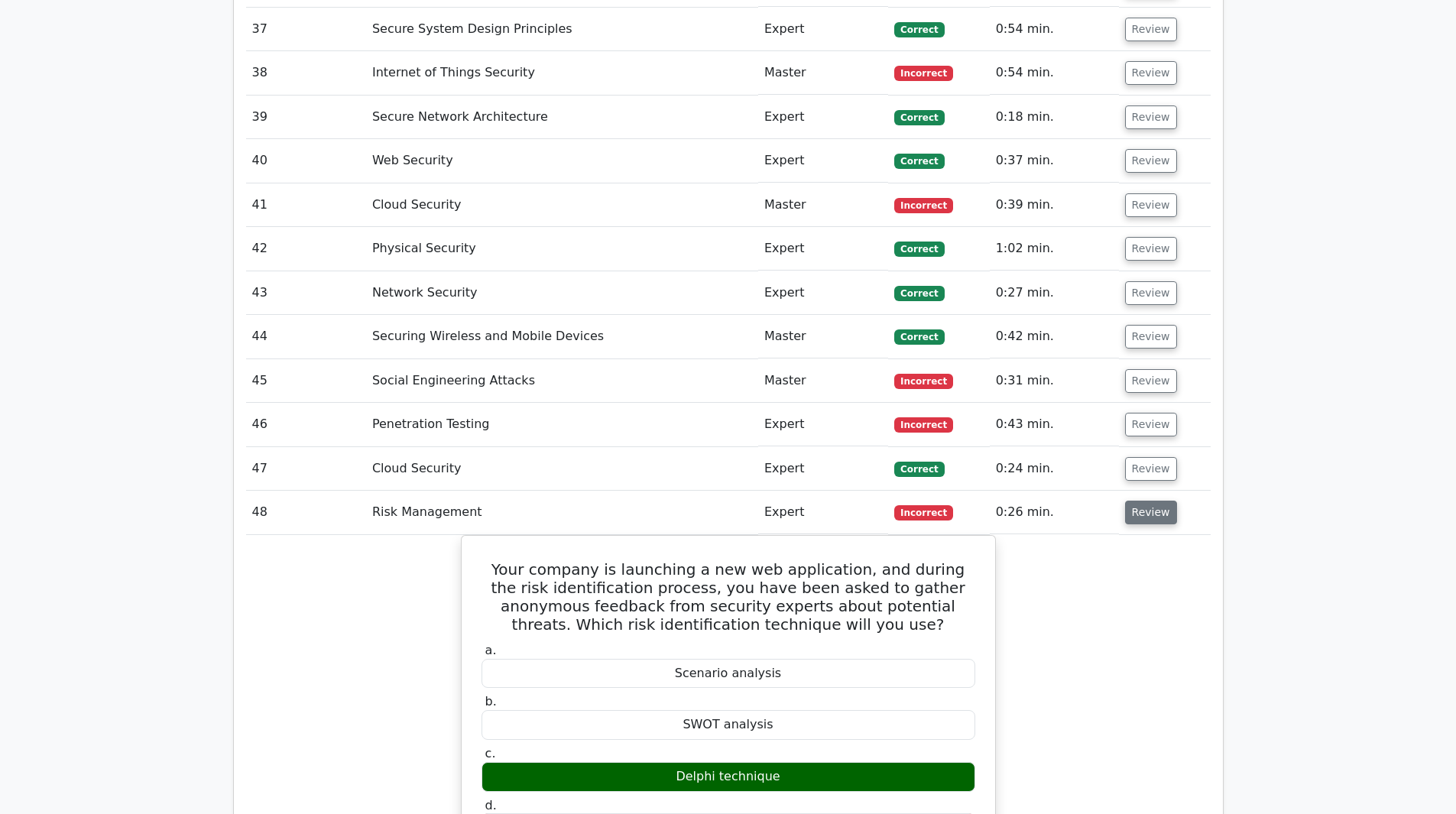
click at [1150, 501] on button "Review" at bounding box center [1151, 513] width 52 height 24
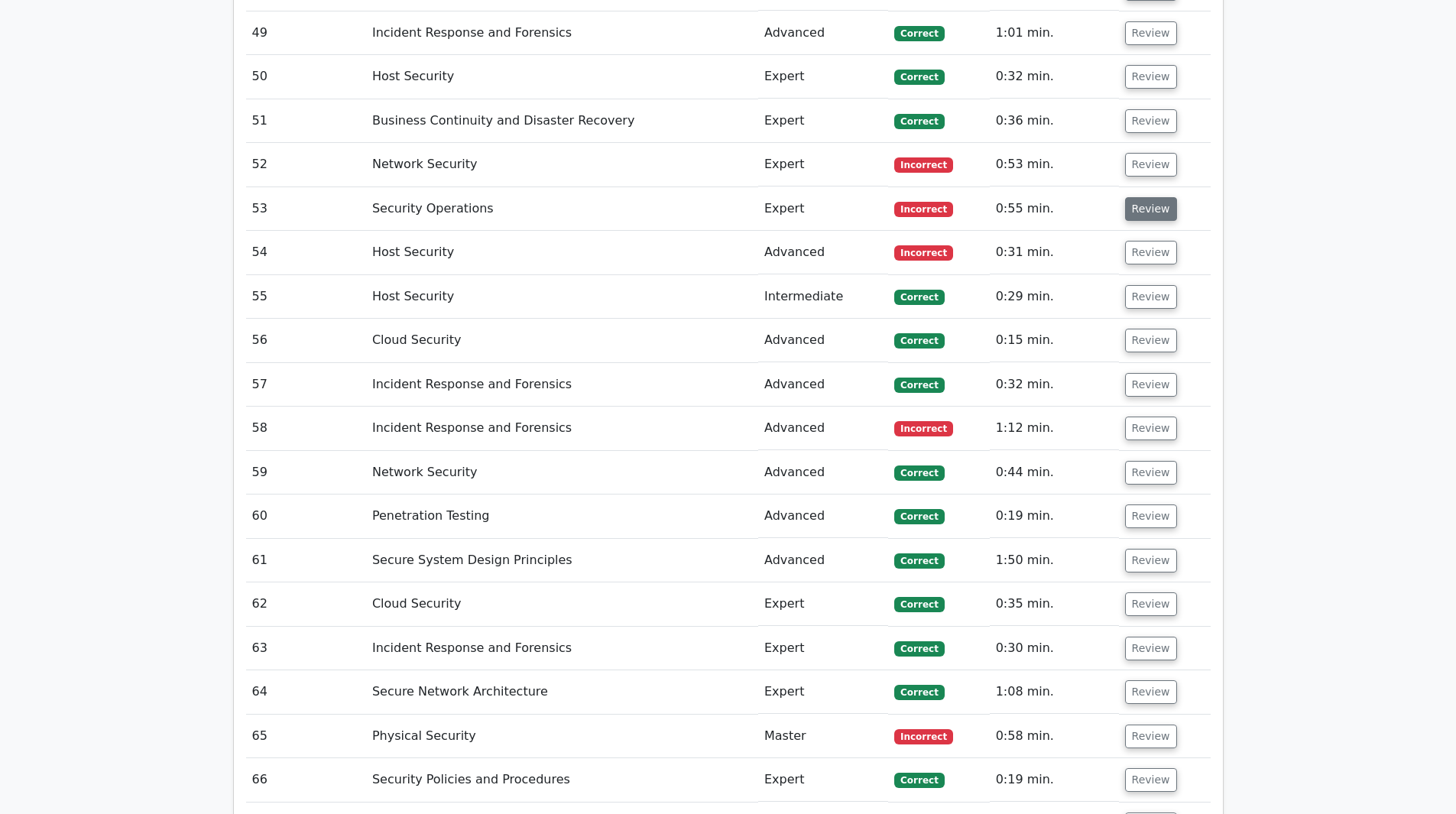
scroll to position [4588, 0]
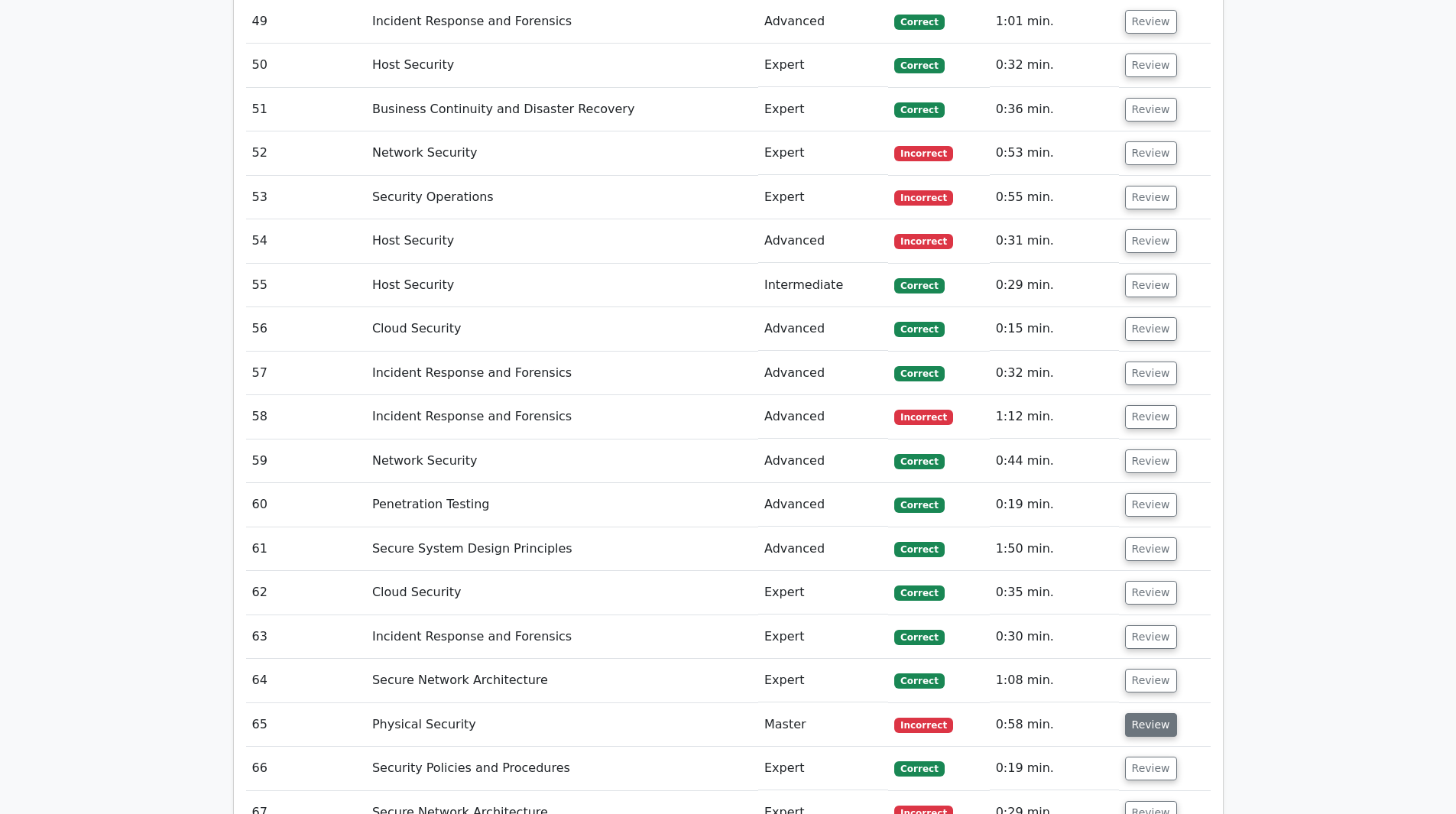
click at [1134, 714] on button "Review" at bounding box center [1151, 726] width 52 height 24
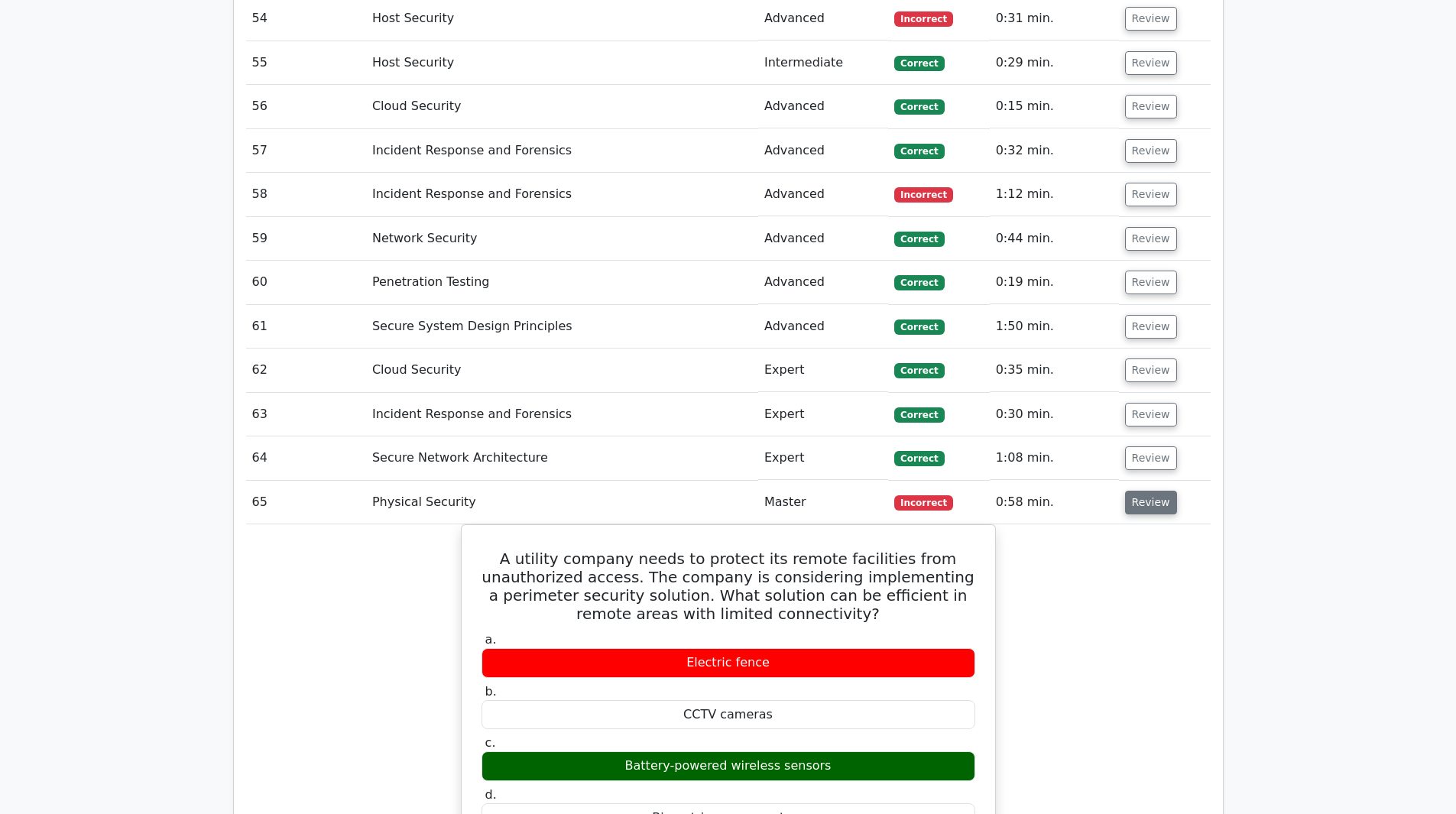
scroll to position [4817, 0]
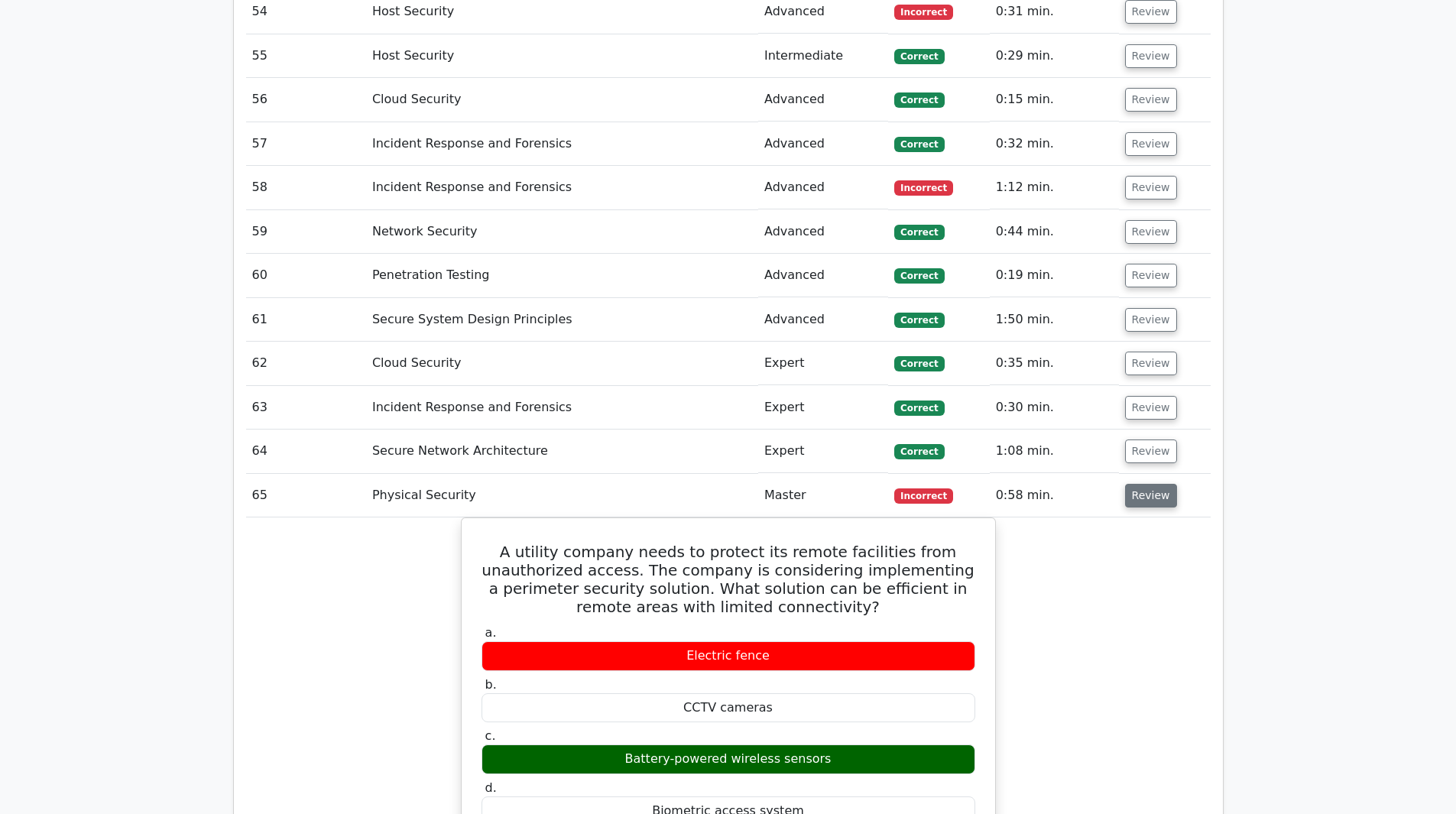
click at [1146, 484] on button "Review" at bounding box center [1151, 496] width 52 height 24
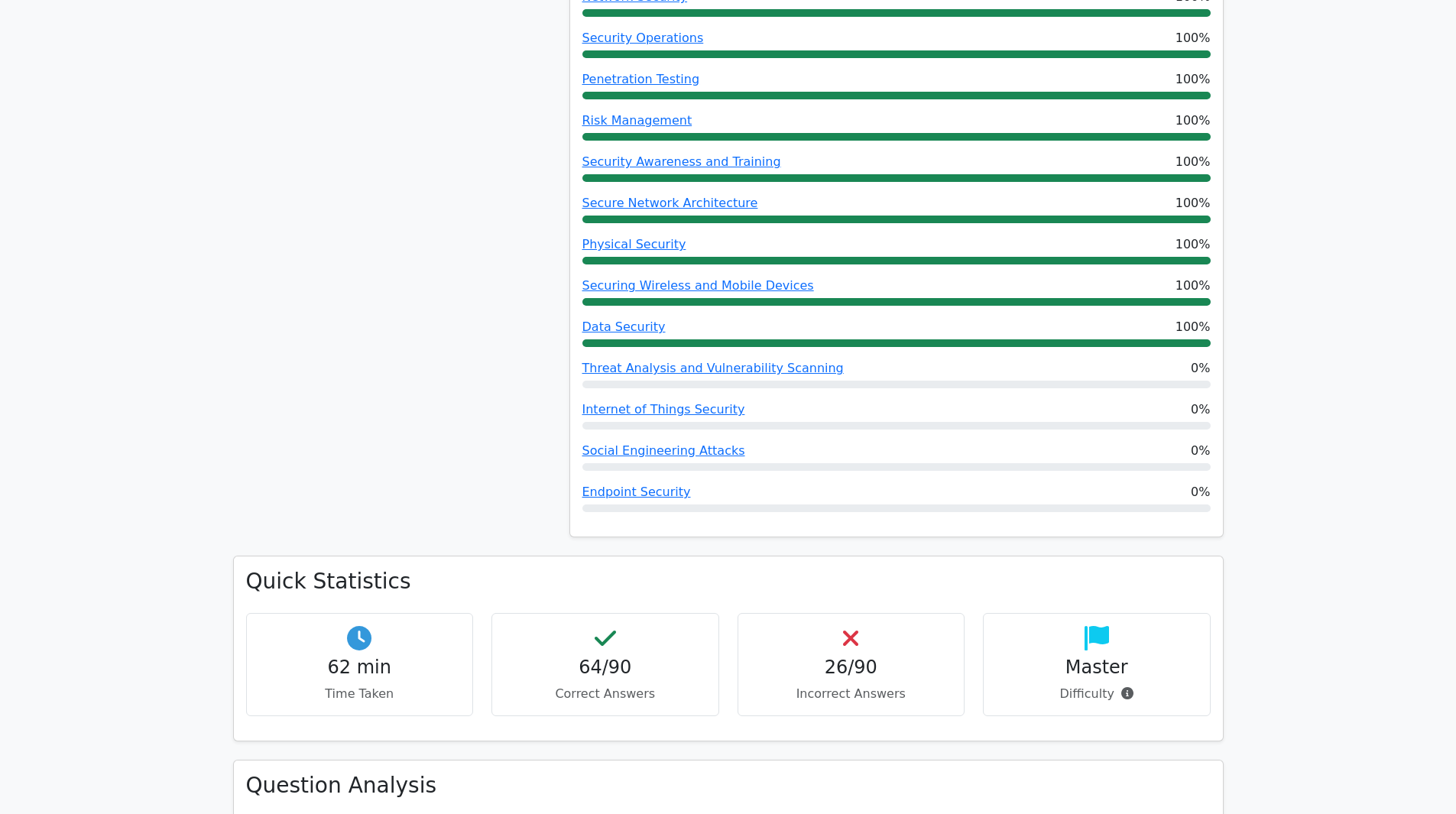
scroll to position [1070, 0]
